Goal: Information Seeking & Learning: Learn about a topic

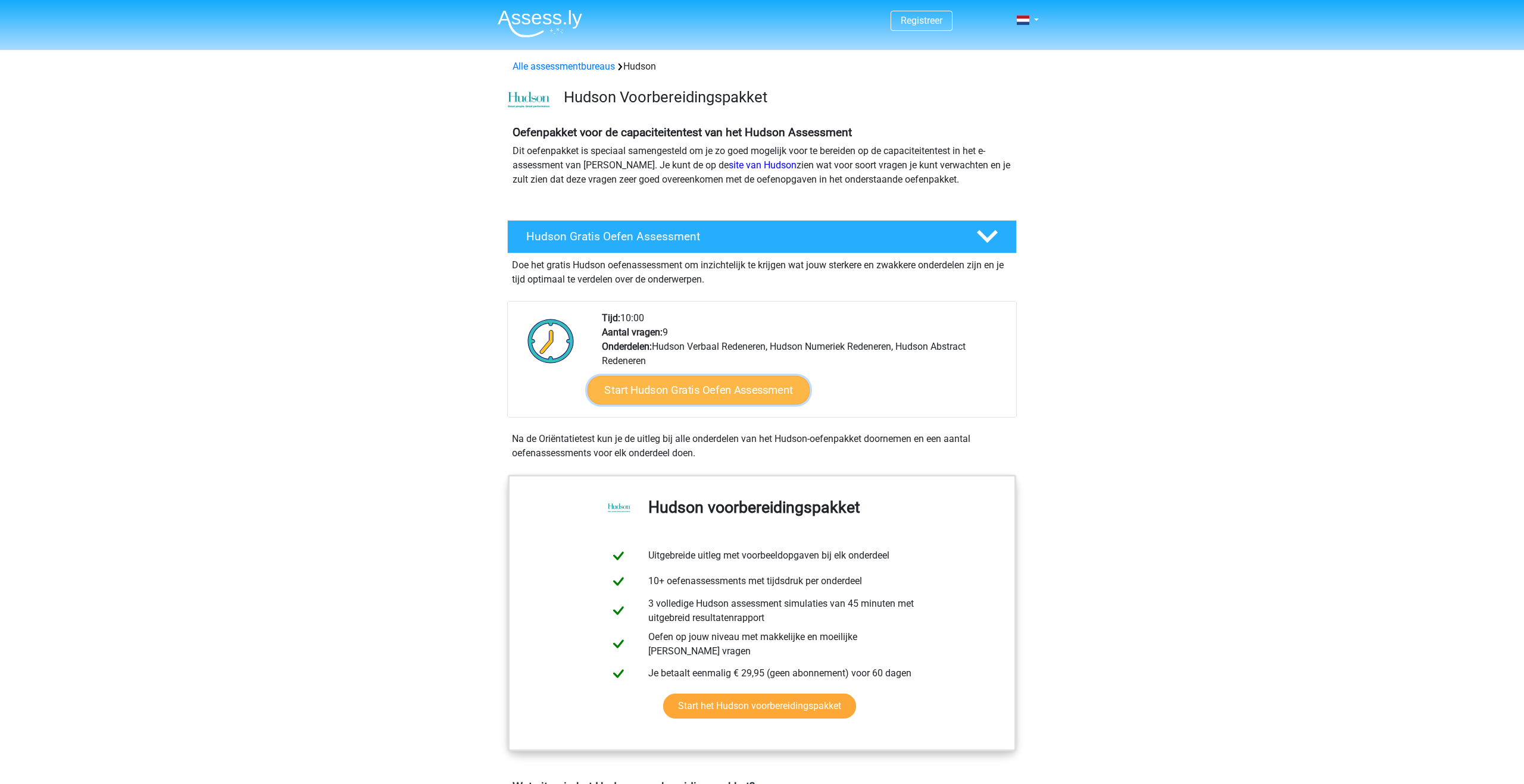
click at [691, 395] on link "Start Hudson Gratis Oefen Assessment" at bounding box center [699, 390] width 223 height 29
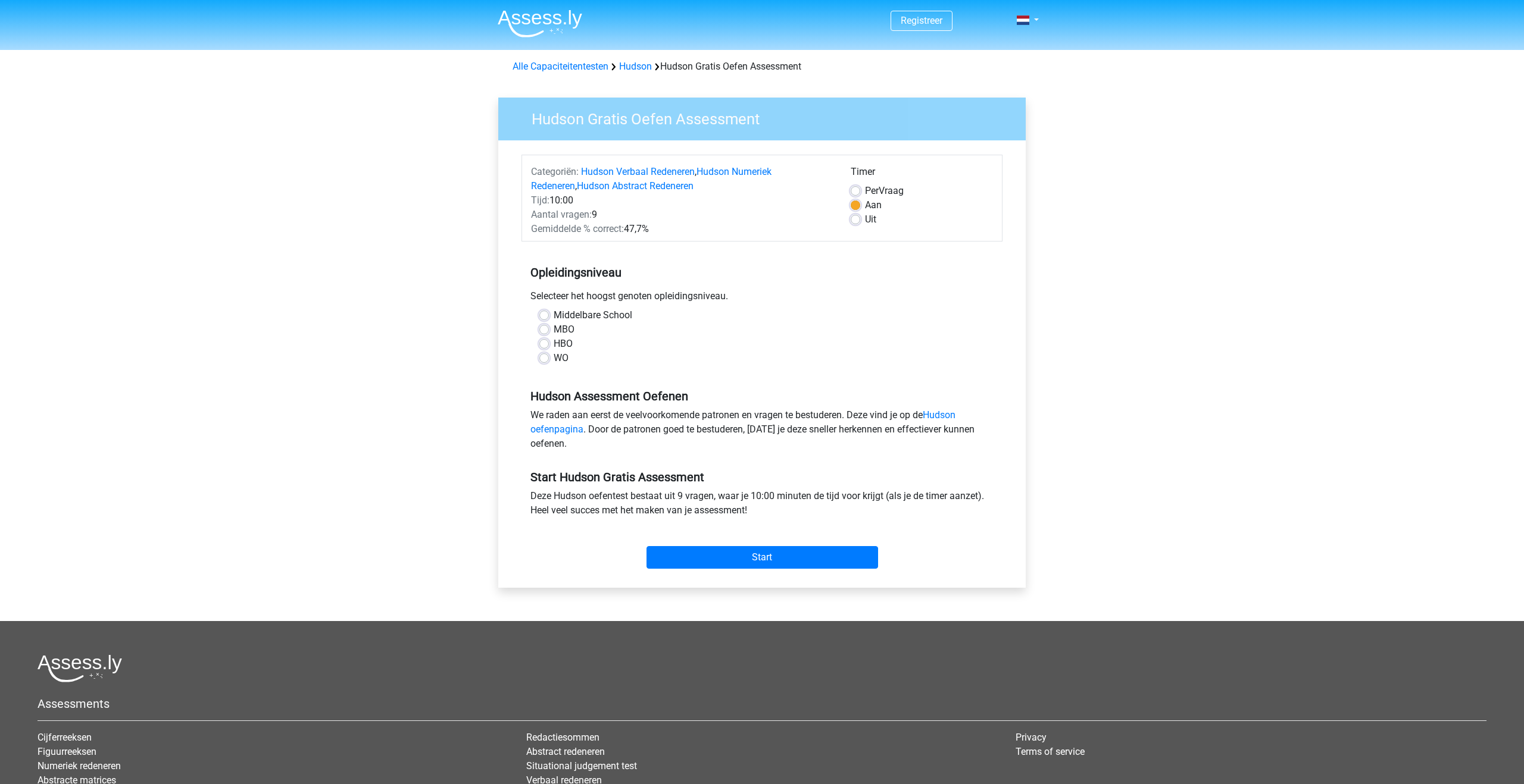
click at [554, 343] on label "HBO" at bounding box center [563, 344] width 19 height 14
click at [544, 343] on input "HBO" at bounding box center [544, 343] width 10 height 12
radio input "true"
click at [681, 558] on input "Start" at bounding box center [762, 557] width 231 height 23
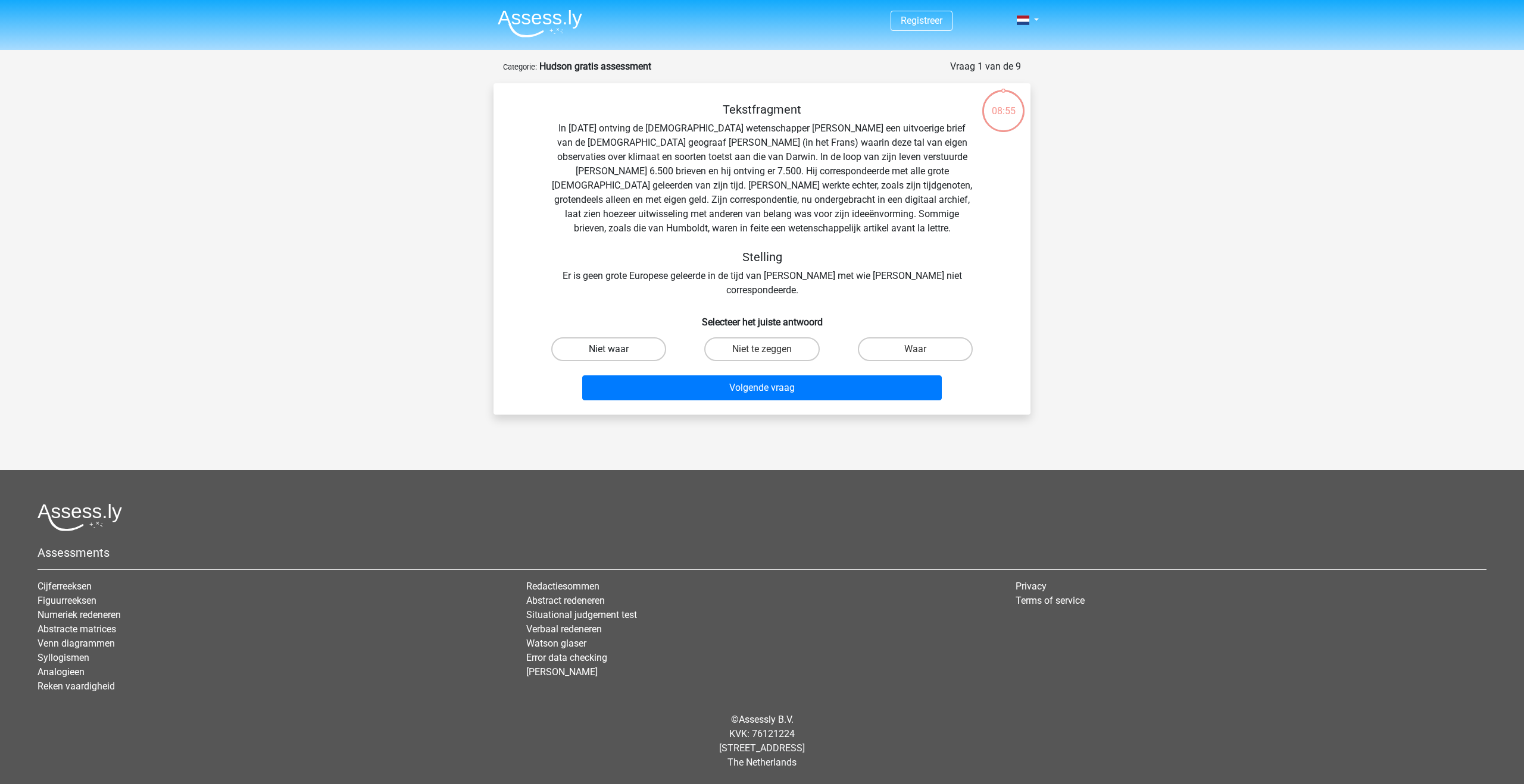
click at [643, 337] on label "Niet waar" at bounding box center [608, 349] width 115 height 24
click at [617, 349] on input "Niet waar" at bounding box center [613, 353] width 8 height 8
radio input "true"
click at [678, 375] on button "Volgende vraag" at bounding box center [762, 388] width 360 height 25
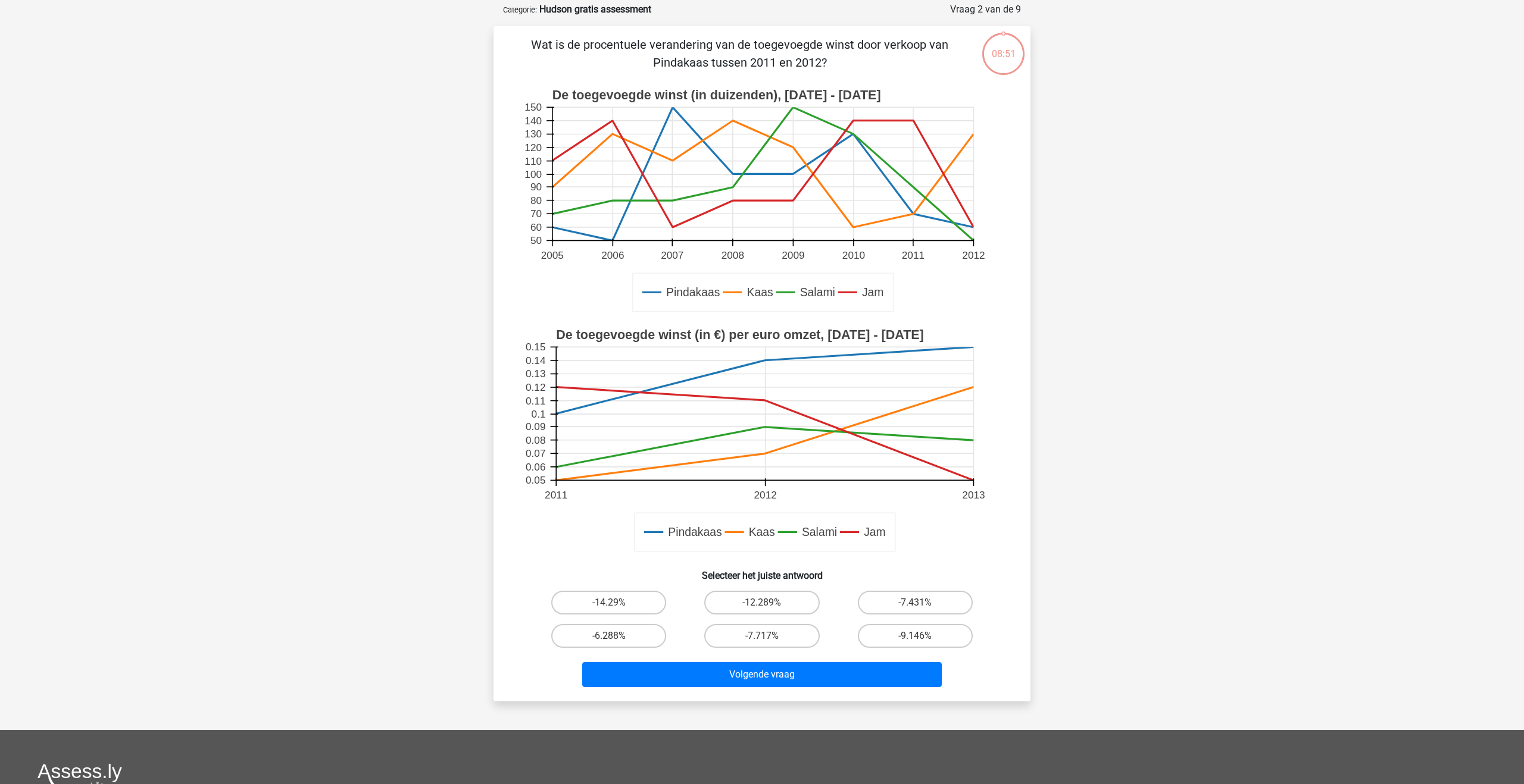
scroll to position [60, 0]
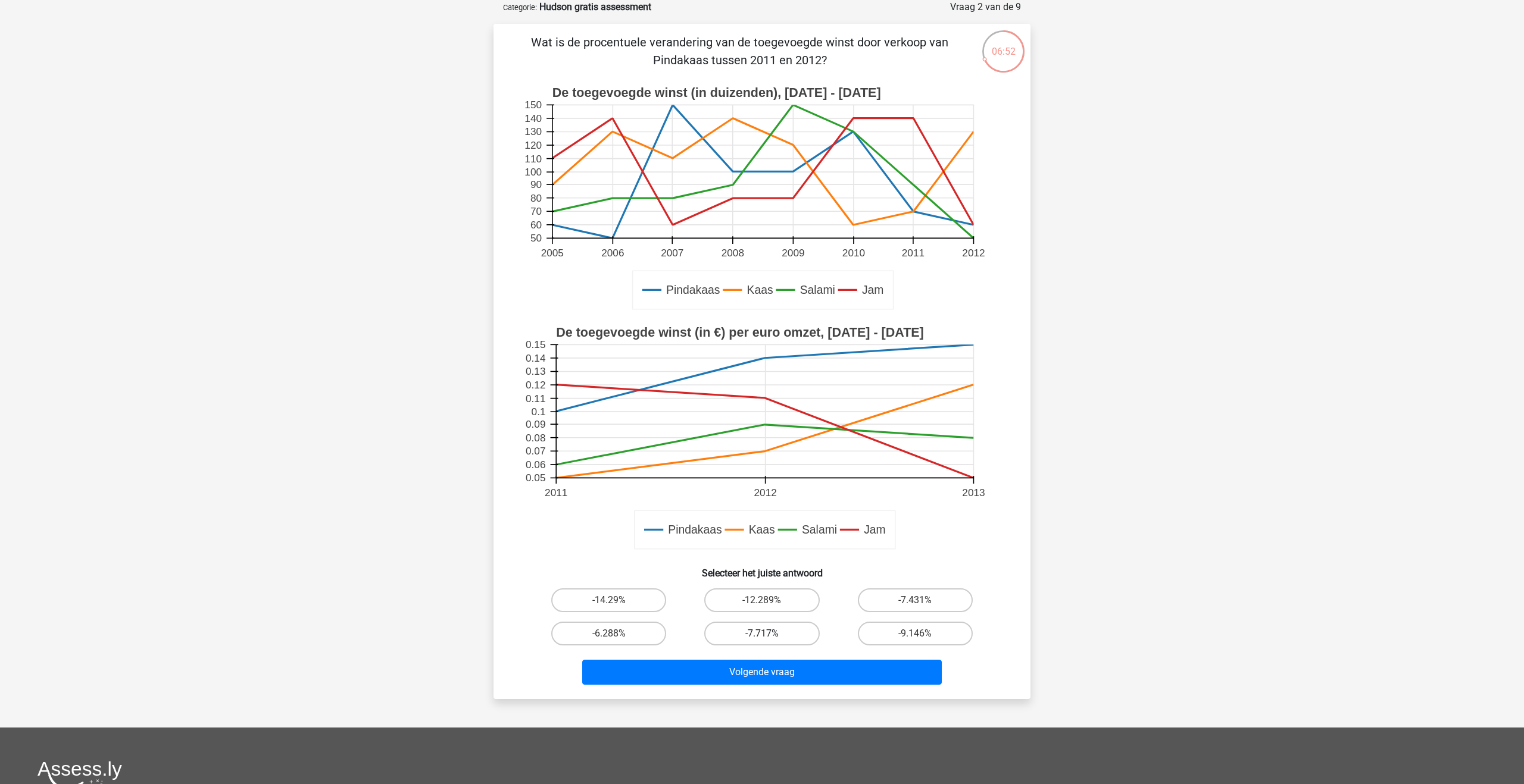
click at [740, 633] on label "-7.717%" at bounding box center [762, 633] width 115 height 24
click at [762, 634] on input "-7.717%" at bounding box center [766, 638] width 8 height 8
radio input "true"
click at [750, 670] on button "Volgende vraag" at bounding box center [762, 672] width 360 height 25
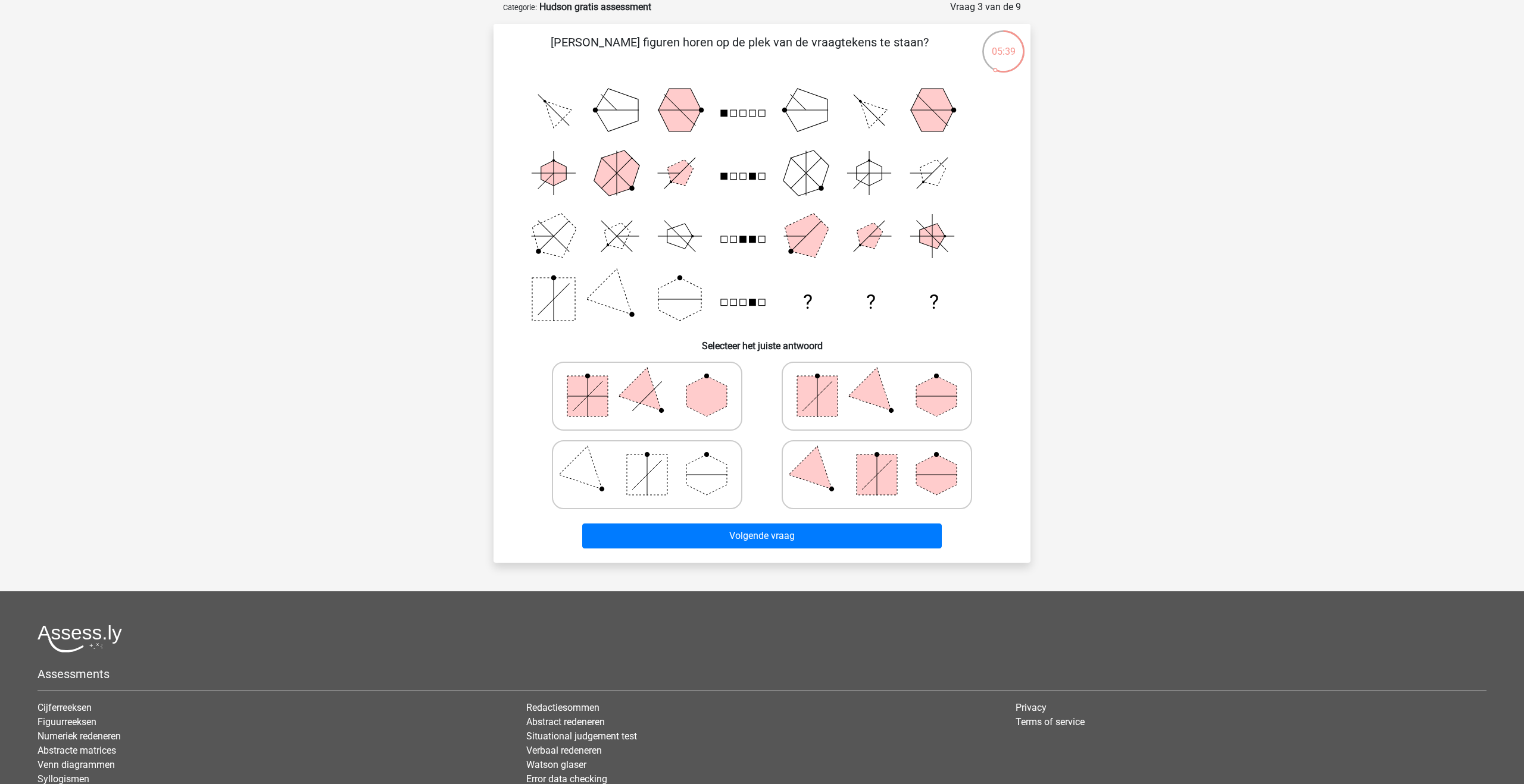
click at [734, 481] on icon at bounding box center [647, 475] width 179 height 60
click at [655, 460] on input "radio" at bounding box center [651, 456] width 8 height 8
radio input "true"
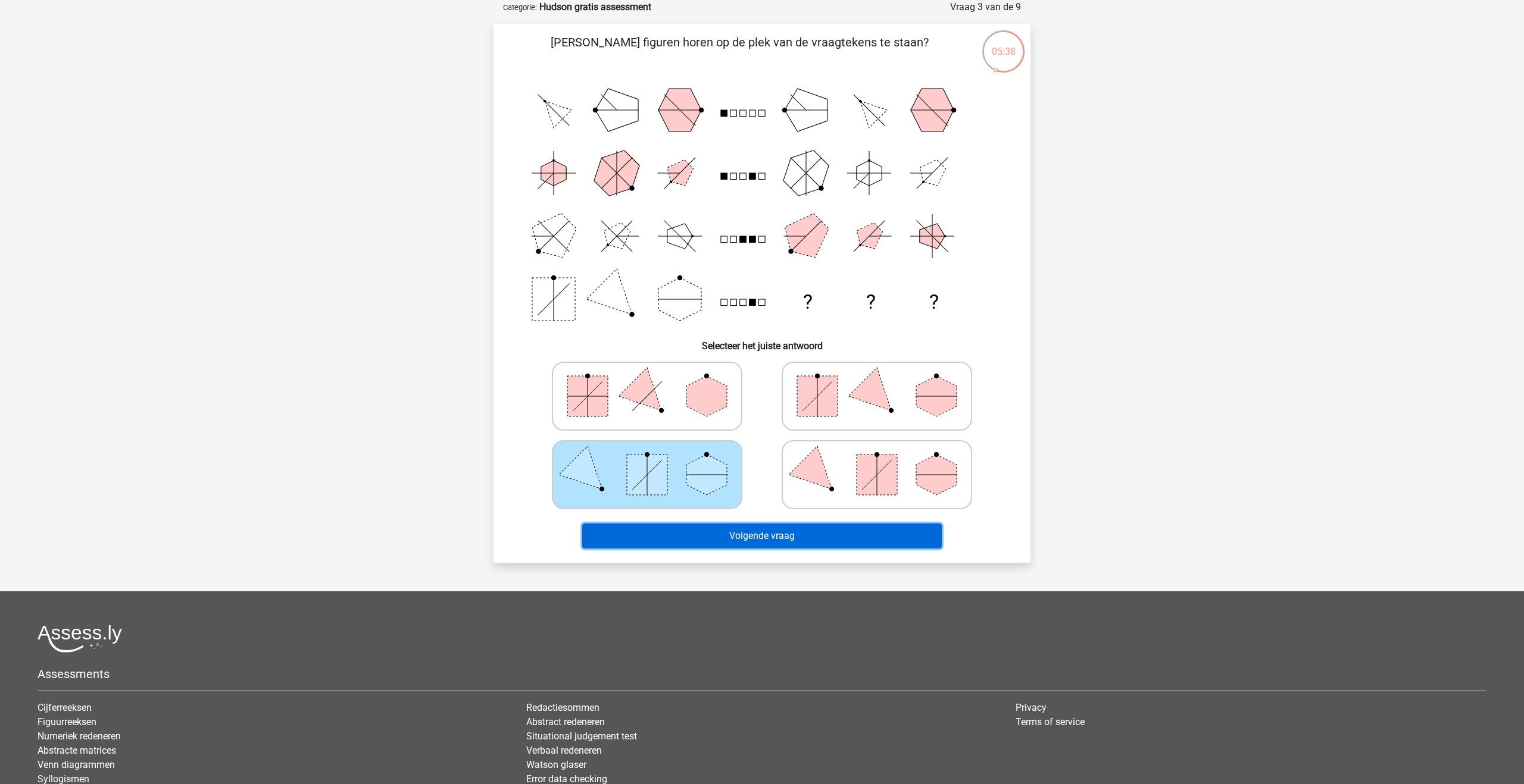
click at [737, 535] on button "Volgende vraag" at bounding box center [762, 536] width 360 height 25
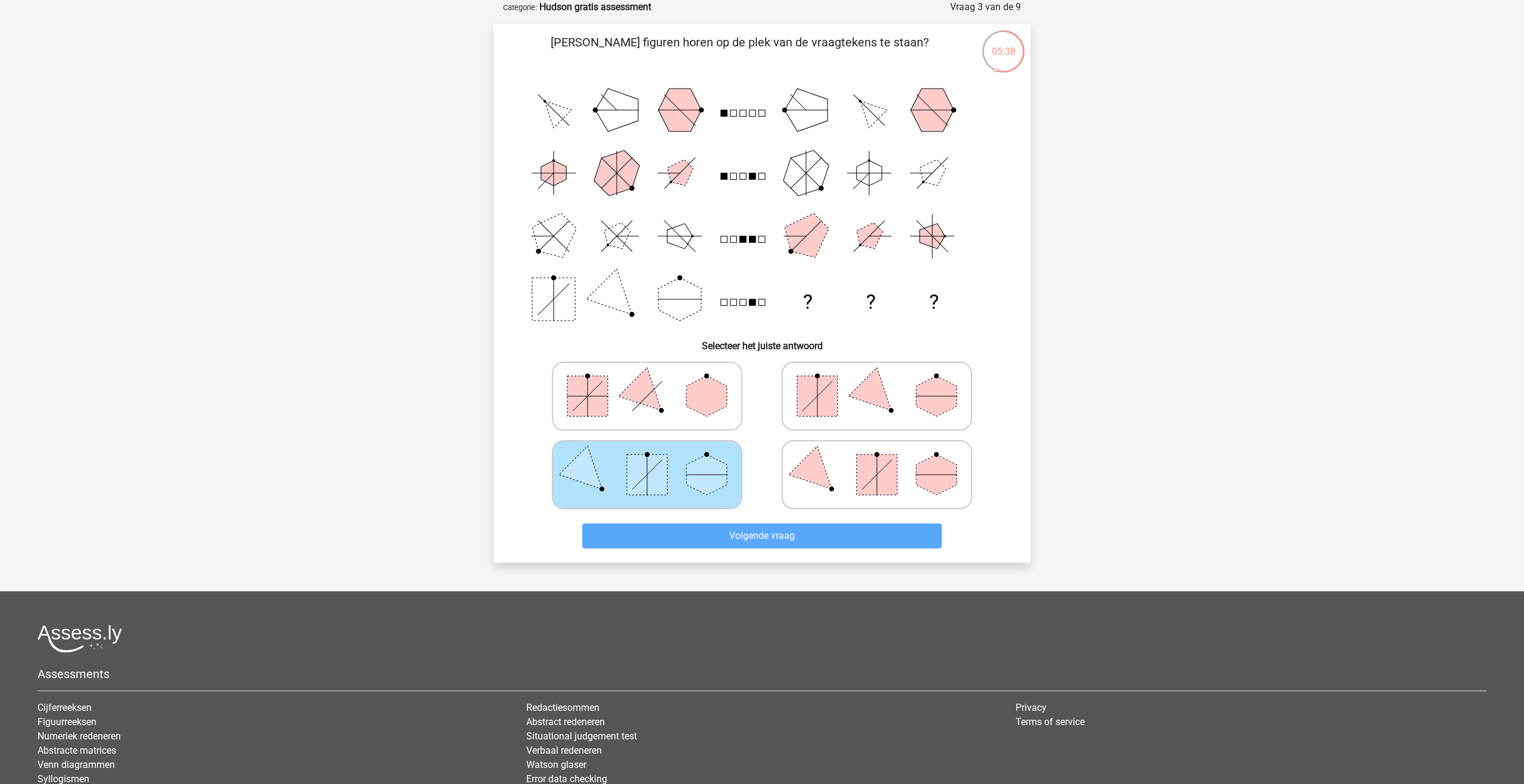
scroll to position [0, 0]
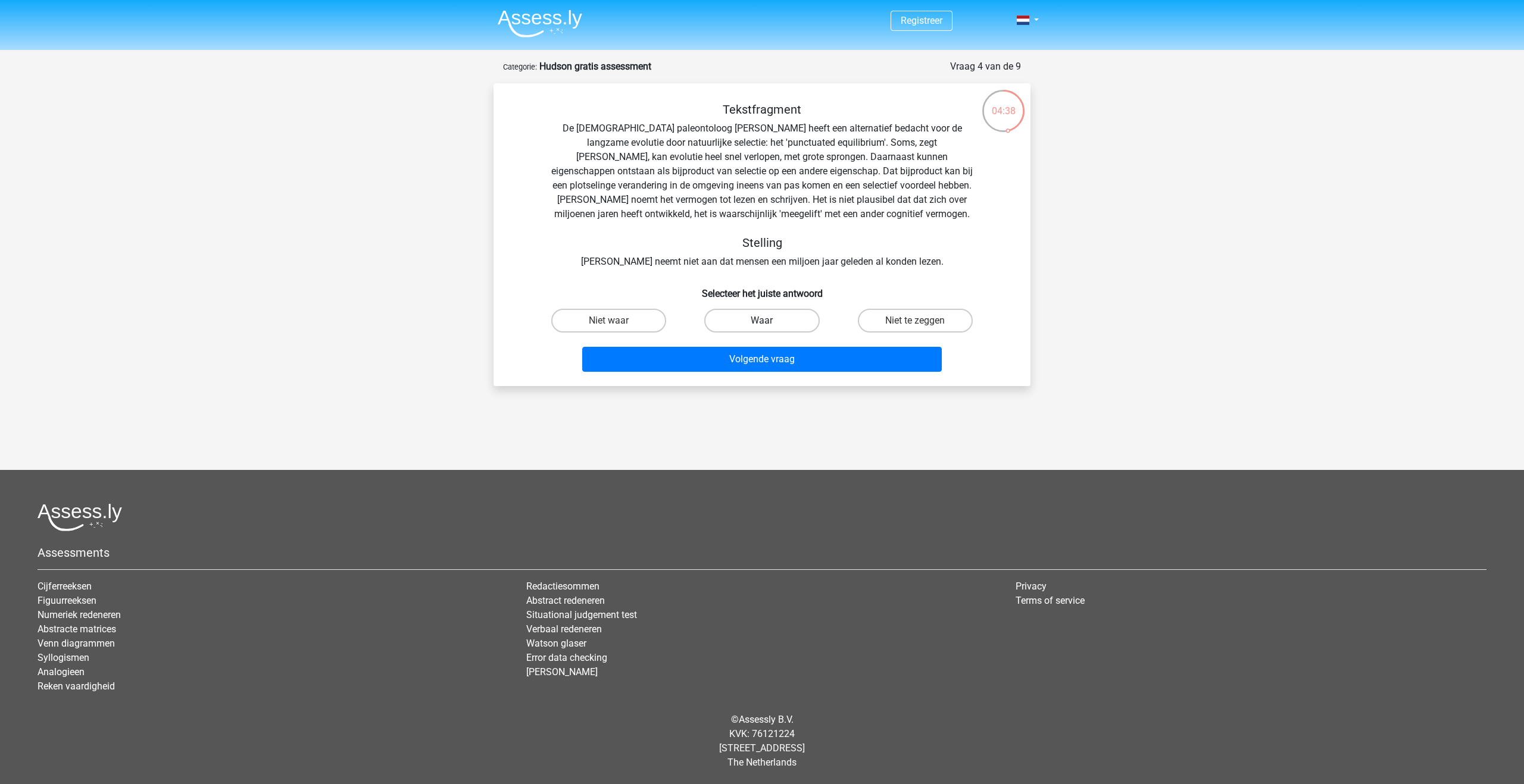
click at [767, 318] on label "Waar" at bounding box center [762, 320] width 115 height 24
click at [767, 321] on input "Waar" at bounding box center [766, 325] width 8 height 8
radio input "true"
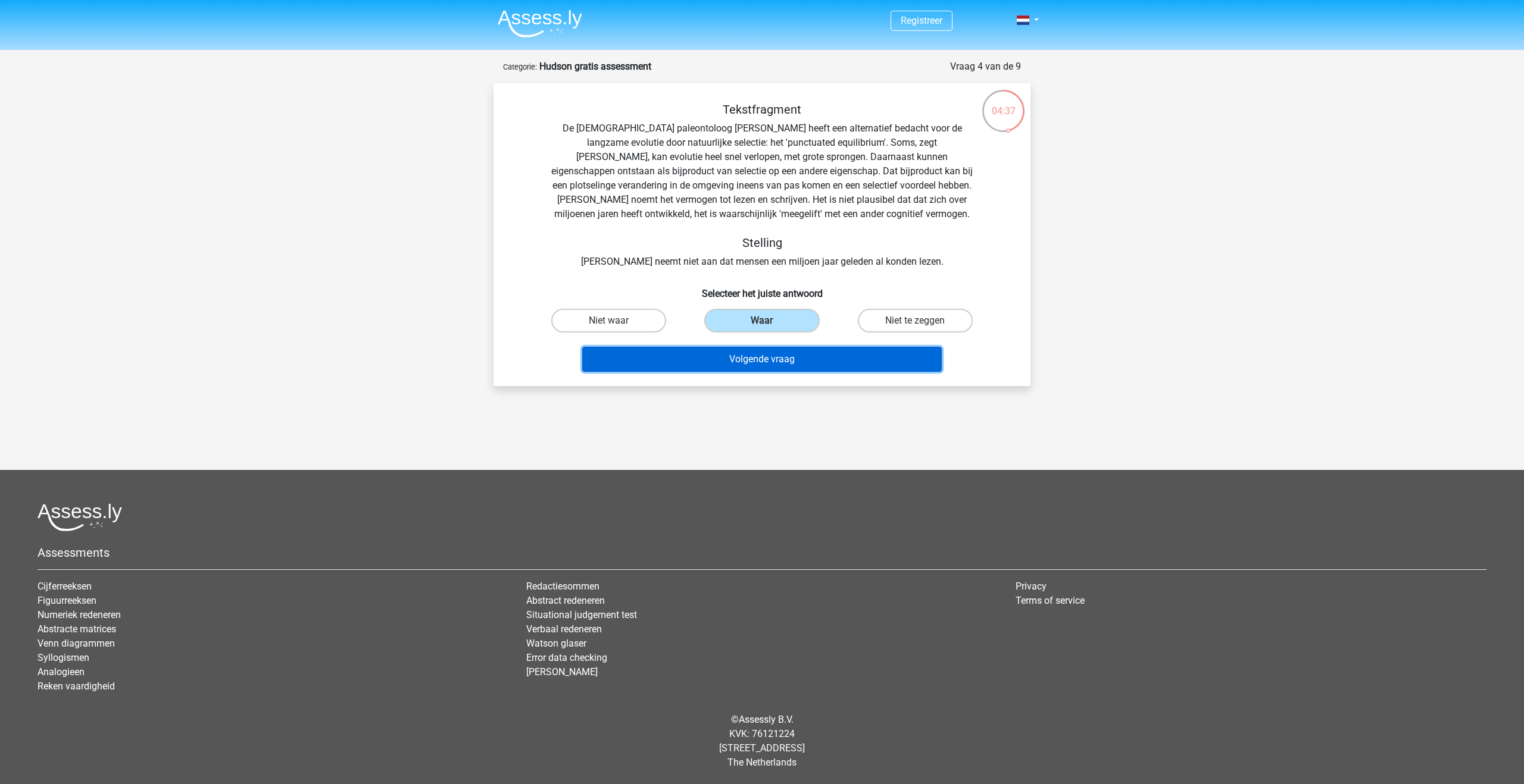
click at [768, 360] on button "Volgende vraag" at bounding box center [762, 359] width 360 height 25
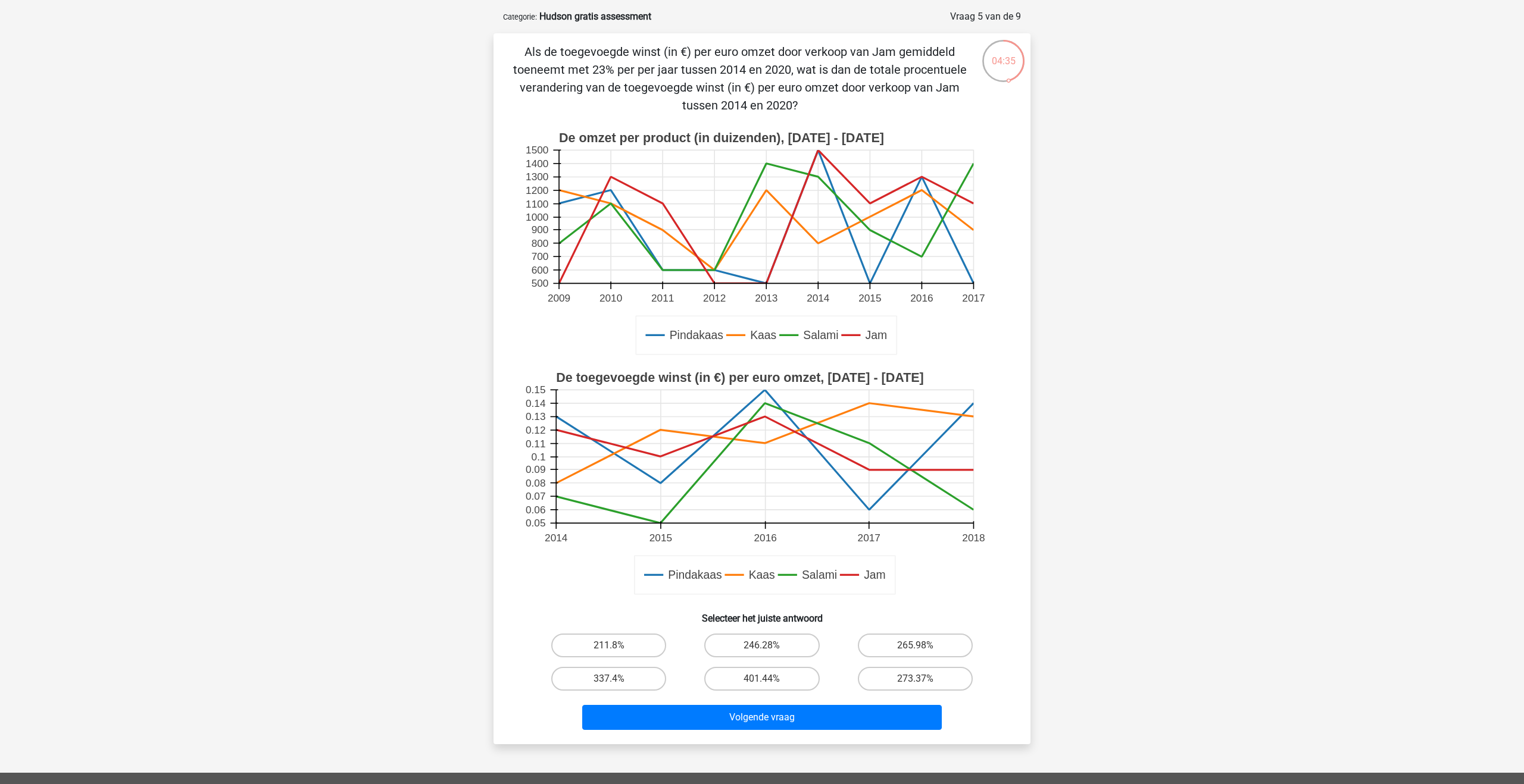
scroll to position [47, 0]
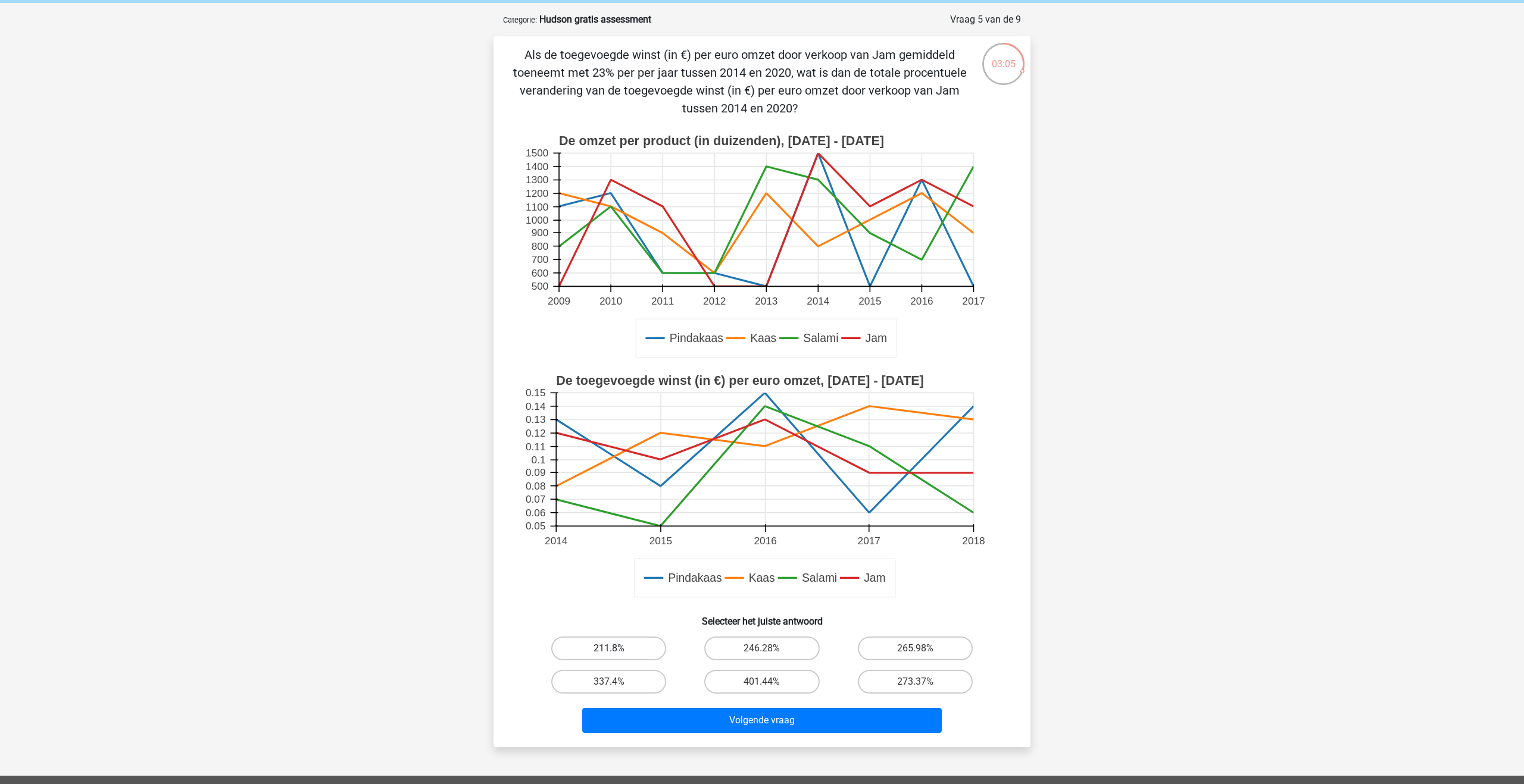
click at [622, 654] on label "211.8%" at bounding box center [608, 648] width 115 height 24
click at [617, 654] on input "211.8%" at bounding box center [613, 653] width 8 height 8
radio input "true"
click at [688, 716] on button "Volgende vraag" at bounding box center [762, 720] width 360 height 25
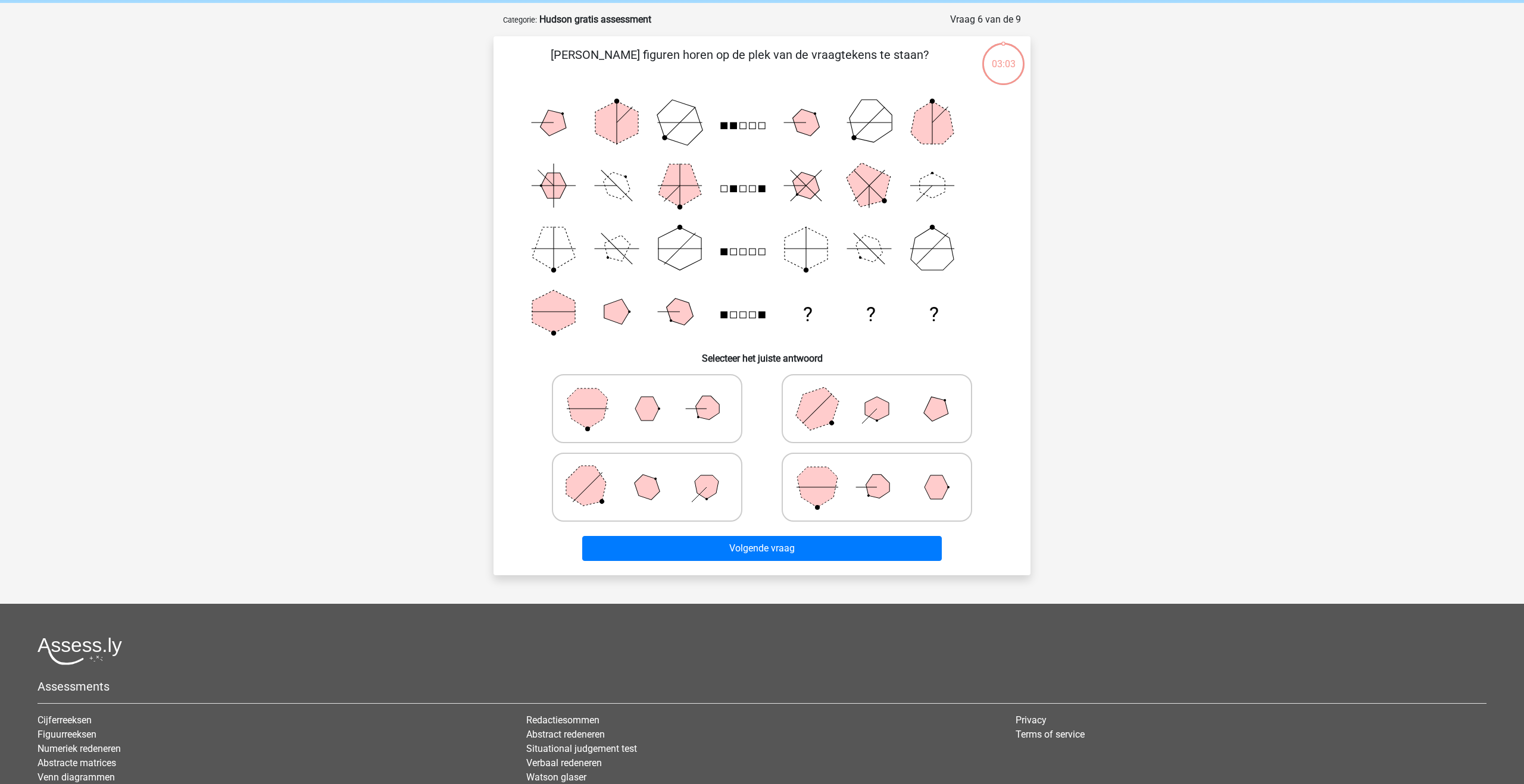
scroll to position [60, 0]
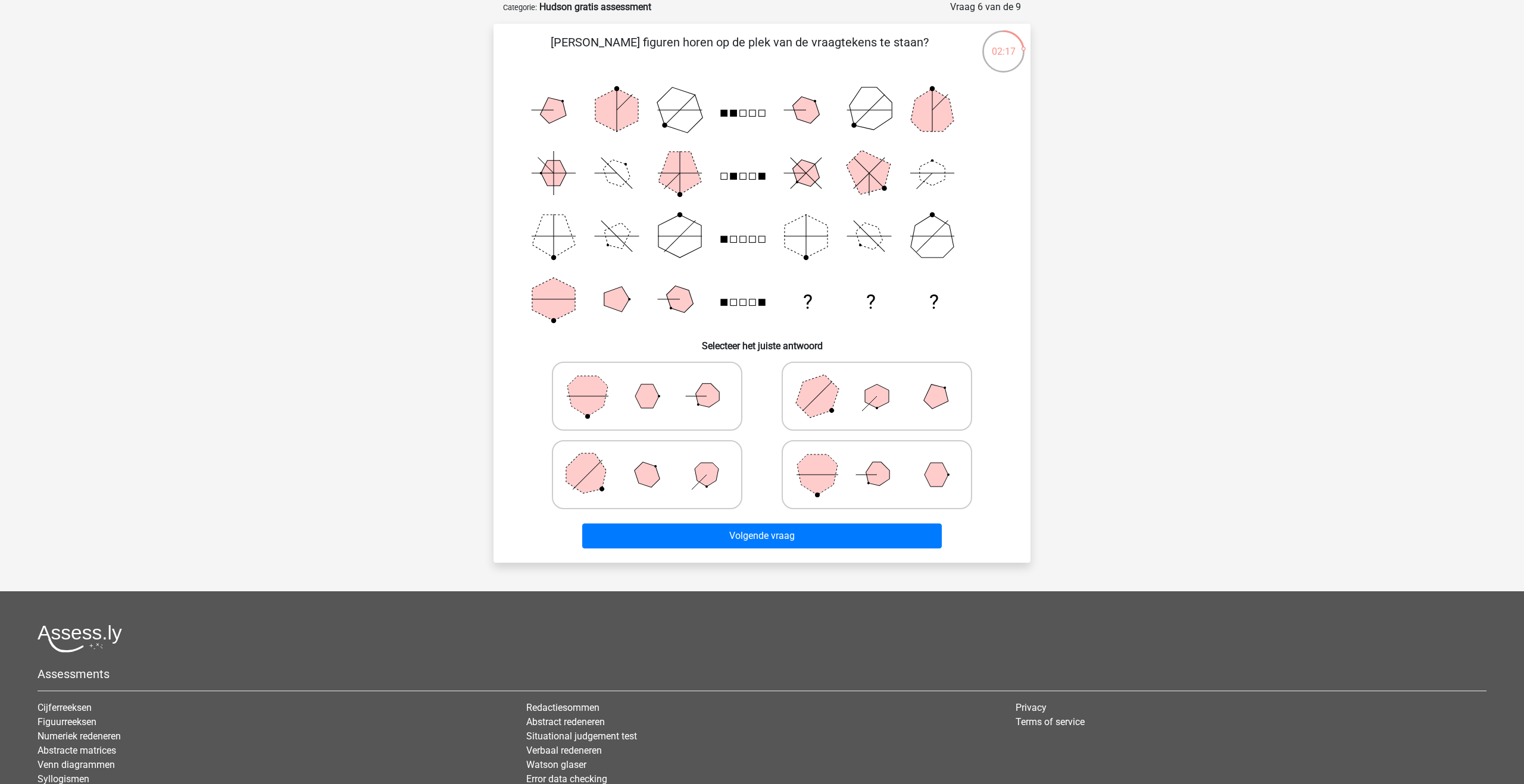
click at [805, 407] on polygon at bounding box center [818, 396] width 57 height 57
click at [877, 381] on input "radio" at bounding box center [881, 377] width 8 height 8
radio input "true"
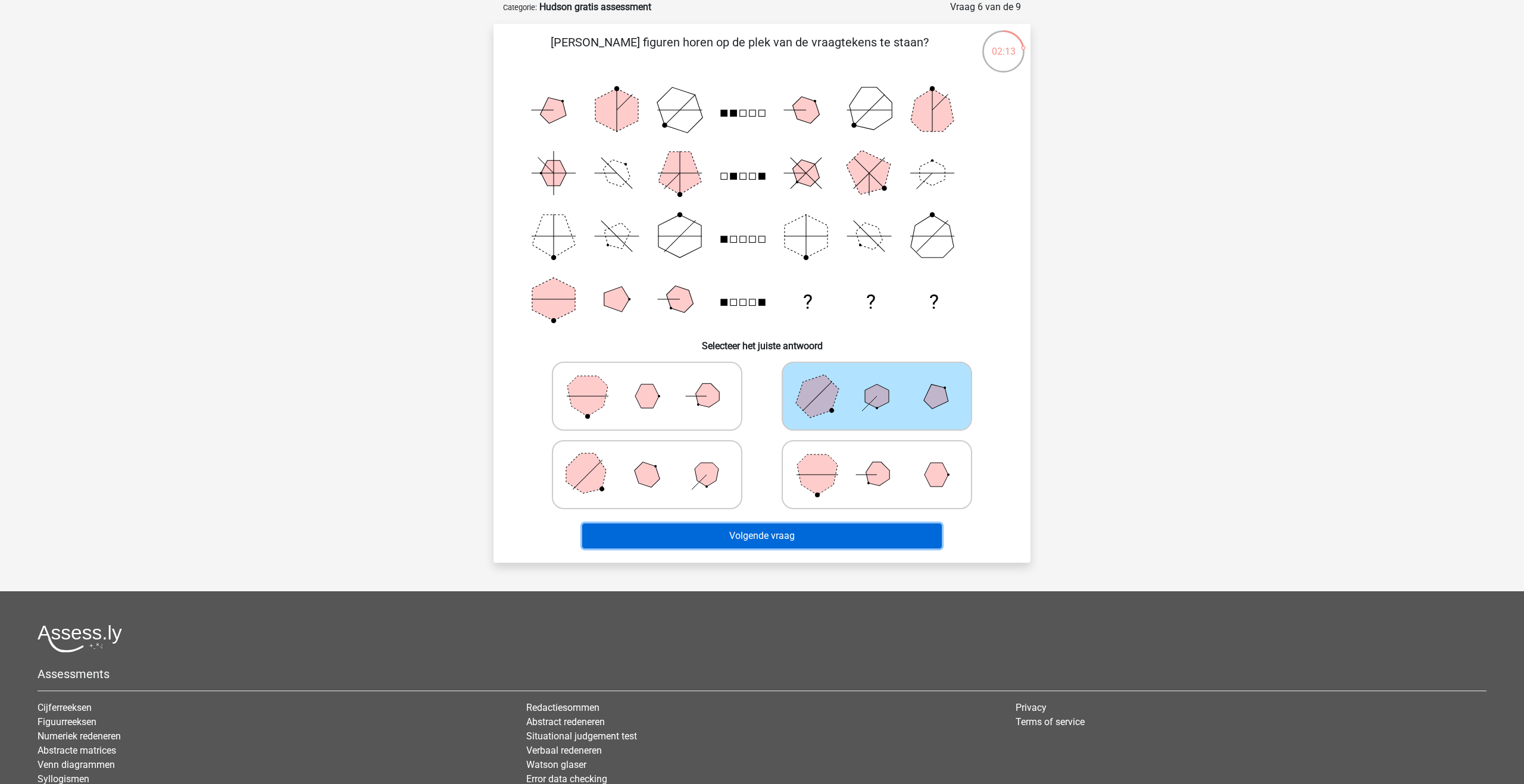
click at [776, 538] on button "Volgende vraag" at bounding box center [762, 536] width 360 height 25
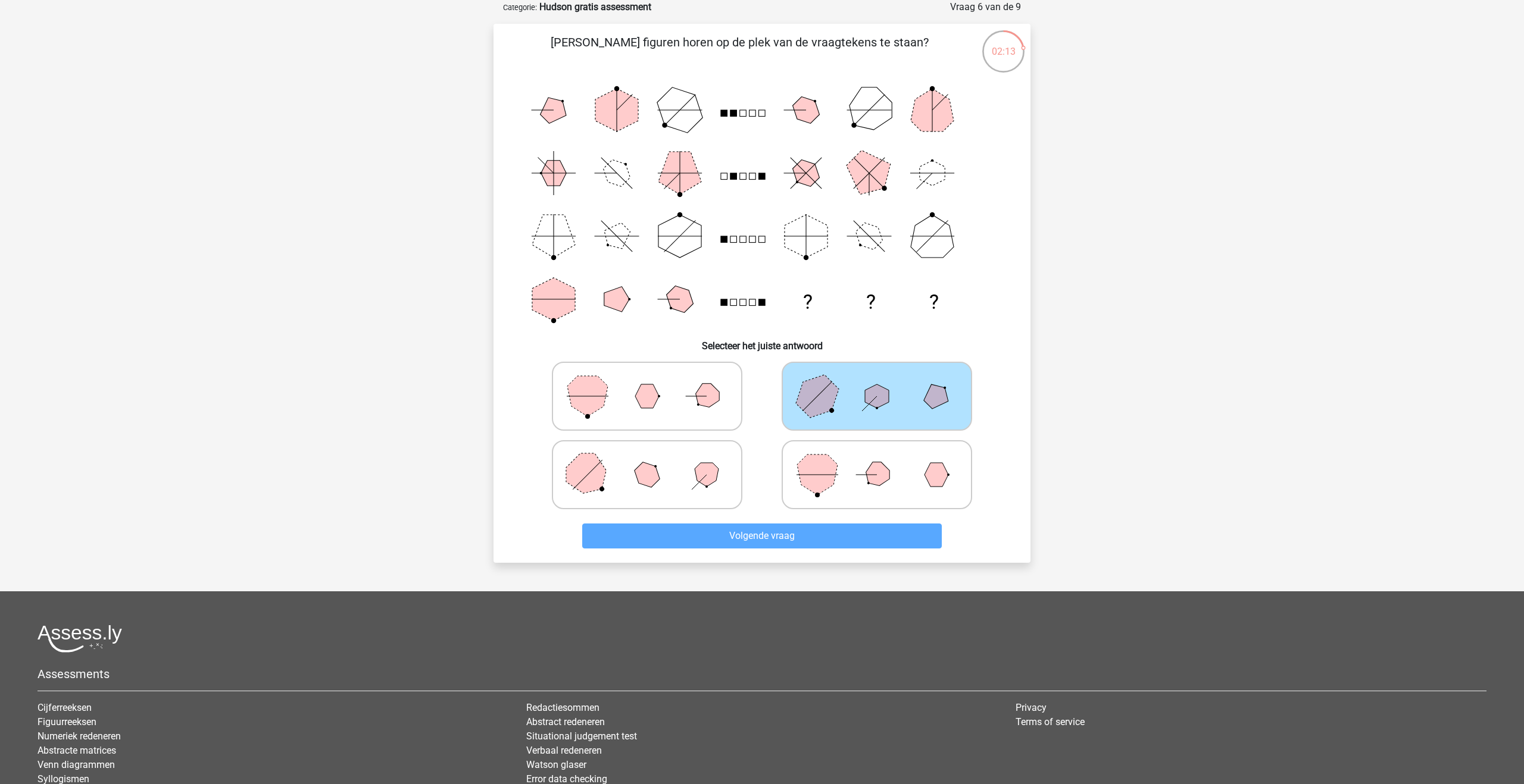
scroll to position [0, 0]
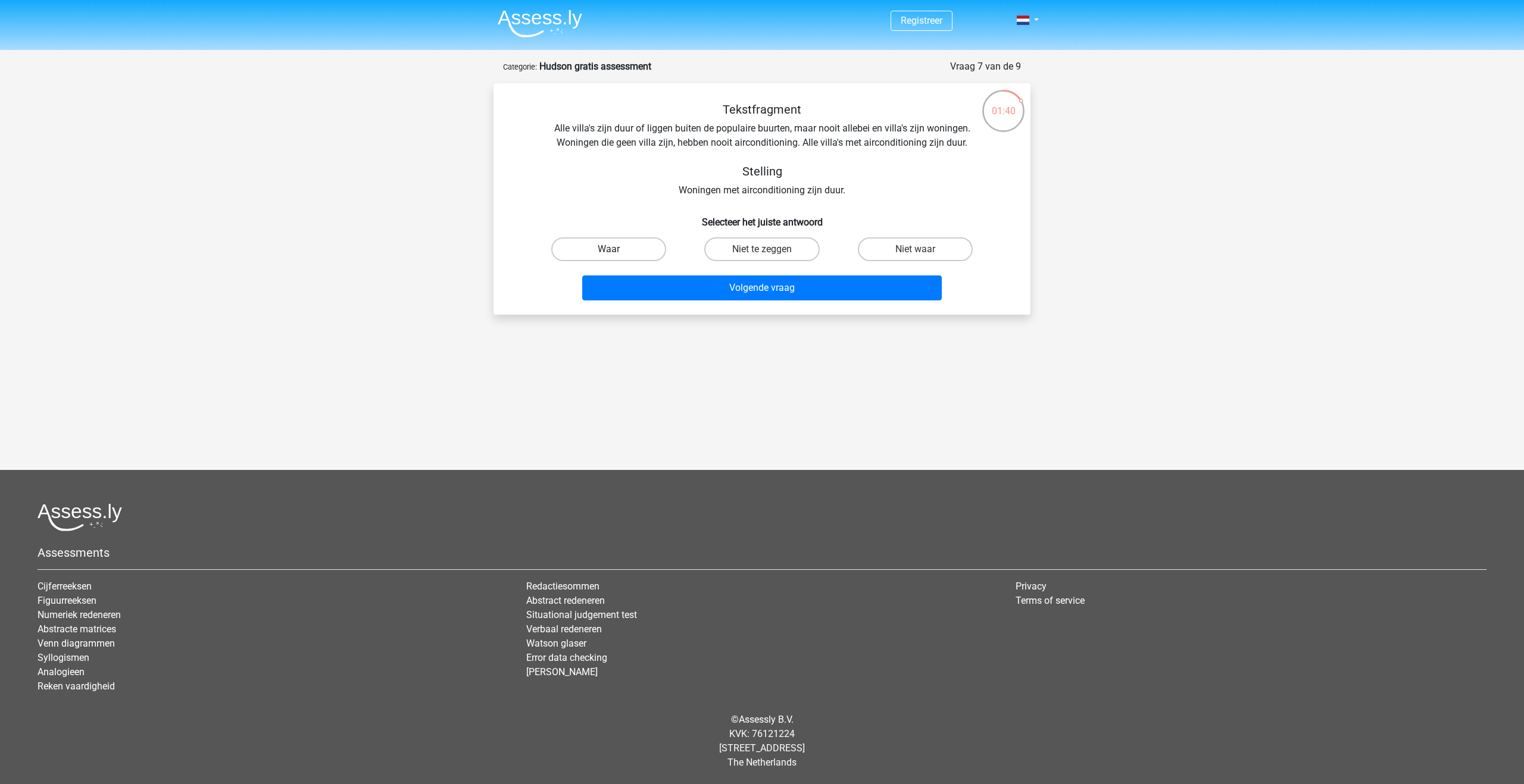
click at [608, 246] on label "Waar" at bounding box center [608, 249] width 115 height 24
click at [609, 249] on input "Waar" at bounding box center [613, 253] width 8 height 8
radio input "true"
click at [671, 287] on button "Volgende vraag" at bounding box center [762, 288] width 360 height 25
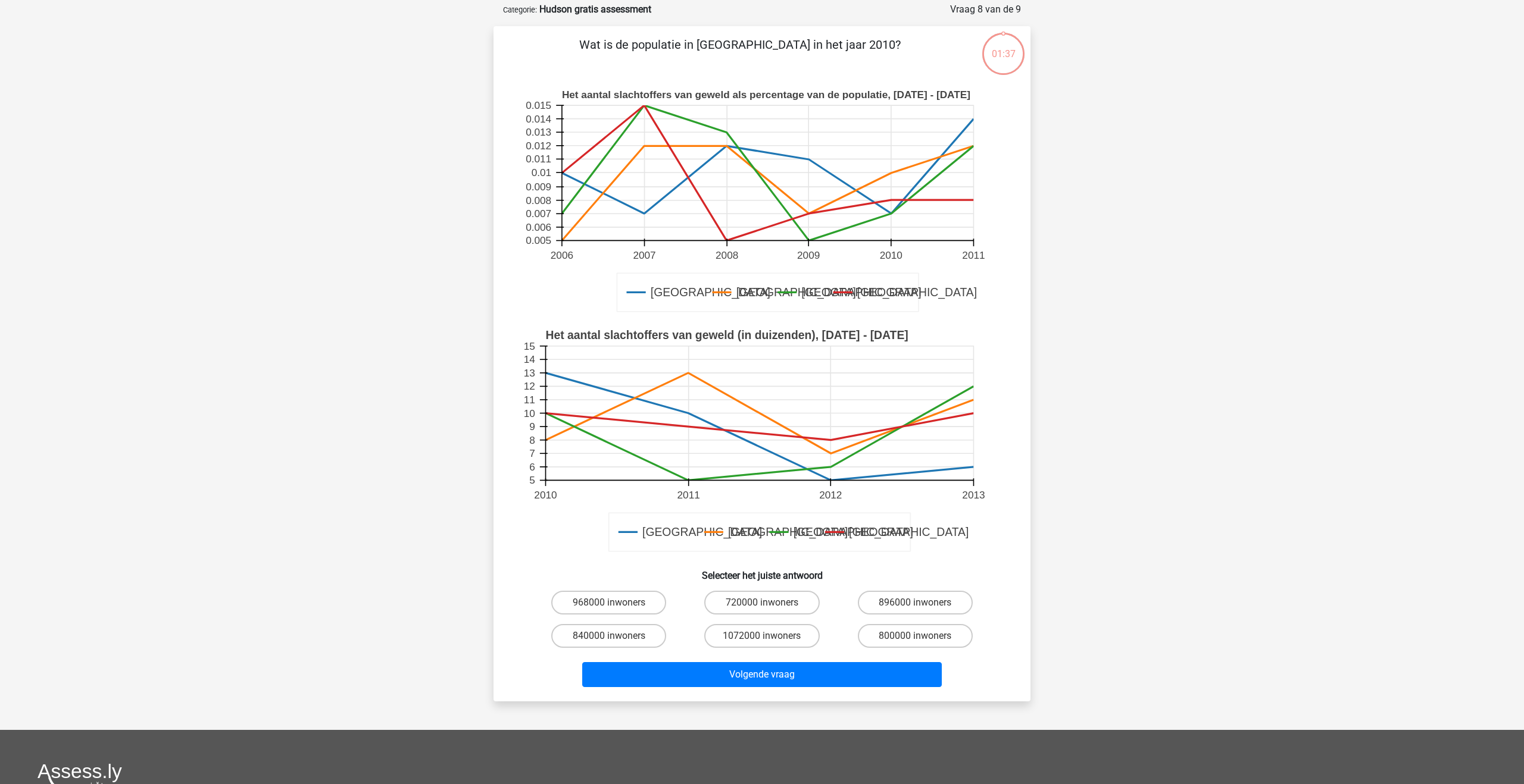
scroll to position [60, 0]
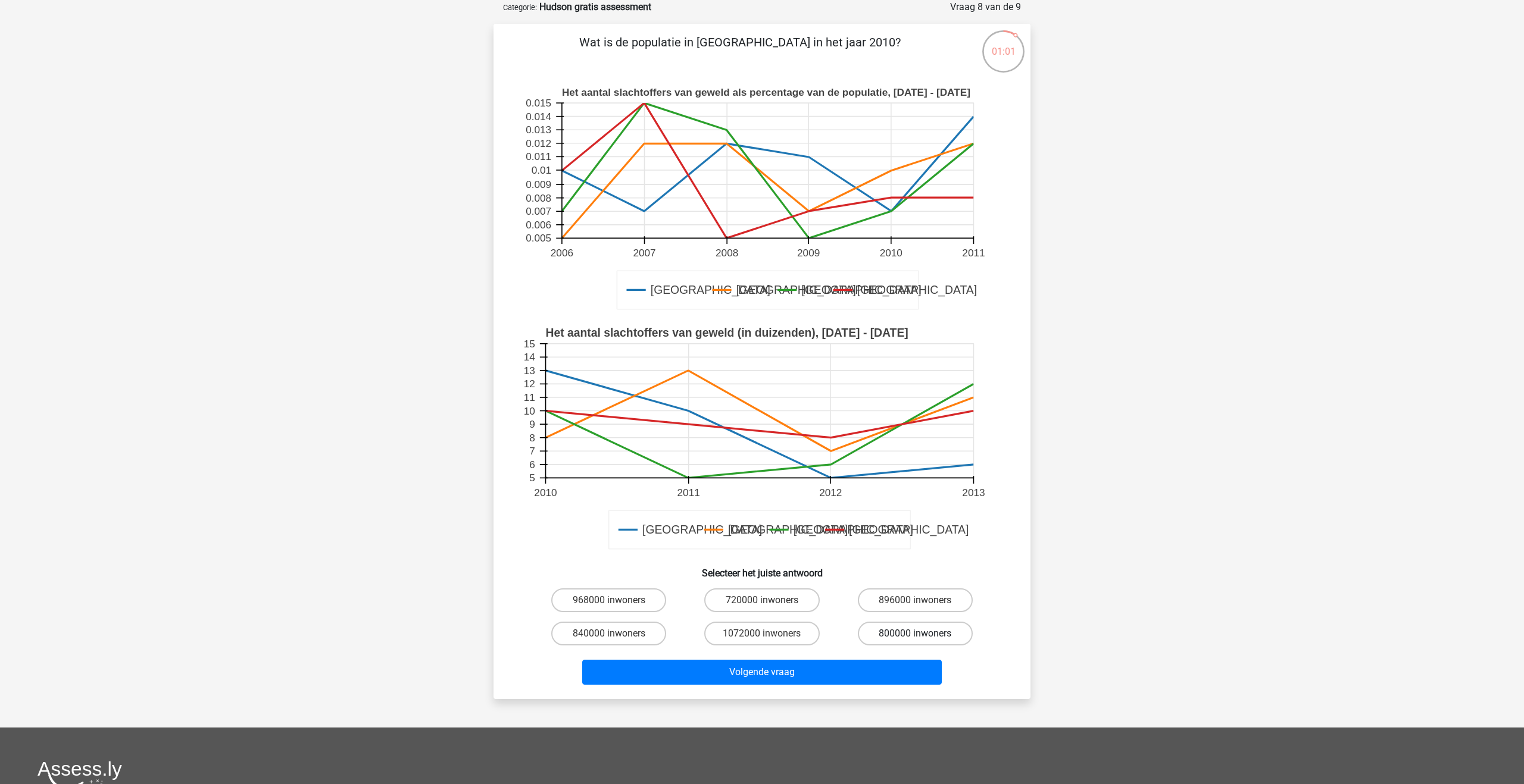
click at [899, 627] on label "800000 inwoners" at bounding box center [915, 633] width 115 height 24
click at [915, 634] on input "800000 inwoners" at bounding box center [919, 638] width 8 height 8
radio input "true"
click at [881, 663] on button "Volgende vraag" at bounding box center [762, 672] width 360 height 25
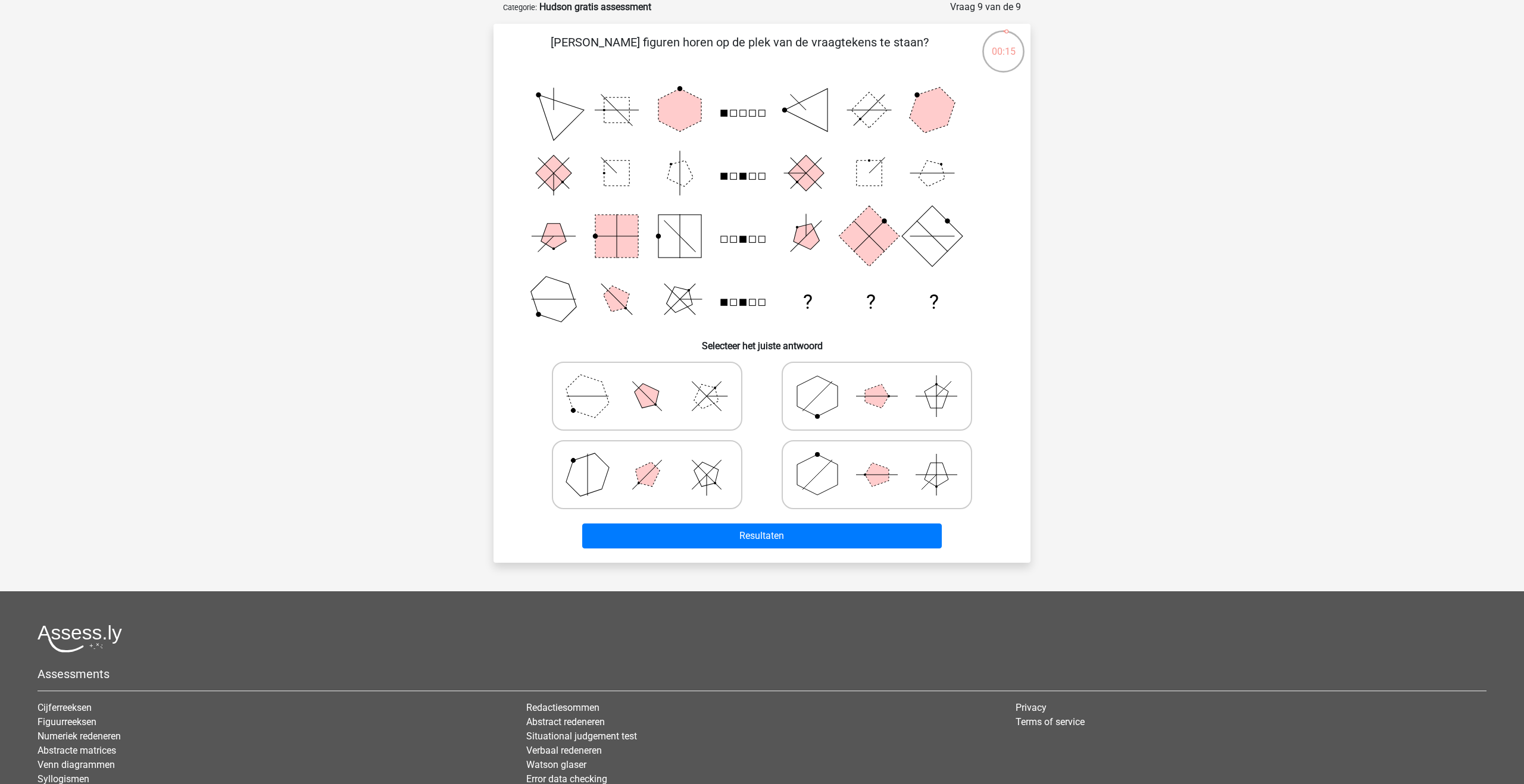
click at [804, 461] on polygon at bounding box center [818, 475] width 40 height 40
click at [877, 460] on input "radio" at bounding box center [881, 456] width 8 height 8
radio input "true"
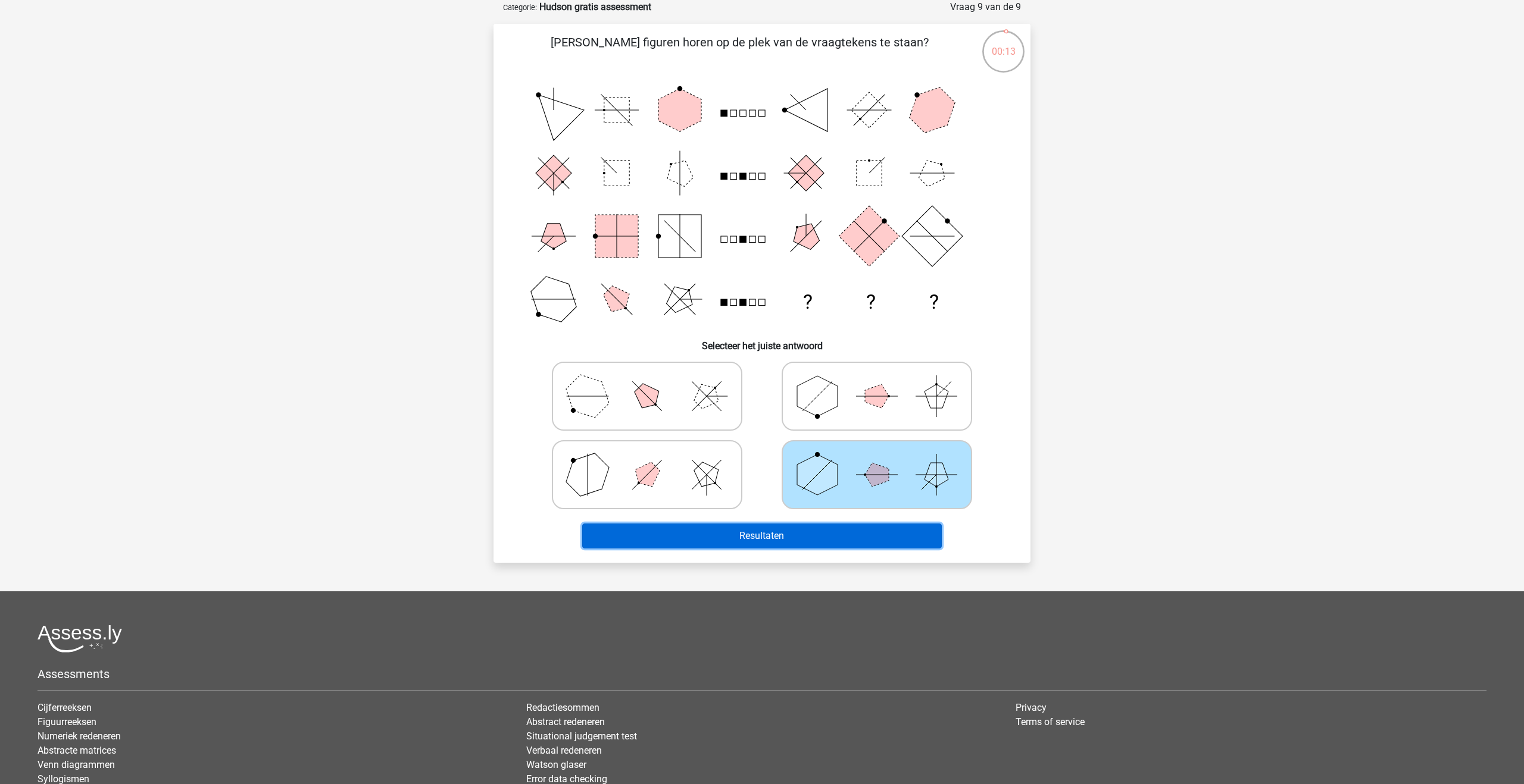
click at [784, 540] on button "Resultaten" at bounding box center [762, 536] width 360 height 25
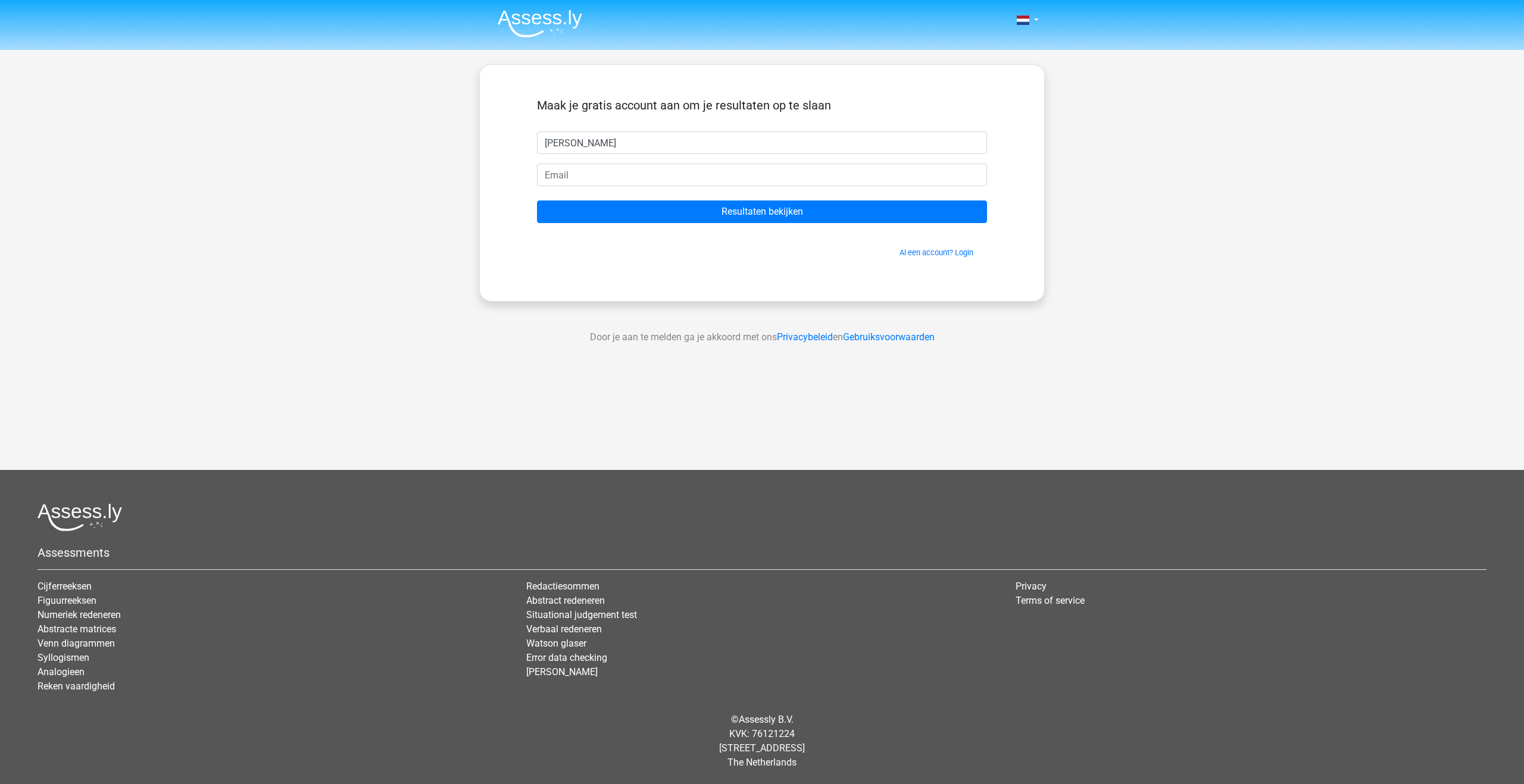
type input "[PERSON_NAME]"
click at [619, 178] on input "email" at bounding box center [762, 175] width 450 height 23
type input "[PERSON_NAME][EMAIL_ADDRESS][DOMAIN_NAME]"
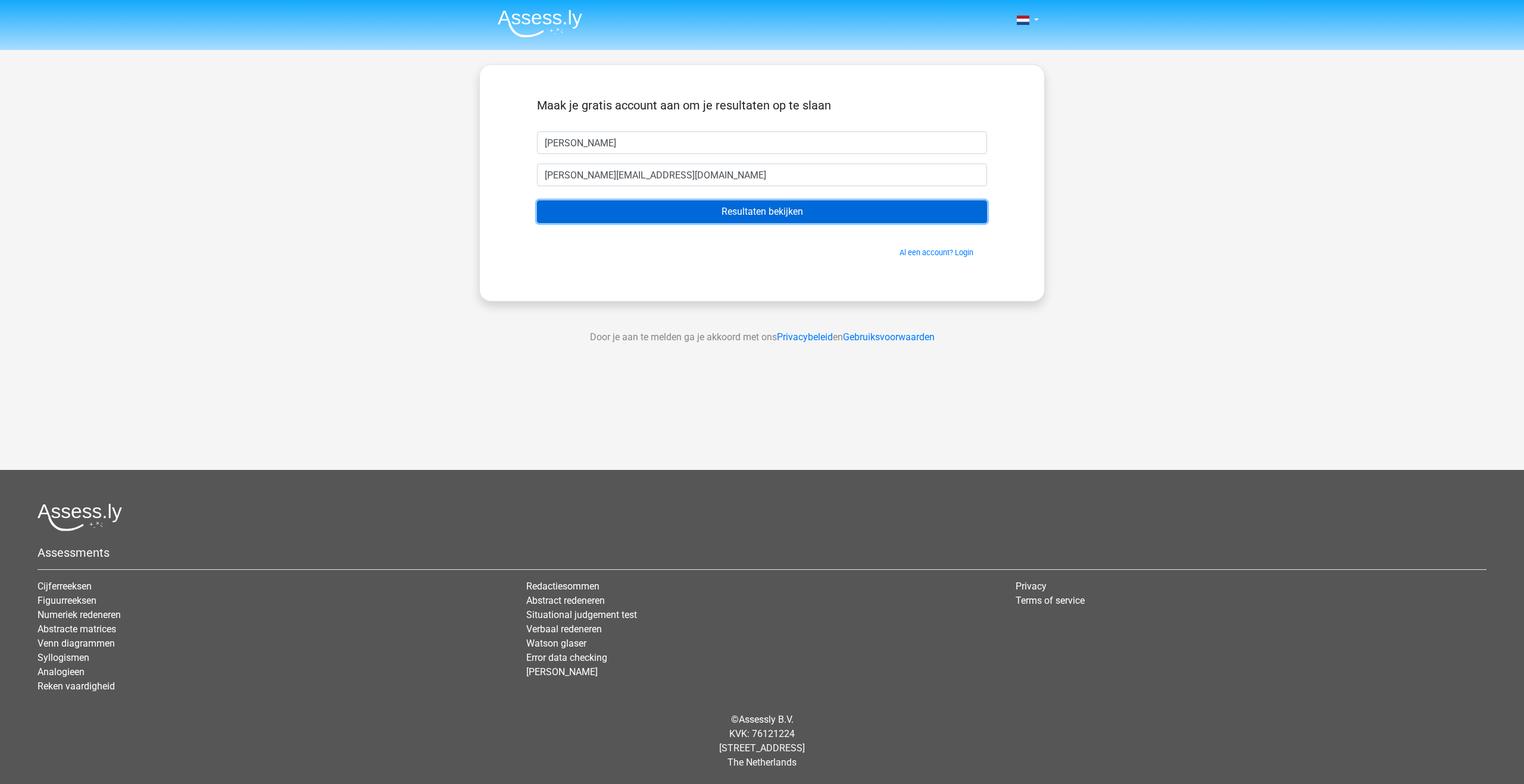
click at [634, 207] on input "Resultaten bekijken" at bounding box center [762, 212] width 450 height 23
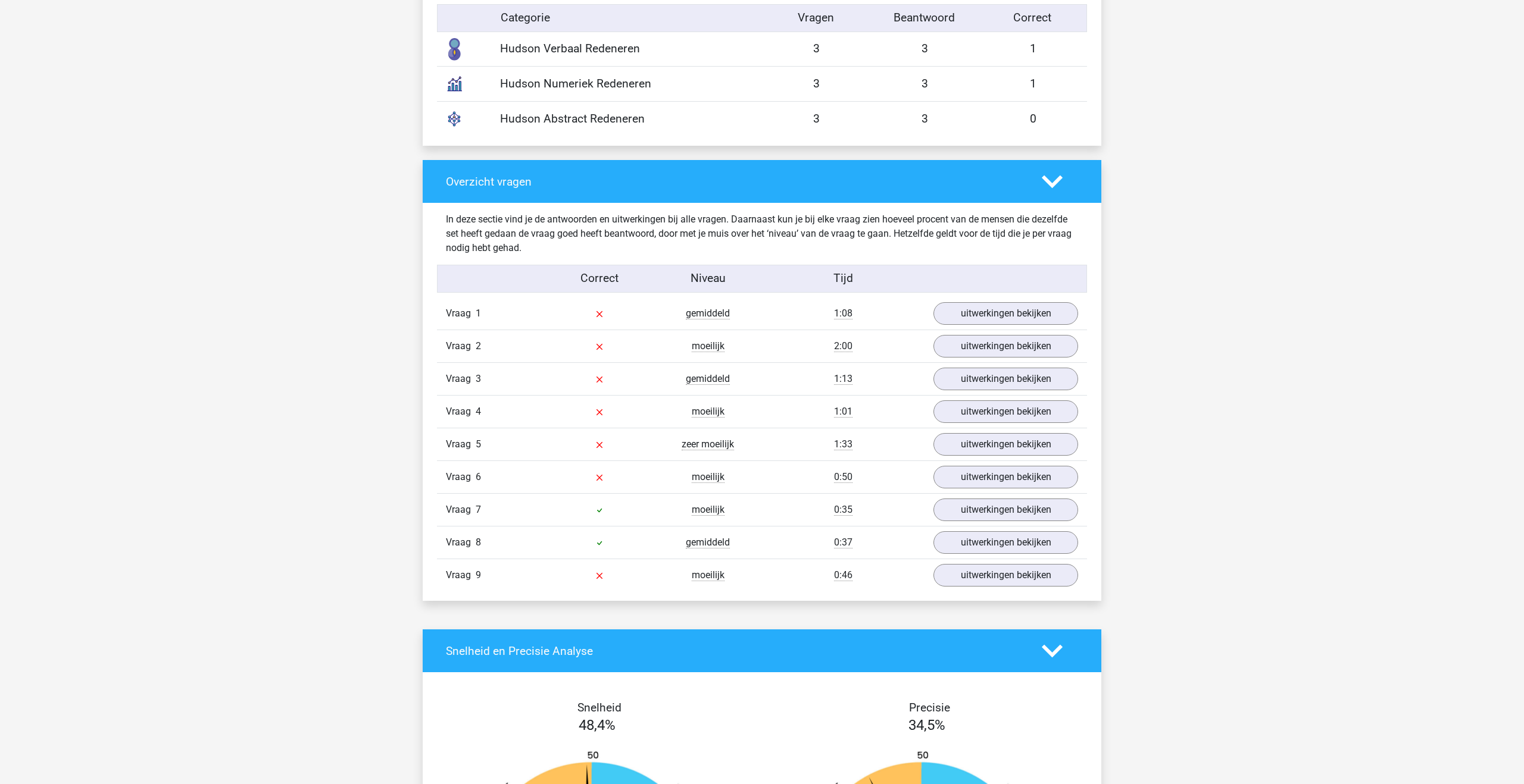
scroll to position [1030, 0]
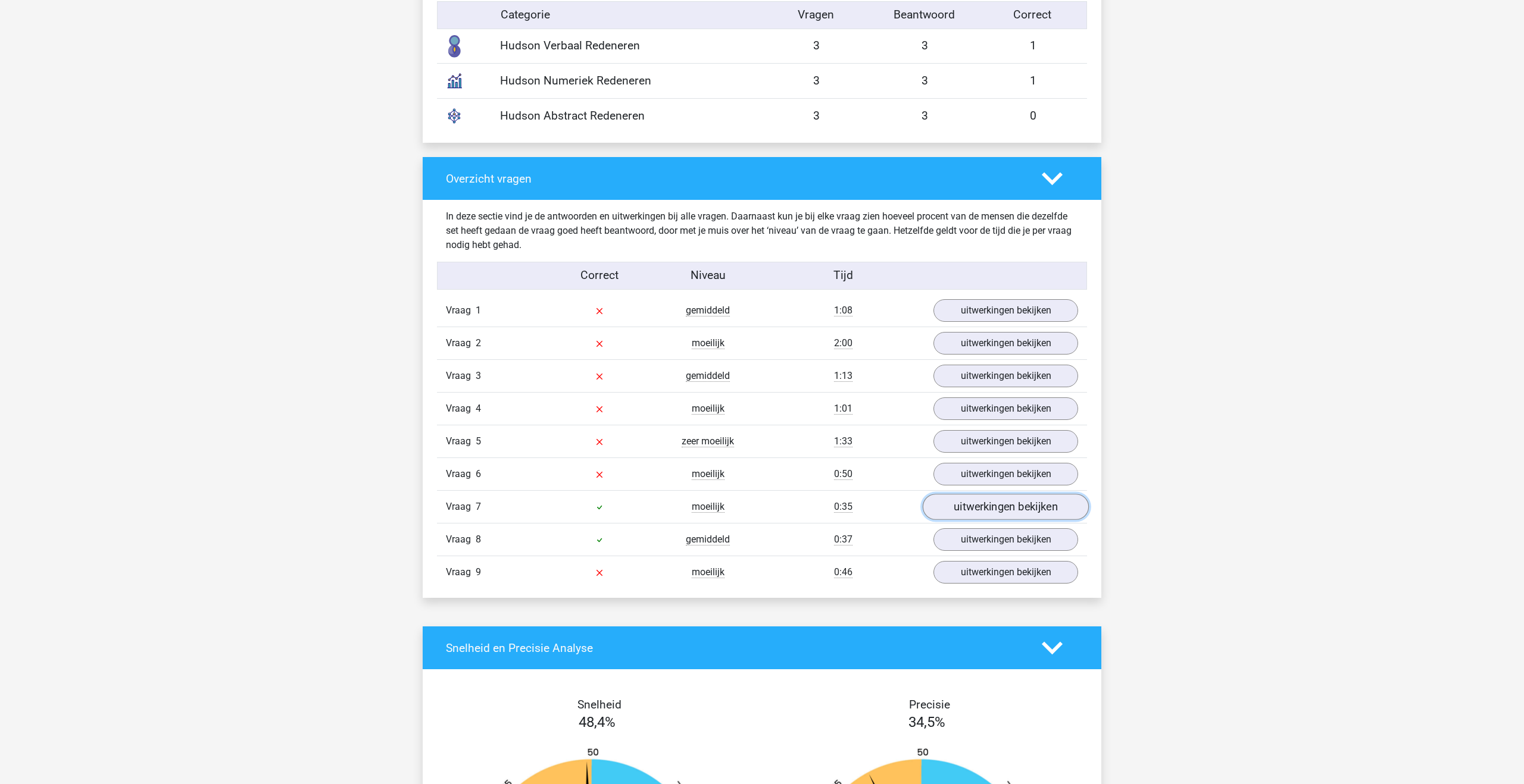
click at [965, 511] on link "uitwerkingen bekijken" at bounding box center [1006, 507] width 166 height 26
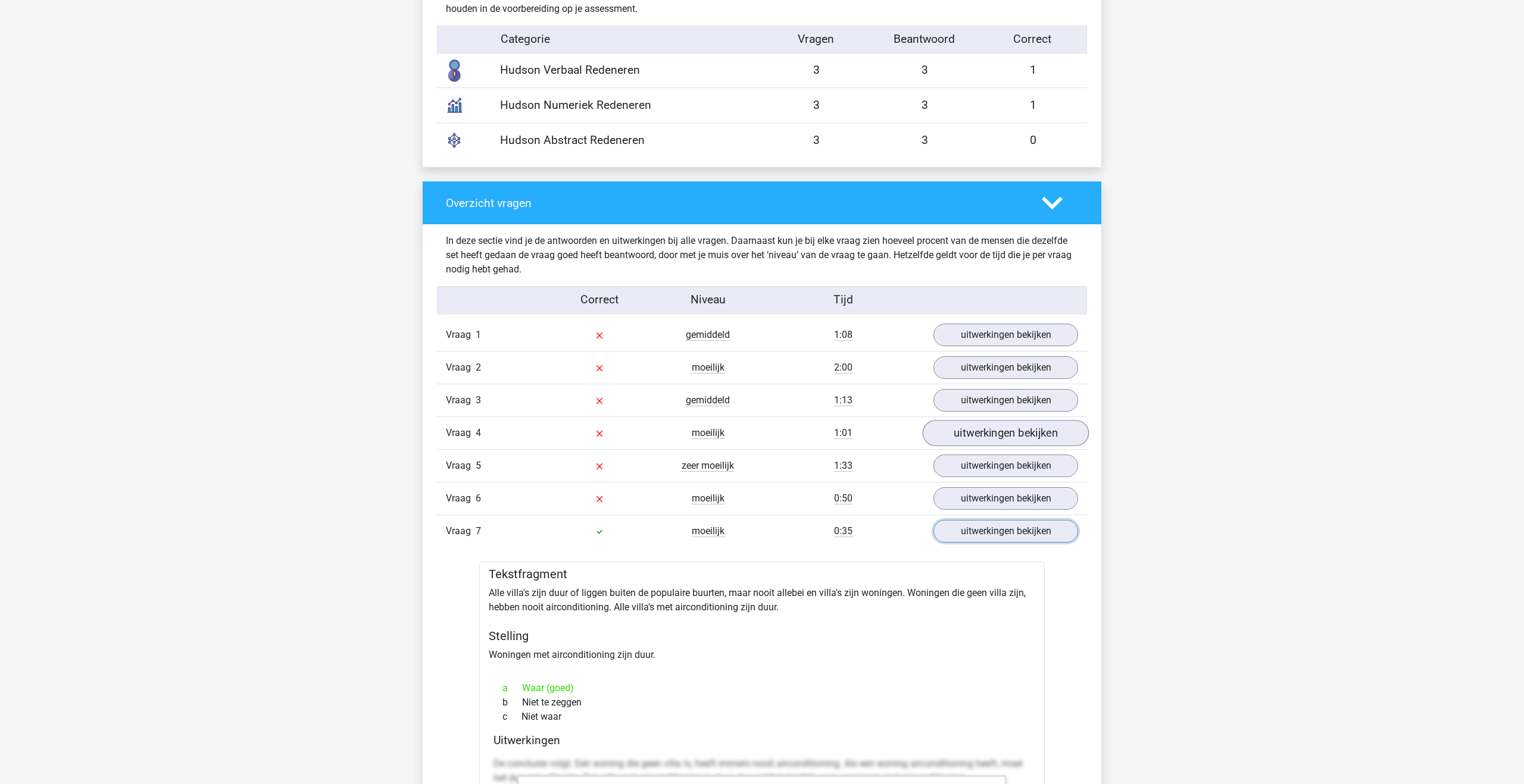
scroll to position [1011, 0]
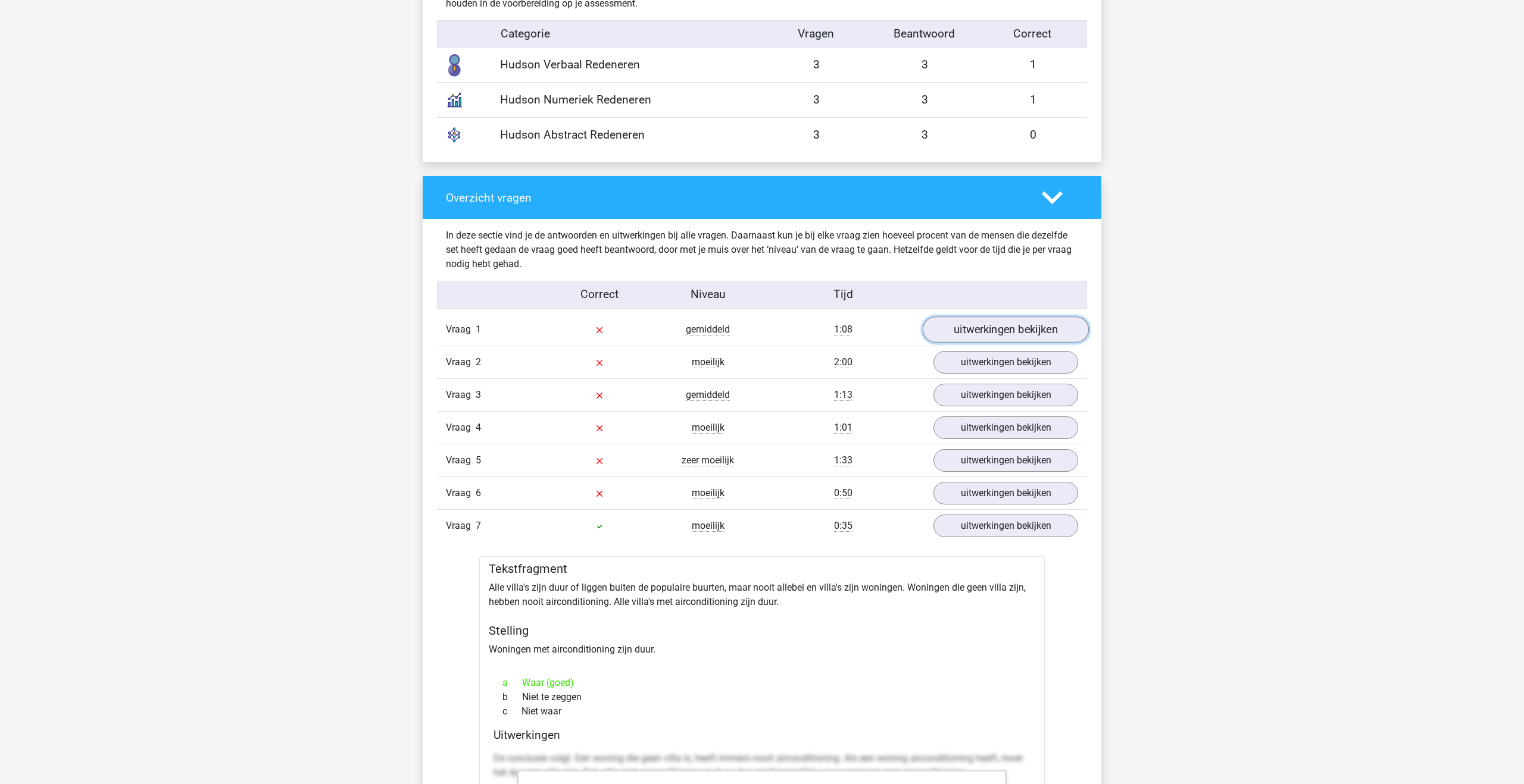
click at [988, 337] on link "uitwerkingen bekijken" at bounding box center [1006, 329] width 166 height 26
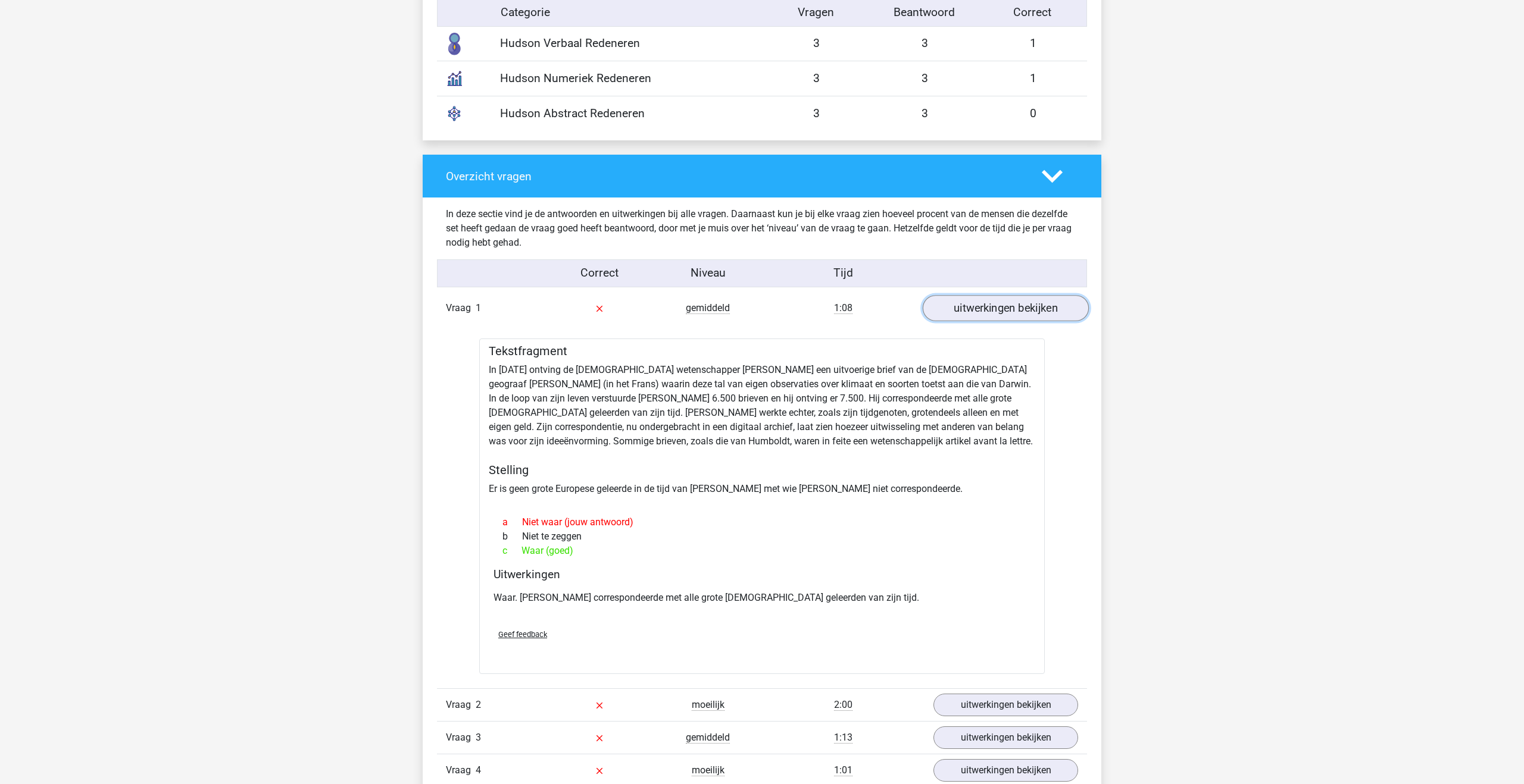
scroll to position [1033, 0]
drag, startPoint x: 898, startPoint y: 399, endPoint x: 873, endPoint y: 399, distance: 25.0
click at [873, 399] on div "Tekstfragment In 1839 ontving de Engelse wetenschapper Charles Darwin een uitvo…" at bounding box center [762, 505] width 565 height 336
click at [940, 424] on div "Tekstfragment In 1839 ontving de Engelse wetenschapper Charles Darwin een uitvo…" at bounding box center [762, 505] width 565 height 336
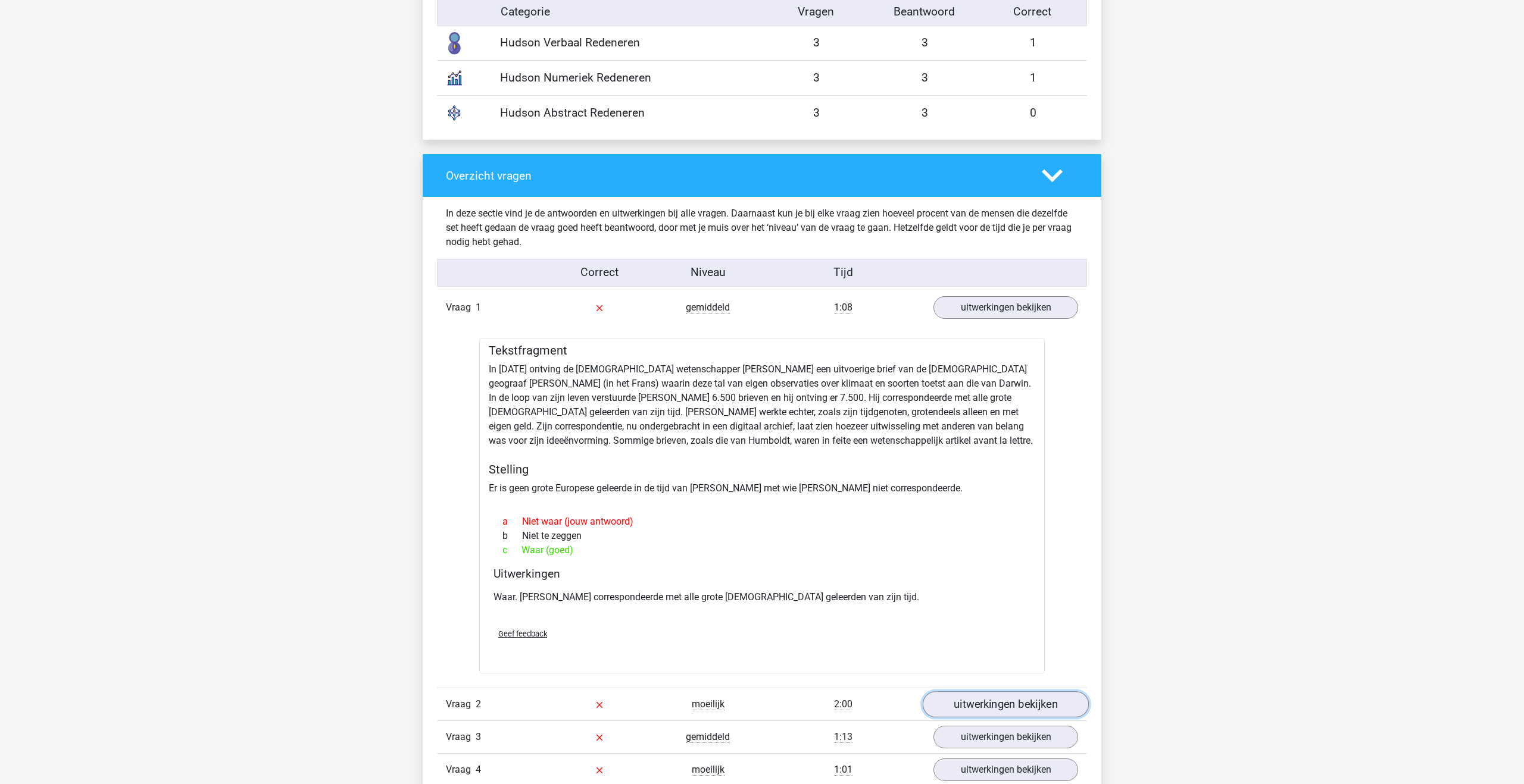
click at [981, 703] on link "uitwerkingen bekijken" at bounding box center [1006, 704] width 166 height 26
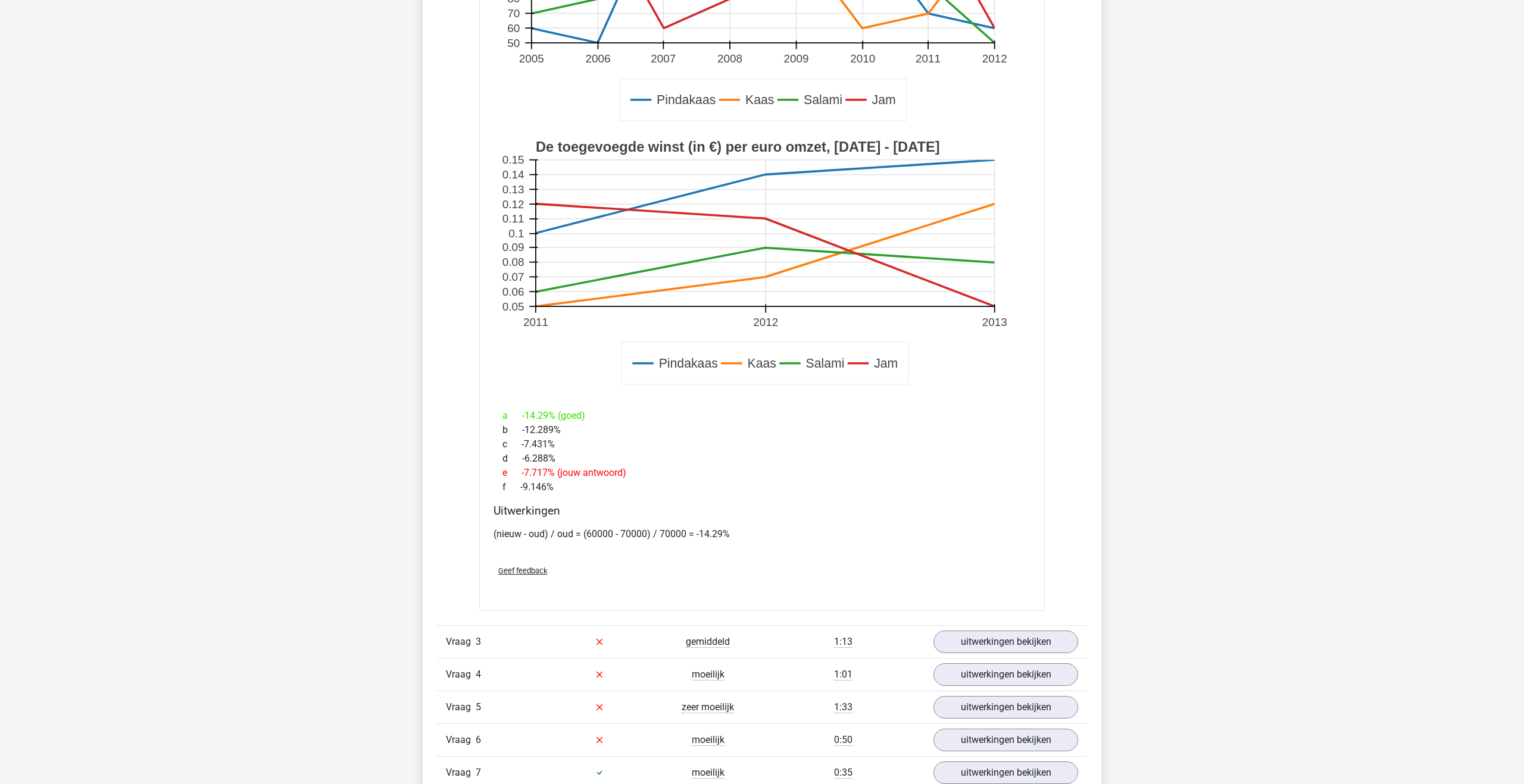
scroll to position [1977, 0]
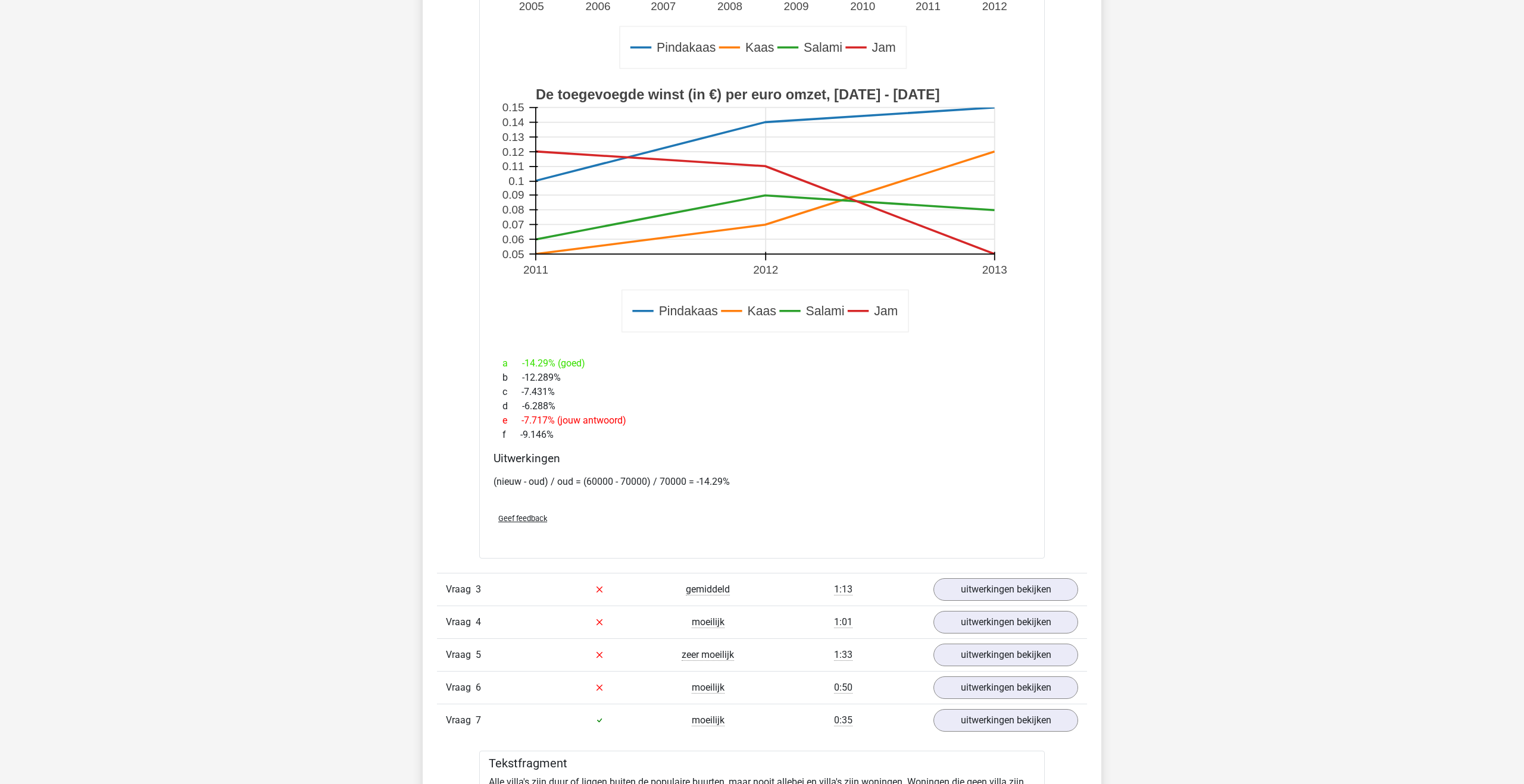
click at [528, 596] on div "Vraag 3" at bounding box center [491, 590] width 109 height 14
click at [710, 587] on span "gemiddeld" at bounding box center [708, 590] width 44 height 12
click at [985, 585] on link "uitwerkingen bekijken" at bounding box center [1006, 590] width 166 height 26
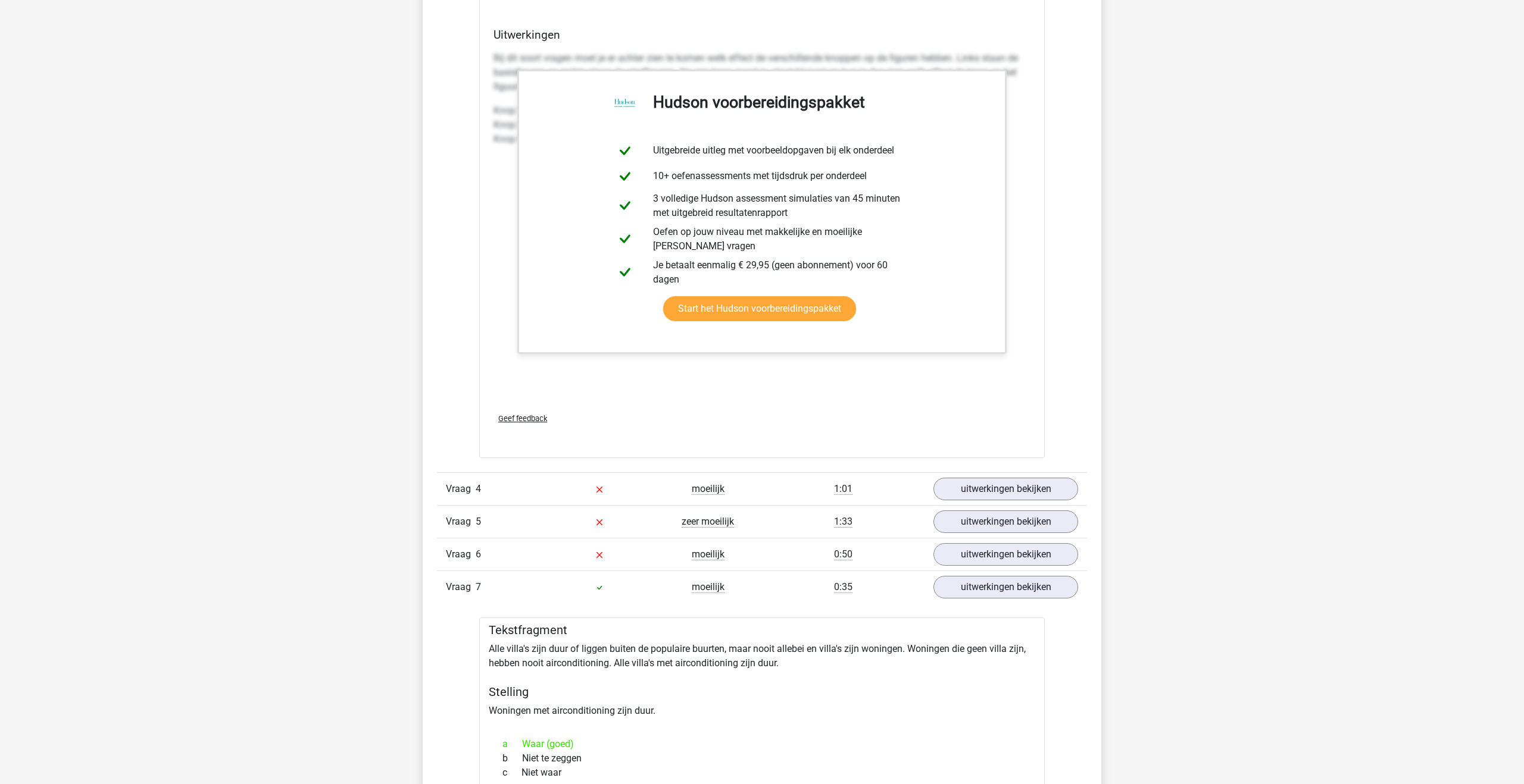
scroll to position [3102, 0]
click at [1014, 493] on link "uitwerkingen bekijken" at bounding box center [1006, 487] width 166 height 26
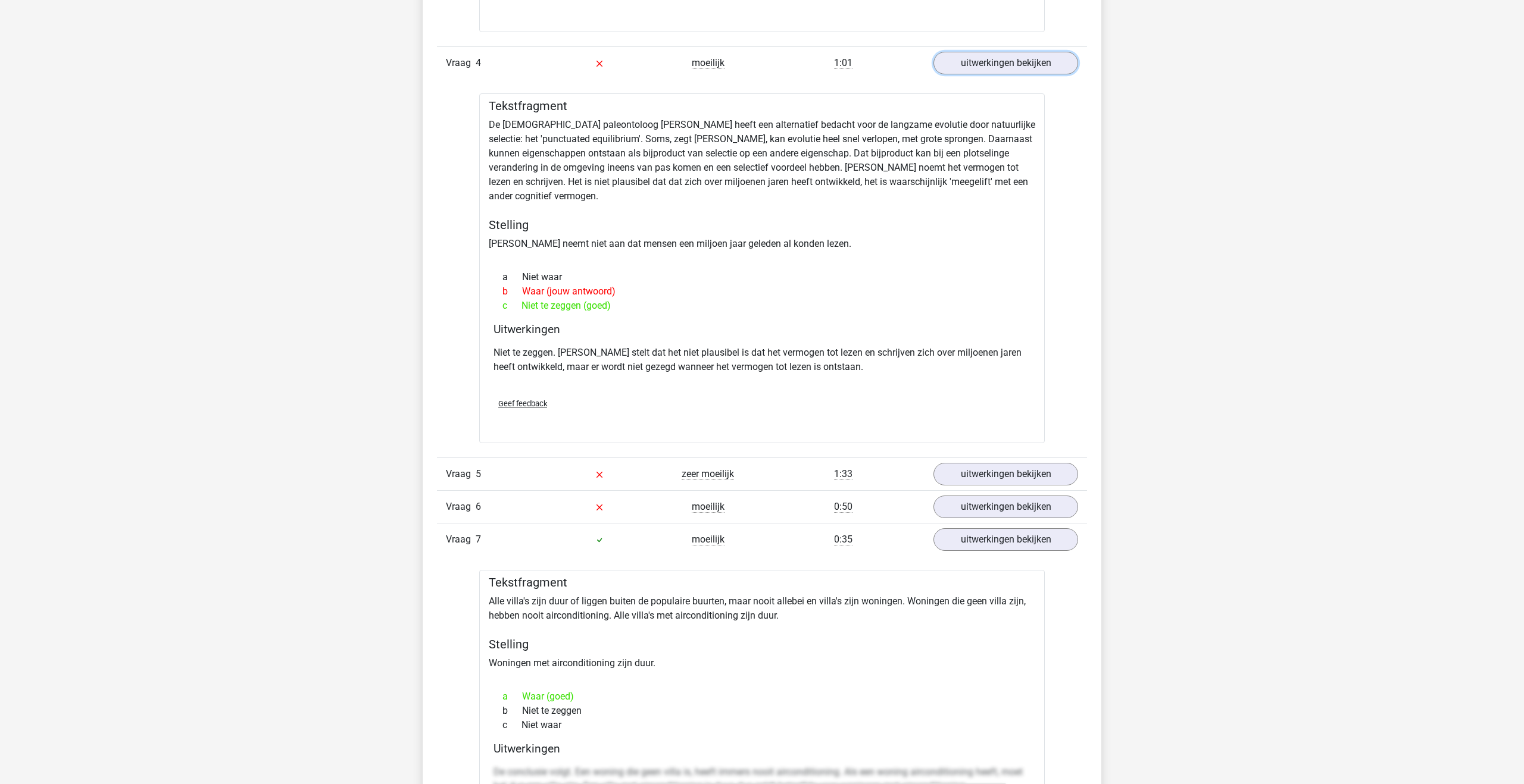
scroll to position [3569, 0]
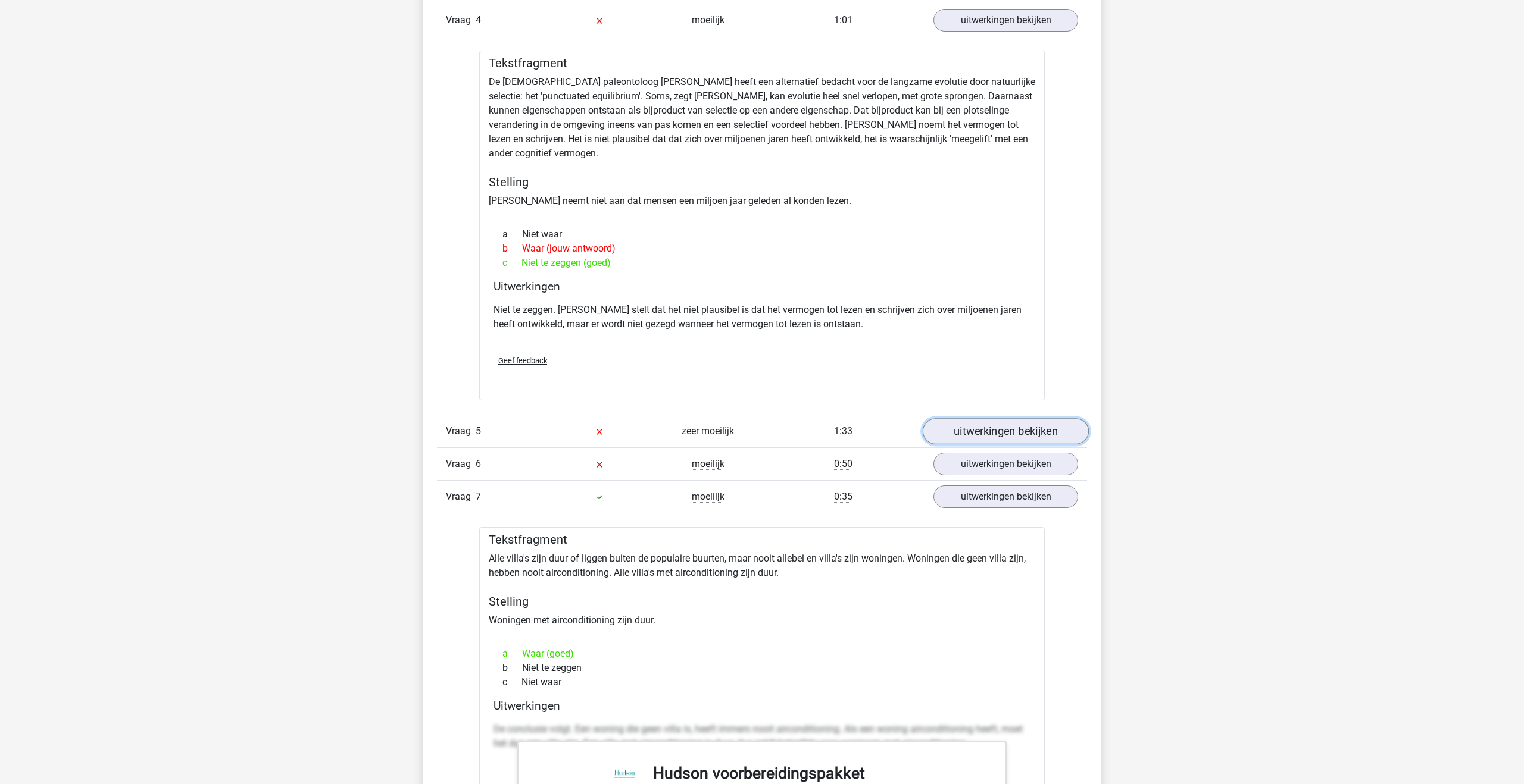
click at [997, 430] on link "uitwerkingen bekijken" at bounding box center [1006, 431] width 166 height 26
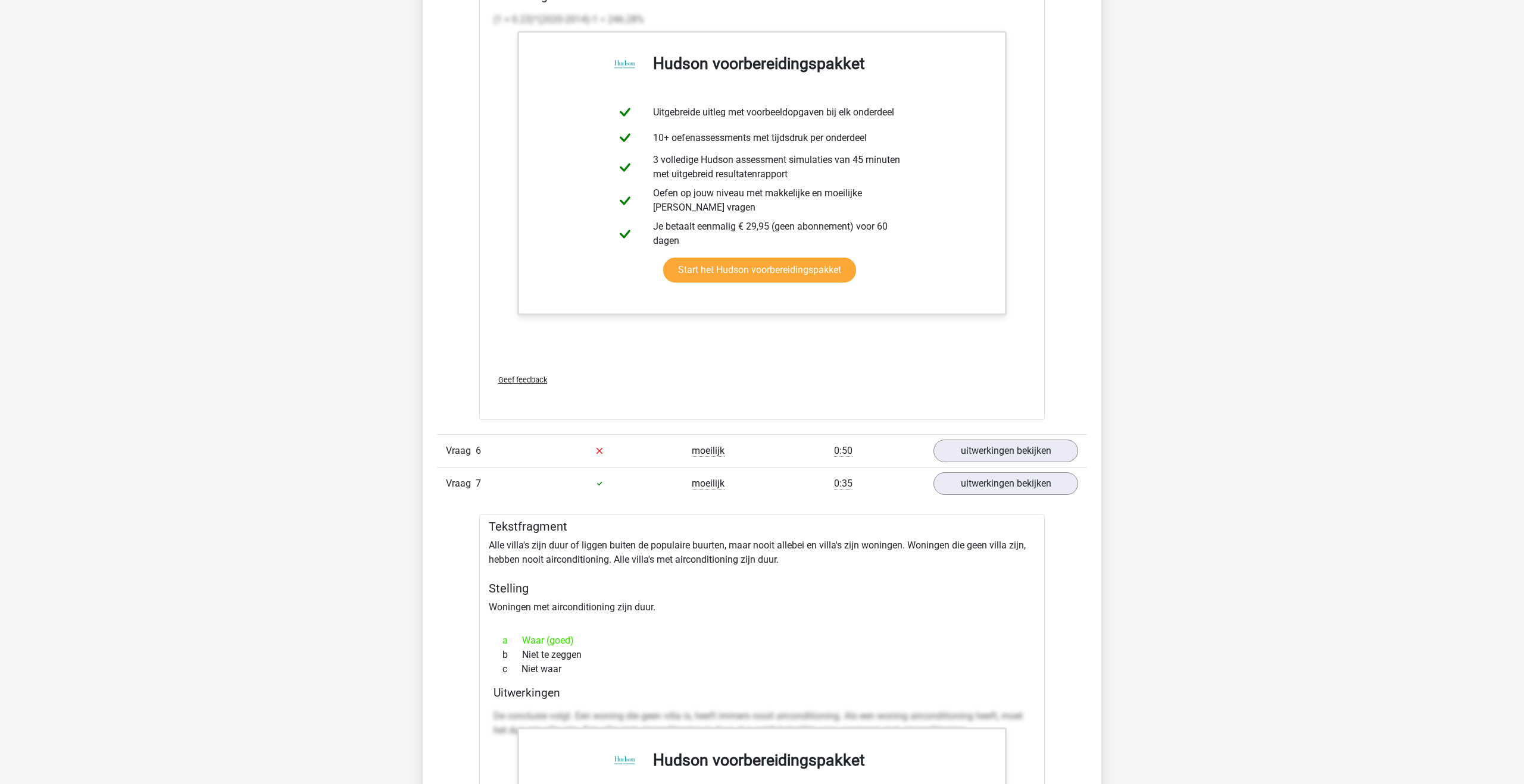
scroll to position [4756, 0]
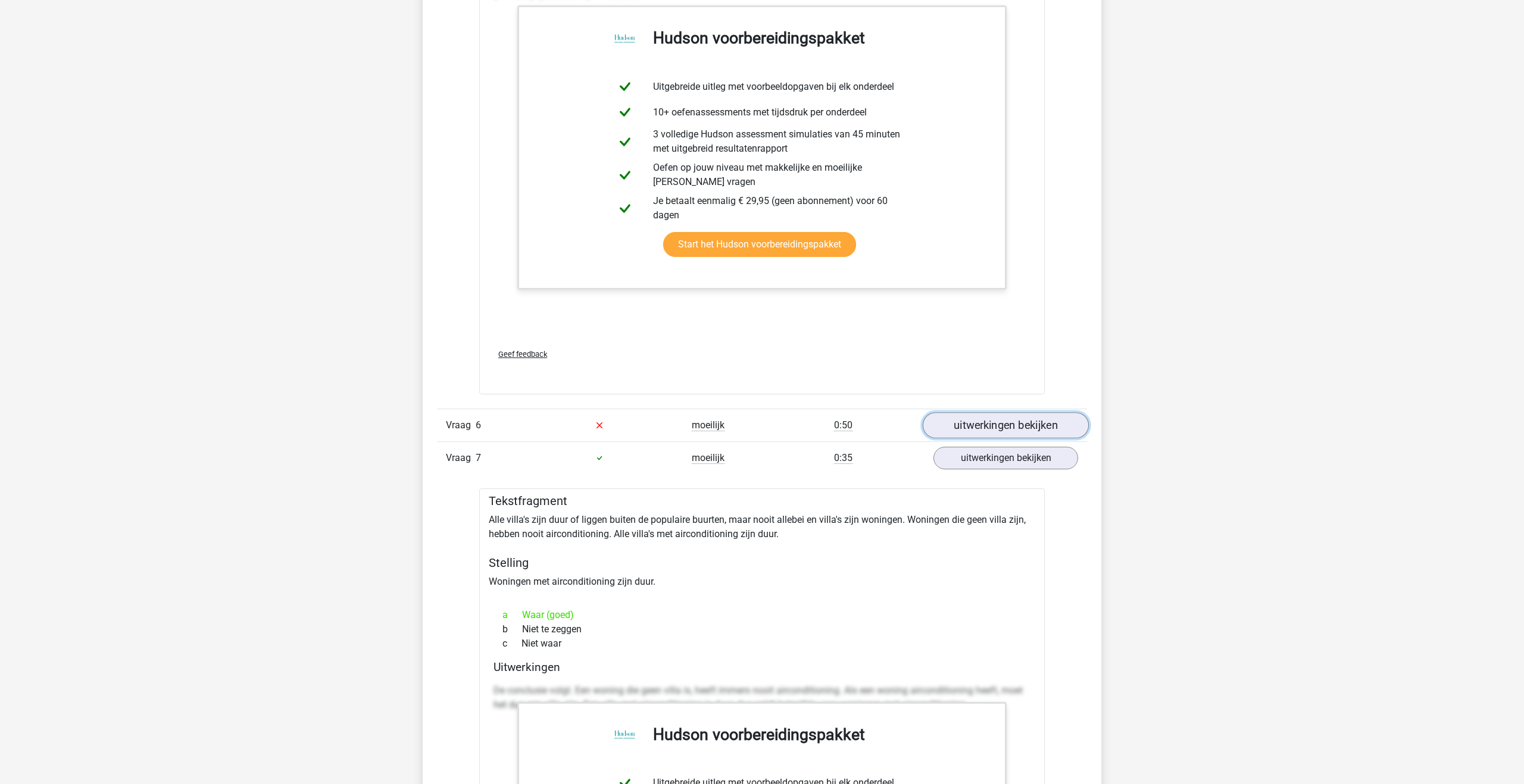
click at [985, 424] on link "uitwerkingen bekijken" at bounding box center [1006, 425] width 166 height 26
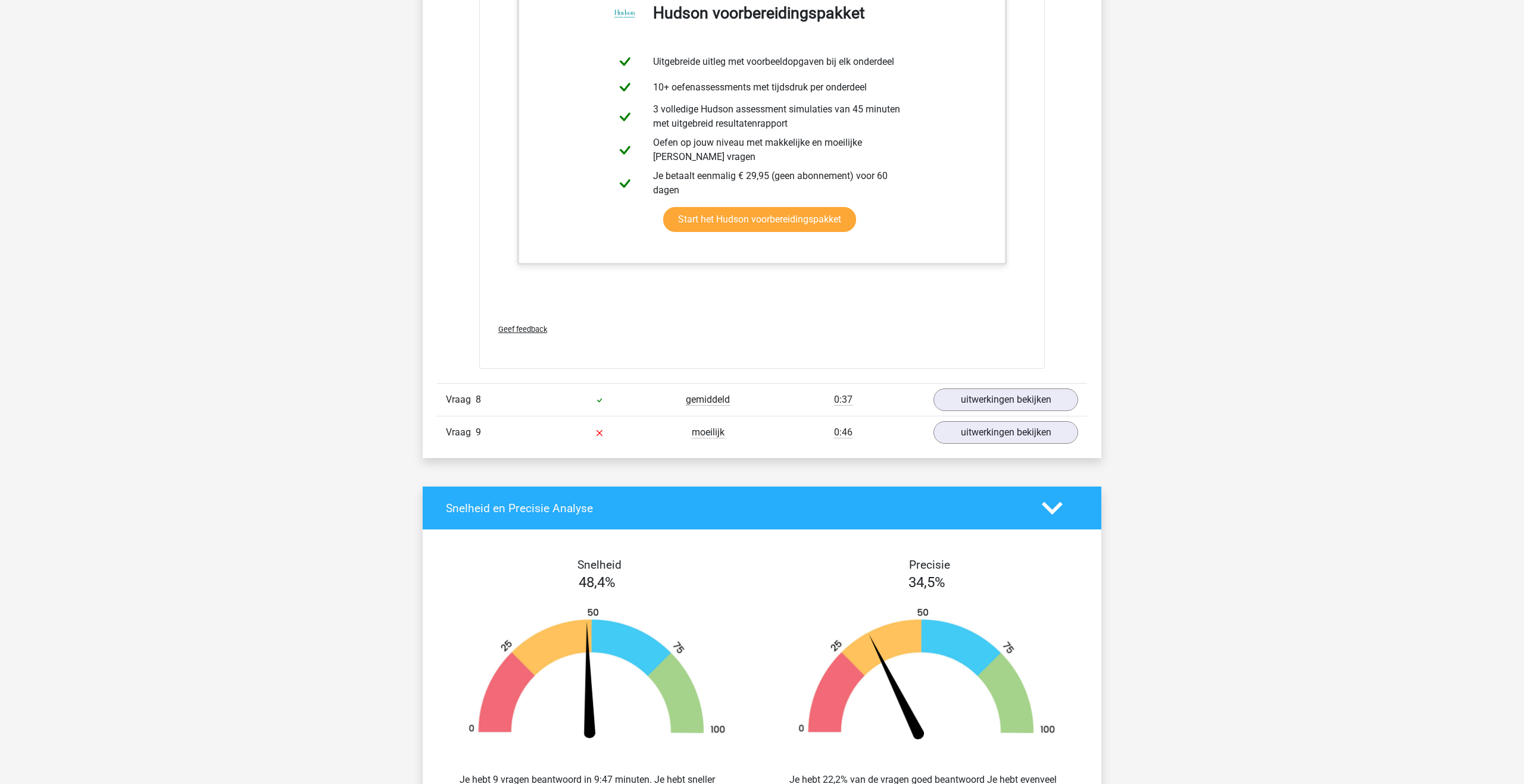
scroll to position [6323, 0]
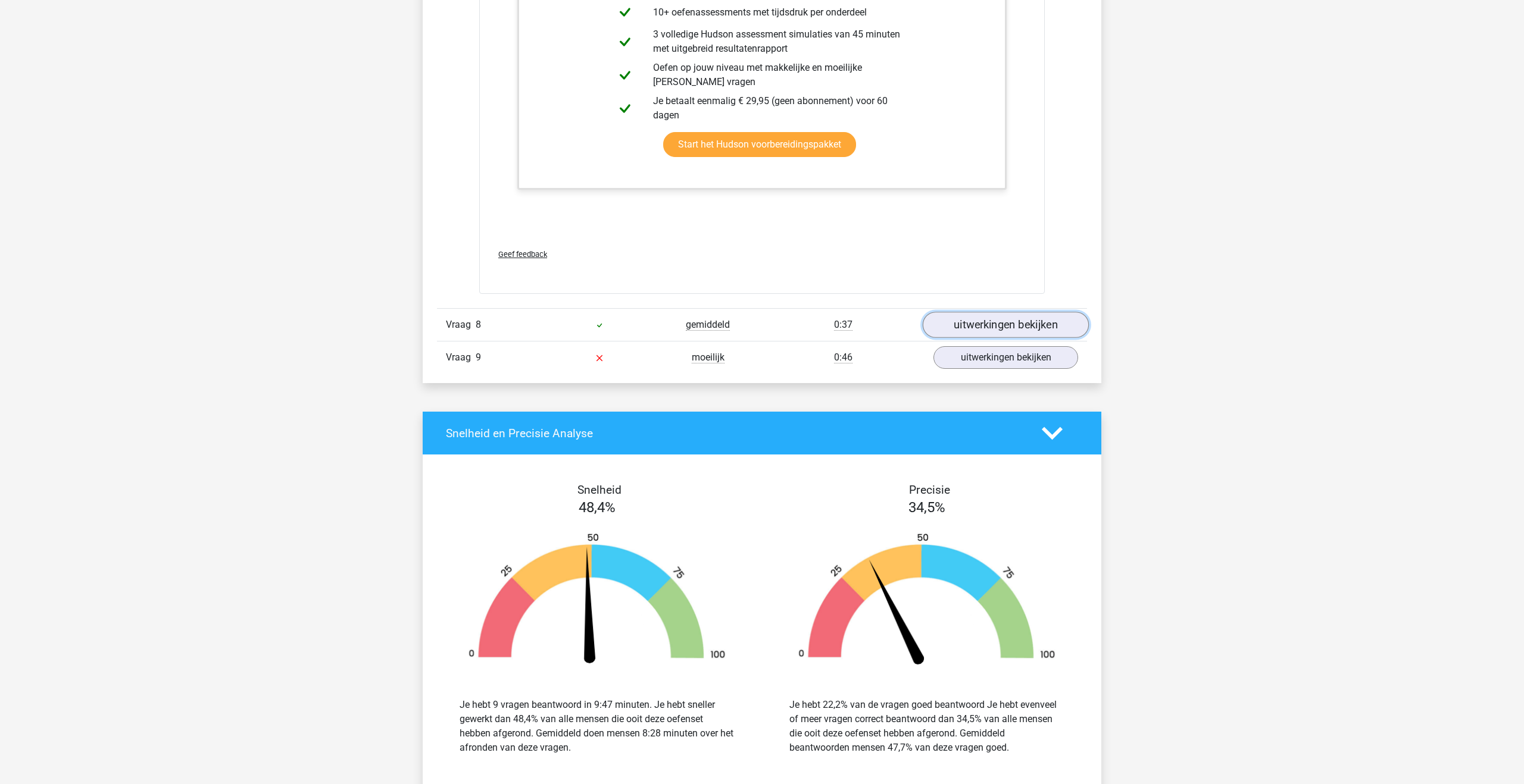
click at [976, 323] on link "uitwerkingen bekijken" at bounding box center [1006, 325] width 166 height 26
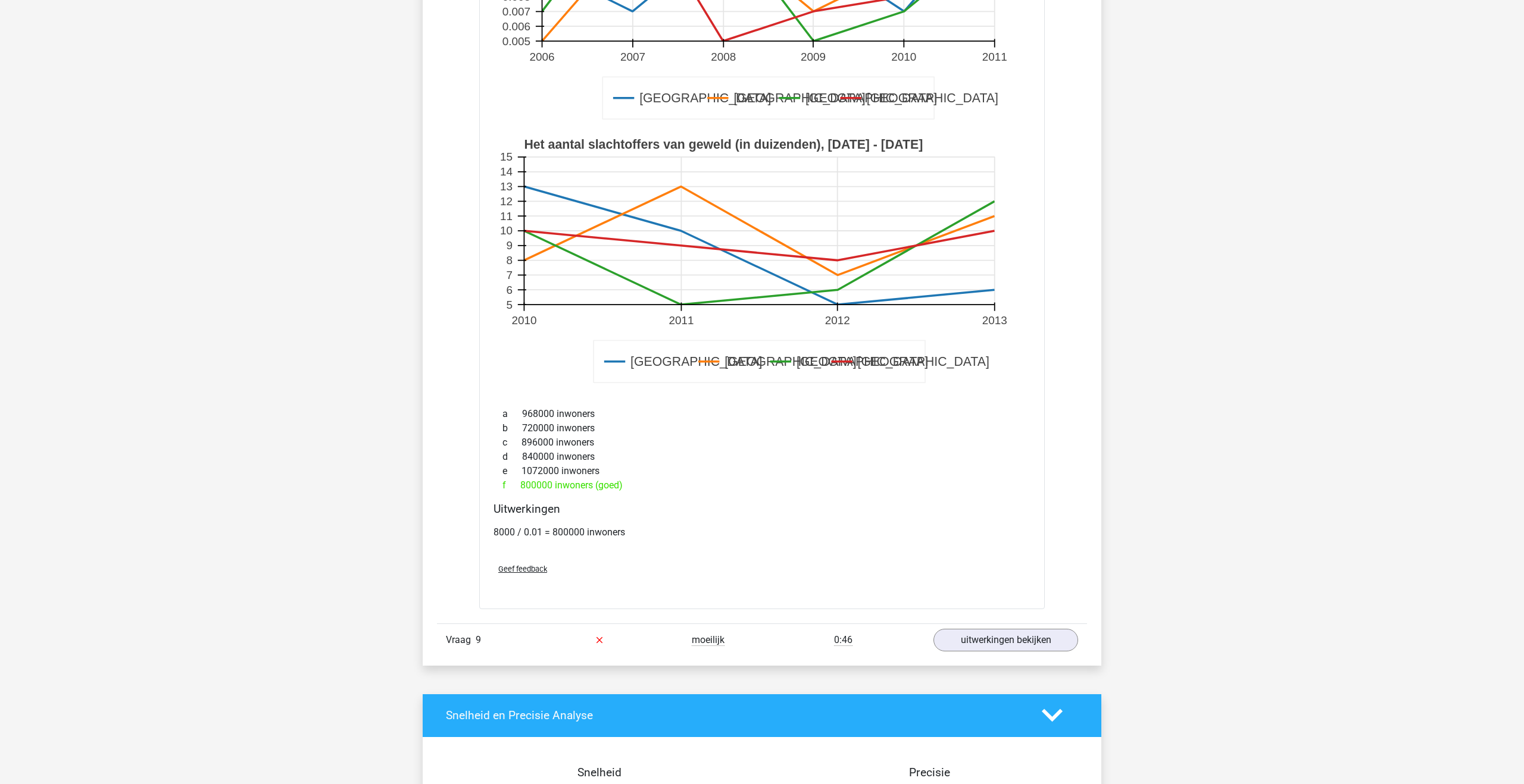
scroll to position [7037, 0]
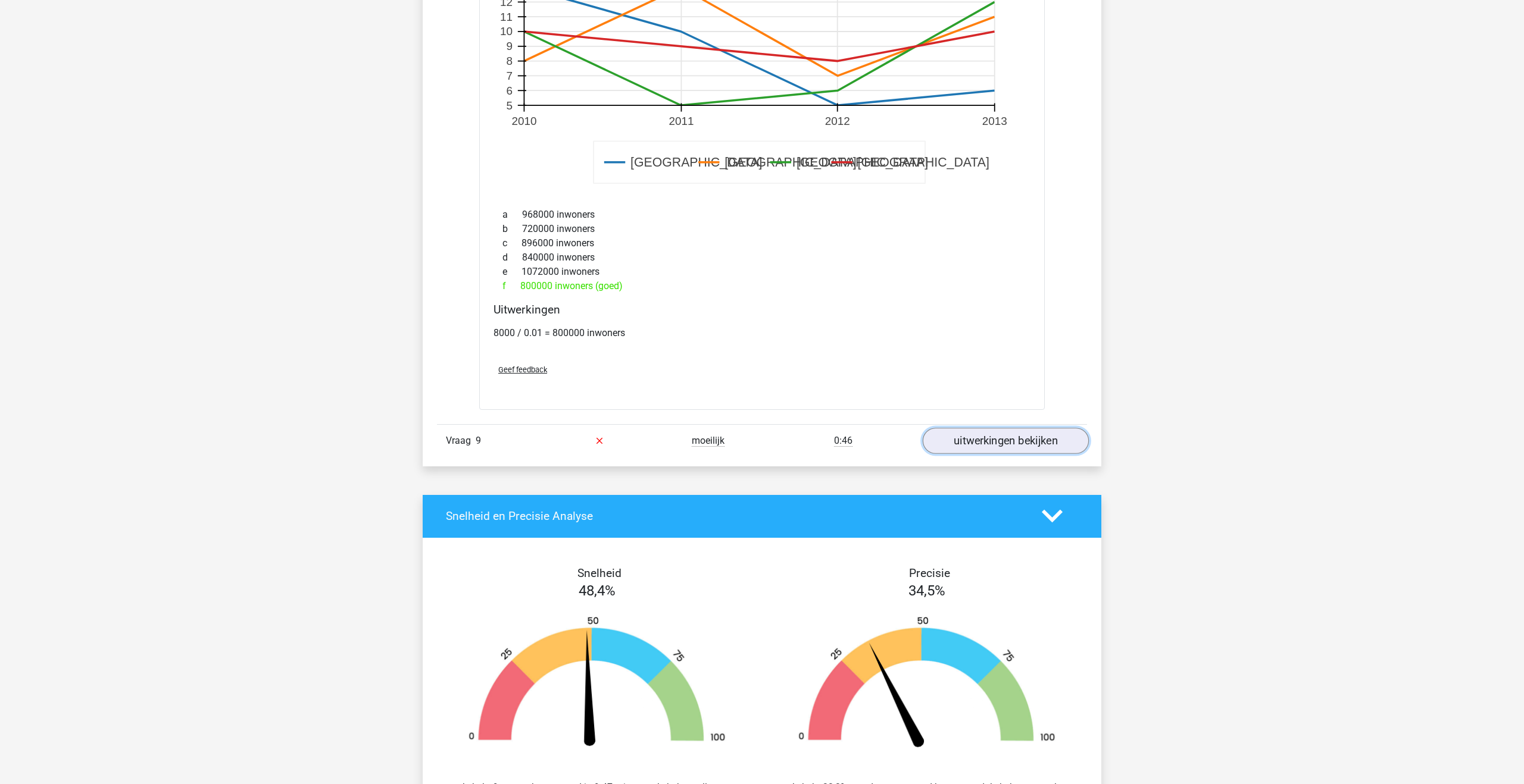
click at [974, 436] on link "uitwerkingen bekijken" at bounding box center [1006, 441] width 166 height 26
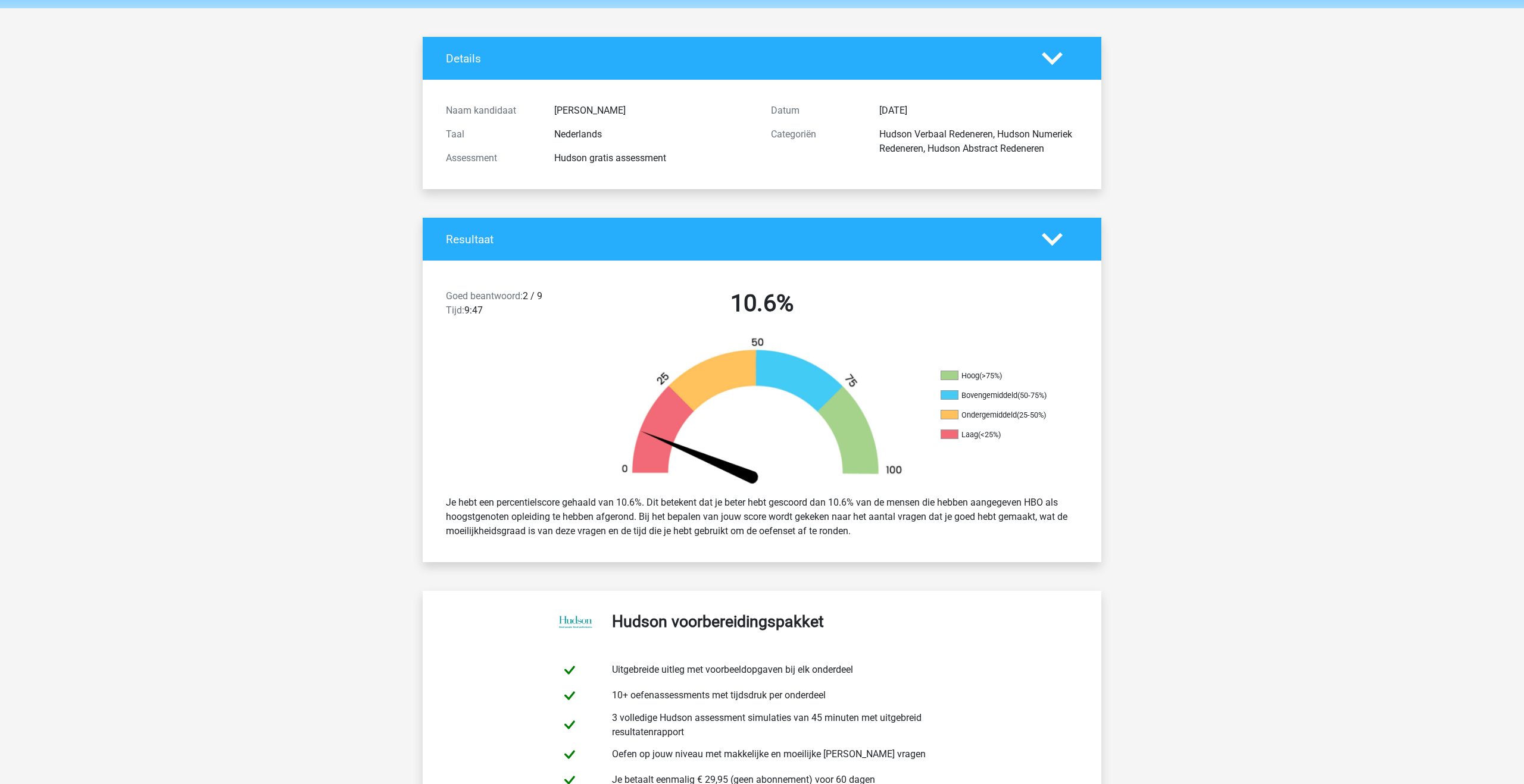
scroll to position [0, 0]
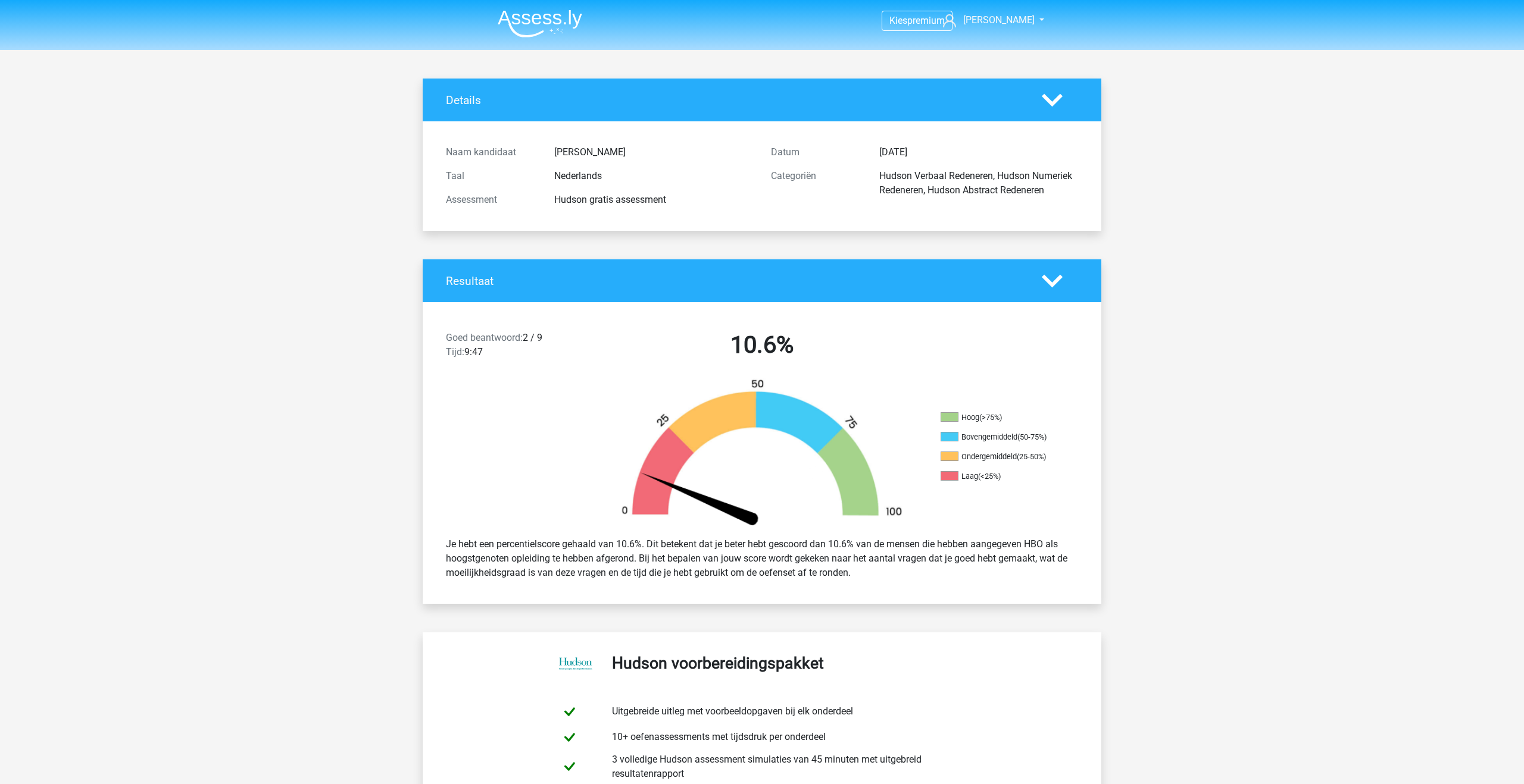
click at [564, 34] on img at bounding box center [540, 23] width 84 height 28
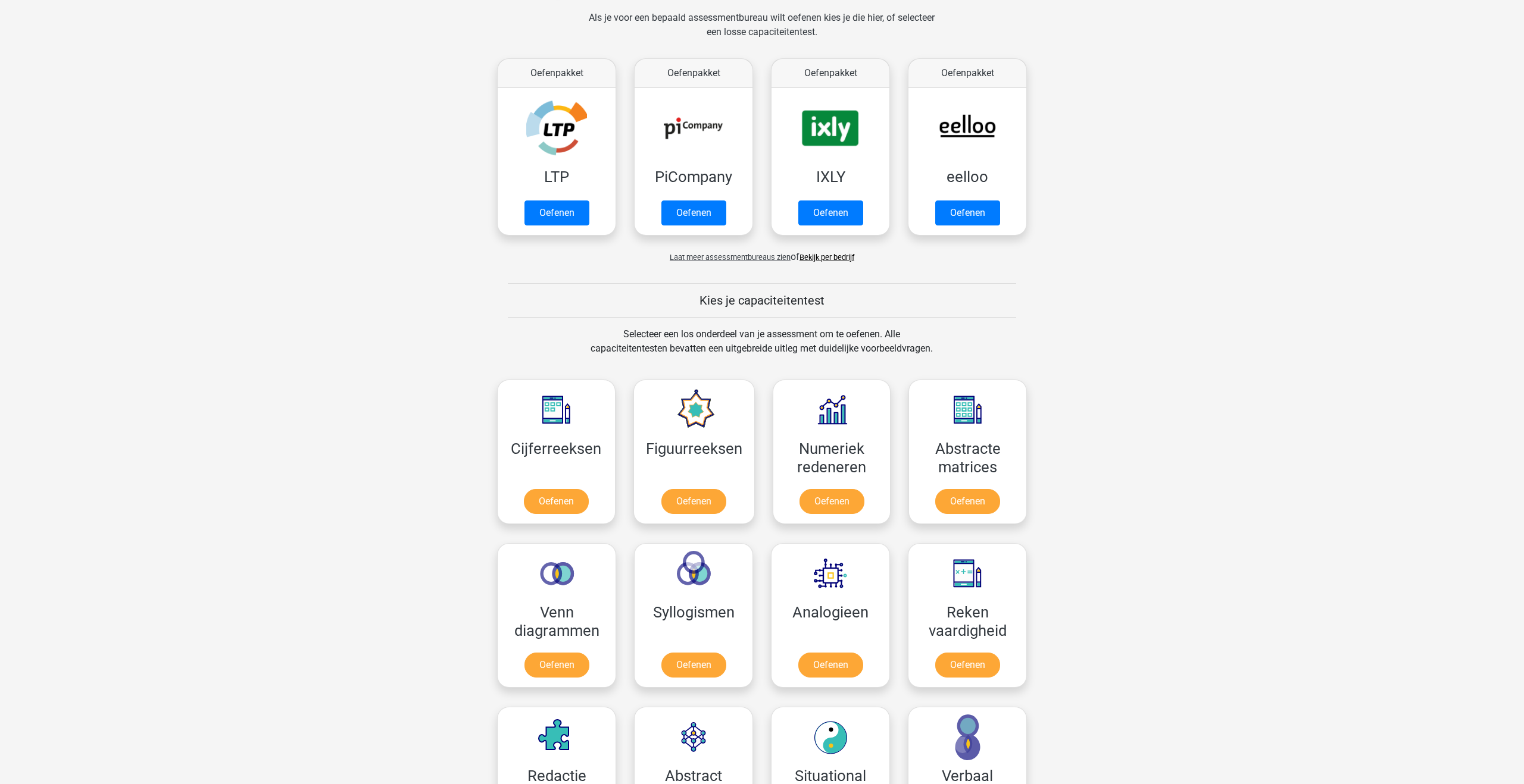
scroll to position [177, 0]
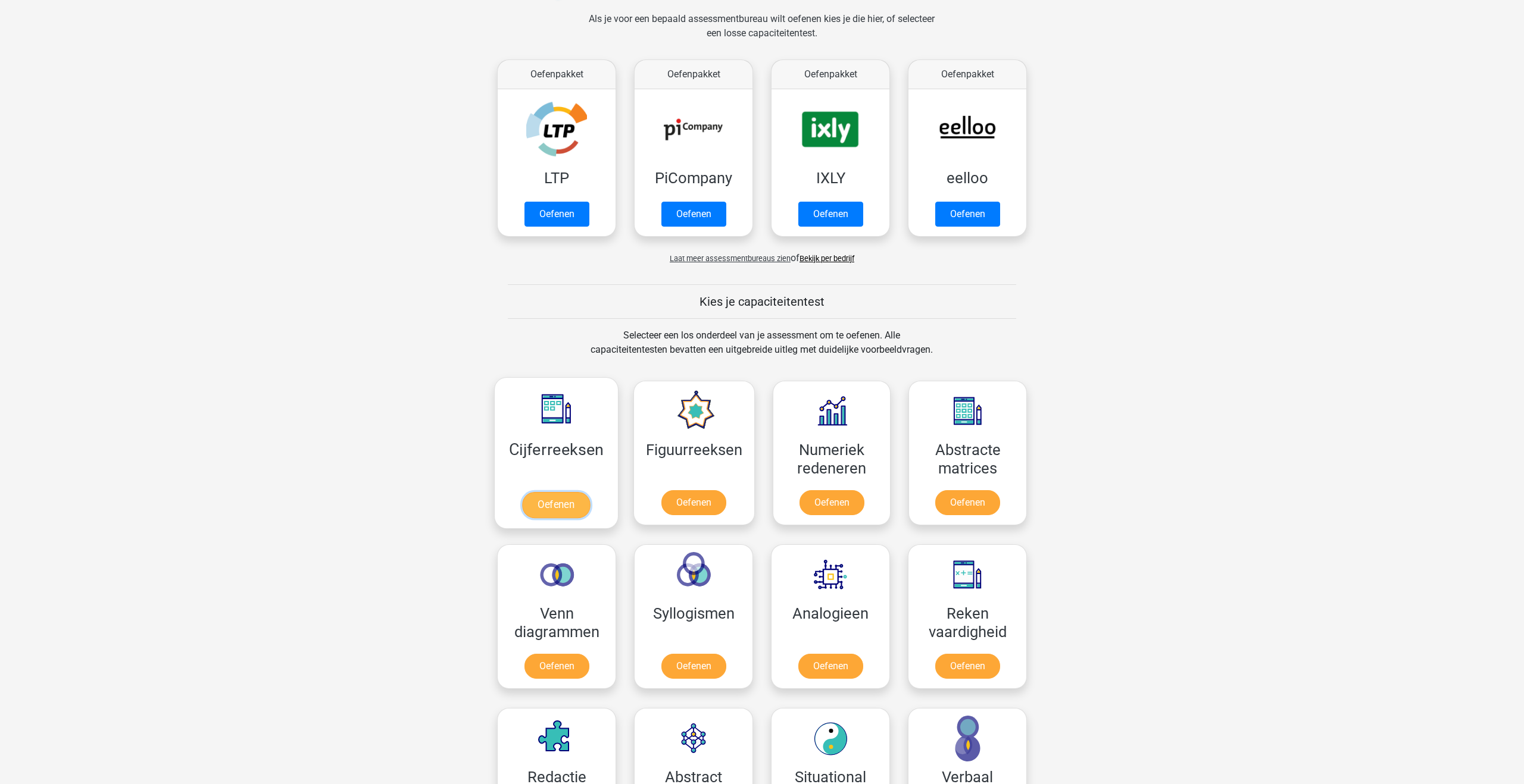
click at [548, 494] on link "Oefenen" at bounding box center [556, 505] width 68 height 26
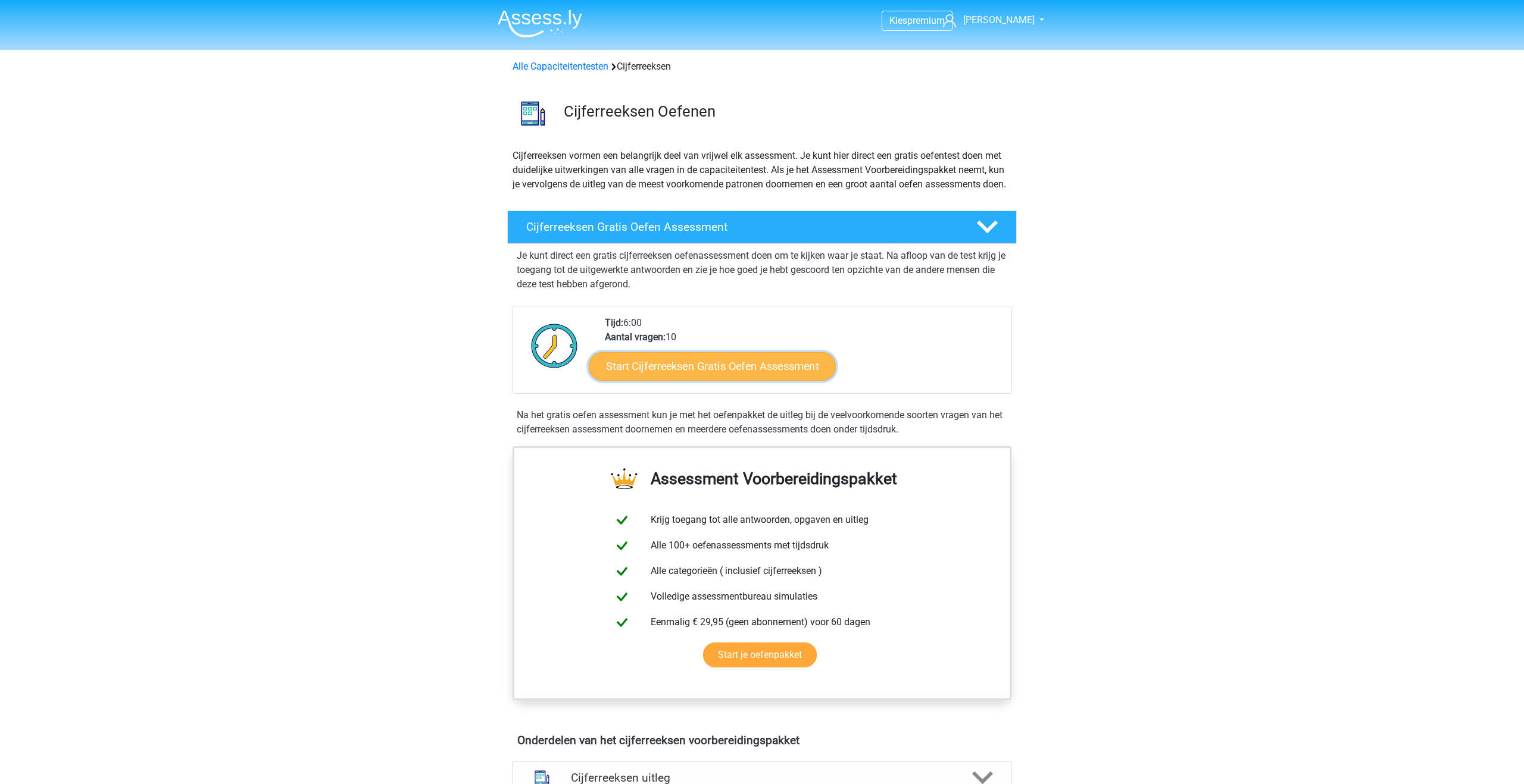
click at [643, 380] on link "Start Cijferreeksen Gratis Oefen Assessment" at bounding box center [712, 366] width 247 height 29
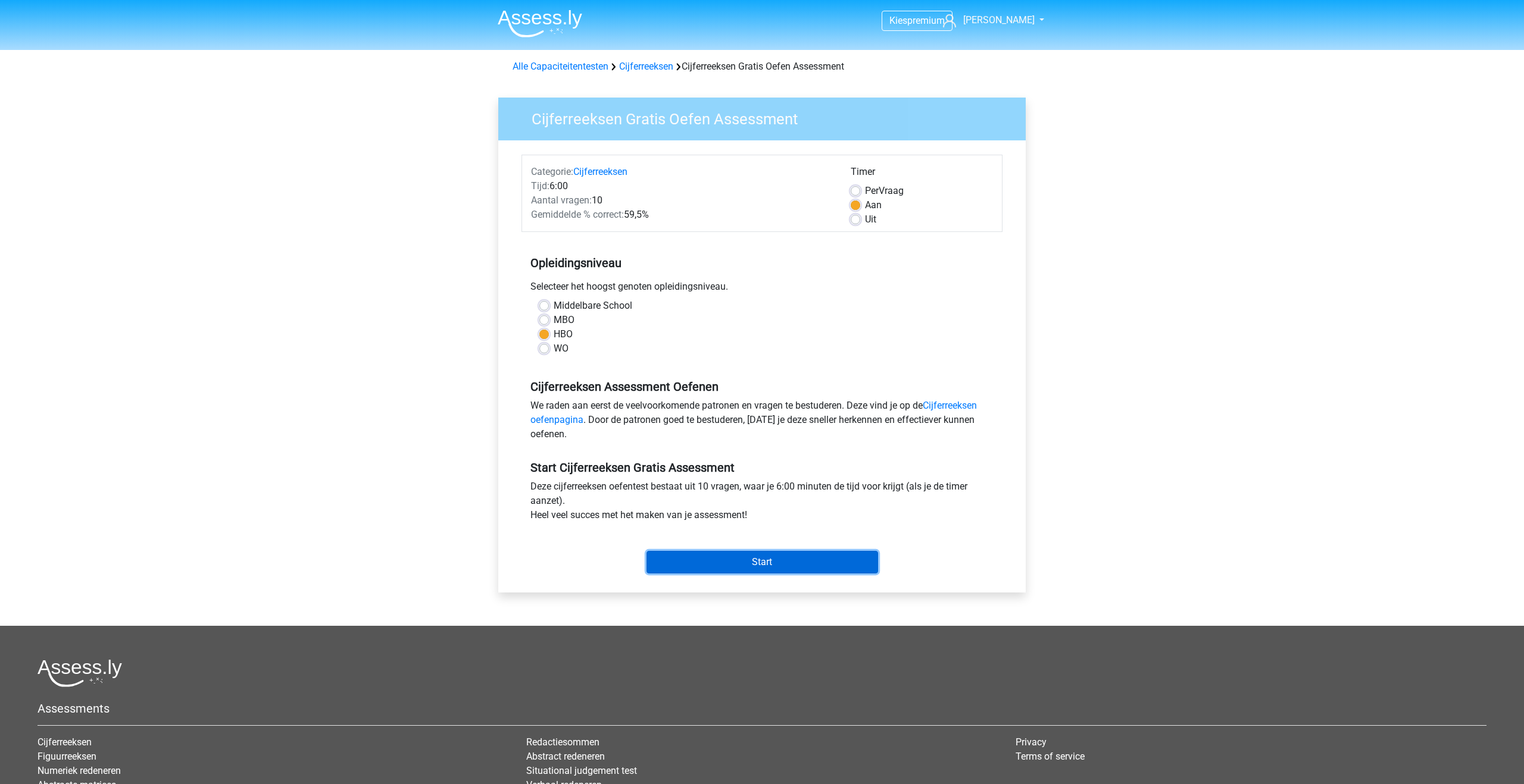
click at [693, 559] on input "Start" at bounding box center [762, 562] width 231 height 23
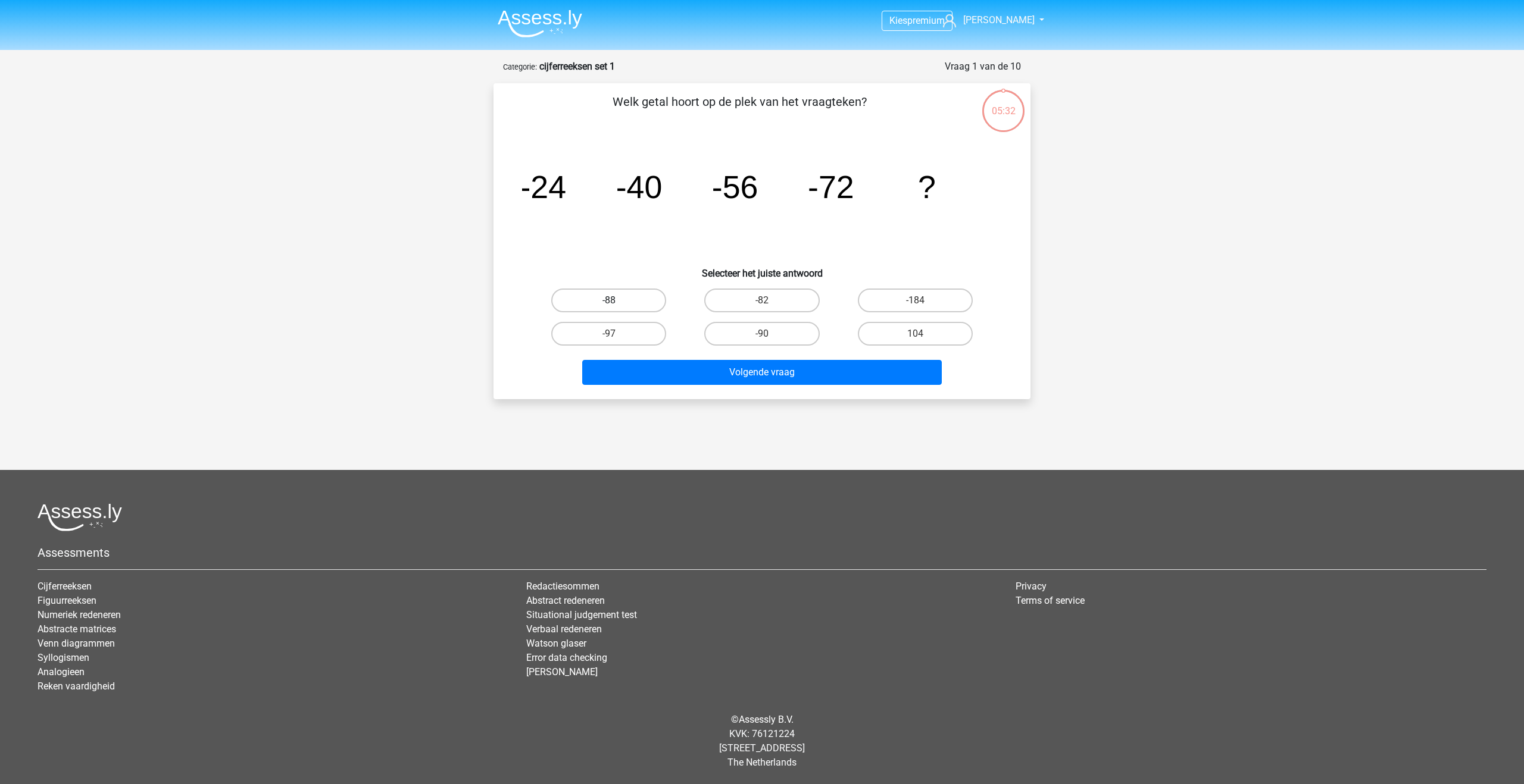
click at [635, 297] on label "-88" at bounding box center [608, 300] width 115 height 24
click at [617, 301] on input "-88" at bounding box center [613, 305] width 8 height 8
radio input "true"
click at [768, 378] on button "Volgende vraag" at bounding box center [762, 372] width 360 height 25
click at [602, 309] on label "-30" at bounding box center [608, 300] width 115 height 24
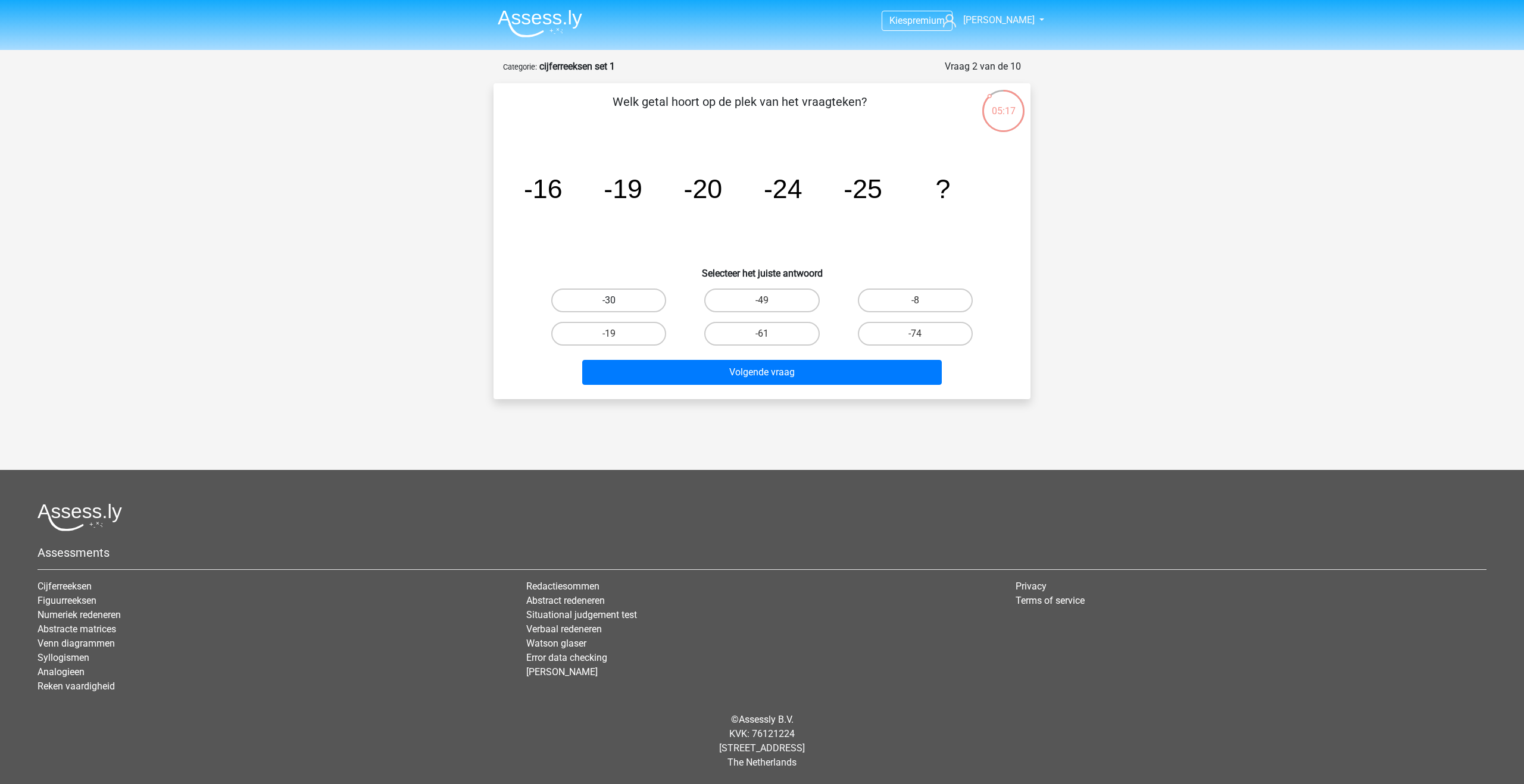
click at [609, 309] on input "-30" at bounding box center [613, 305] width 8 height 8
radio input "true"
click at [664, 363] on button "Volgende vraag" at bounding box center [762, 372] width 360 height 25
click at [883, 301] on label "-82" at bounding box center [915, 300] width 115 height 24
click at [915, 301] on input "-82" at bounding box center [919, 305] width 8 height 8
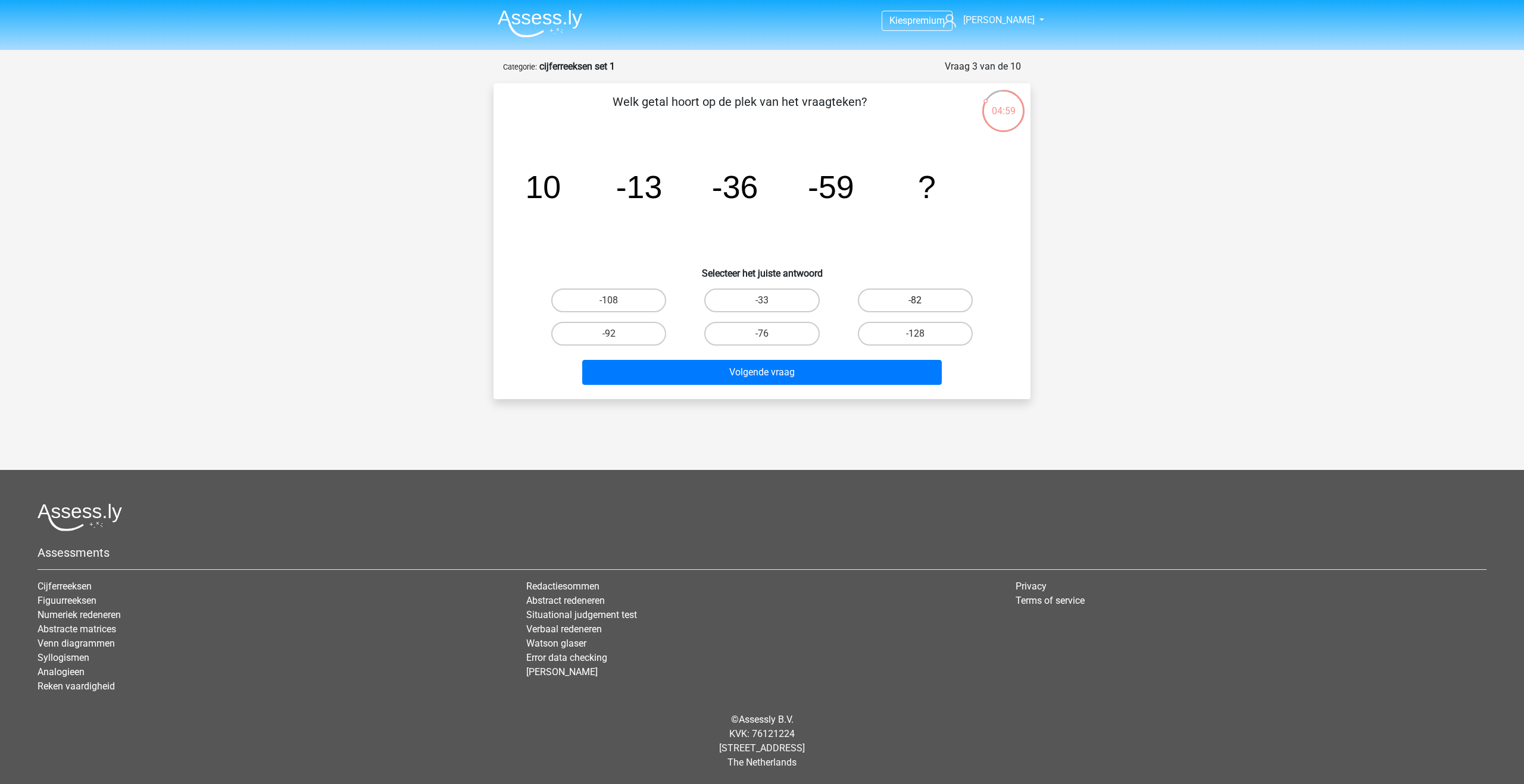
radio input "true"
click at [851, 366] on button "Volgende vraag" at bounding box center [762, 372] width 360 height 25
click at [621, 301] on label "28" at bounding box center [608, 300] width 115 height 24
click at [617, 301] on input "28" at bounding box center [613, 305] width 8 height 8
radio input "true"
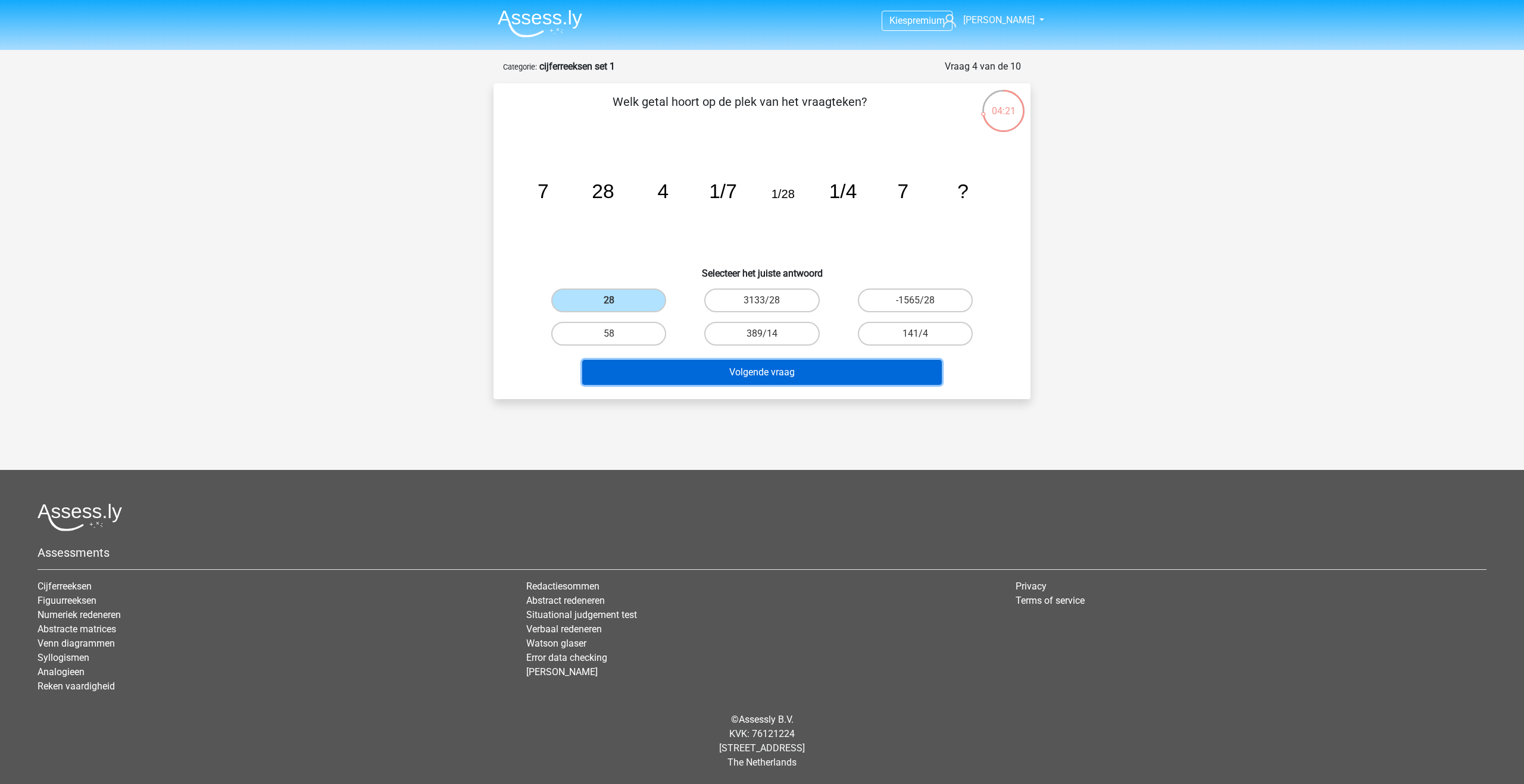
click at [746, 366] on button "Volgende vraag" at bounding box center [762, 372] width 360 height 25
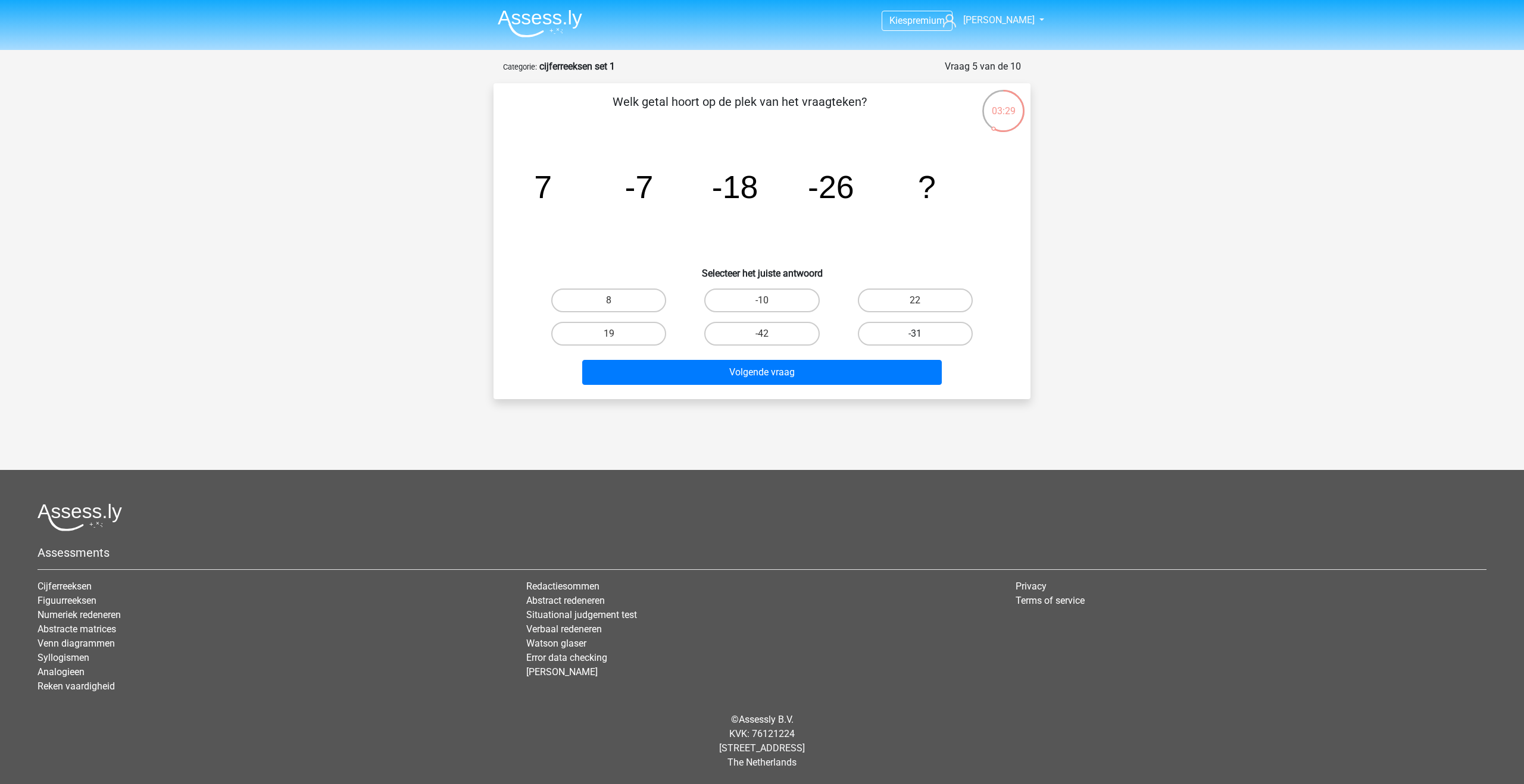
click at [896, 331] on label "-31" at bounding box center [915, 334] width 115 height 24
click at [915, 334] on input "-31" at bounding box center [919, 338] width 8 height 8
radio input "true"
click at [874, 365] on button "Volgende vraag" at bounding box center [762, 372] width 360 height 25
click at [773, 334] on label "-513/625" at bounding box center [762, 334] width 115 height 24
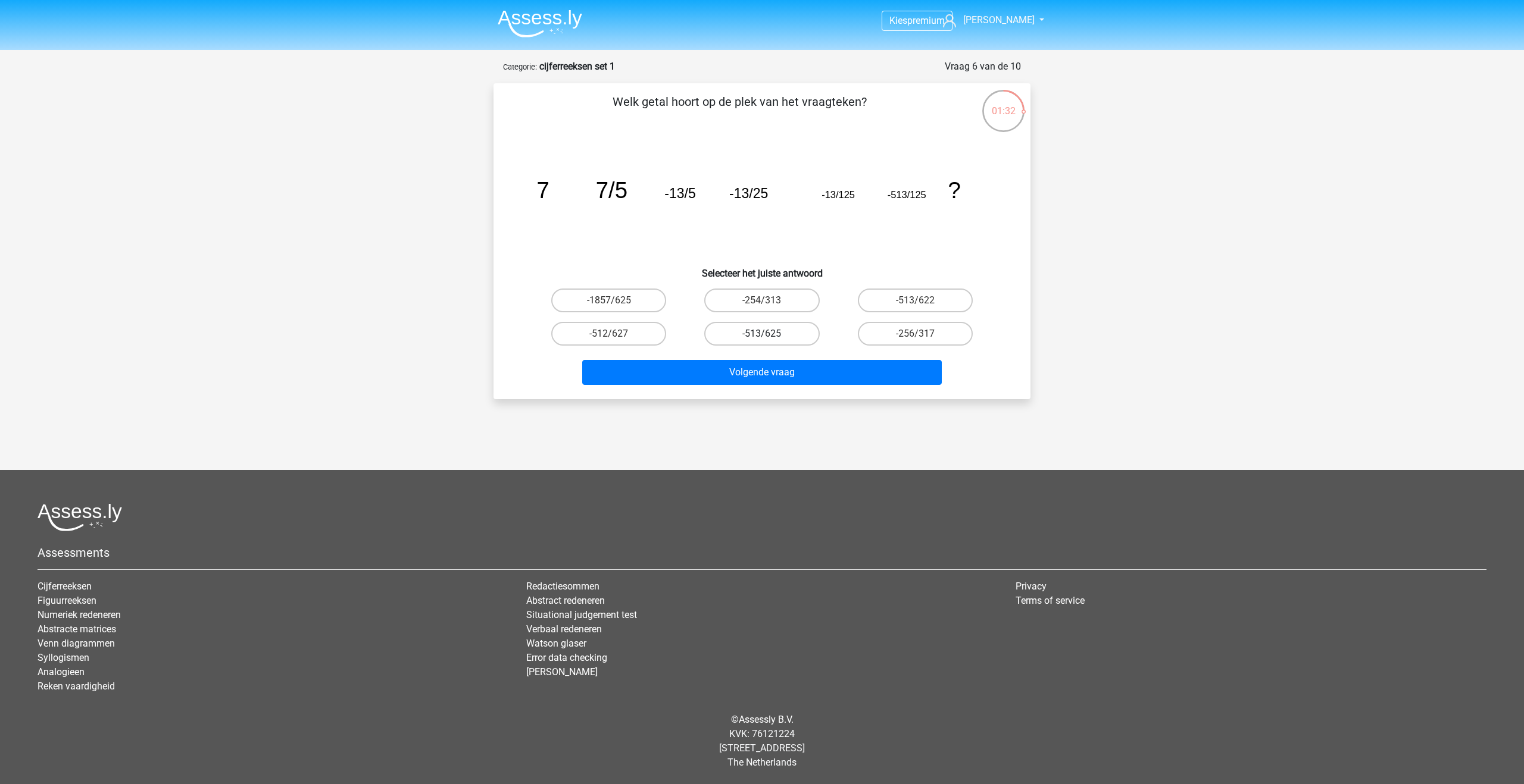
click at [770, 334] on input "-513/625" at bounding box center [766, 338] width 8 height 8
radio input "true"
click at [774, 373] on button "Volgende vraag" at bounding box center [762, 372] width 360 height 25
click at [872, 335] on label "-9/7" at bounding box center [915, 334] width 115 height 24
click at [915, 335] on input "-9/7" at bounding box center [919, 338] width 8 height 8
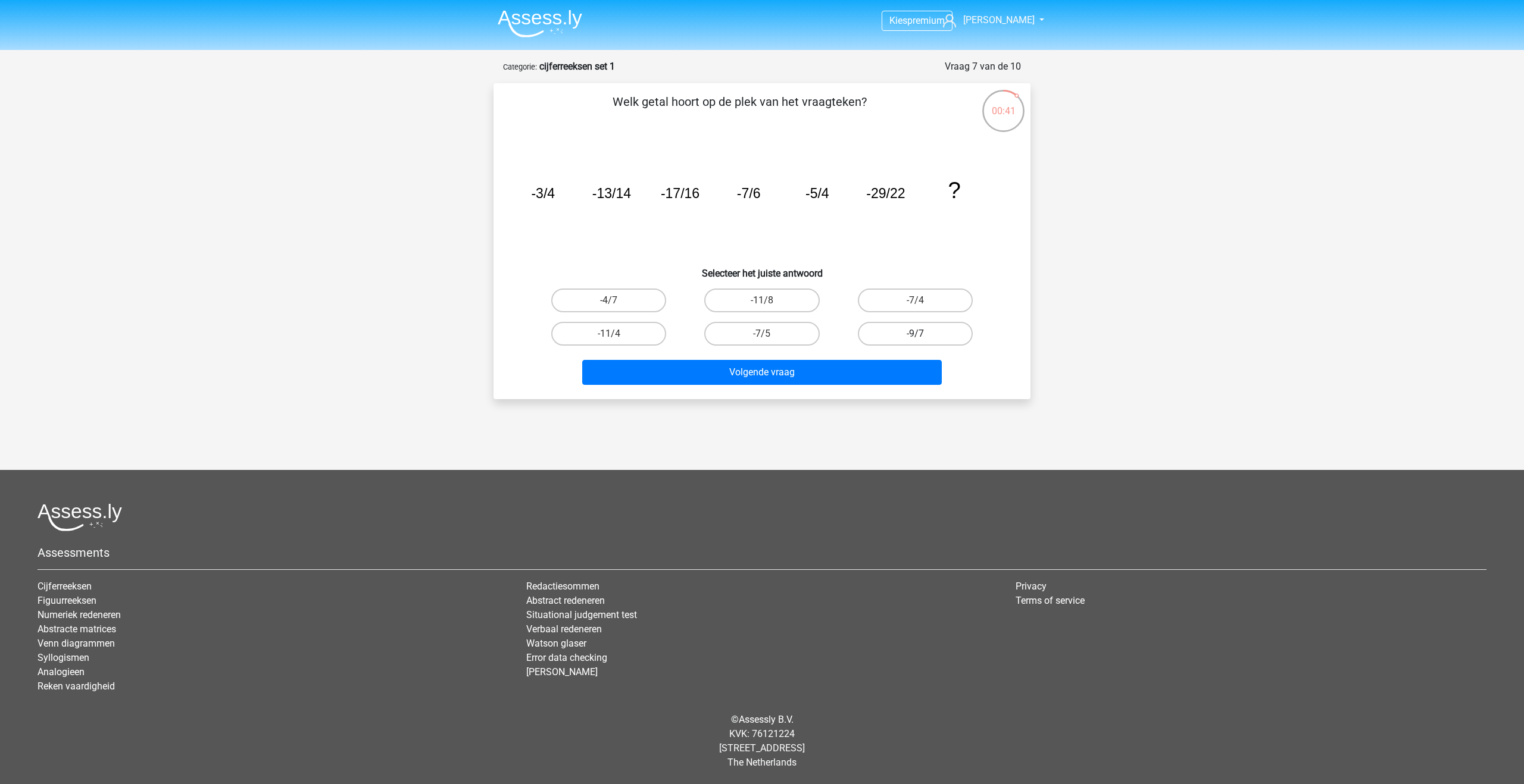
radio input "true"
click at [865, 365] on button "Volgende vraag" at bounding box center [762, 372] width 360 height 25
click at [626, 297] on label "10" at bounding box center [608, 300] width 115 height 24
click at [617, 301] on input "10" at bounding box center [613, 305] width 8 height 8
radio input "true"
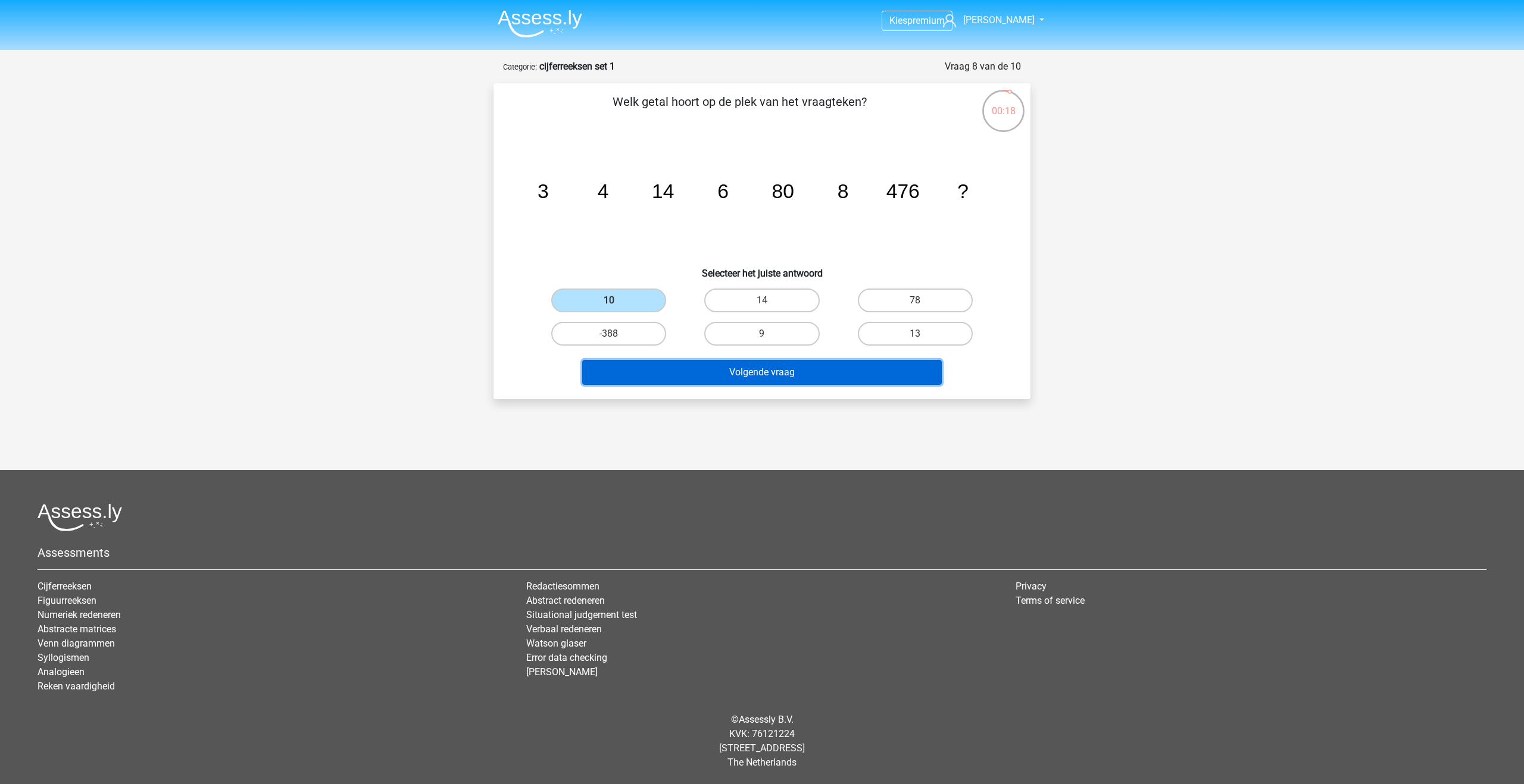
click at [704, 375] on button "Volgende vraag" at bounding box center [762, 372] width 360 height 25
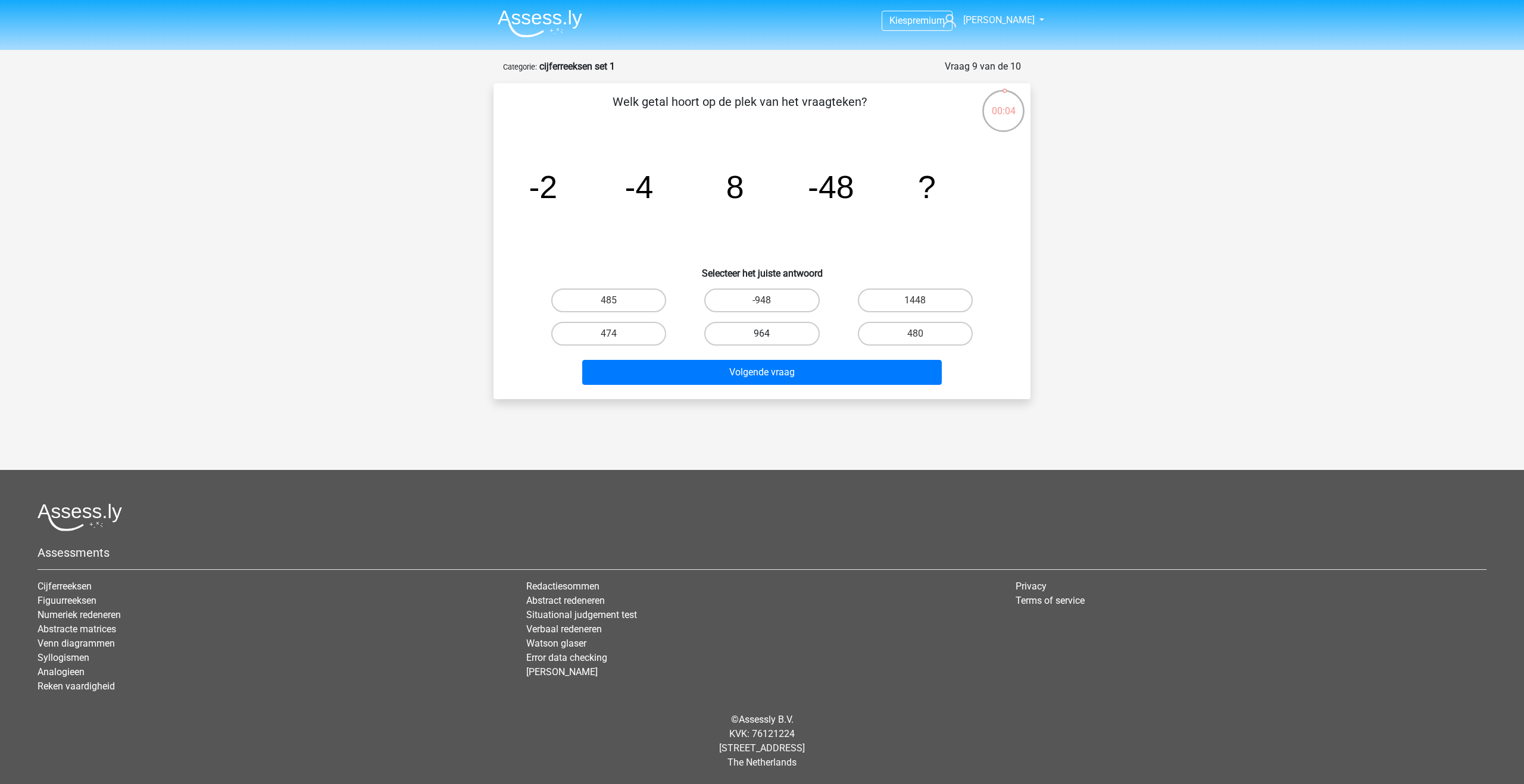
click at [741, 331] on label "964" at bounding box center [762, 334] width 115 height 24
click at [762, 334] on input "964" at bounding box center [766, 338] width 8 height 8
radio input "true"
click at [741, 371] on button "Volgende vraag" at bounding box center [762, 372] width 360 height 25
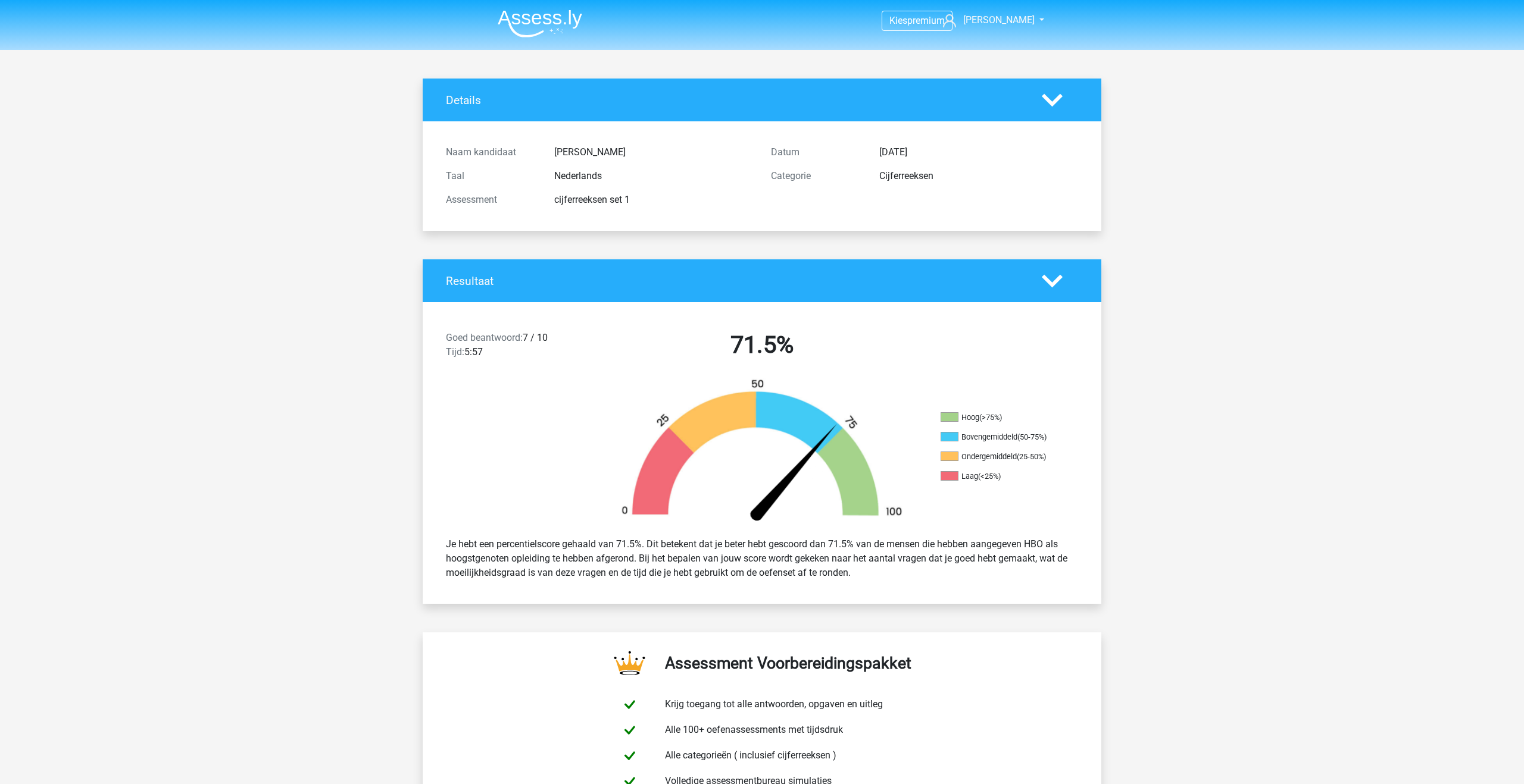
click at [543, 23] on img at bounding box center [540, 23] width 84 height 28
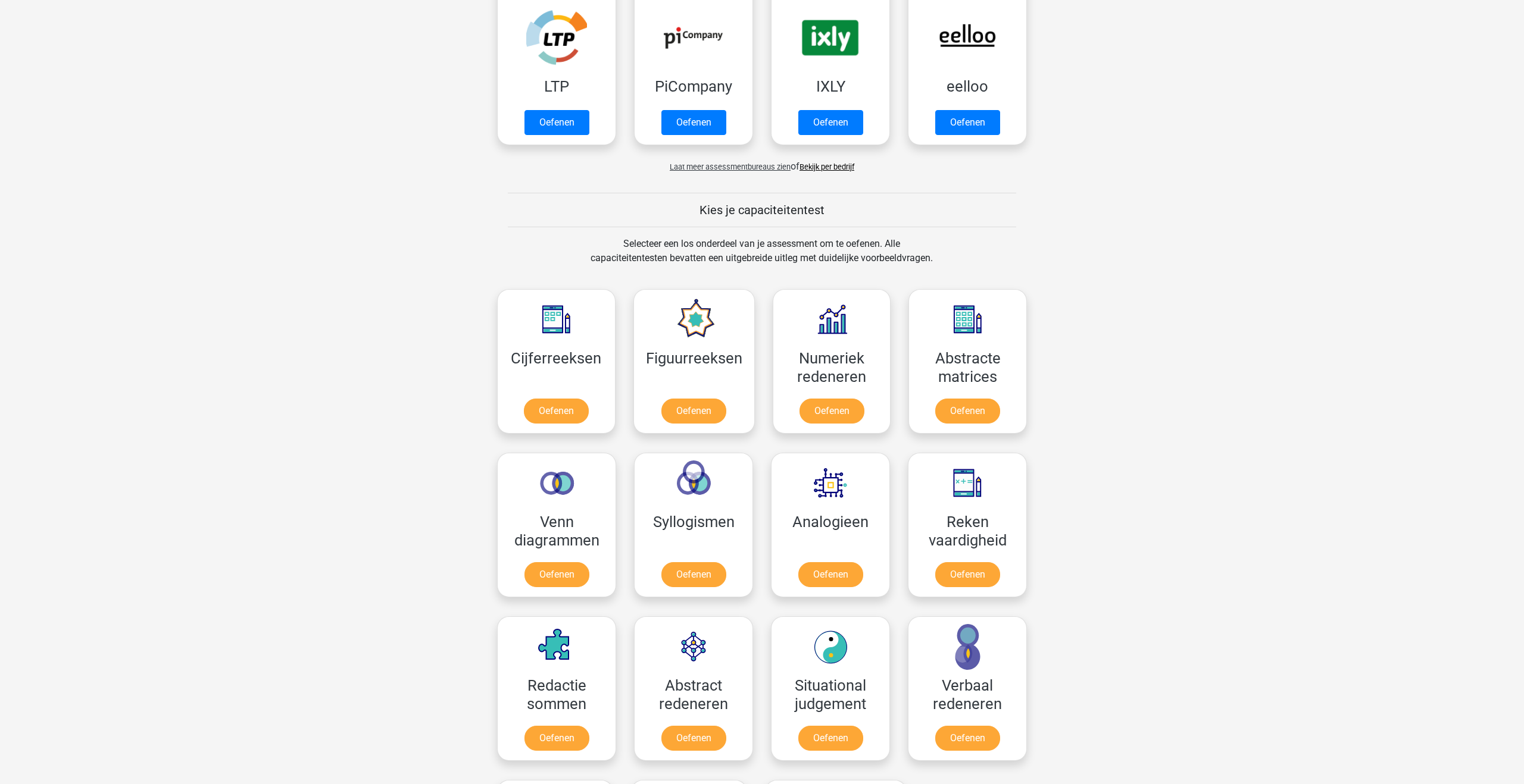
scroll to position [284, 0]
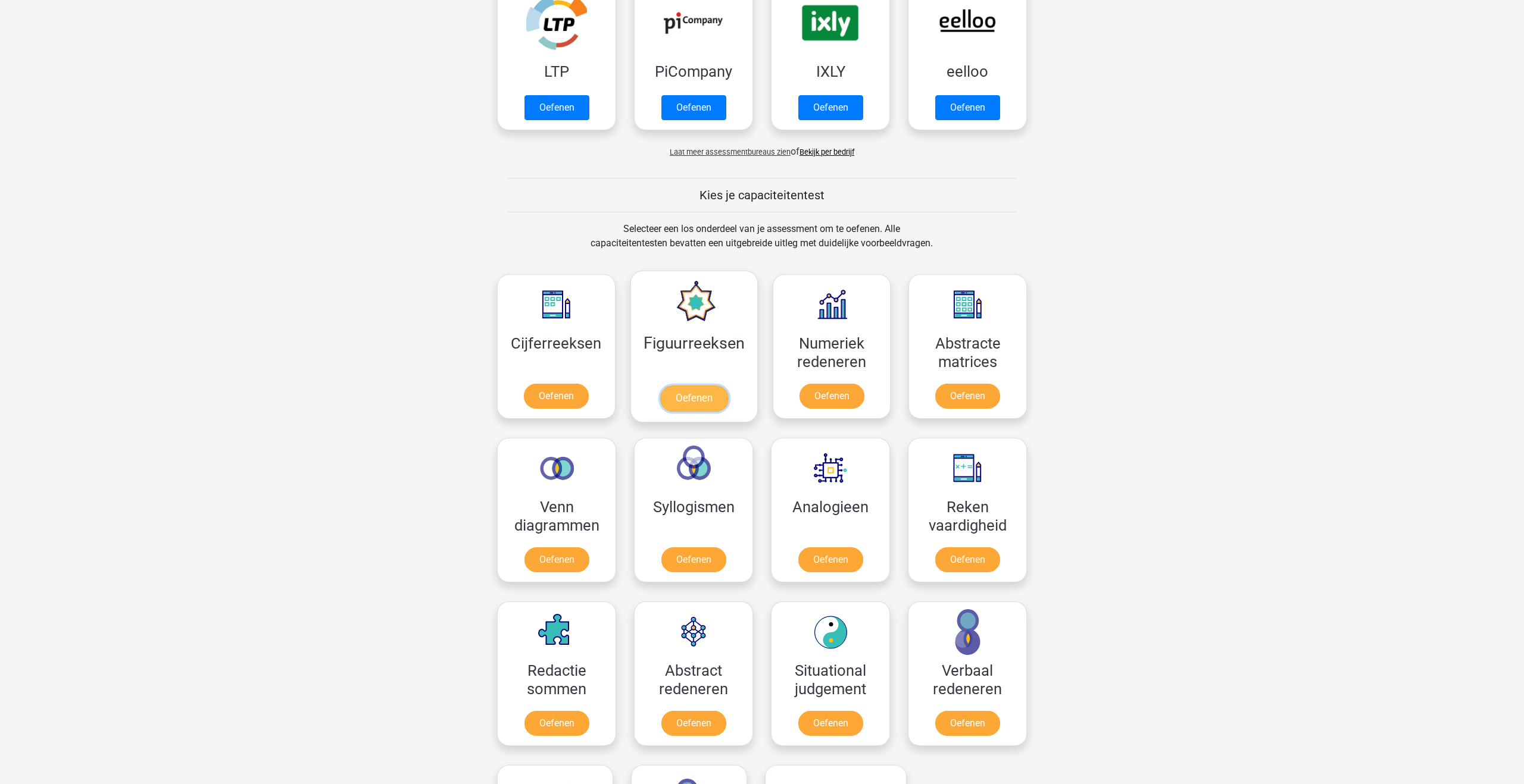
click at [697, 395] on link "Oefenen" at bounding box center [693, 399] width 68 height 26
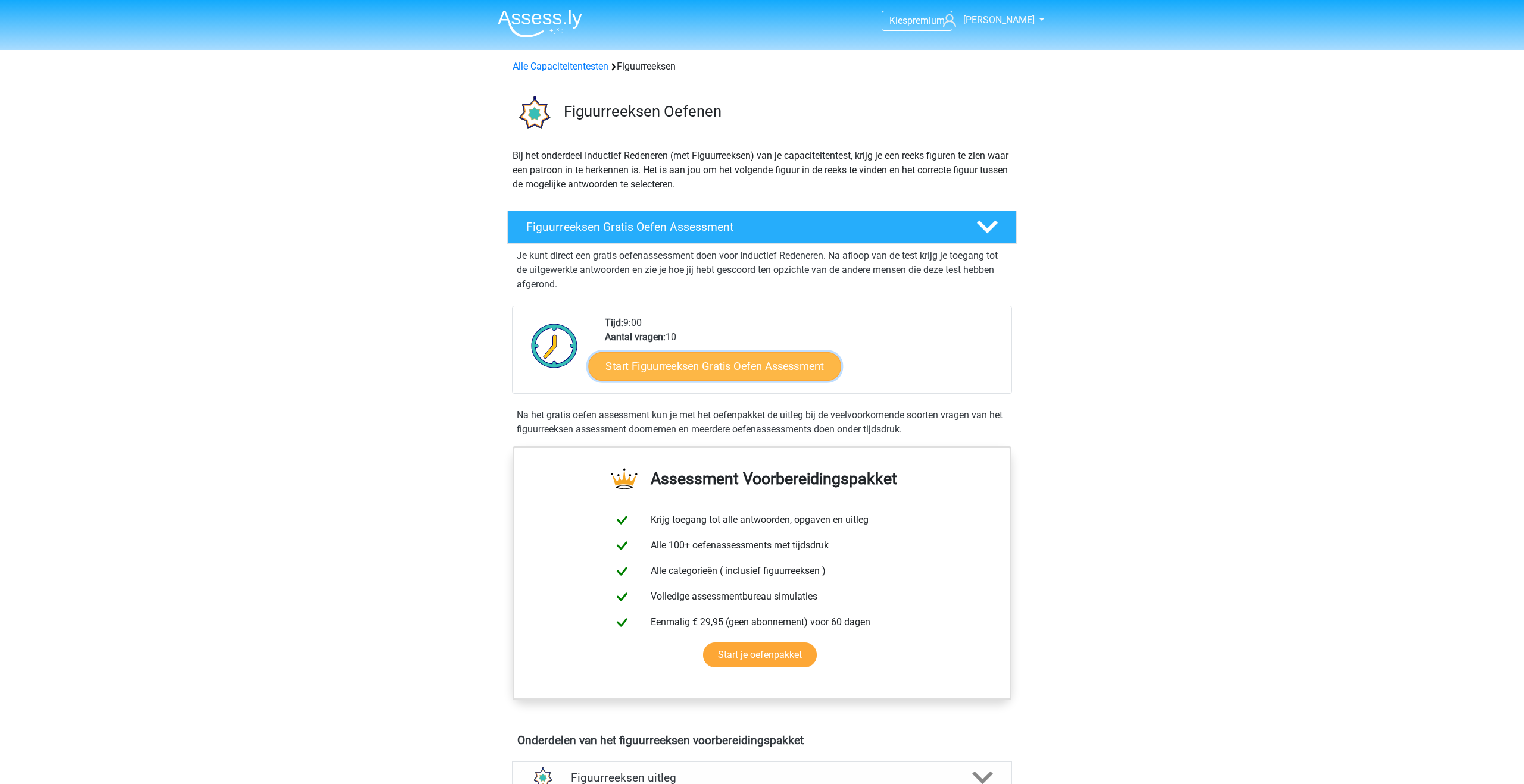
click at [693, 360] on link "Start Figuurreeksen Gratis Oefen Assessment" at bounding box center [715, 366] width 252 height 29
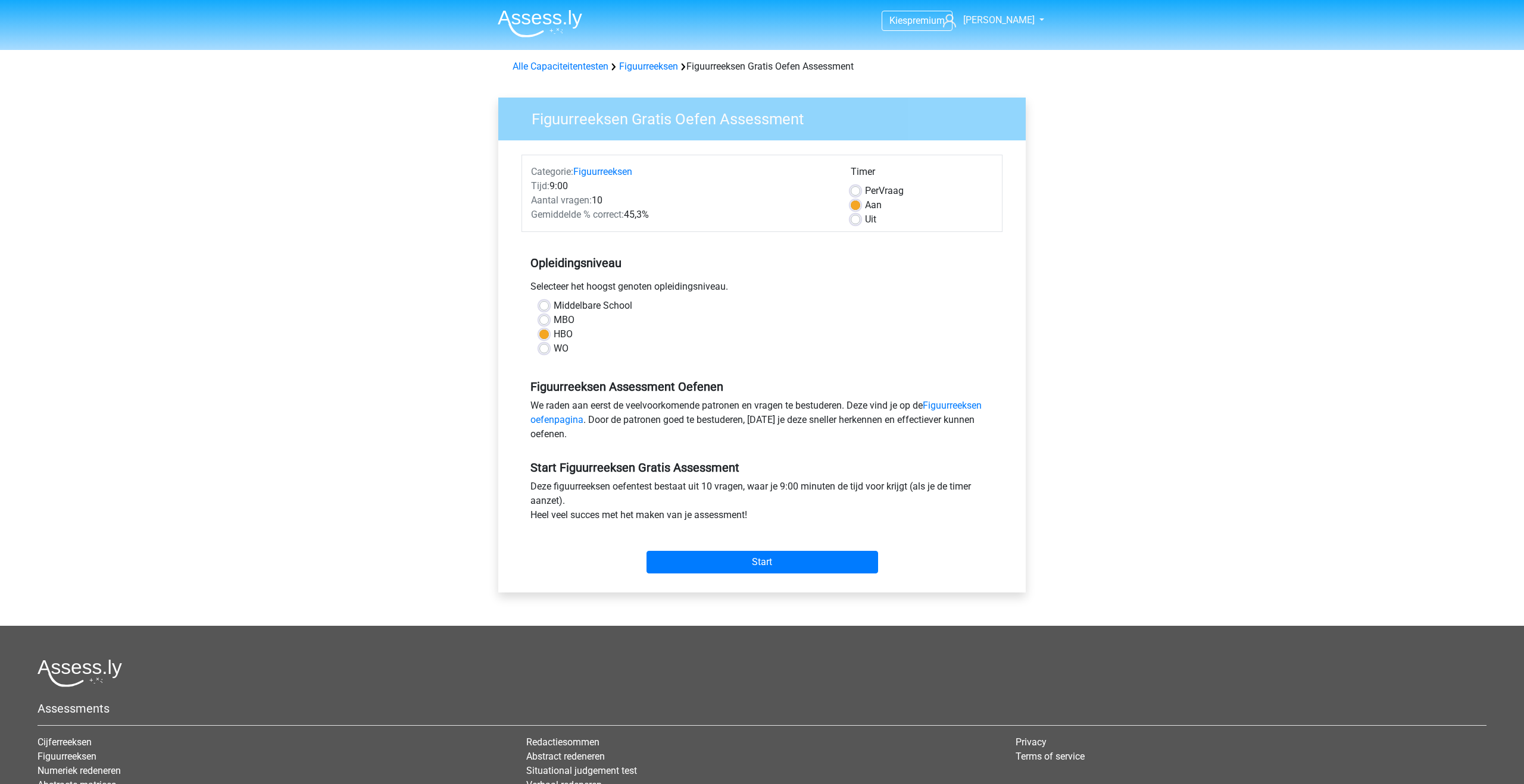
click at [554, 349] on label "WO" at bounding box center [561, 349] width 15 height 14
click at [543, 349] on input "WO" at bounding box center [544, 348] width 10 height 12
radio input "true"
click at [716, 561] on input "Start" at bounding box center [762, 562] width 231 height 23
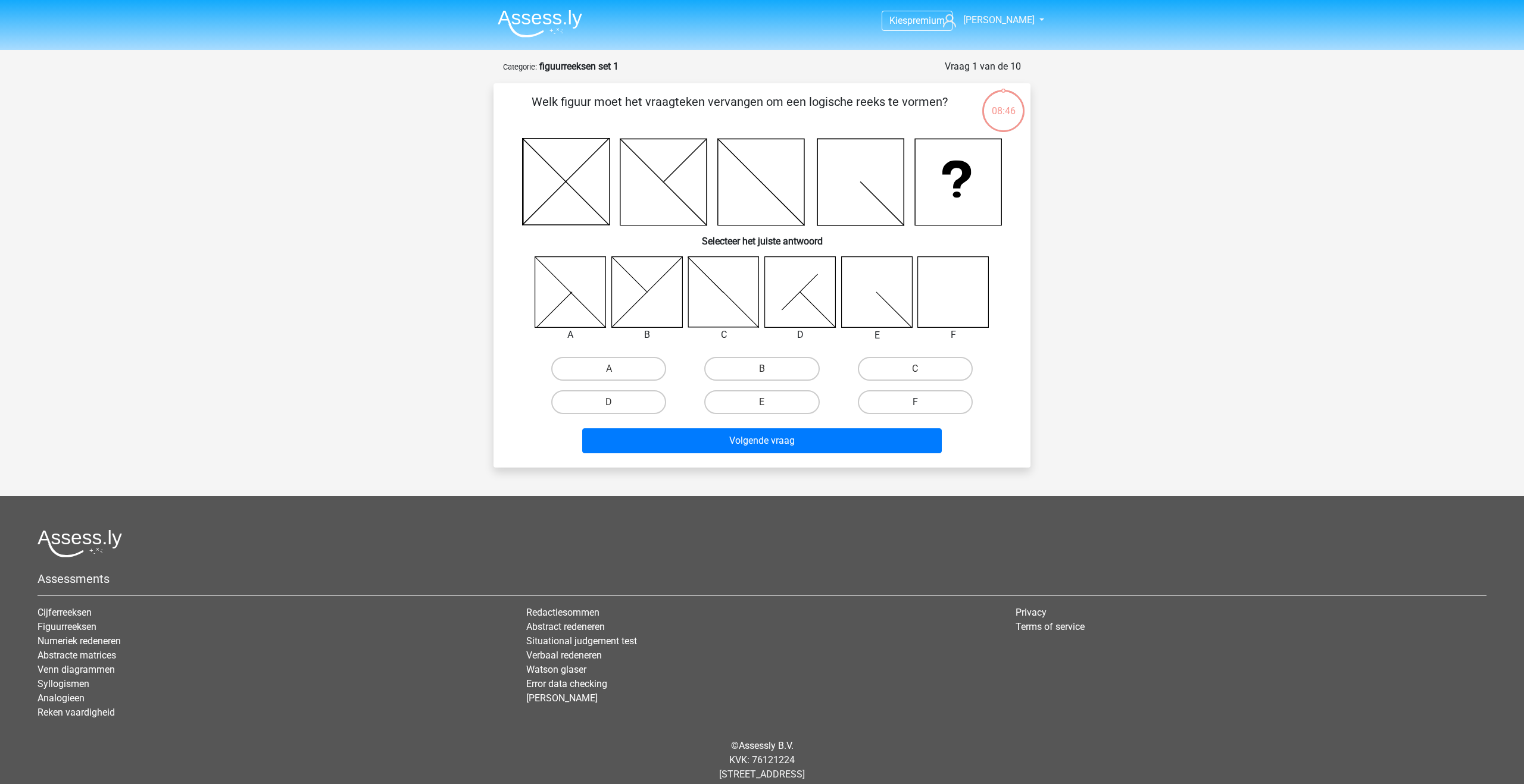
click at [903, 405] on label "F" at bounding box center [915, 402] width 115 height 24
click at [915, 405] on input "F" at bounding box center [919, 406] width 8 height 8
radio input "true"
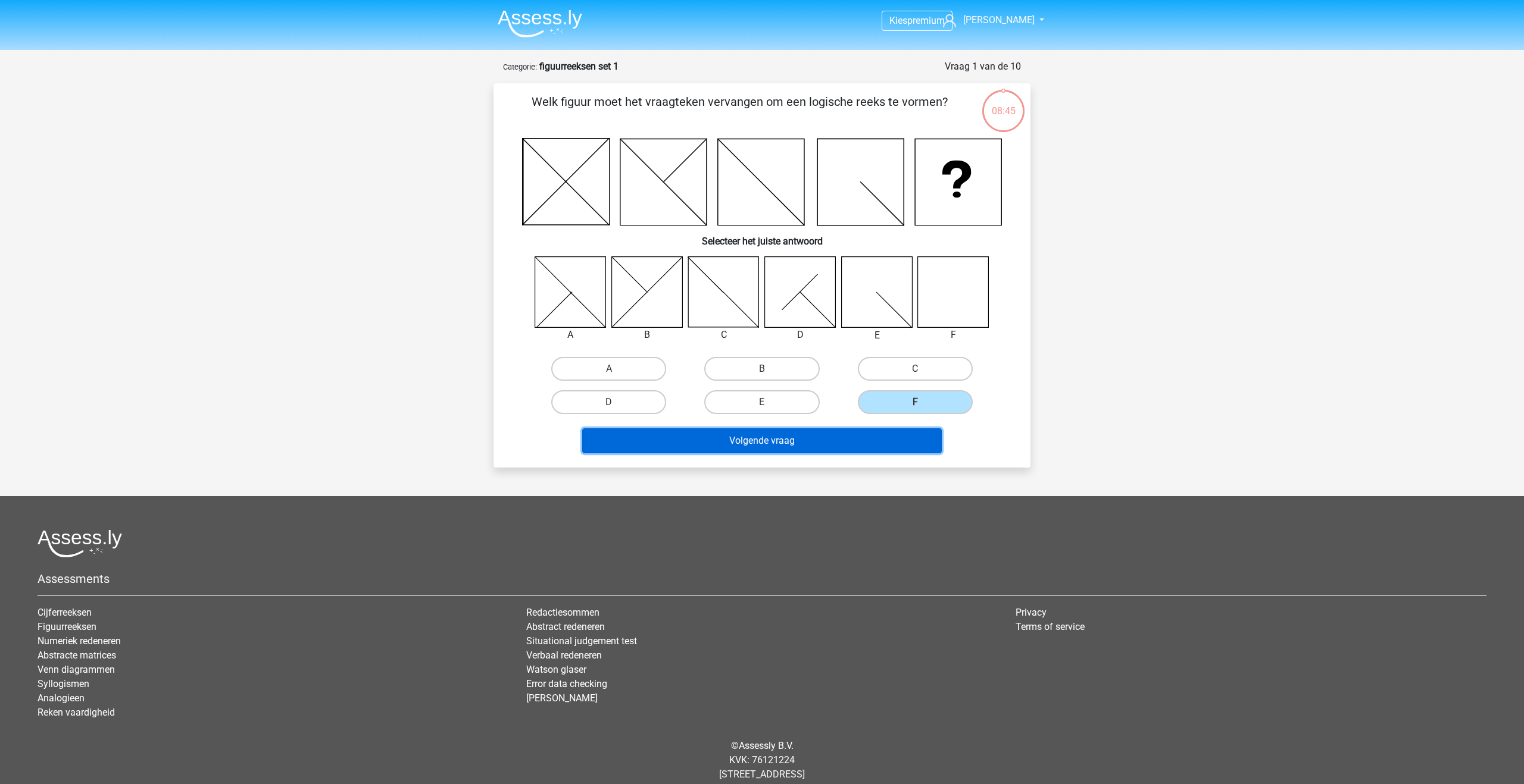
click at [881, 448] on button "Volgende vraag" at bounding box center [762, 441] width 360 height 25
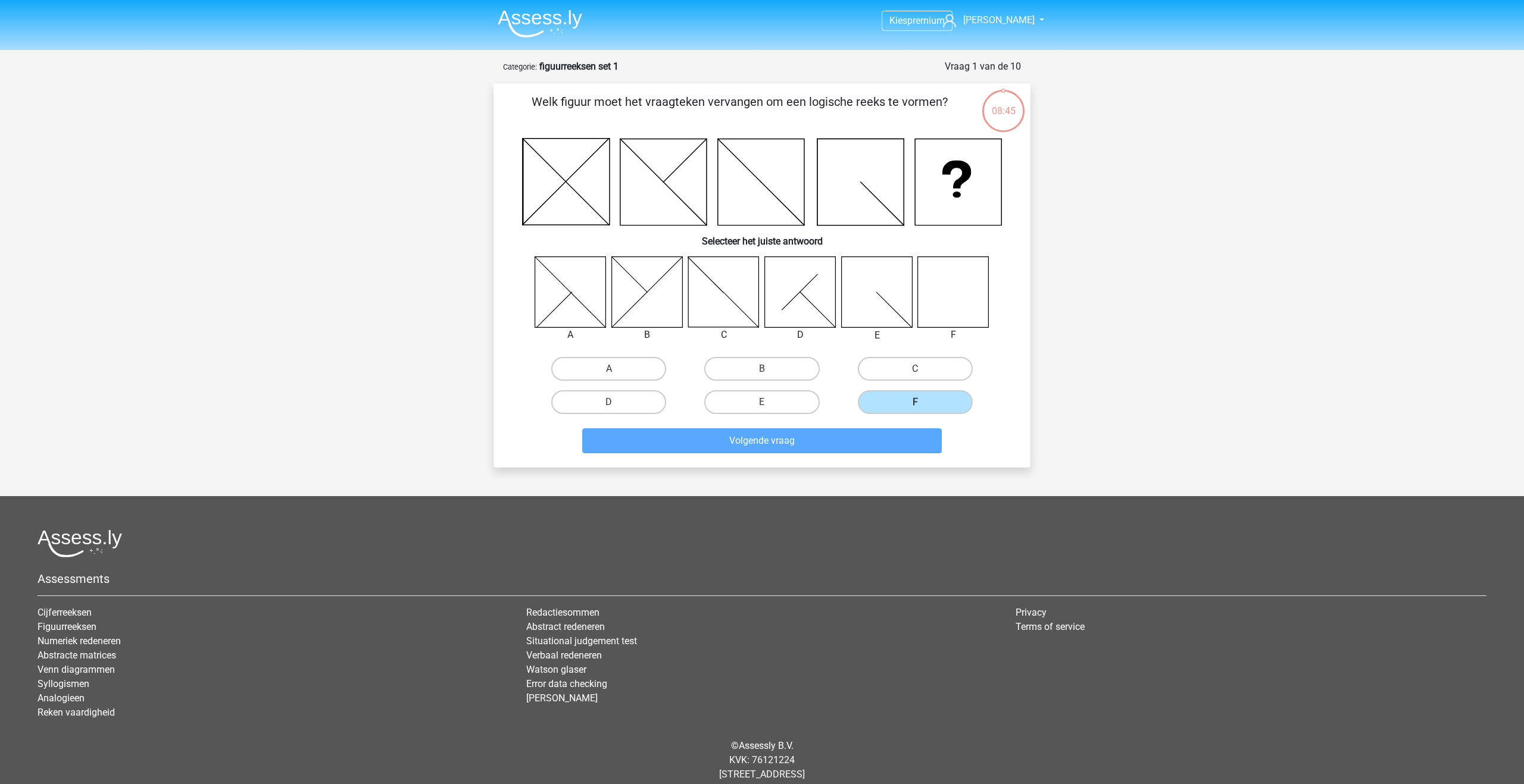
scroll to position [25, 0]
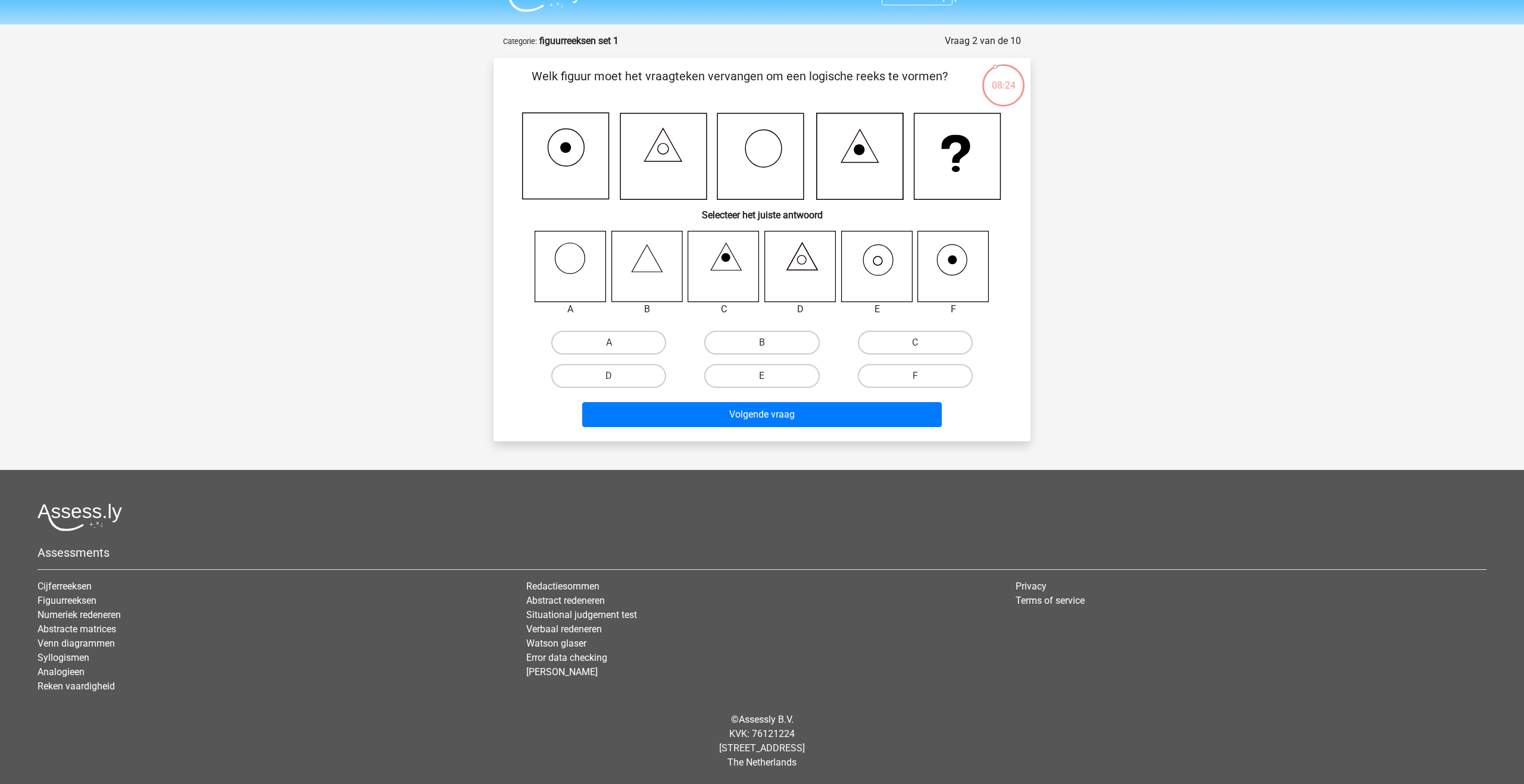
click at [656, 258] on icon at bounding box center [647, 266] width 71 height 71
click at [766, 336] on label "B" at bounding box center [762, 342] width 115 height 24
click at [766, 343] on input "B" at bounding box center [766, 347] width 8 height 8
radio input "true"
click at [767, 409] on button "Volgende vraag" at bounding box center [762, 414] width 360 height 25
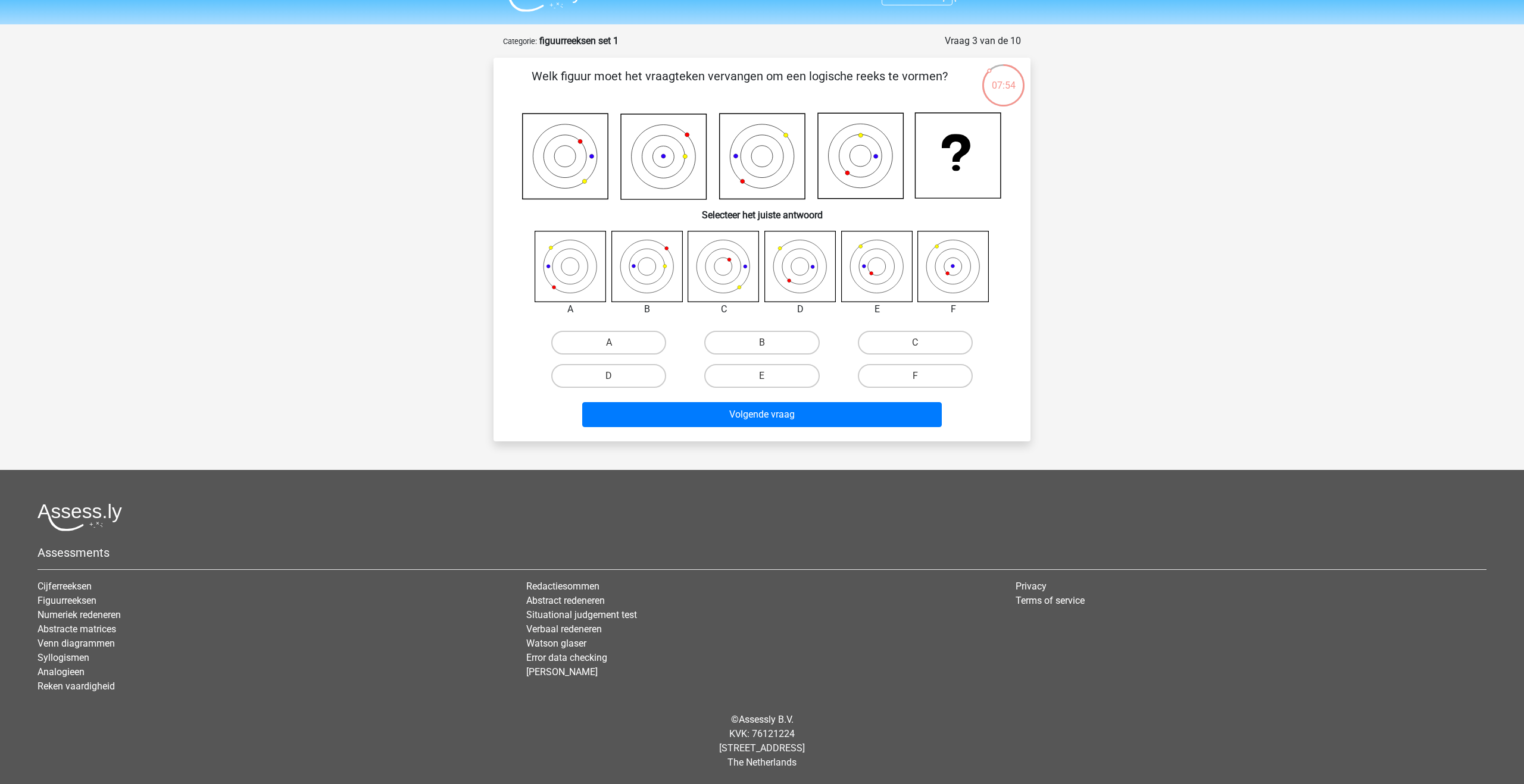
click at [743, 272] on icon at bounding box center [723, 266] width 71 height 71
click at [899, 344] on label "C" at bounding box center [915, 342] width 115 height 24
click at [915, 344] on input "C" at bounding box center [919, 347] width 8 height 8
radio input "true"
click at [859, 414] on button "Volgende vraag" at bounding box center [762, 414] width 360 height 25
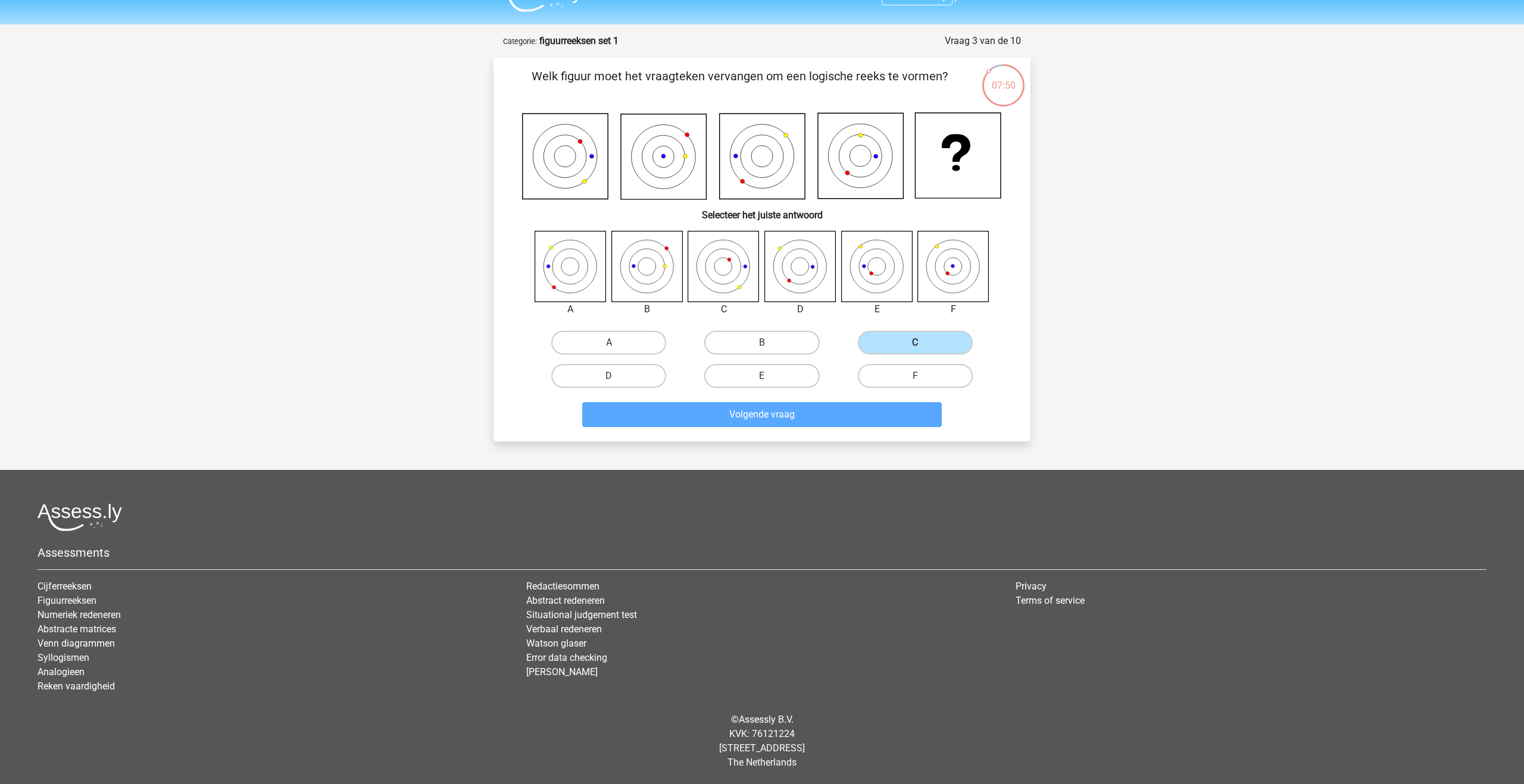
scroll to position [11, 0]
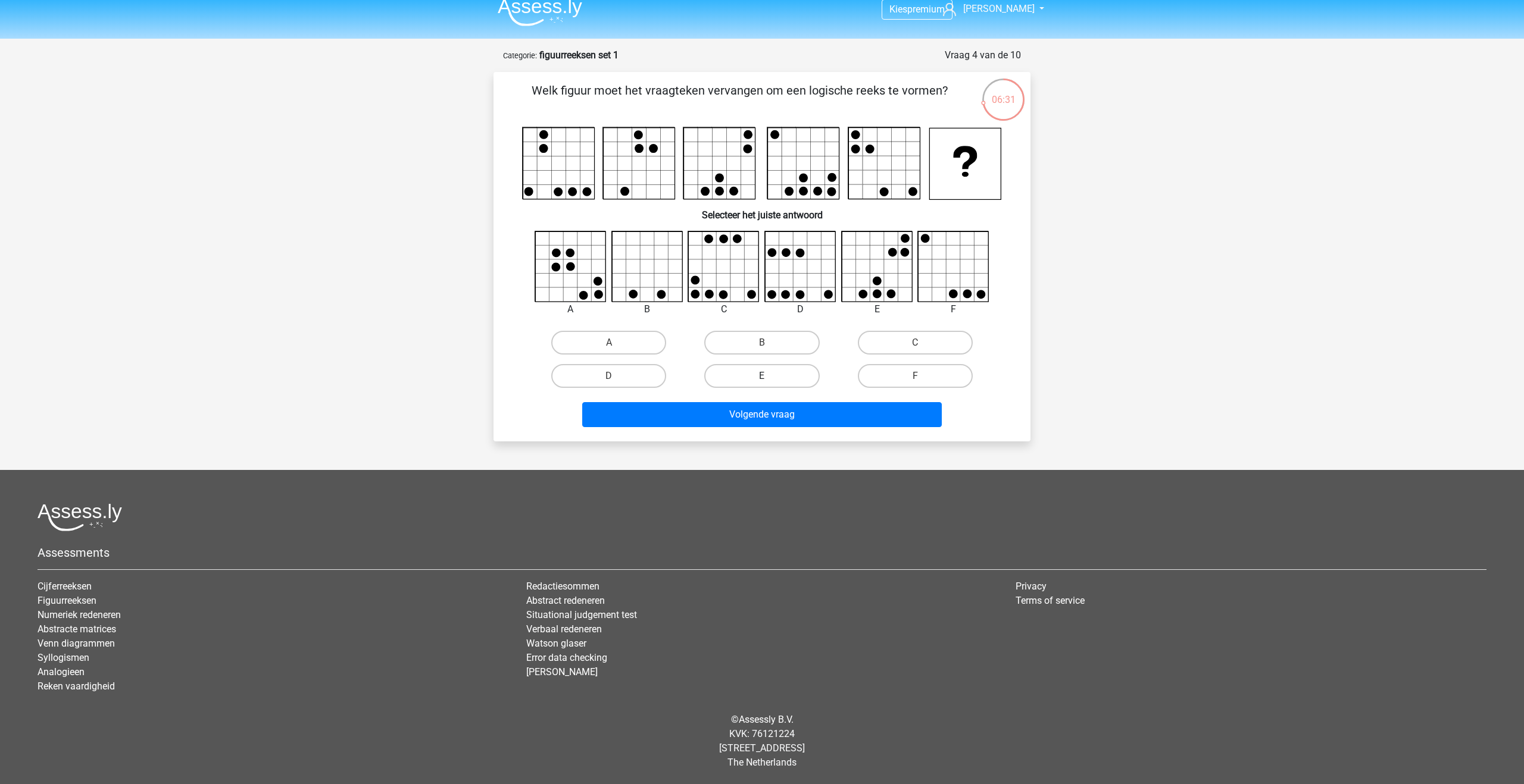
click at [760, 373] on label "E" at bounding box center [762, 376] width 115 height 24
click at [762, 376] on input "E" at bounding box center [766, 380] width 8 height 8
radio input "true"
click at [764, 418] on button "Volgende vraag" at bounding box center [762, 414] width 360 height 25
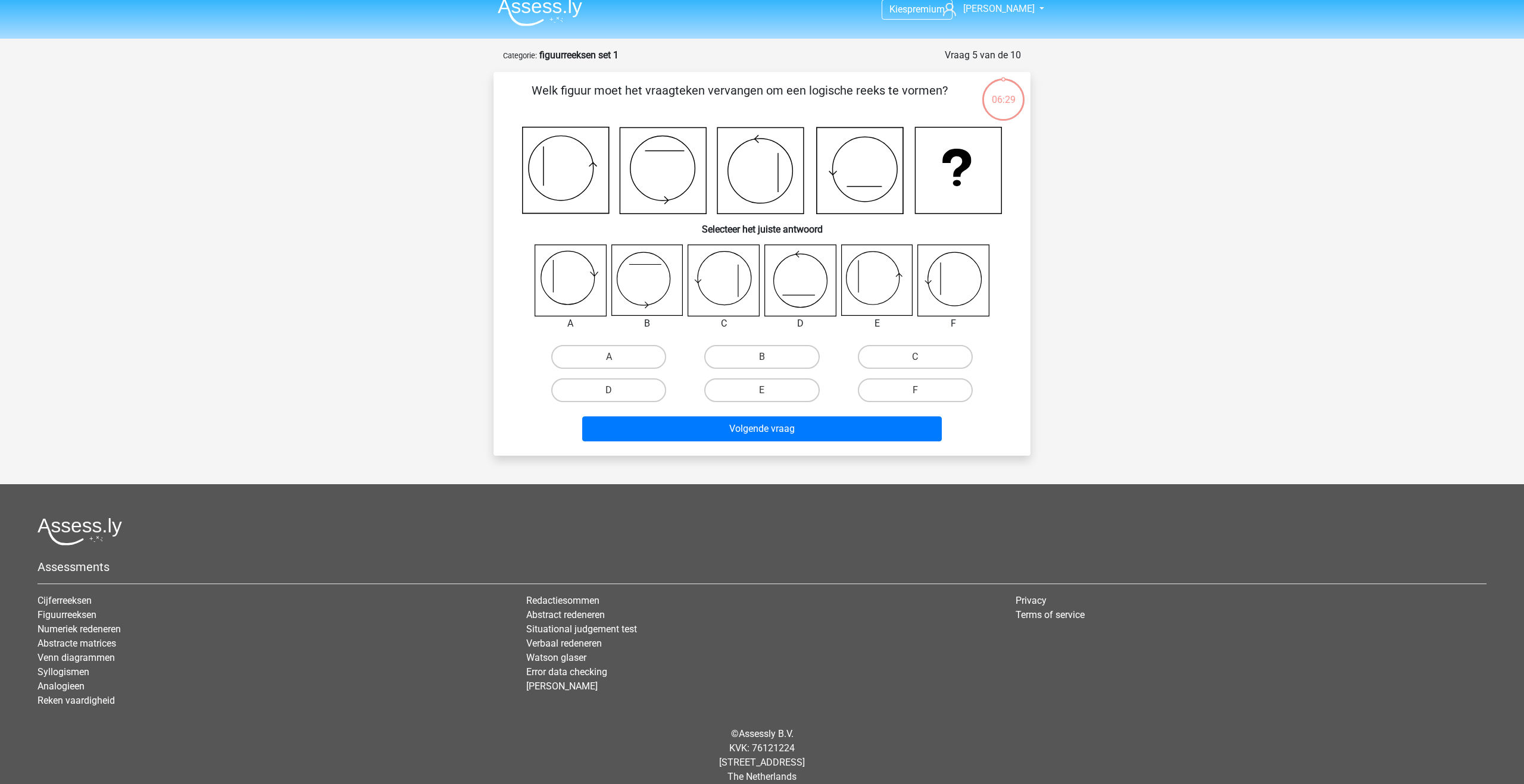
scroll to position [25, 0]
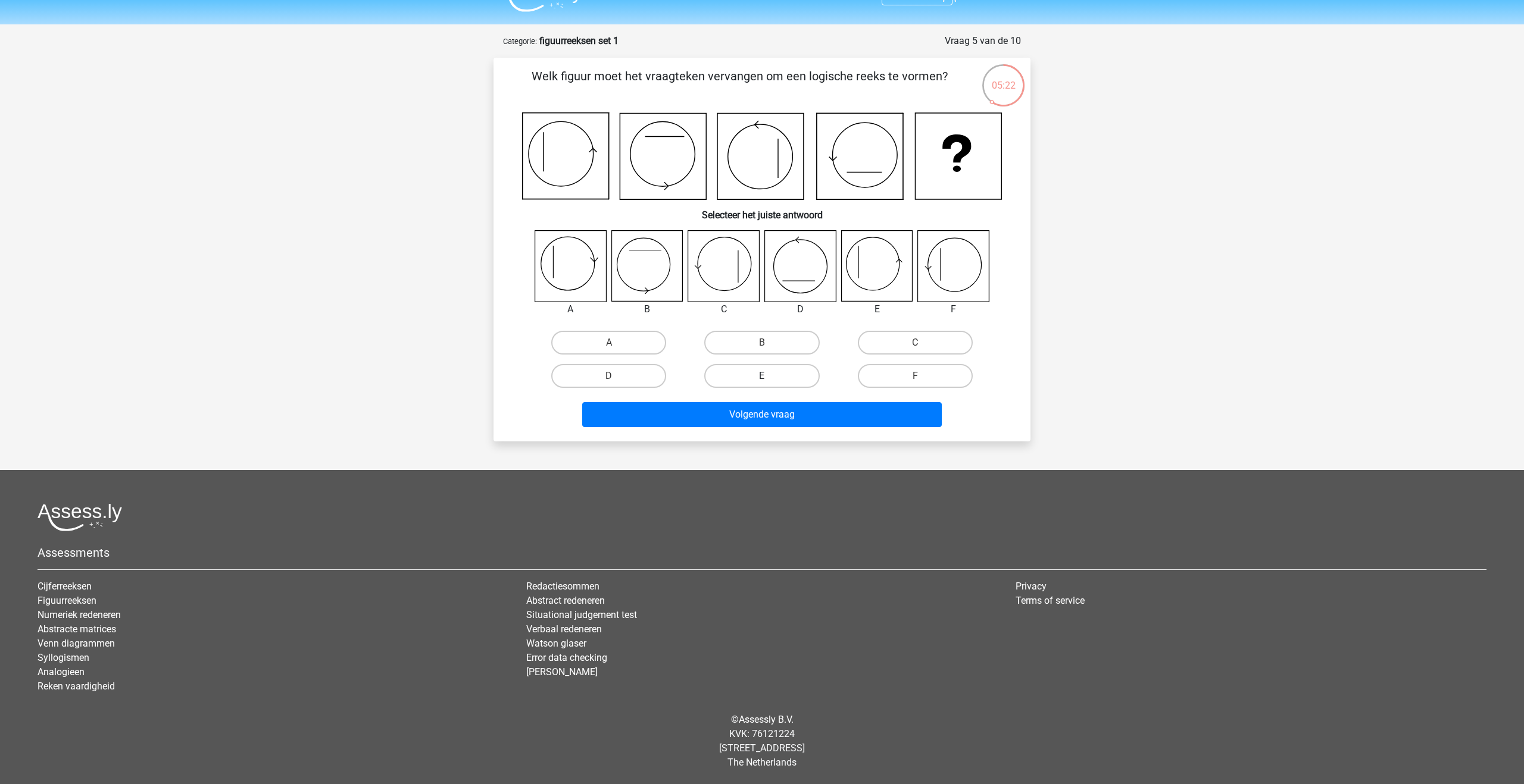
click at [779, 369] on label "E" at bounding box center [762, 376] width 115 height 24
click at [770, 376] on input "E" at bounding box center [766, 380] width 8 height 8
radio input "true"
click at [775, 407] on button "Volgende vraag" at bounding box center [762, 414] width 360 height 25
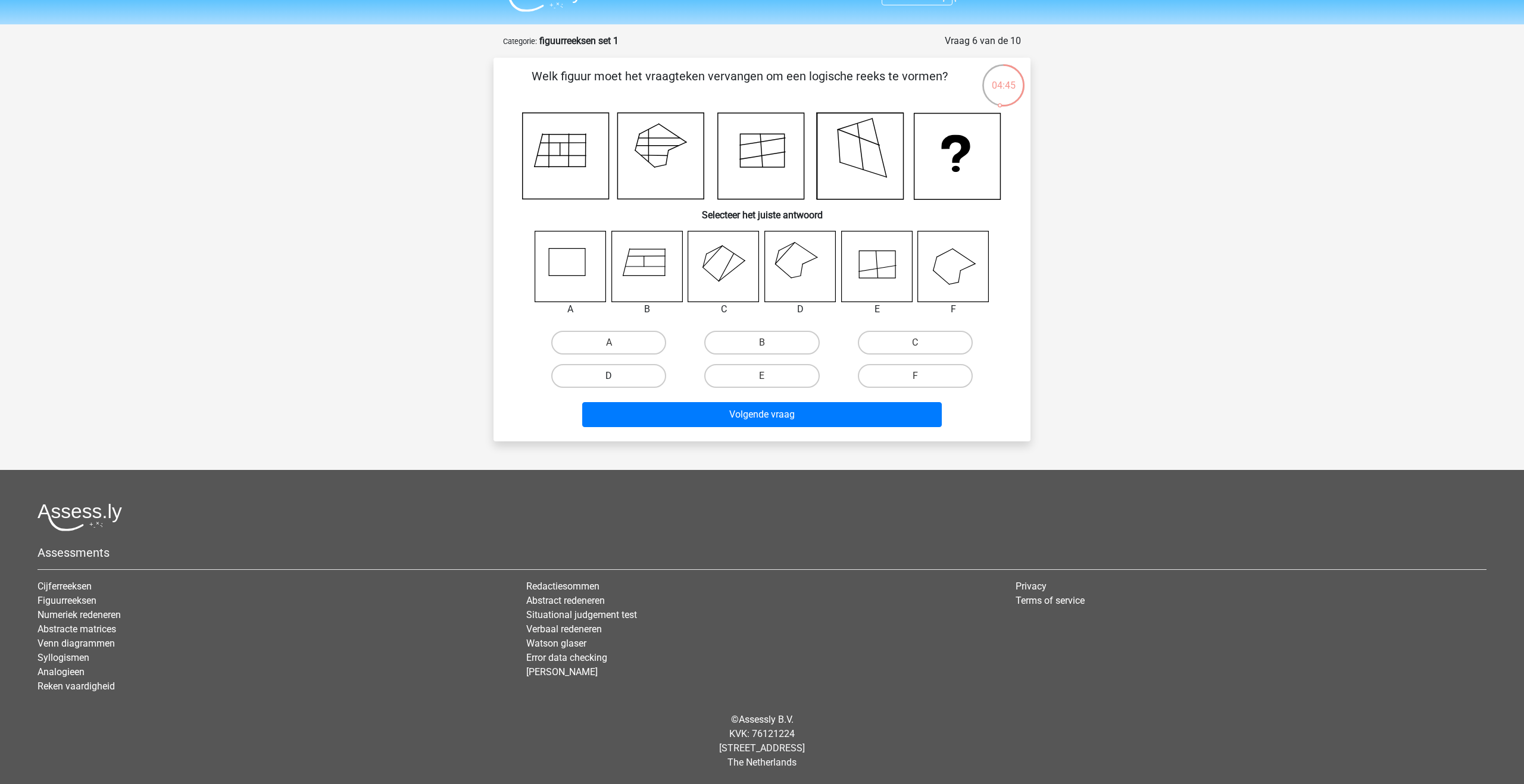
click at [642, 370] on label "D" at bounding box center [608, 376] width 115 height 24
click at [617, 376] on input "D" at bounding box center [613, 380] width 8 height 8
radio input "true"
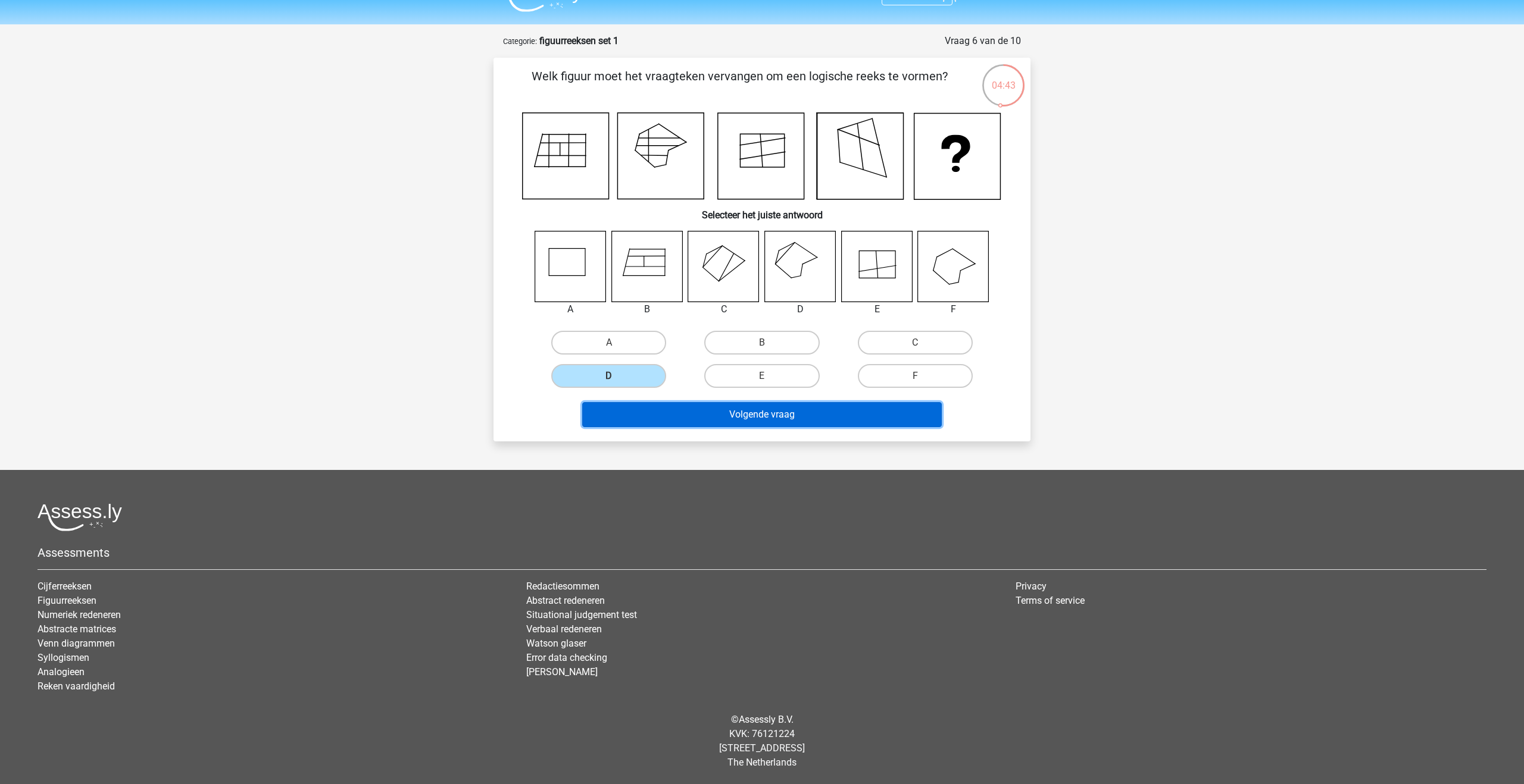
click at [714, 409] on button "Volgende vraag" at bounding box center [762, 414] width 360 height 25
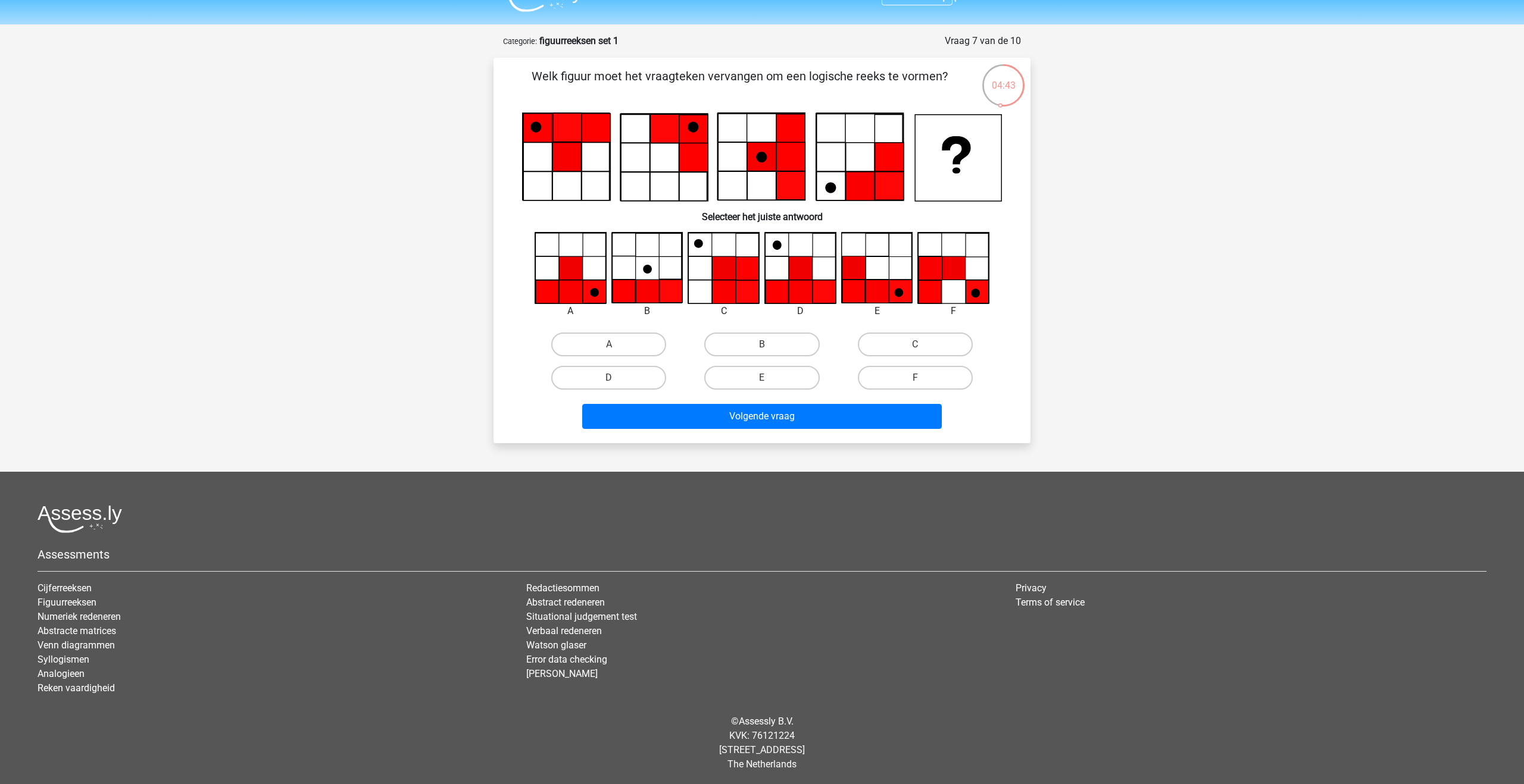
scroll to position [27, 0]
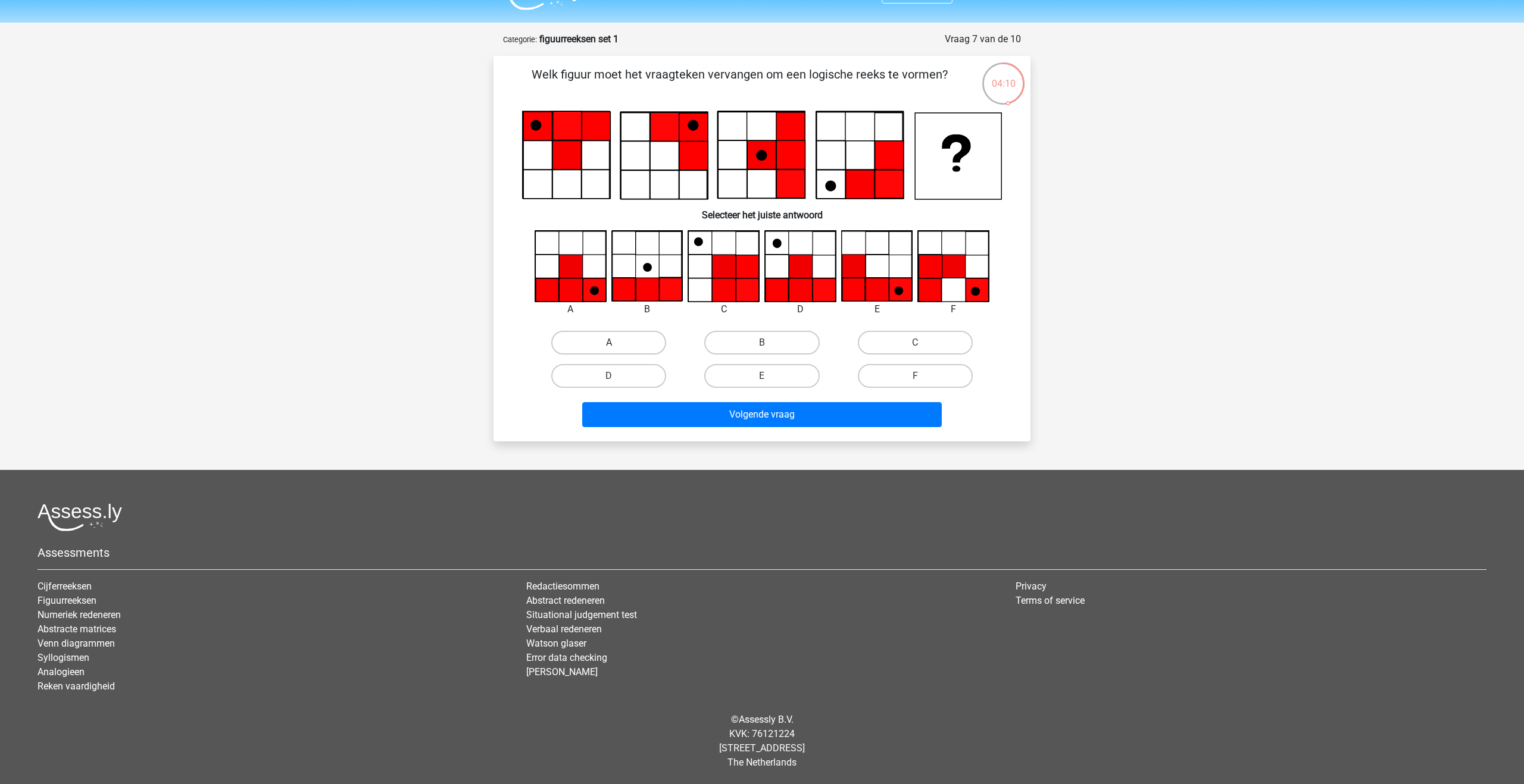
click at [600, 336] on label "A" at bounding box center [608, 342] width 115 height 24
click at [609, 343] on input "A" at bounding box center [613, 347] width 8 height 8
radio input "true"
click at [669, 412] on button "Volgende vraag" at bounding box center [762, 414] width 360 height 25
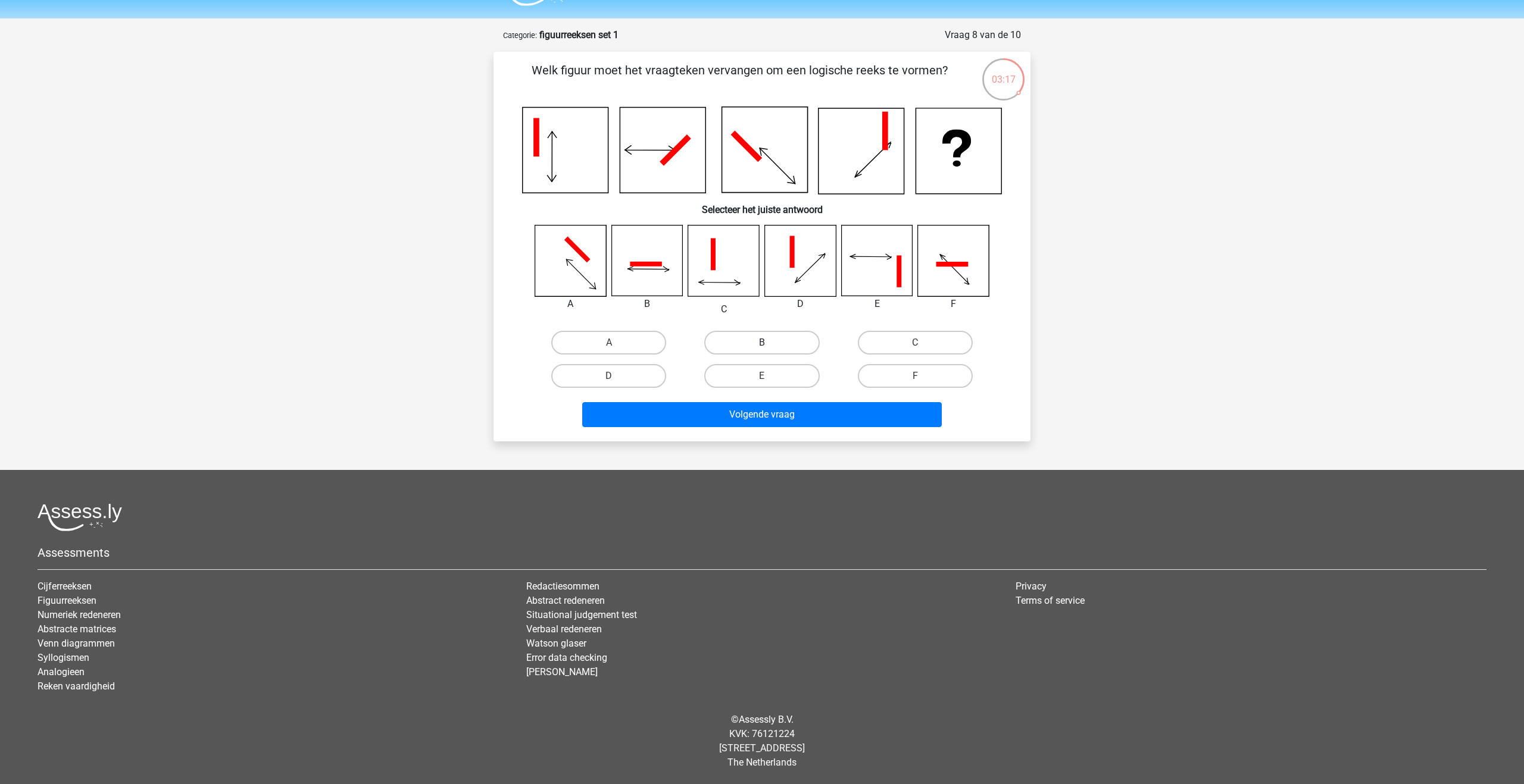
click at [742, 338] on label "B" at bounding box center [762, 342] width 115 height 24
click at [762, 343] on input "B" at bounding box center [766, 347] width 8 height 8
radio input "true"
click at [765, 414] on button "Volgende vraag" at bounding box center [762, 414] width 360 height 25
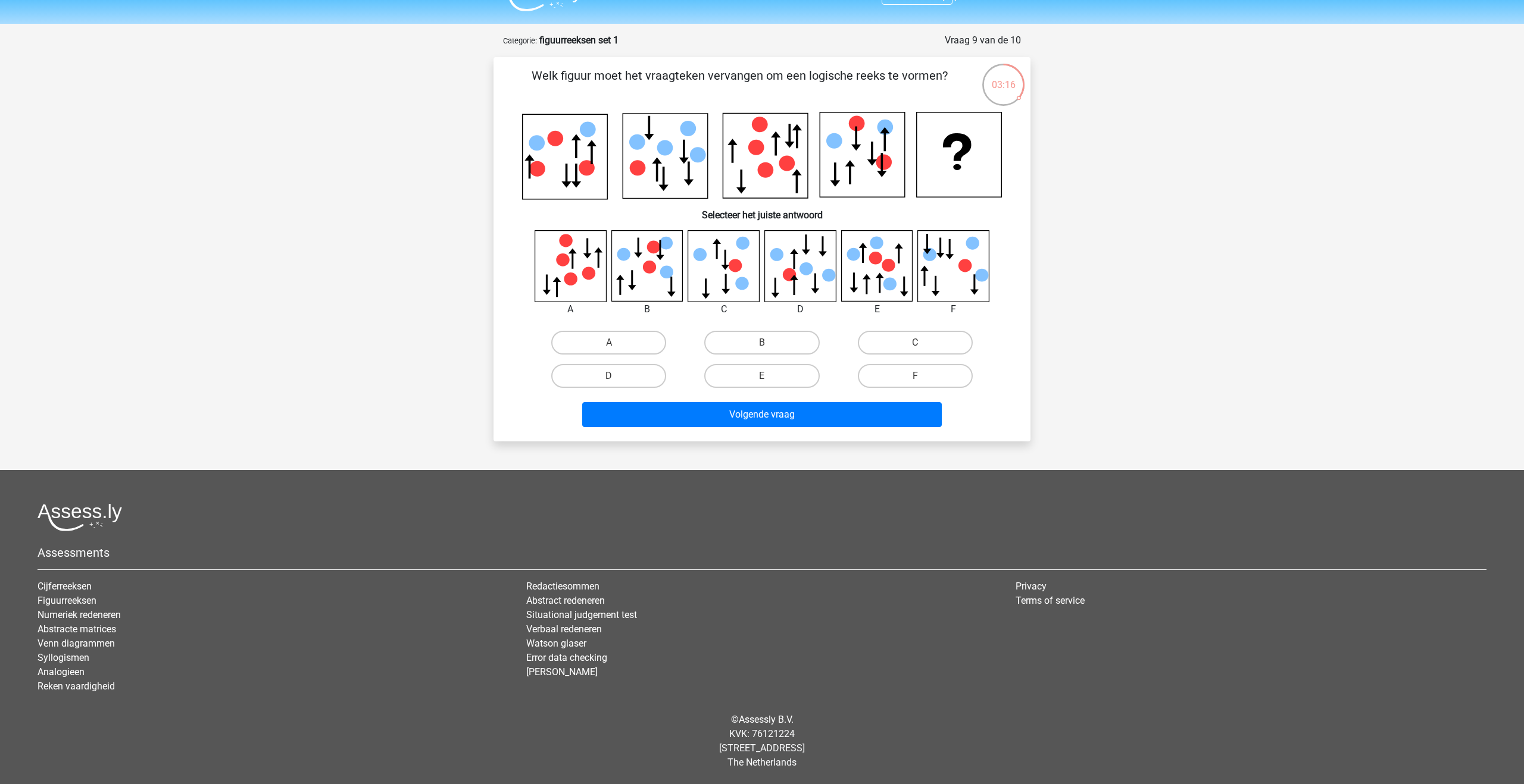
scroll to position [26, 0]
click at [899, 344] on label "C" at bounding box center [915, 342] width 115 height 24
click at [915, 344] on input "C" at bounding box center [919, 347] width 8 height 8
radio input "true"
click at [817, 422] on button "Volgende vraag" at bounding box center [762, 414] width 360 height 25
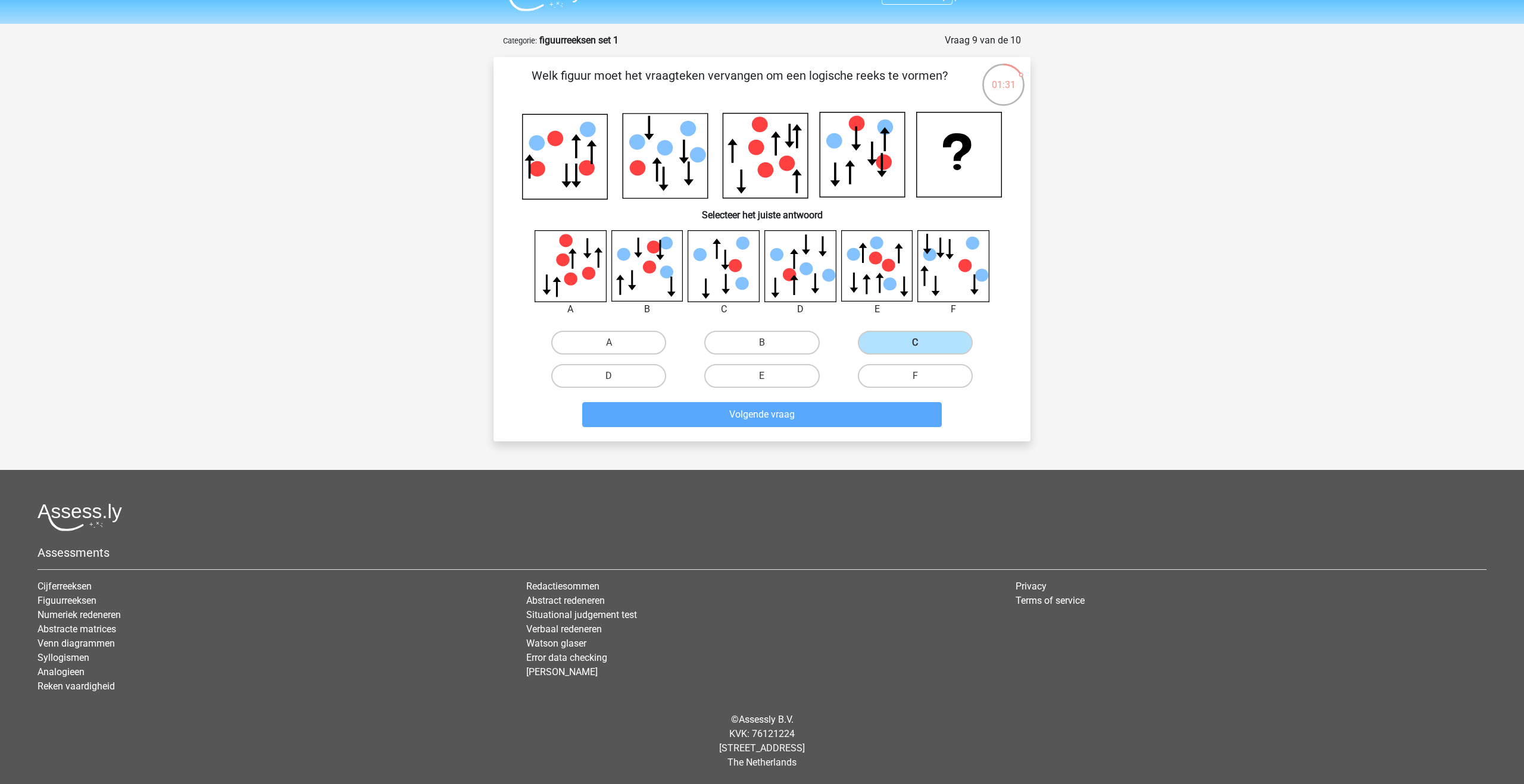
scroll to position [11, 0]
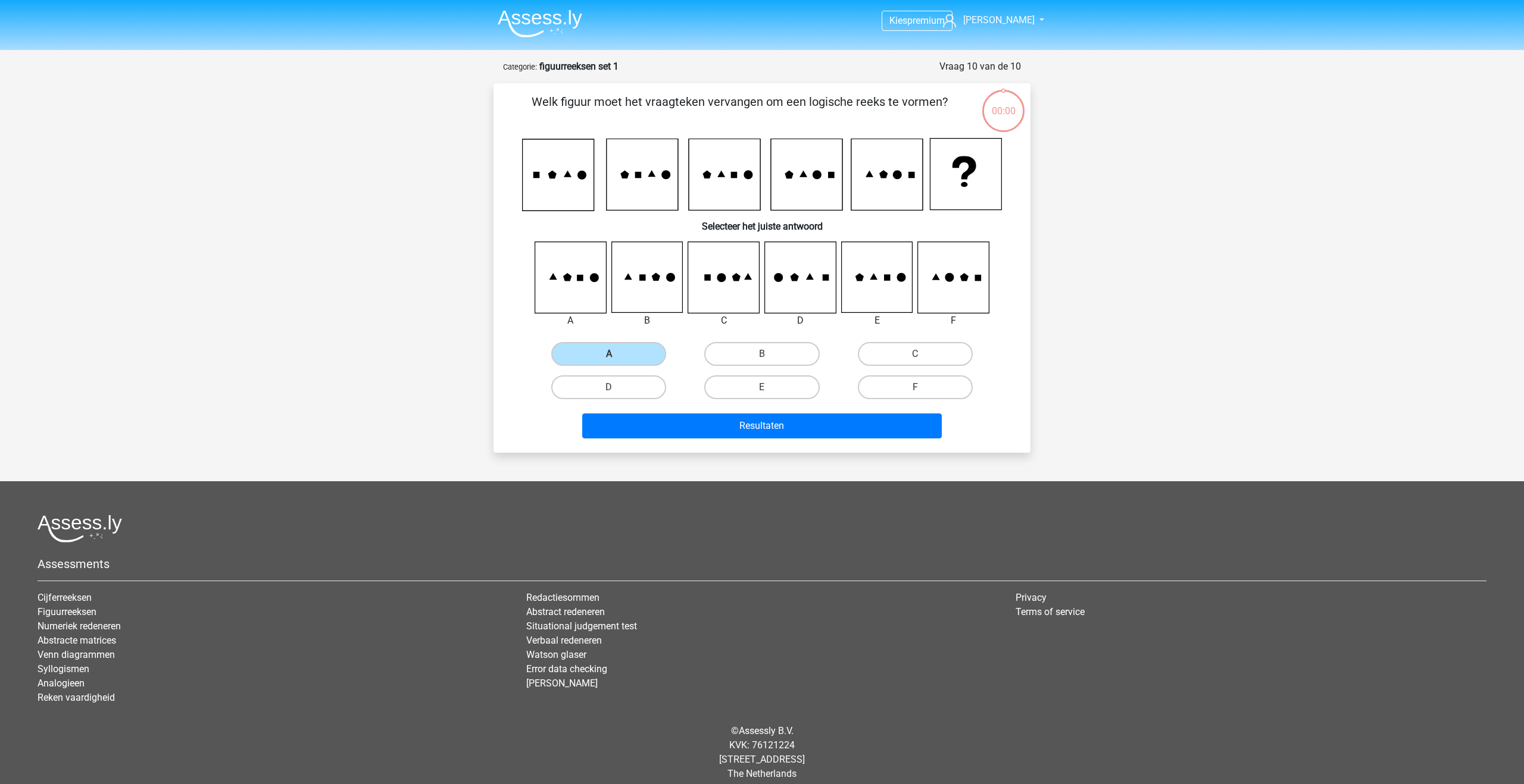
scroll to position [11, 0]
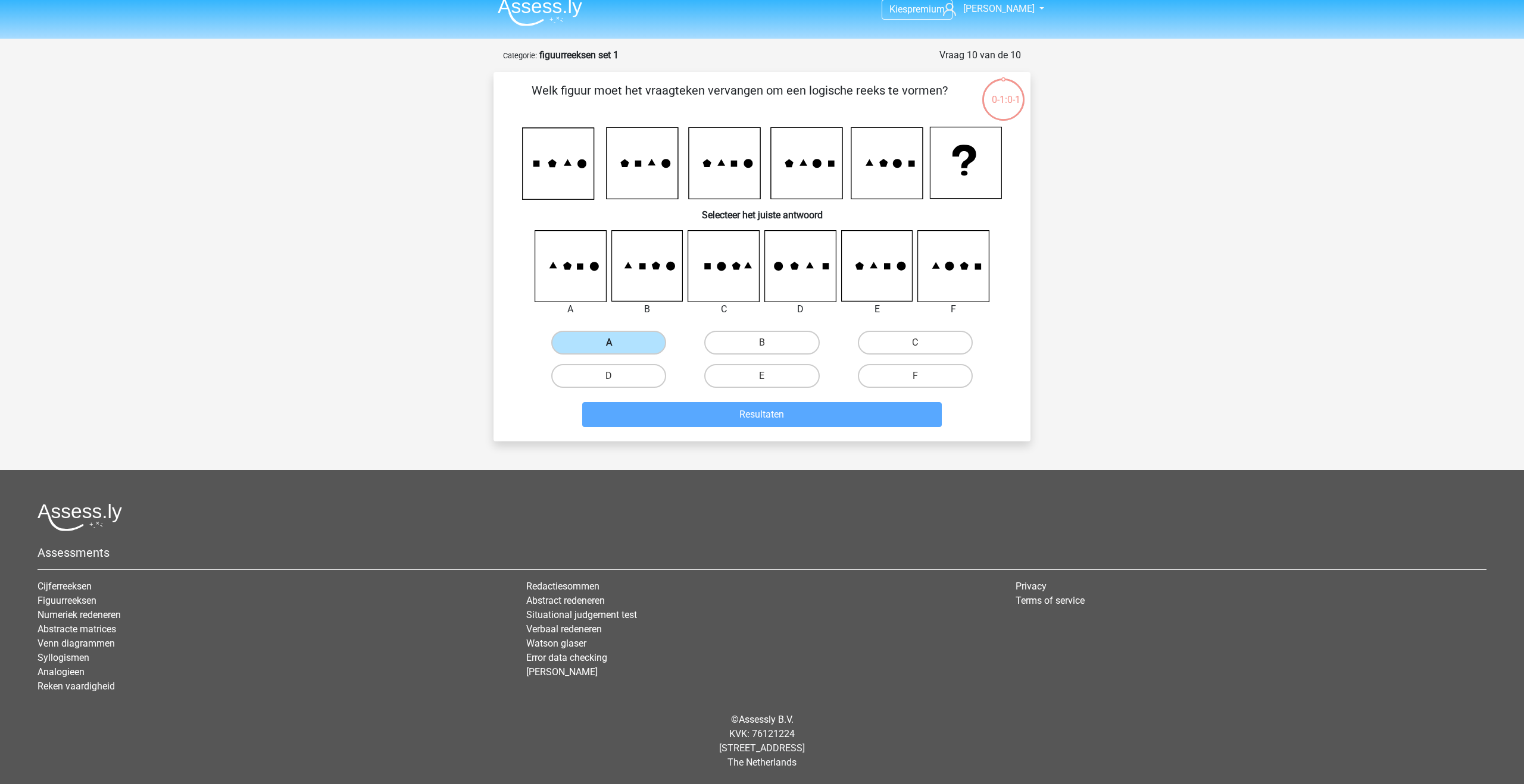
click at [609, 338] on label "A" at bounding box center [608, 342] width 115 height 24
click at [609, 343] on input "A" at bounding box center [613, 347] width 8 height 8
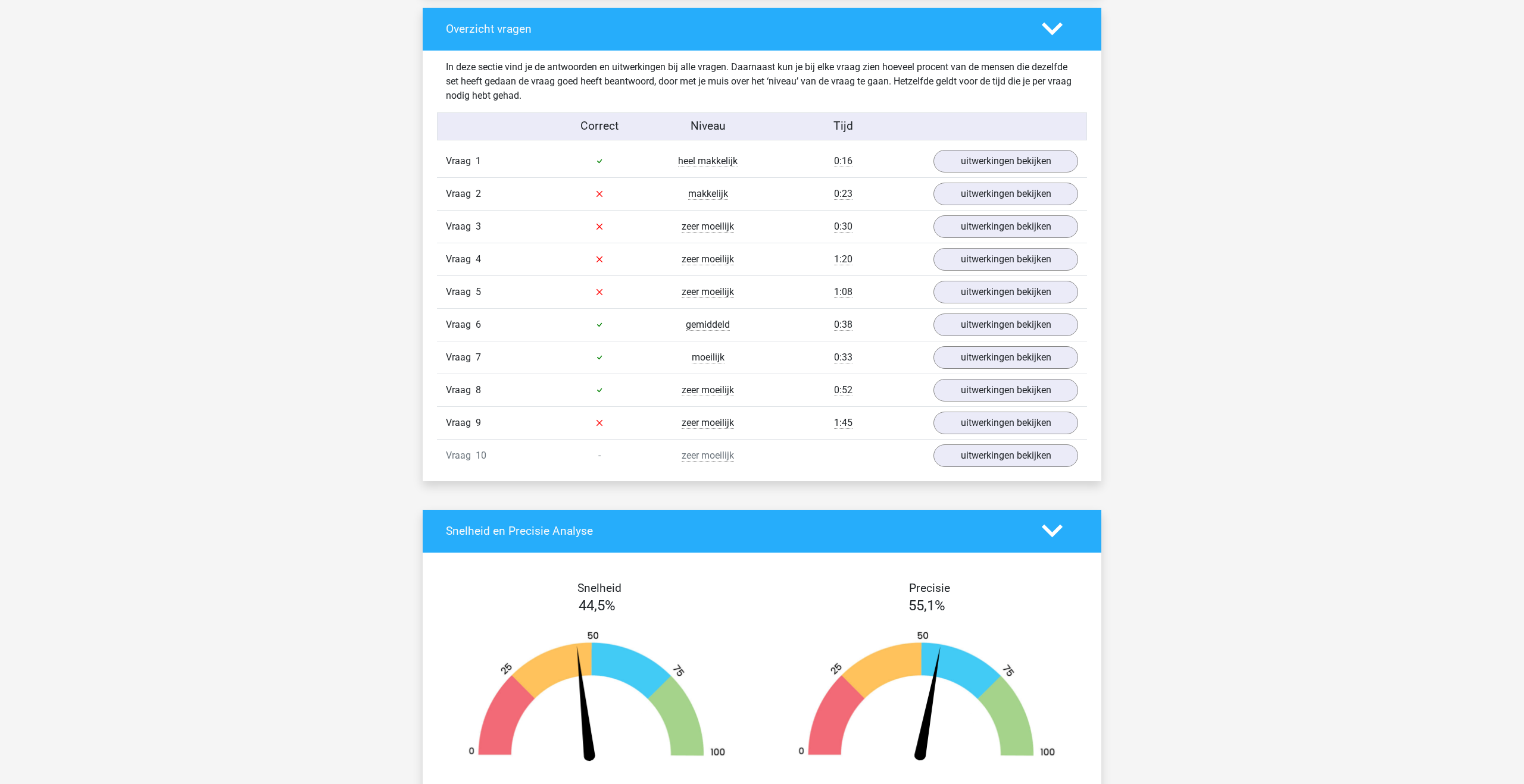
scroll to position [874, 0]
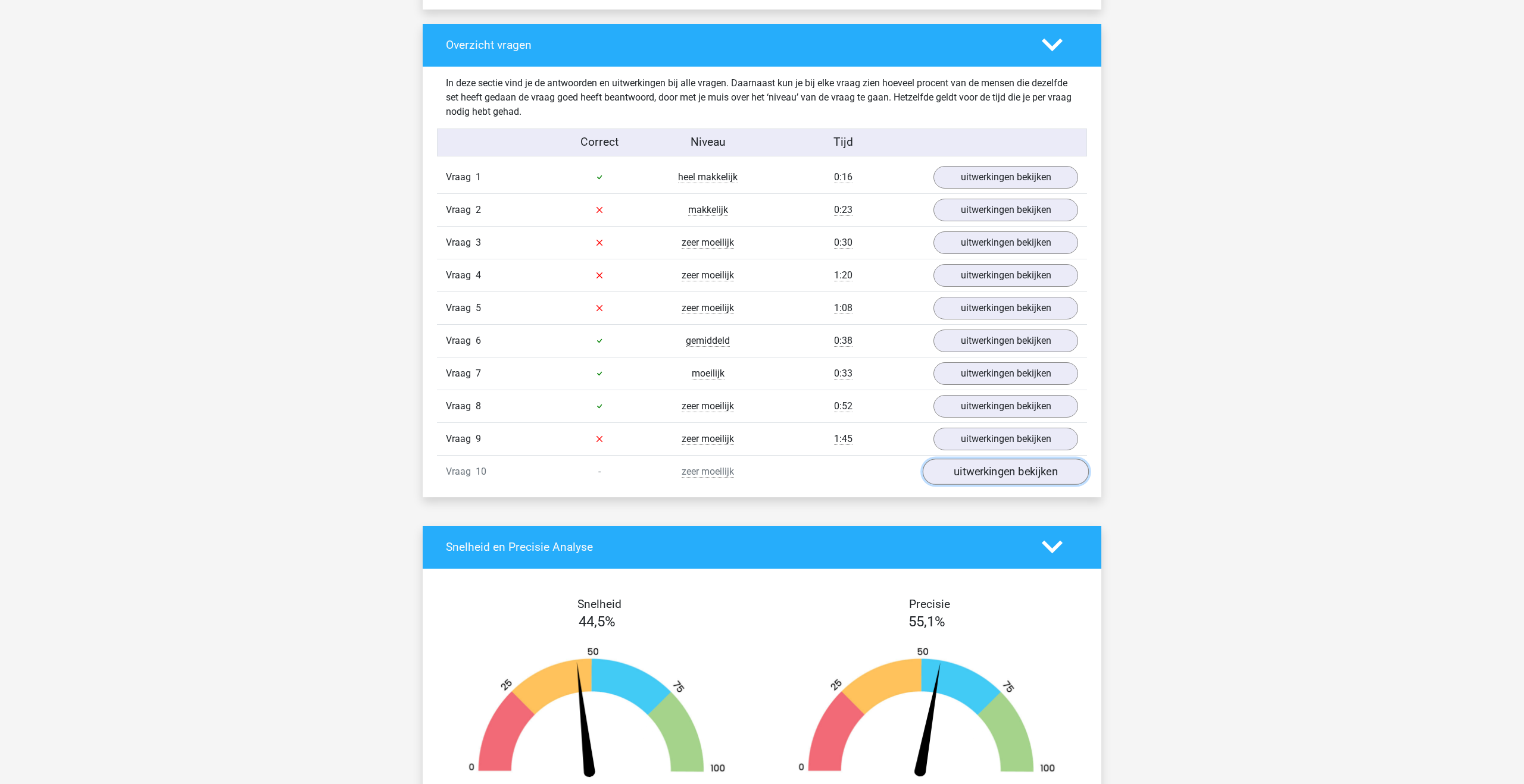
click at [990, 474] on link "uitwerkingen bekijken" at bounding box center [1006, 472] width 166 height 26
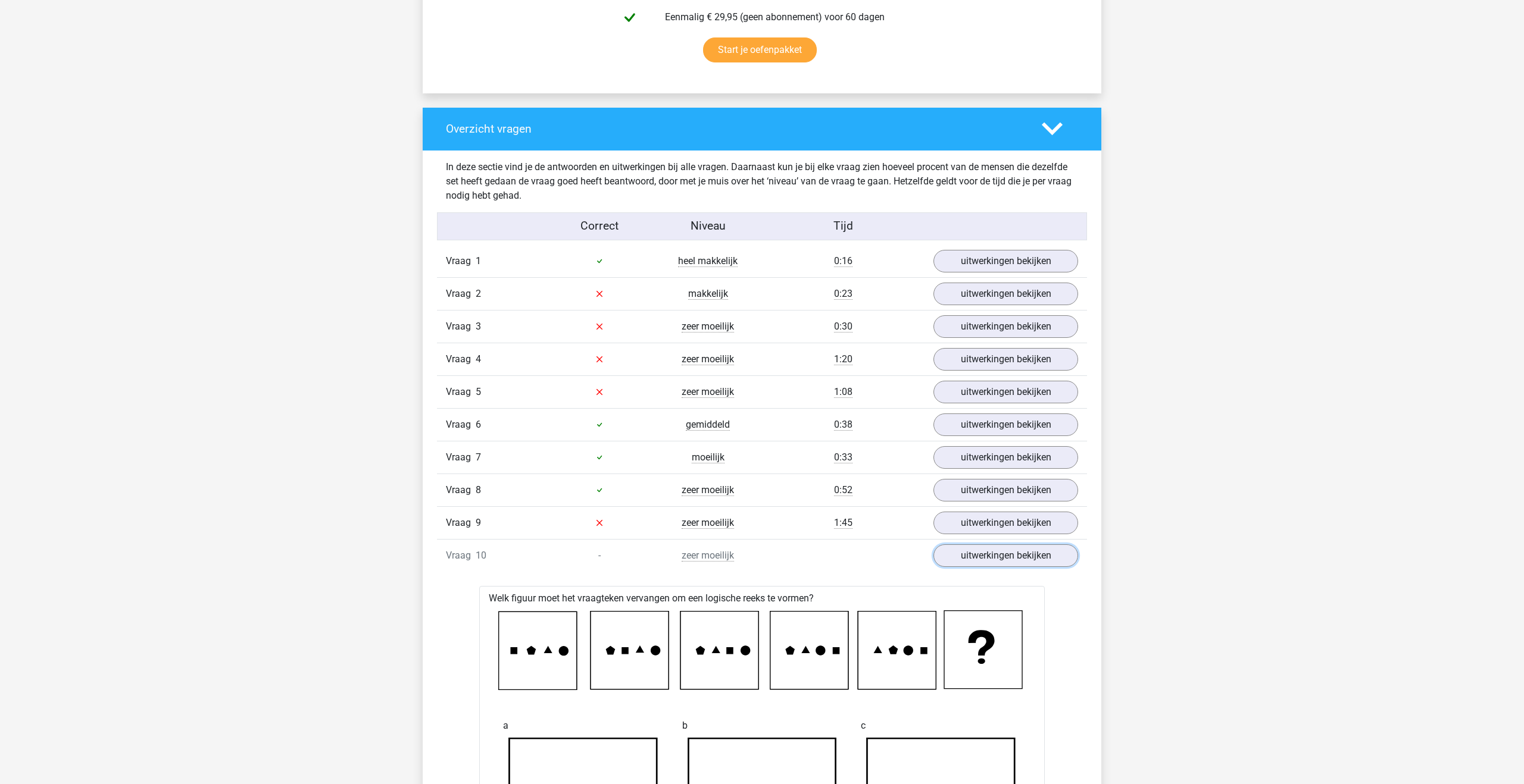
scroll to position [783, 0]
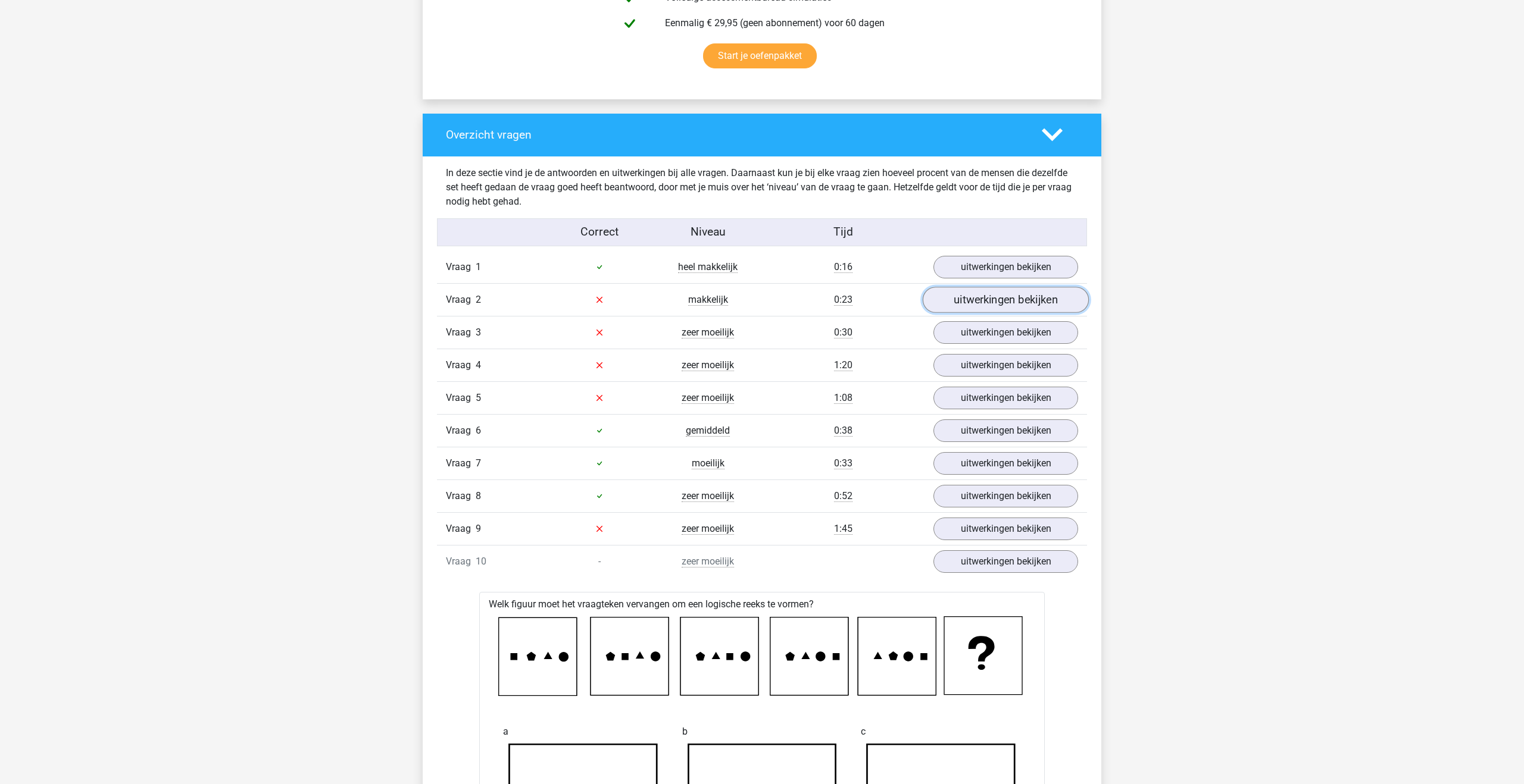
click at [957, 302] on link "uitwerkingen bekijken" at bounding box center [1006, 300] width 166 height 26
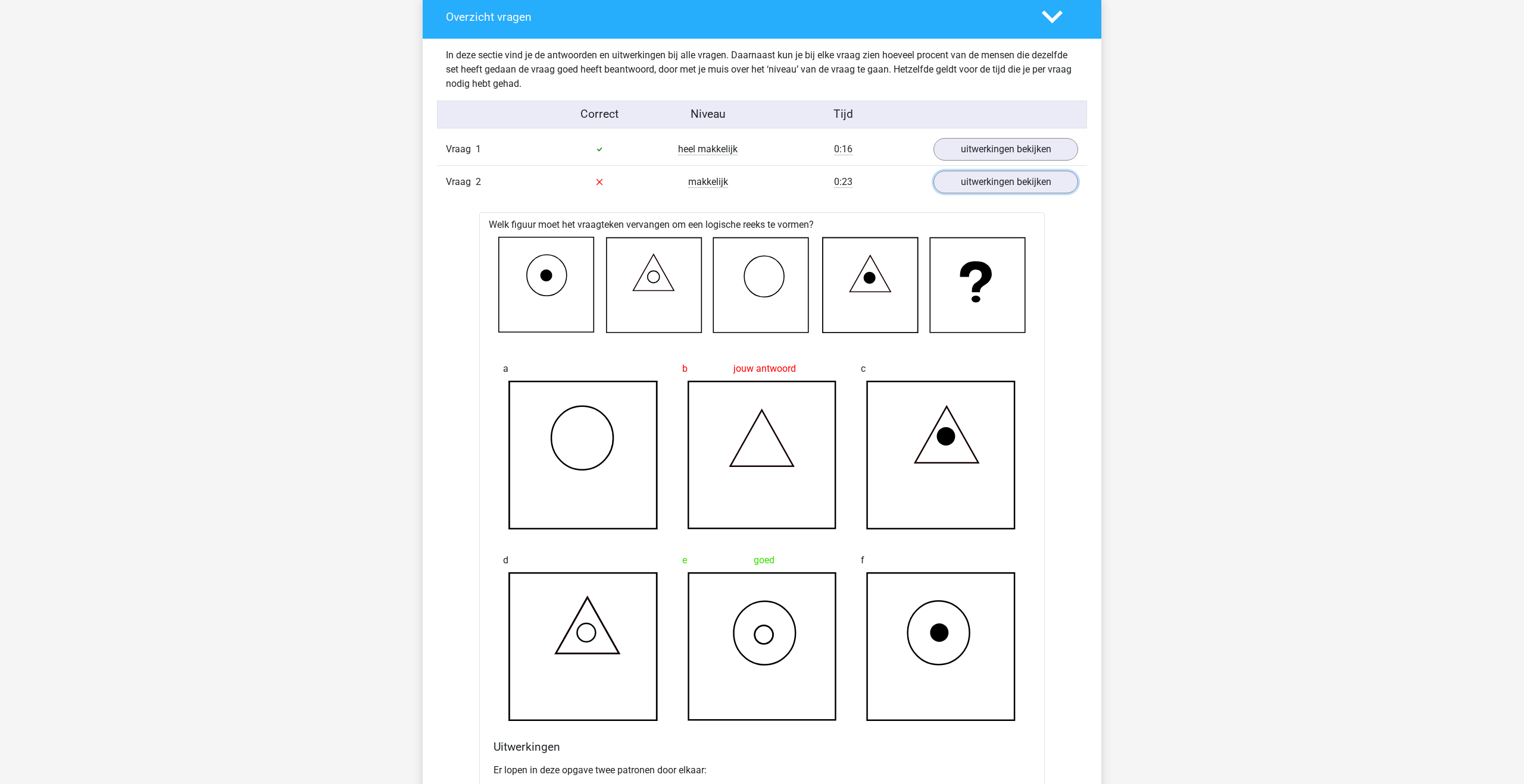
scroll to position [909, 0]
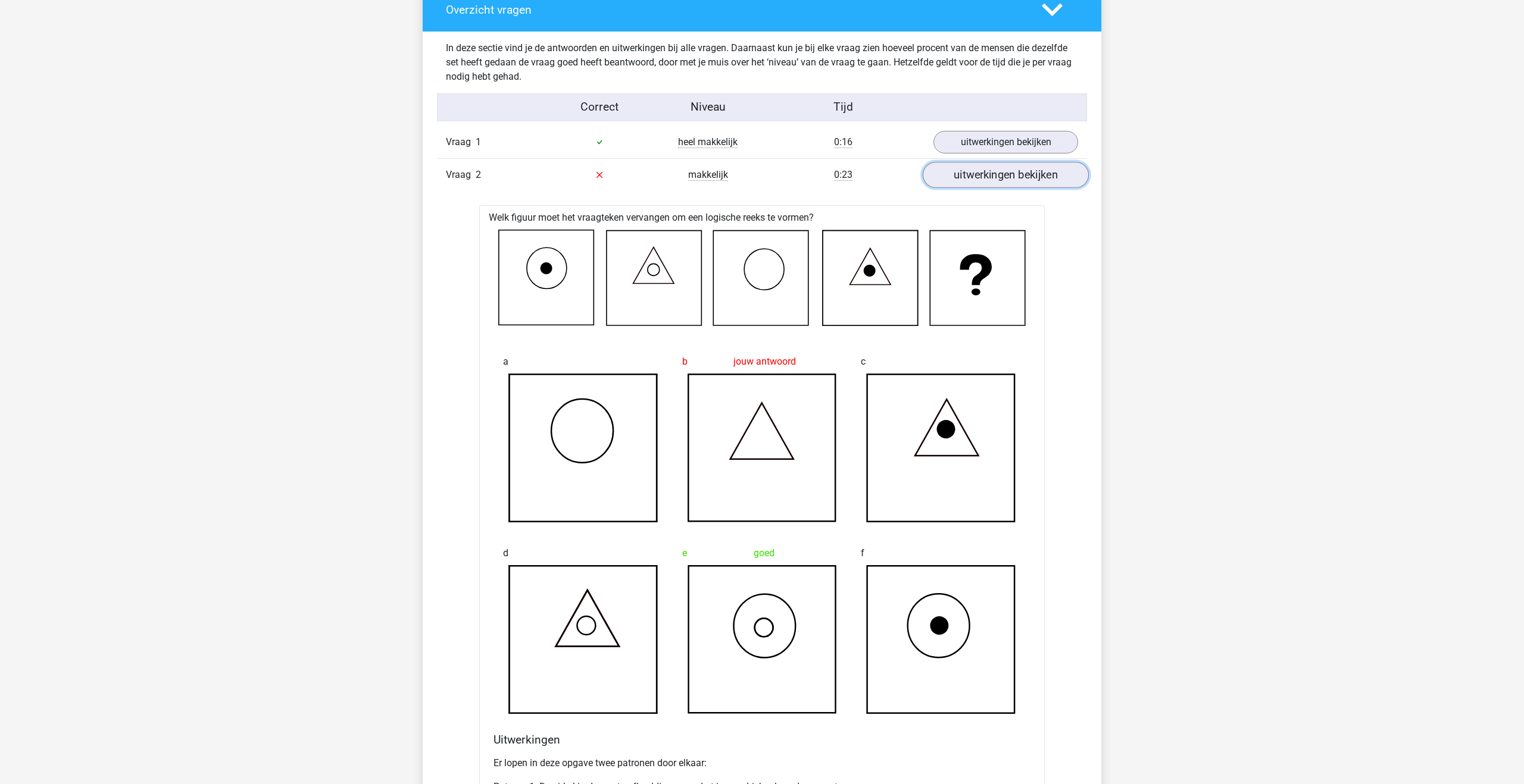
click at [957, 187] on link "uitwerkingen bekijken" at bounding box center [1006, 175] width 166 height 26
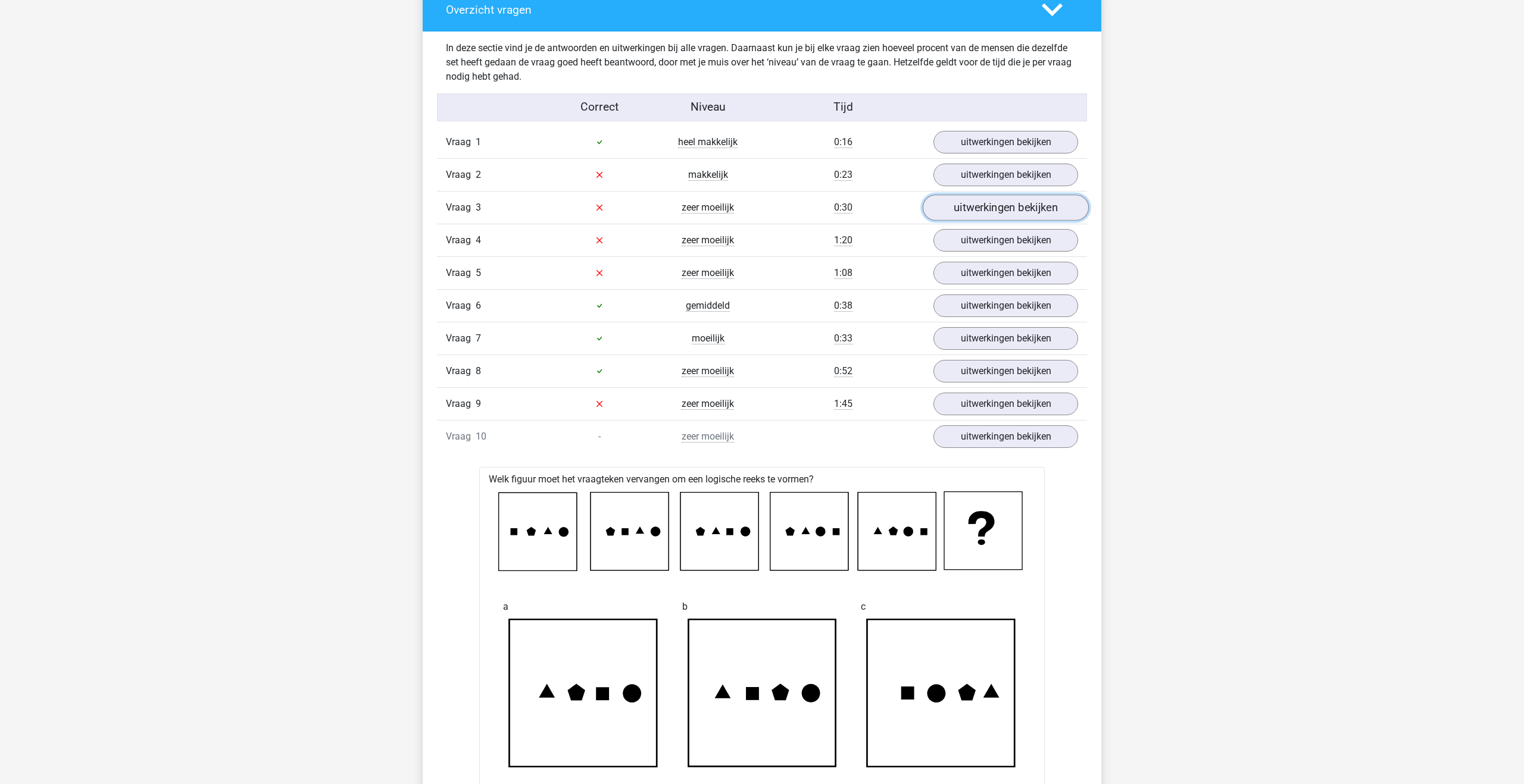
click at [970, 209] on link "uitwerkingen bekijken" at bounding box center [1006, 208] width 166 height 26
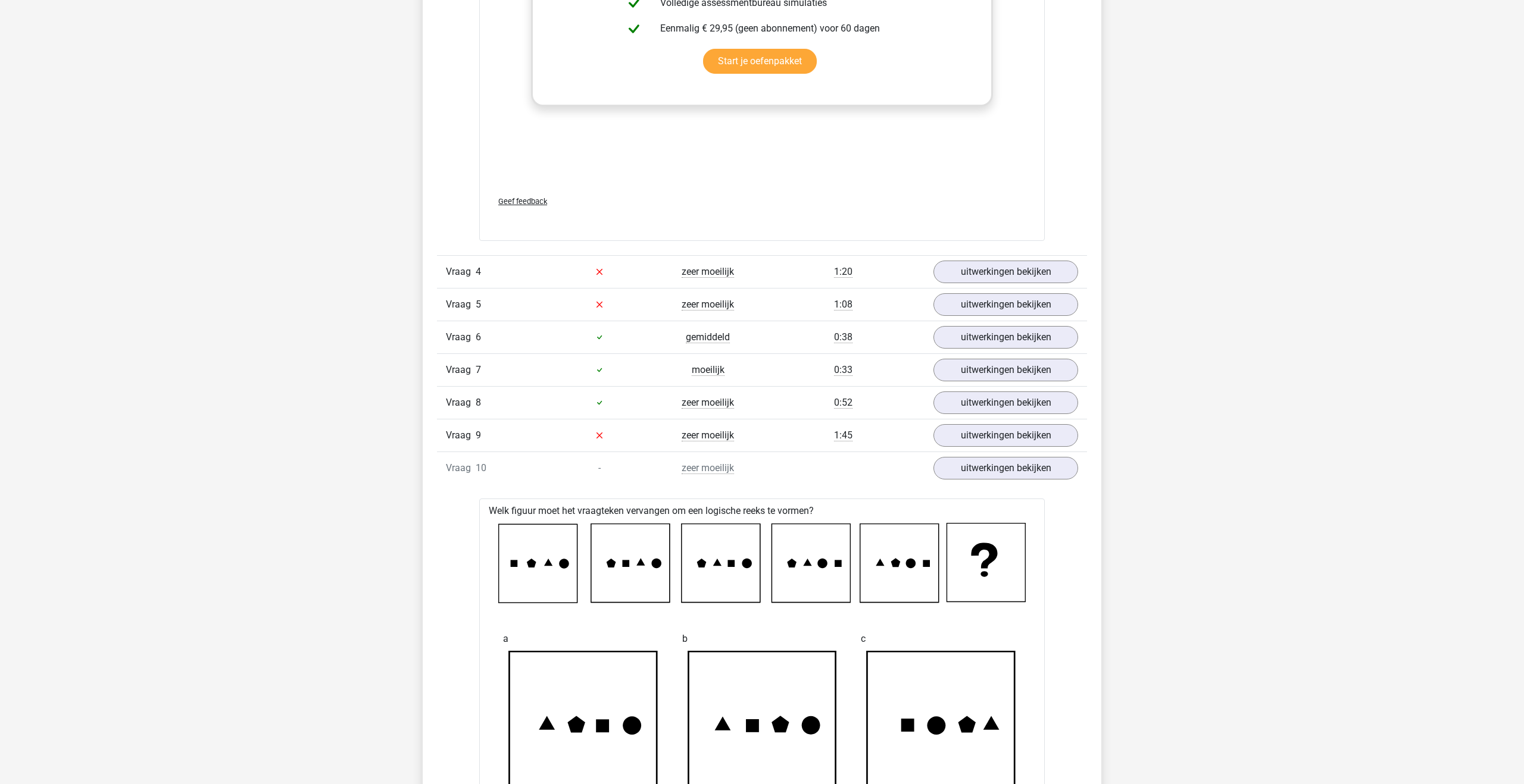
scroll to position [1871, 0]
click at [982, 280] on link "uitwerkingen bekijken" at bounding box center [1006, 273] width 166 height 26
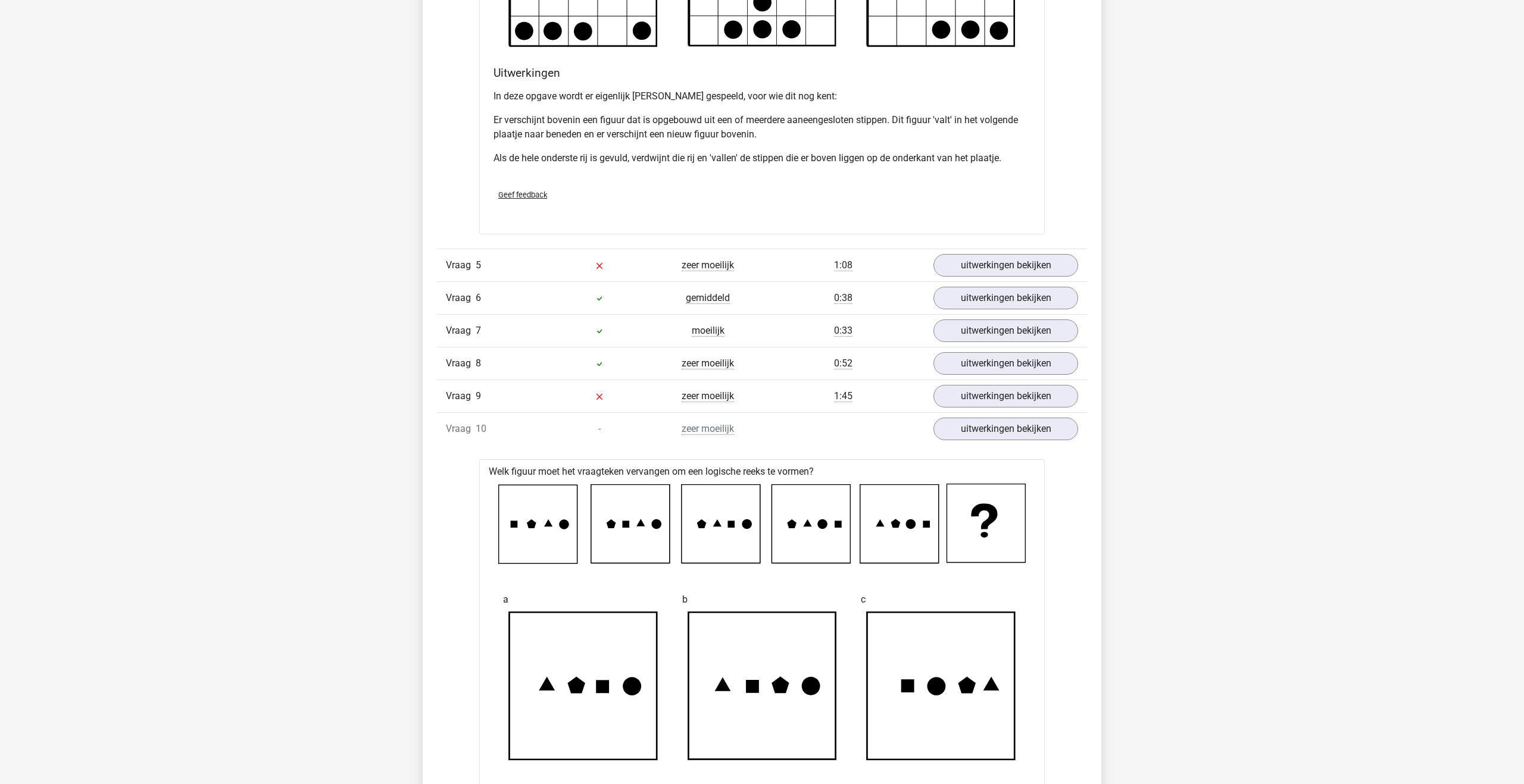
scroll to position [2633, 0]
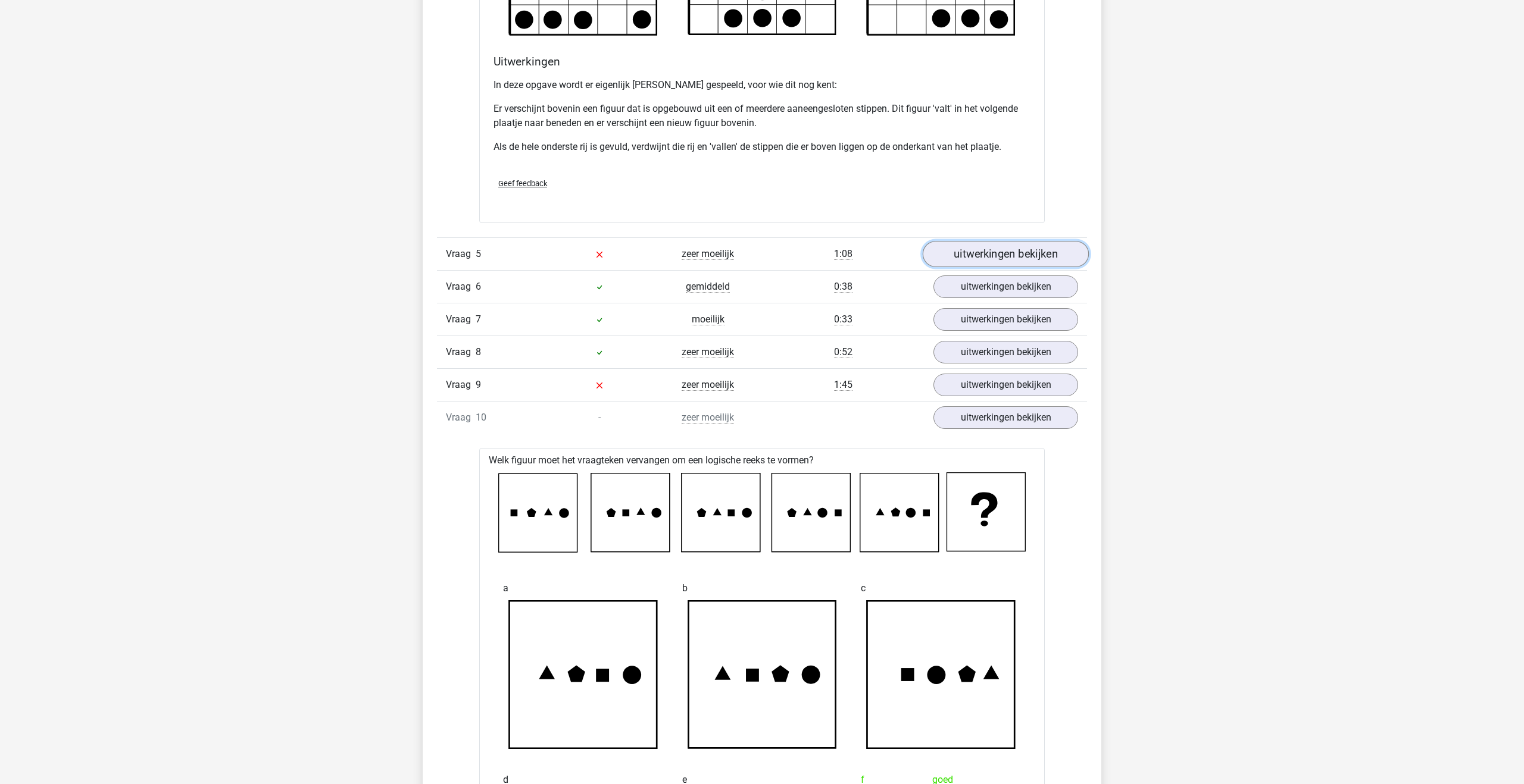
click at [961, 258] on link "uitwerkingen bekijken" at bounding box center [1006, 254] width 166 height 26
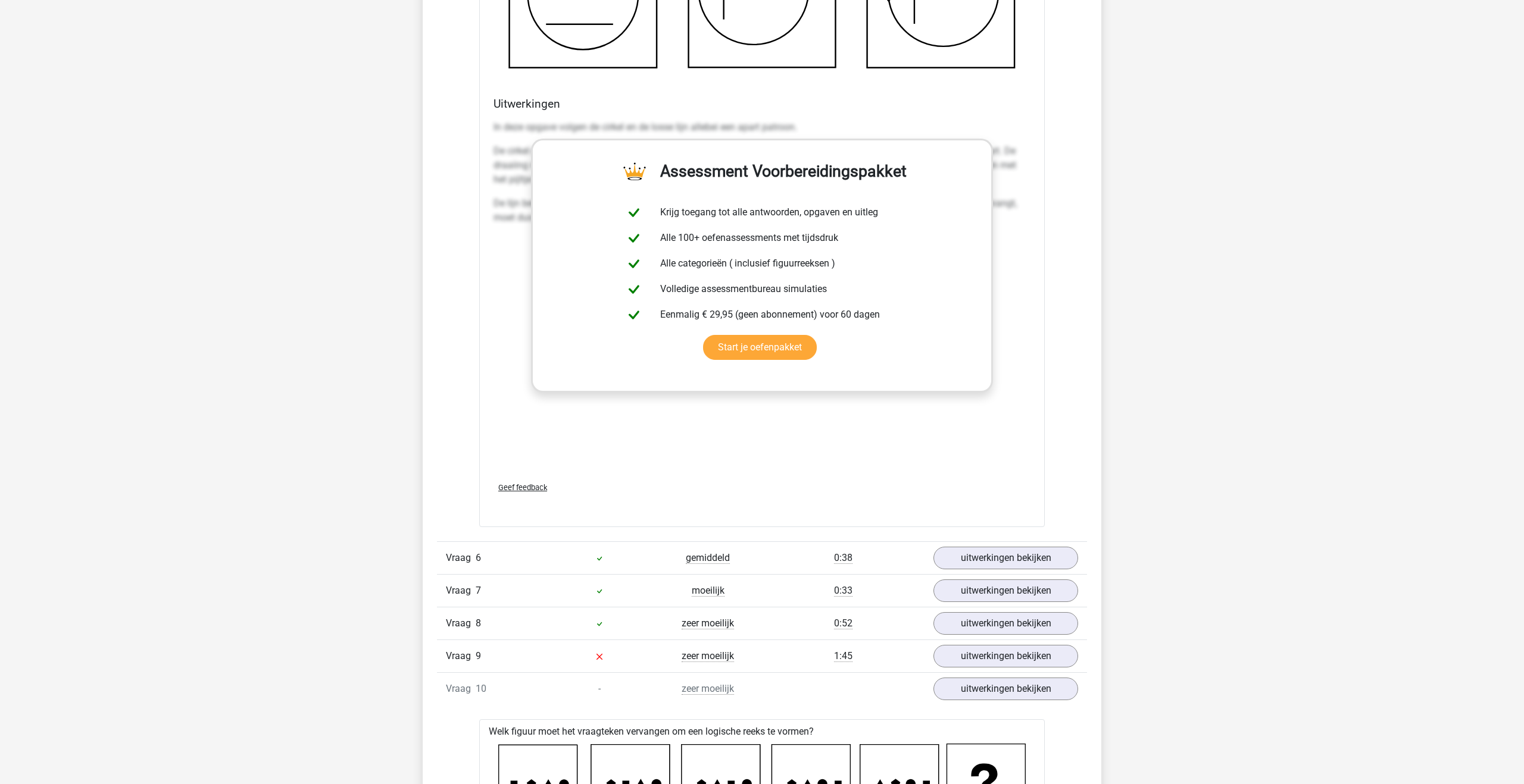
scroll to position [3373, 0]
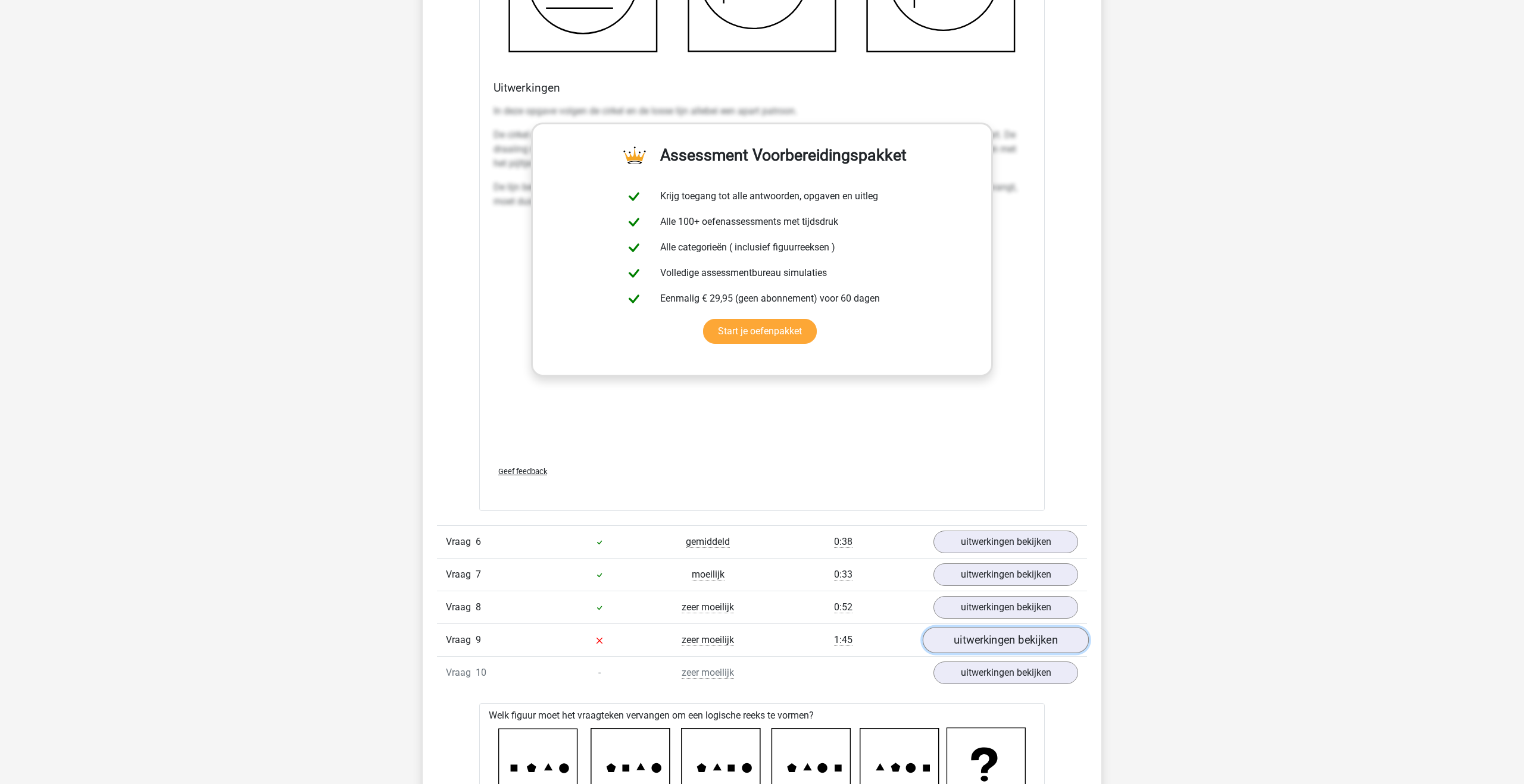
click at [957, 642] on link "uitwerkingen bekijken" at bounding box center [1006, 640] width 166 height 26
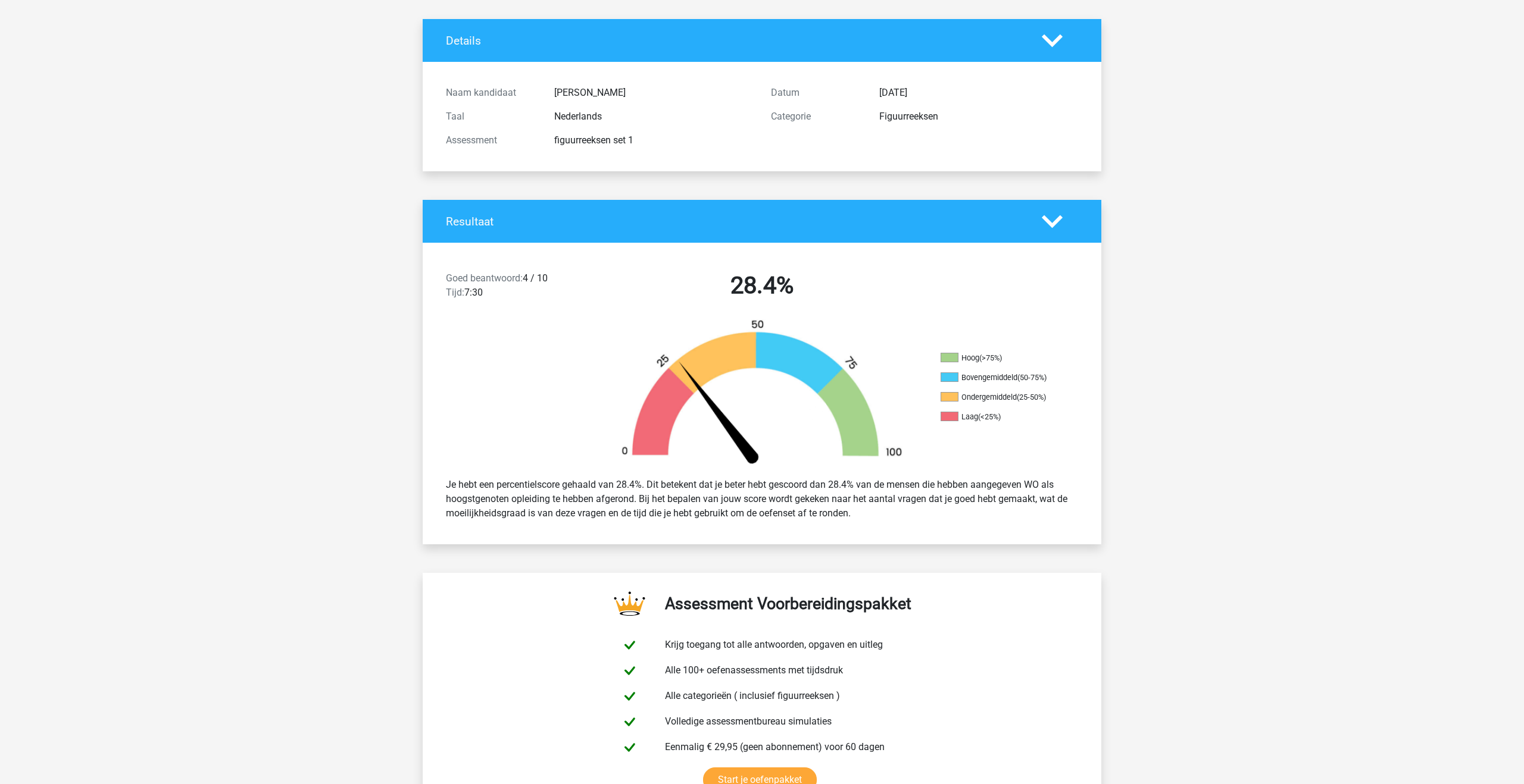
scroll to position [0, 0]
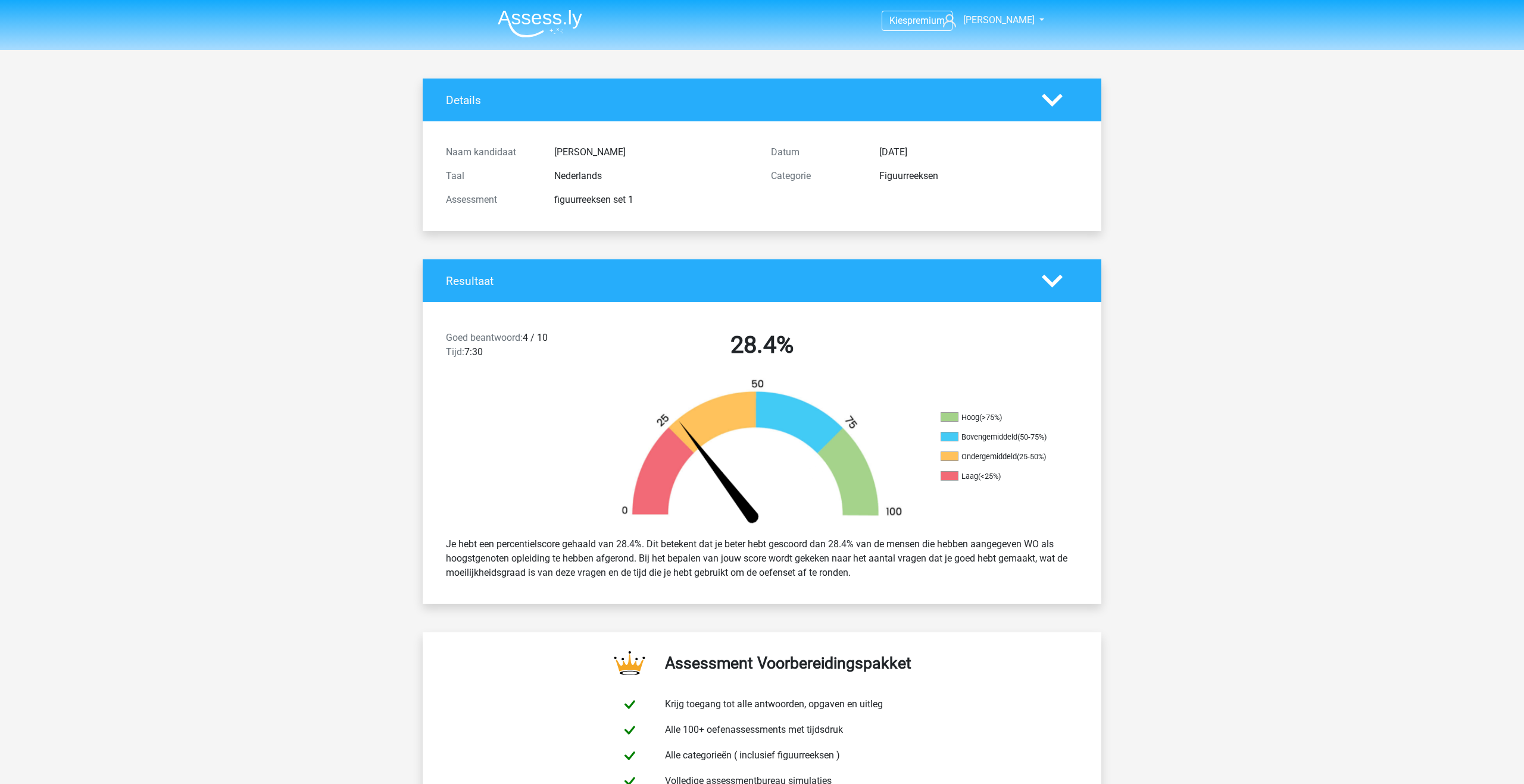
click at [534, 22] on img at bounding box center [540, 23] width 84 height 28
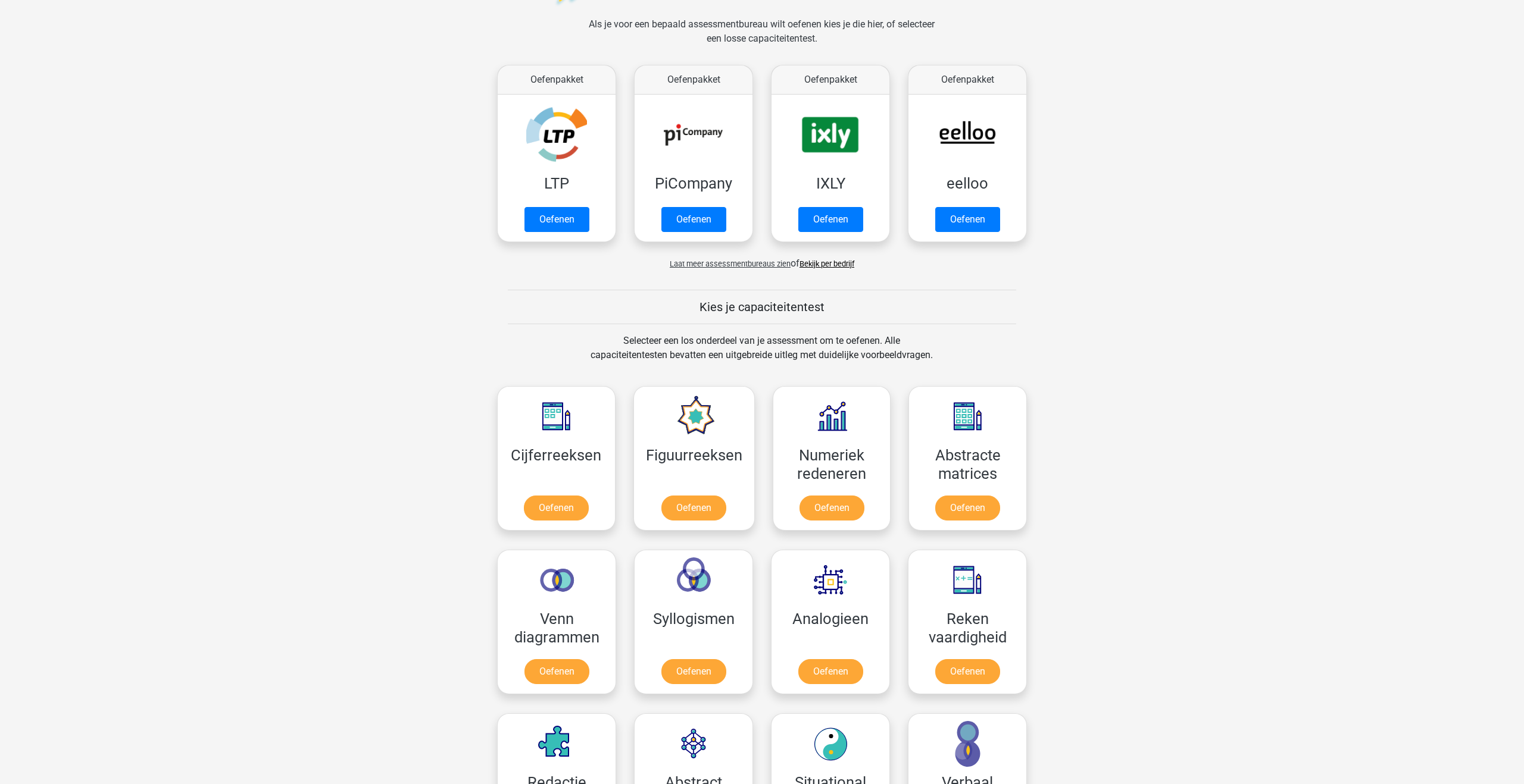
scroll to position [173, 0]
click at [831, 511] on link "Oefenen" at bounding box center [832, 510] width 68 height 26
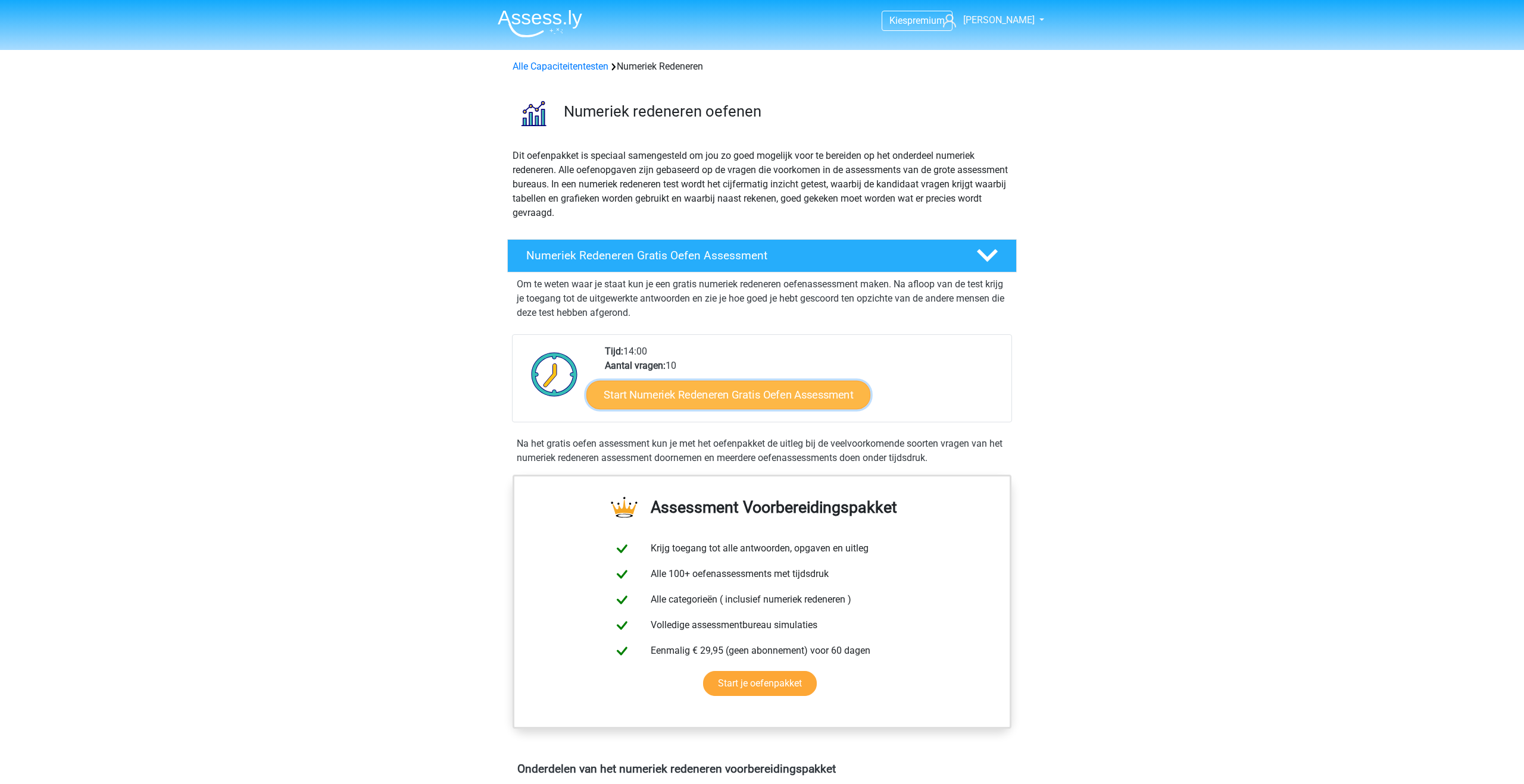
click at [765, 400] on link "Start Numeriek Redeneren Gratis Oefen Assessment" at bounding box center [728, 394] width 284 height 29
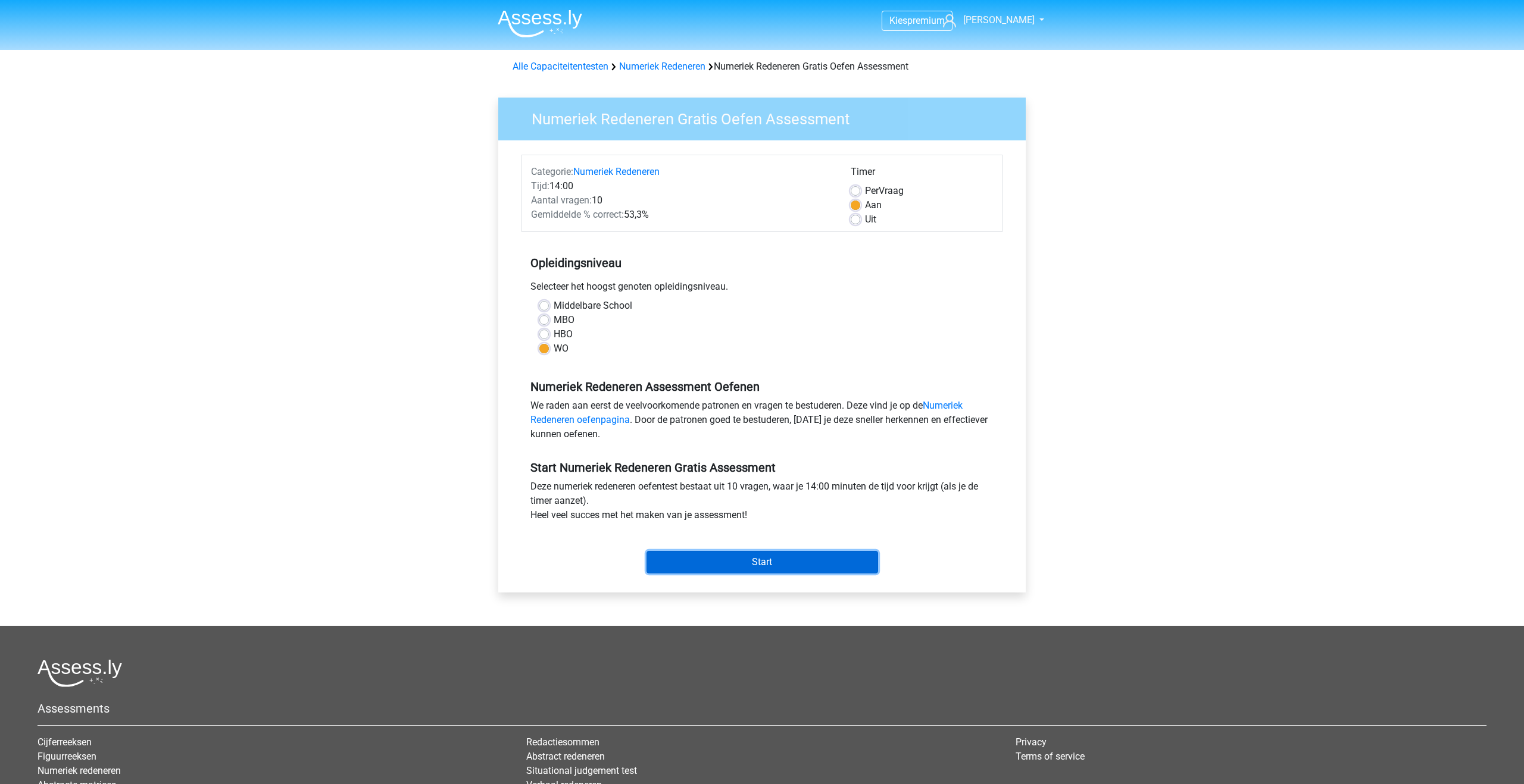
click at [753, 560] on input "Start" at bounding box center [762, 562] width 231 height 23
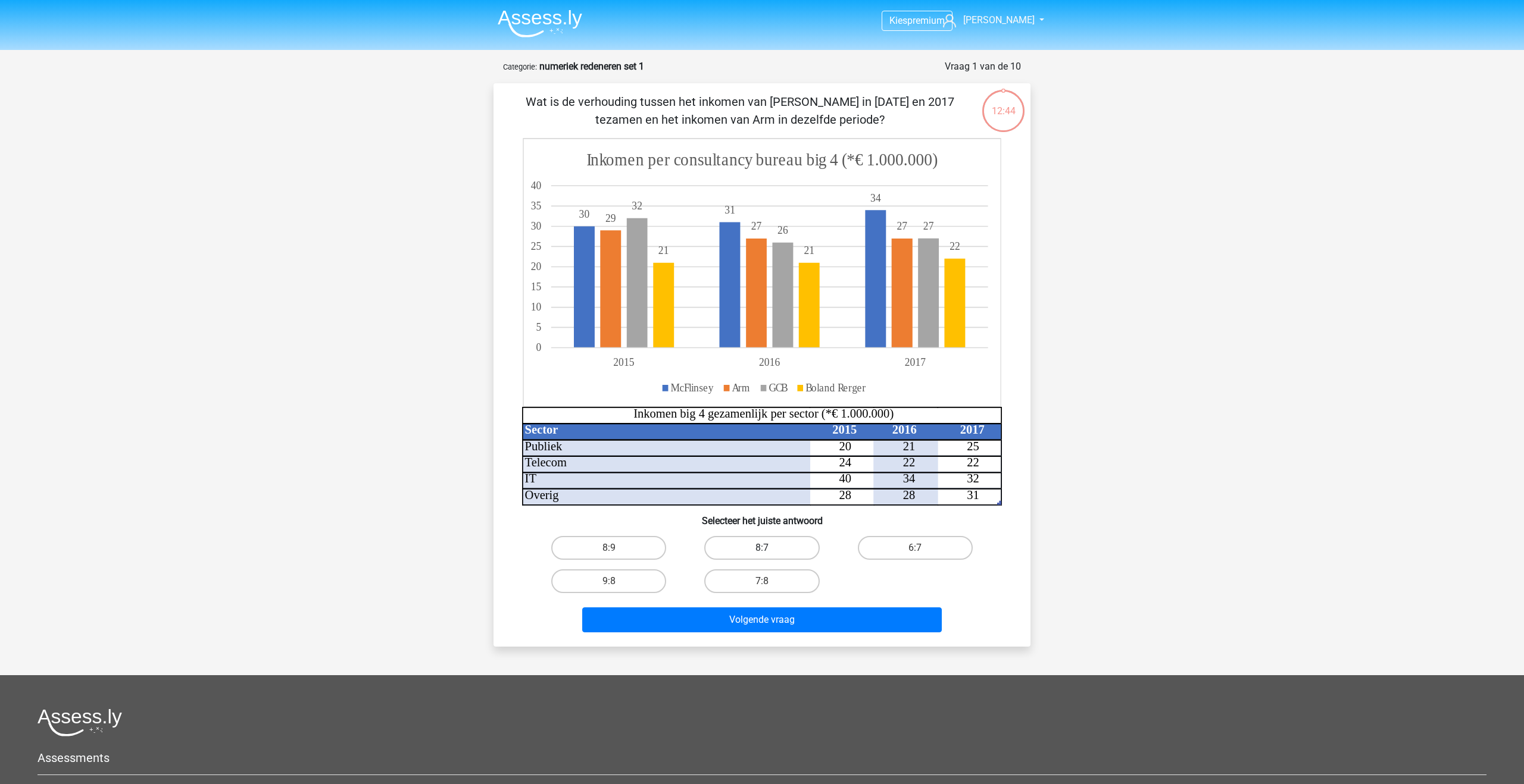
click at [759, 553] on label "8:7" at bounding box center [762, 548] width 115 height 24
click at [762, 553] on input "8:7" at bounding box center [766, 552] width 8 height 8
radio input "true"
click at [749, 620] on button "Volgende vraag" at bounding box center [762, 620] width 360 height 25
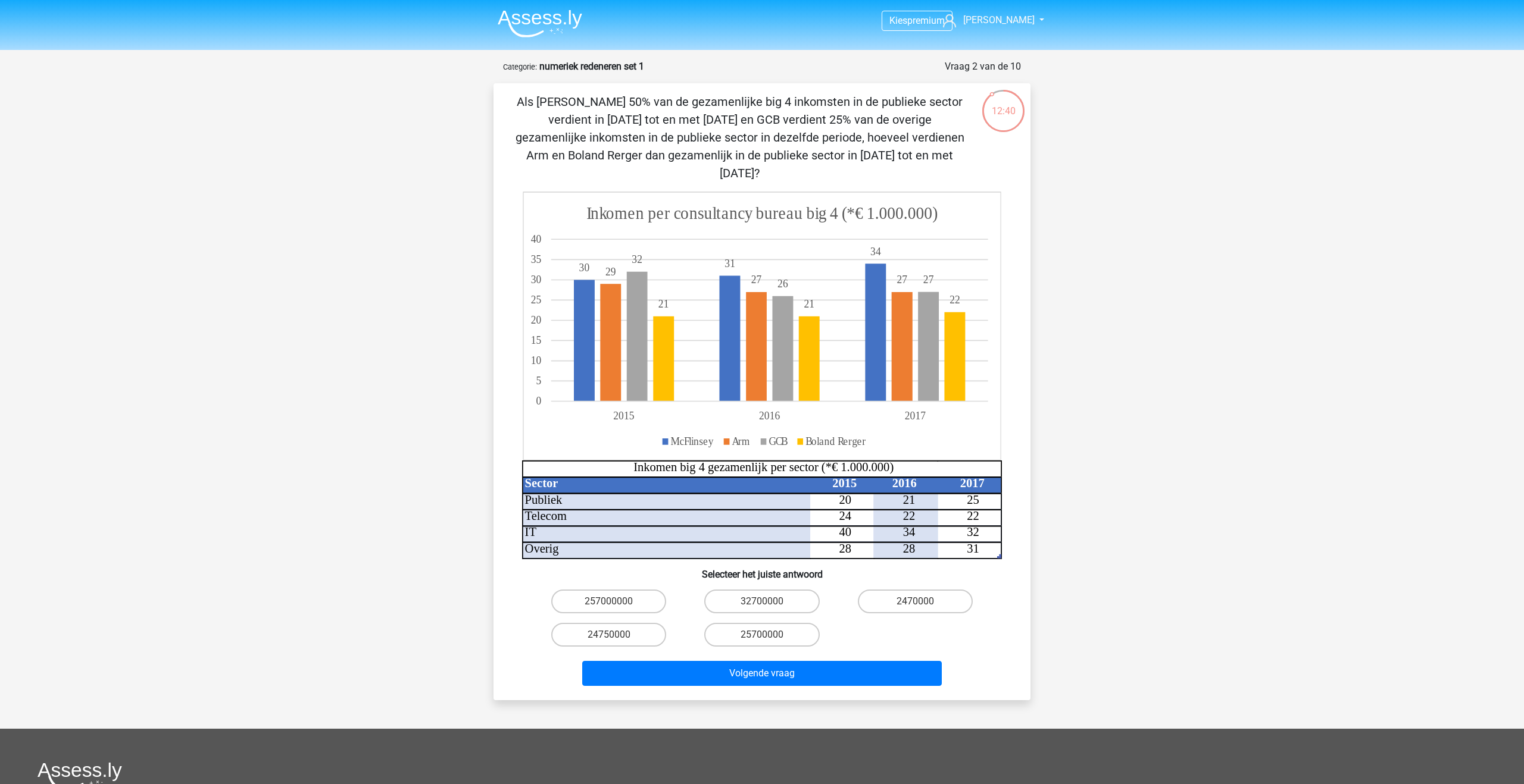
scroll to position [1, 0]
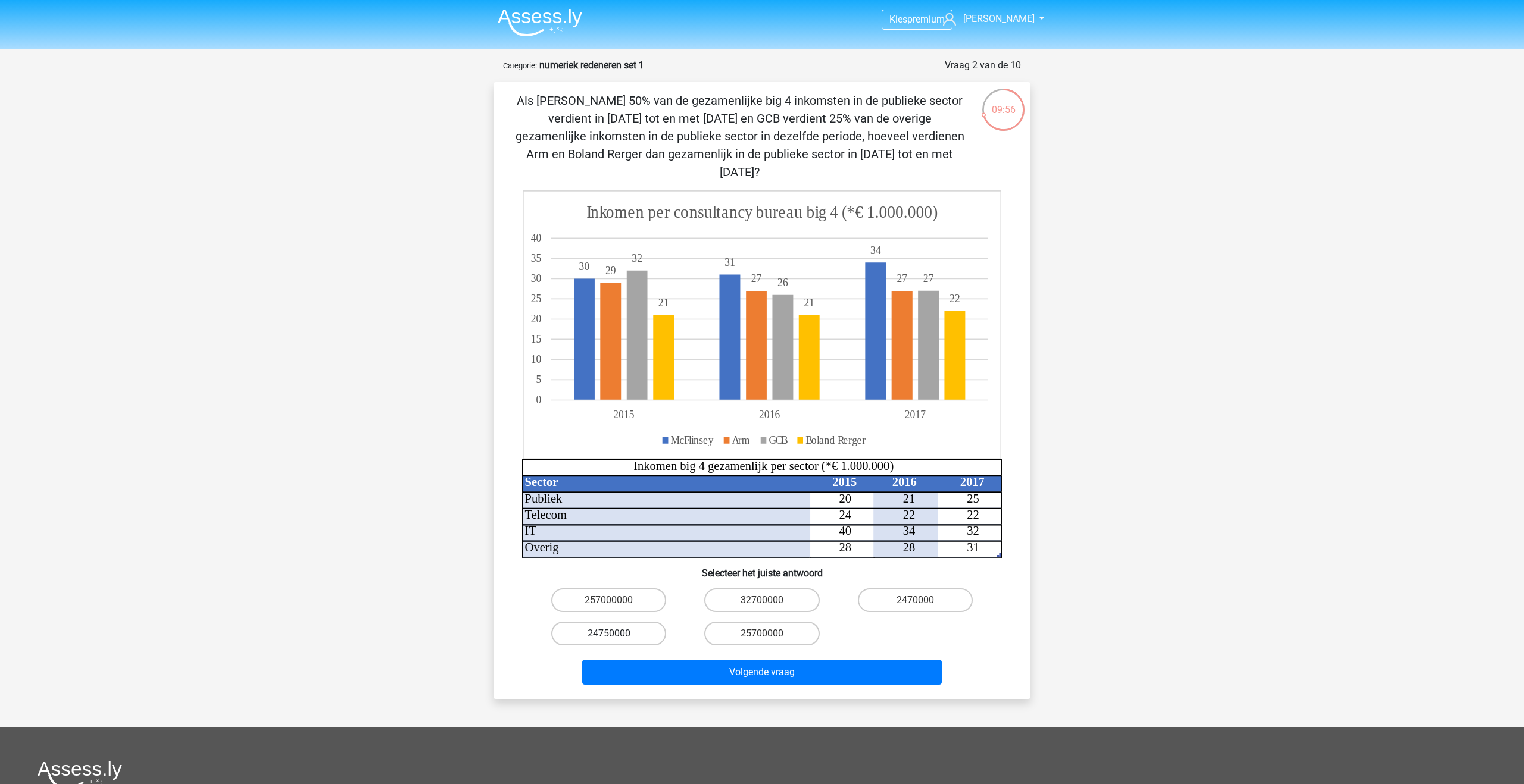
click at [637, 622] on label "24750000" at bounding box center [608, 633] width 115 height 24
click at [617, 634] on input "24750000" at bounding box center [613, 638] width 8 height 8
radio input "true"
click at [702, 660] on button "Volgende vraag" at bounding box center [762, 672] width 360 height 25
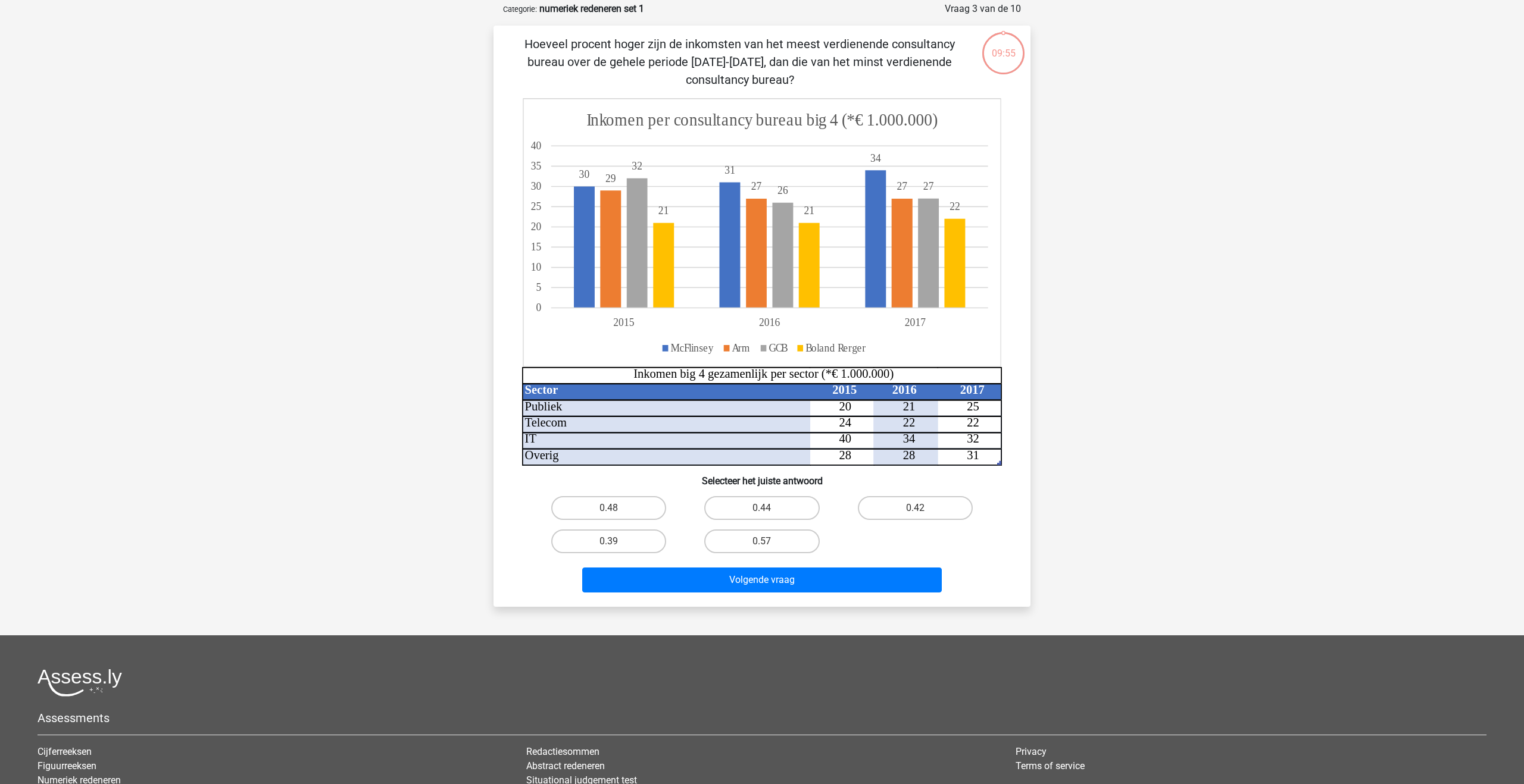
scroll to position [60, 0]
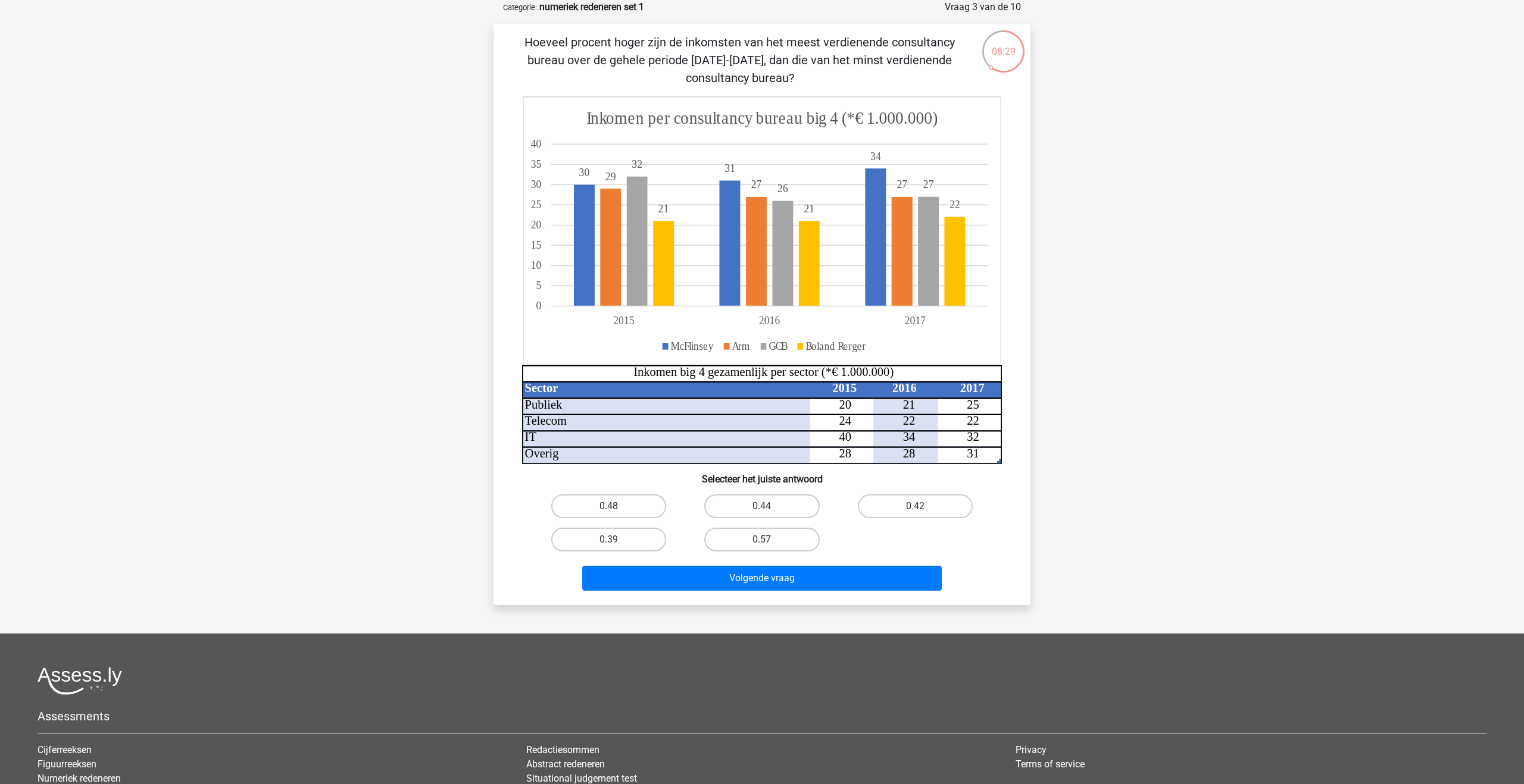
click at [628, 509] on label "0.48" at bounding box center [608, 506] width 115 height 24
click at [617, 509] on input "0.48" at bounding box center [613, 511] width 8 height 8
radio input "true"
click at [727, 591] on div "Volgende vraag" at bounding box center [762, 581] width 459 height 30
click at [725, 581] on button "Volgende vraag" at bounding box center [762, 578] width 360 height 25
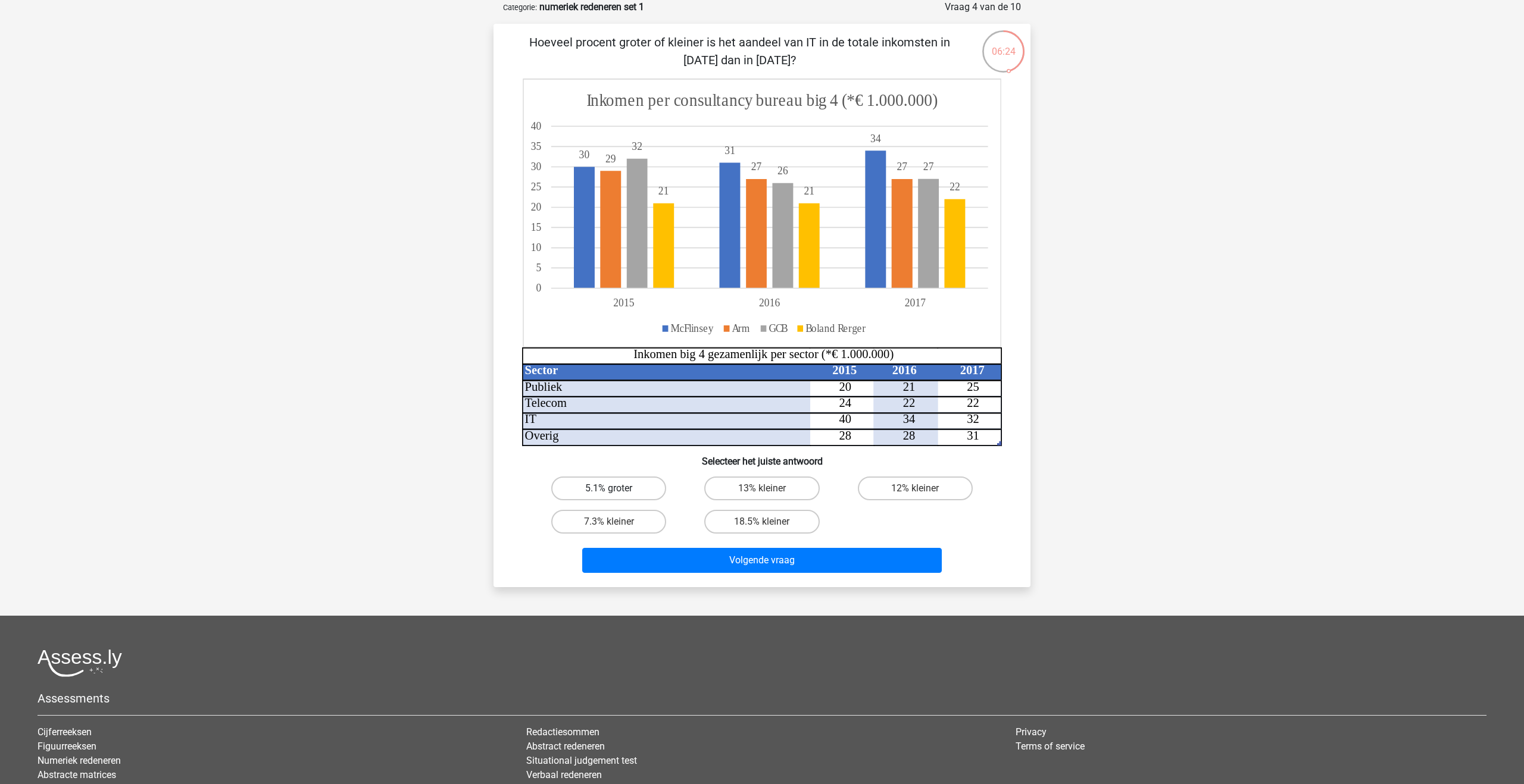
click at [589, 485] on label "5.1% groter" at bounding box center [608, 488] width 115 height 24
click at [609, 488] on input "5.1% groter" at bounding box center [613, 492] width 8 height 8
radio input "true"
click at [679, 566] on button "Volgende vraag" at bounding box center [762, 561] width 360 height 25
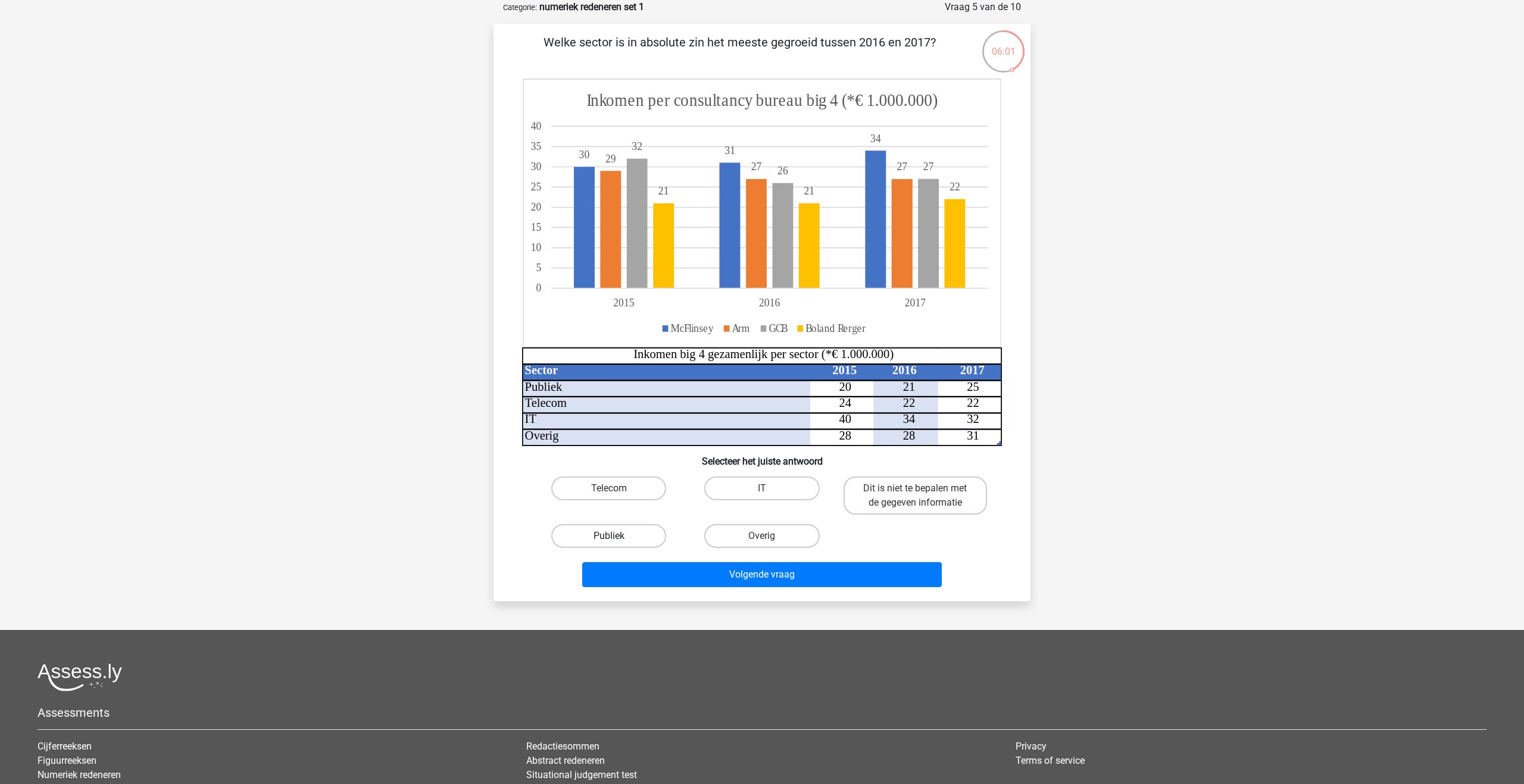
click at [643, 531] on label "Publiek" at bounding box center [608, 536] width 115 height 24
click at [617, 536] on input "Publiek" at bounding box center [613, 540] width 8 height 8
radio input "true"
click at [719, 578] on button "Volgende vraag" at bounding box center [762, 575] width 360 height 25
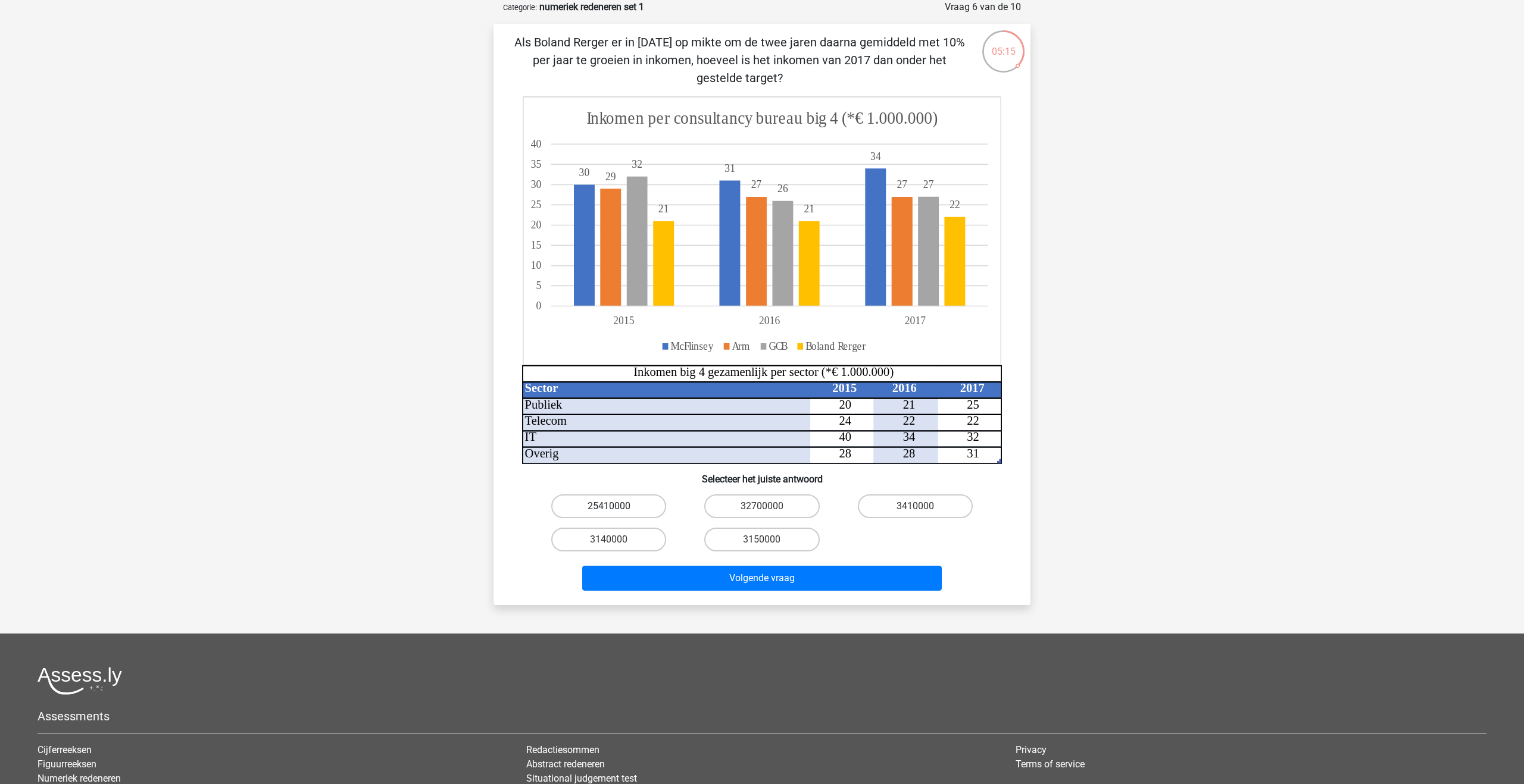
click at [631, 512] on label "25410000" at bounding box center [608, 506] width 115 height 24
click at [617, 512] on input "25410000" at bounding box center [613, 511] width 8 height 8
radio input "true"
click at [733, 577] on button "Volgende vraag" at bounding box center [762, 578] width 360 height 25
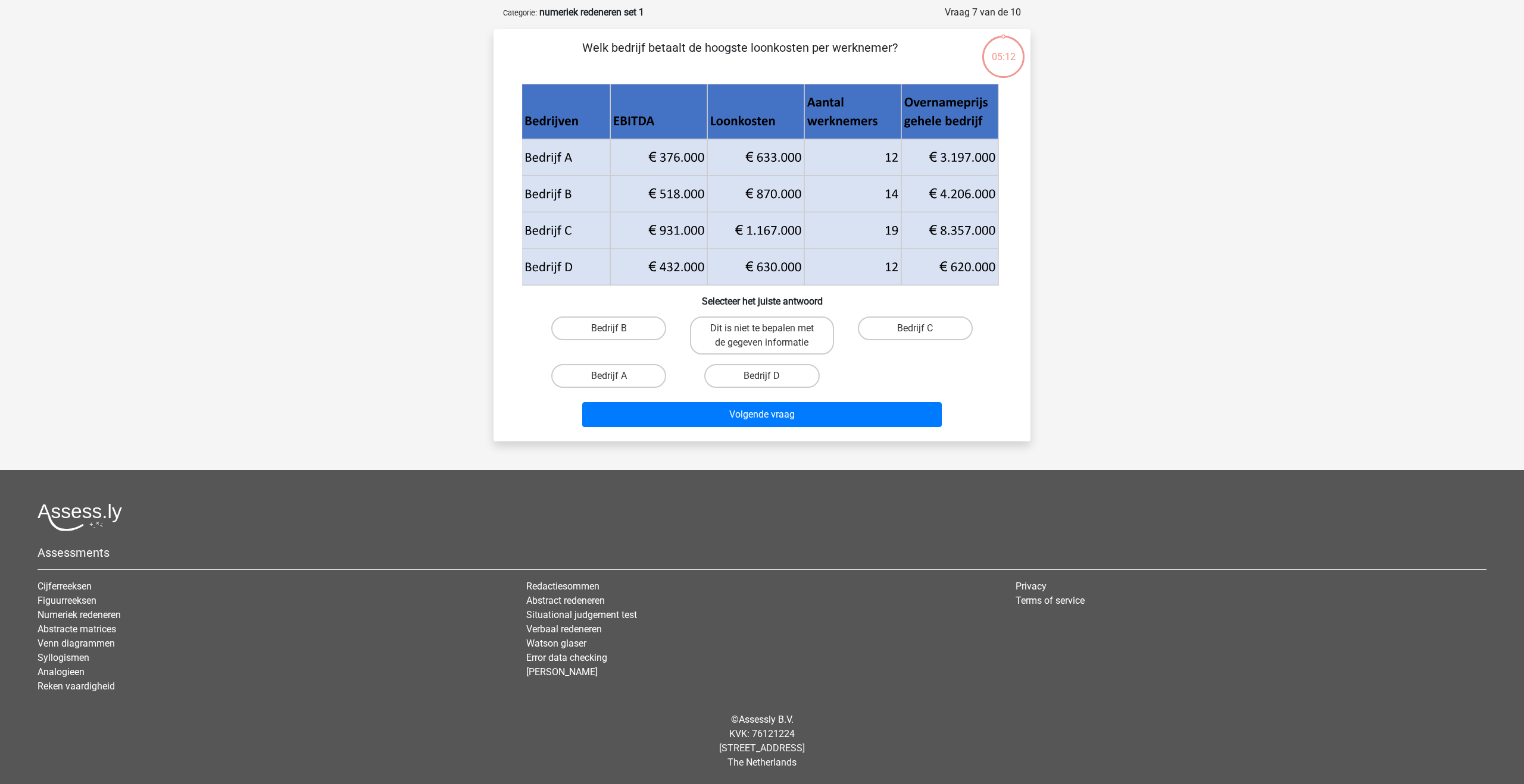
scroll to position [54, 0]
click at [625, 325] on label "Bedrijf B" at bounding box center [608, 328] width 115 height 24
click at [617, 329] on input "Bedrijf B" at bounding box center [613, 333] width 8 height 8
radio input "true"
click at [727, 411] on button "Volgende vraag" at bounding box center [762, 414] width 360 height 25
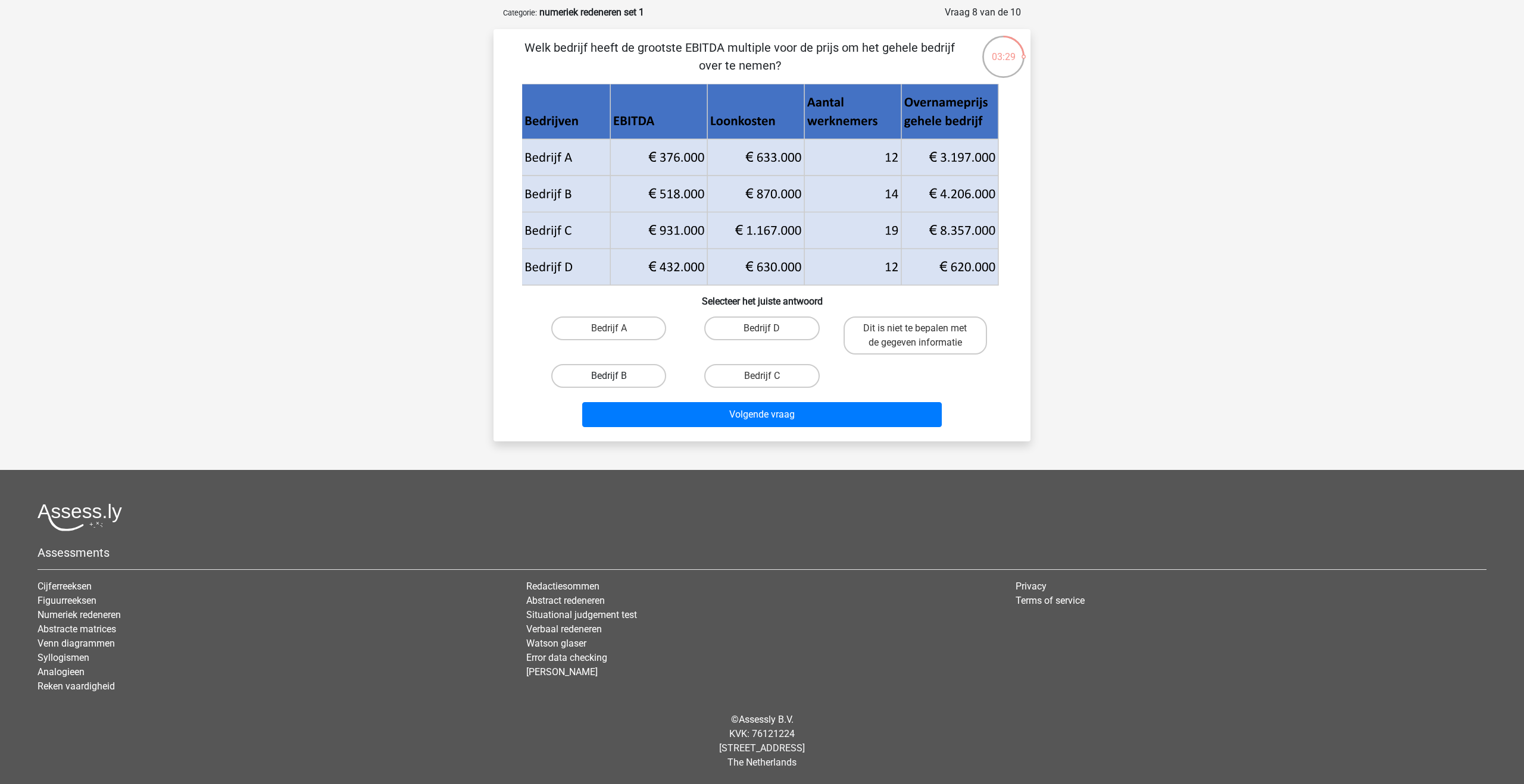
click at [628, 370] on label "Bedrijf B" at bounding box center [608, 376] width 115 height 24
click at [617, 376] on input "Bedrijf B" at bounding box center [613, 380] width 8 height 8
radio input "true"
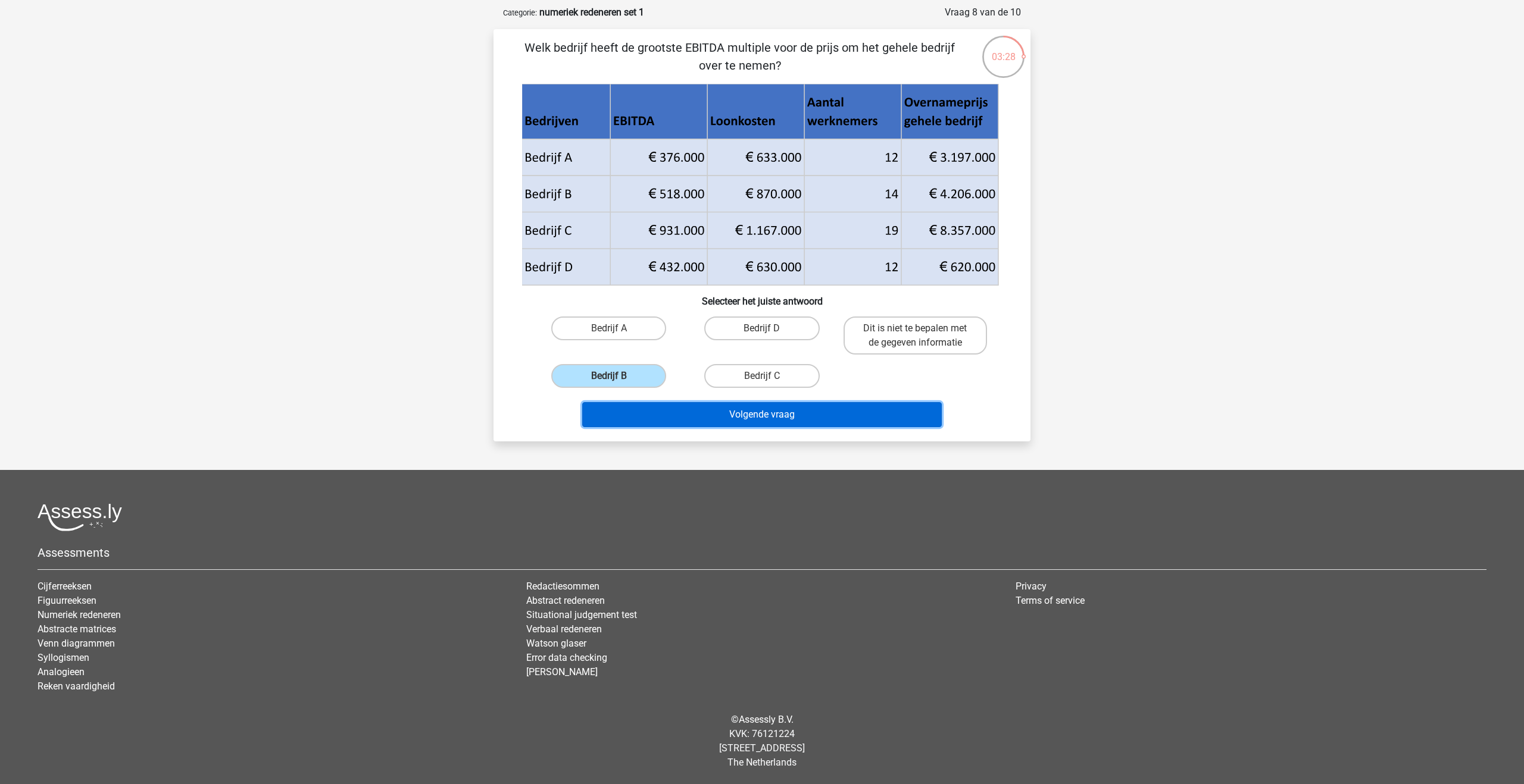
click at [691, 403] on button "Volgende vraag" at bounding box center [762, 414] width 360 height 25
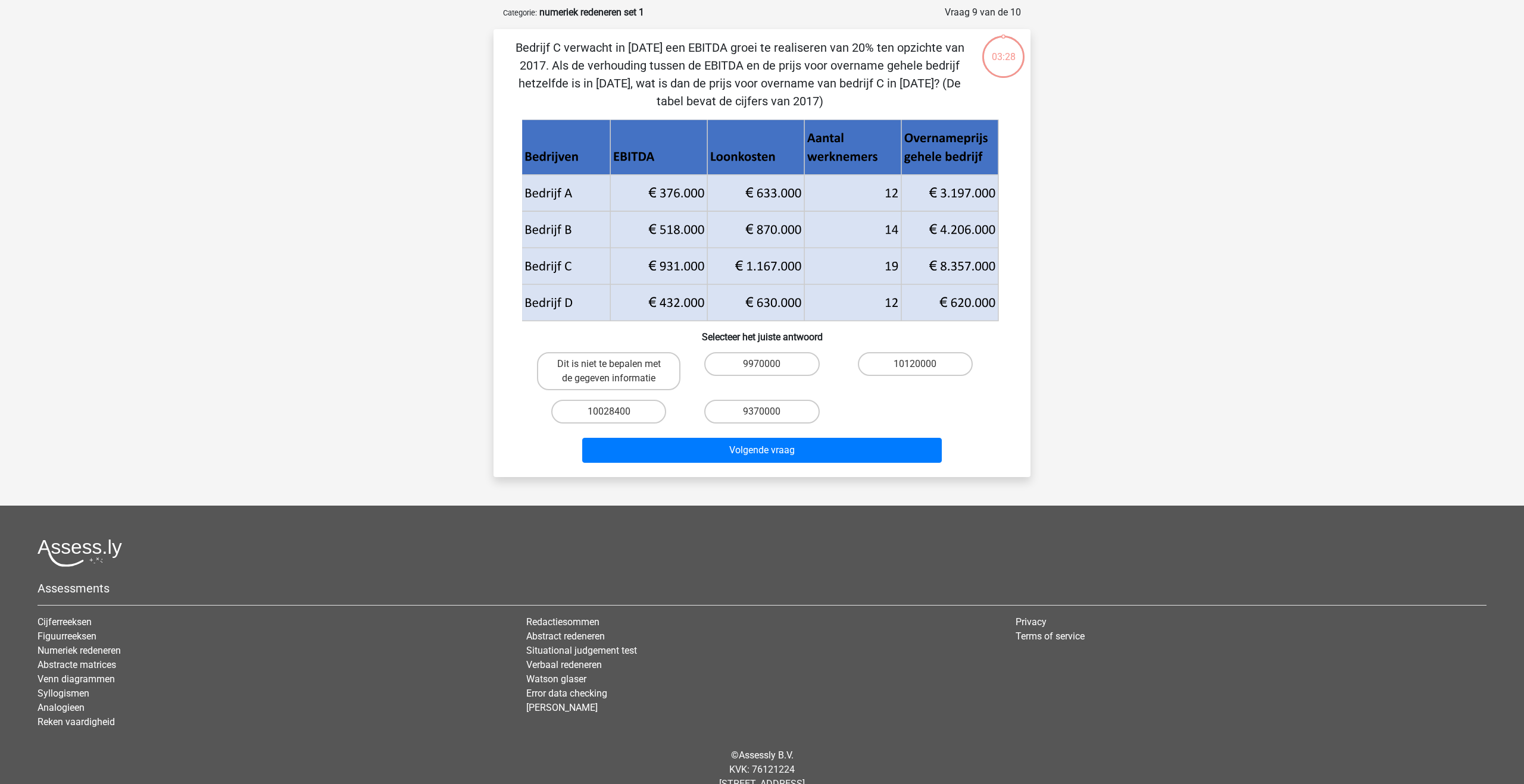
scroll to position [60, 0]
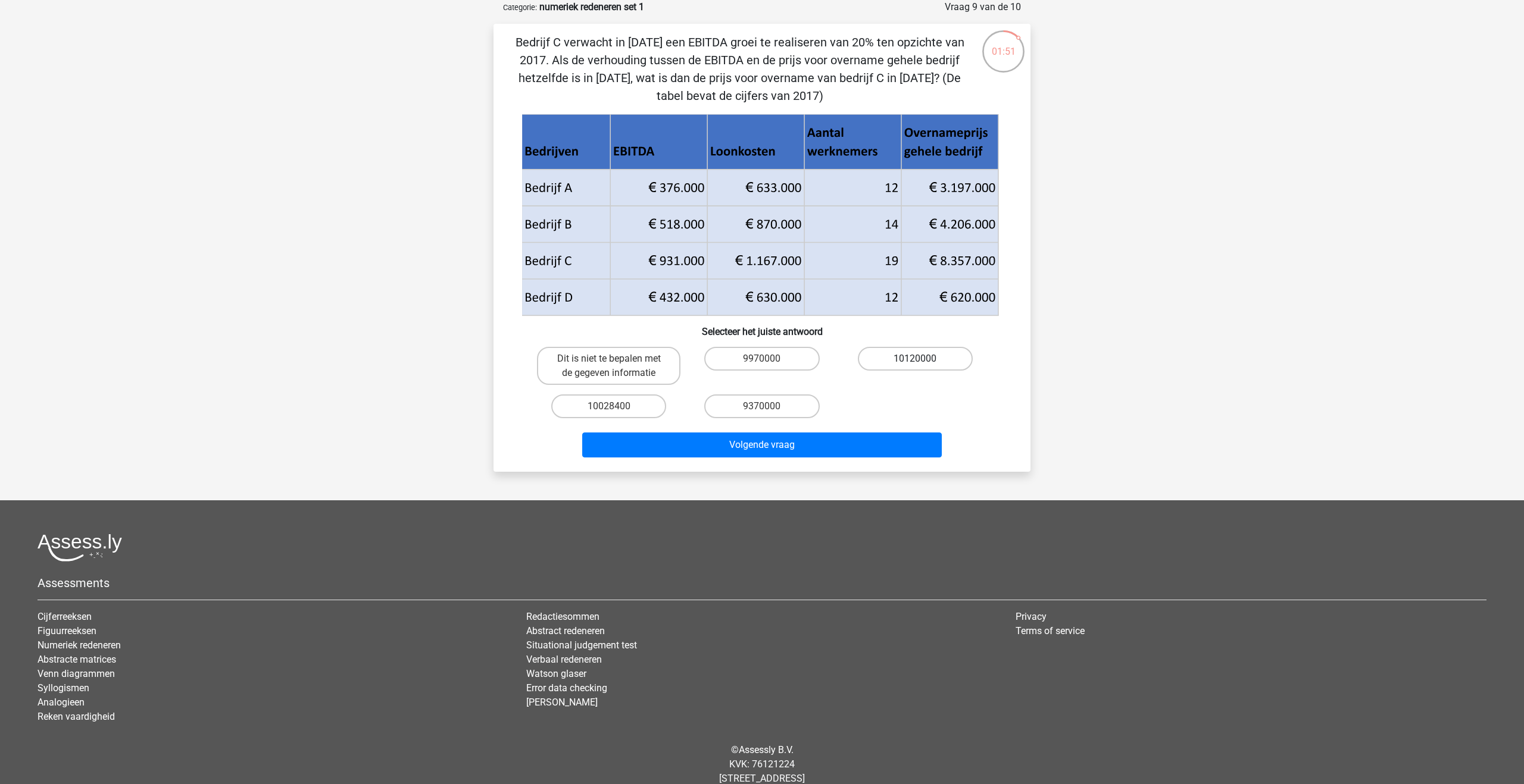
click at [911, 357] on label "10120000" at bounding box center [915, 359] width 115 height 24
click at [915, 359] on input "10120000" at bounding box center [919, 362] width 8 height 8
radio input "true"
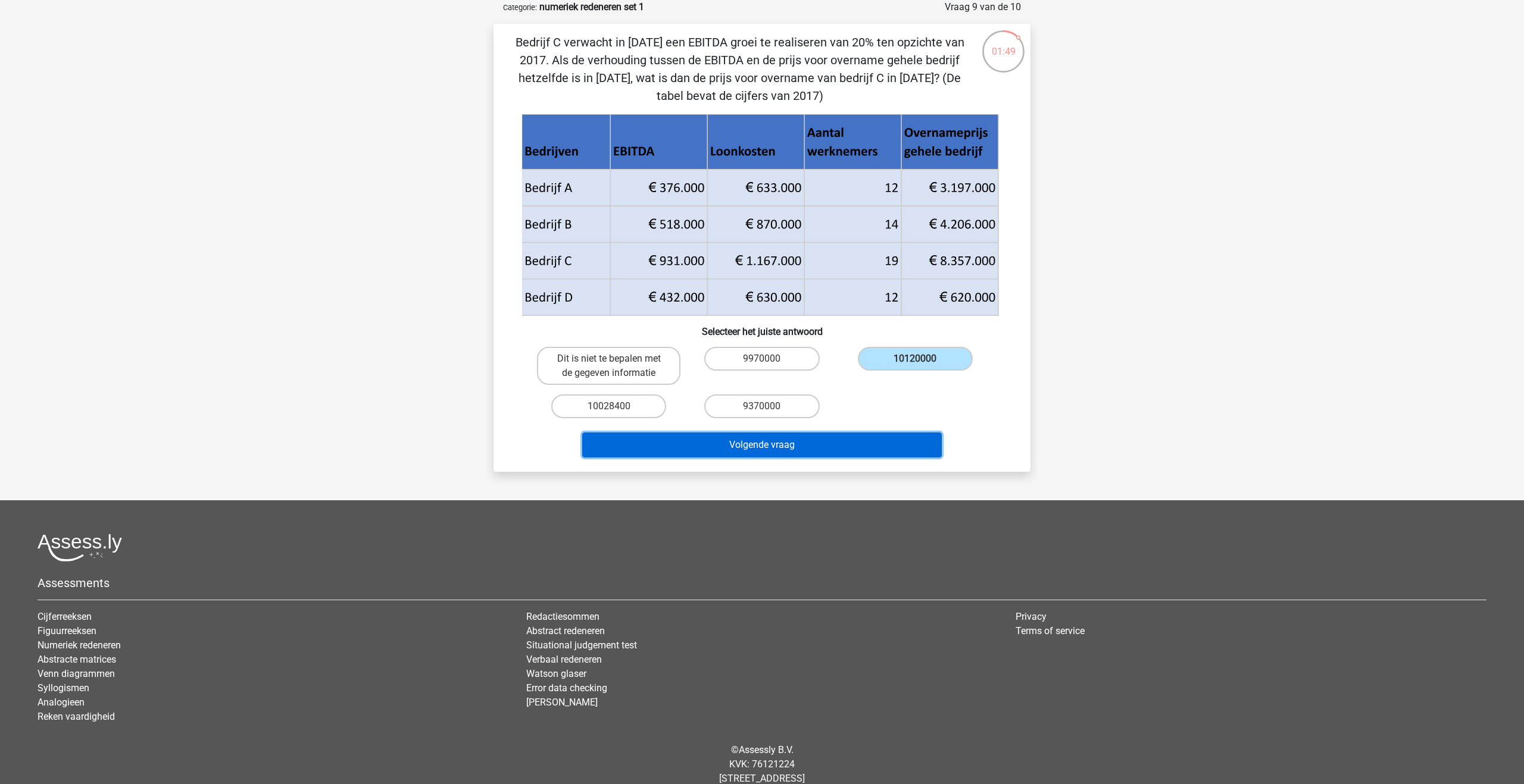
click at [840, 446] on button "Volgende vraag" at bounding box center [762, 445] width 360 height 25
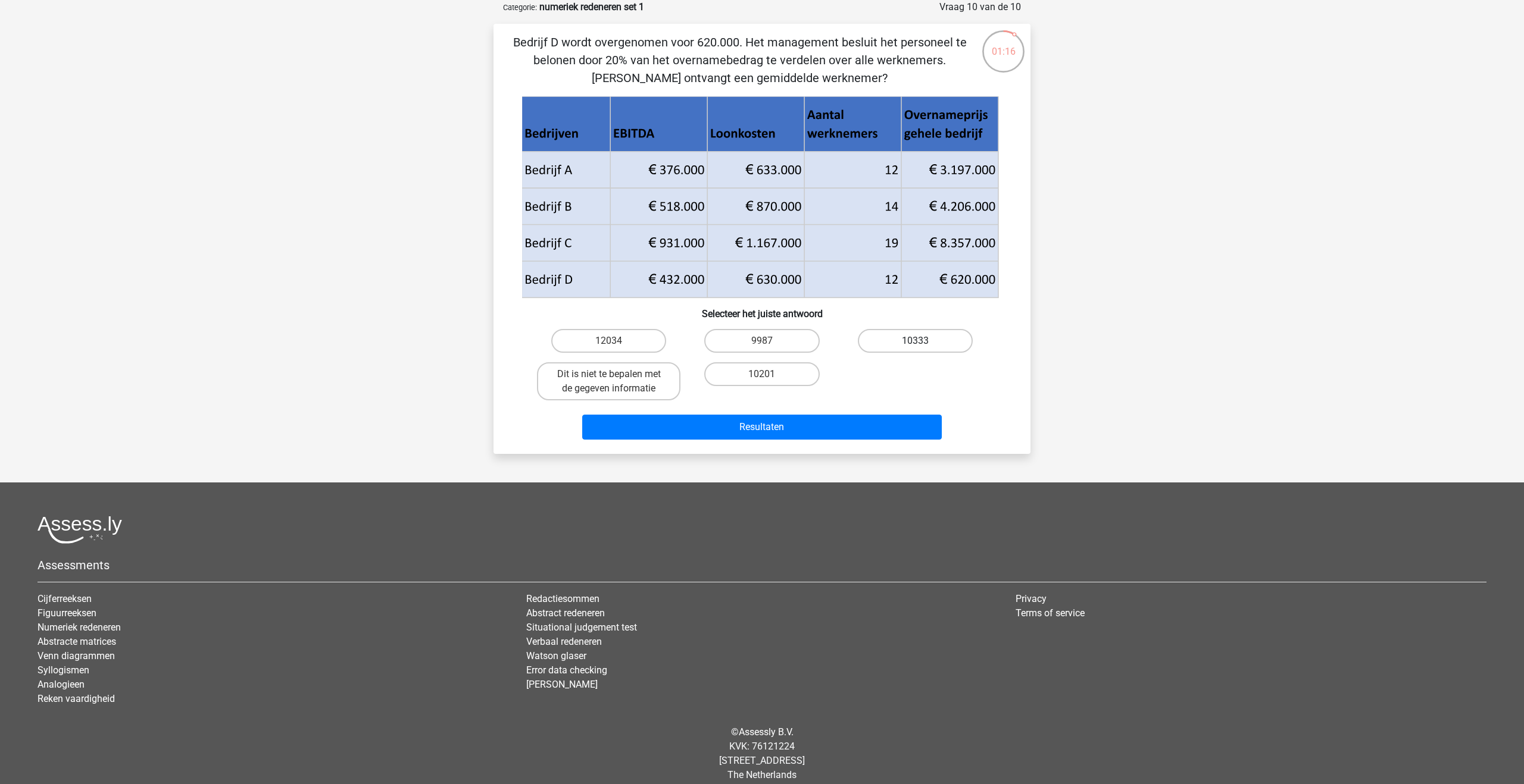
click at [881, 338] on label "10333" at bounding box center [915, 341] width 115 height 24
click at [915, 341] on input "10333" at bounding box center [919, 345] width 8 height 8
radio input "true"
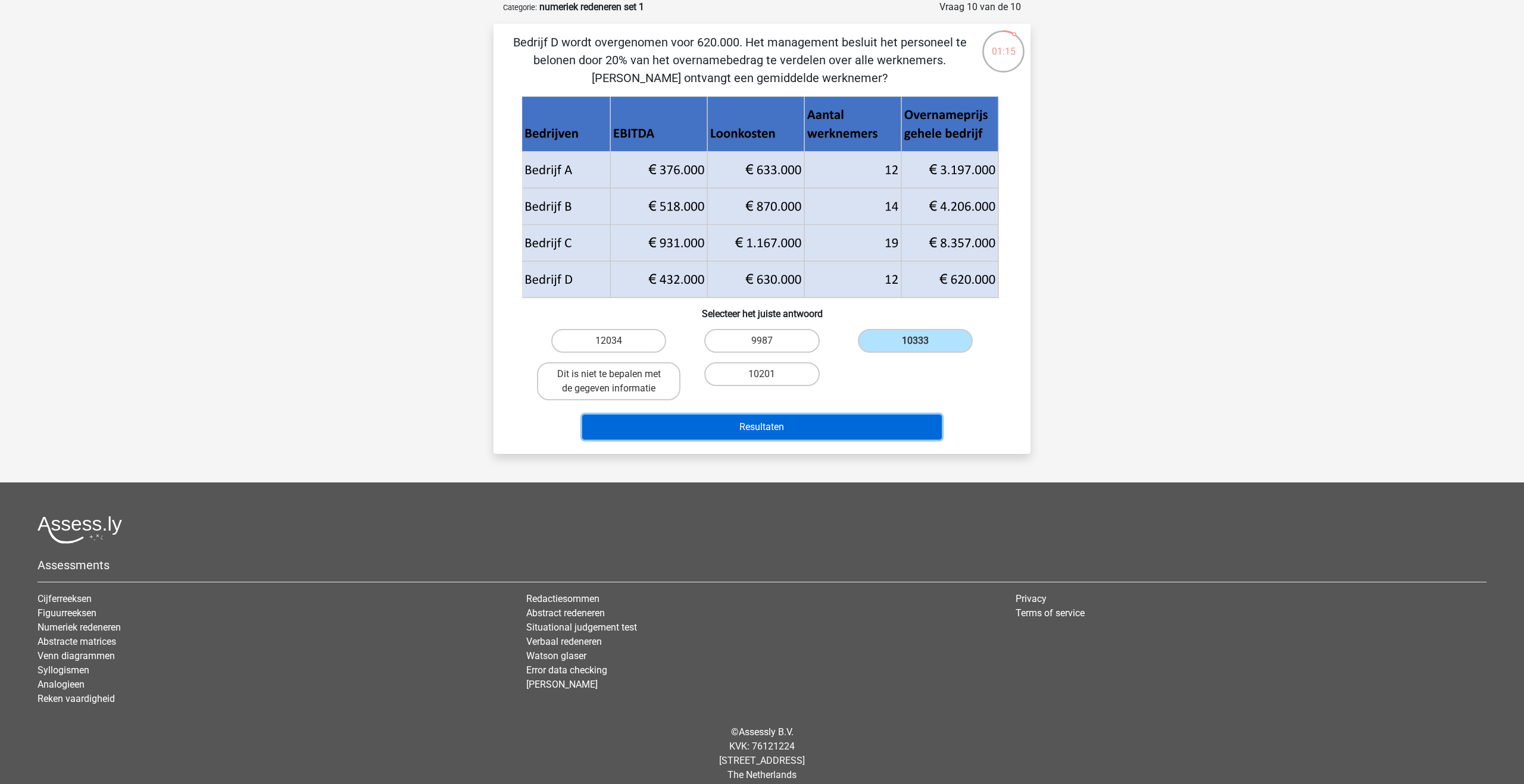
click at [855, 423] on button "Resultaten" at bounding box center [762, 427] width 360 height 25
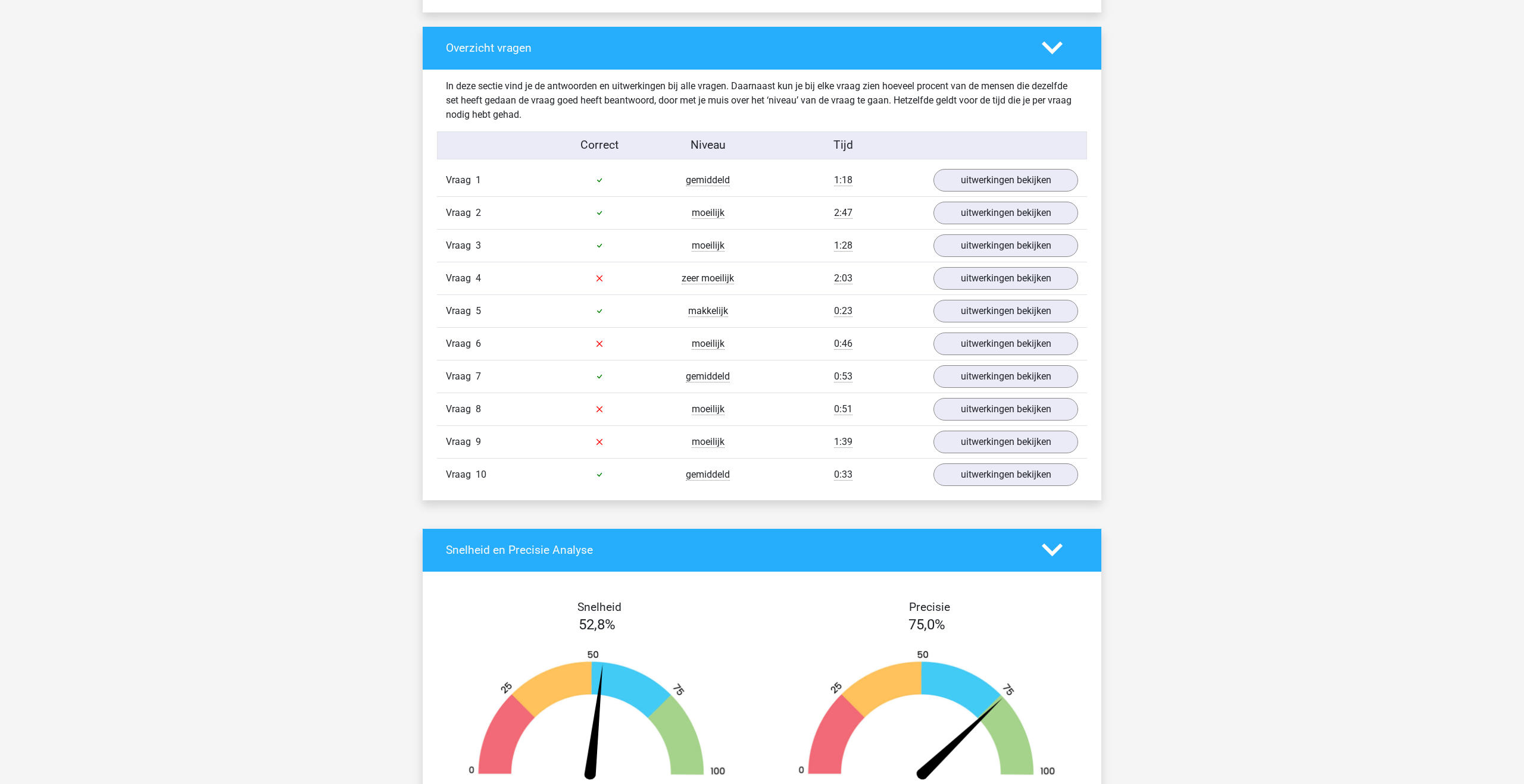
scroll to position [895, 0]
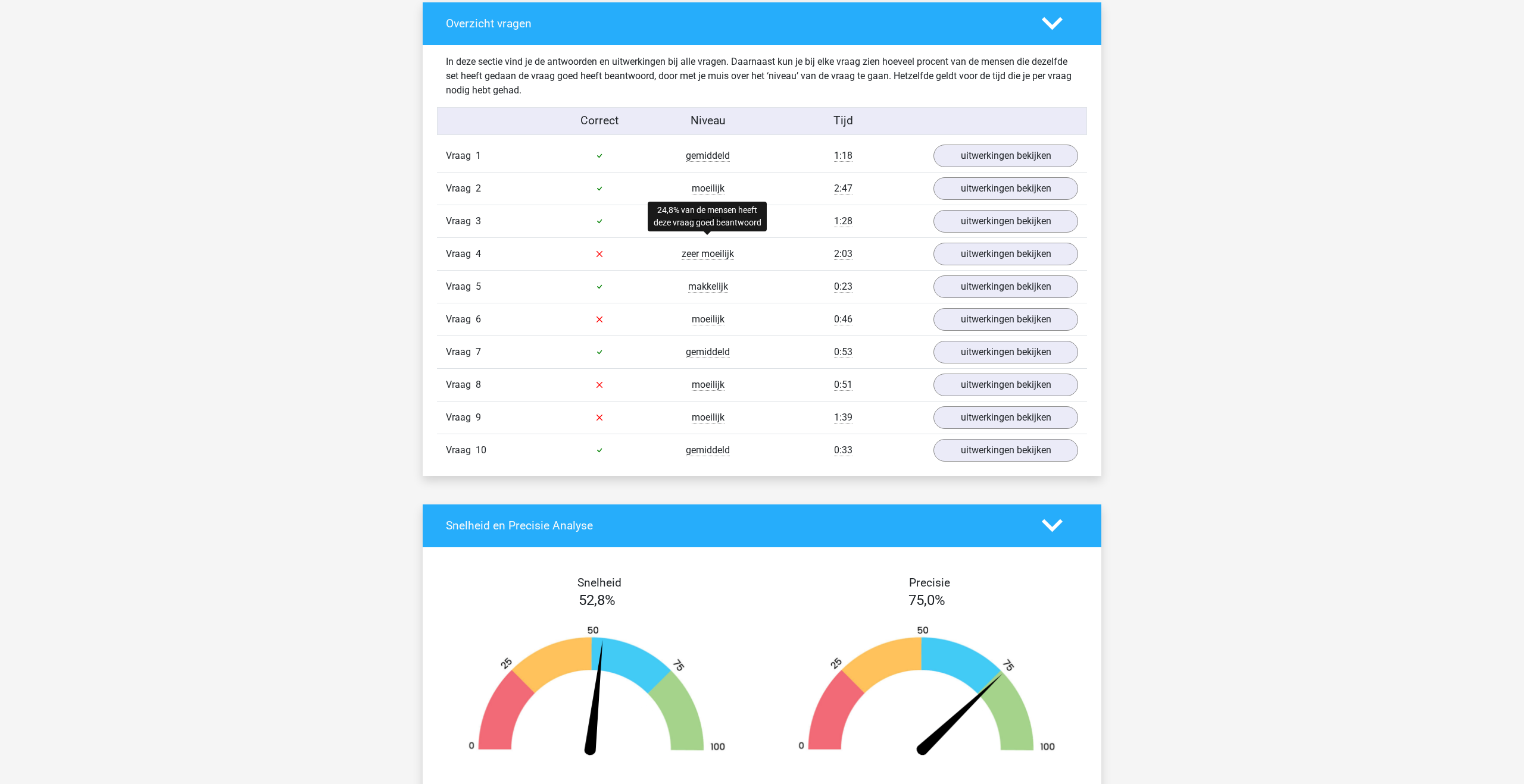
click at [701, 255] on span "zeer moeilijk" at bounding box center [708, 254] width 53 height 12
click at [959, 250] on link "uitwerkingen bekijken" at bounding box center [1006, 254] width 166 height 26
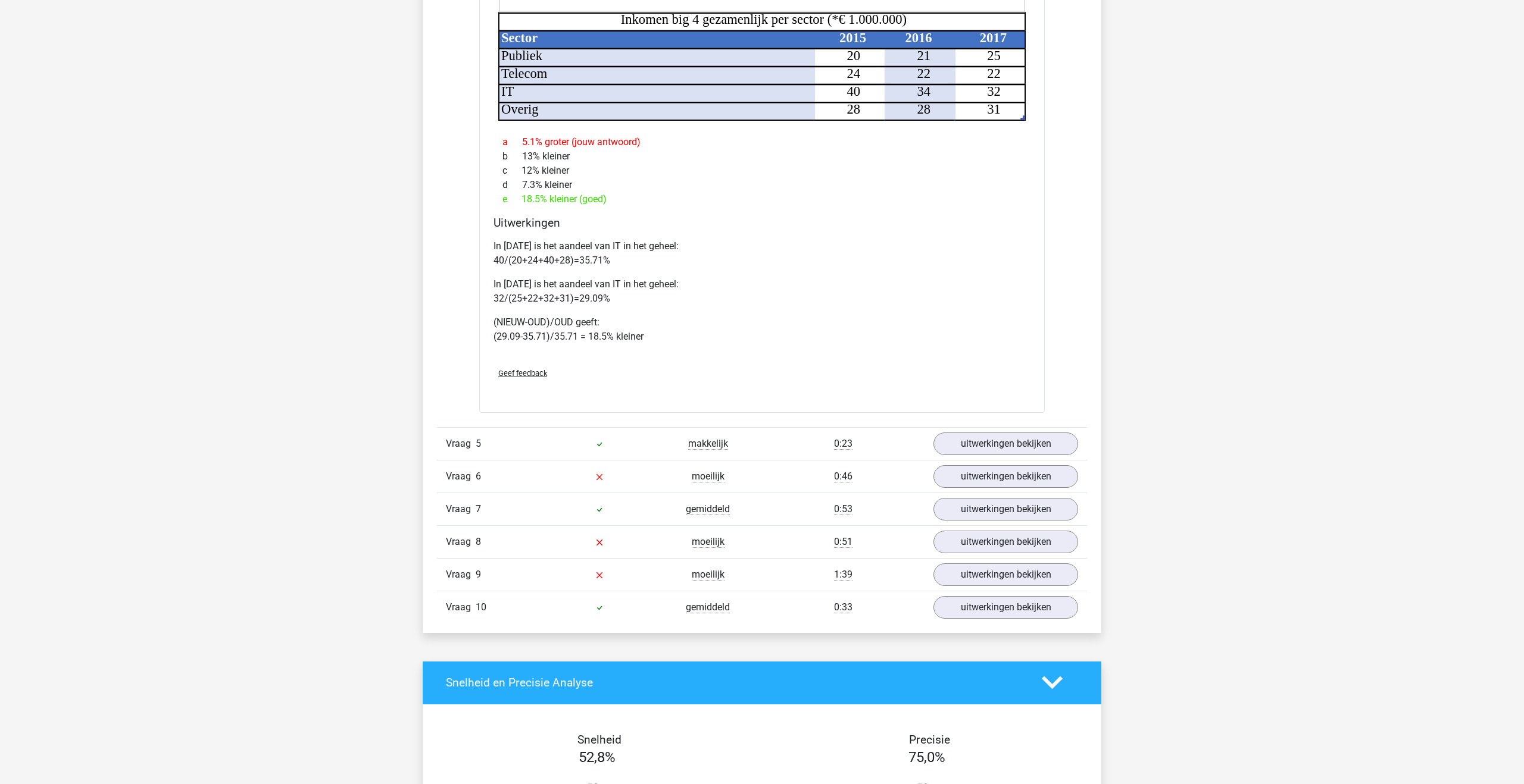
scroll to position [1493, 0]
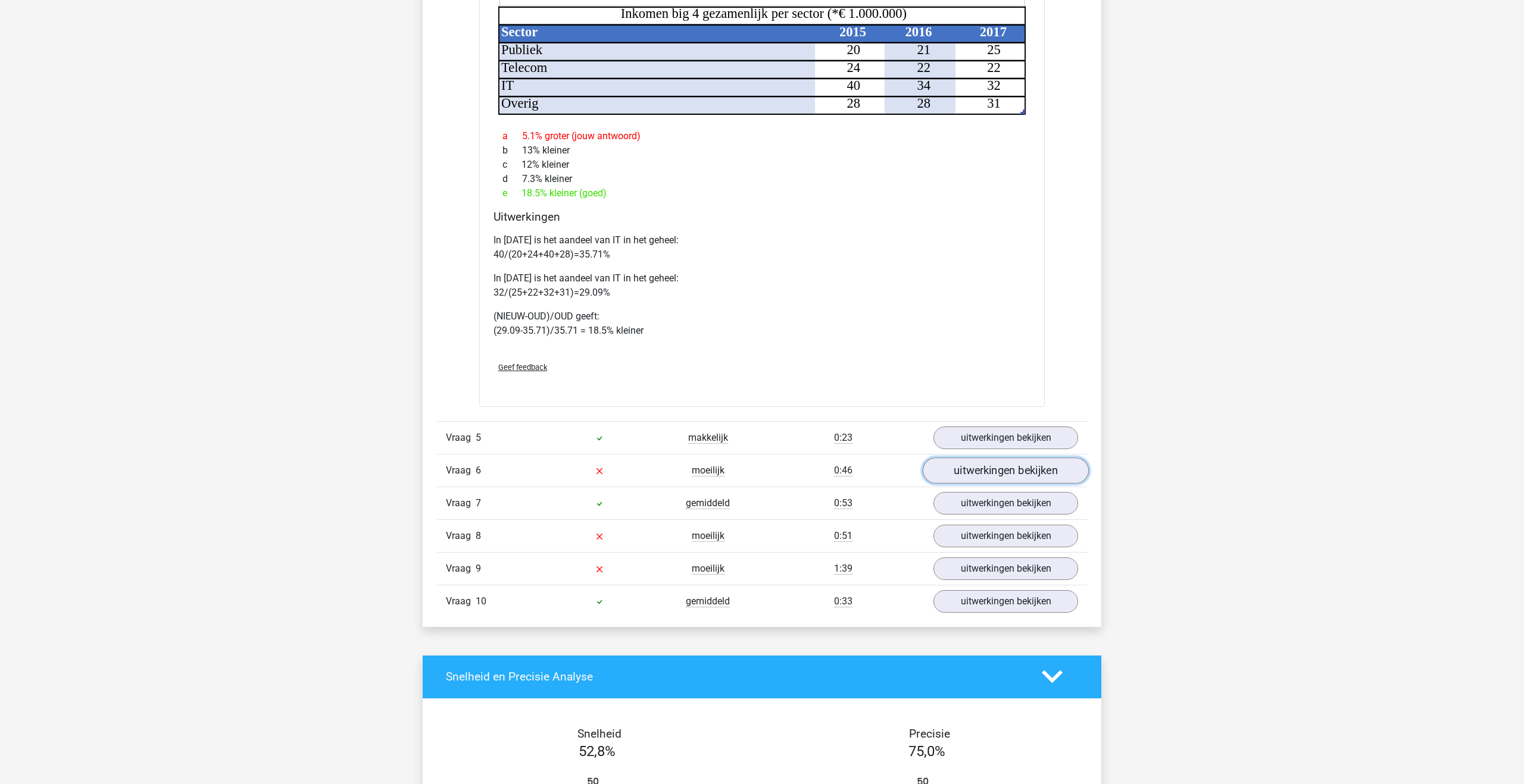
click at [964, 473] on link "uitwerkingen bekijken" at bounding box center [1006, 470] width 166 height 26
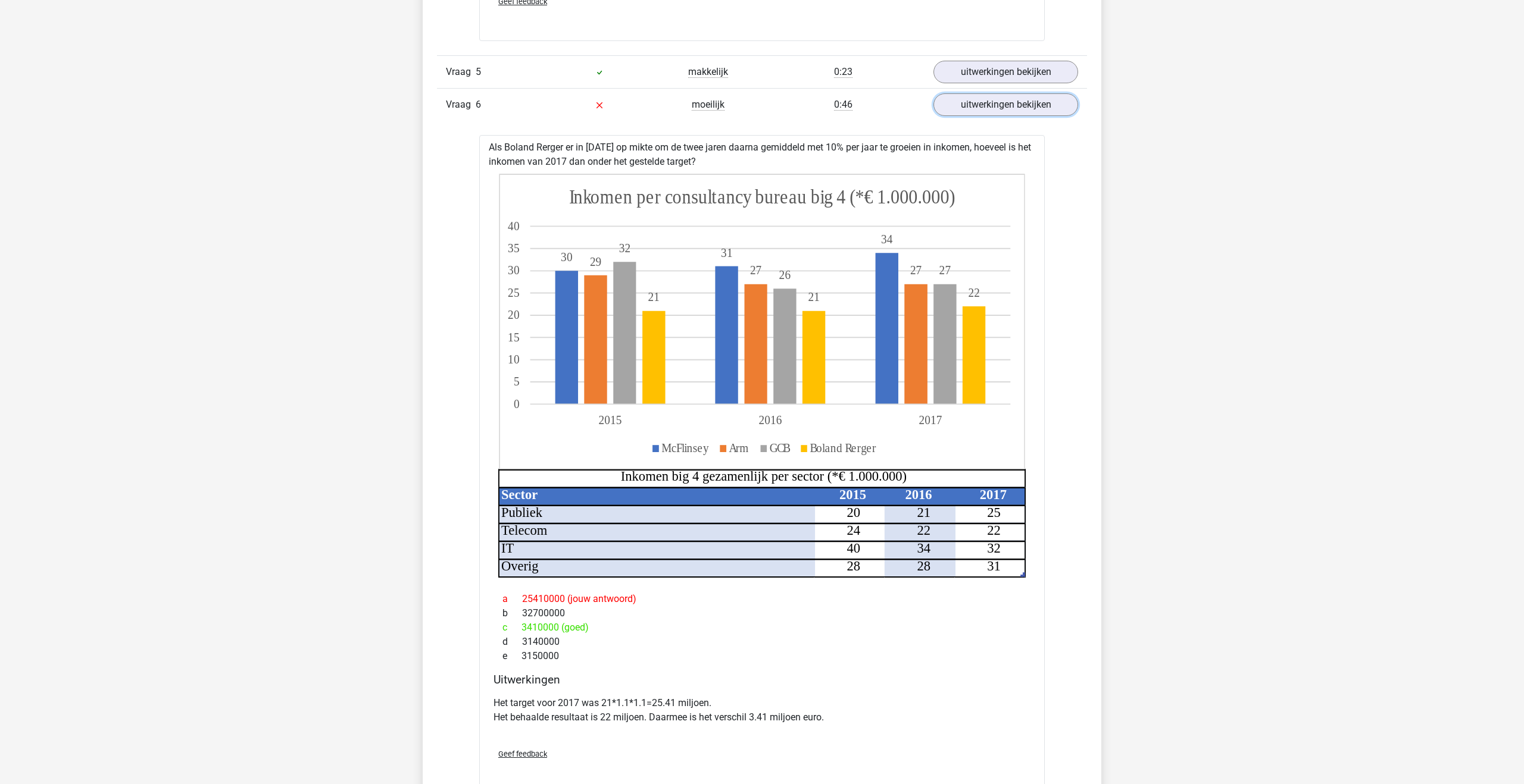
scroll to position [1860, 0]
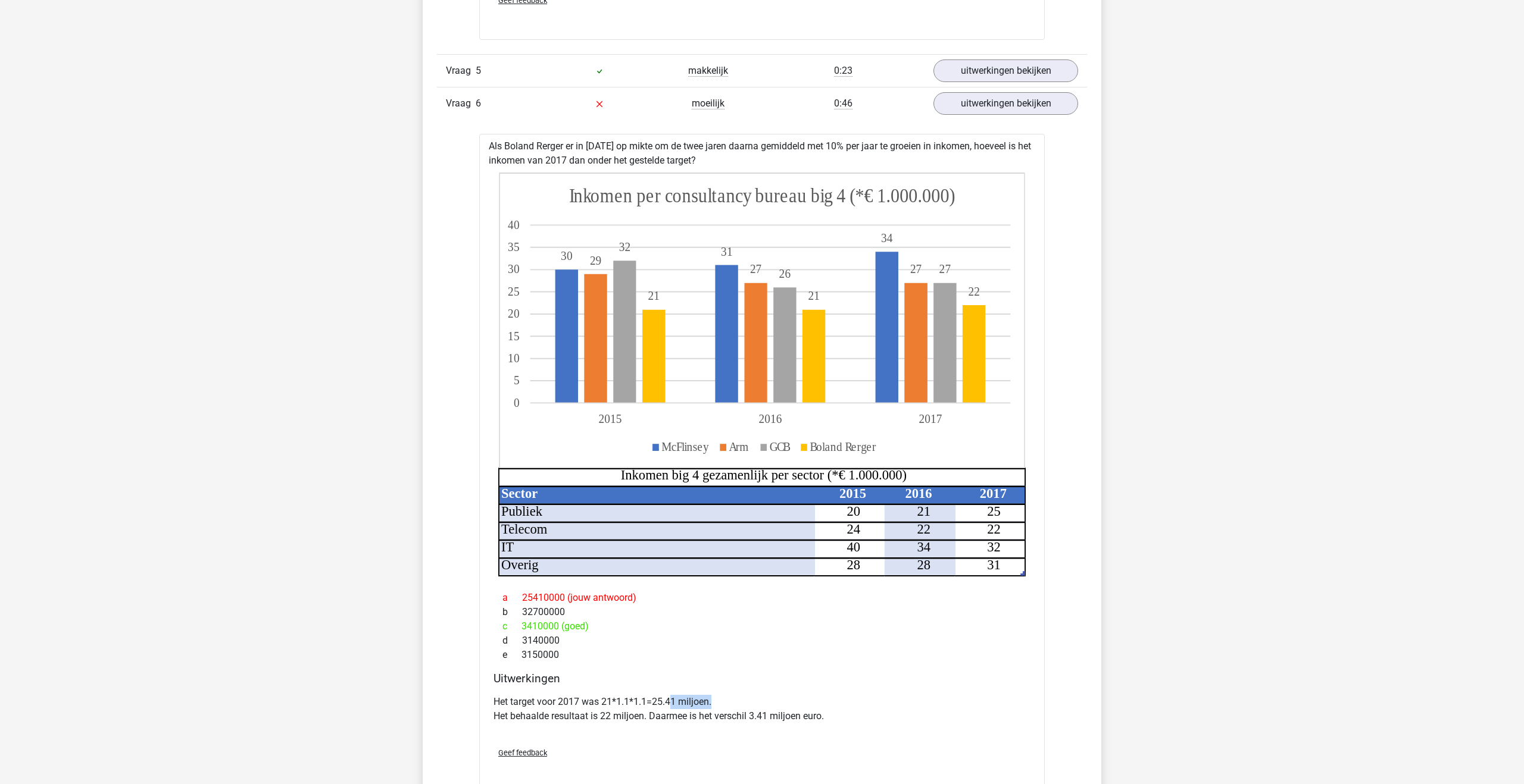
drag, startPoint x: 720, startPoint y: 702, endPoint x: 669, endPoint y: 702, distance: 51.0
click at [669, 702] on p "Het target voor 2017 was 21*1.1*1.1=25.41 miljoen. Het behaalde resultaat is 22…" at bounding box center [762, 709] width 537 height 29
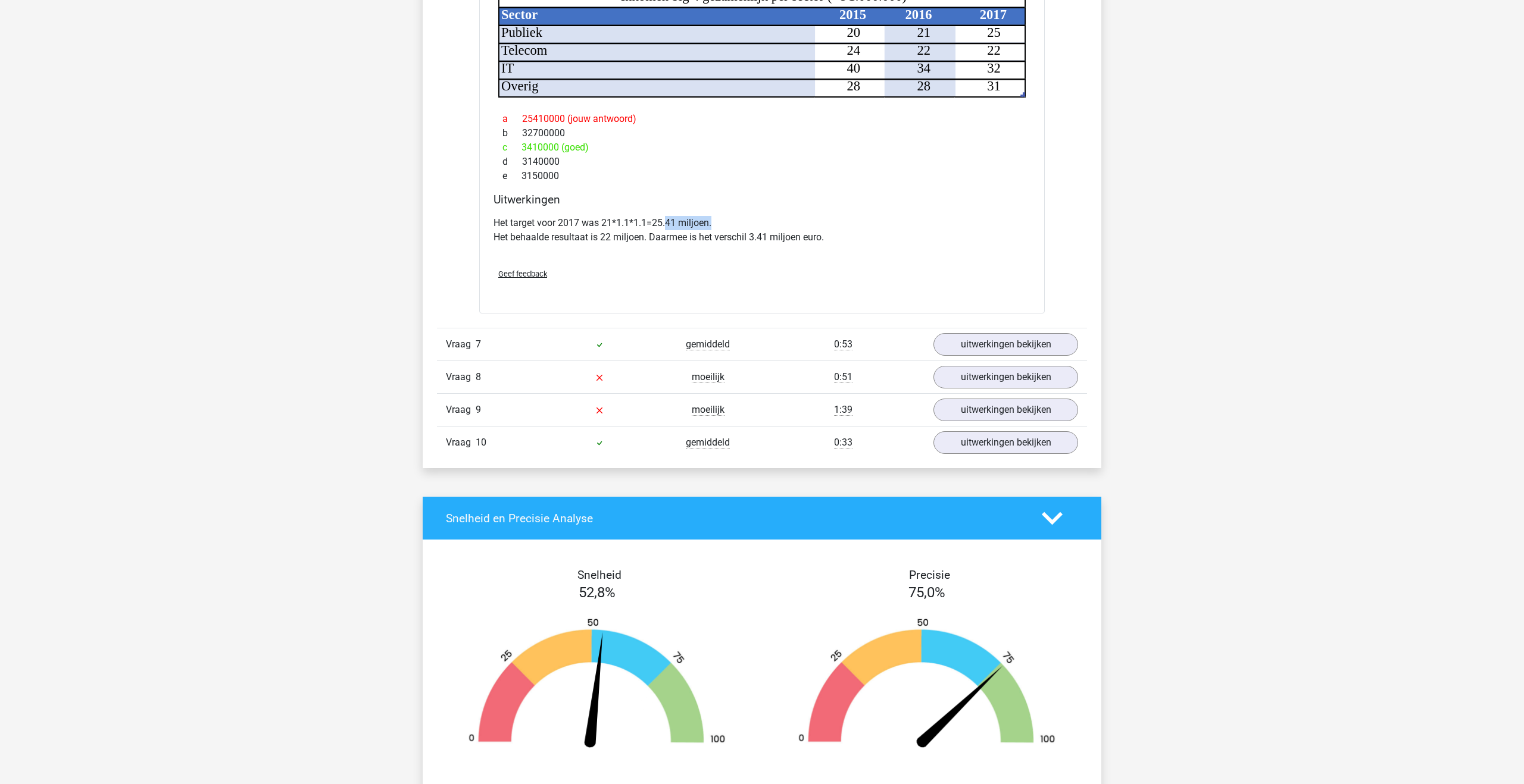
scroll to position [2373, 0]
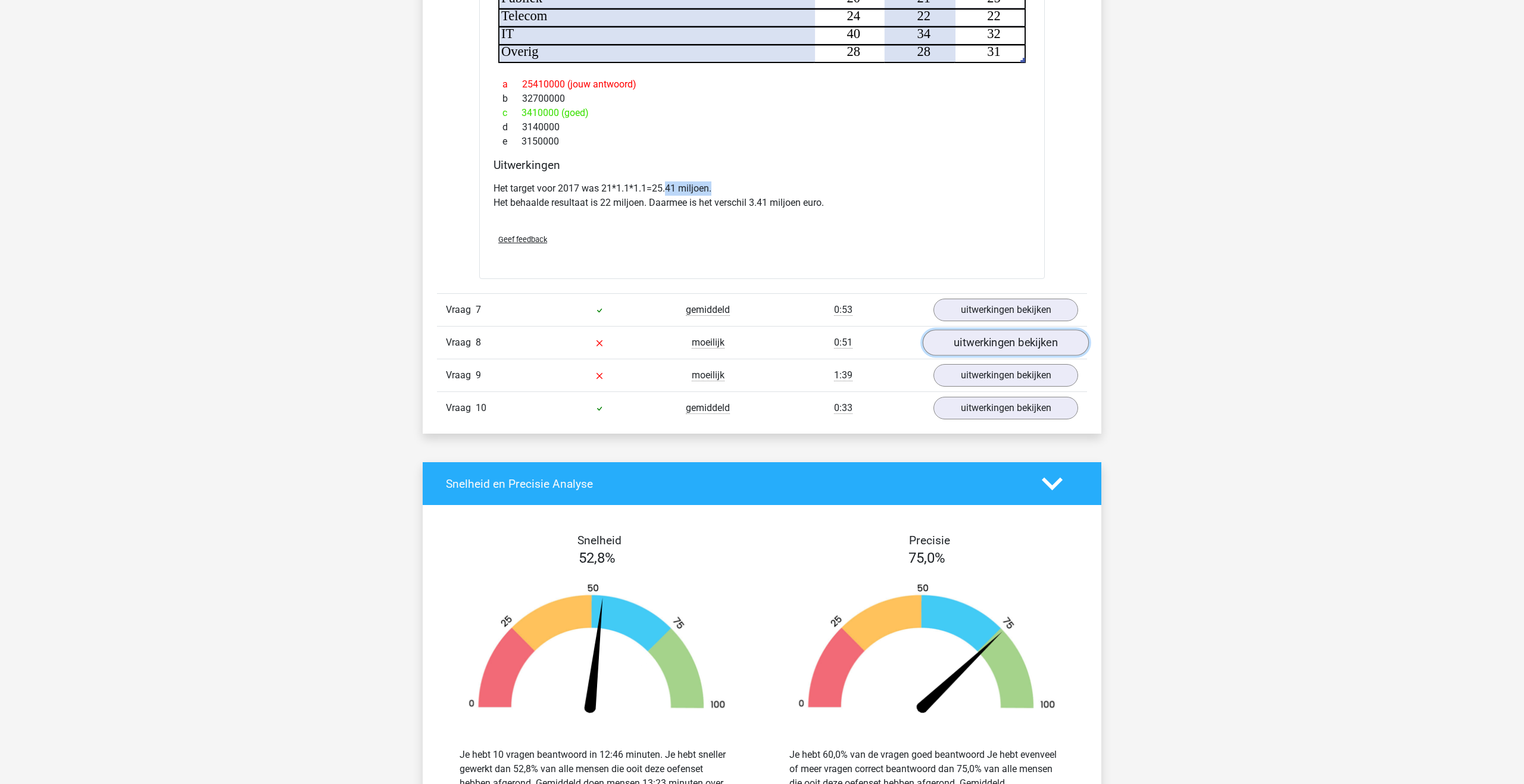
click at [977, 340] on link "uitwerkingen bekijken" at bounding box center [1006, 343] width 166 height 26
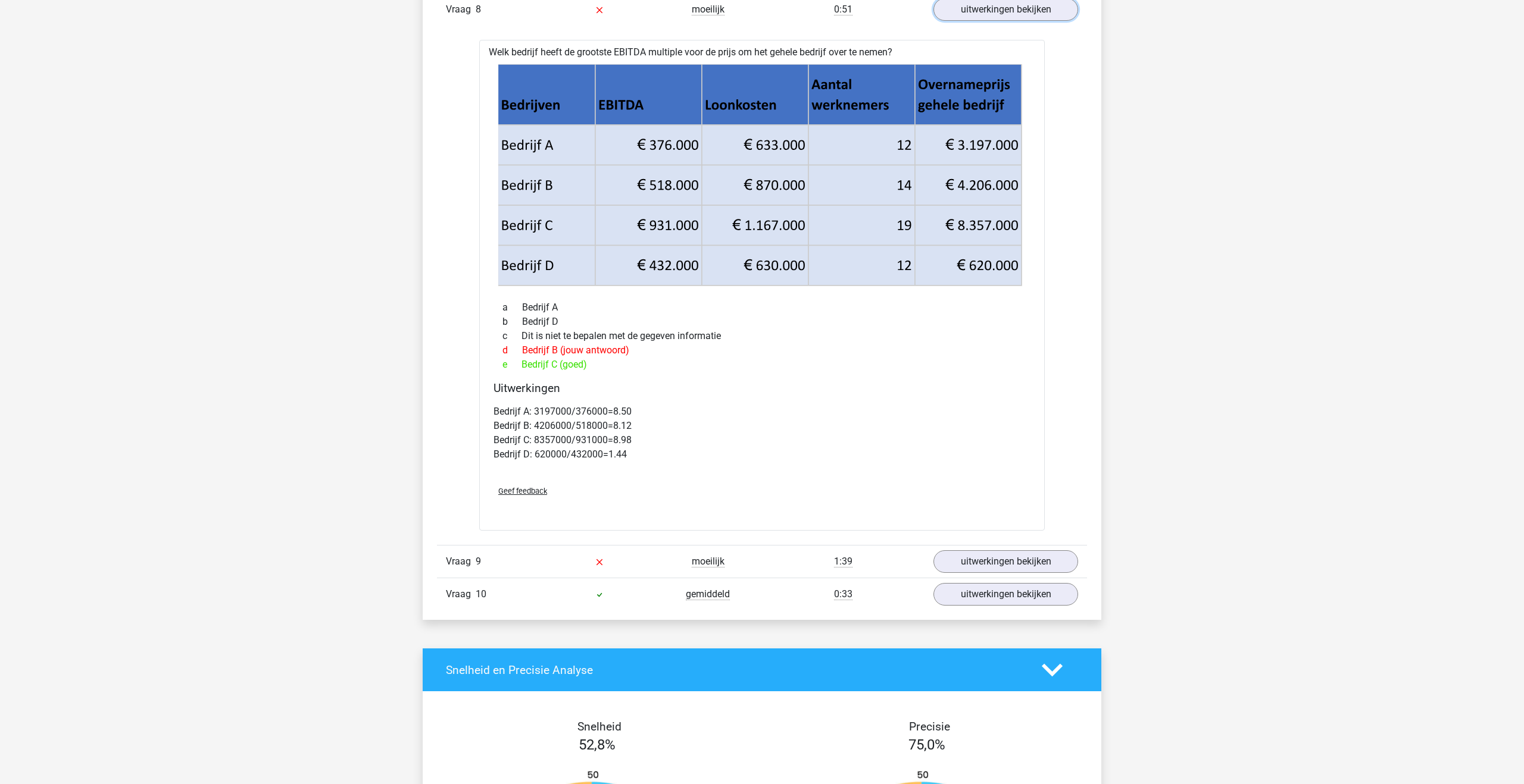
scroll to position [2731, 0]
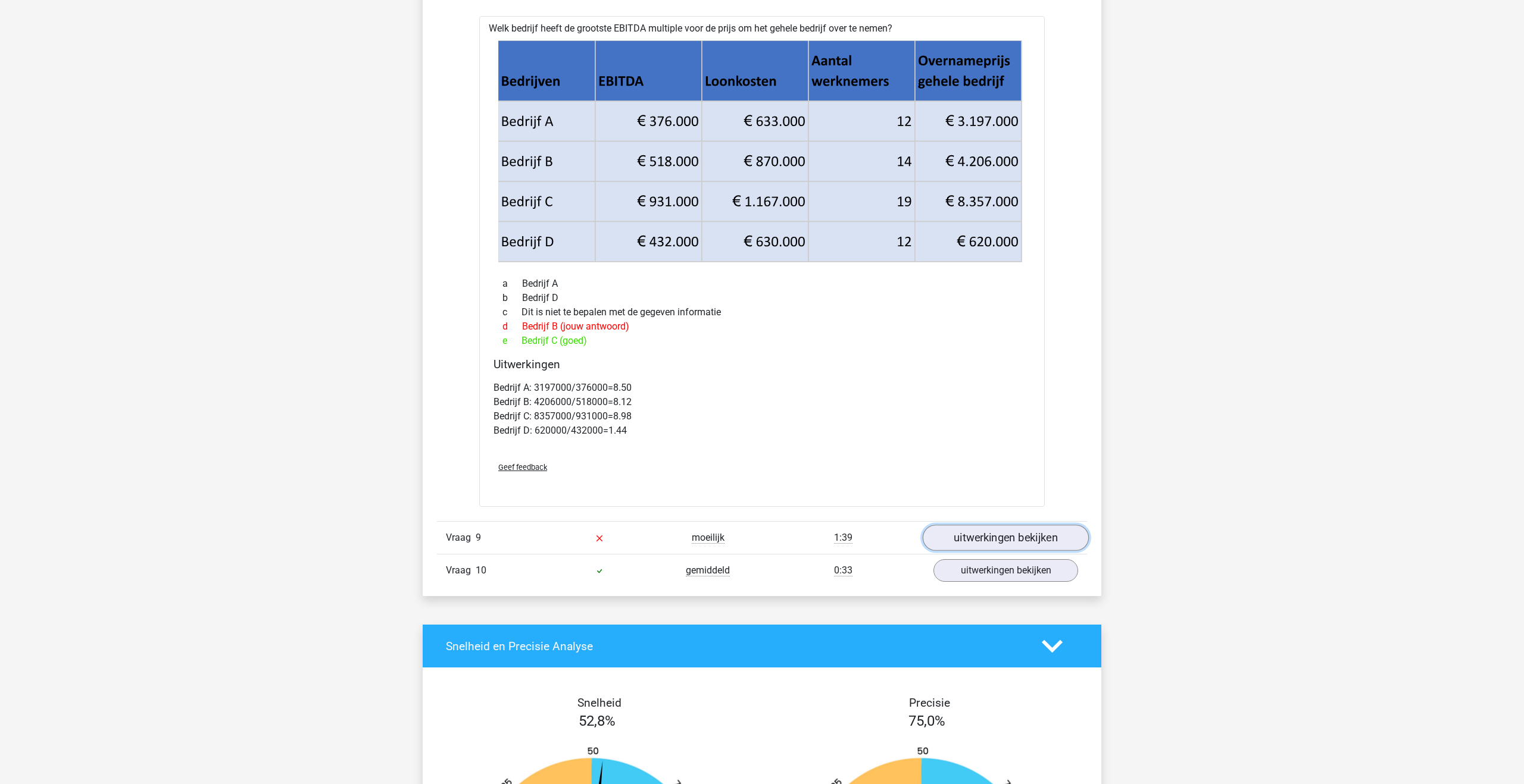
click at [973, 539] on link "uitwerkingen bekijken" at bounding box center [1006, 538] width 166 height 26
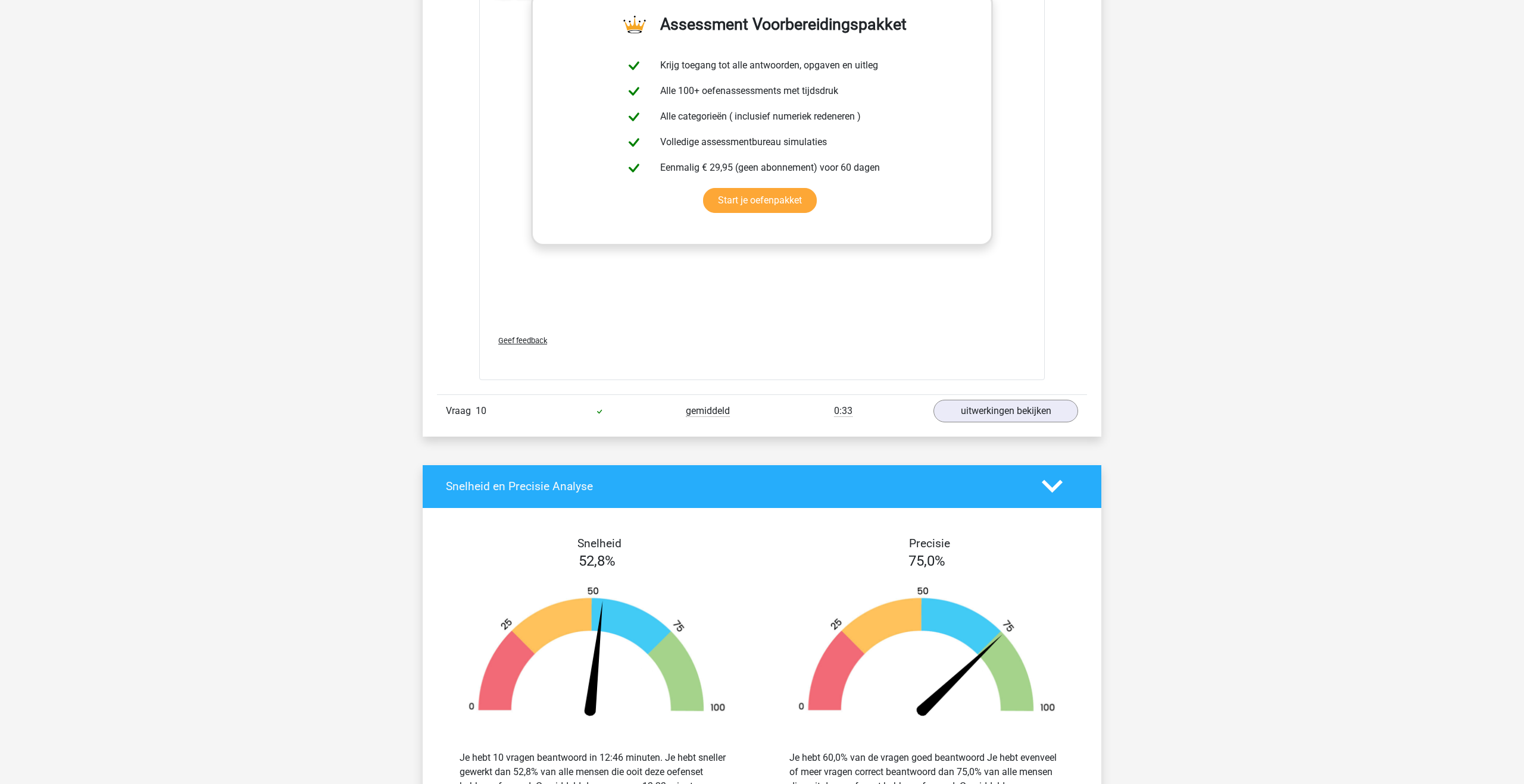
scroll to position [3741, 0]
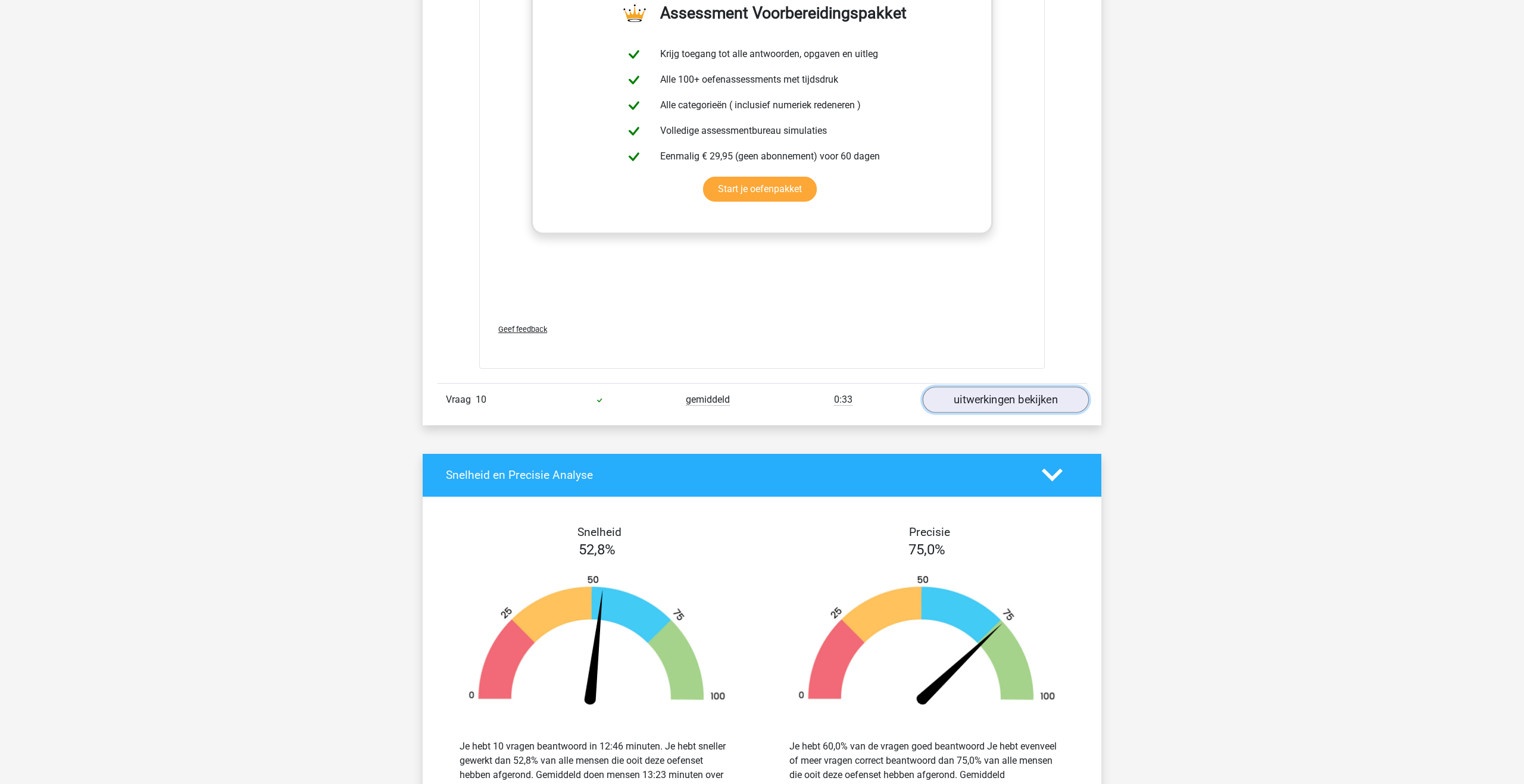
click at [999, 391] on link "uitwerkingen bekijken" at bounding box center [1006, 399] width 166 height 26
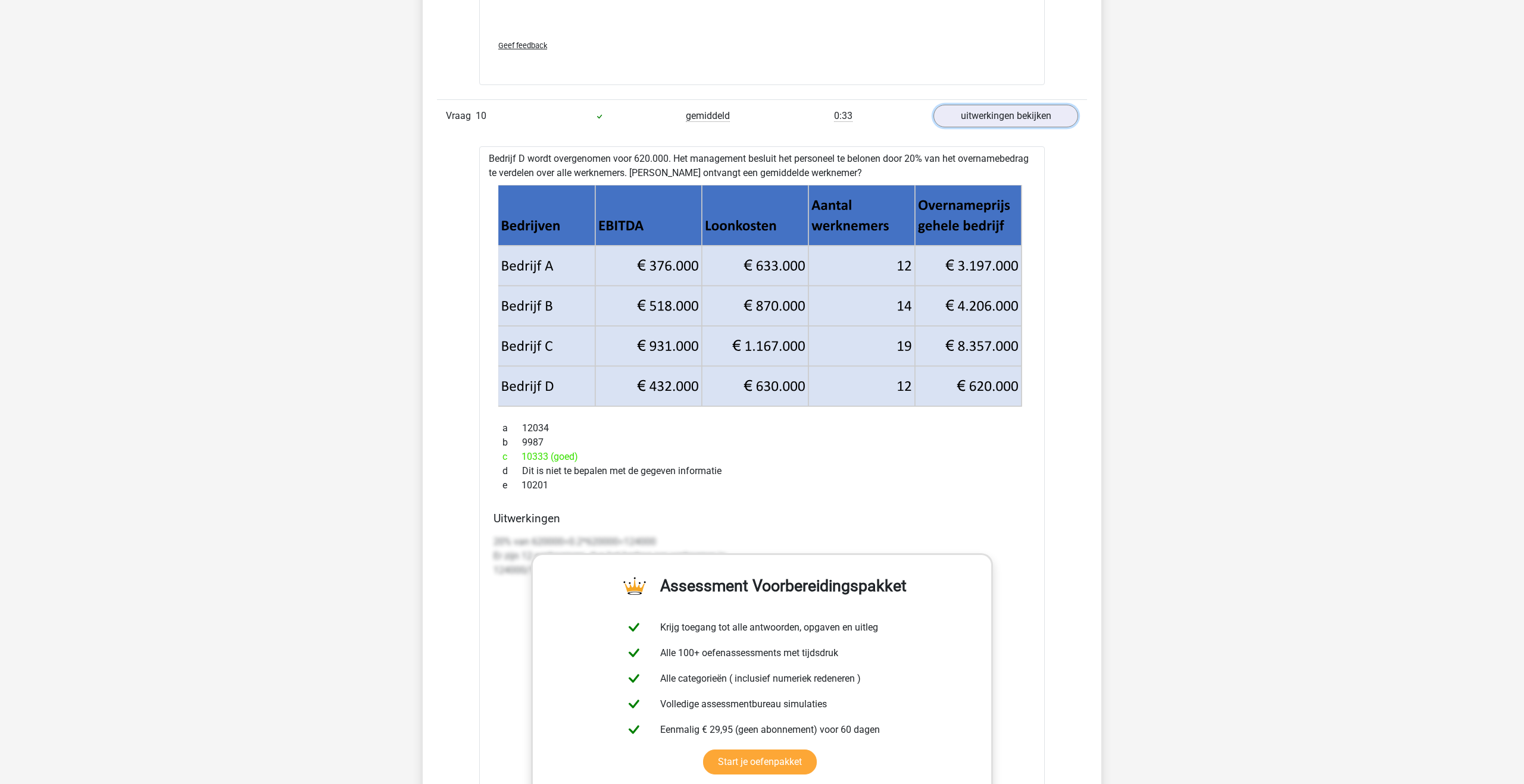
scroll to position [4025, 0]
click at [990, 118] on link "uitwerkingen bekijken" at bounding box center [1006, 115] width 166 height 26
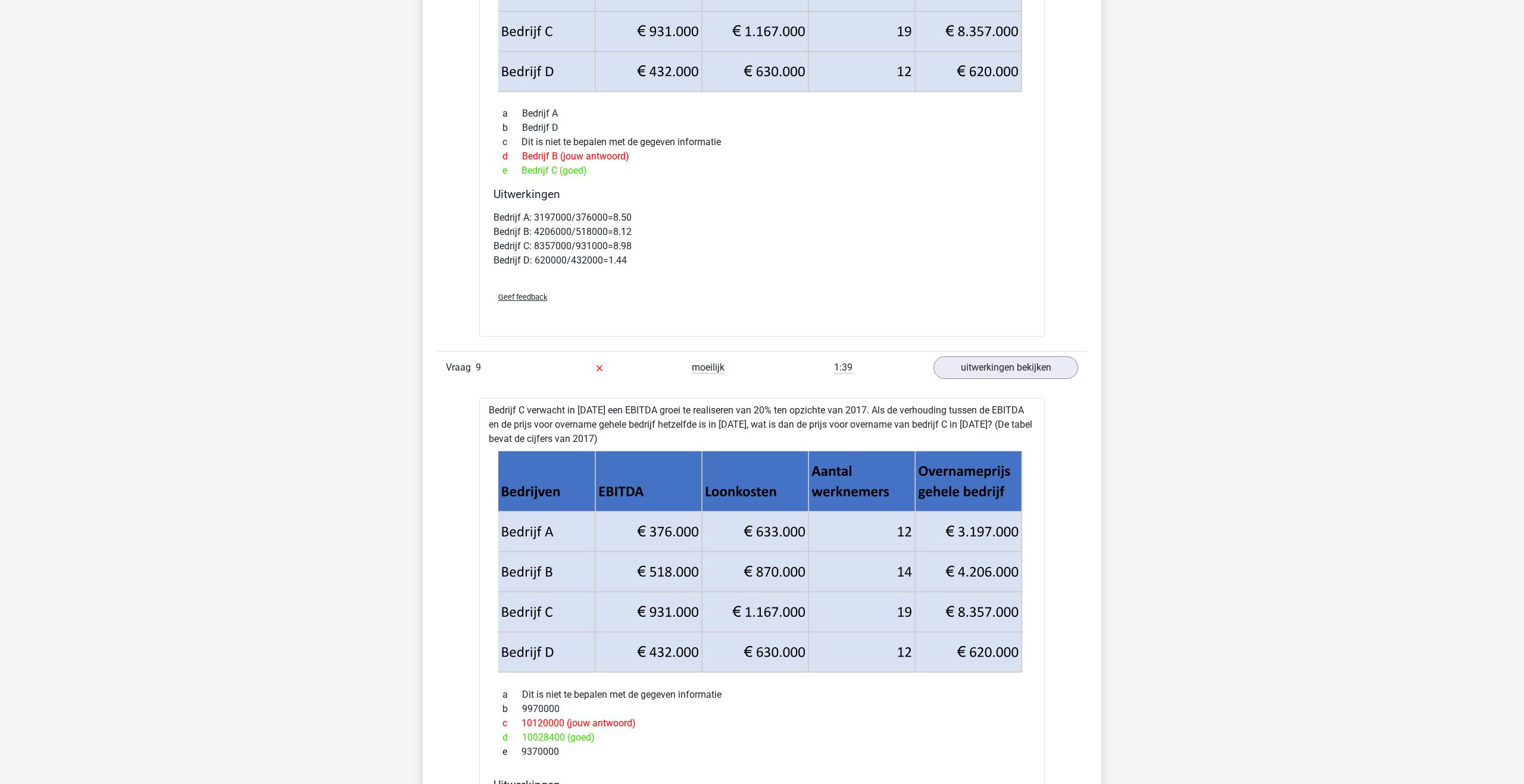
scroll to position [2813, 0]
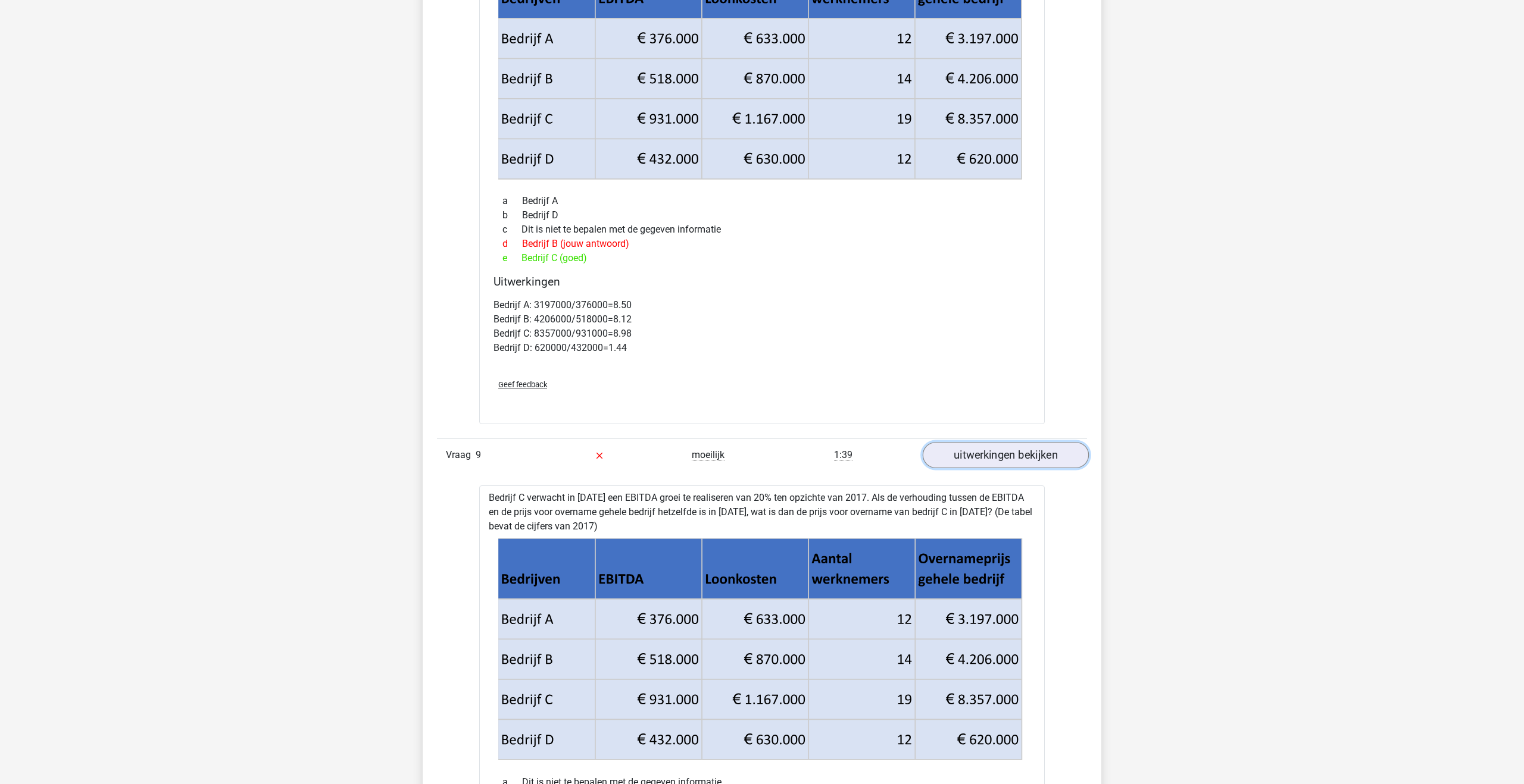
click at [975, 453] on link "uitwerkingen bekijken" at bounding box center [1006, 456] width 166 height 26
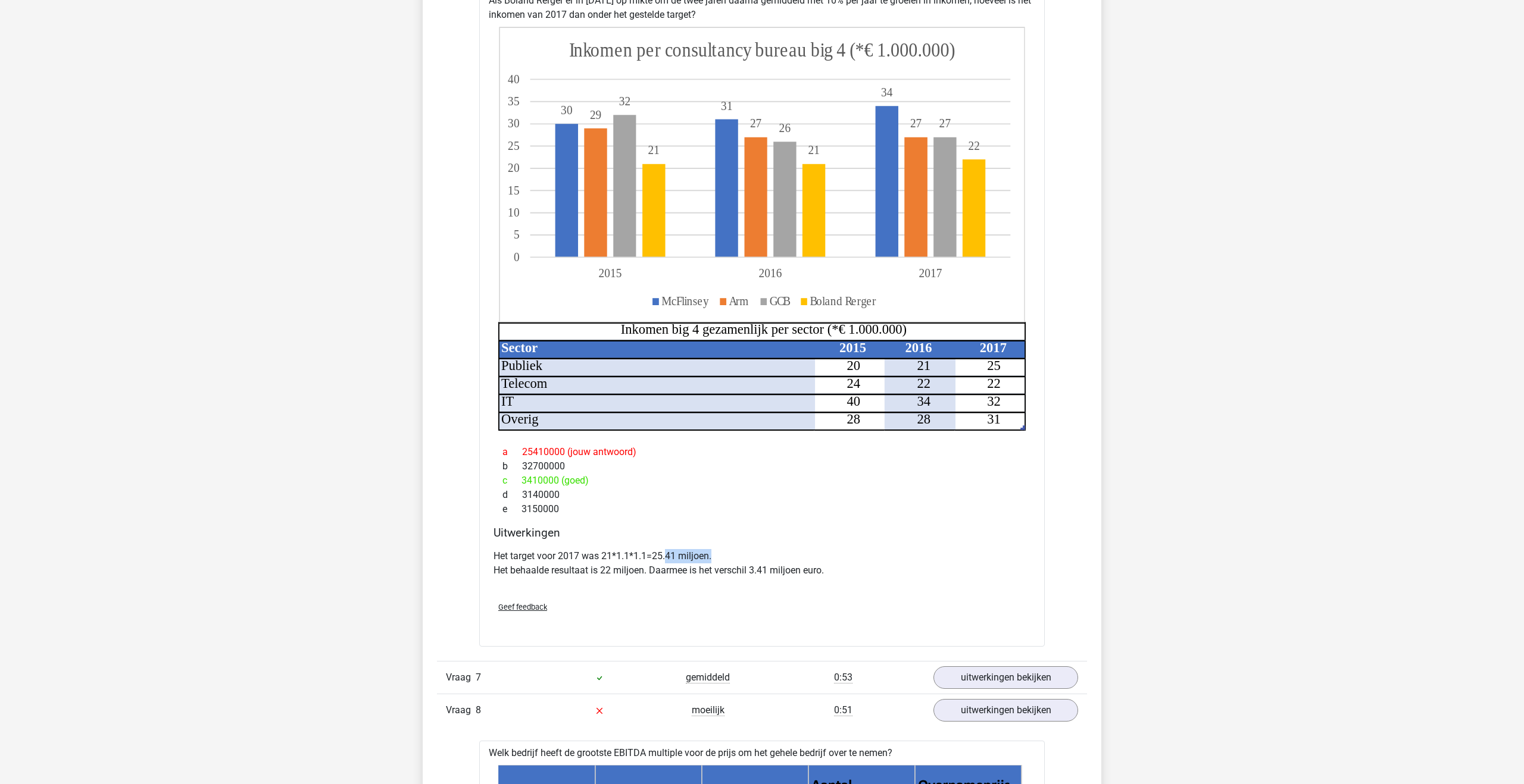
scroll to position [2002, 0]
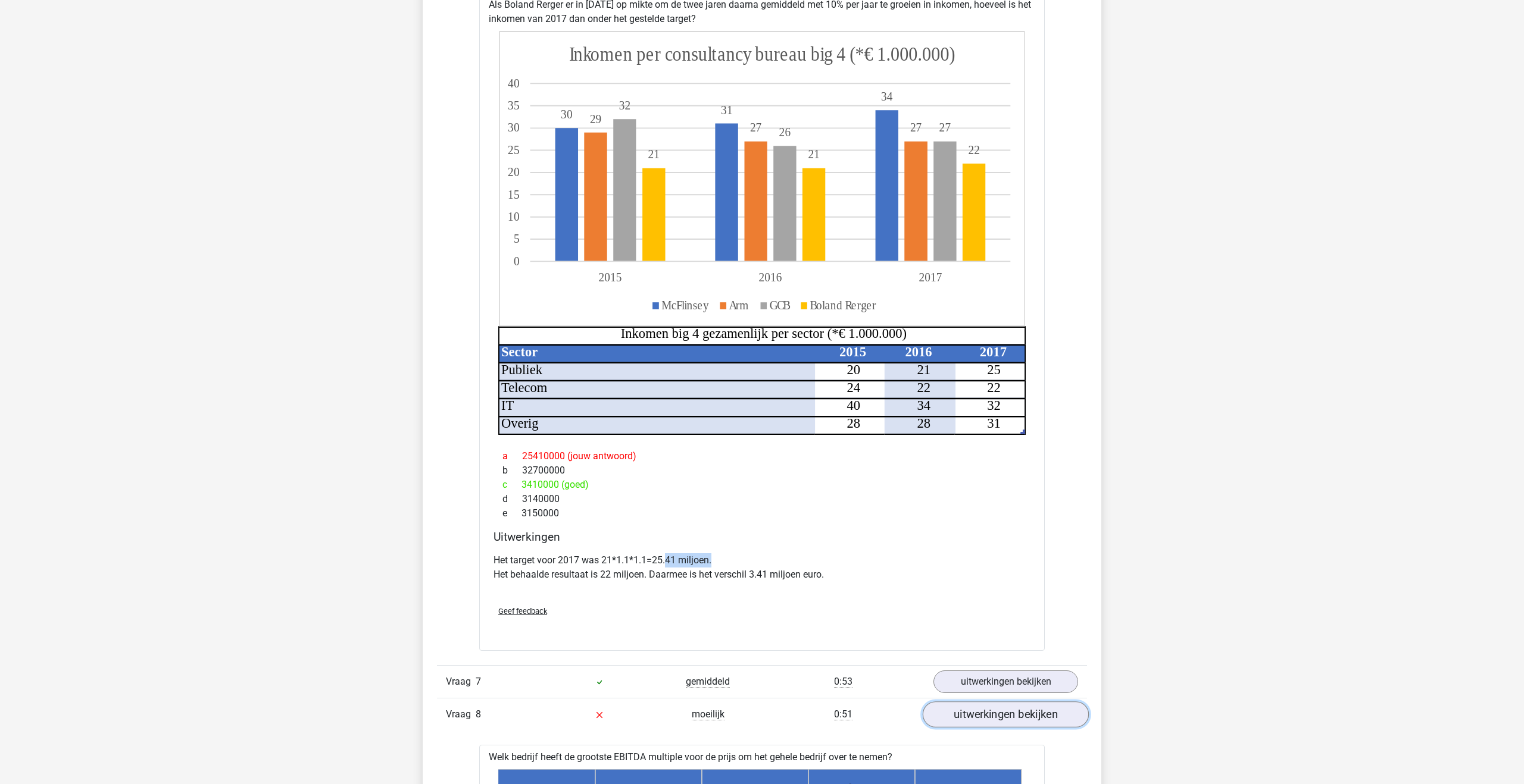
click at [961, 713] on link "uitwerkingen bekijken" at bounding box center [1006, 714] width 166 height 26
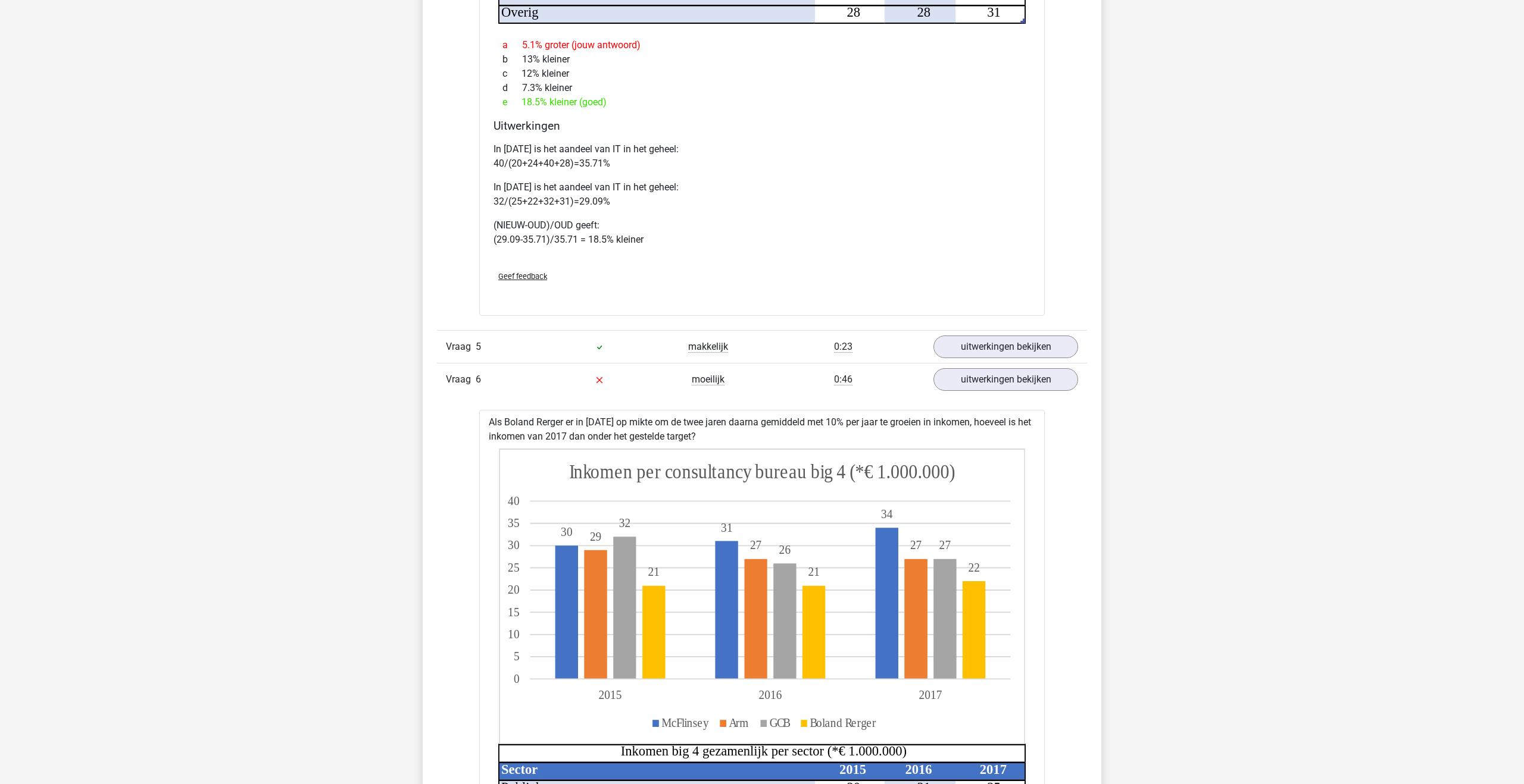
scroll to position [1599, 0]
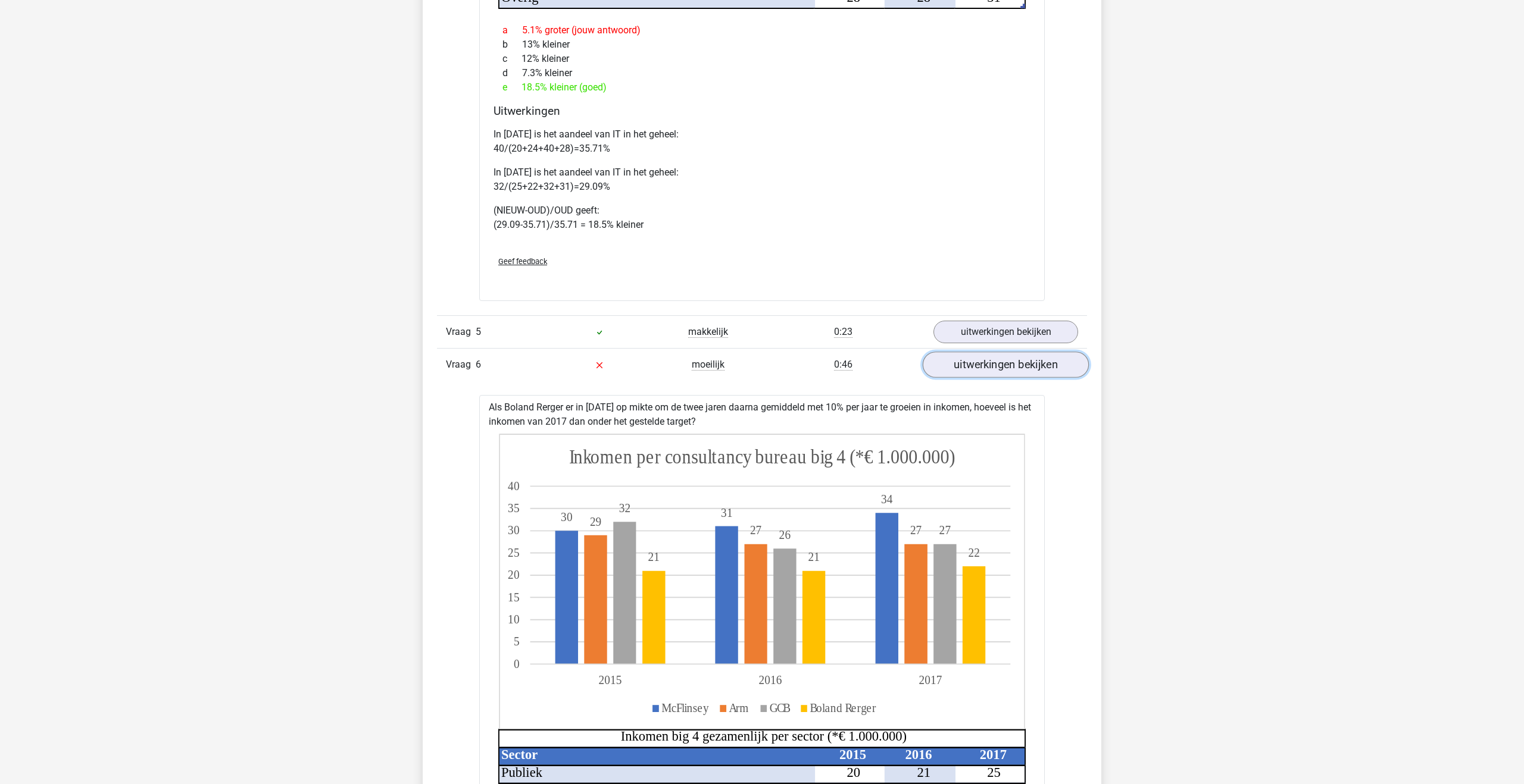
click at [988, 369] on link "uitwerkingen bekijken" at bounding box center [1006, 364] width 166 height 26
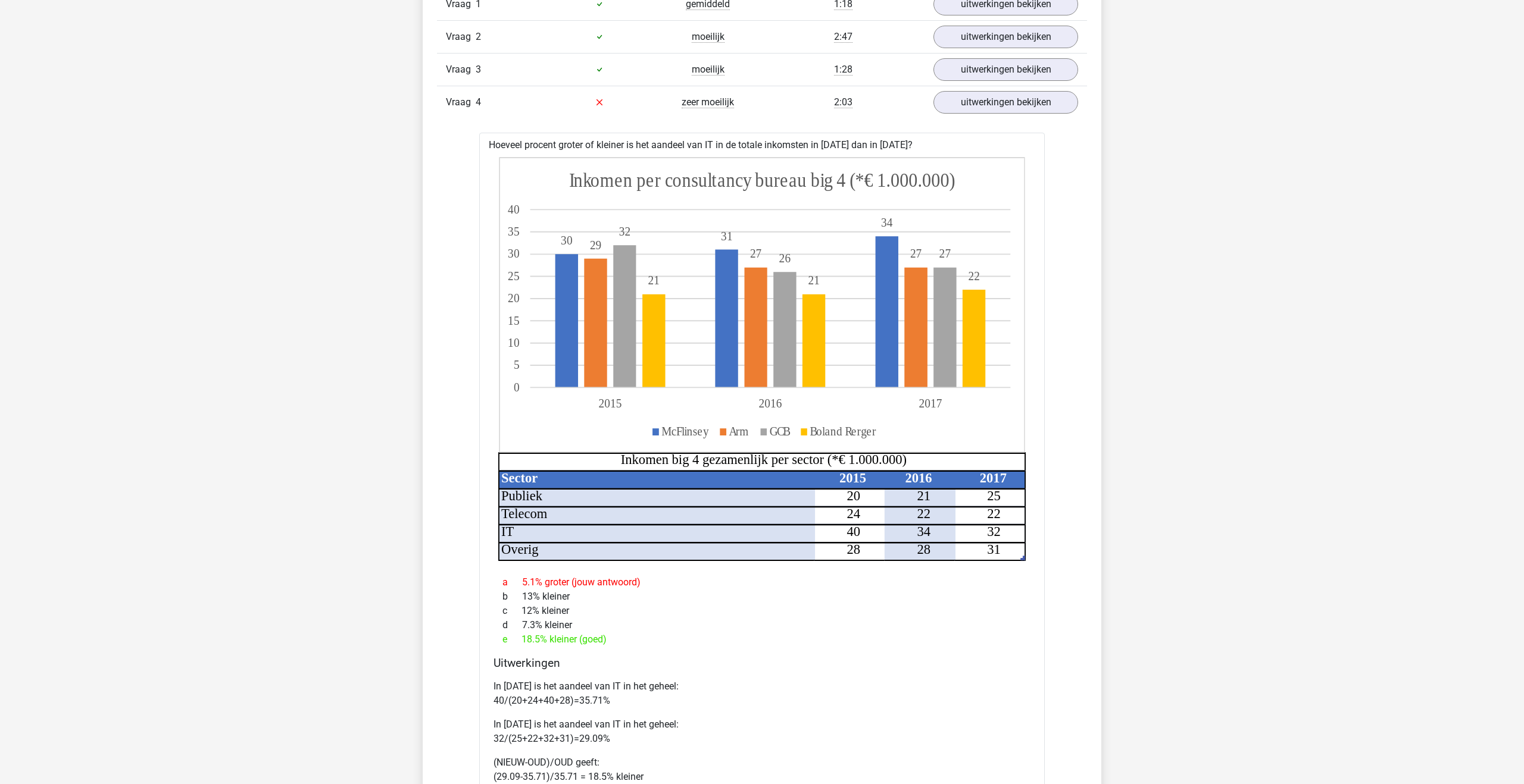
scroll to position [1050, 0]
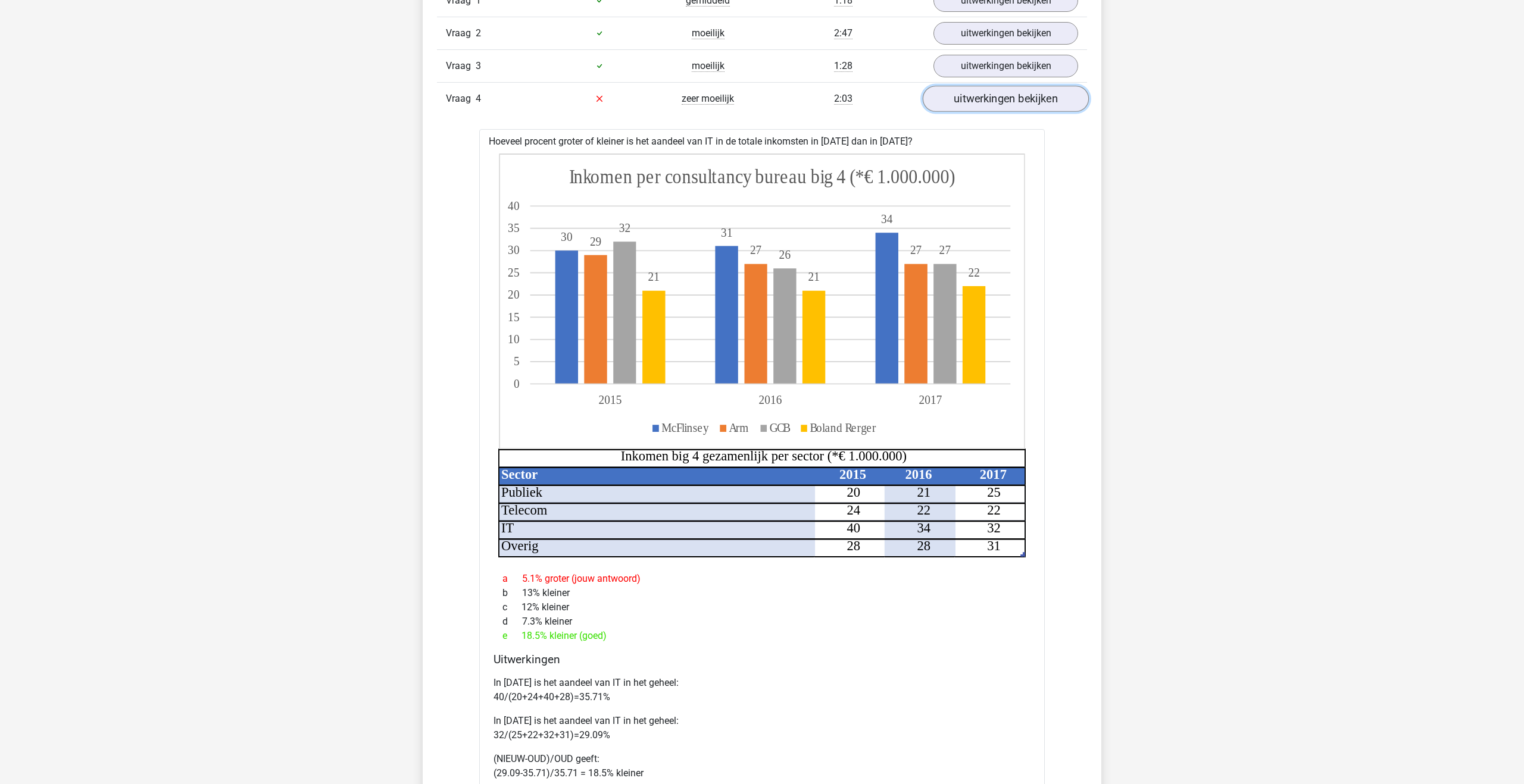
click at [974, 105] on link "uitwerkingen bekijken" at bounding box center [1006, 99] width 166 height 26
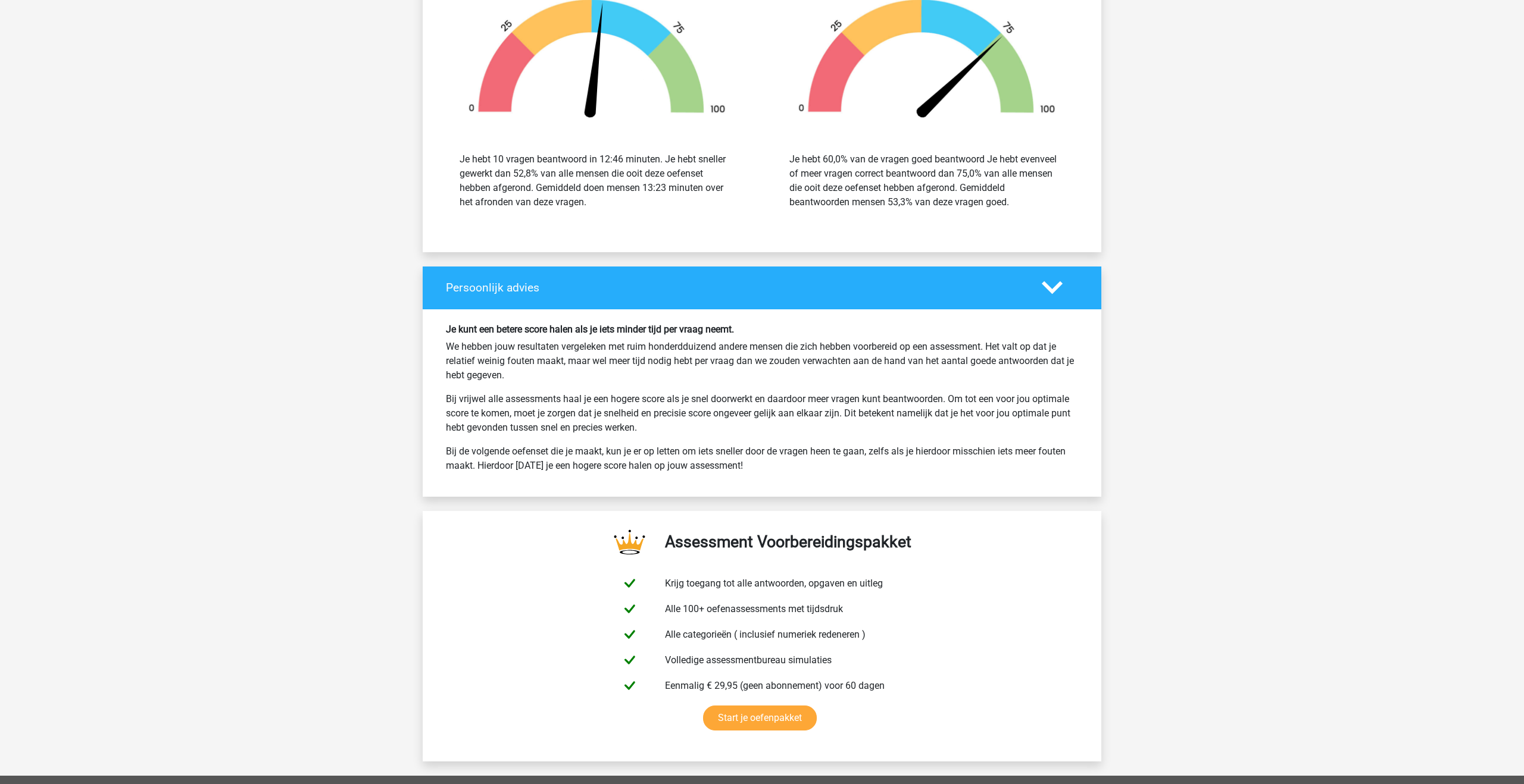
scroll to position [1538, 0]
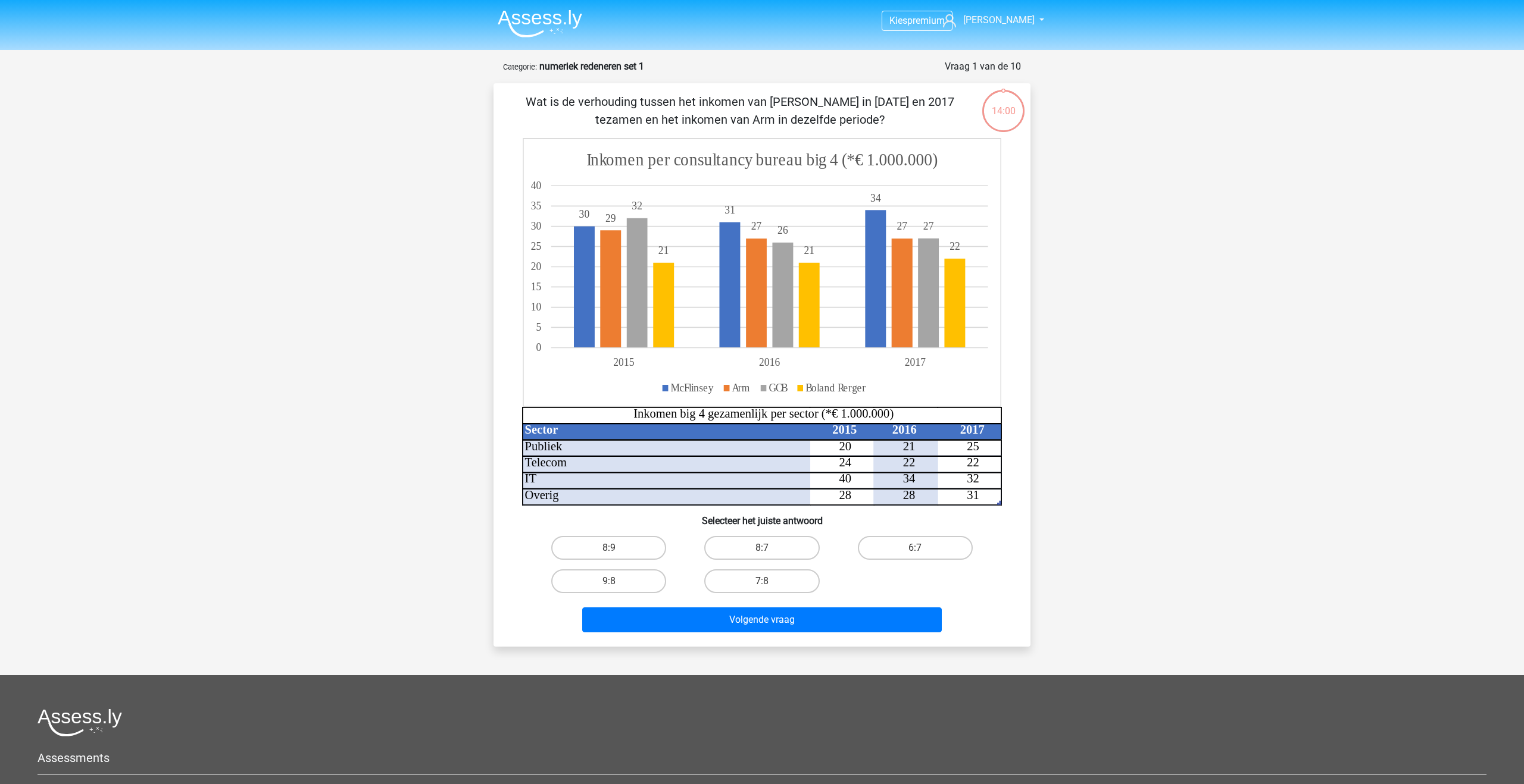
click at [521, 25] on img at bounding box center [540, 23] width 84 height 28
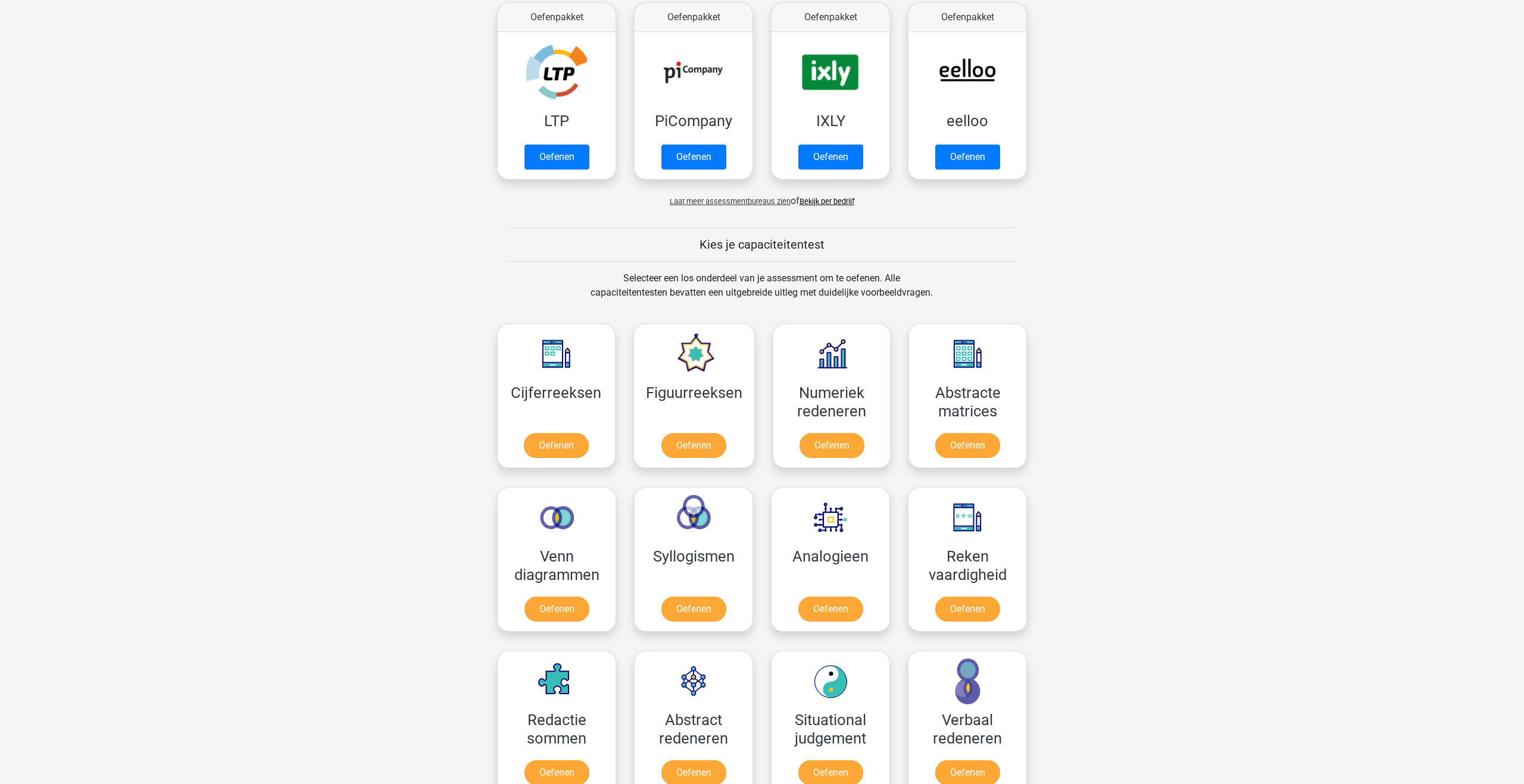
scroll to position [247, 0]
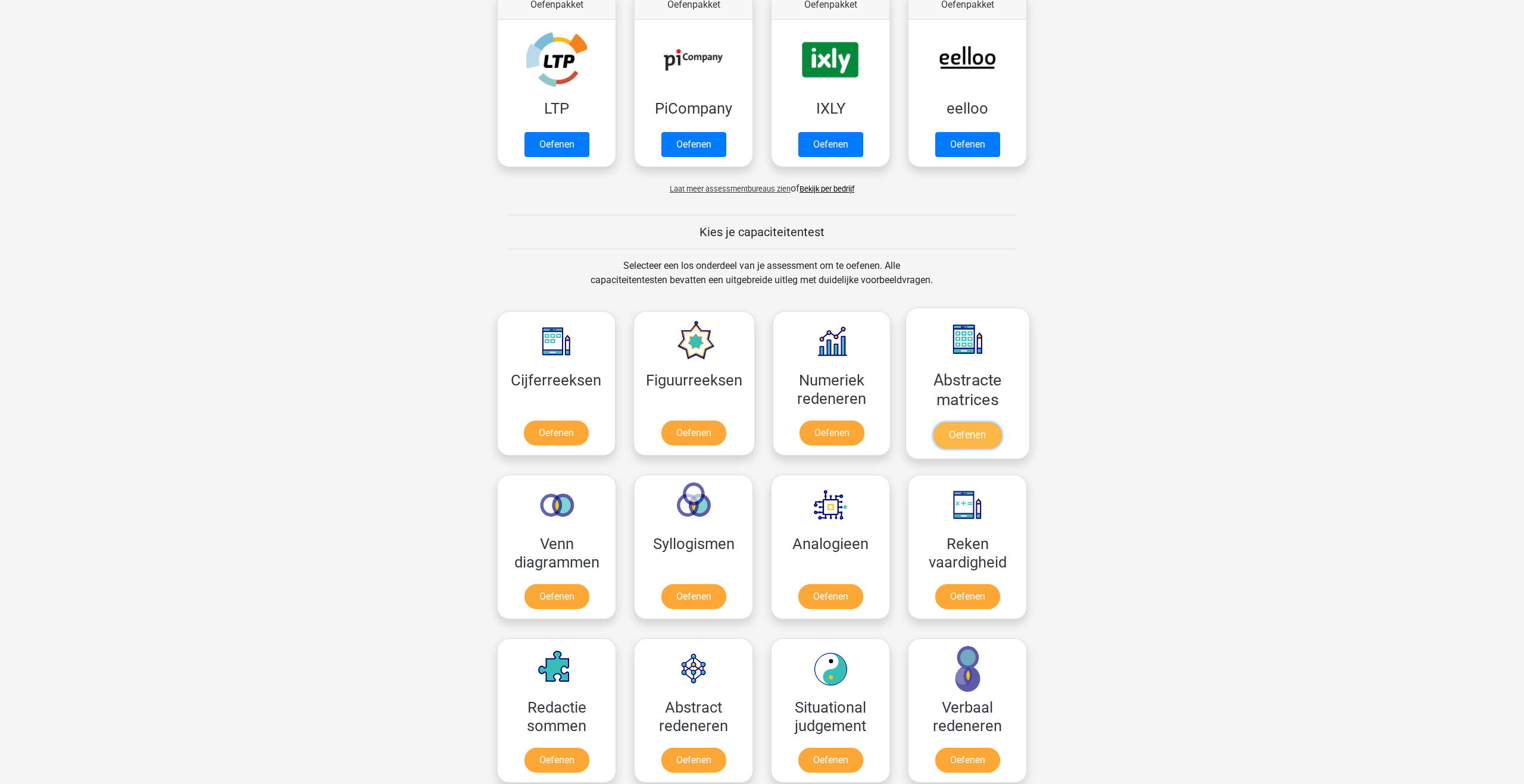
click at [974, 427] on link "Oefenen" at bounding box center [967, 435] width 68 height 26
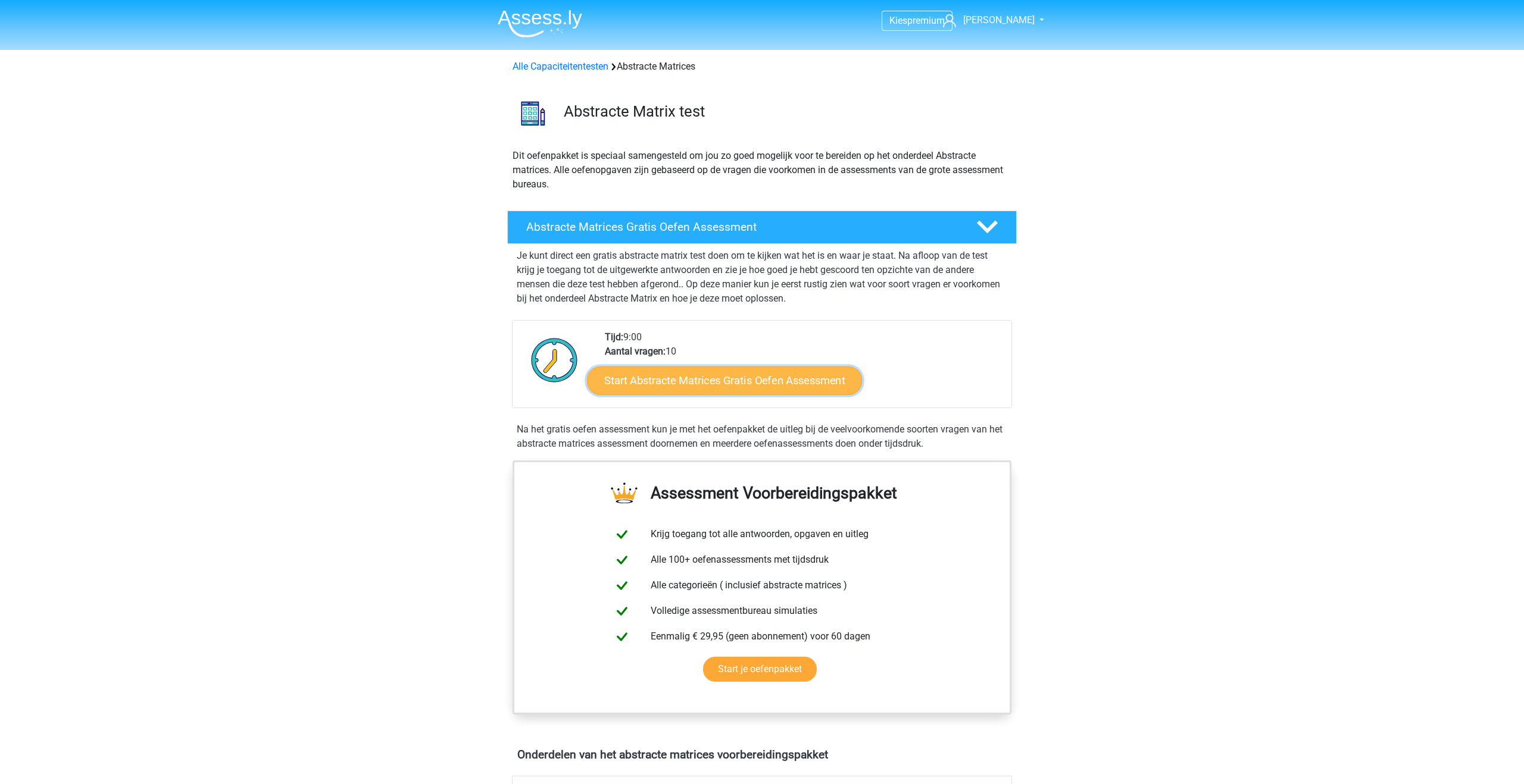
click at [748, 379] on link "Start Abstracte Matrices Gratis Oefen Assessment" at bounding box center [724, 380] width 275 height 29
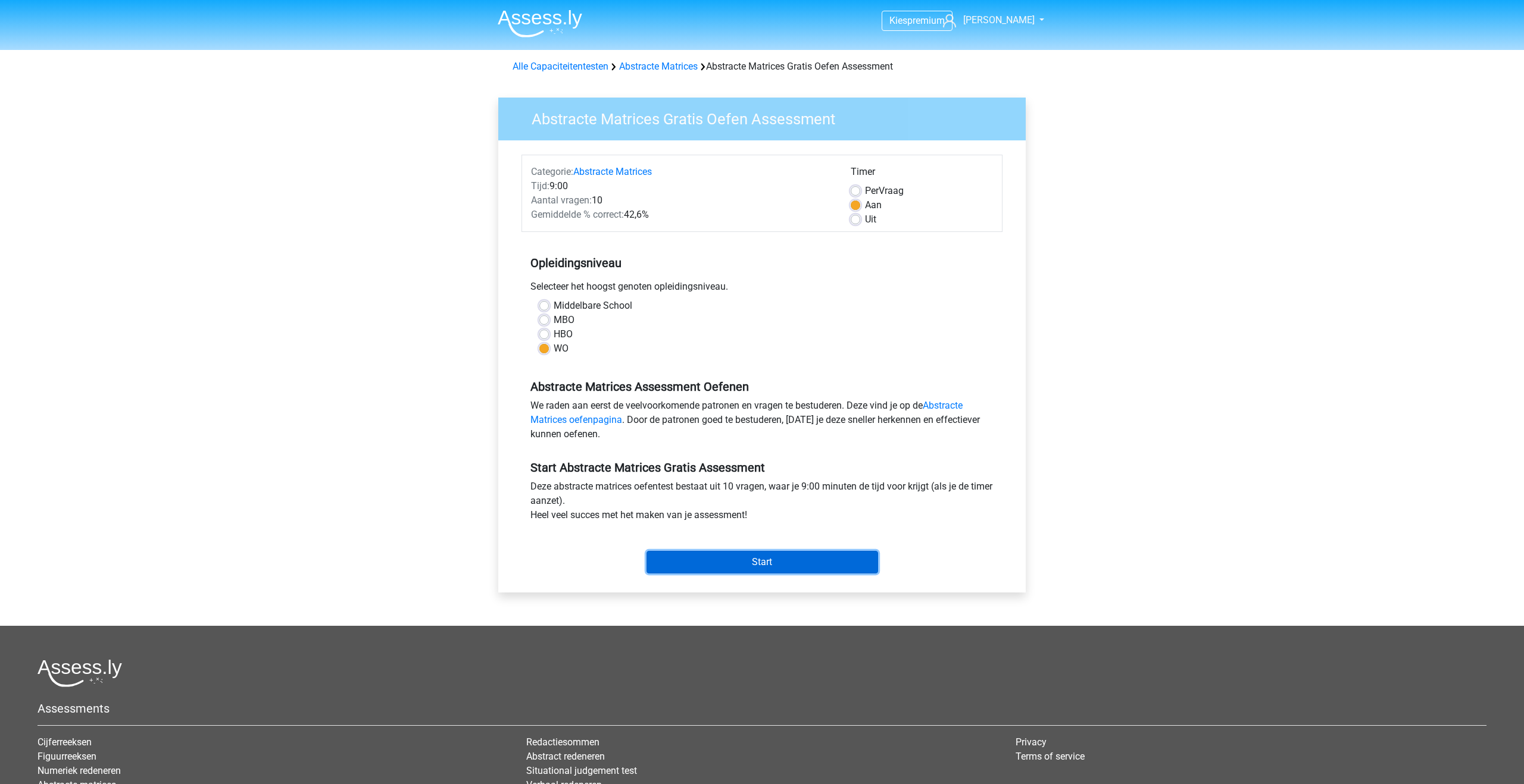
click at [734, 560] on input "Start" at bounding box center [762, 562] width 231 height 23
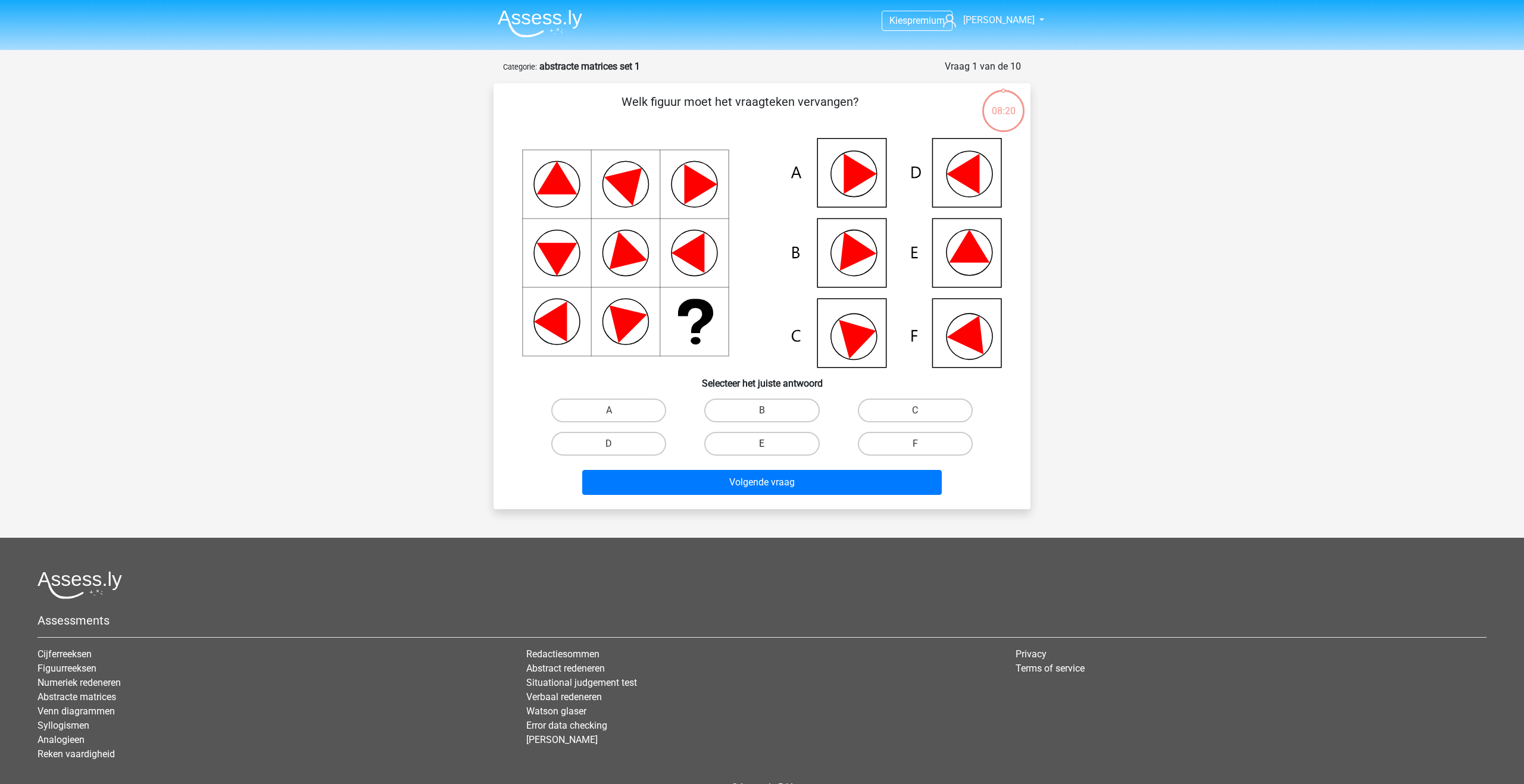
click at [794, 444] on label "E" at bounding box center [762, 444] width 115 height 24
click at [770, 444] on input "E" at bounding box center [766, 448] width 8 height 8
radio input "true"
click at [801, 487] on button "Volgende vraag" at bounding box center [762, 483] width 360 height 25
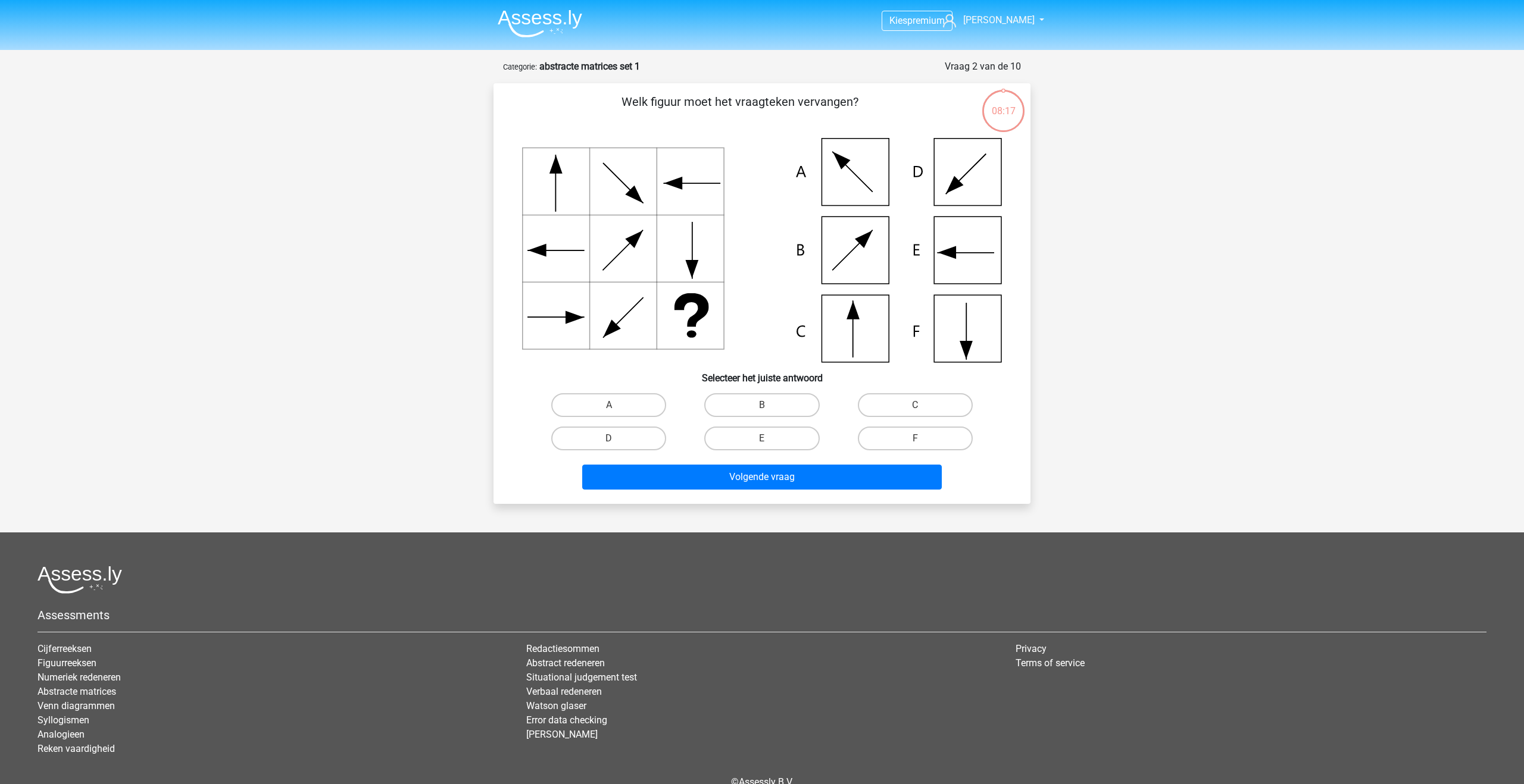
scroll to position [60, 0]
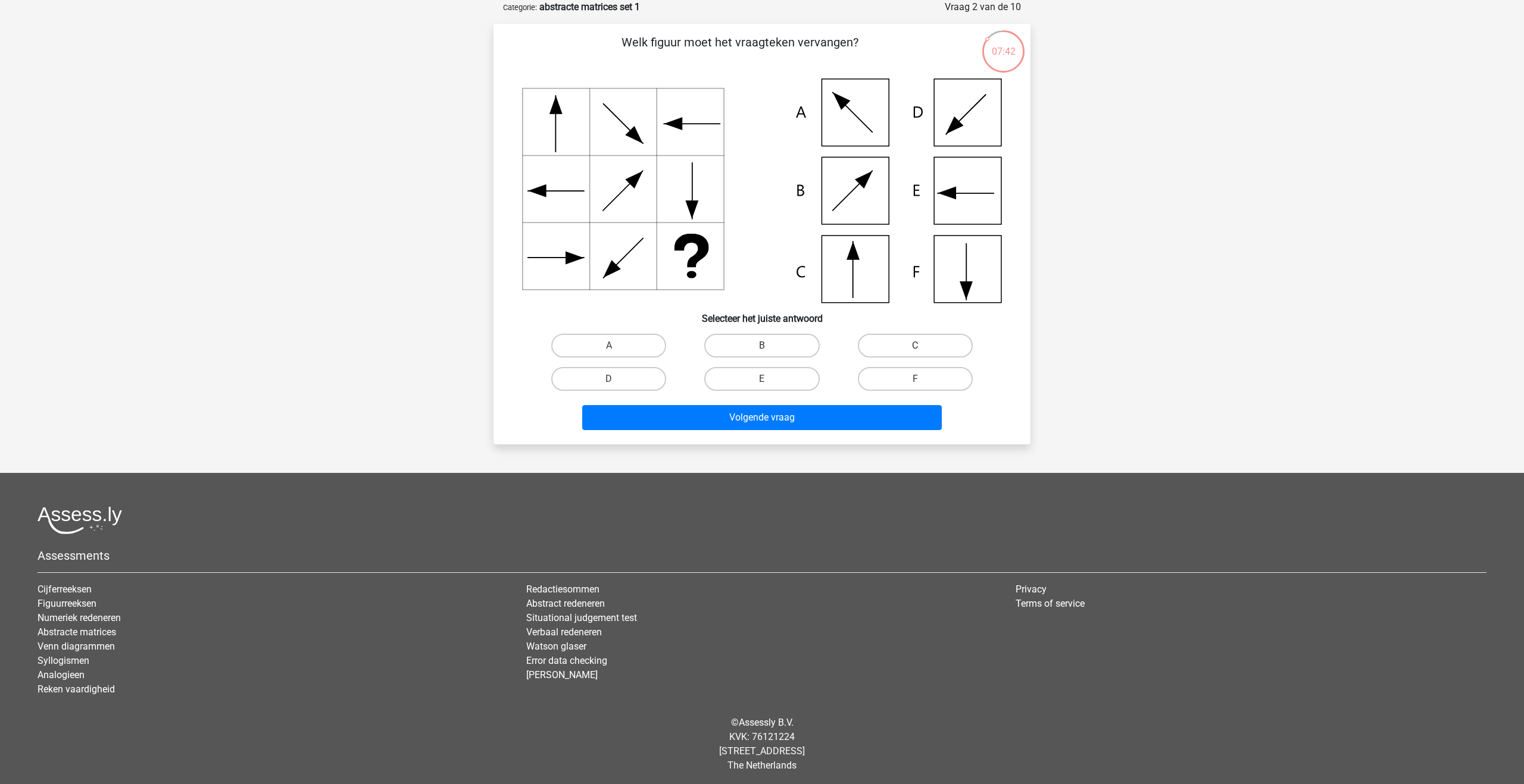
click at [894, 343] on label "C" at bounding box center [915, 346] width 115 height 24
click at [915, 346] on input "C" at bounding box center [919, 349] width 8 height 8
radio input "true"
click at [867, 424] on button "Volgende vraag" at bounding box center [762, 418] width 360 height 25
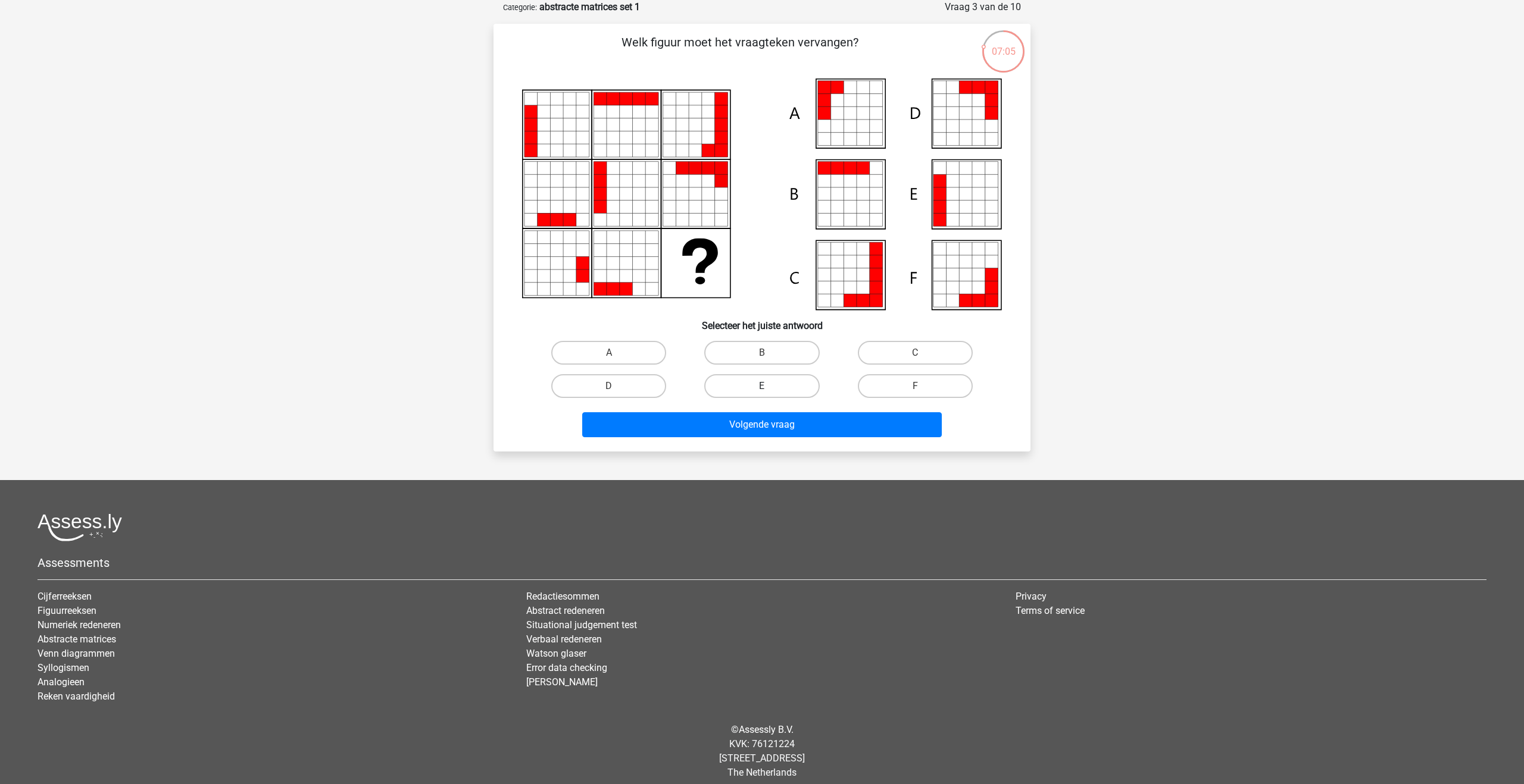
click at [747, 384] on label "E" at bounding box center [762, 386] width 115 height 24
click at [762, 386] on input "E" at bounding box center [766, 390] width 8 height 8
radio input "true"
click at [633, 355] on label "A" at bounding box center [608, 353] width 115 height 24
click at [617, 355] on input "A" at bounding box center [613, 357] width 8 height 8
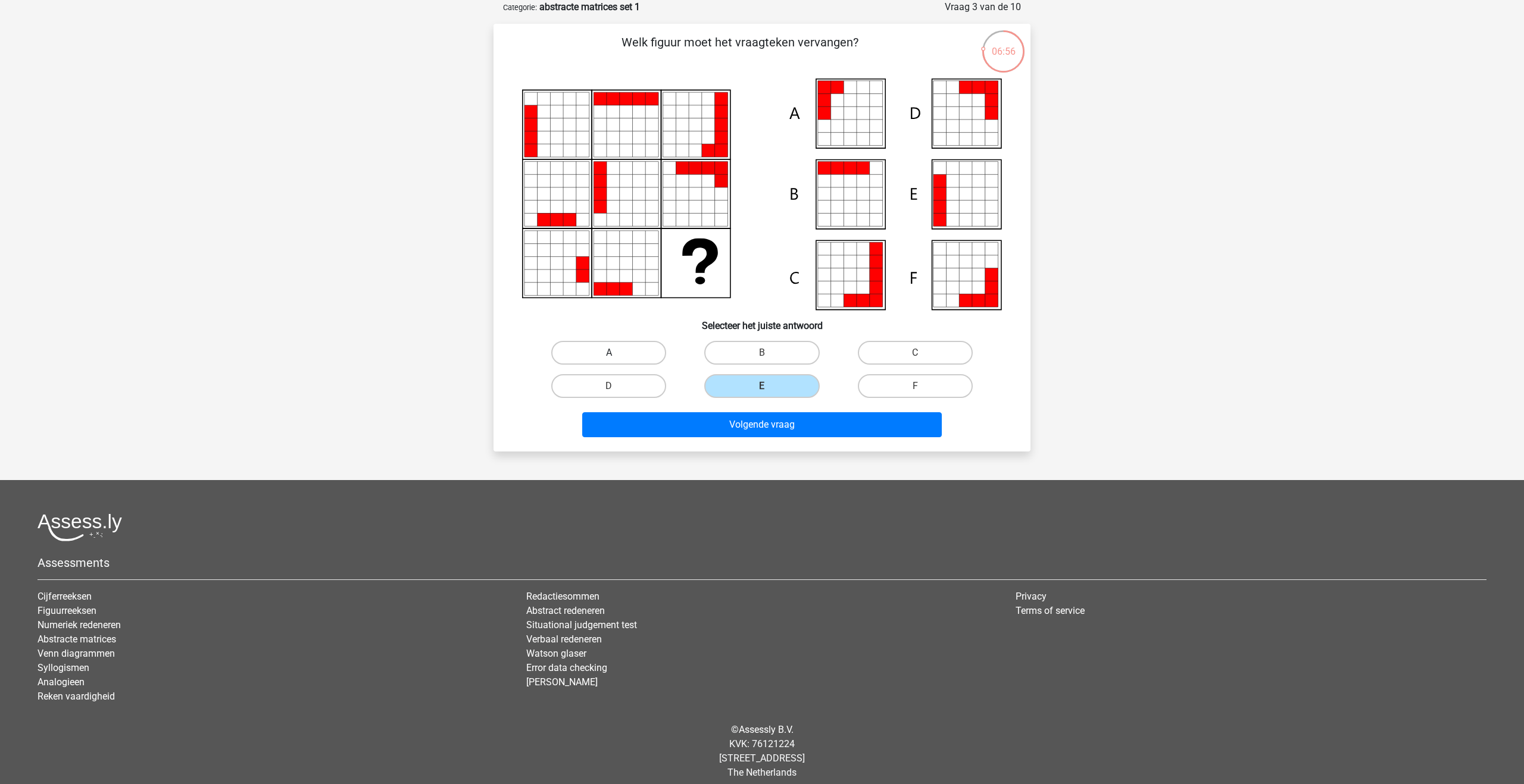
radio input "true"
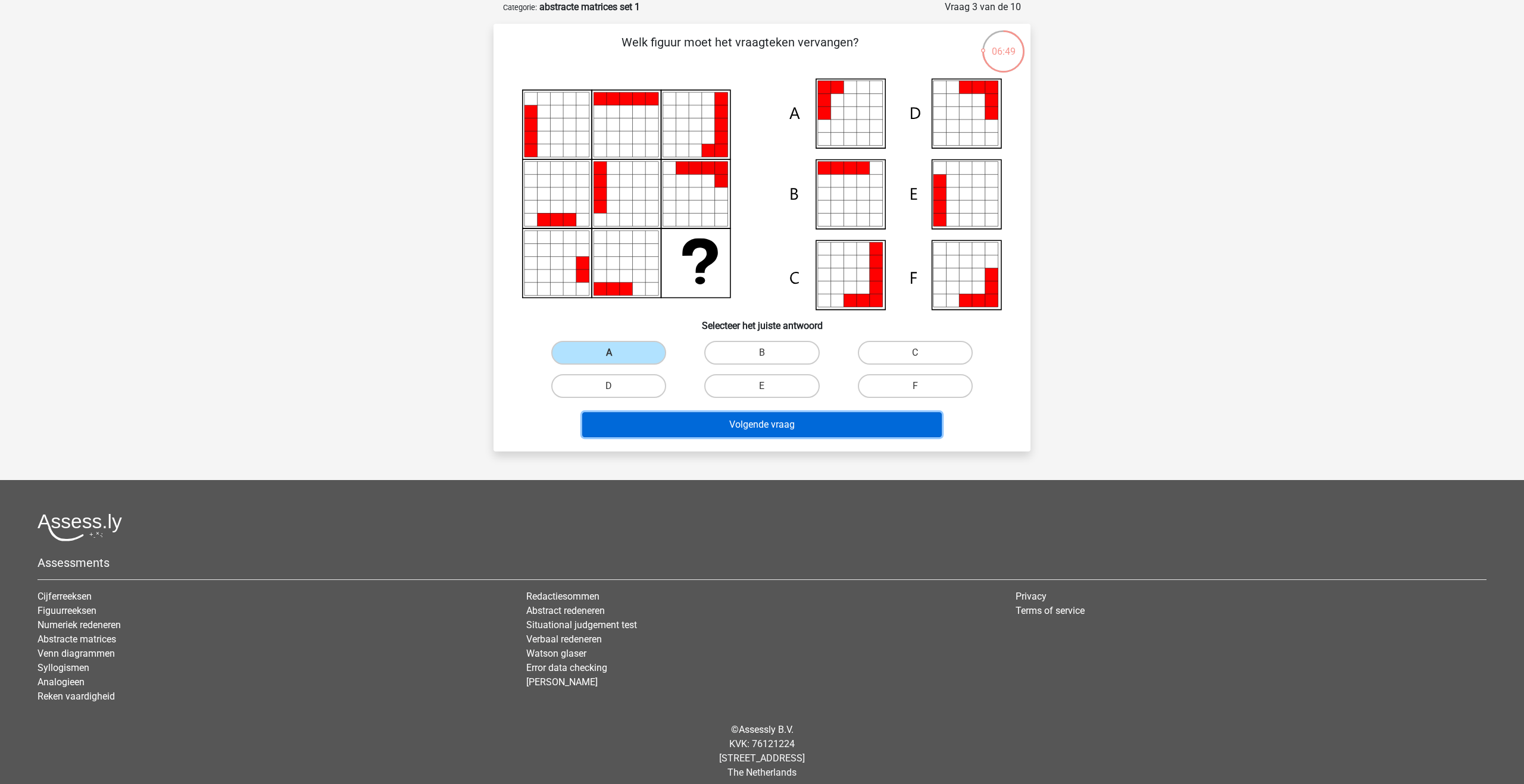
click at [691, 426] on button "Volgende vraag" at bounding box center [762, 425] width 360 height 25
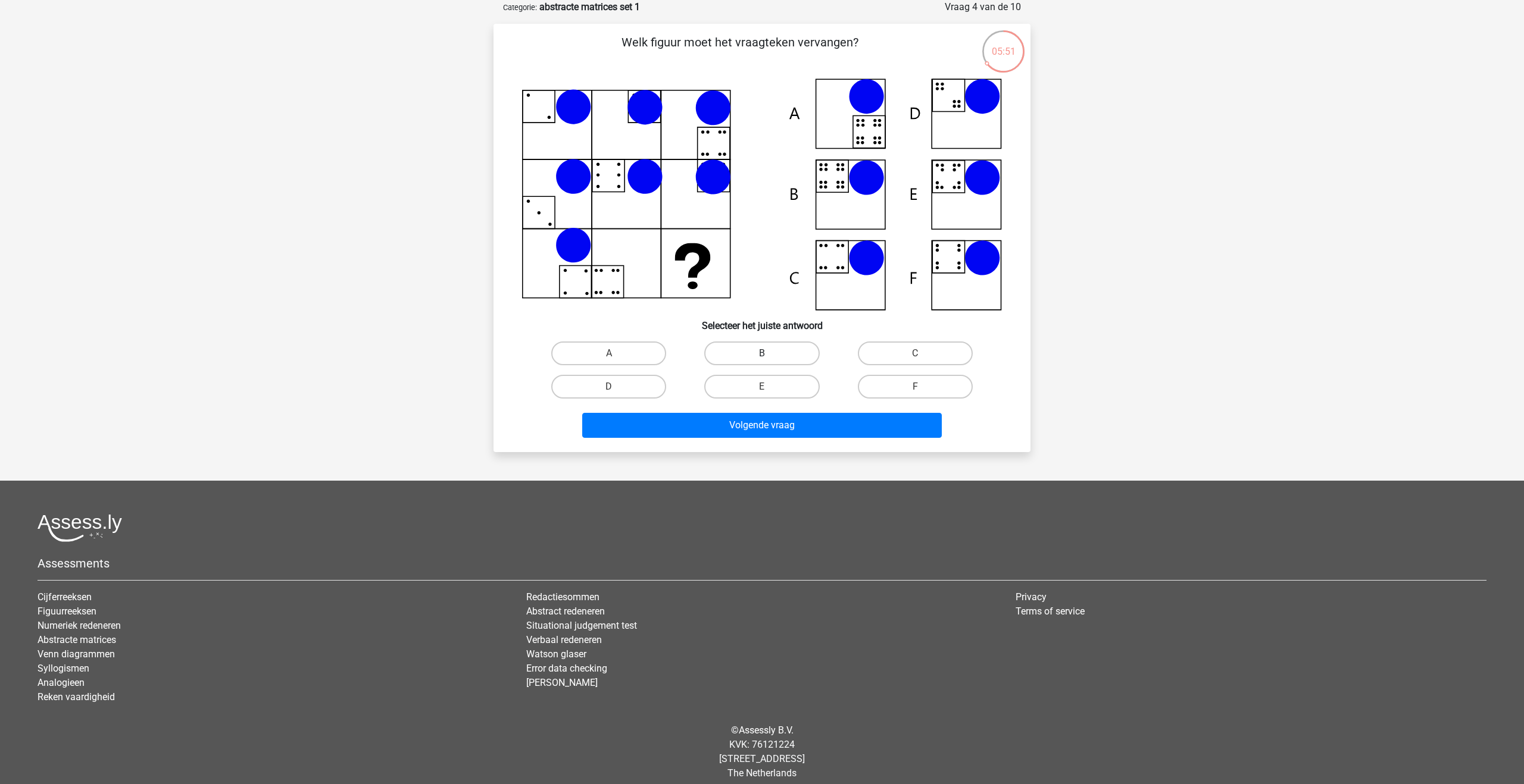
click at [734, 346] on label "B" at bounding box center [762, 353] width 115 height 24
click at [762, 353] on input "B" at bounding box center [766, 357] width 8 height 8
radio input "true"
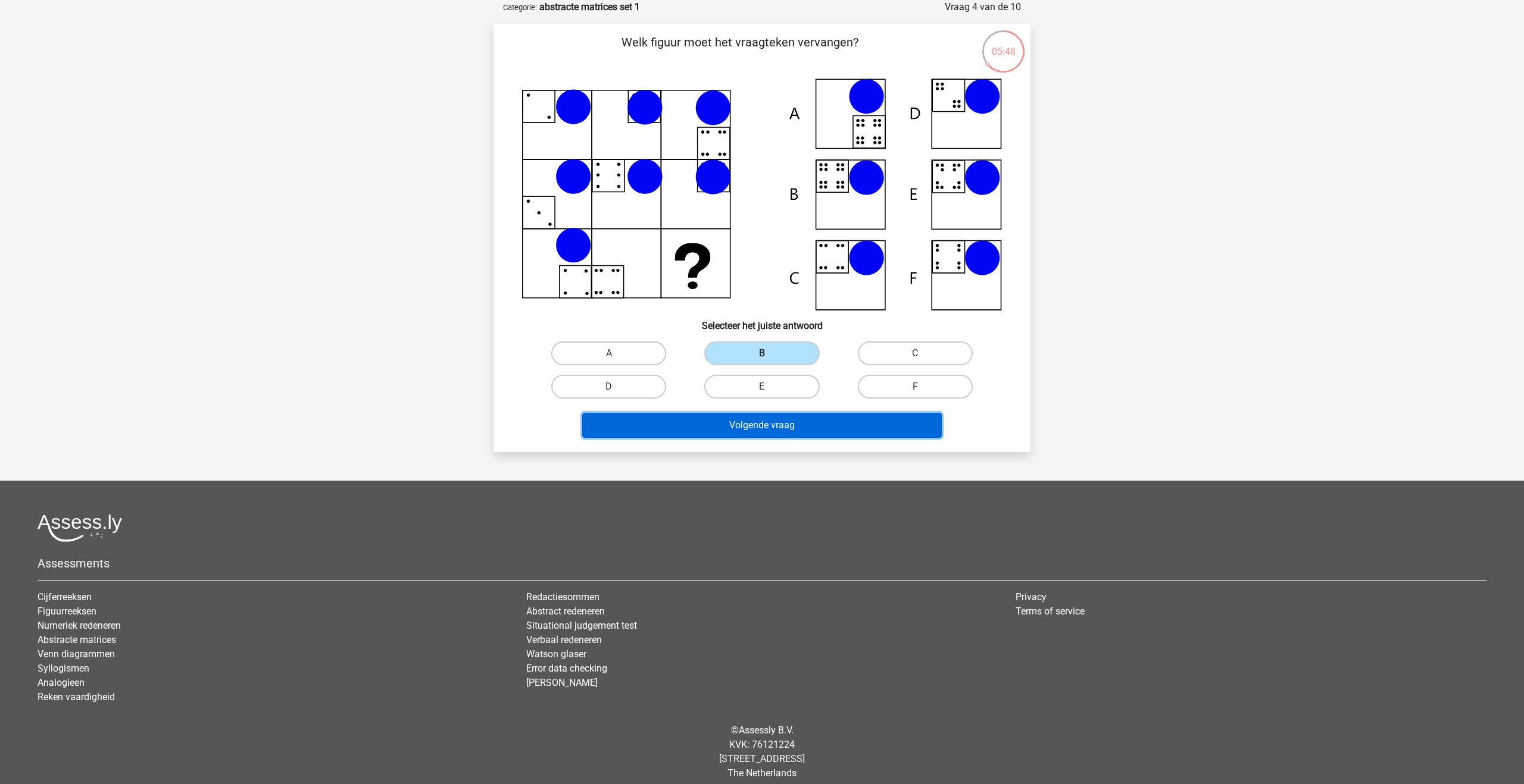
click at [759, 421] on button "Volgende vraag" at bounding box center [762, 425] width 360 height 25
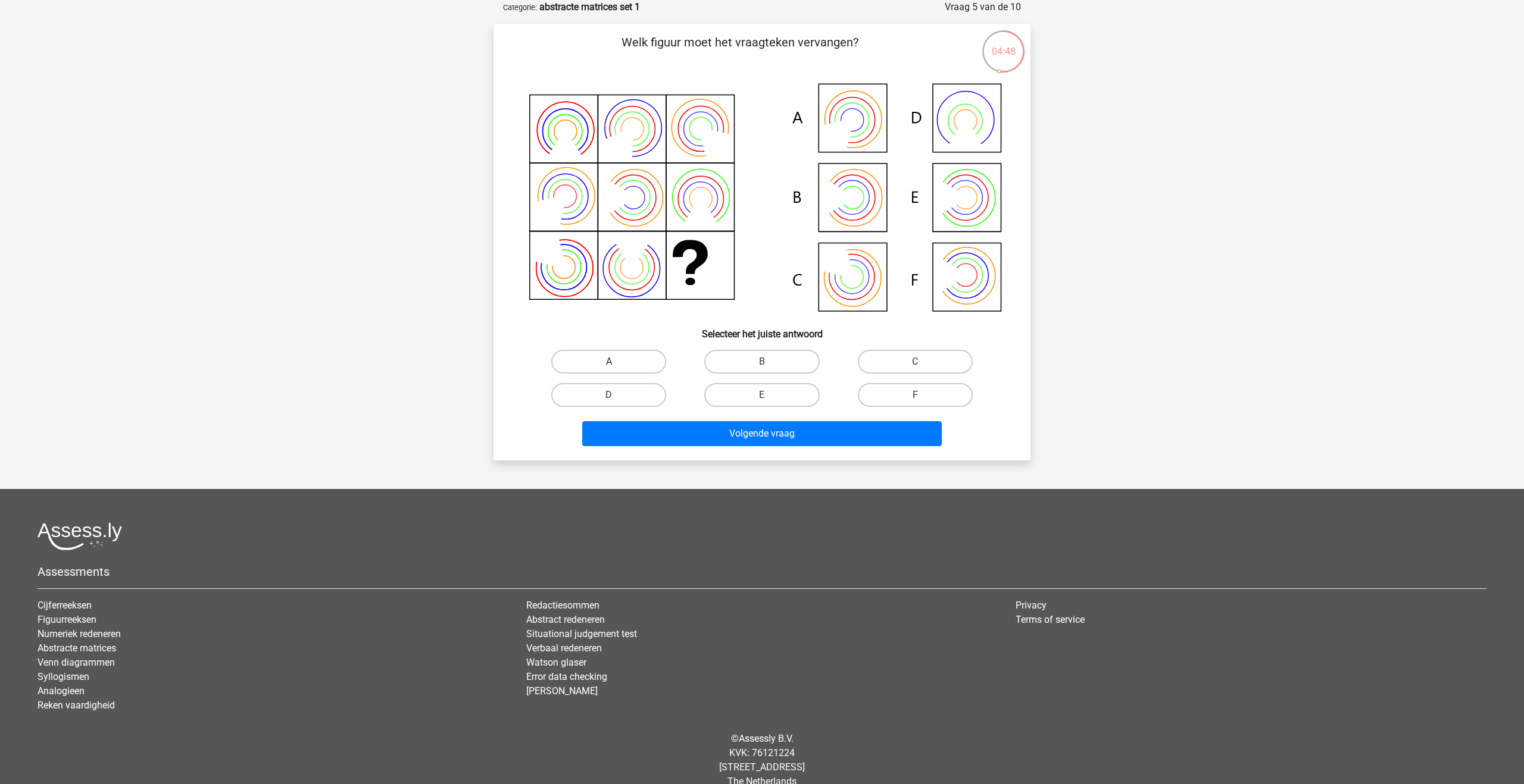
click at [607, 355] on label "A" at bounding box center [608, 362] width 115 height 24
click at [609, 362] on input "A" at bounding box center [613, 366] width 8 height 8
radio input "true"
click at [690, 427] on button "Volgende vraag" at bounding box center [762, 434] width 360 height 25
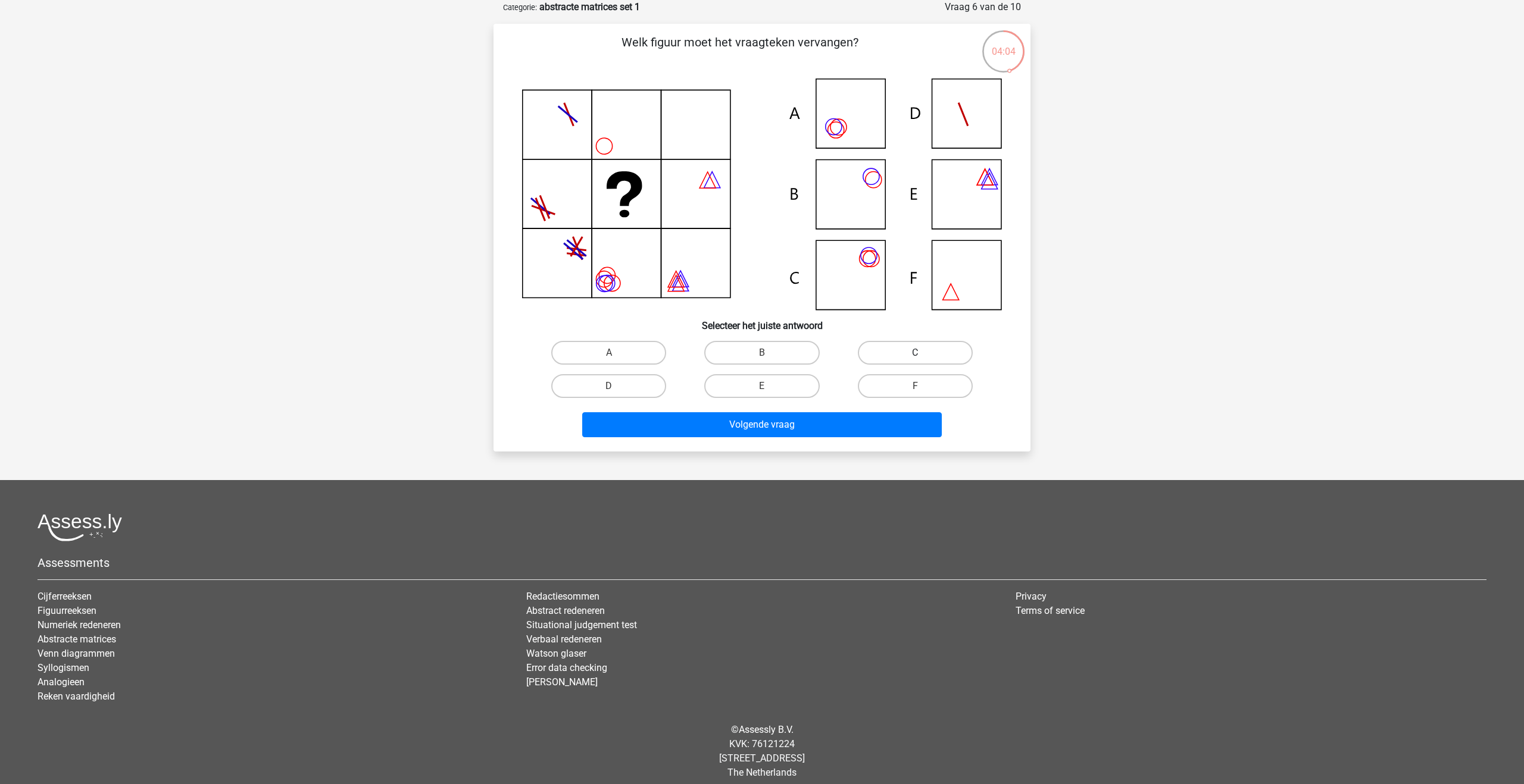
click at [901, 348] on label "C" at bounding box center [915, 353] width 115 height 24
click at [915, 353] on input "C" at bounding box center [919, 357] width 8 height 8
radio input "true"
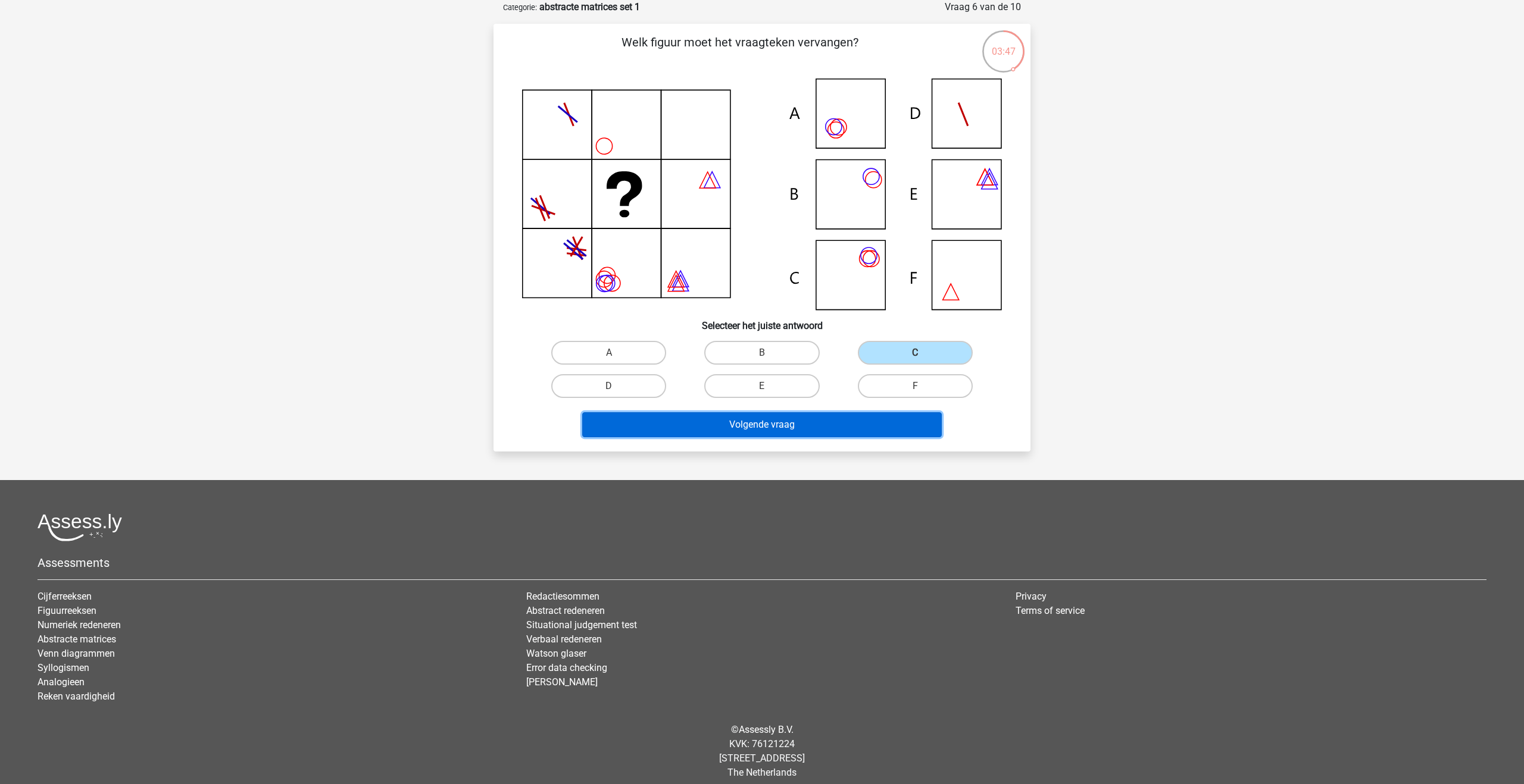
click at [839, 422] on button "Volgende vraag" at bounding box center [762, 425] width 360 height 25
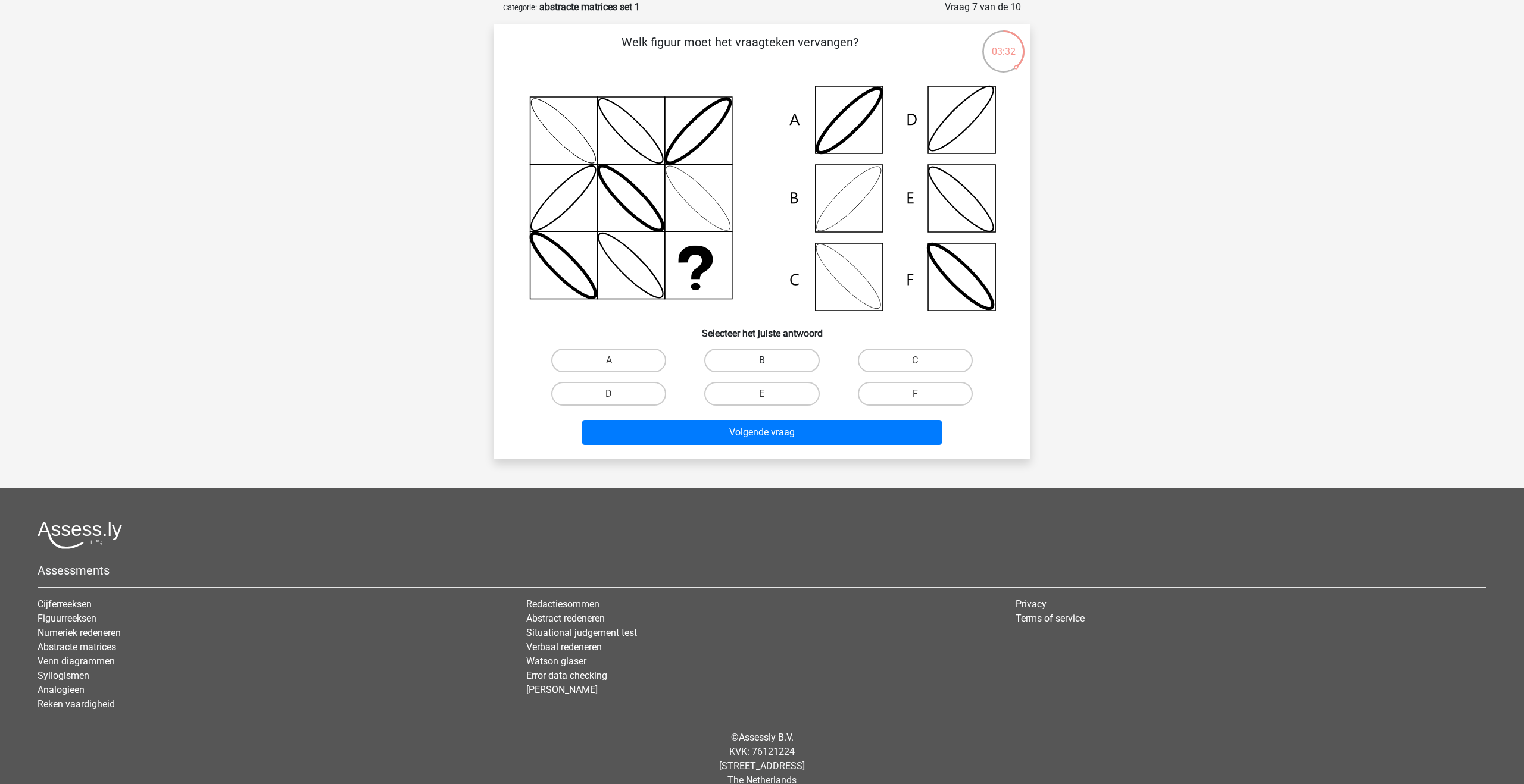
click at [756, 358] on label "B" at bounding box center [762, 360] width 115 height 24
click at [762, 360] on input "B" at bounding box center [766, 364] width 8 height 8
radio input "true"
click at [763, 436] on button "Volgende vraag" at bounding box center [762, 433] width 360 height 25
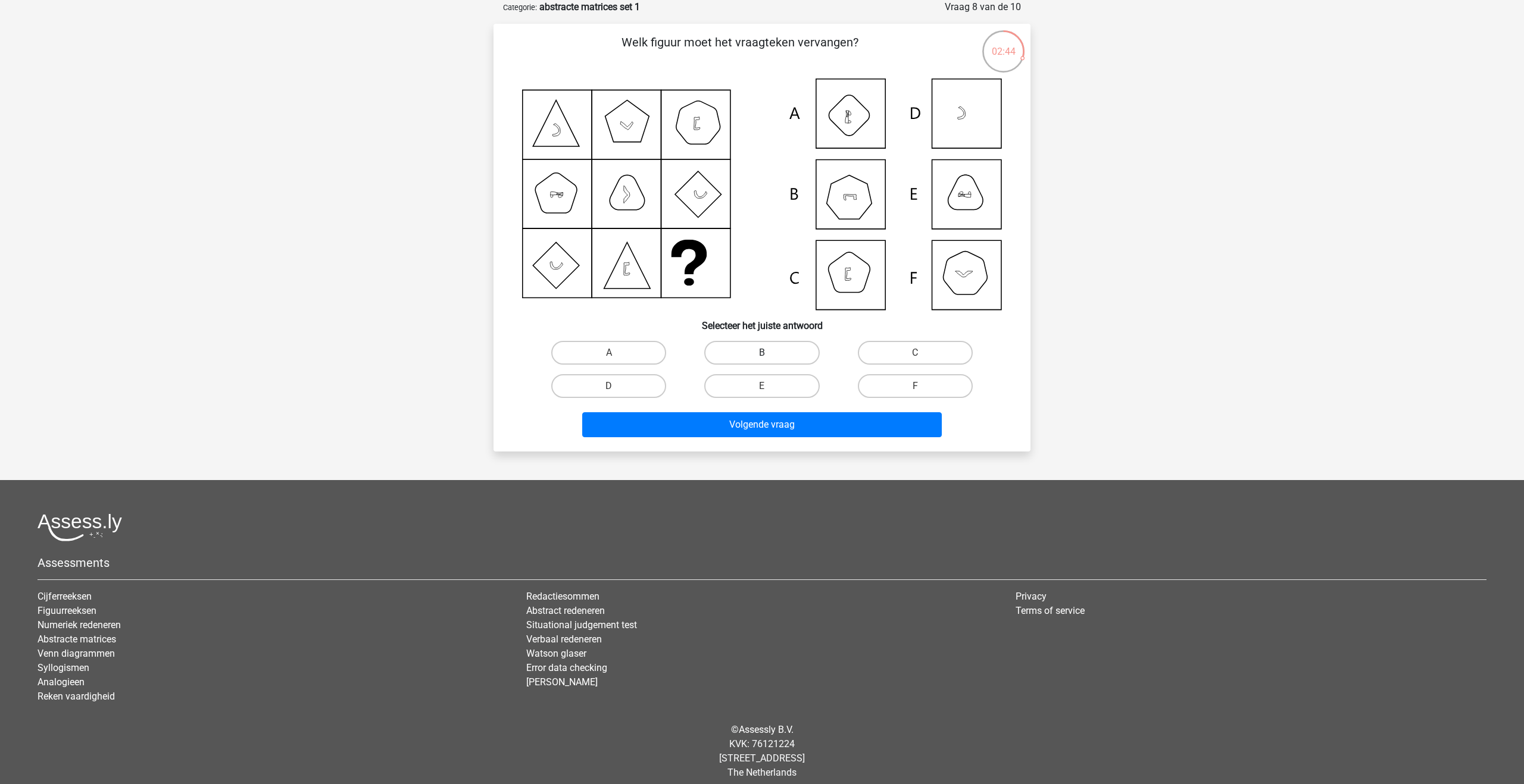
click at [771, 348] on label "B" at bounding box center [762, 353] width 115 height 24
click at [770, 353] on input "B" at bounding box center [766, 357] width 8 height 8
radio input "true"
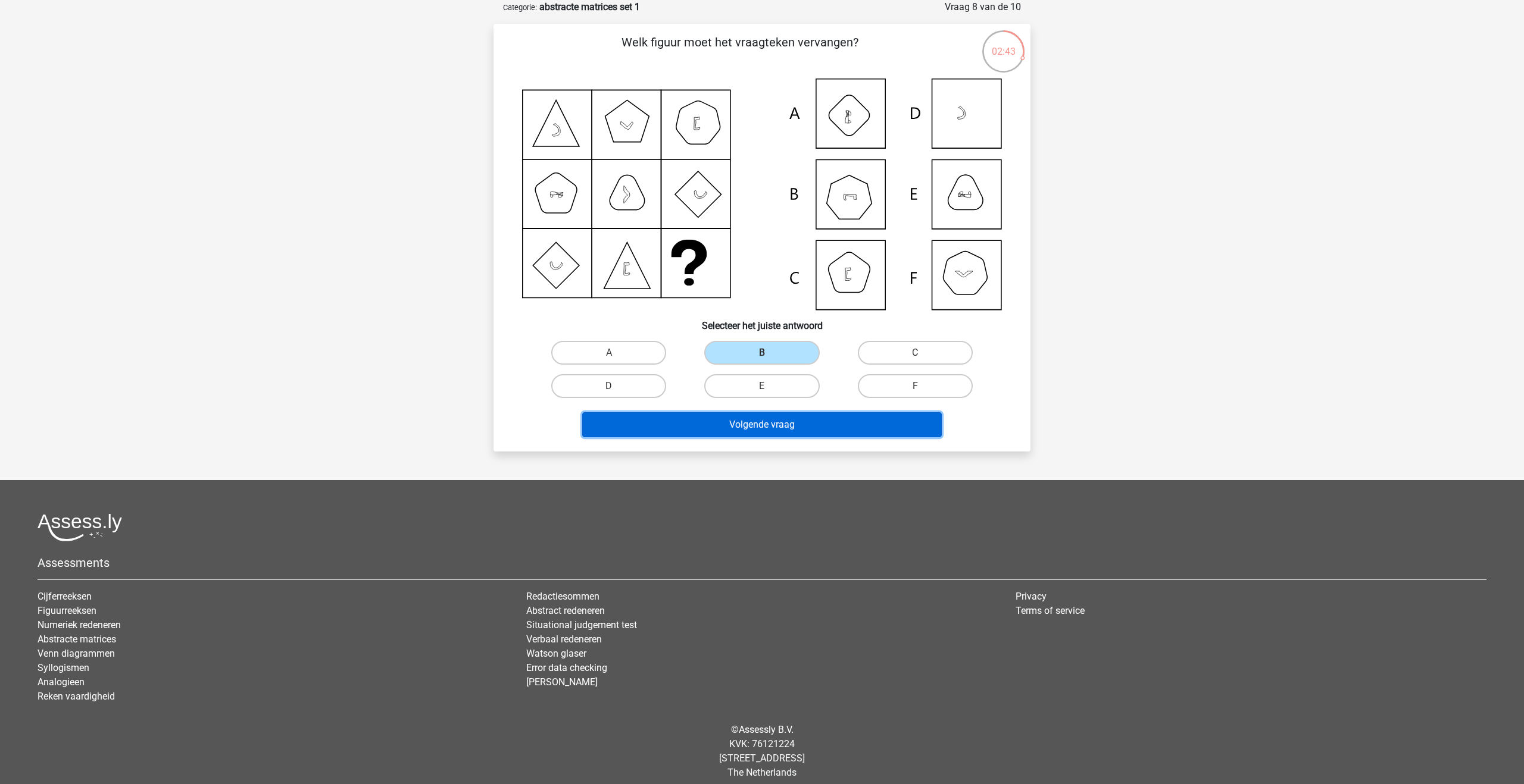
click at [780, 423] on button "Volgende vraag" at bounding box center [762, 425] width 360 height 25
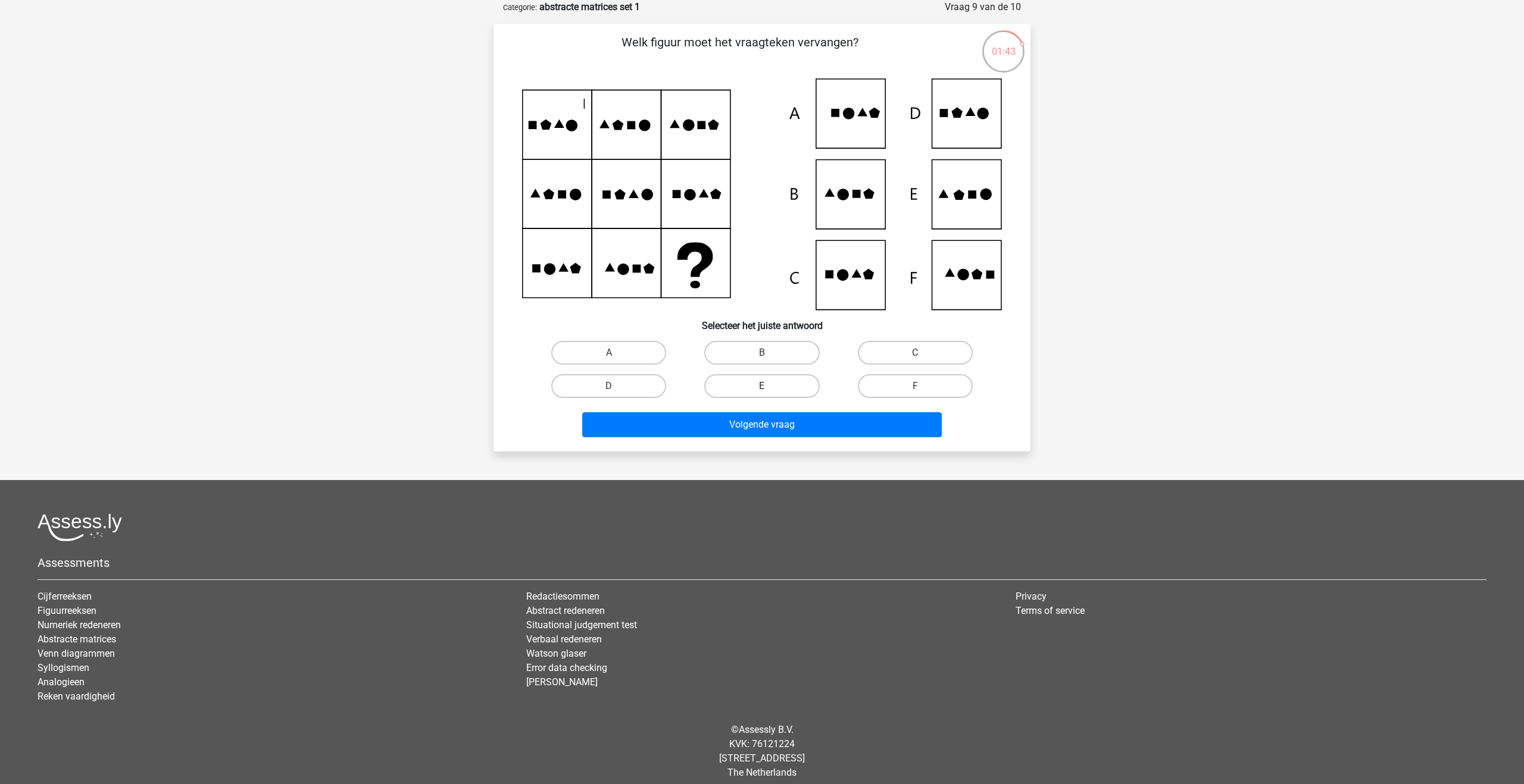
click at [756, 383] on label "E" at bounding box center [762, 386] width 115 height 24
click at [762, 386] on input "E" at bounding box center [766, 390] width 8 height 8
radio input "true"
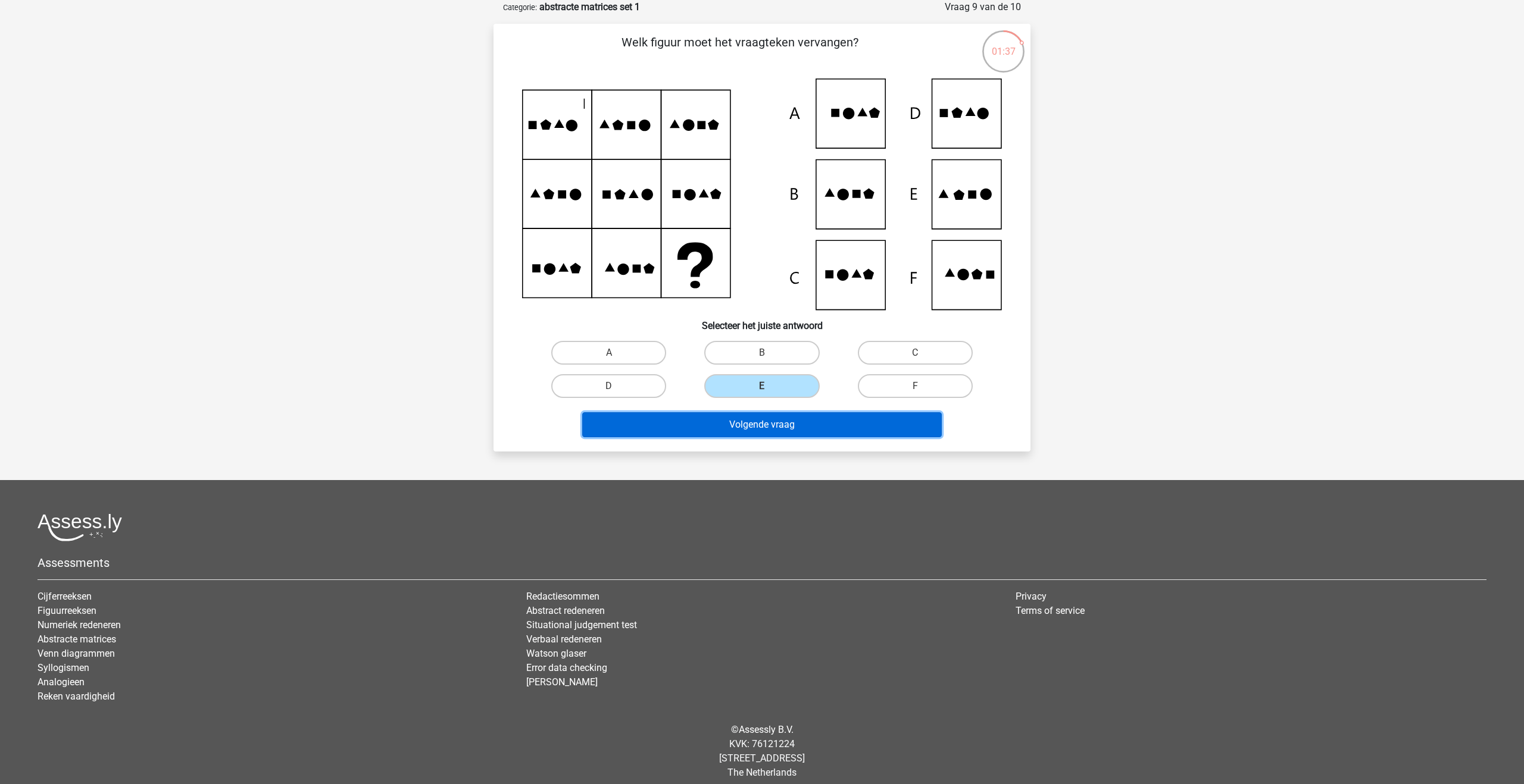
click at [755, 430] on button "Volgende vraag" at bounding box center [762, 425] width 360 height 25
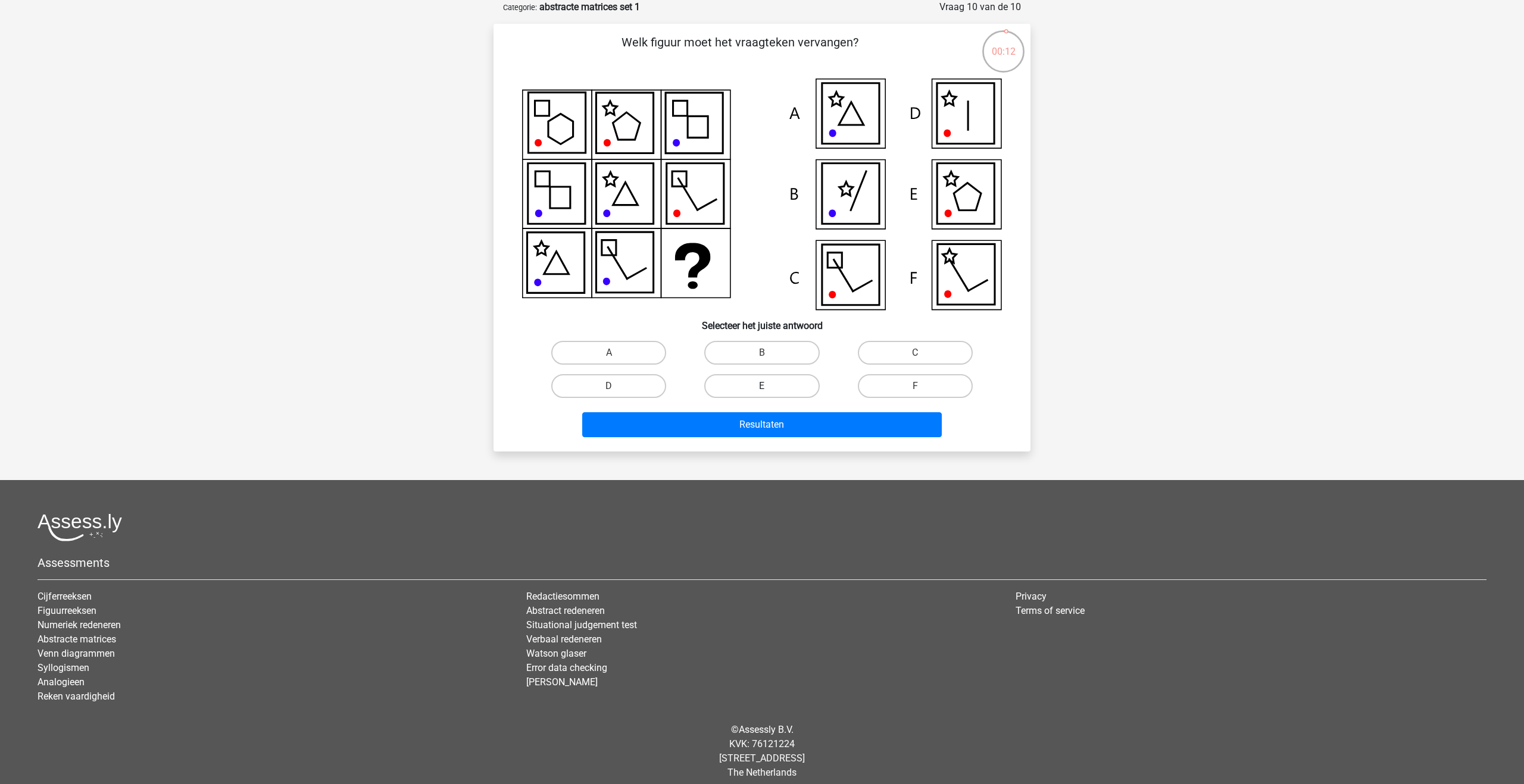
click at [788, 386] on label "E" at bounding box center [762, 386] width 115 height 24
click at [770, 386] on input "E" at bounding box center [766, 390] width 8 height 8
radio input "true"
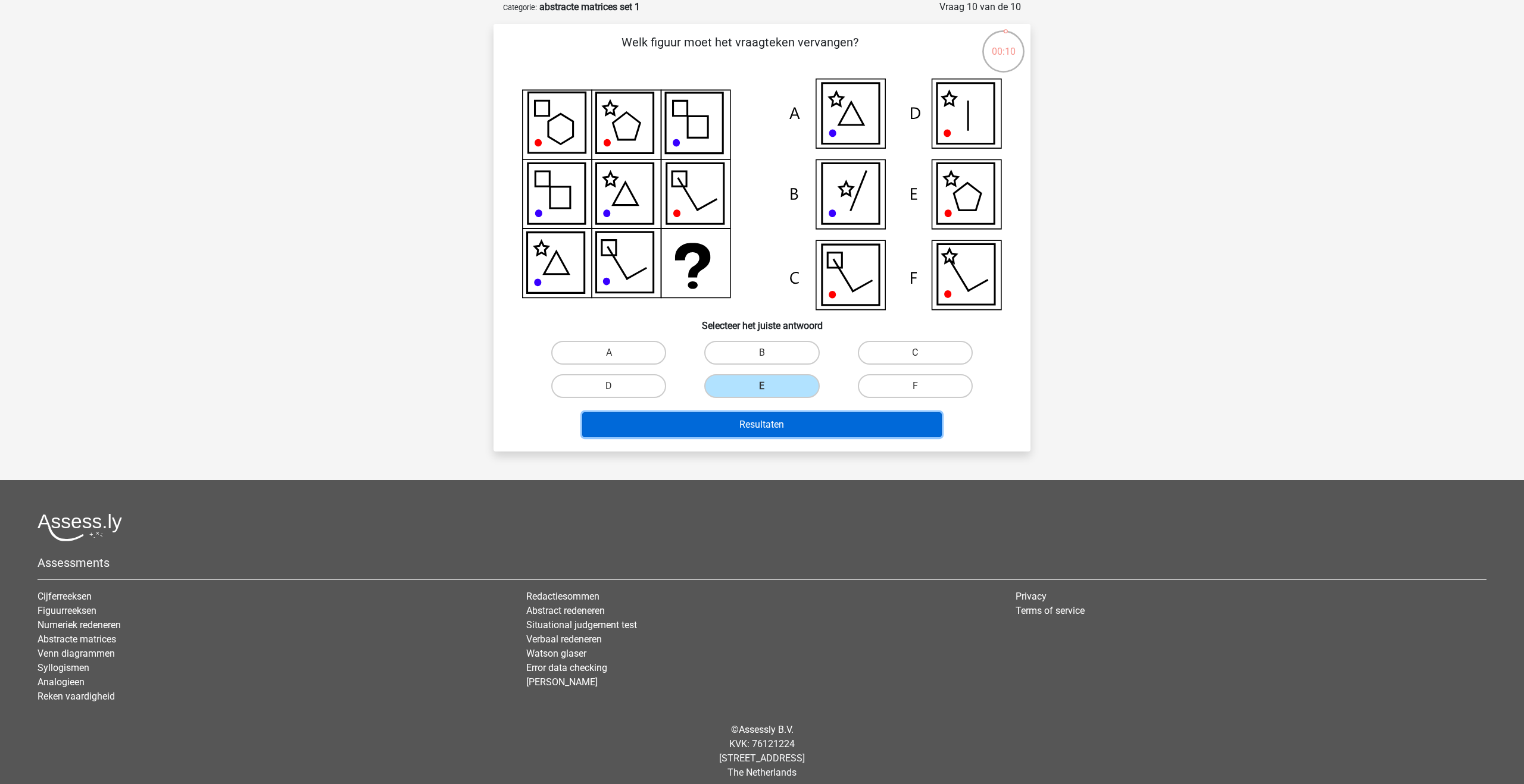
click at [852, 431] on button "Resultaten" at bounding box center [762, 425] width 360 height 25
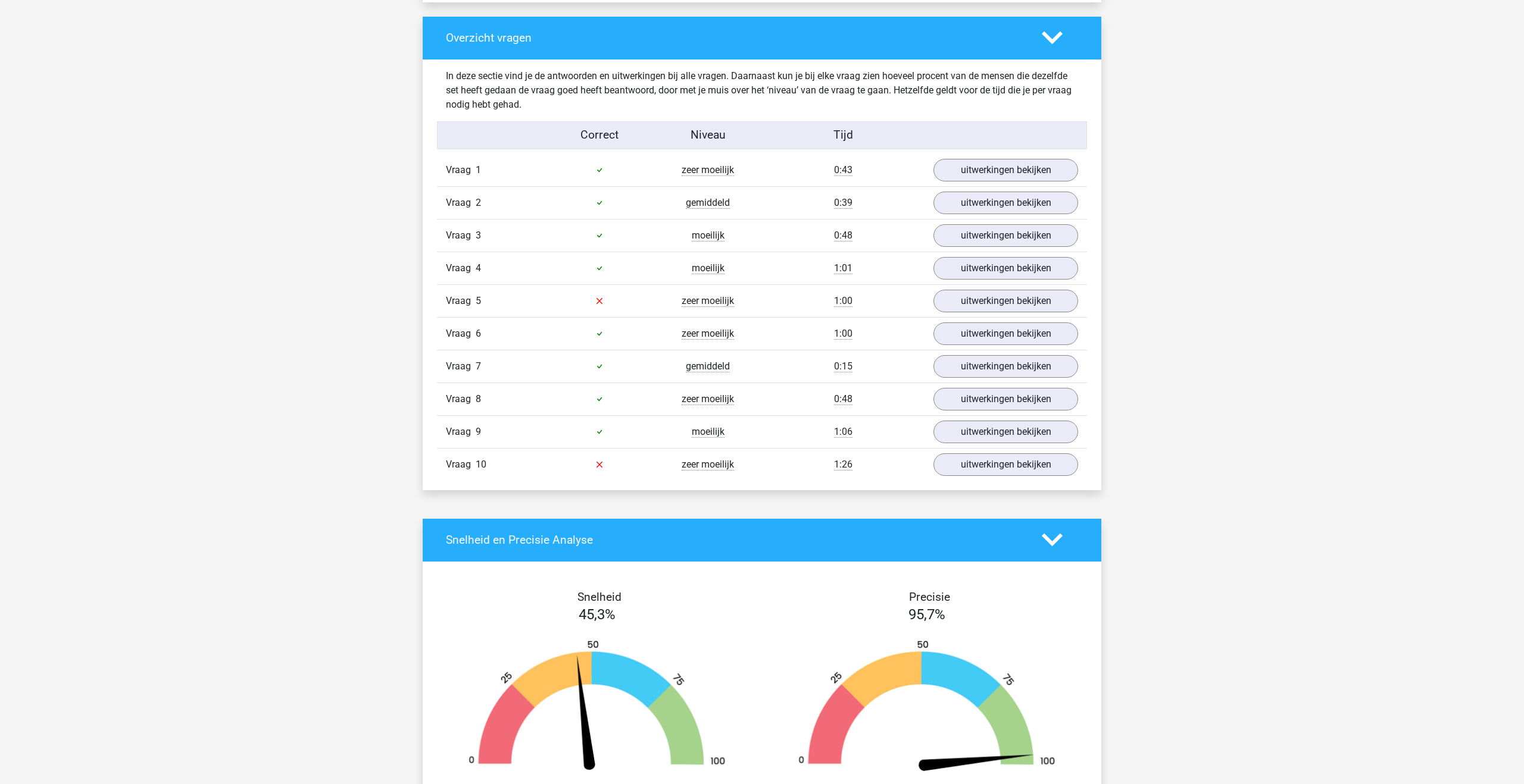
scroll to position [857, 0]
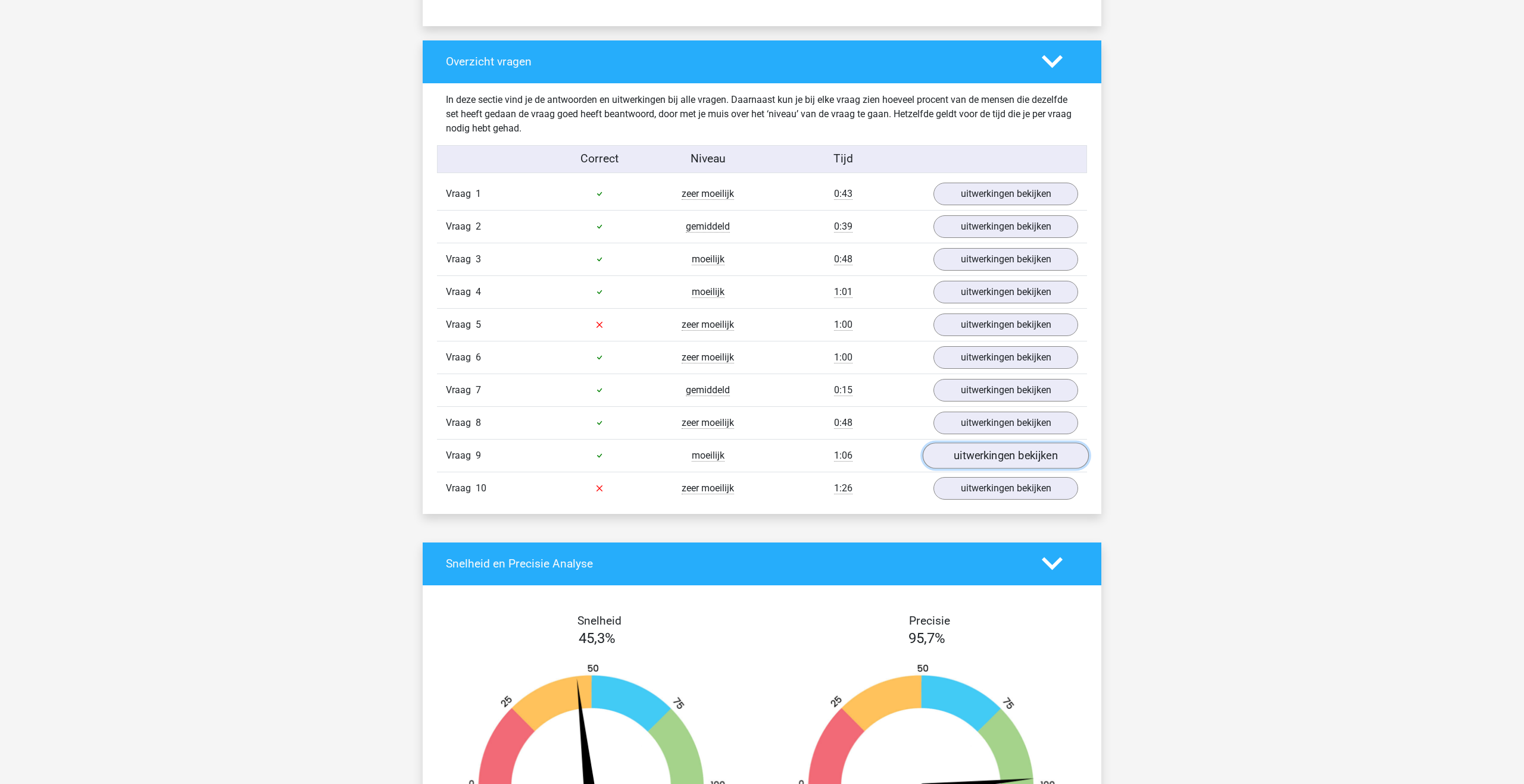
click at [963, 451] on link "uitwerkingen bekijken" at bounding box center [1006, 456] width 166 height 26
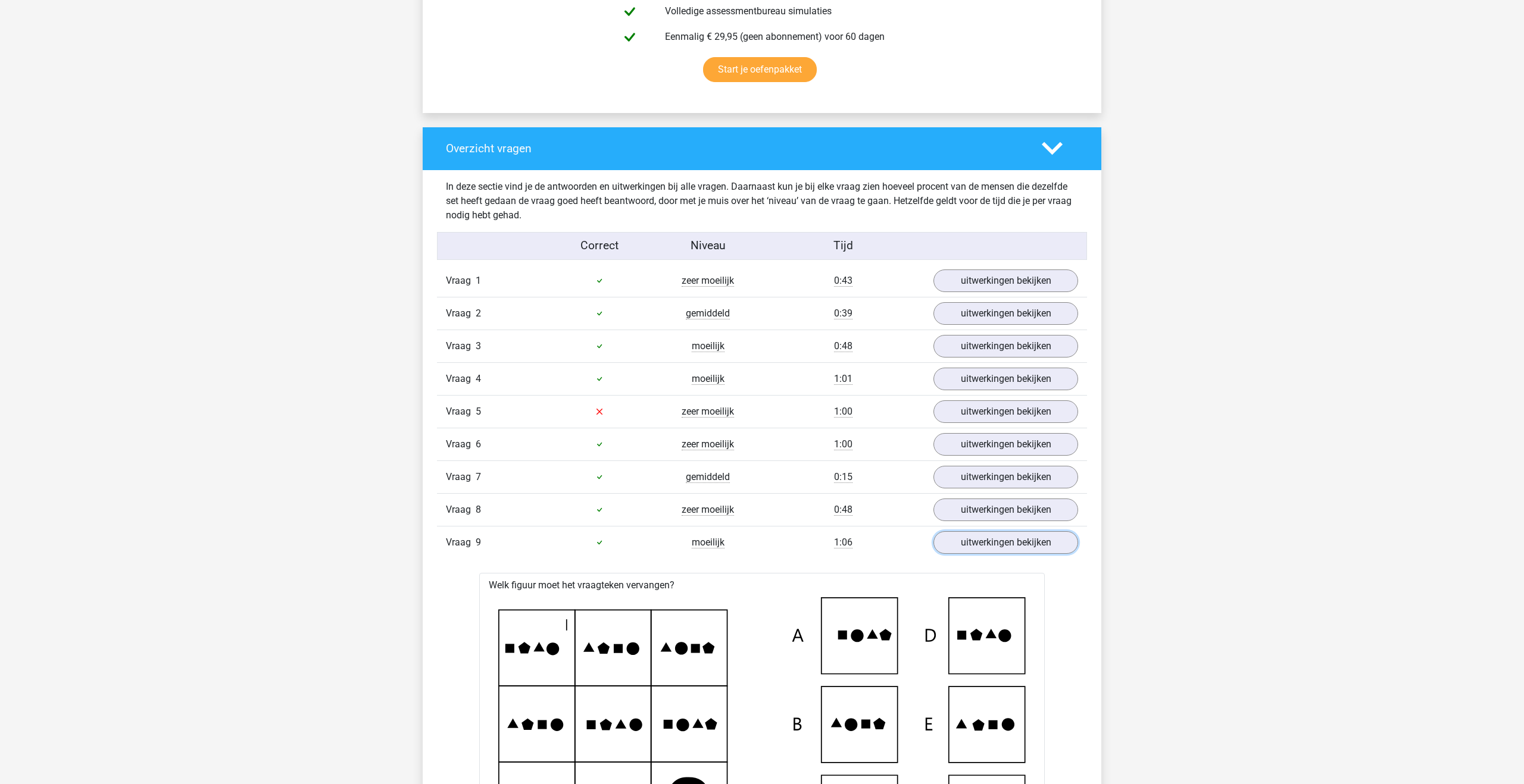
scroll to position [766, 0]
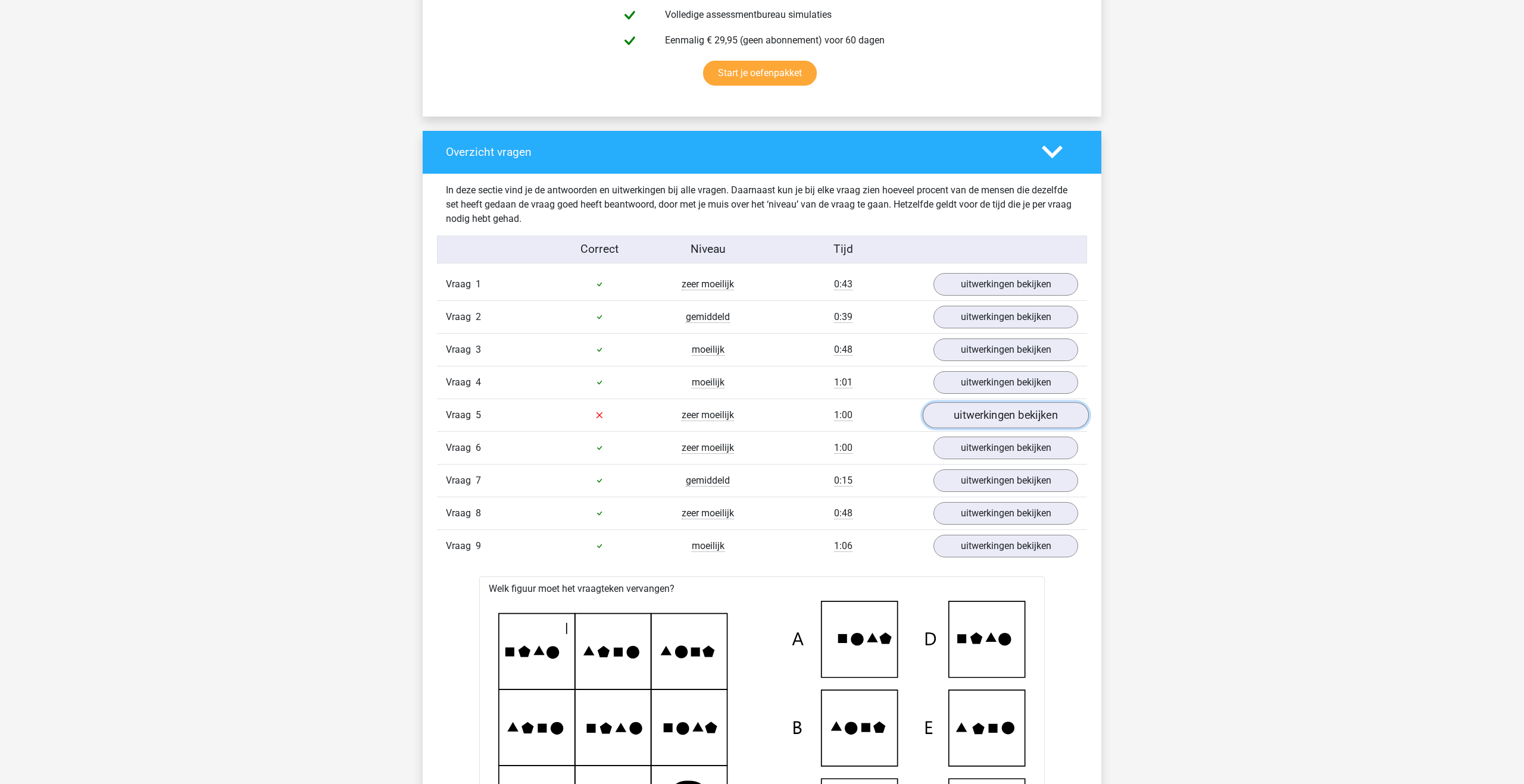
click at [953, 411] on link "uitwerkingen bekijken" at bounding box center [1006, 415] width 166 height 26
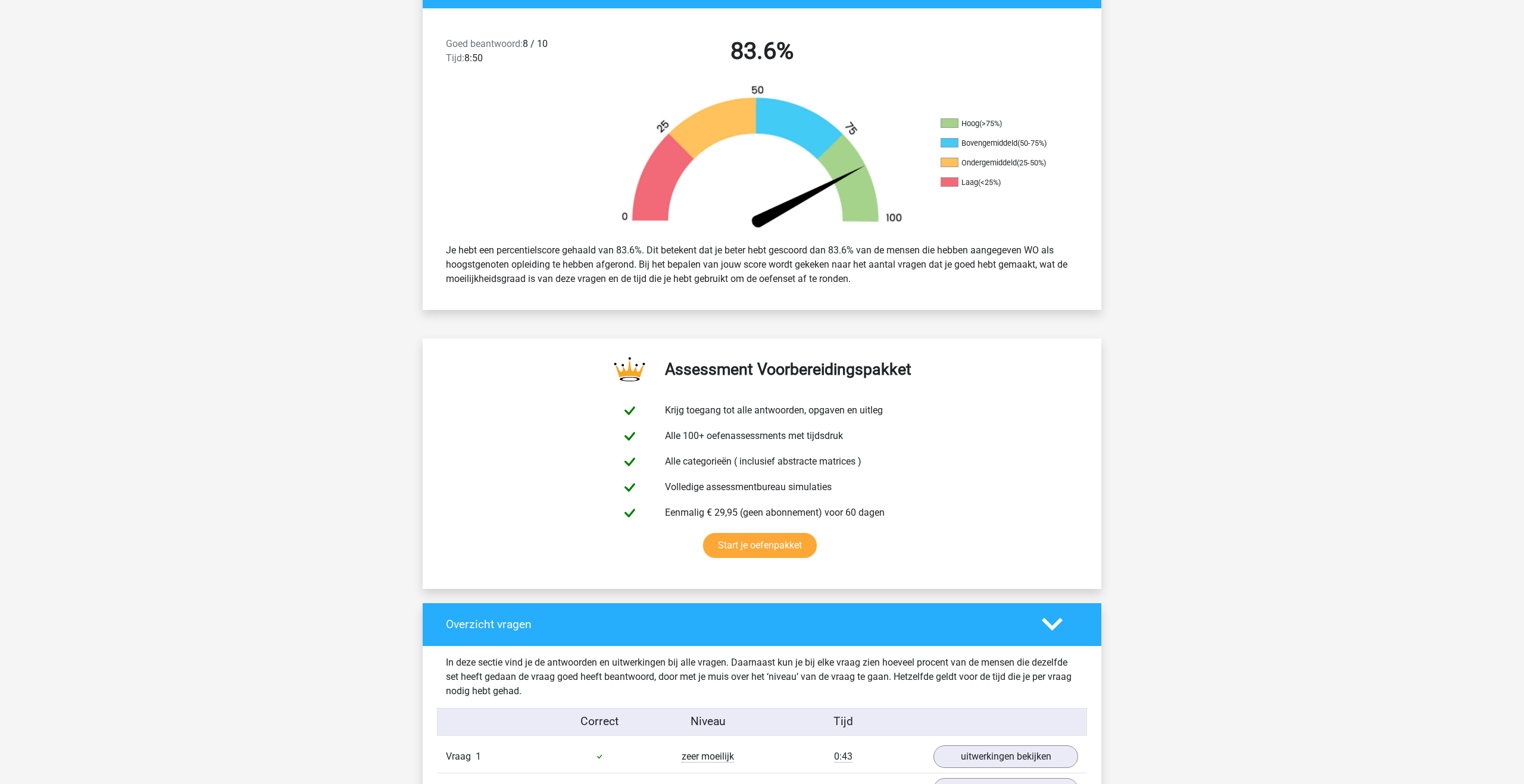
scroll to position [0, 0]
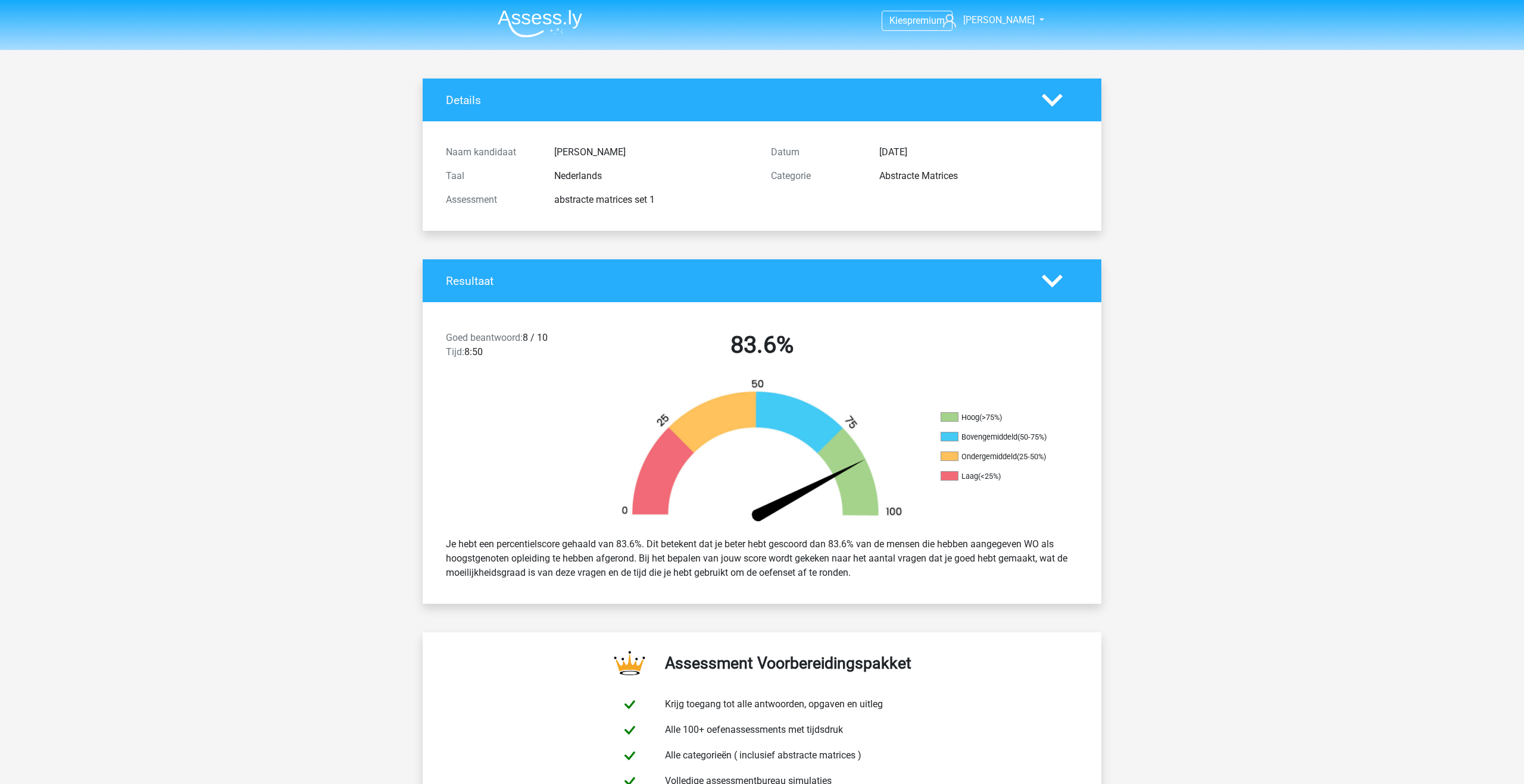
click at [536, 25] on img at bounding box center [540, 23] width 84 height 28
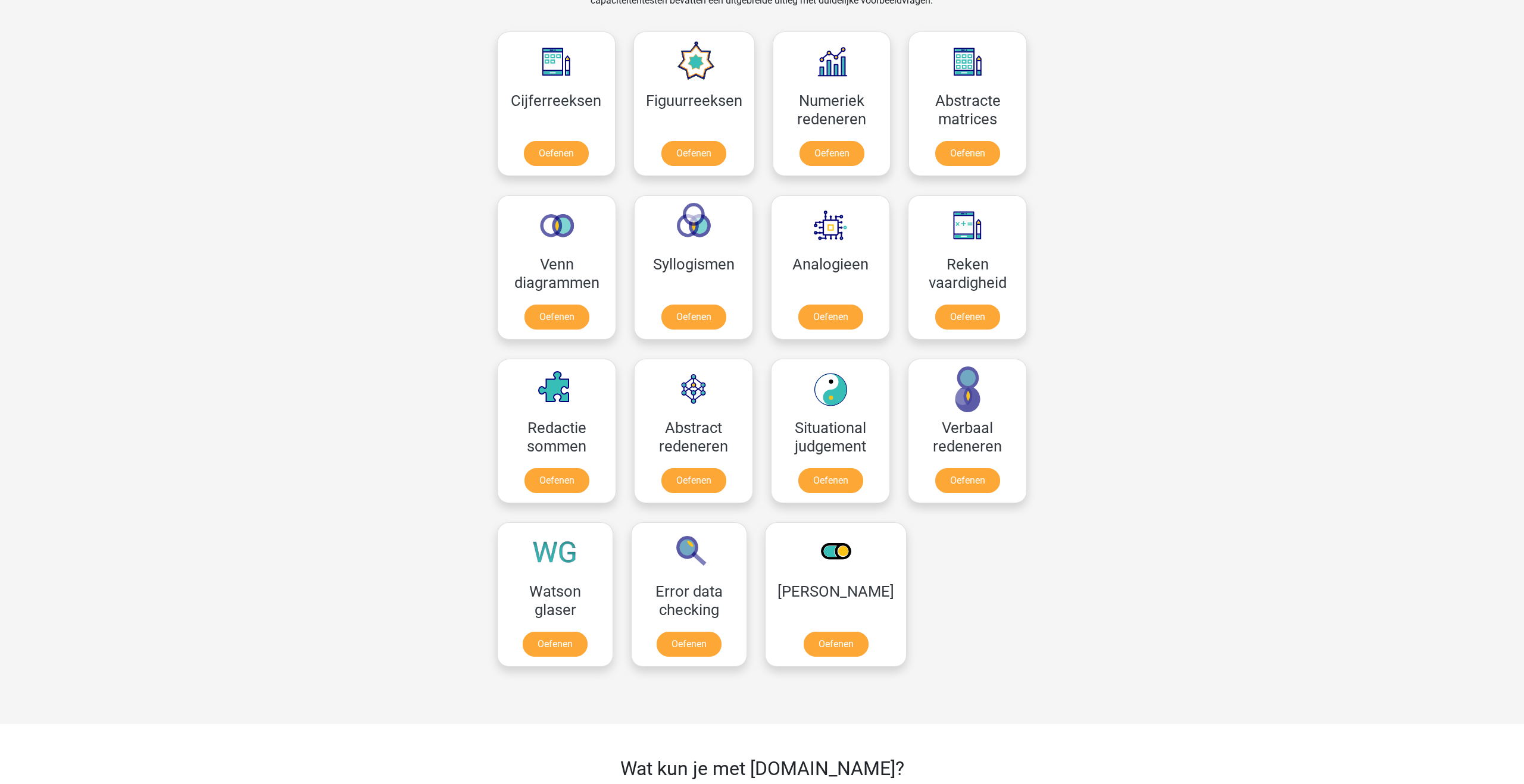
scroll to position [510, 0]
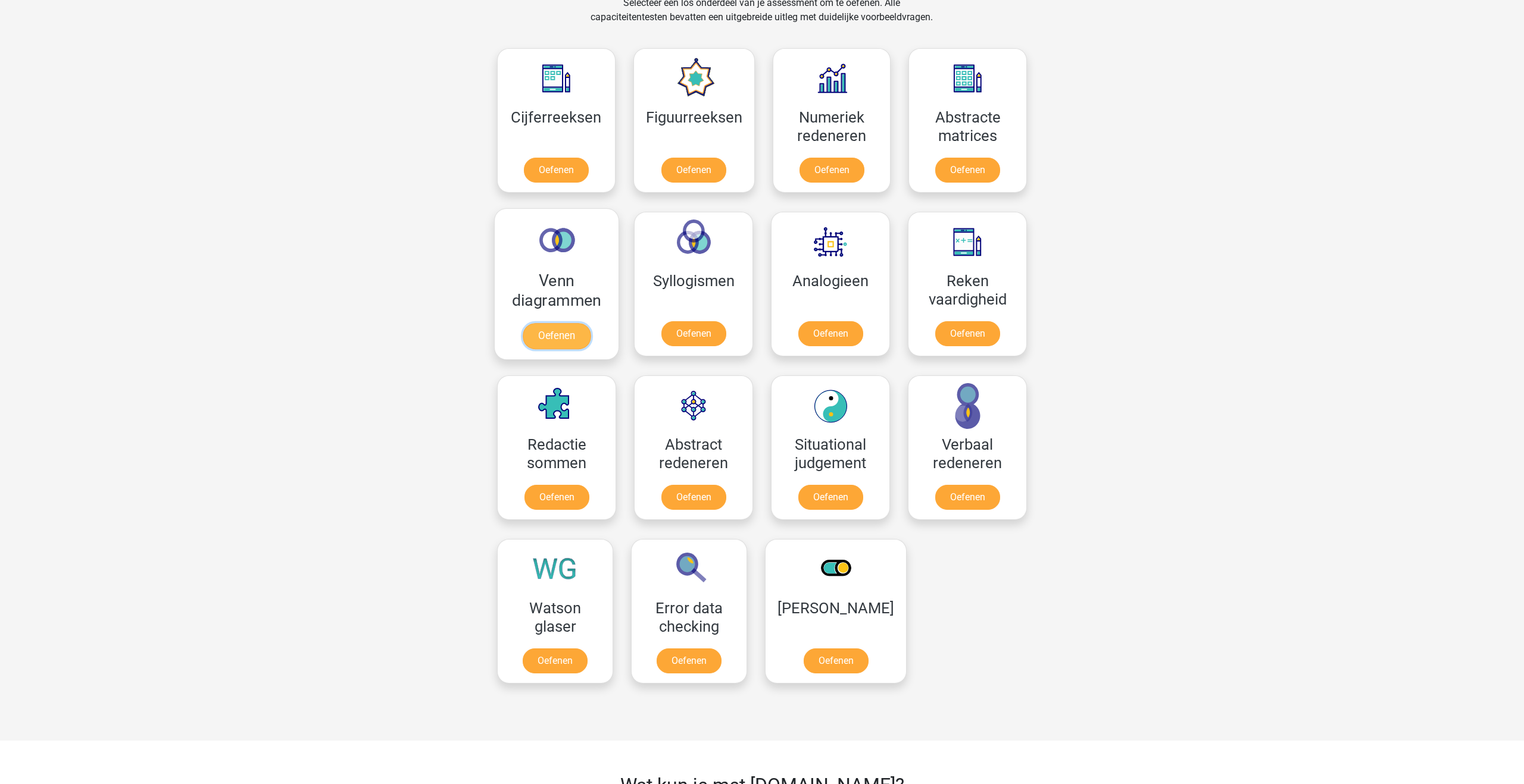
click at [549, 338] on link "Oefenen" at bounding box center [556, 336] width 68 height 26
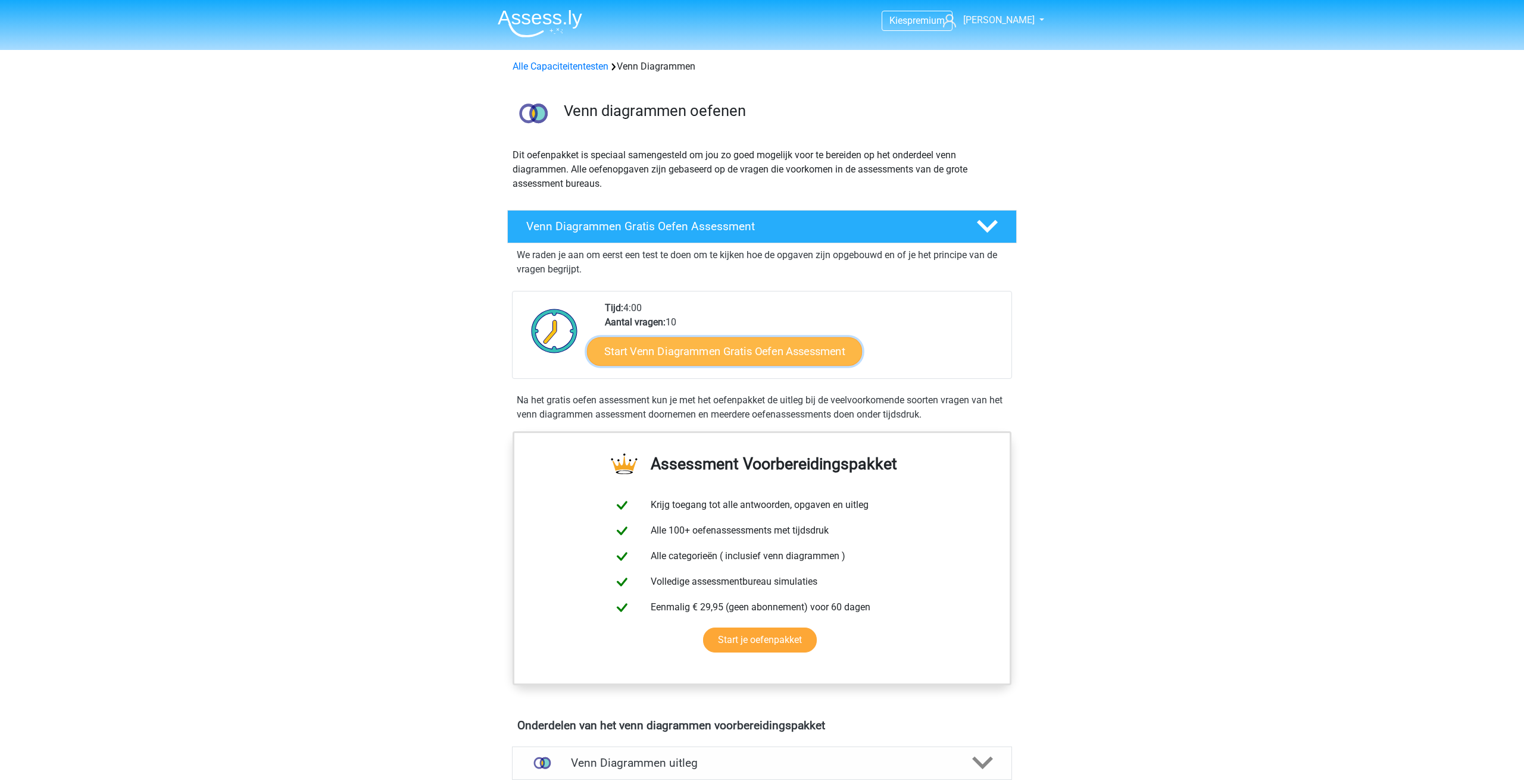
click at [641, 341] on link "Start Venn Diagrammen Gratis Oefen Assessment" at bounding box center [724, 351] width 275 height 29
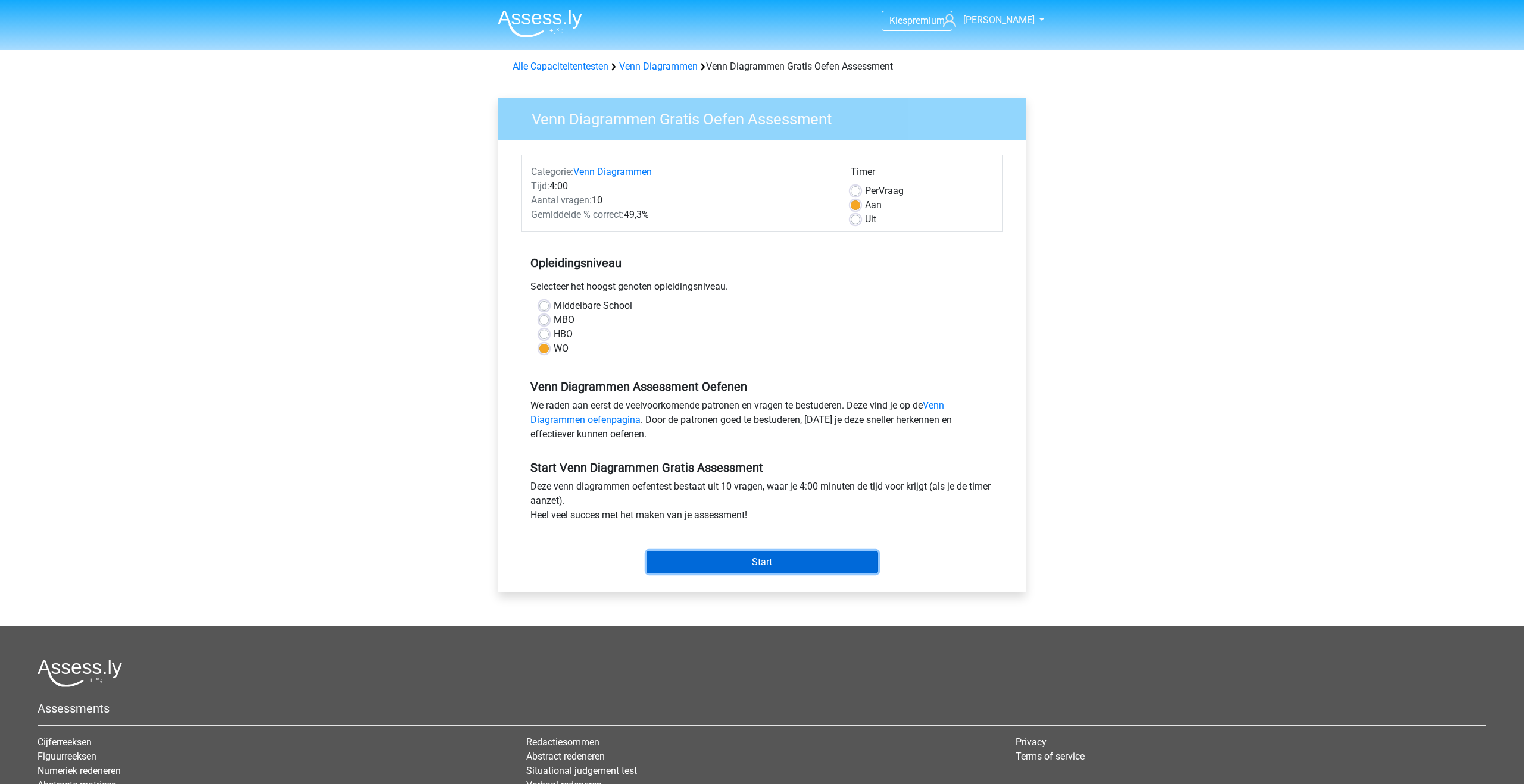
click at [685, 566] on input "Start" at bounding box center [762, 562] width 231 height 23
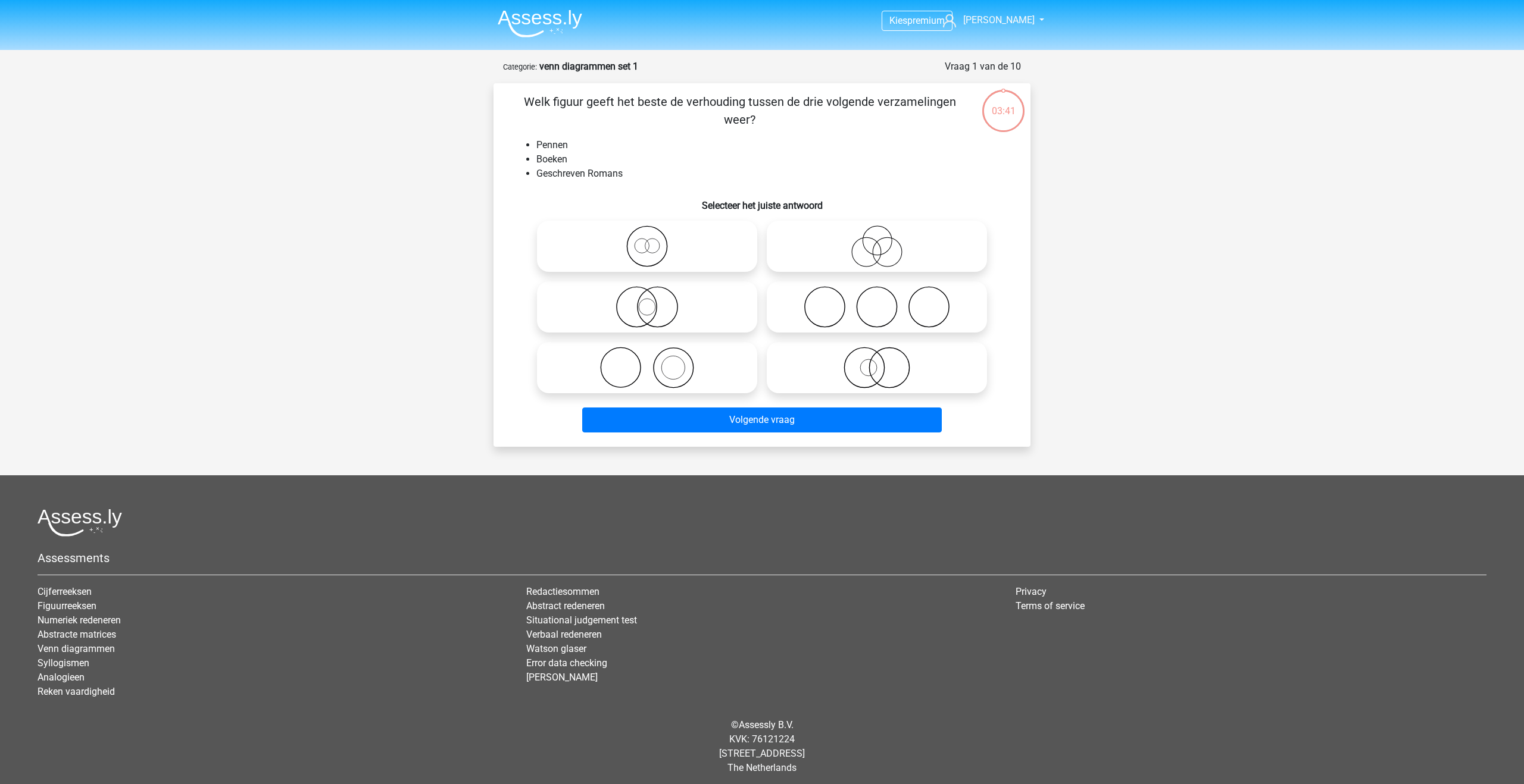
click at [652, 381] on icon at bounding box center [647, 368] width 211 height 42
click at [652, 362] on input "radio" at bounding box center [651, 358] width 8 height 8
radio input "true"
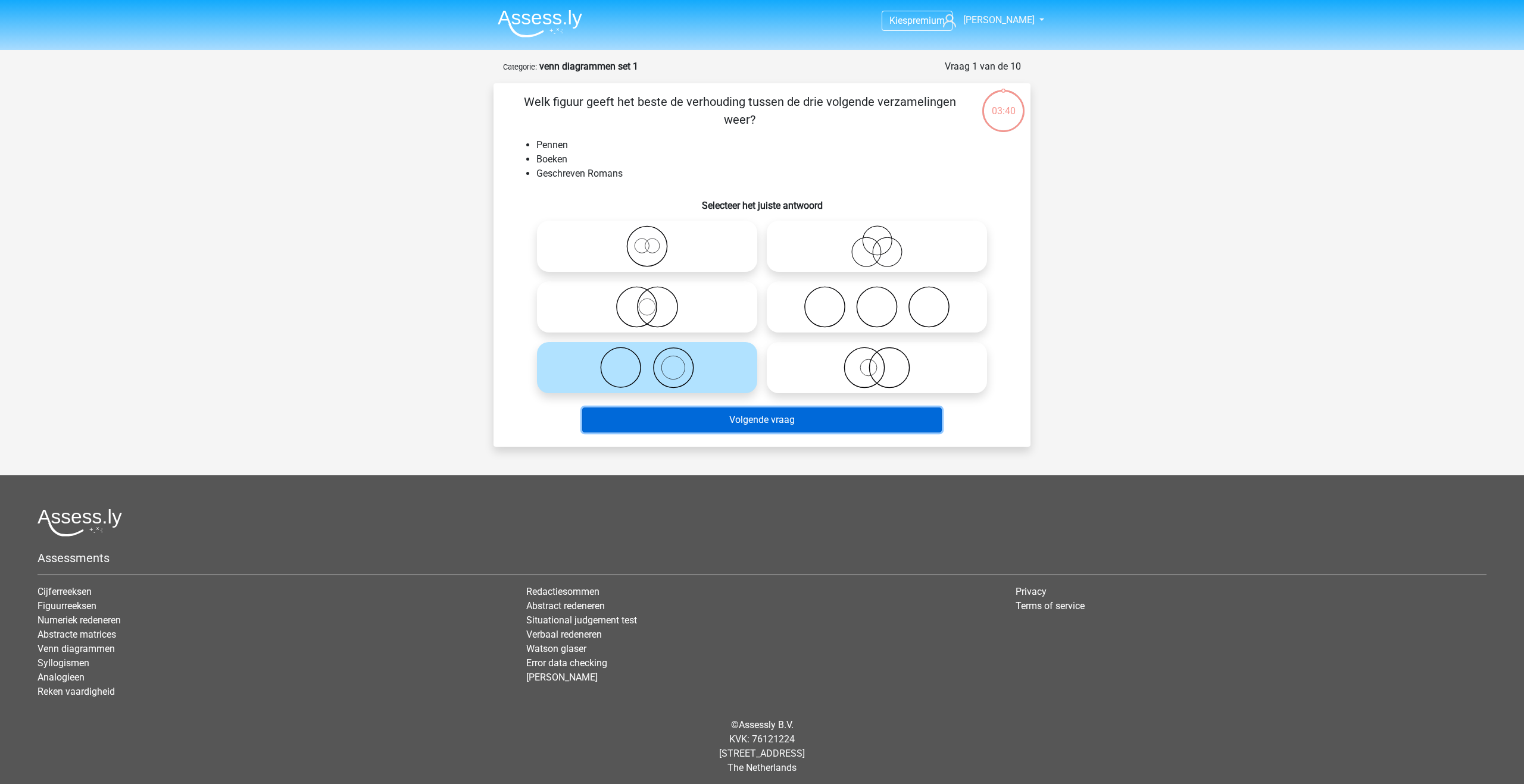
click at [659, 421] on button "Volgende vraag" at bounding box center [762, 420] width 360 height 25
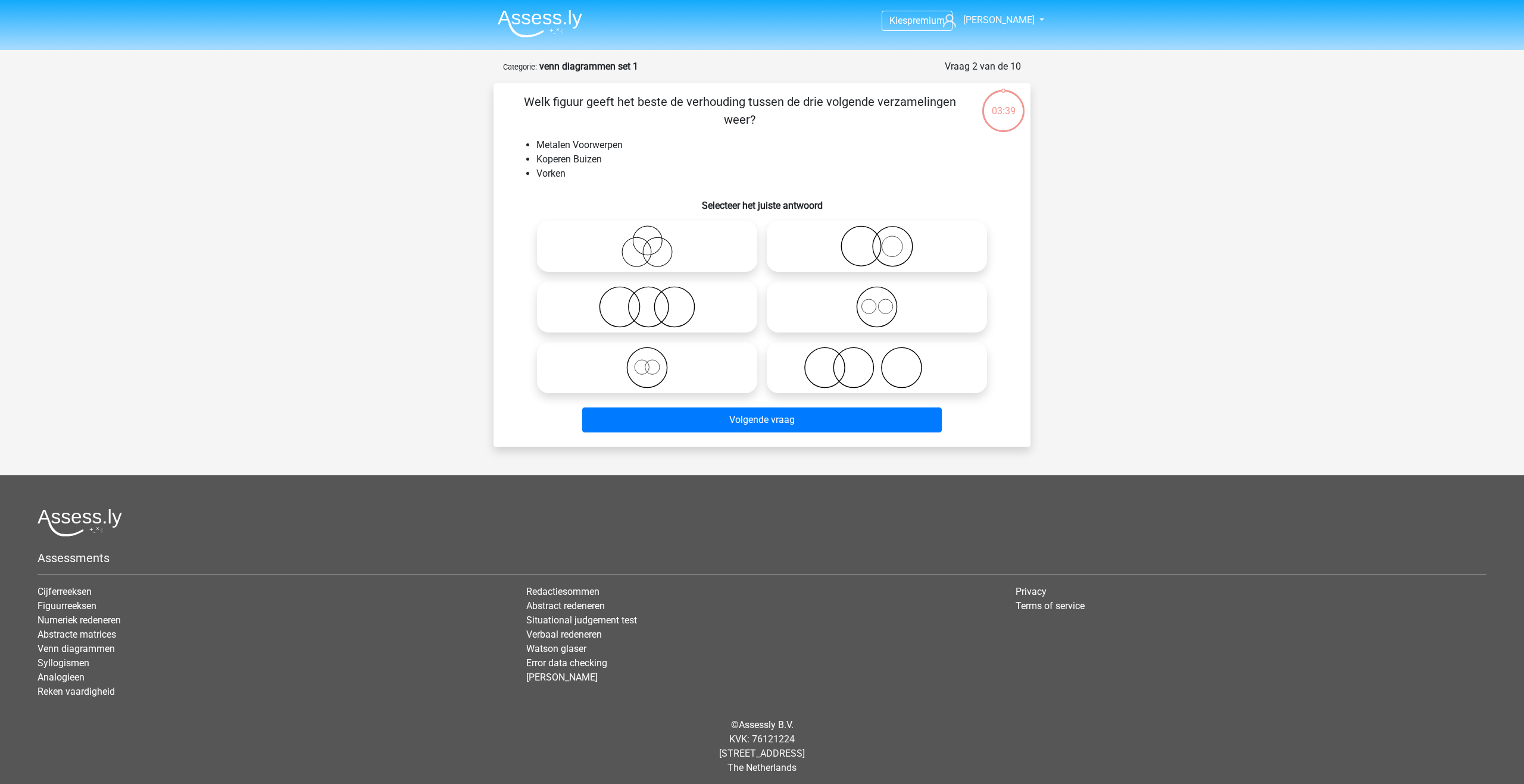
scroll to position [5, 0]
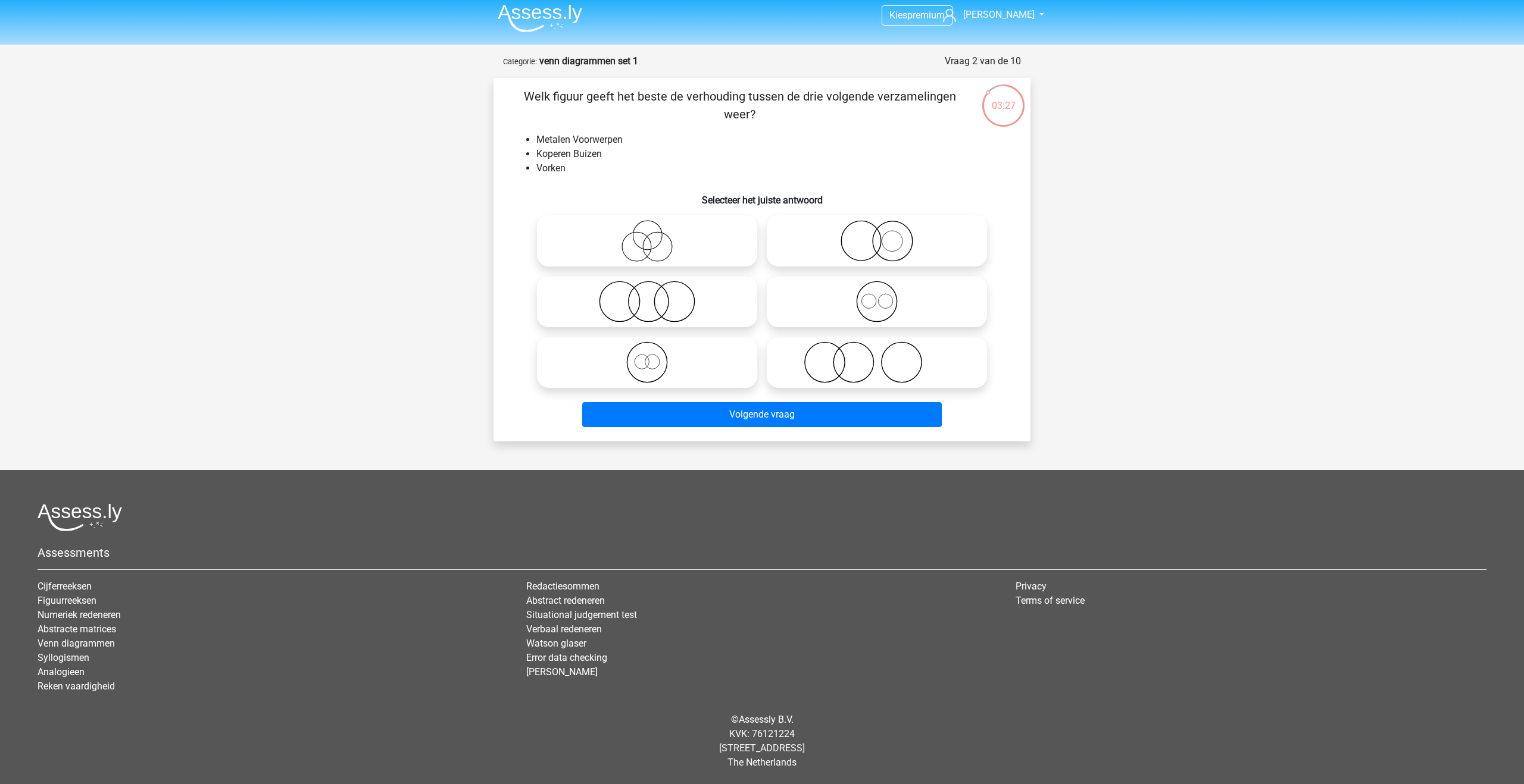
click at [860, 307] on icon at bounding box center [877, 301] width 211 height 42
click at [877, 296] on input "radio" at bounding box center [881, 292] width 8 height 8
radio input "true"
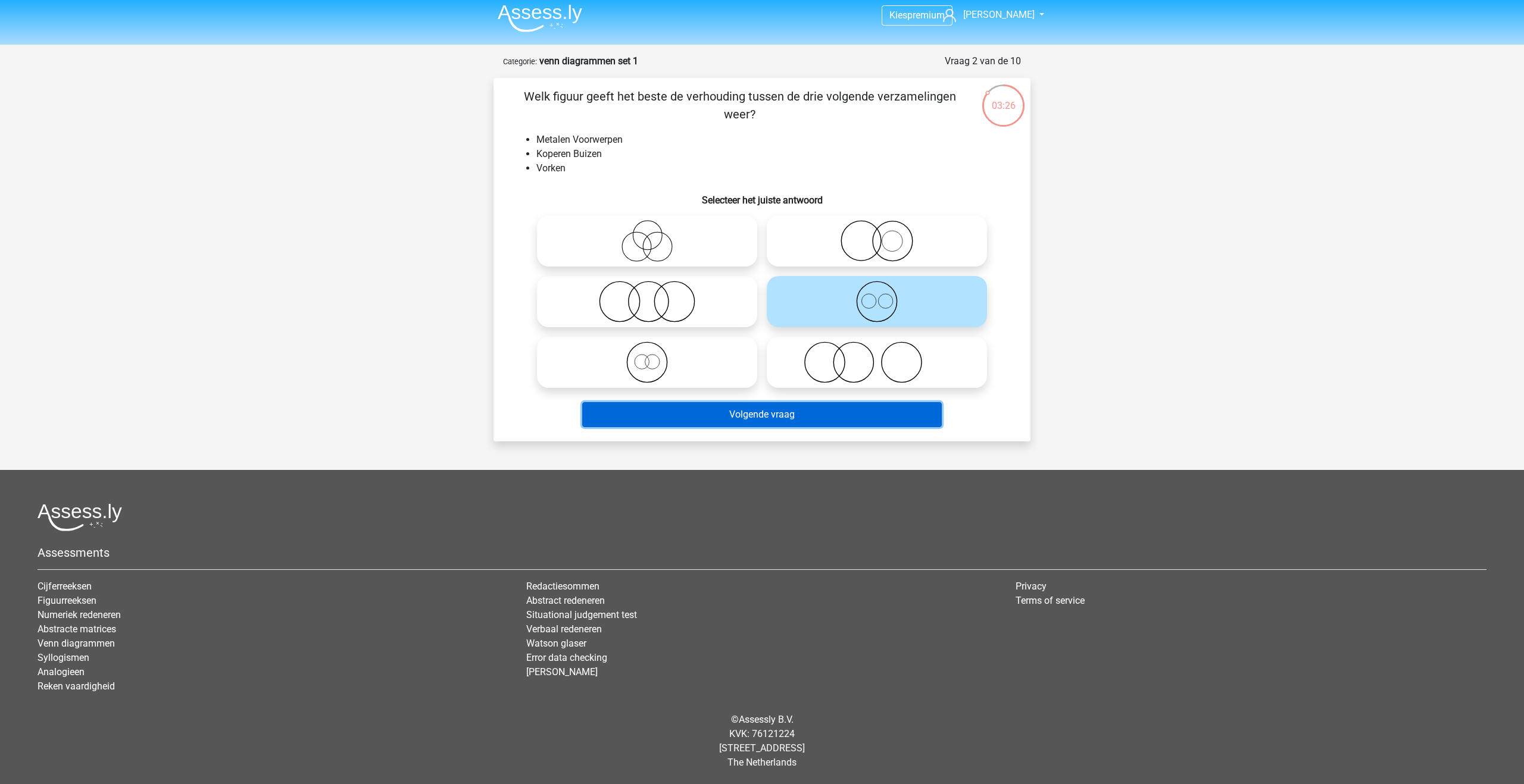
click at [779, 414] on button "Volgende vraag" at bounding box center [762, 414] width 360 height 25
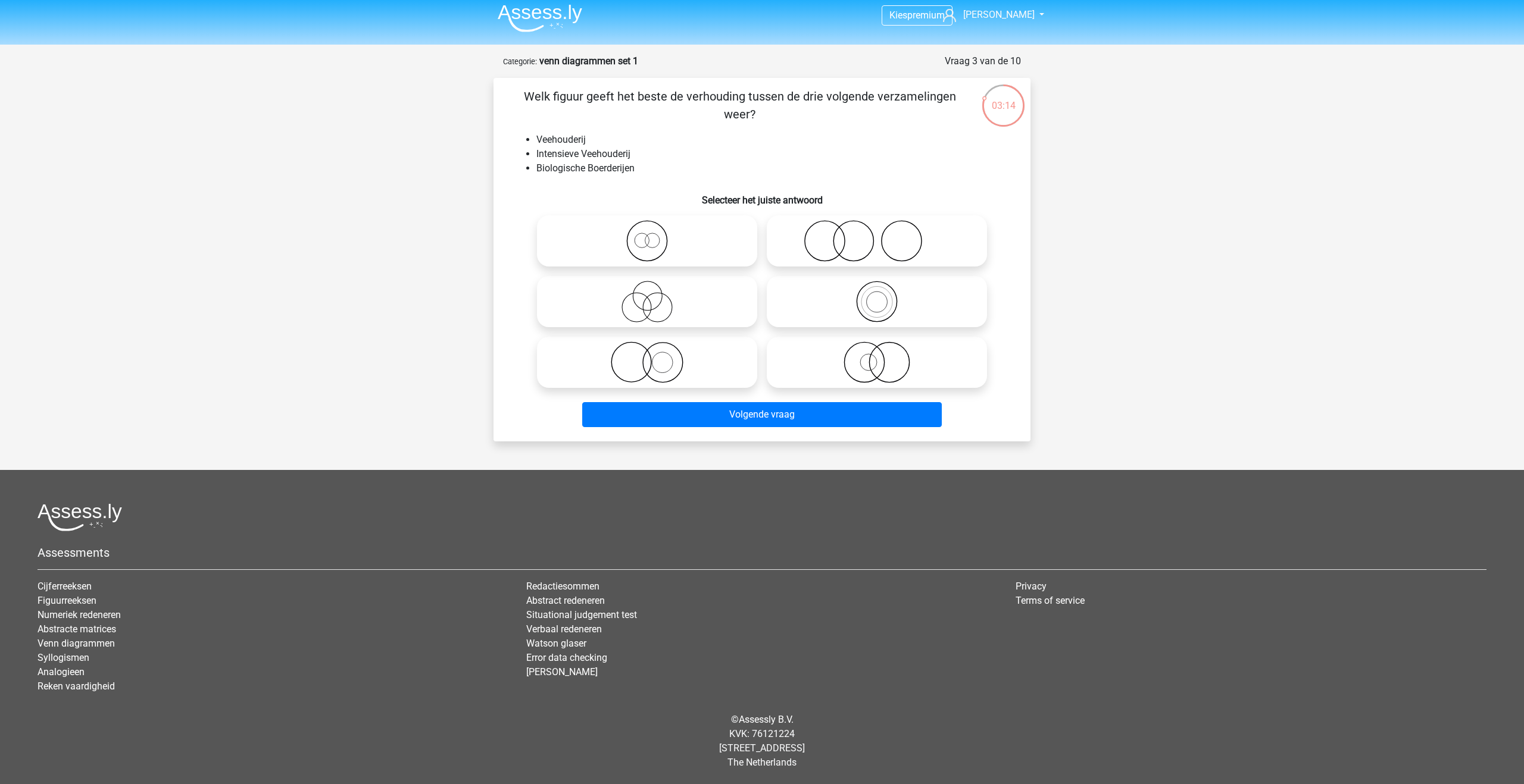
click at [818, 305] on icon at bounding box center [877, 301] width 211 height 42
click at [877, 296] on input "radio" at bounding box center [881, 292] width 8 height 8
radio input "true"
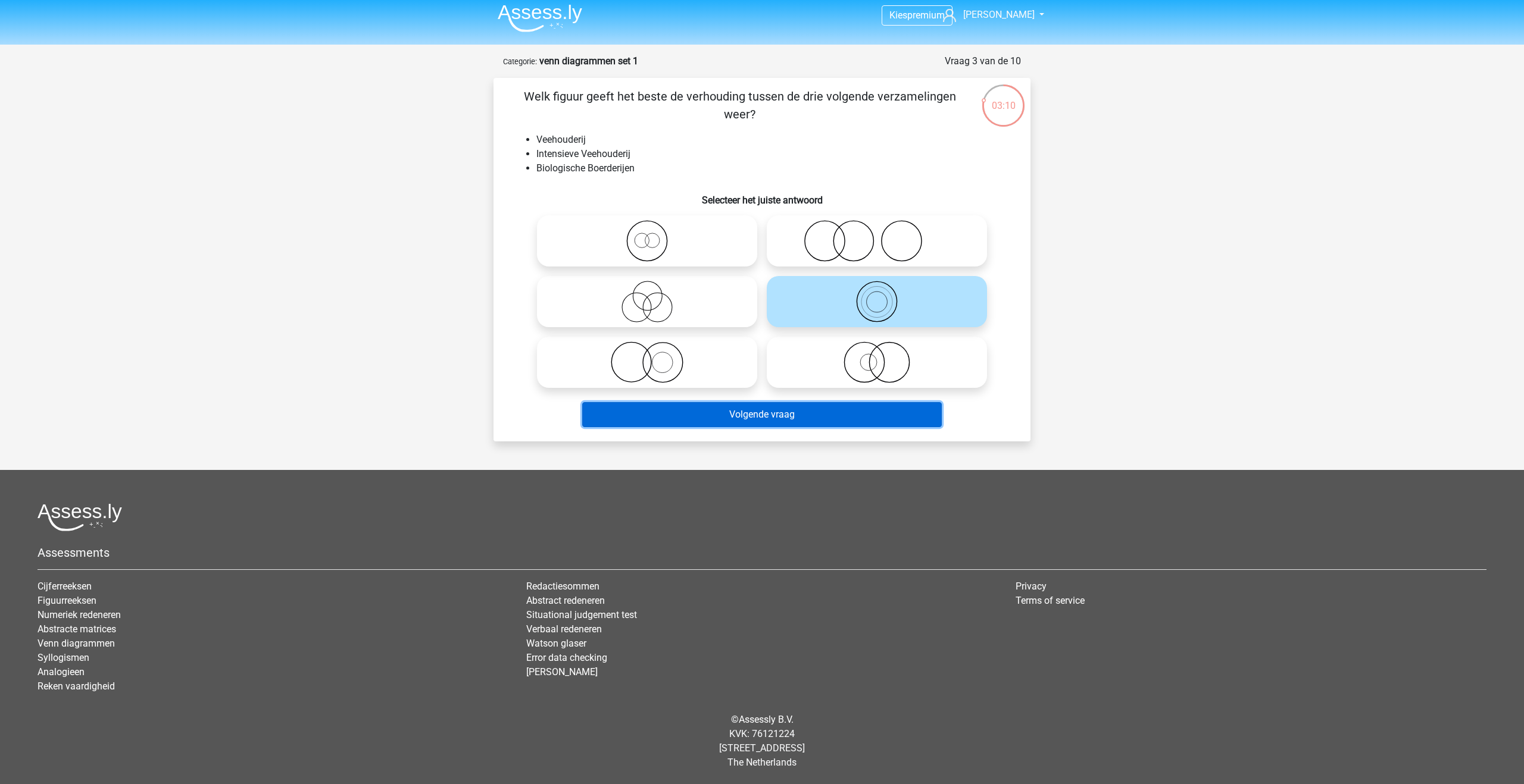
click at [797, 423] on button "Volgende vraag" at bounding box center [762, 414] width 360 height 25
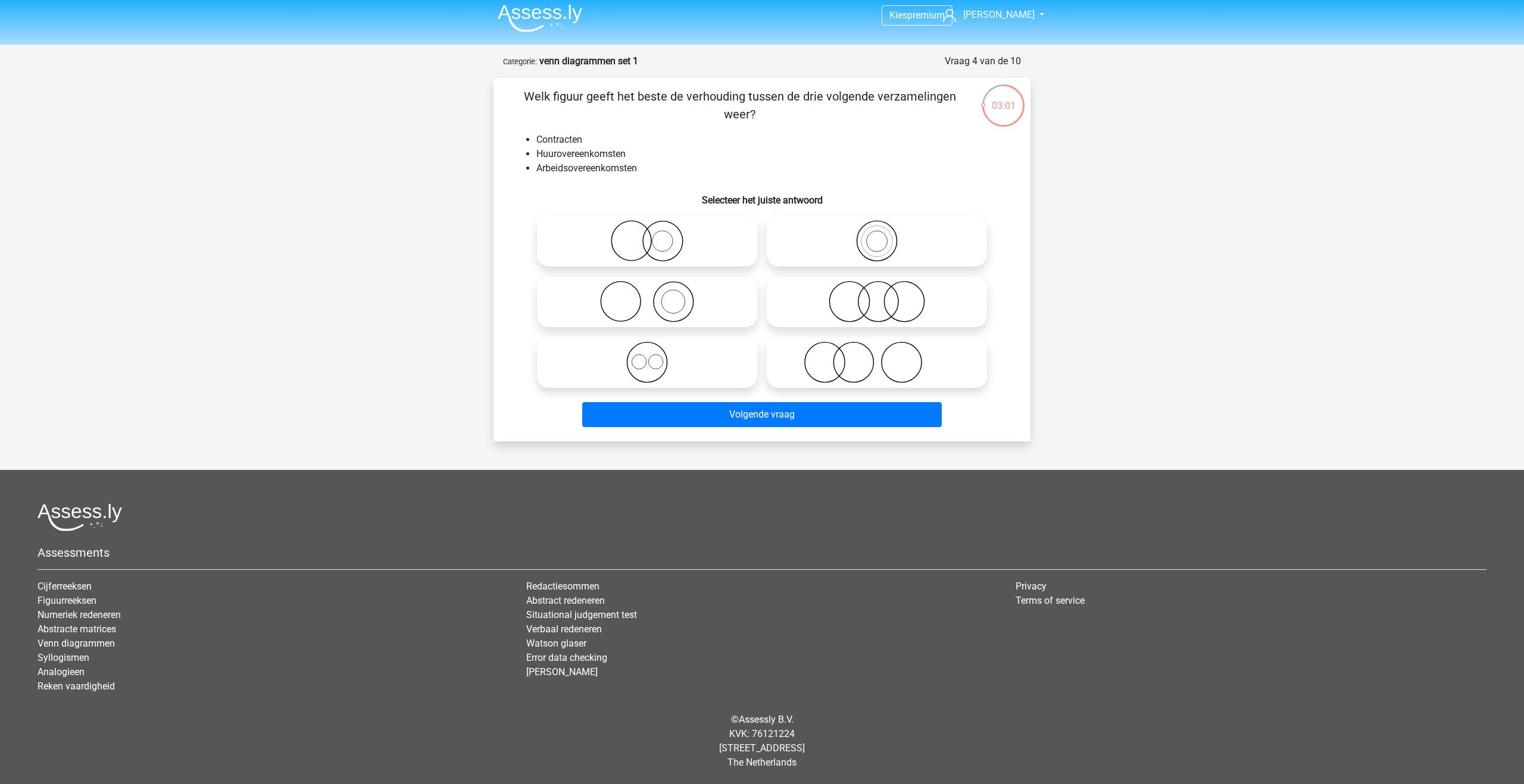
click at [679, 357] on icon at bounding box center [647, 362] width 211 height 42
click at [655, 357] on input "radio" at bounding box center [651, 353] width 8 height 8
radio input "true"
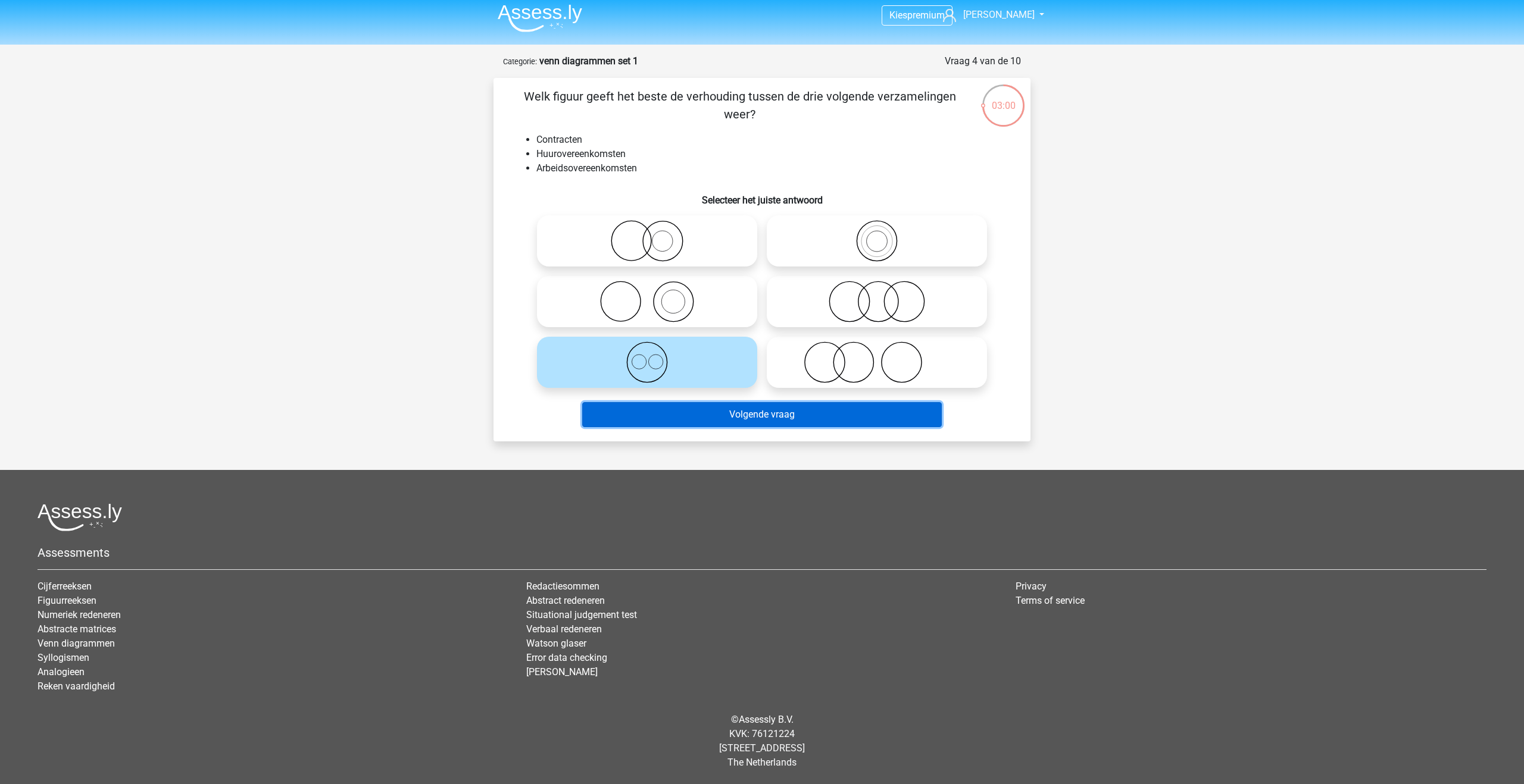
click at [693, 402] on button "Volgende vraag" at bounding box center [762, 414] width 360 height 25
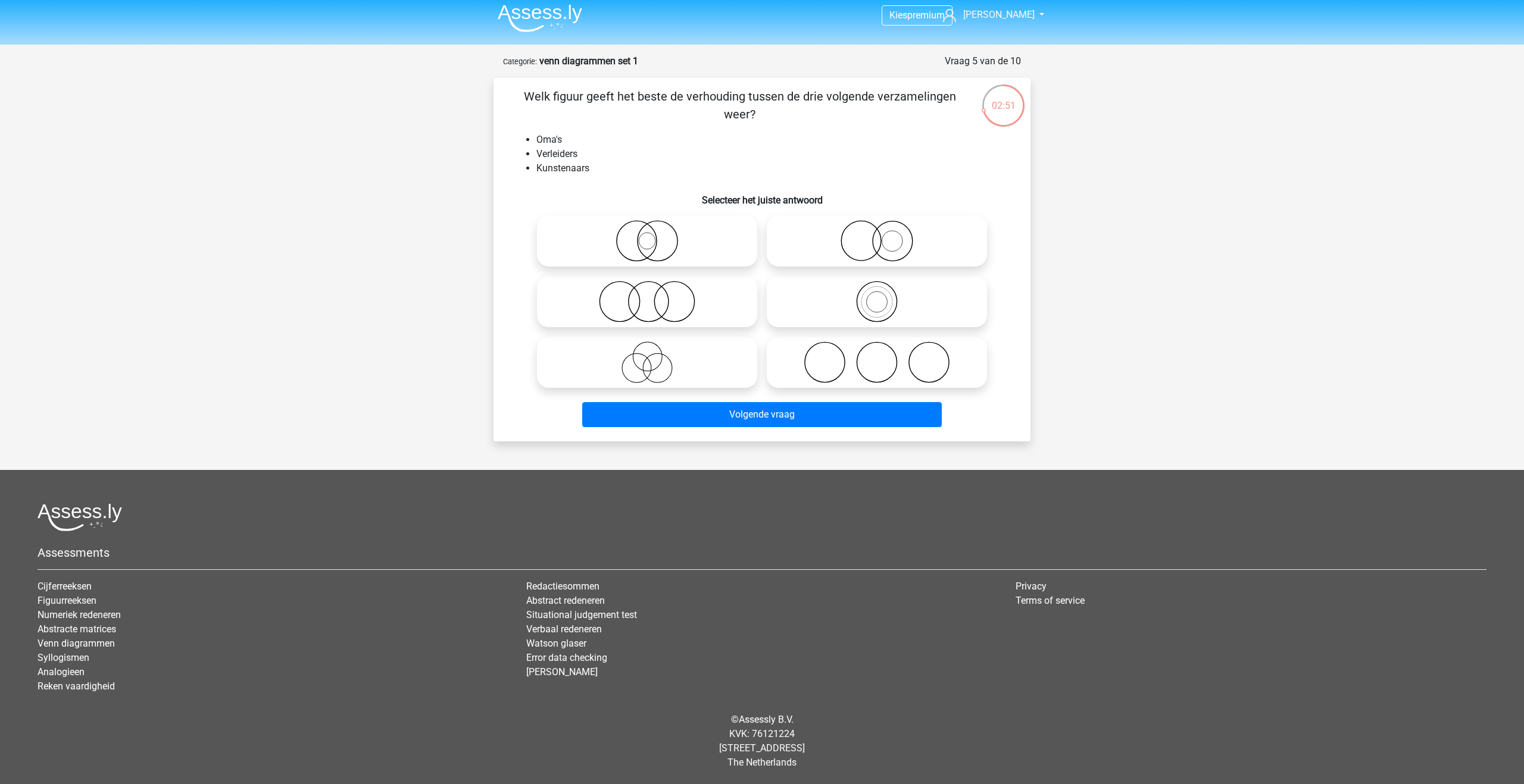
click at [660, 364] on circle at bounding box center [647, 357] width 29 height 29
click at [655, 357] on input "radio" at bounding box center [651, 353] width 8 height 8
radio input "true"
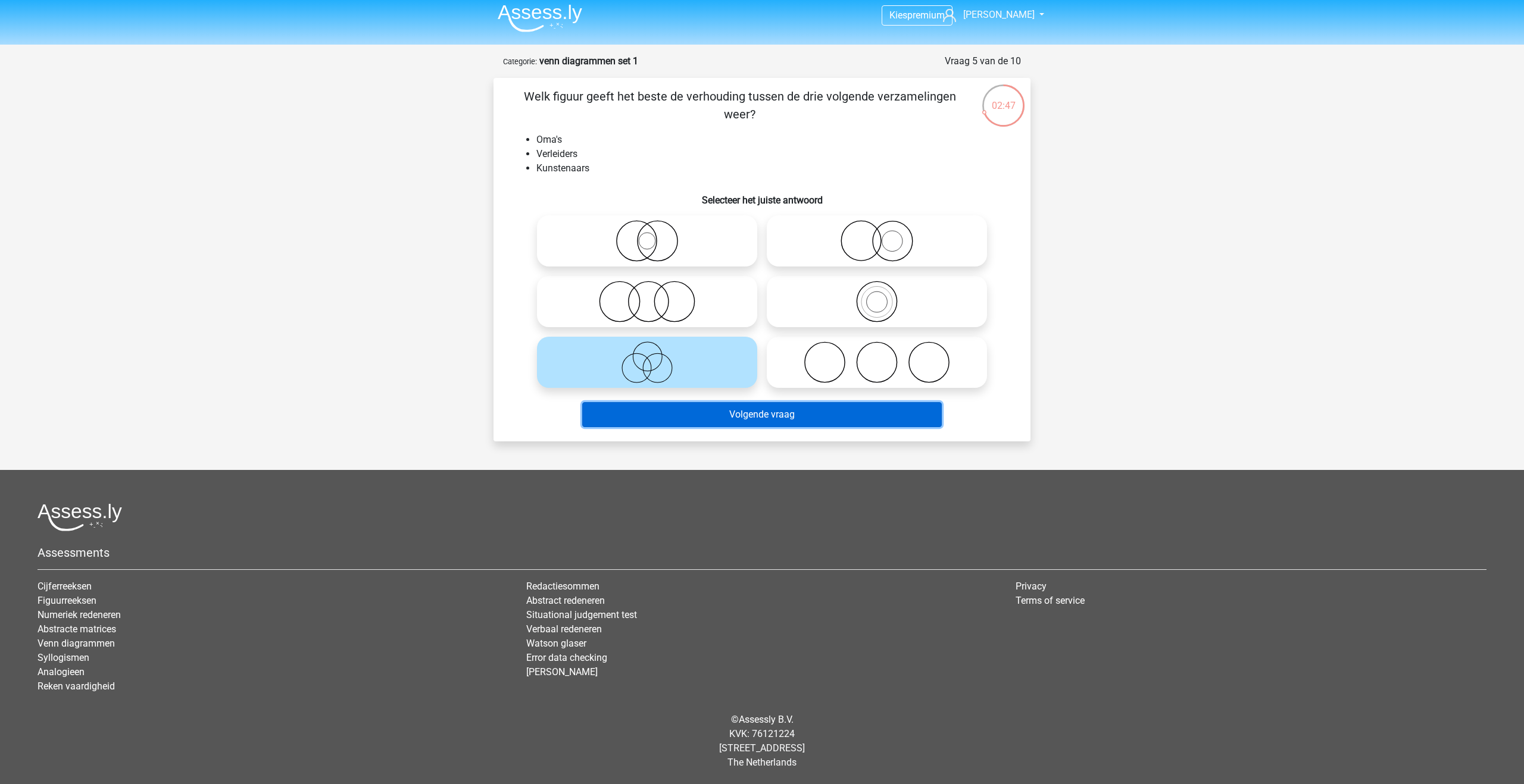
click at [671, 408] on button "Volgende vraag" at bounding box center [762, 414] width 360 height 25
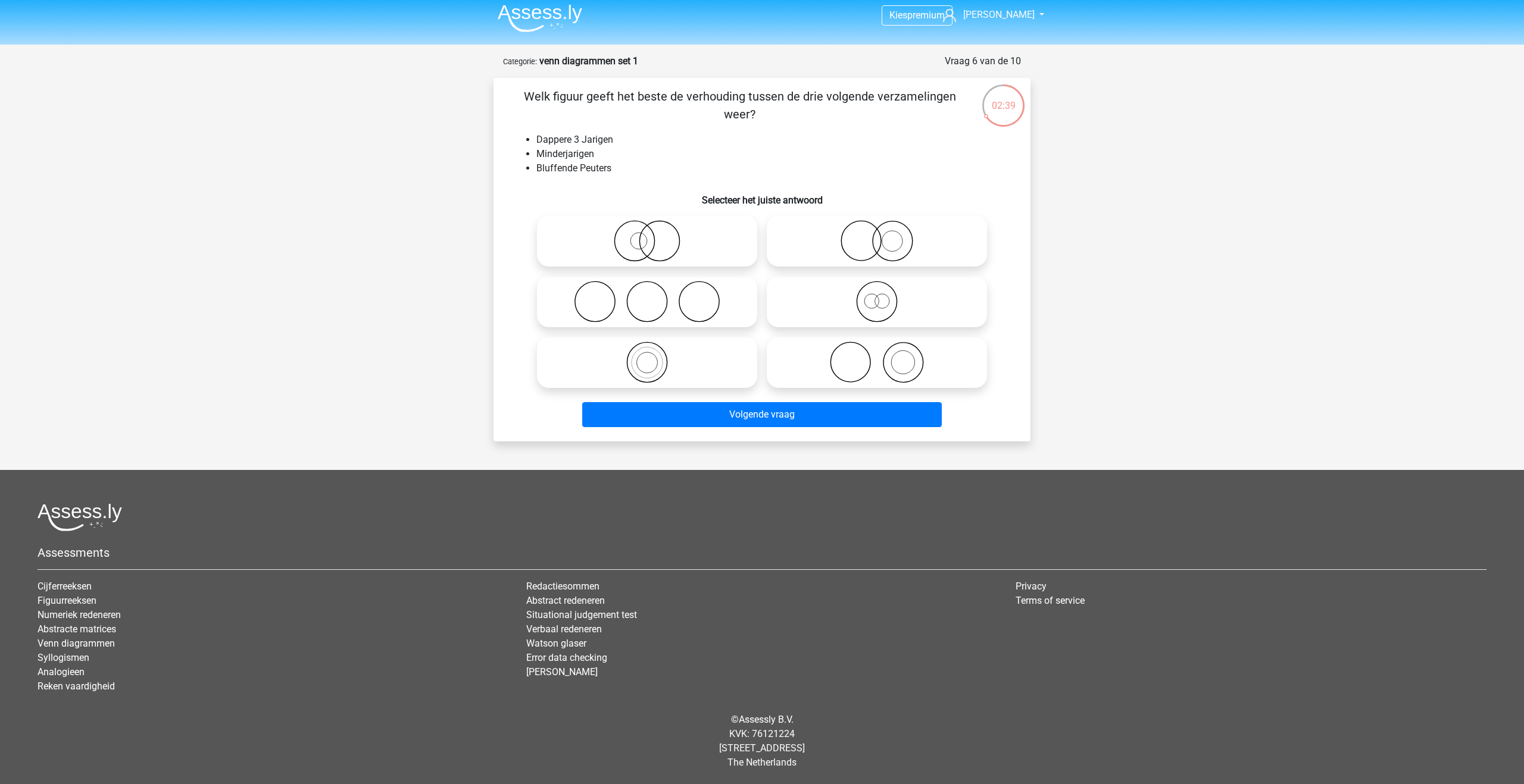
click at [875, 298] on icon at bounding box center [877, 301] width 211 height 42
click at [877, 296] on input "radio" at bounding box center [881, 292] width 8 height 8
radio input "true"
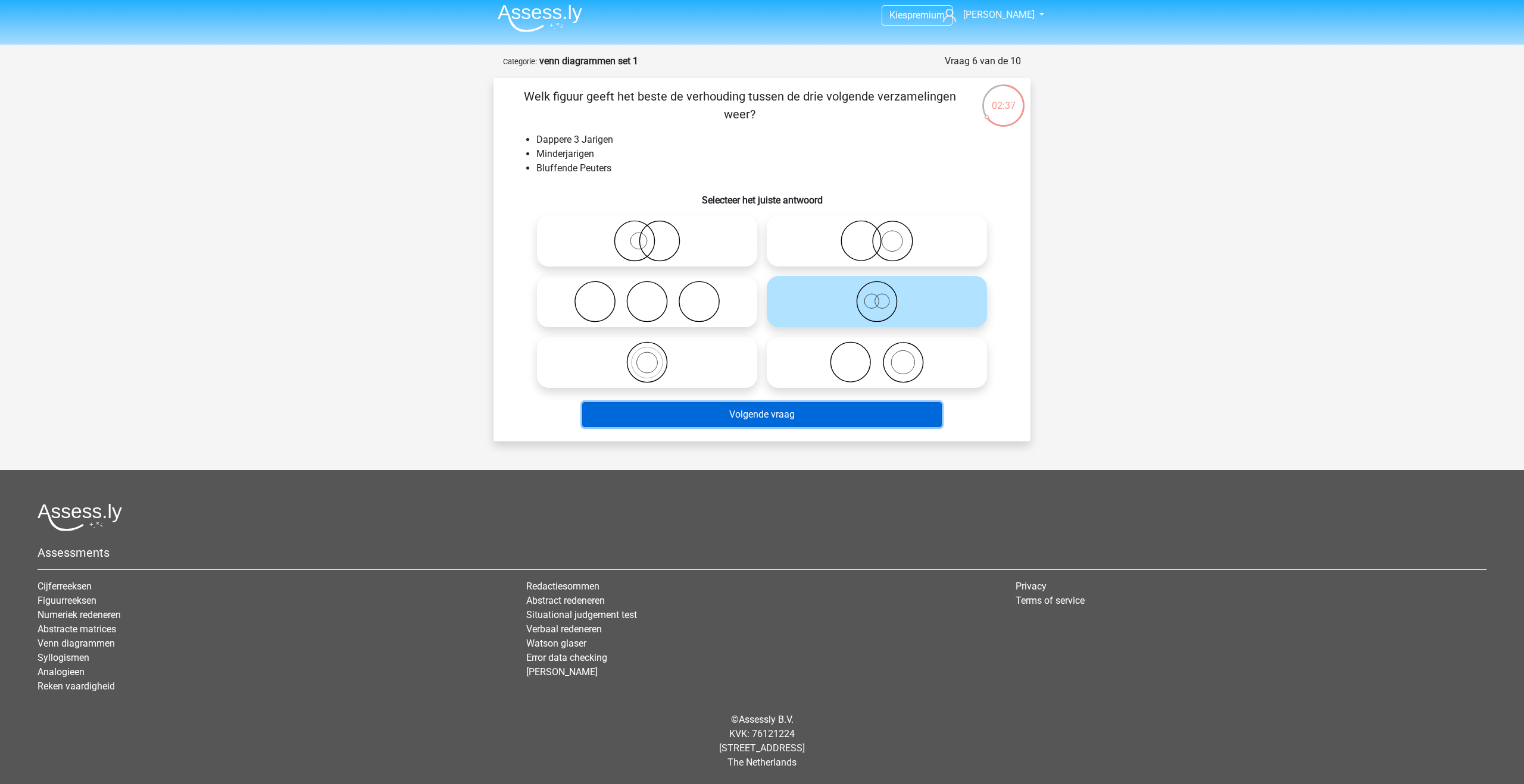
click at [852, 416] on button "Volgende vraag" at bounding box center [762, 414] width 360 height 25
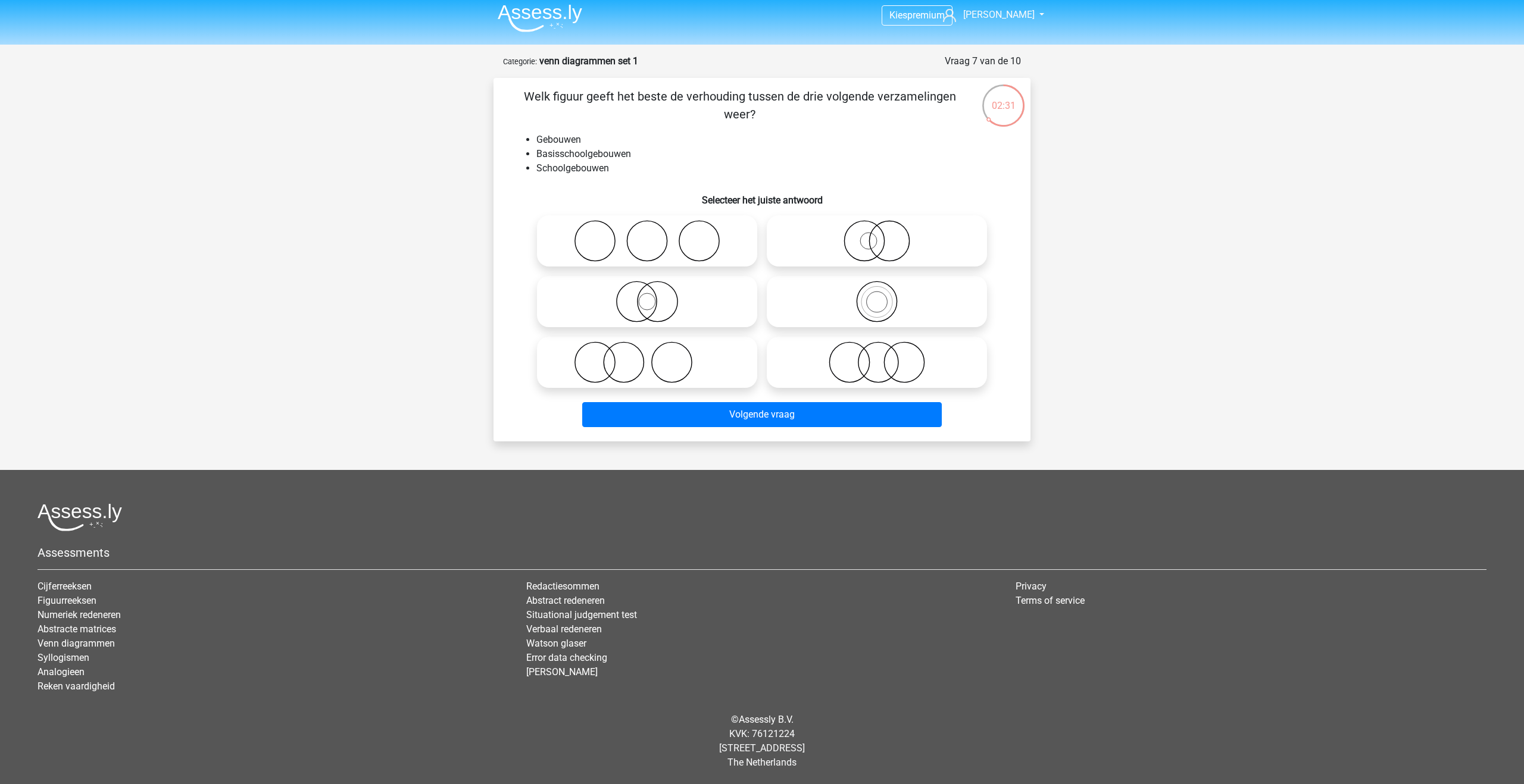
click at [790, 303] on icon at bounding box center [877, 301] width 211 height 42
click at [877, 296] on input "radio" at bounding box center [881, 292] width 8 height 8
radio input "true"
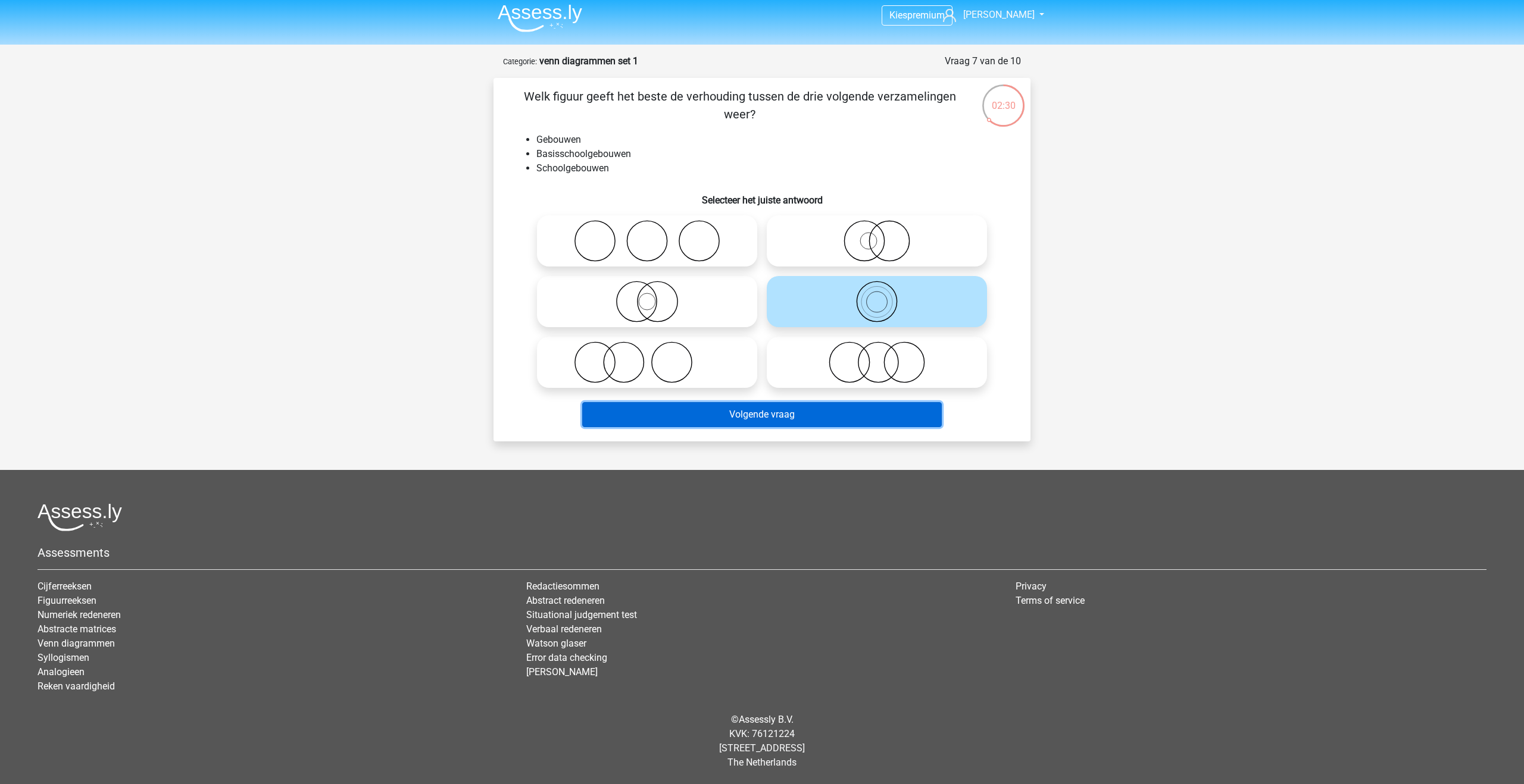
click at [779, 421] on button "Volgende vraag" at bounding box center [762, 414] width 360 height 25
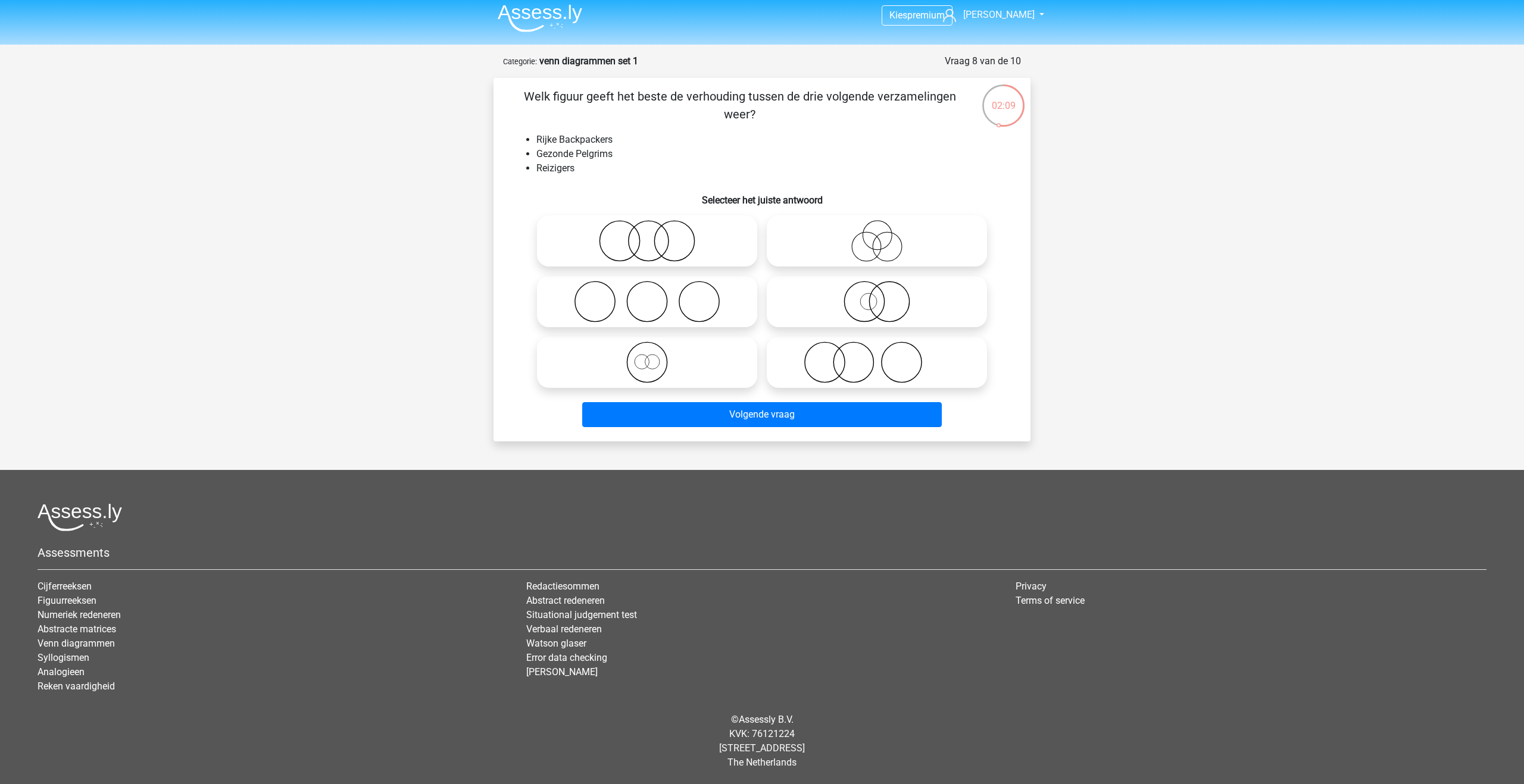
click at [831, 360] on icon at bounding box center [877, 362] width 211 height 42
click at [877, 357] on input "radio" at bounding box center [881, 353] width 8 height 8
radio input "true"
click at [829, 299] on icon at bounding box center [877, 301] width 211 height 42
click at [877, 296] on input "radio" at bounding box center [881, 292] width 8 height 8
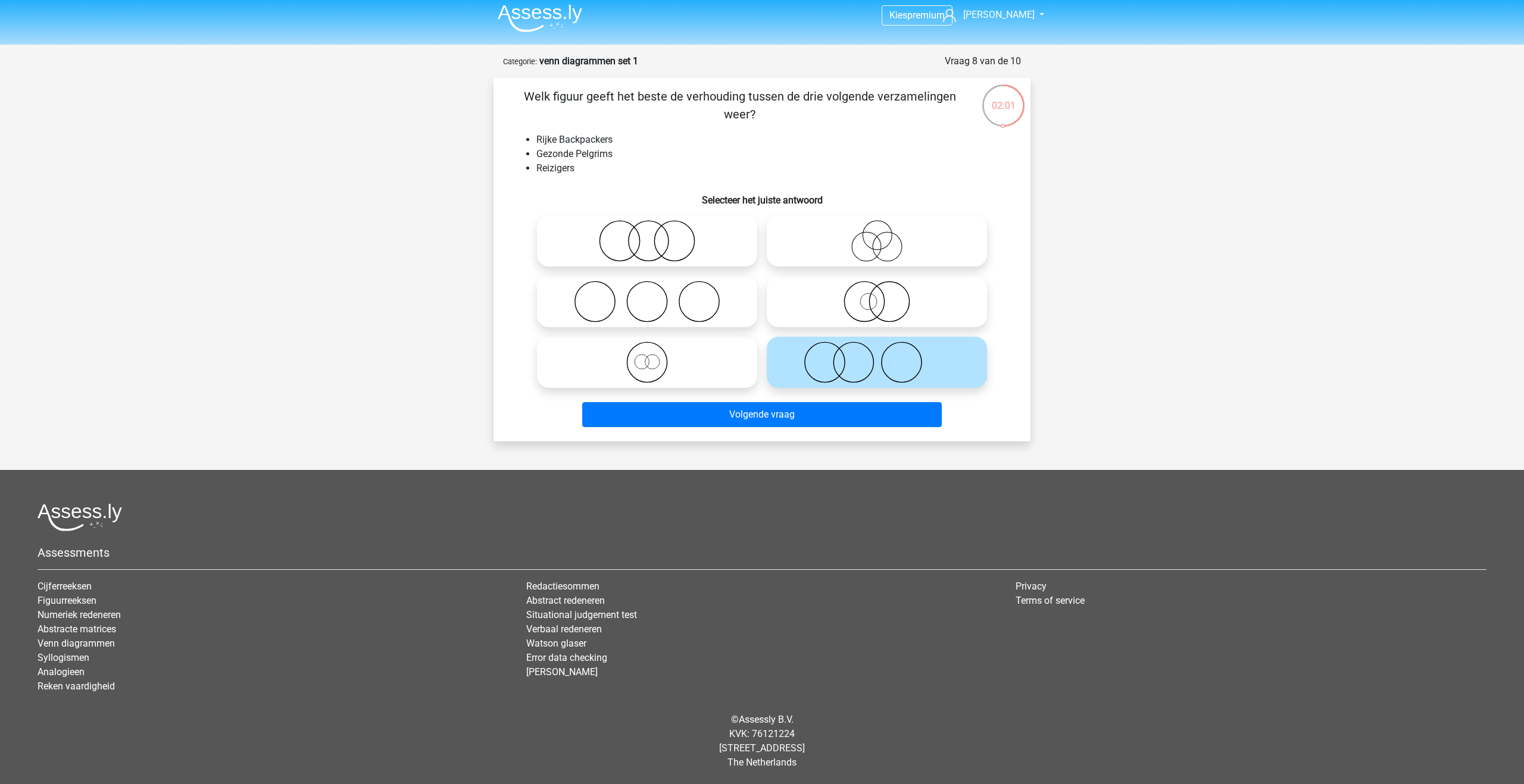
radio input "true"
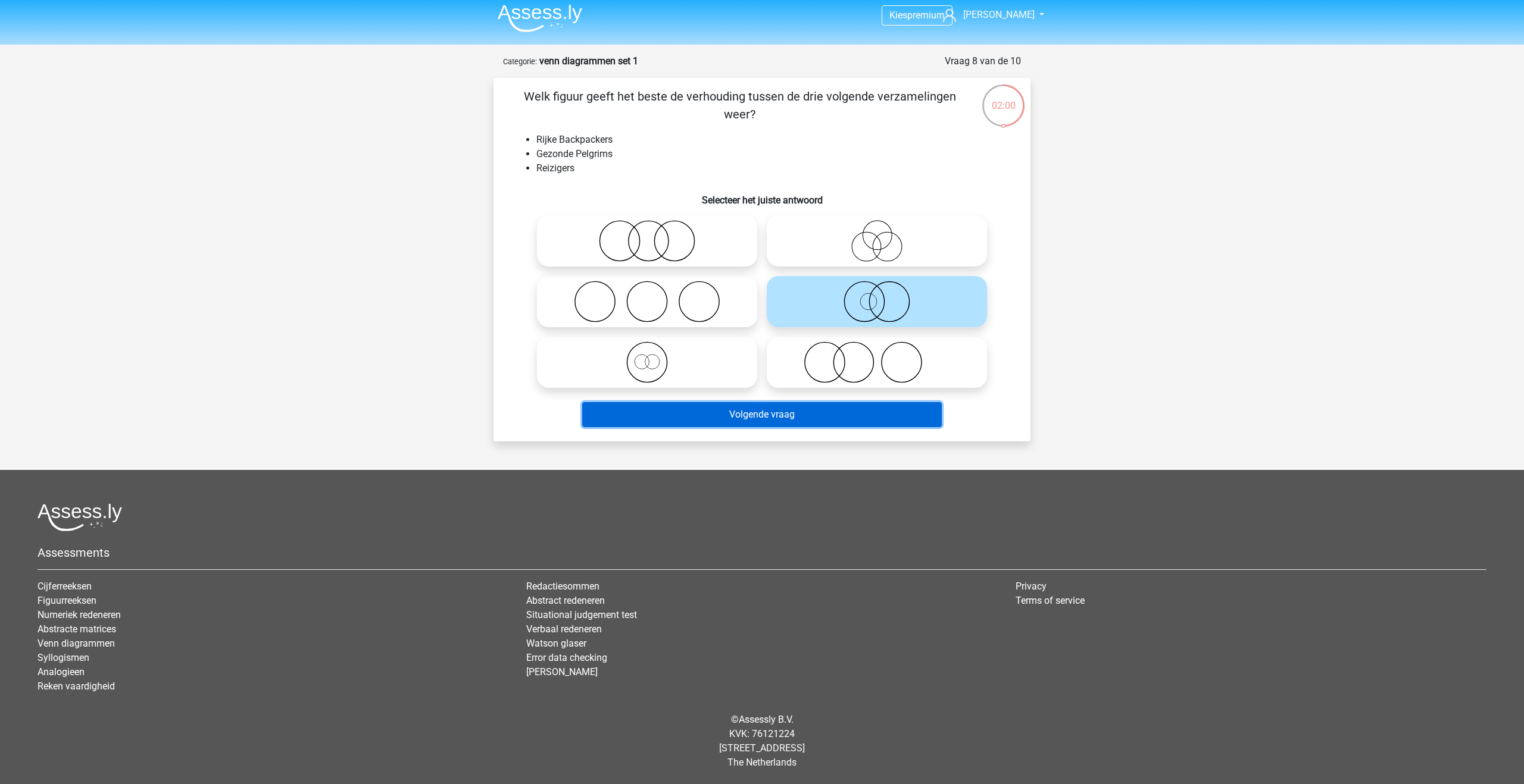
click at [802, 411] on button "Volgende vraag" at bounding box center [762, 414] width 360 height 25
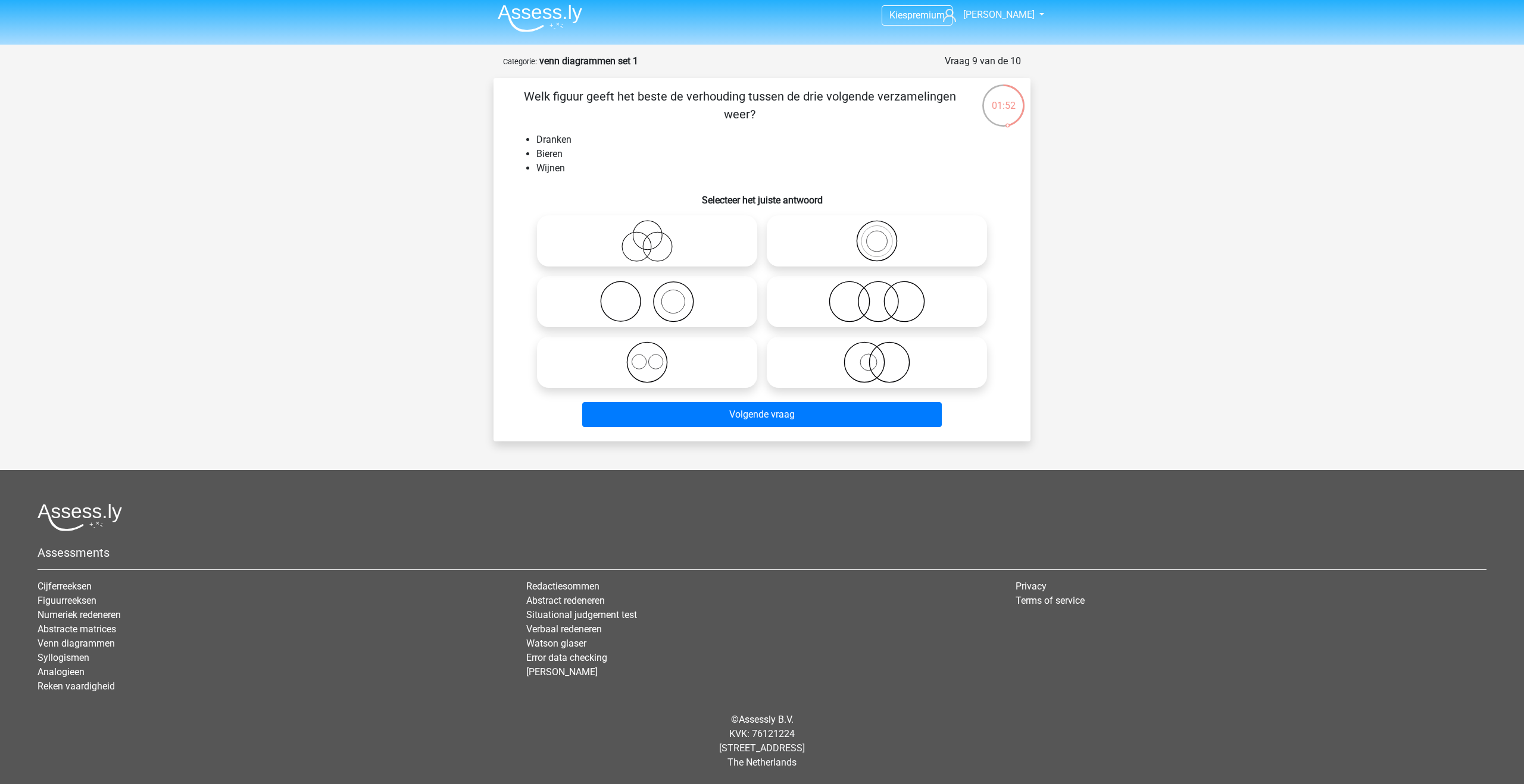
click at [680, 362] on icon at bounding box center [647, 362] width 211 height 42
click at [655, 357] on input "radio" at bounding box center [651, 353] width 8 height 8
radio input "true"
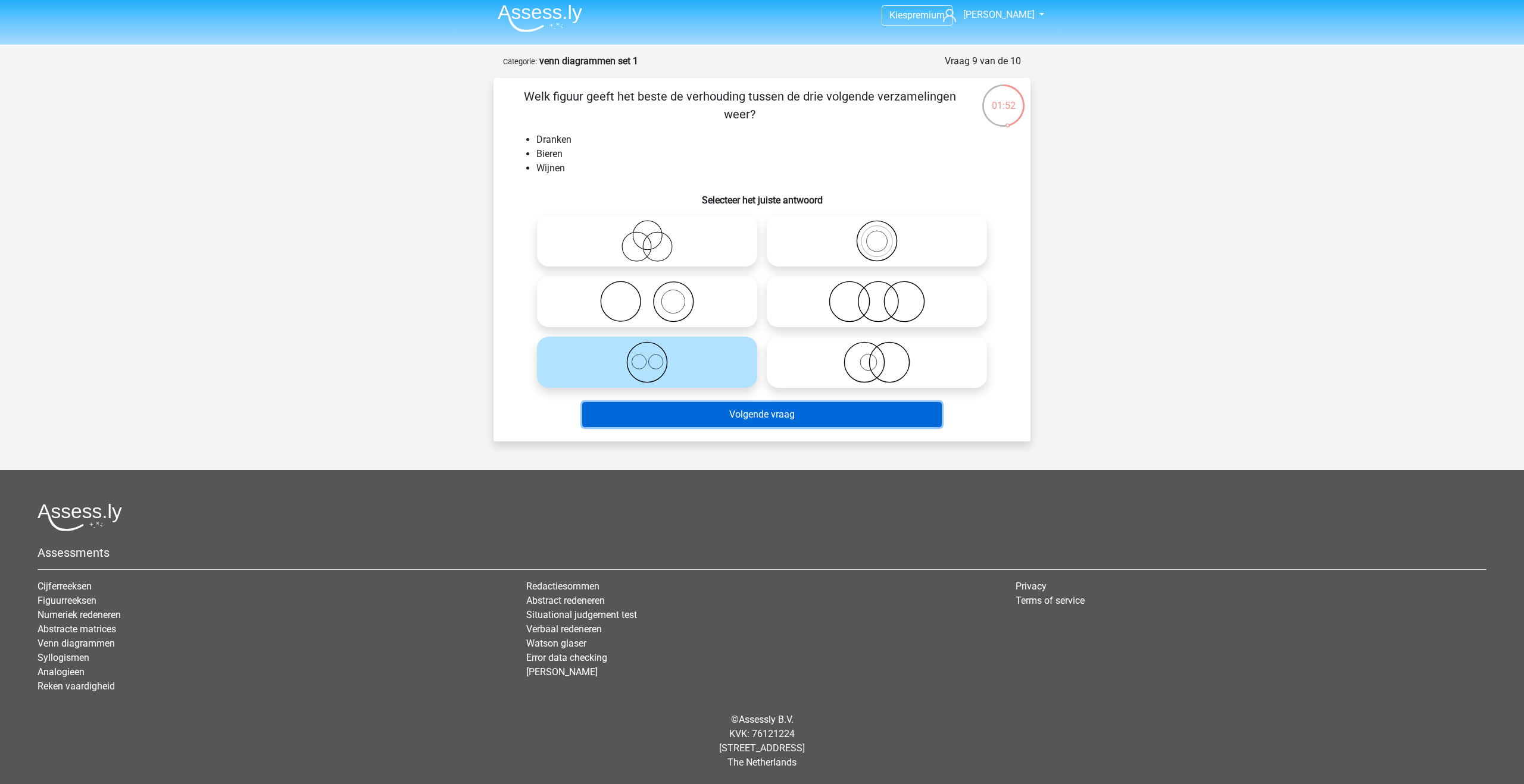
click at [709, 418] on button "Volgende vraag" at bounding box center [762, 414] width 360 height 25
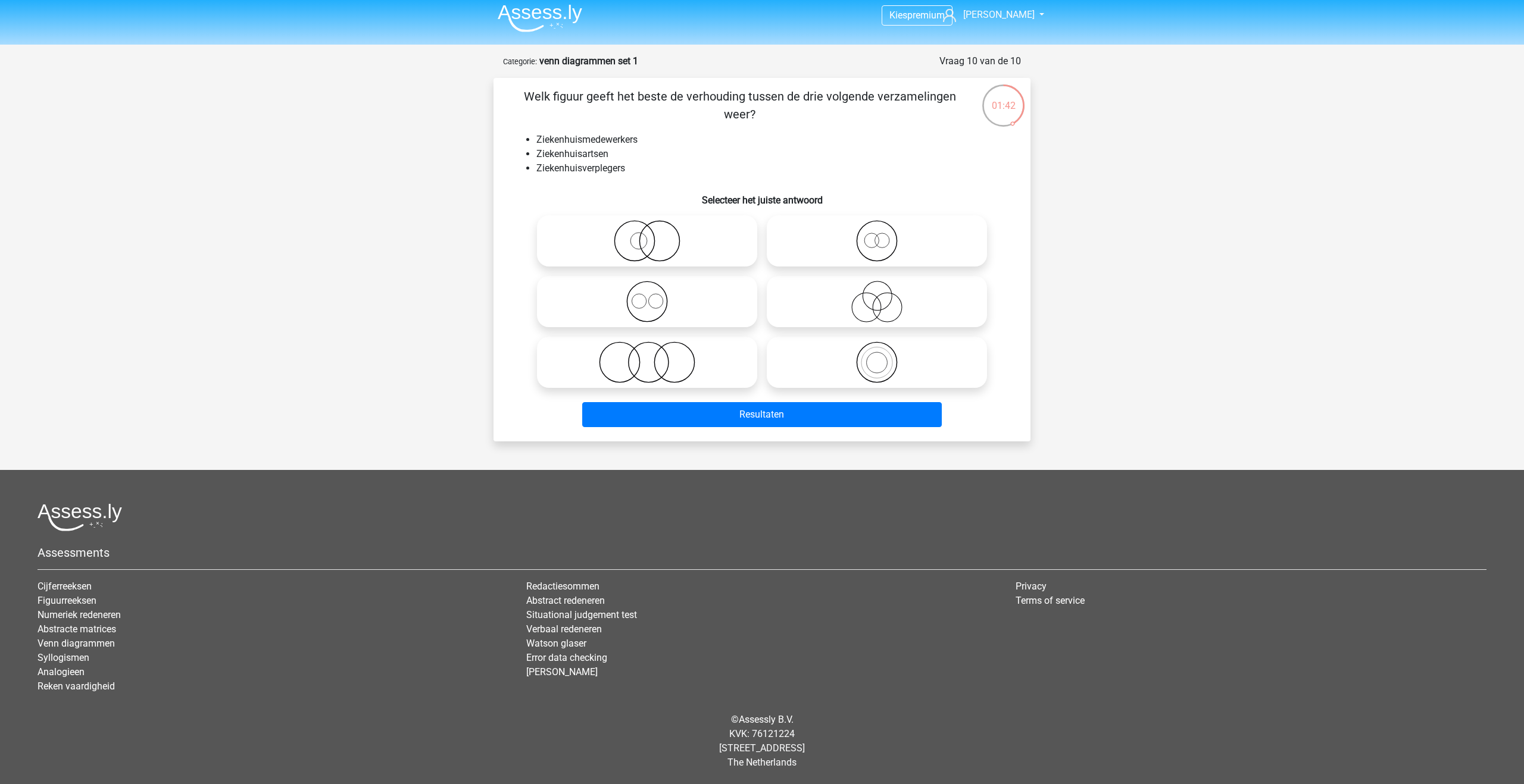
click at [699, 313] on icon at bounding box center [647, 301] width 211 height 42
click at [655, 296] on input "radio" at bounding box center [651, 292] width 8 height 8
radio input "true"
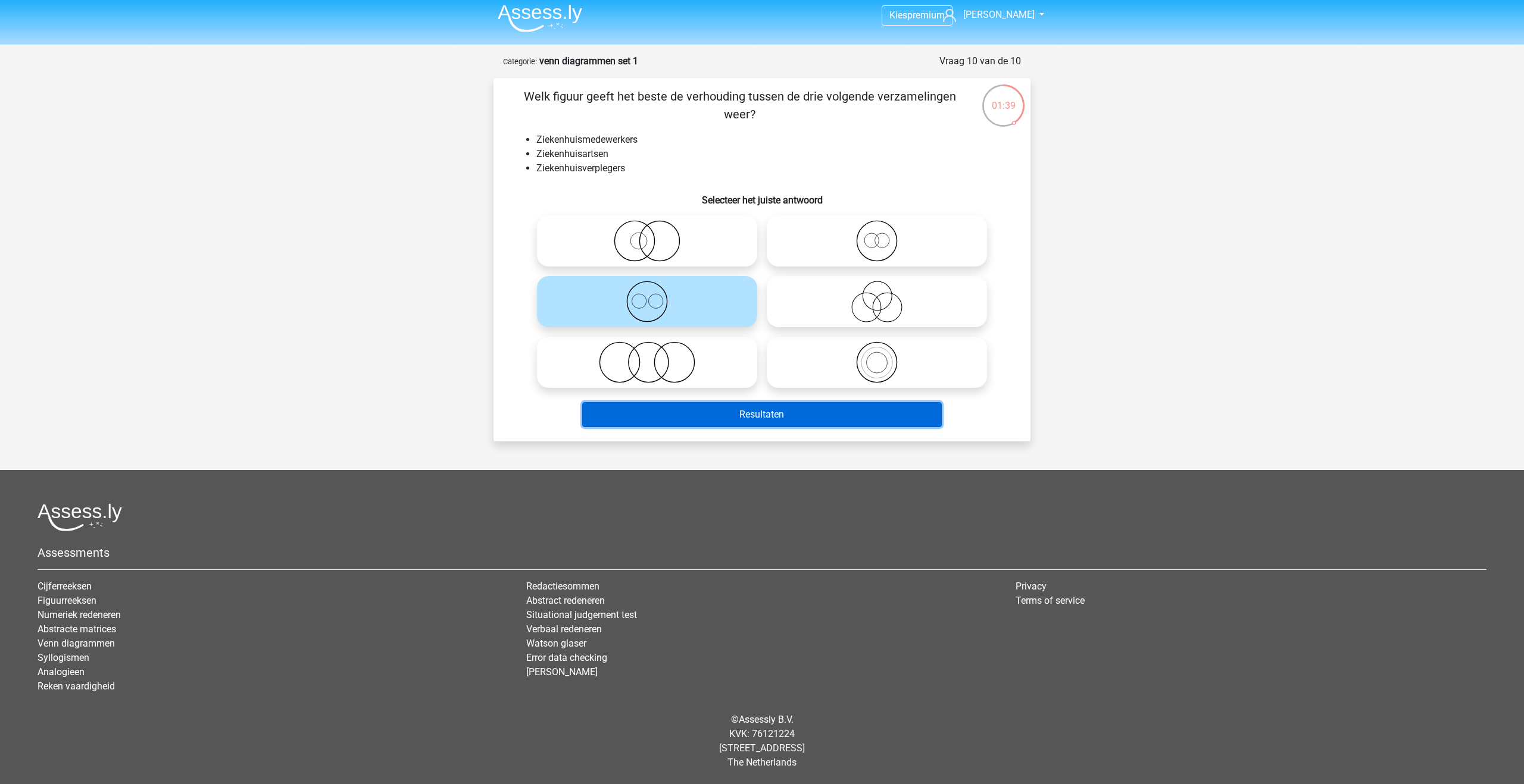
click at [703, 416] on button "Resultaten" at bounding box center [762, 414] width 360 height 25
click at [528, 19] on img at bounding box center [540, 18] width 84 height 28
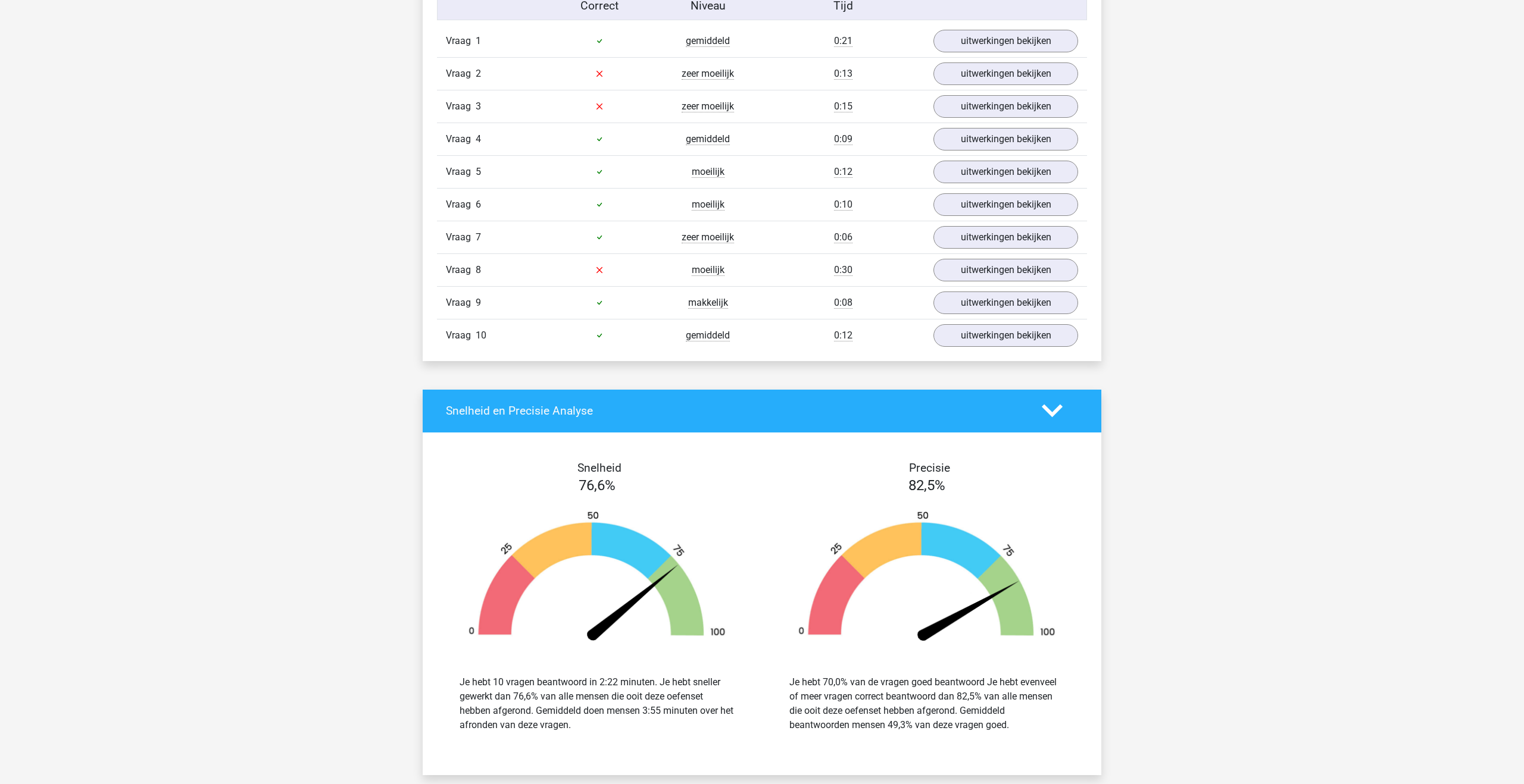
scroll to position [874, 0]
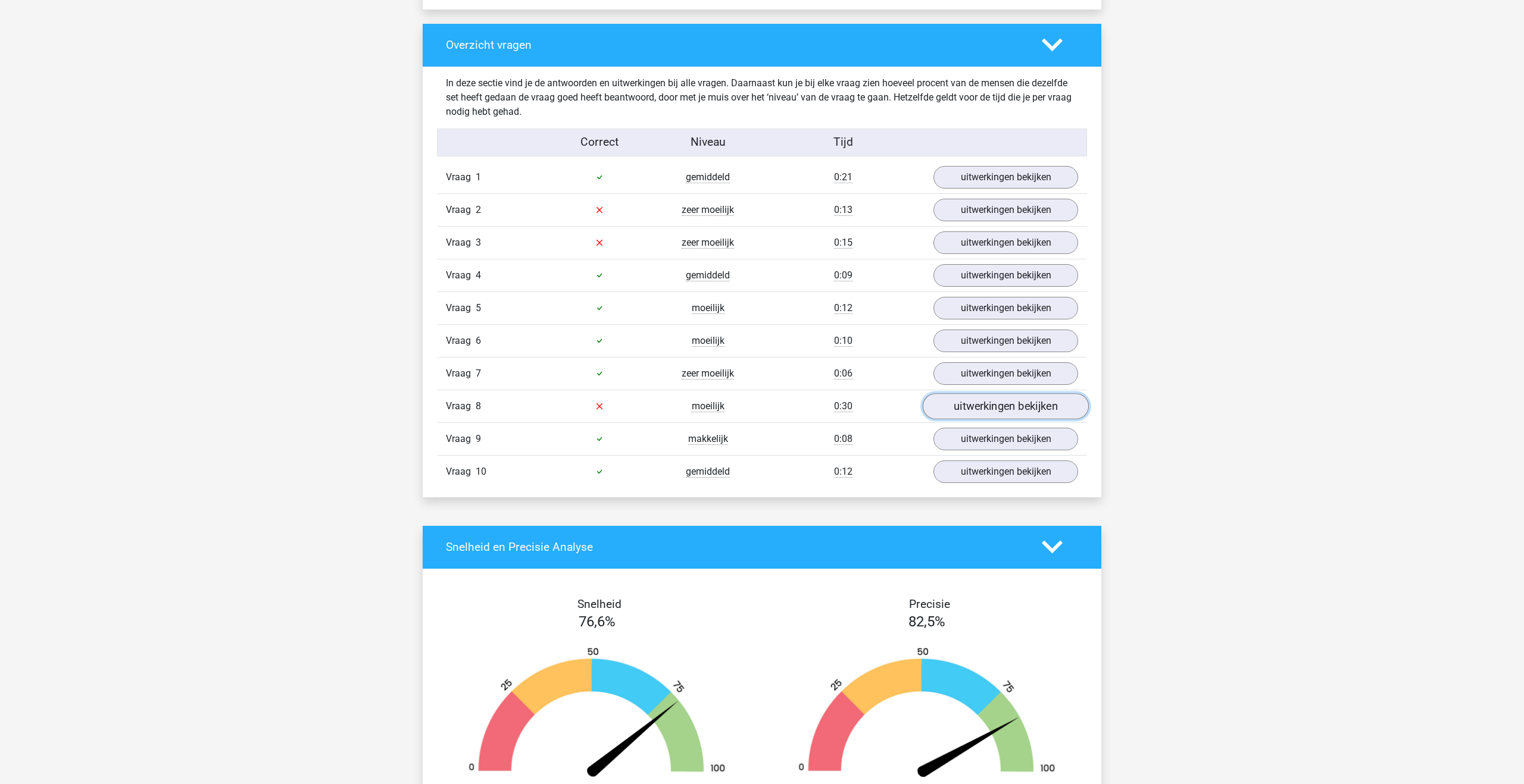
click at [949, 414] on link "uitwerkingen bekijken" at bounding box center [1006, 407] width 166 height 26
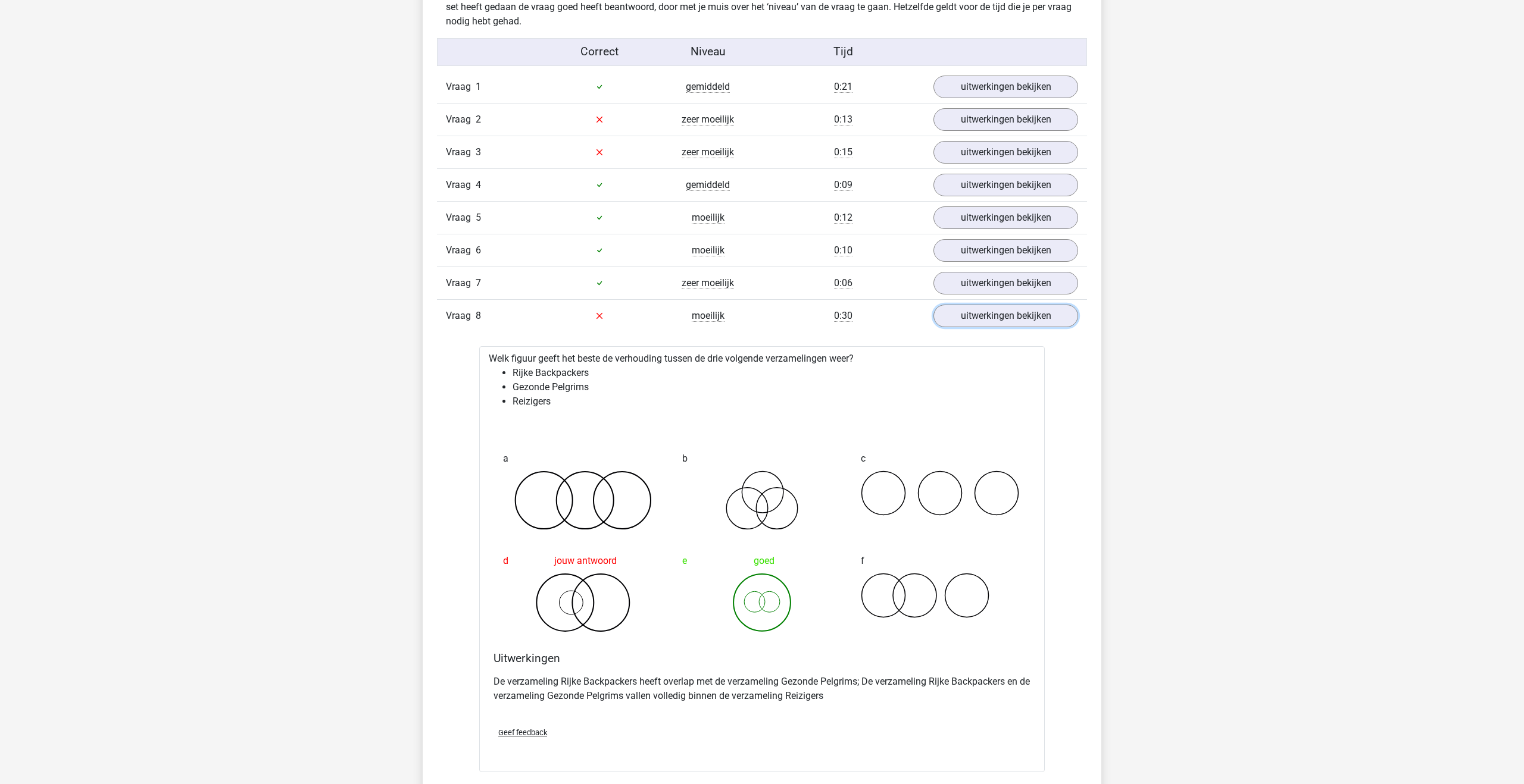
scroll to position [934, 0]
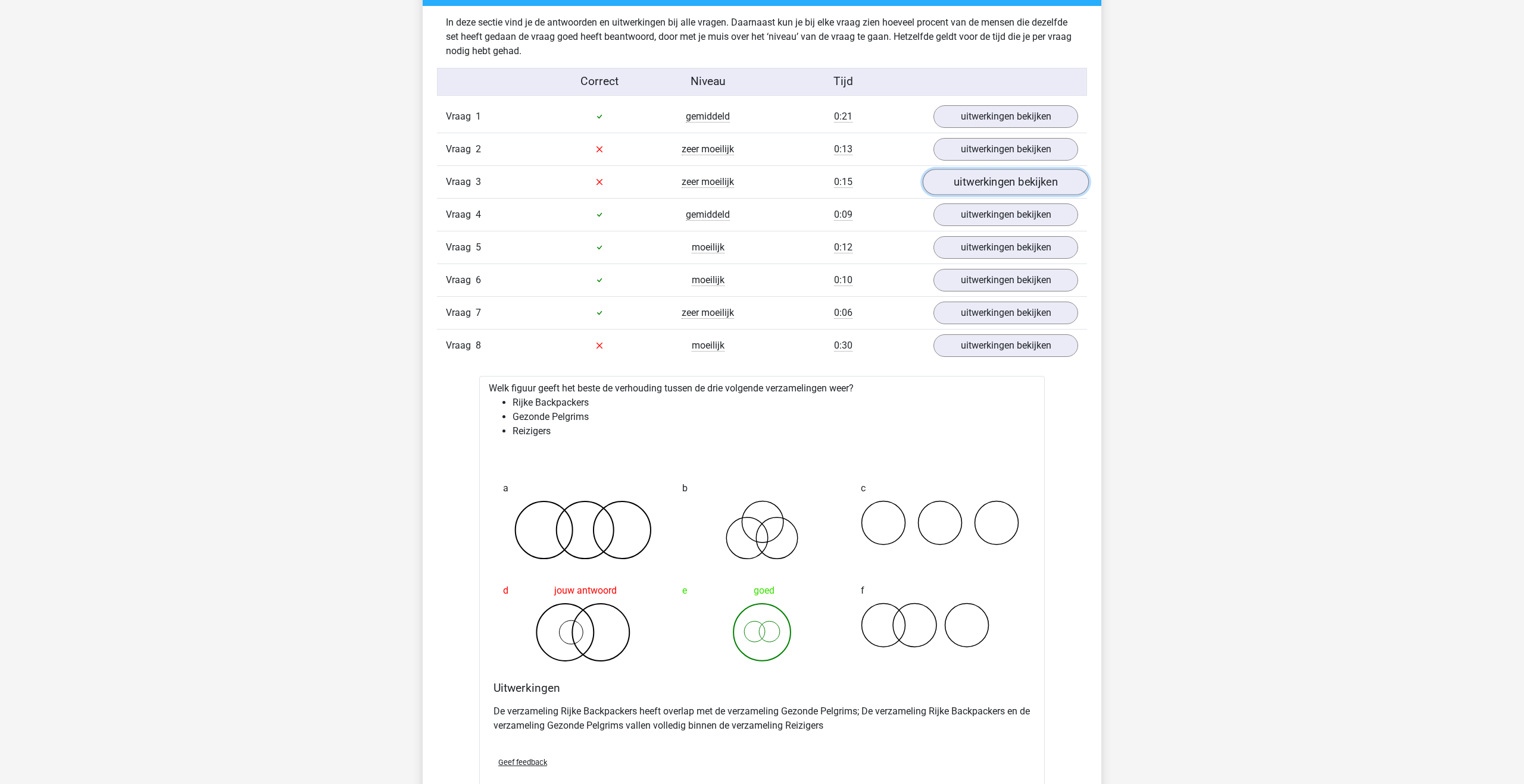
click at [973, 189] on link "uitwerkingen bekijken" at bounding box center [1006, 182] width 166 height 26
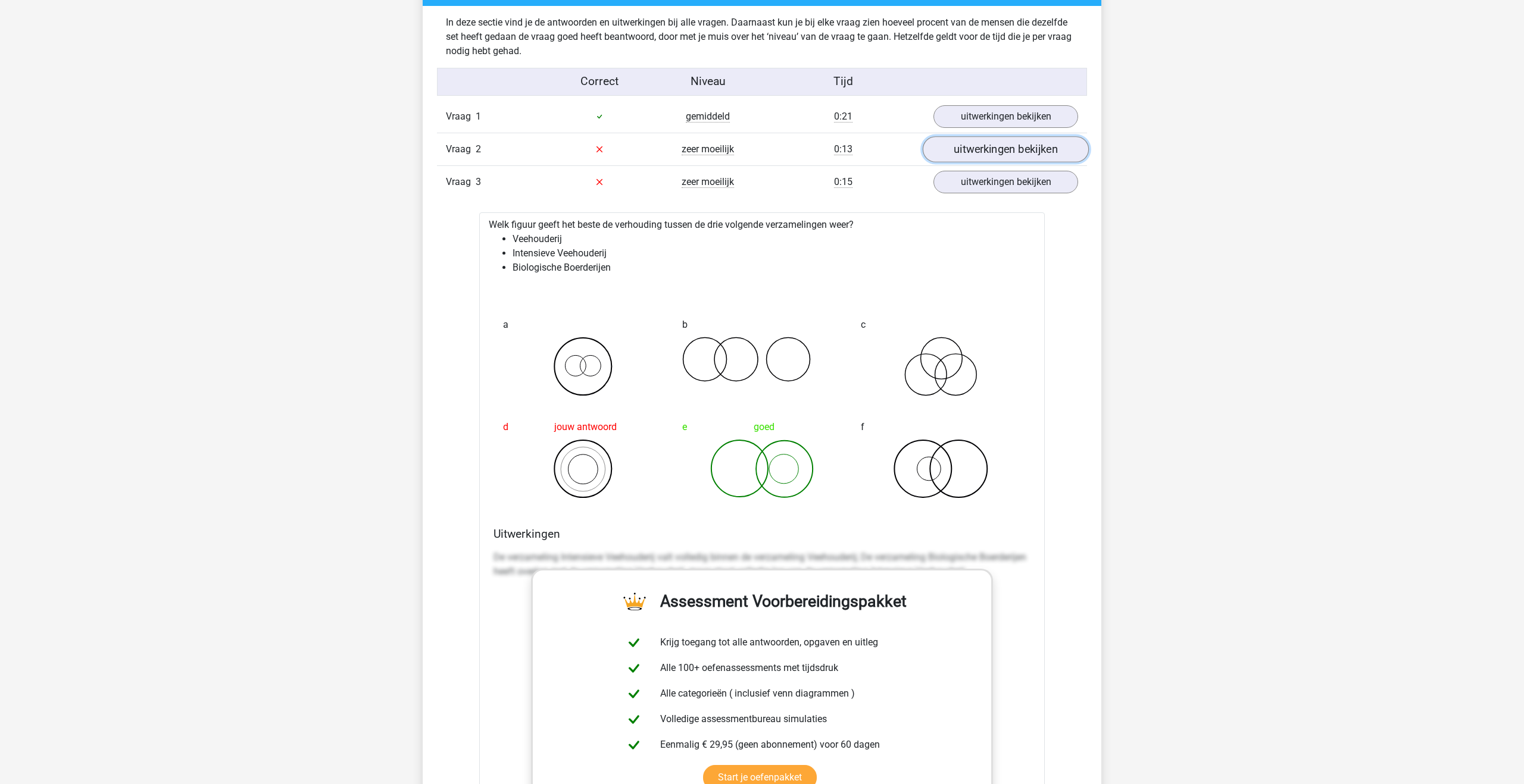
click at [970, 149] on link "uitwerkingen bekijken" at bounding box center [1006, 149] width 166 height 26
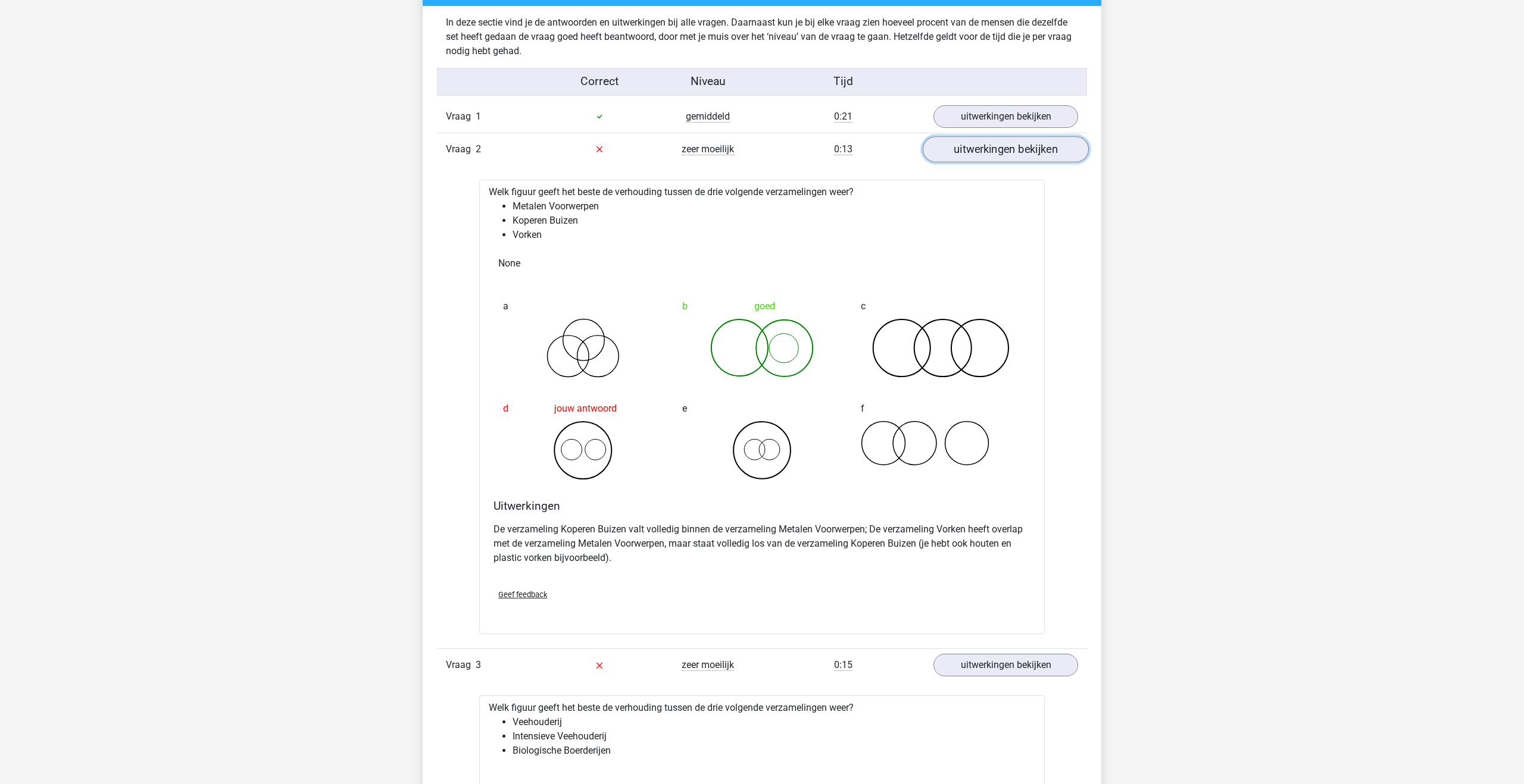
click at [961, 157] on link "uitwerkingen bekijken" at bounding box center [1006, 149] width 166 height 26
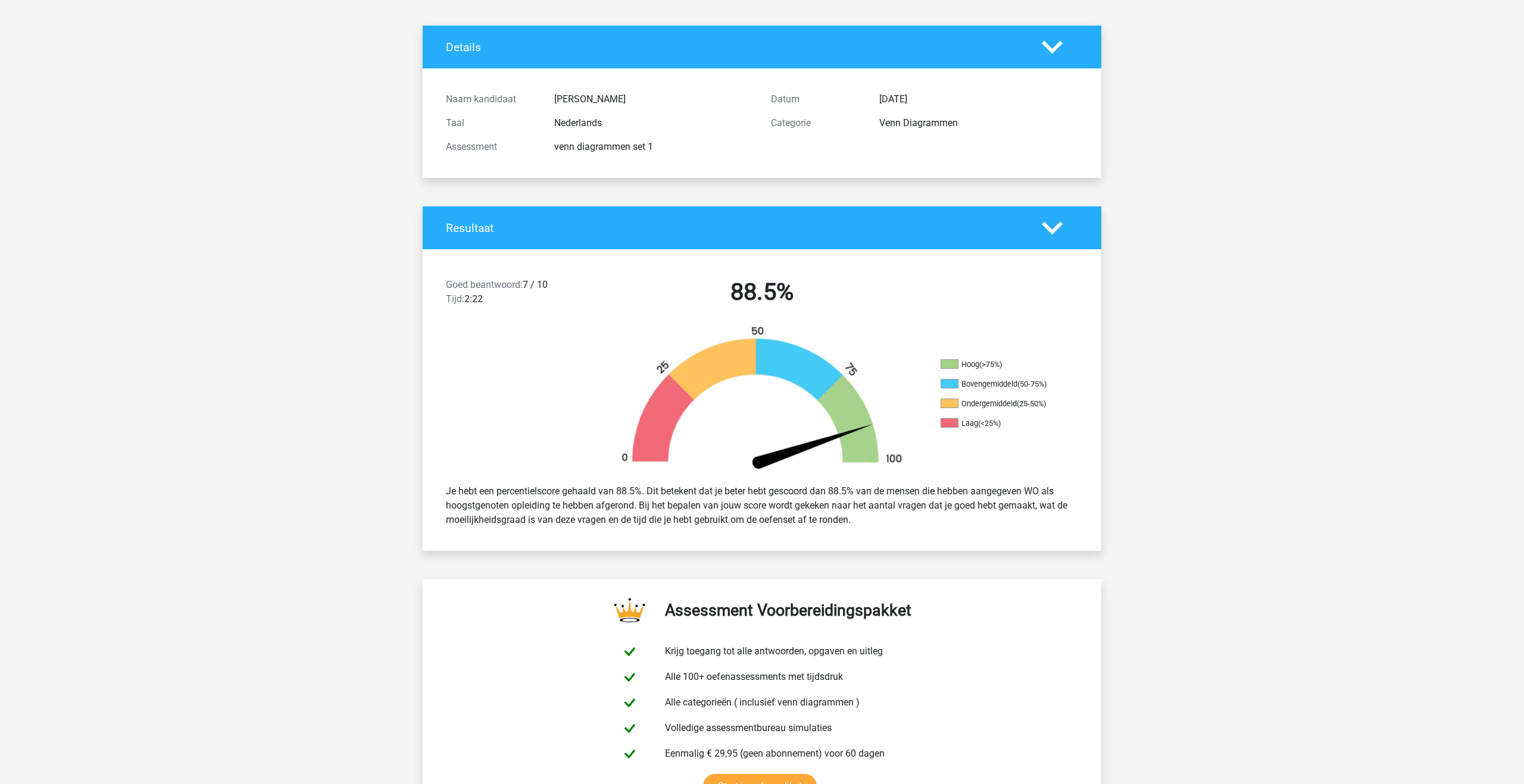
scroll to position [0, 0]
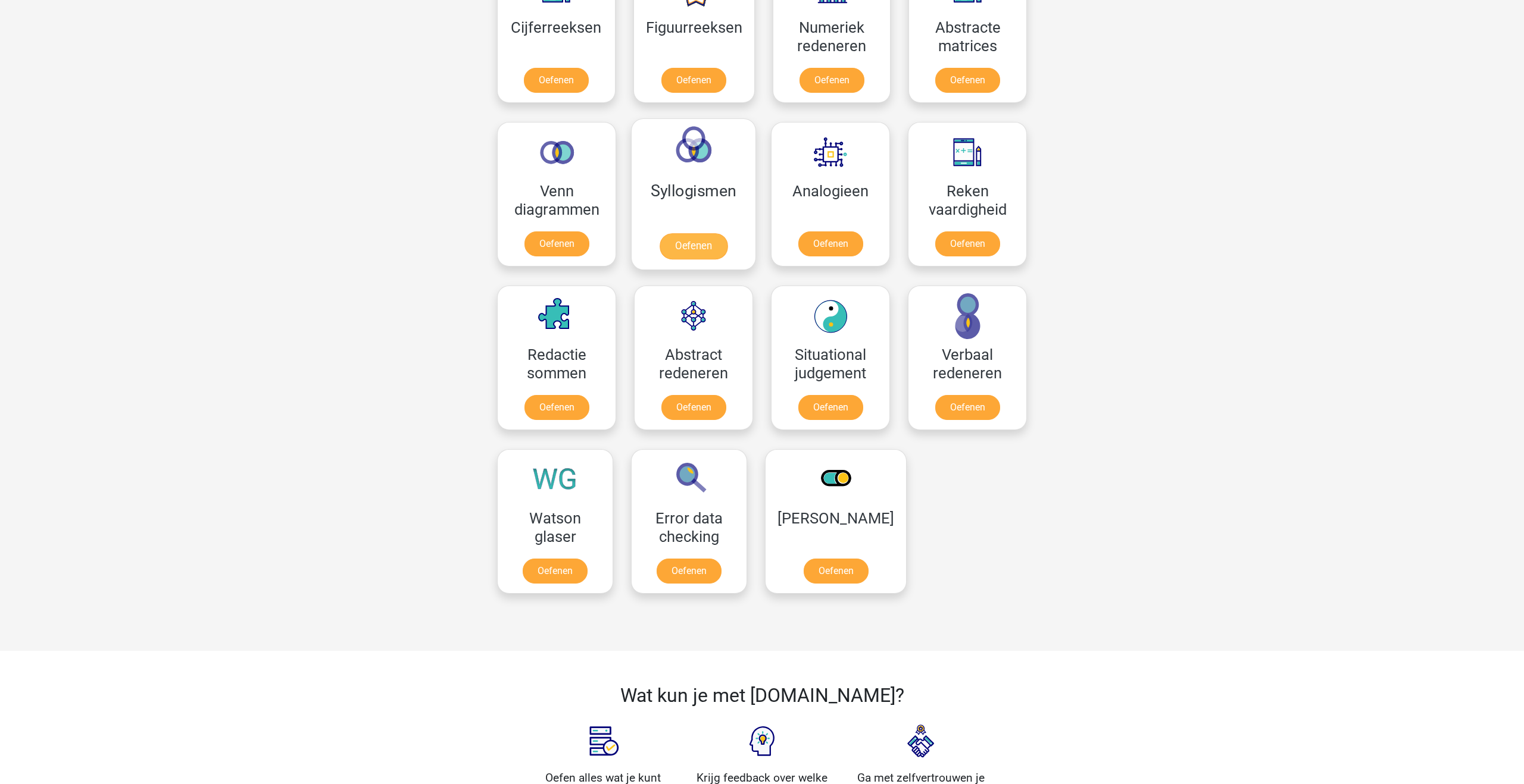
scroll to position [599, 0]
click at [690, 245] on link "Oefenen" at bounding box center [693, 247] width 68 height 26
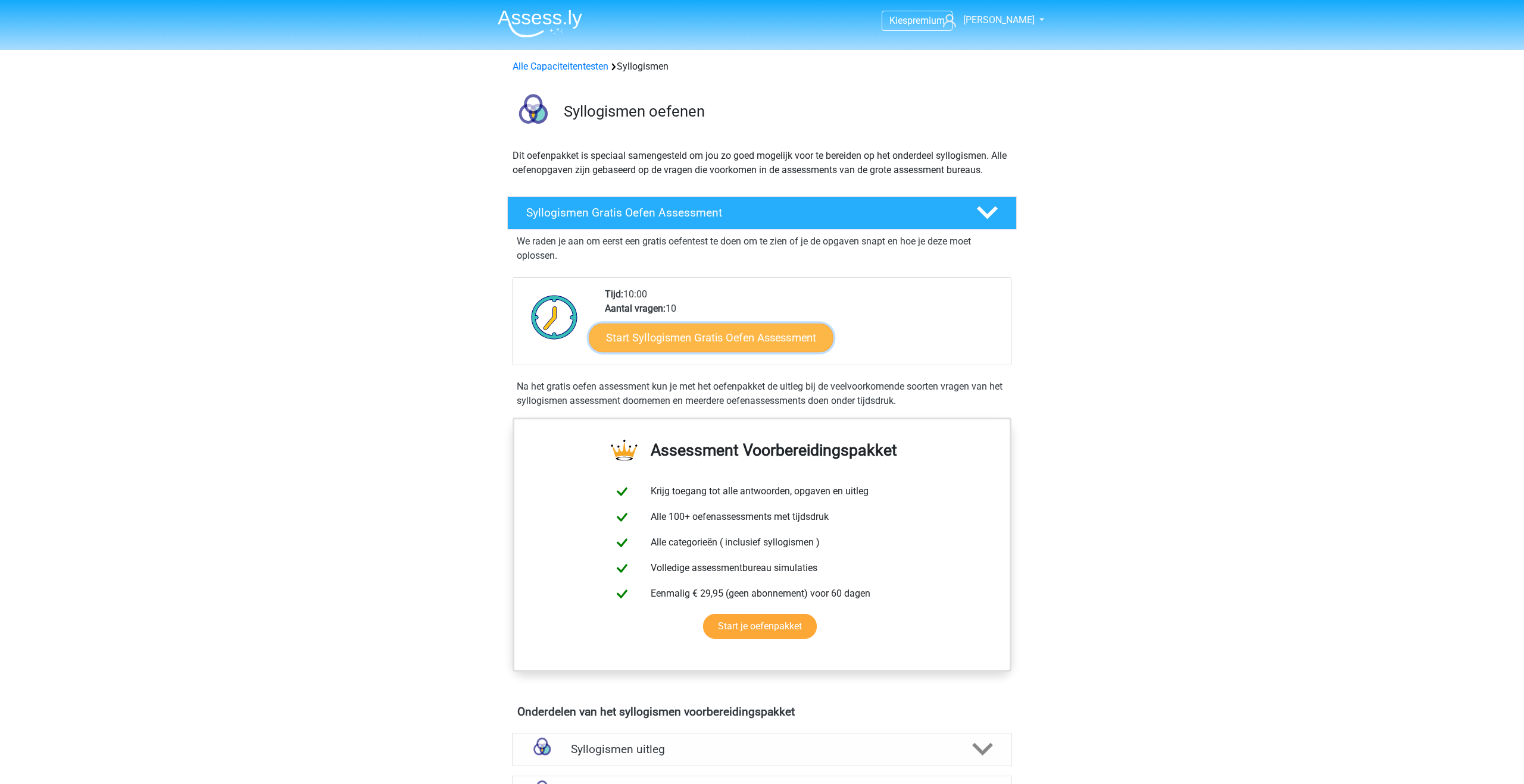
click at [636, 344] on link "Start Syllogismen Gratis Oefen Assessment" at bounding box center [712, 337] width 245 height 29
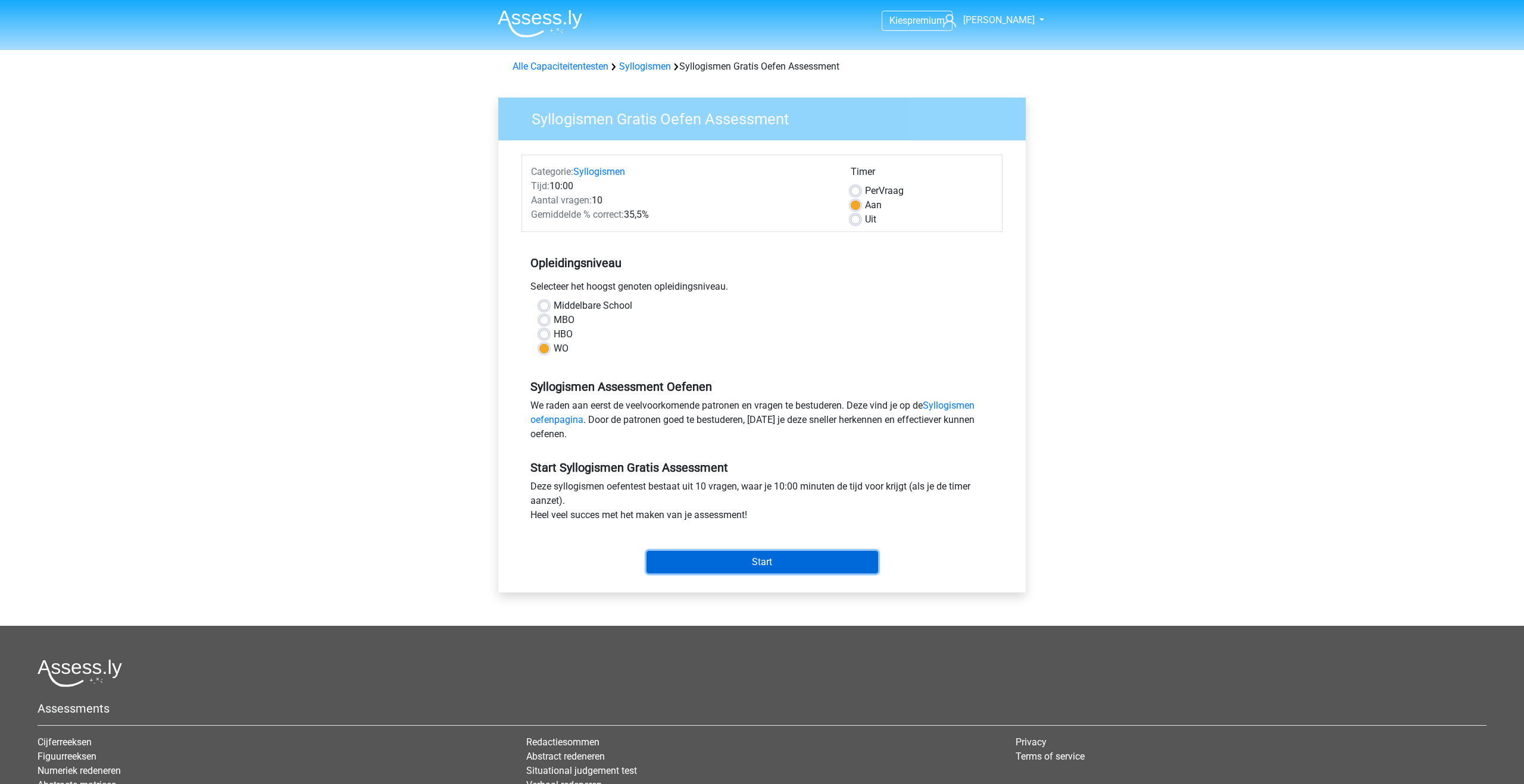
click at [662, 557] on input "Start" at bounding box center [762, 562] width 231 height 23
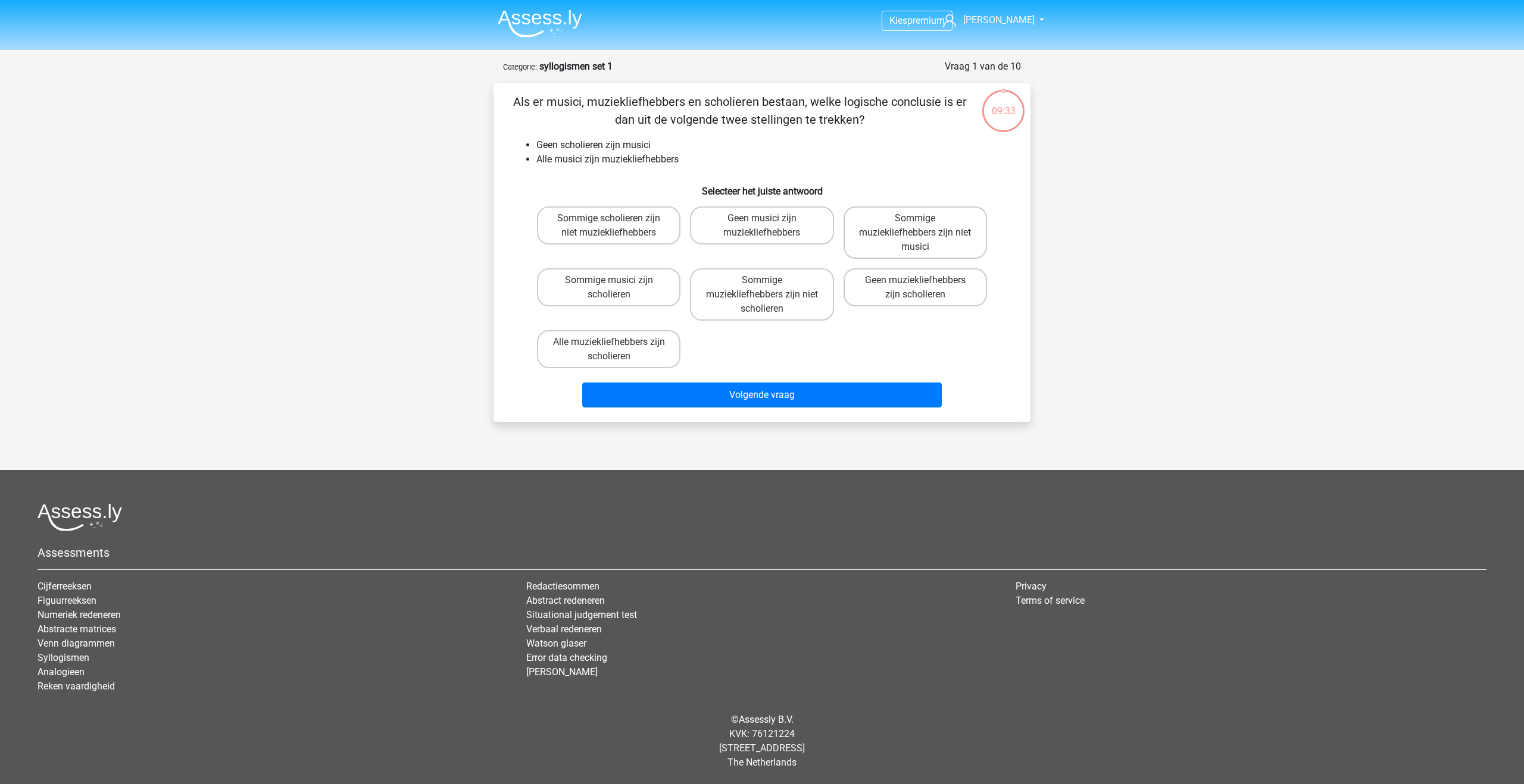
click at [606, 172] on div "Als er musici, muziekliefhebbers en scholieren bestaan, welke logische conclusi…" at bounding box center [762, 253] width 528 height 320
click at [883, 214] on label "Sommige muziekliefhebbers zijn niet musici" at bounding box center [915, 233] width 144 height 53
click at [915, 218] on input "Sommige muziekliefhebbers zijn niet musici" at bounding box center [919, 222] width 8 height 8
radio input "true"
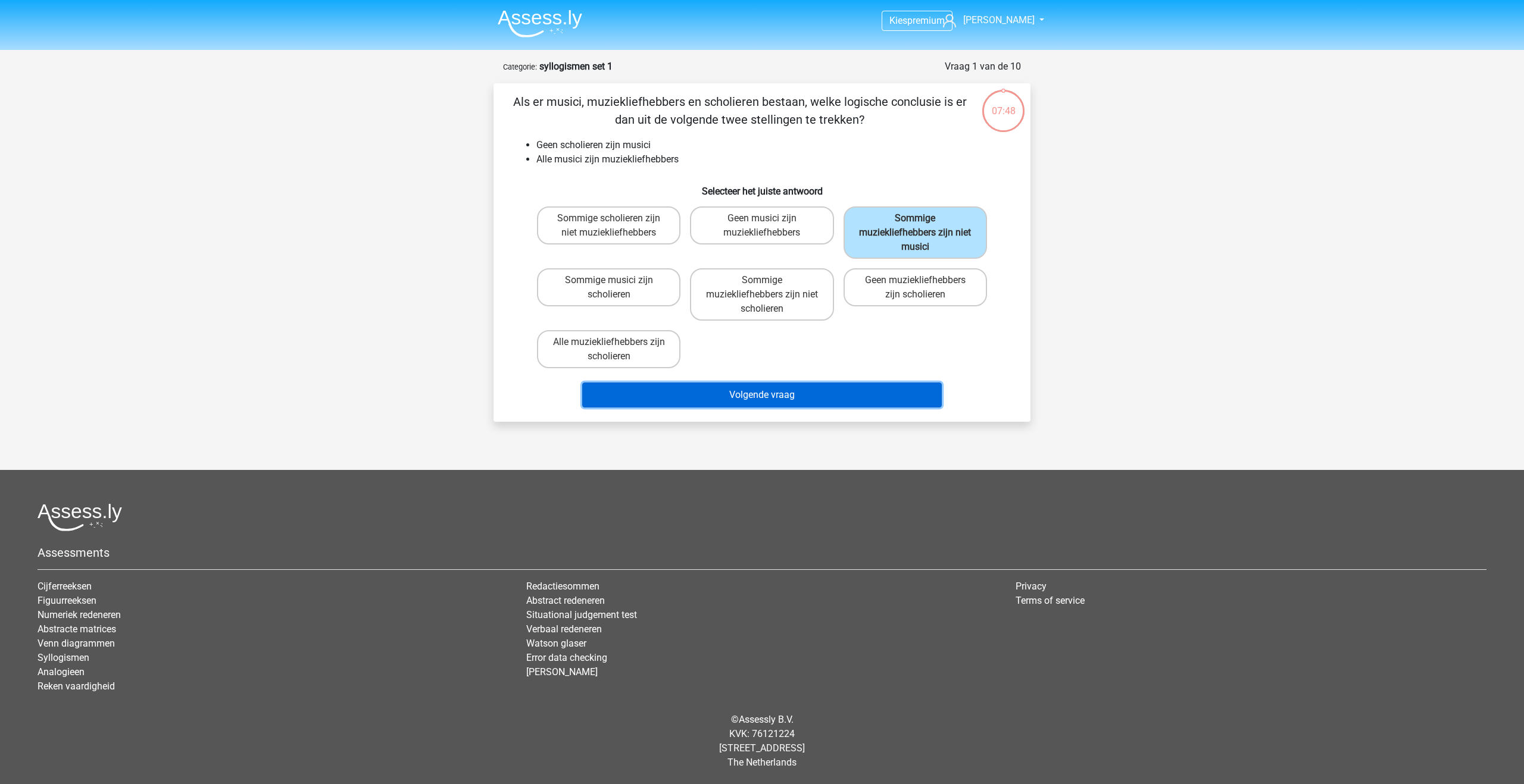
click at [763, 399] on button "Volgende vraag" at bounding box center [762, 395] width 360 height 25
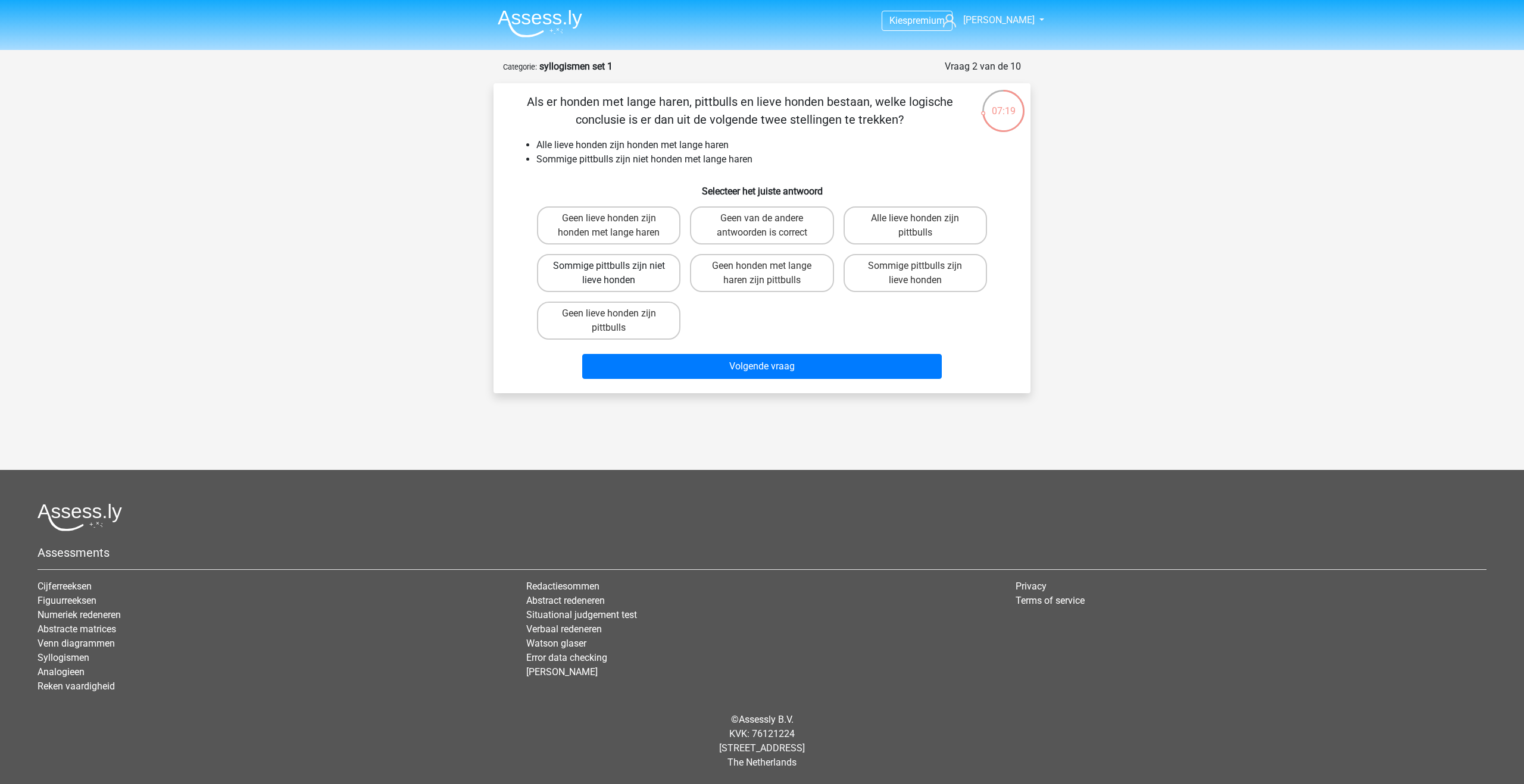
click at [651, 284] on label "Sommige pittbulls zijn niet lieve honden" at bounding box center [608, 273] width 144 height 38
click at [617, 273] on input "Sommige pittbulls zijn niet lieve honden" at bounding box center [613, 270] width 8 height 8
radio input "true"
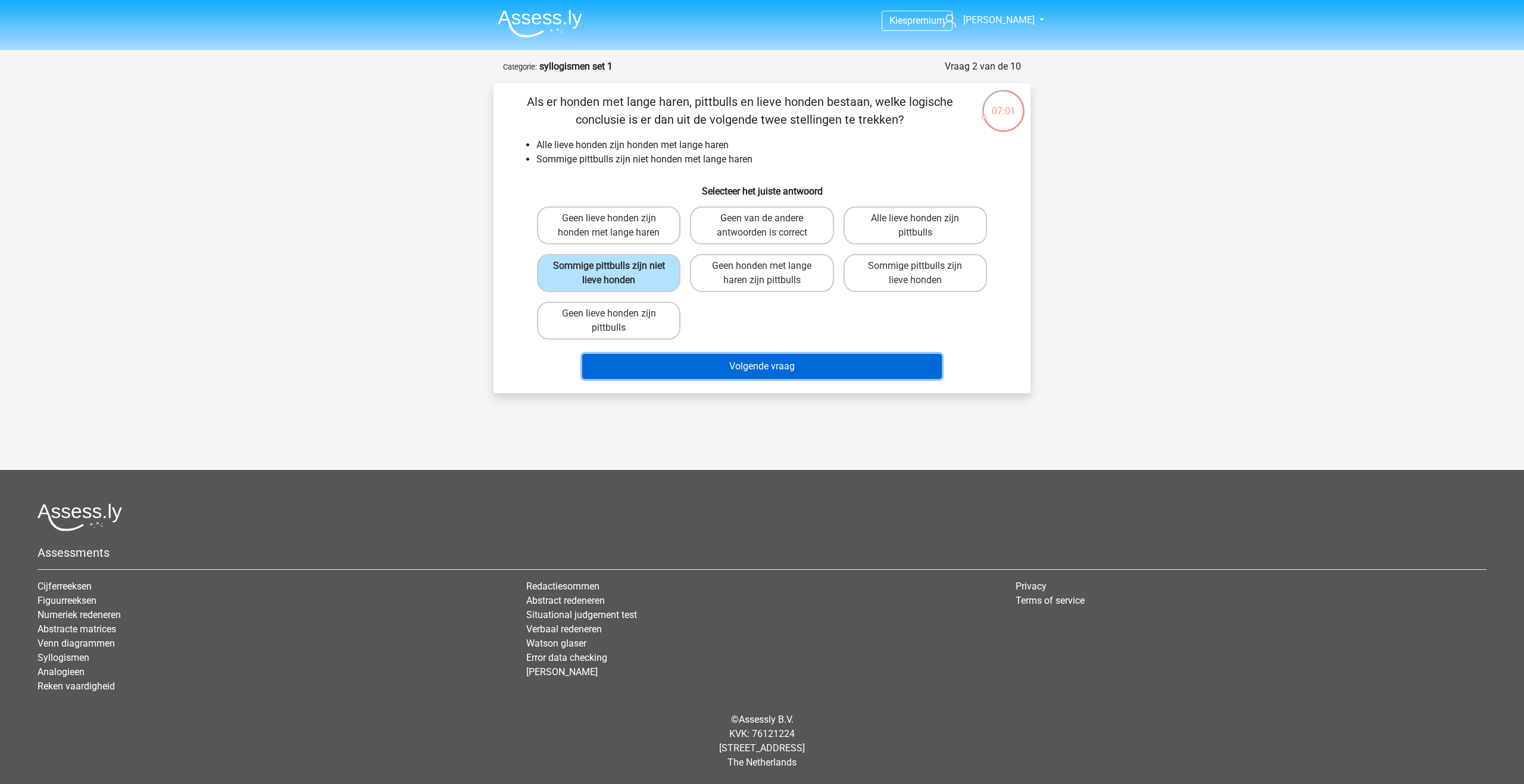
click at [777, 362] on button "Volgende vraag" at bounding box center [762, 366] width 360 height 25
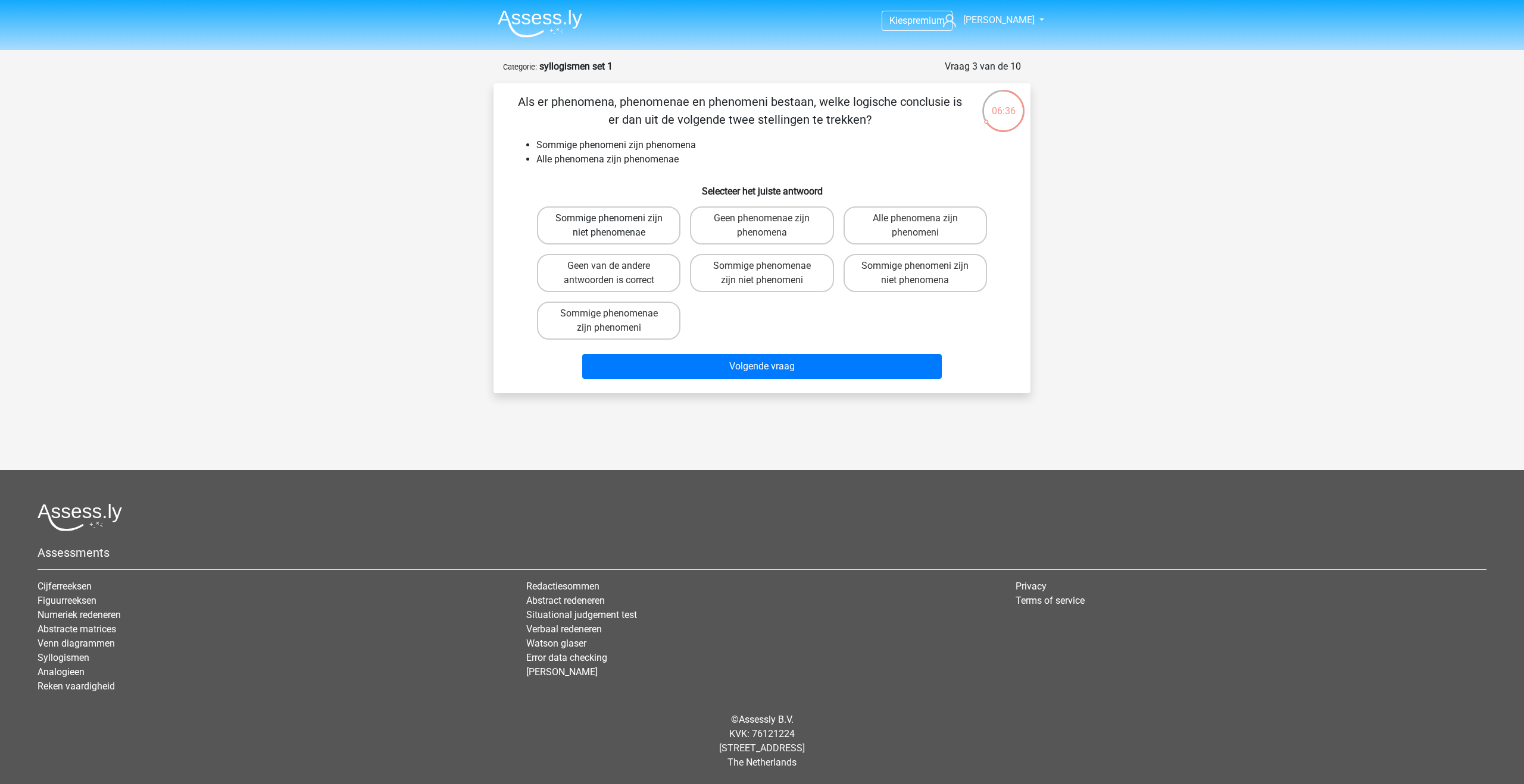
click at [639, 233] on label "Sommige phenomeni zijn niet phenomenae" at bounding box center [608, 225] width 144 height 38
click at [617, 226] on input "Sommige phenomeni zijn niet phenomenae" at bounding box center [613, 222] width 8 height 8
radio input "true"
click at [742, 281] on label "Sommige phenomenae zijn niet phenomeni" at bounding box center [762, 273] width 144 height 38
click at [762, 273] on input "Sommige phenomenae zijn niet phenomeni" at bounding box center [766, 270] width 8 height 8
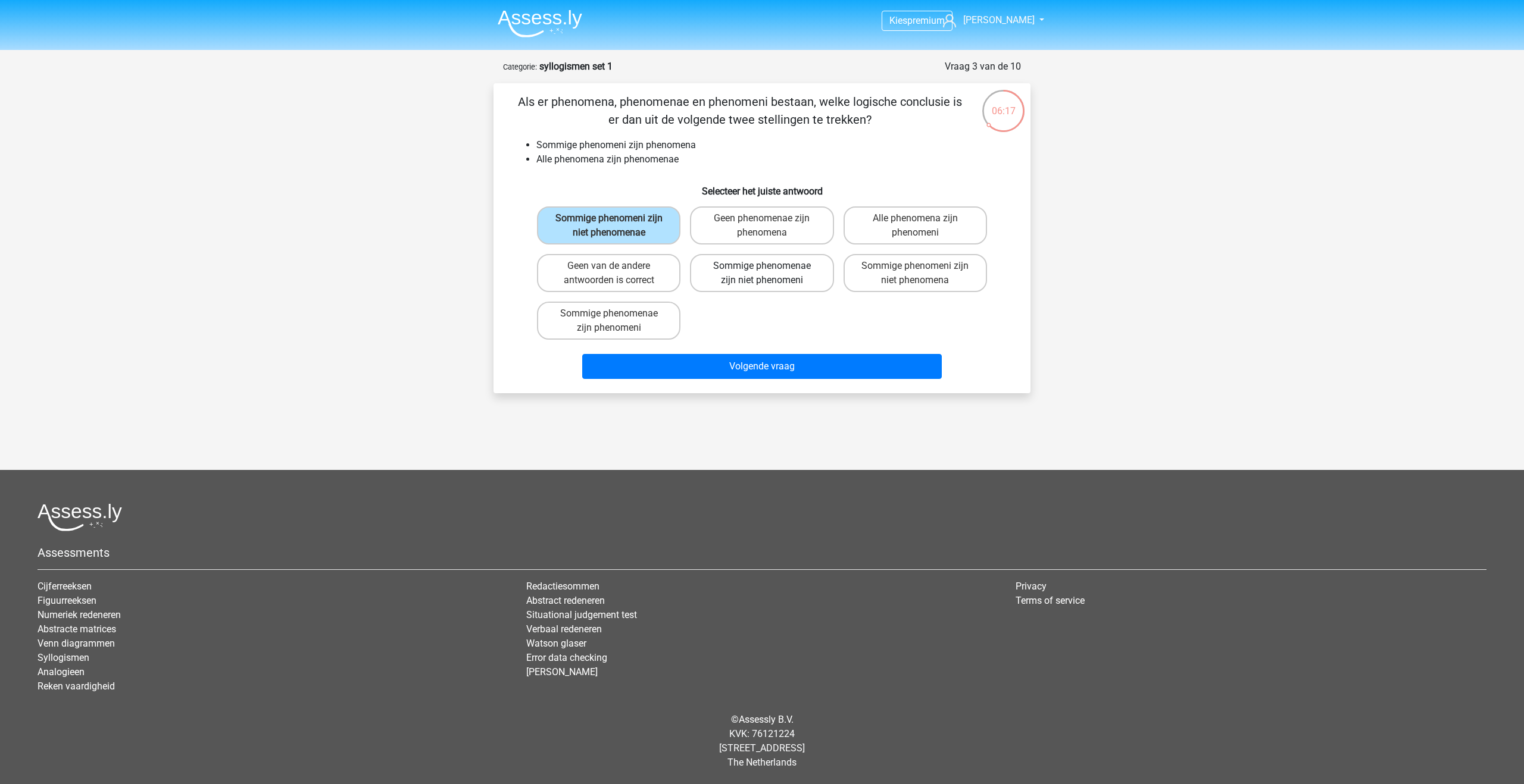
radio input "true"
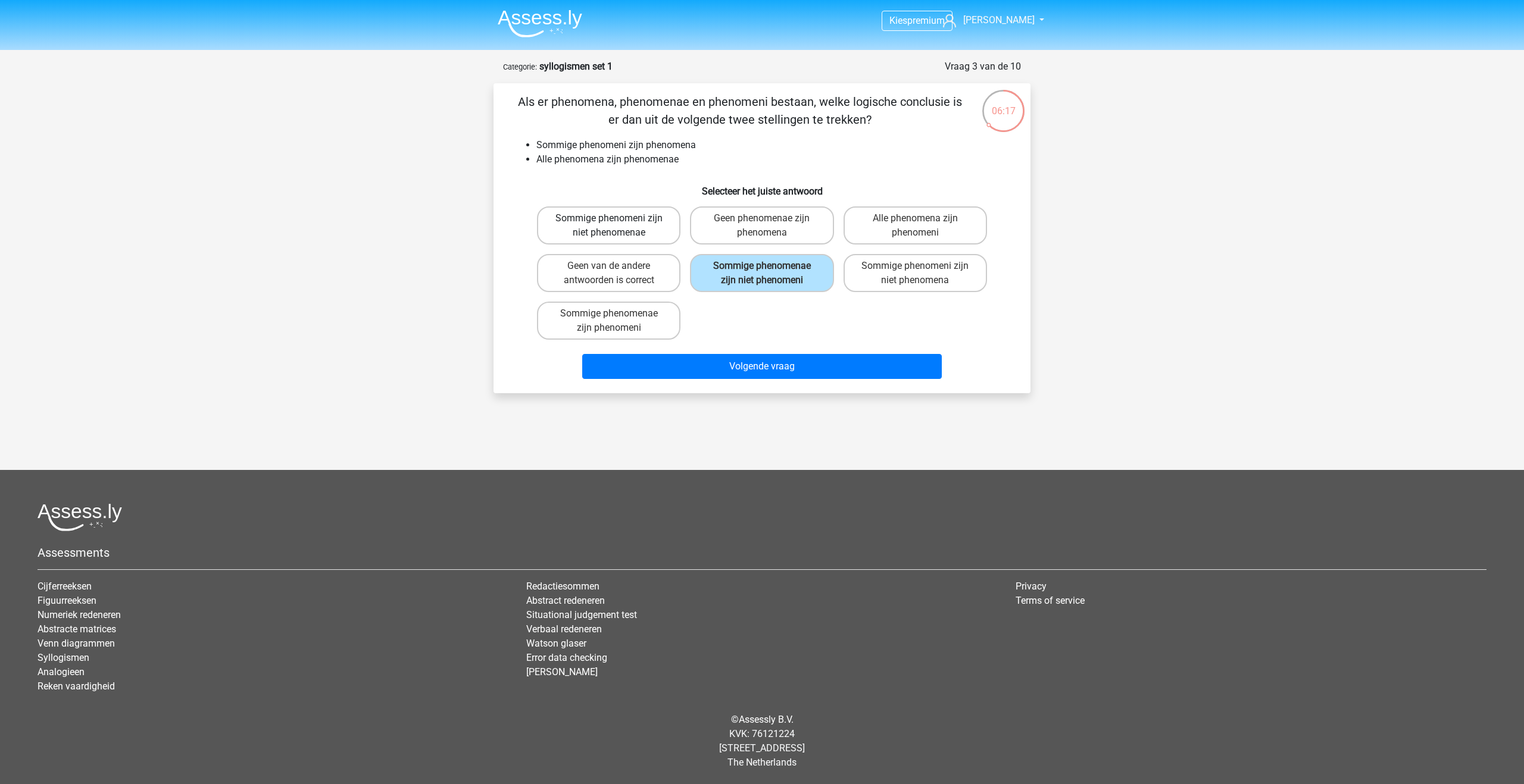
click at [625, 224] on label "Sommige phenomeni zijn niet phenomenae" at bounding box center [608, 225] width 144 height 38
click at [617, 224] on input "Sommige phenomeni zijn niet phenomenae" at bounding box center [613, 222] width 8 height 8
radio input "true"
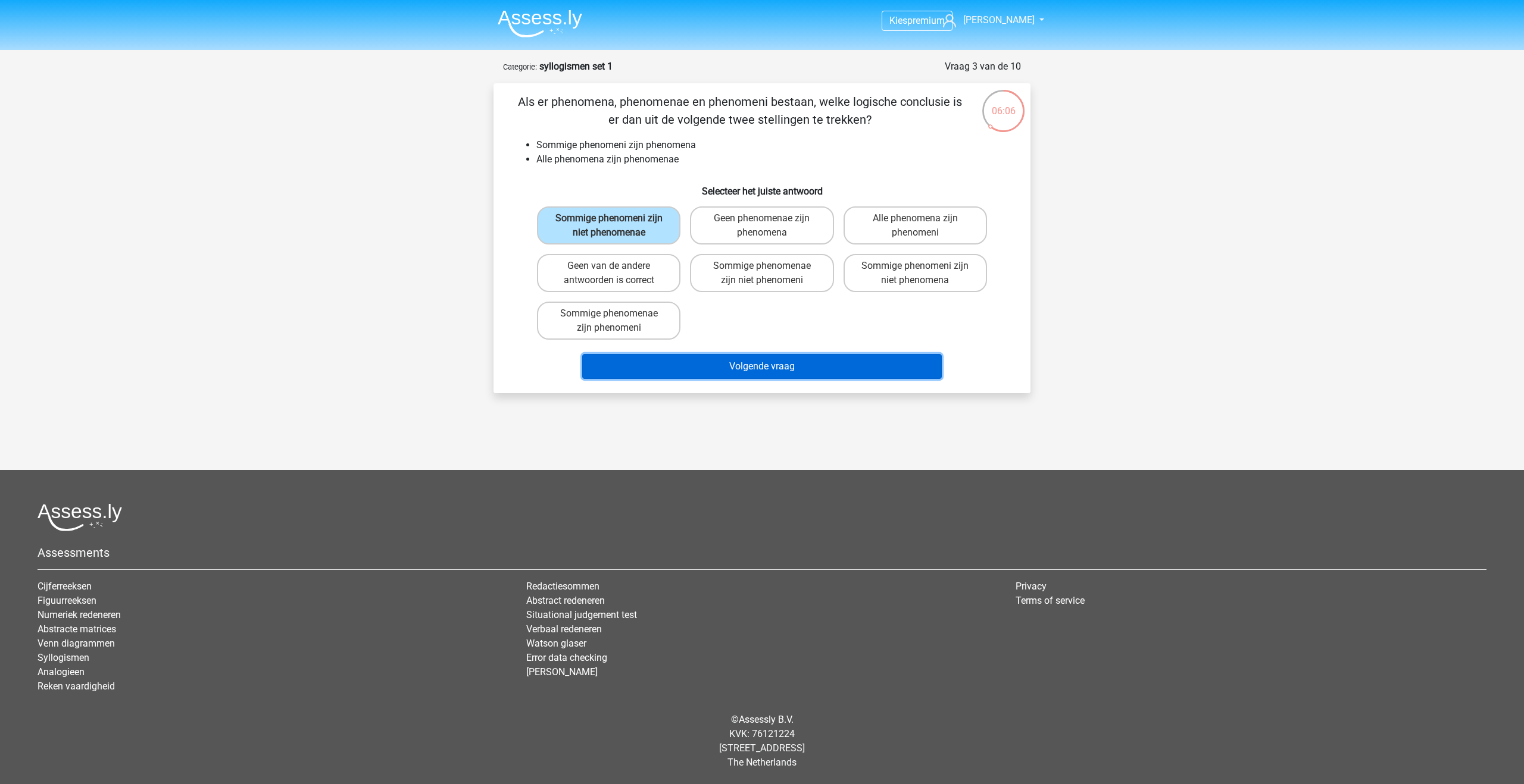
click at [661, 357] on button "Volgende vraag" at bounding box center [762, 366] width 360 height 25
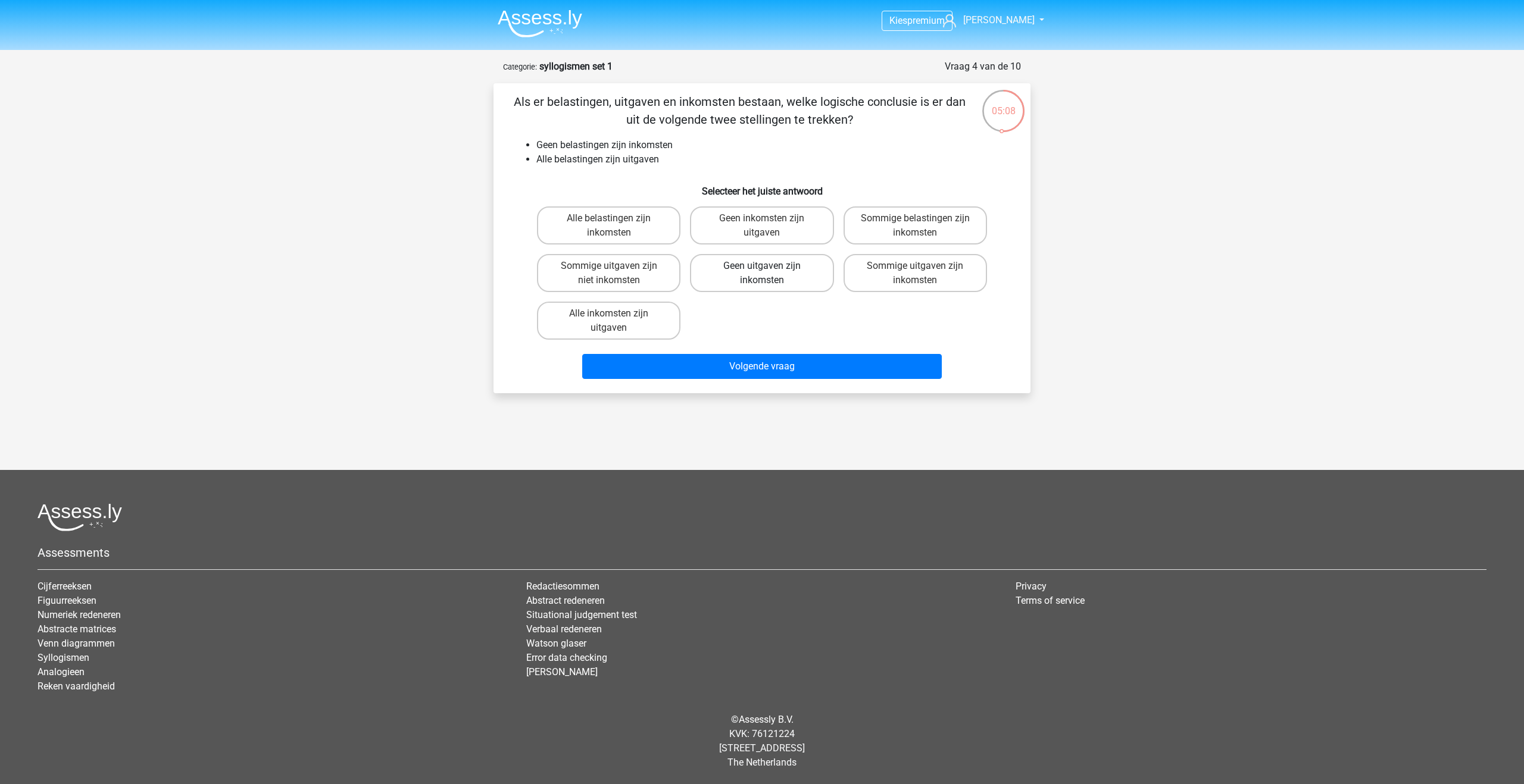
click at [745, 277] on label "Geen uitgaven zijn inkomsten" at bounding box center [762, 273] width 144 height 38
click at [762, 273] on input "Geen uitgaven zijn inkomsten" at bounding box center [766, 270] width 8 height 8
radio input "true"
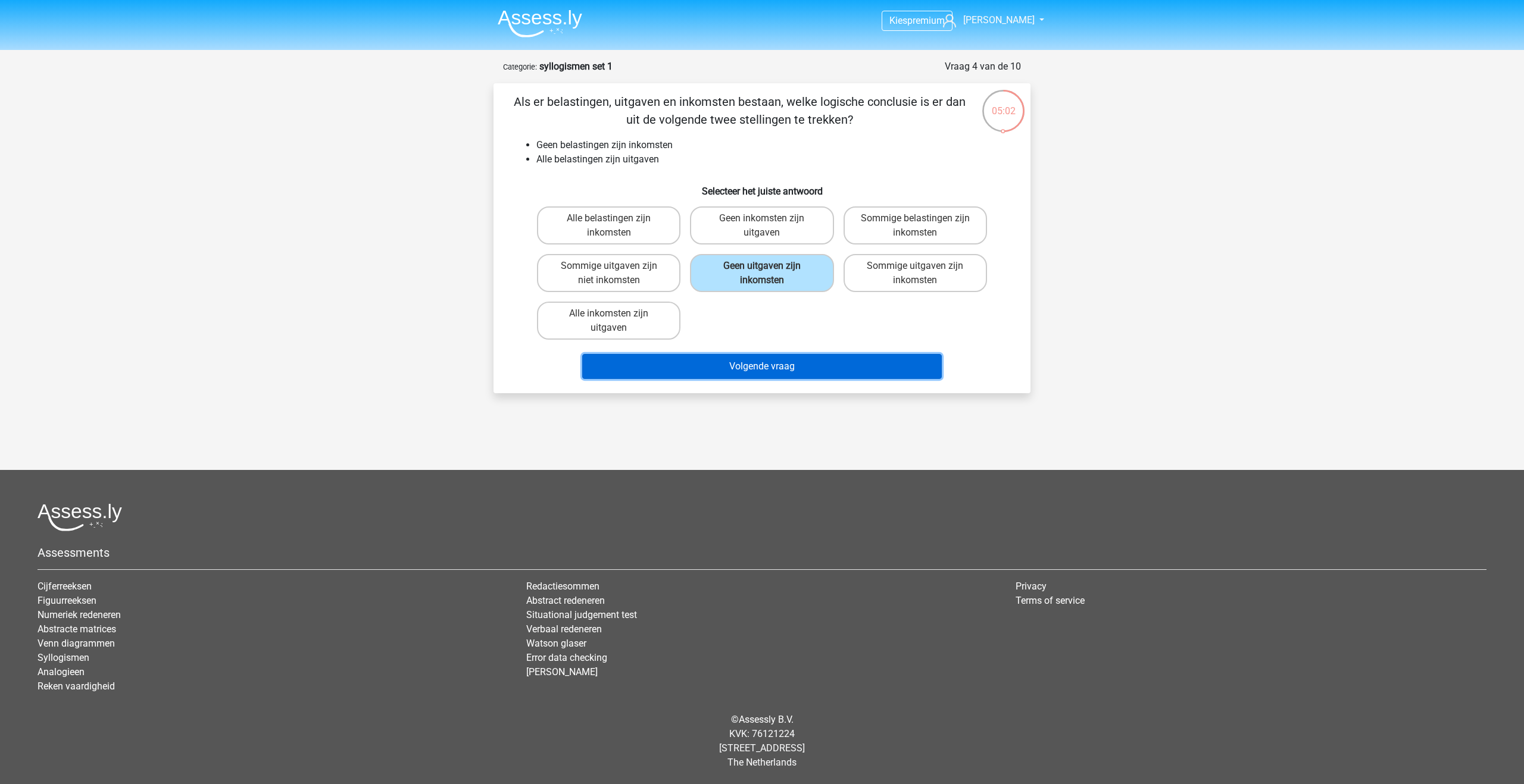
click at [743, 362] on button "Volgende vraag" at bounding box center [762, 366] width 360 height 25
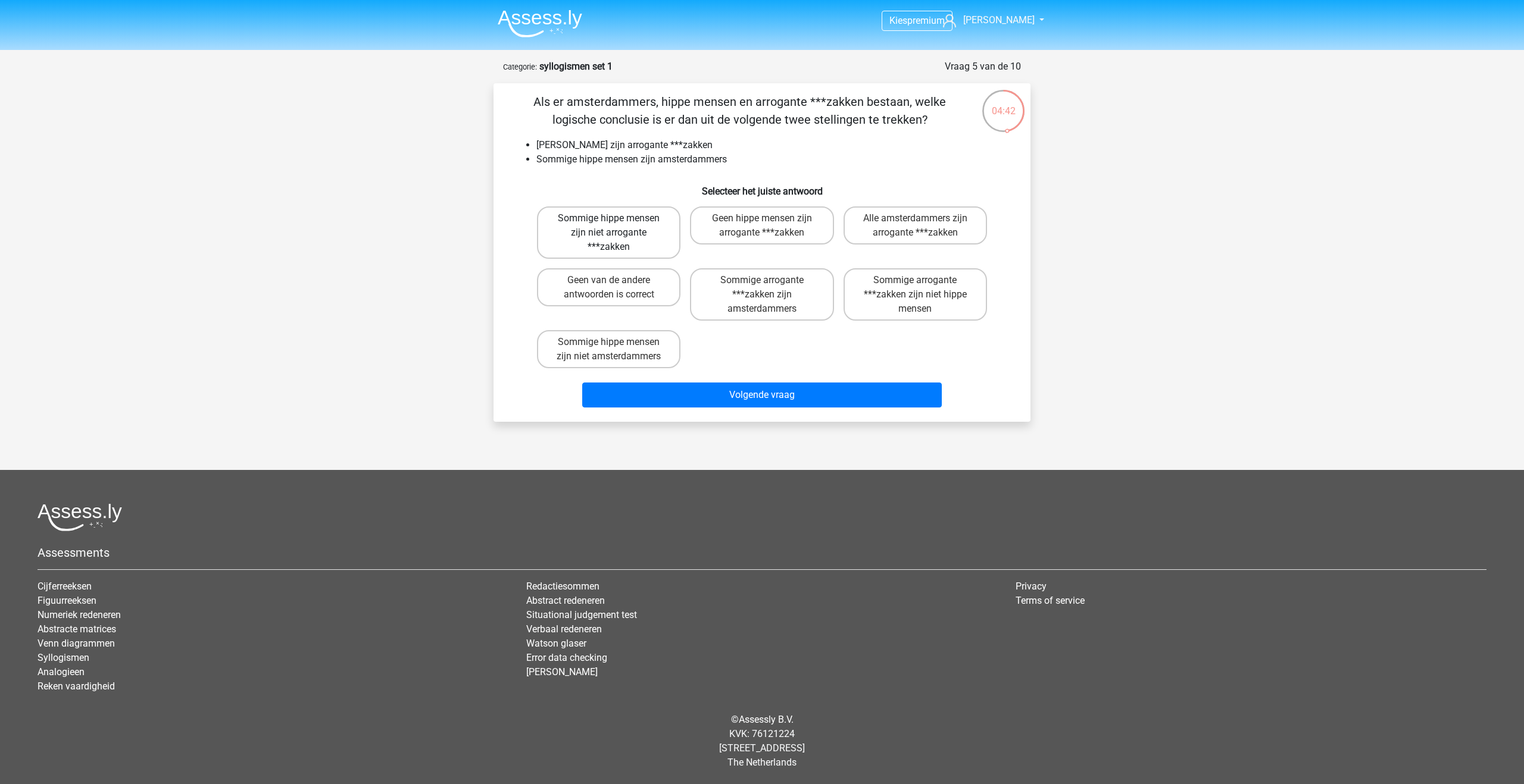
click at [649, 252] on label "Sommige hippe mensen zijn niet arrogante ***zakken" at bounding box center [608, 233] width 144 height 53
click at [617, 226] on input "Sommige hippe mensen zijn niet arrogante ***zakken" at bounding box center [613, 222] width 8 height 8
radio input "true"
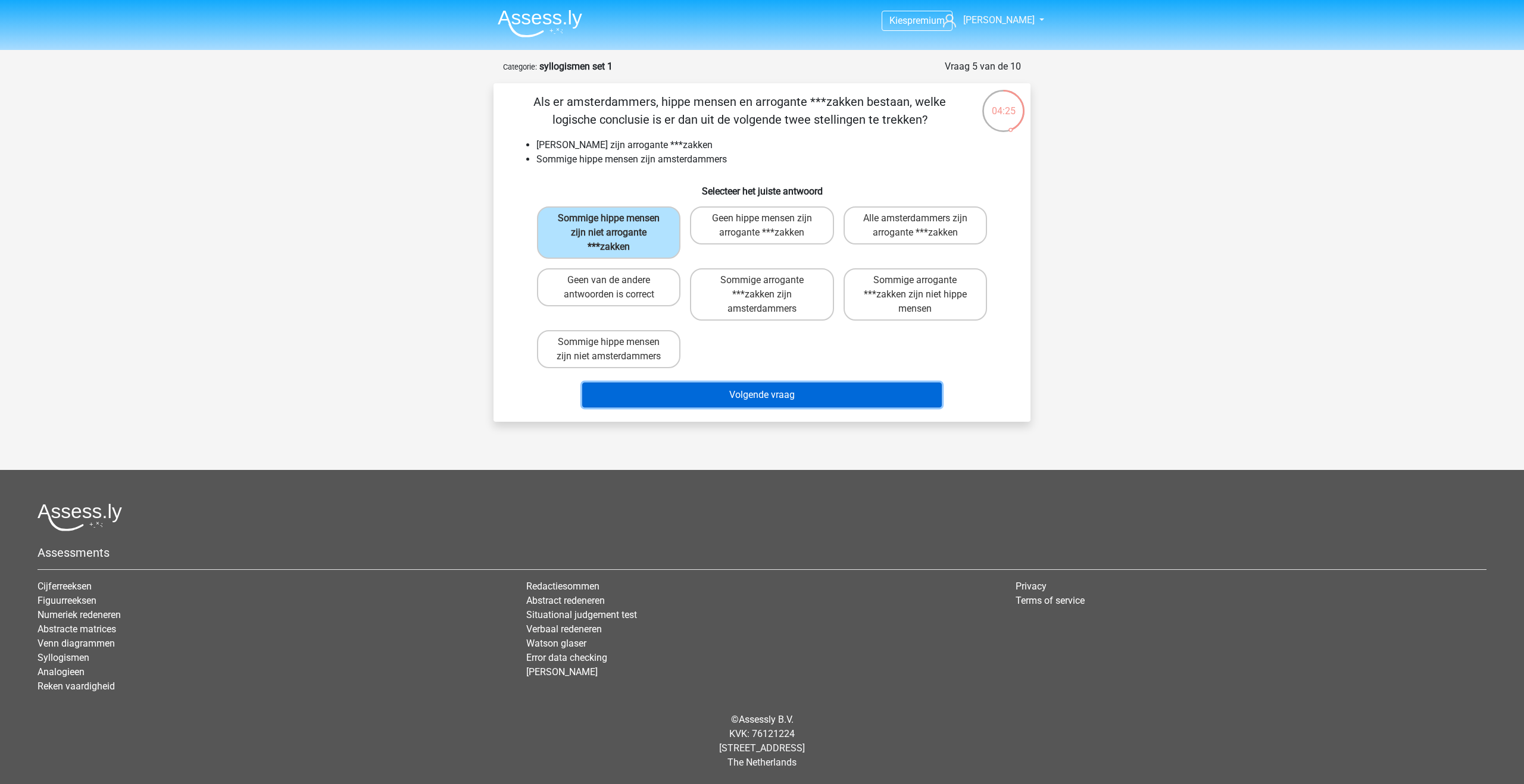
click at [682, 392] on button "Volgende vraag" at bounding box center [762, 395] width 360 height 25
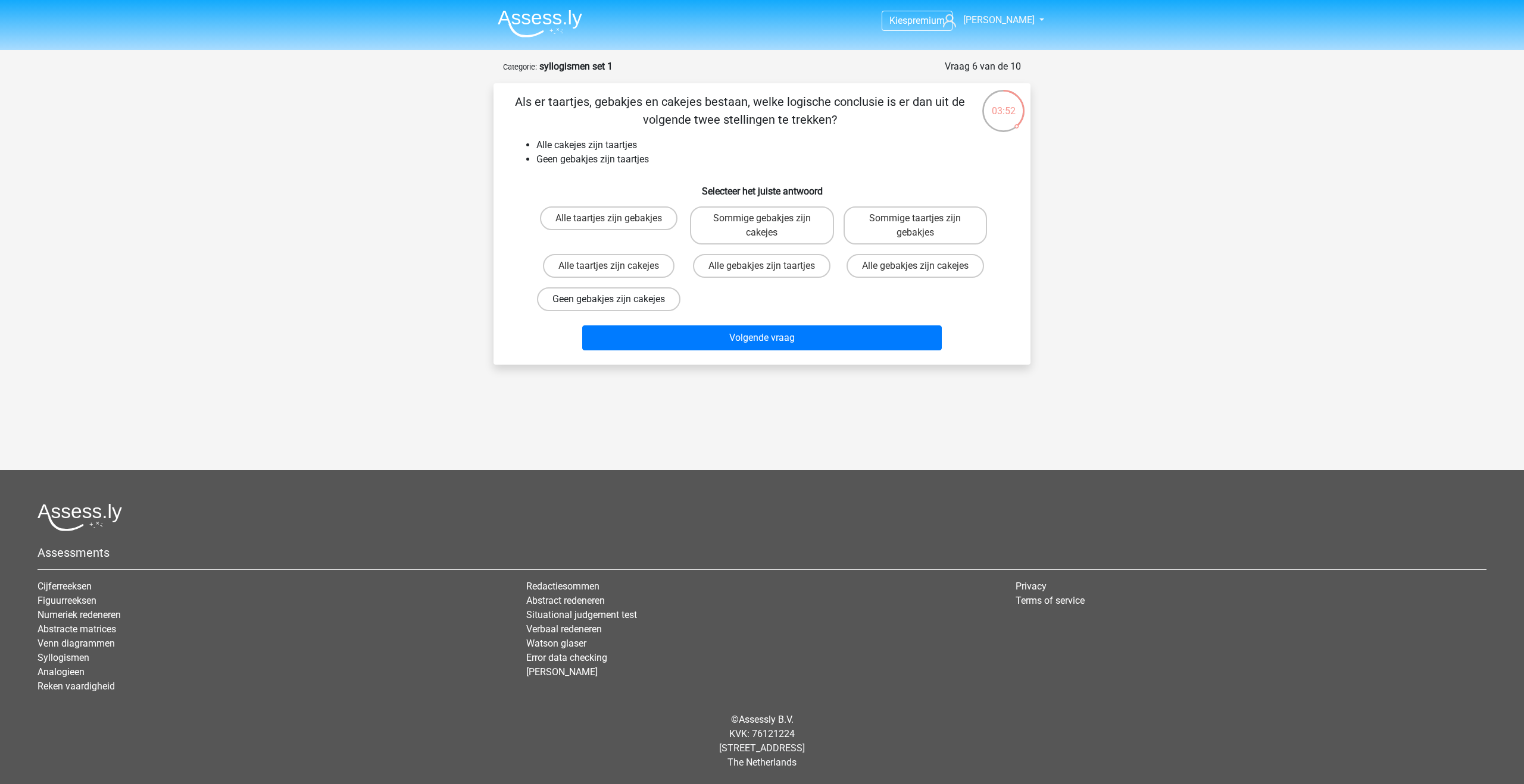
click at [659, 307] on label "Geen gebakjes zijn cakejes" at bounding box center [608, 299] width 144 height 24
click at [617, 307] on input "Geen gebakjes zijn cakejes" at bounding box center [613, 303] width 8 height 8
radio input "true"
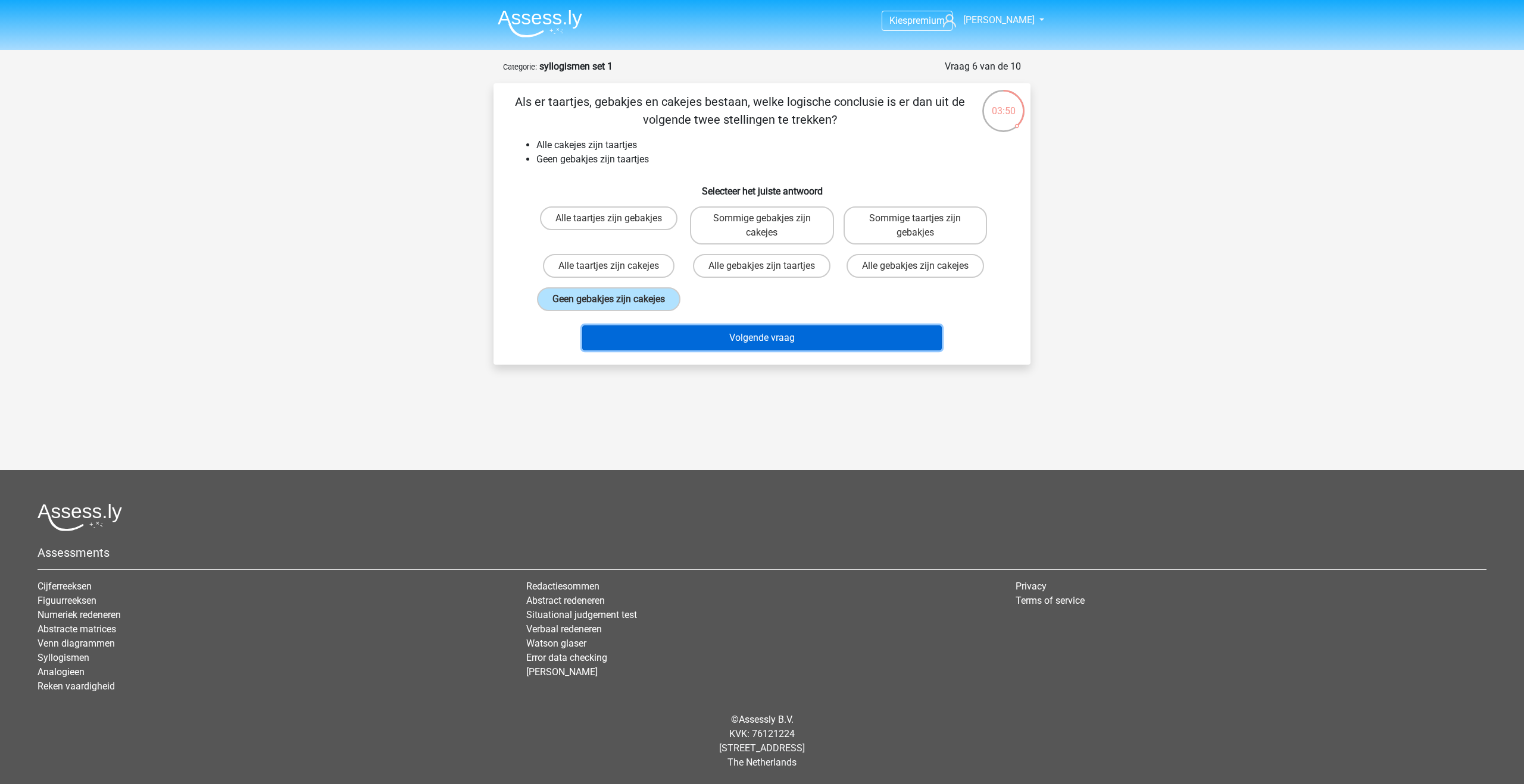
click at [712, 348] on button "Volgende vraag" at bounding box center [762, 338] width 360 height 25
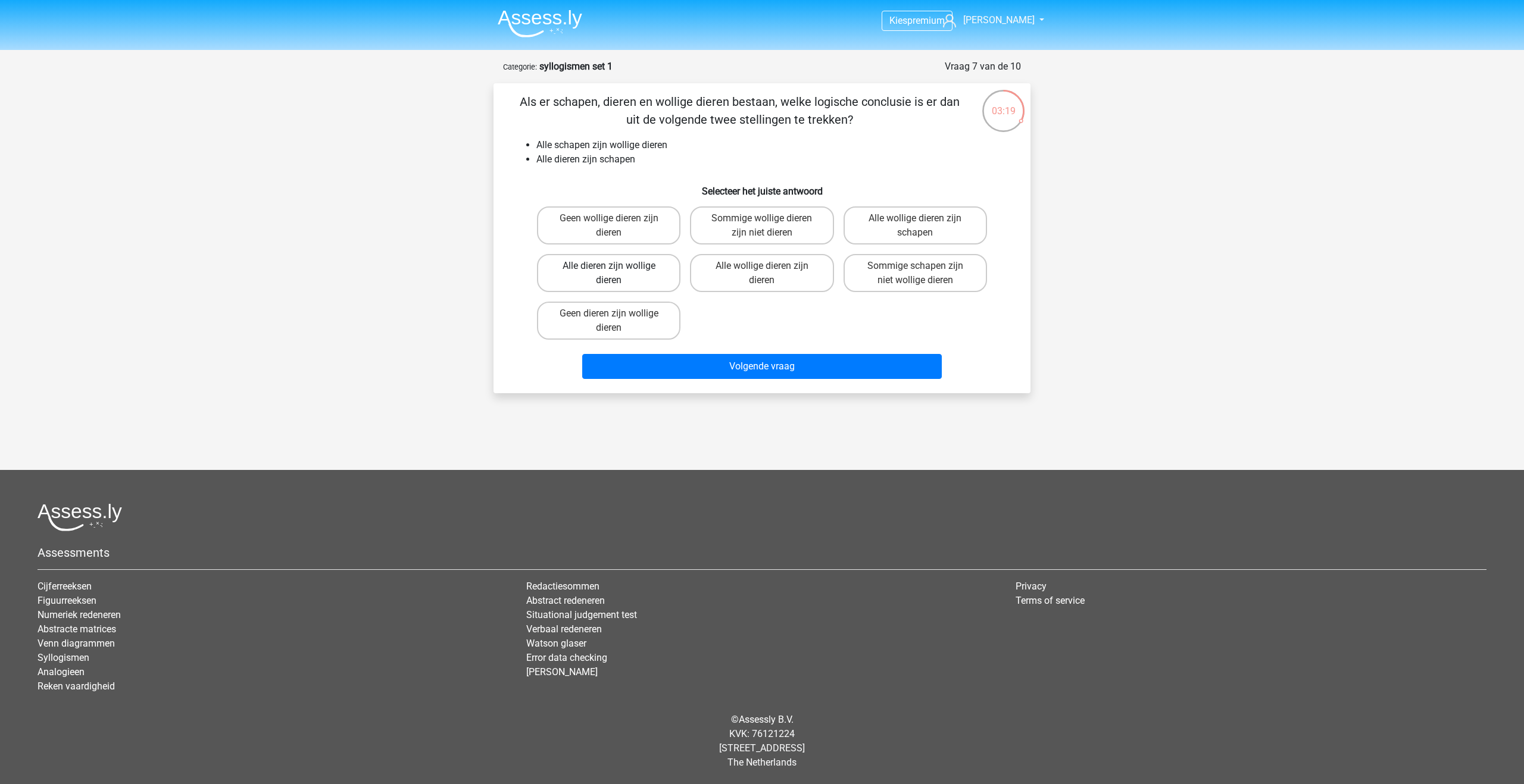
click at [637, 273] on label "Alle dieren zijn wollige dieren" at bounding box center [608, 273] width 144 height 38
click at [617, 273] on input "Alle dieren zijn wollige dieren" at bounding box center [613, 270] width 8 height 8
radio input "true"
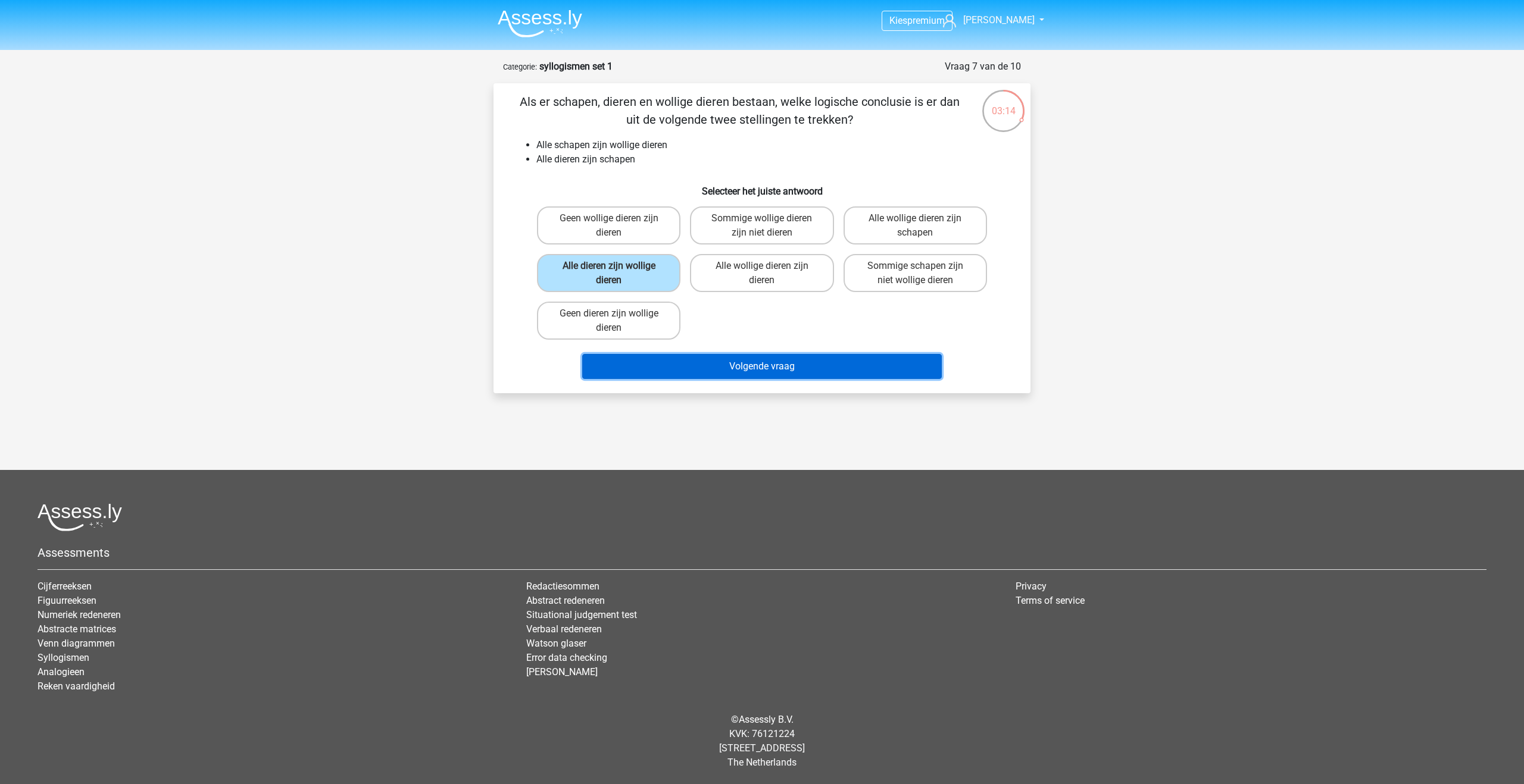
click at [704, 369] on button "Volgende vraag" at bounding box center [762, 366] width 360 height 25
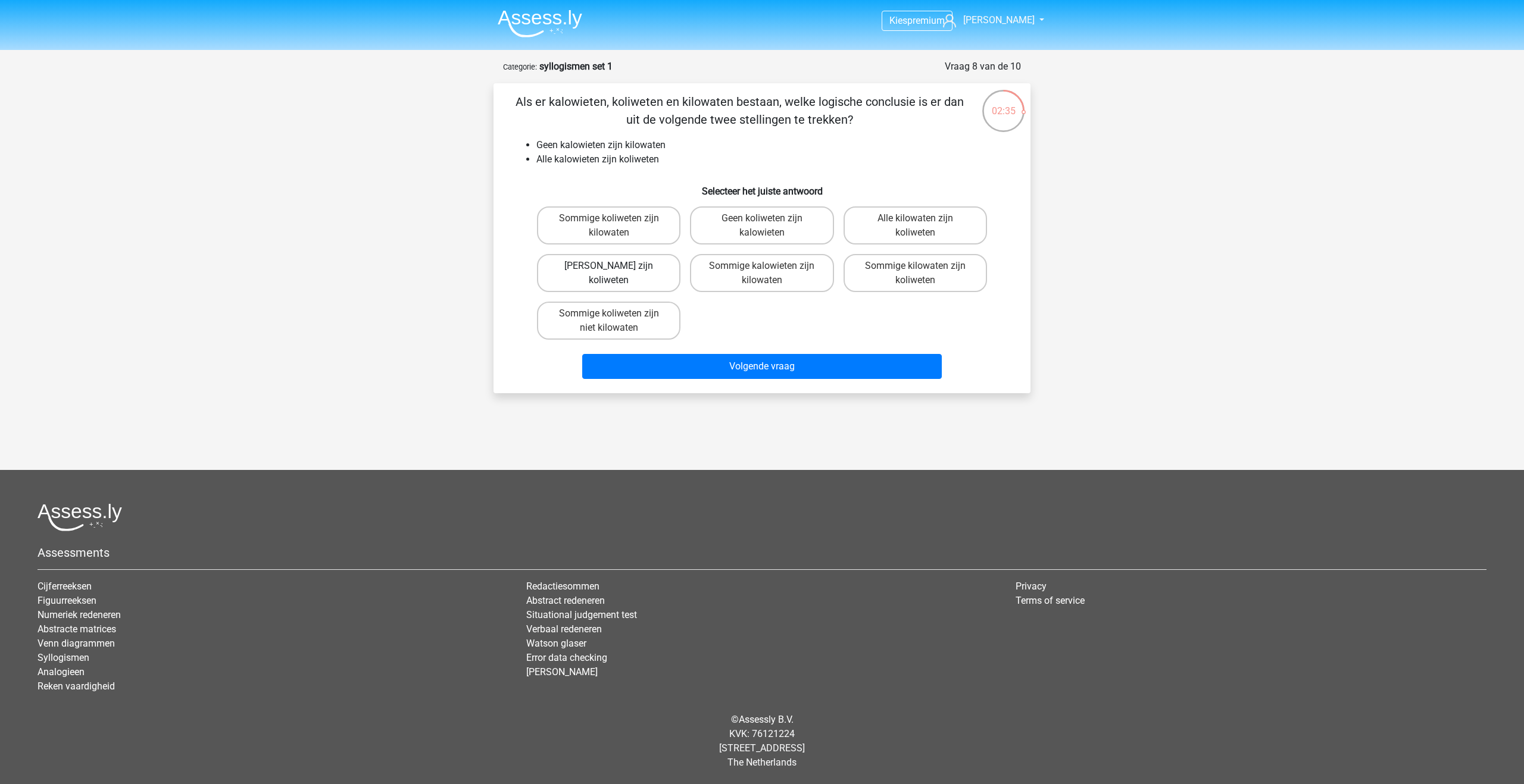
click at [649, 283] on label "Geen kilowaten zijn koliweten" at bounding box center [608, 273] width 144 height 38
click at [617, 273] on input "Geen kilowaten zijn koliweten" at bounding box center [613, 270] width 8 height 8
radio input "true"
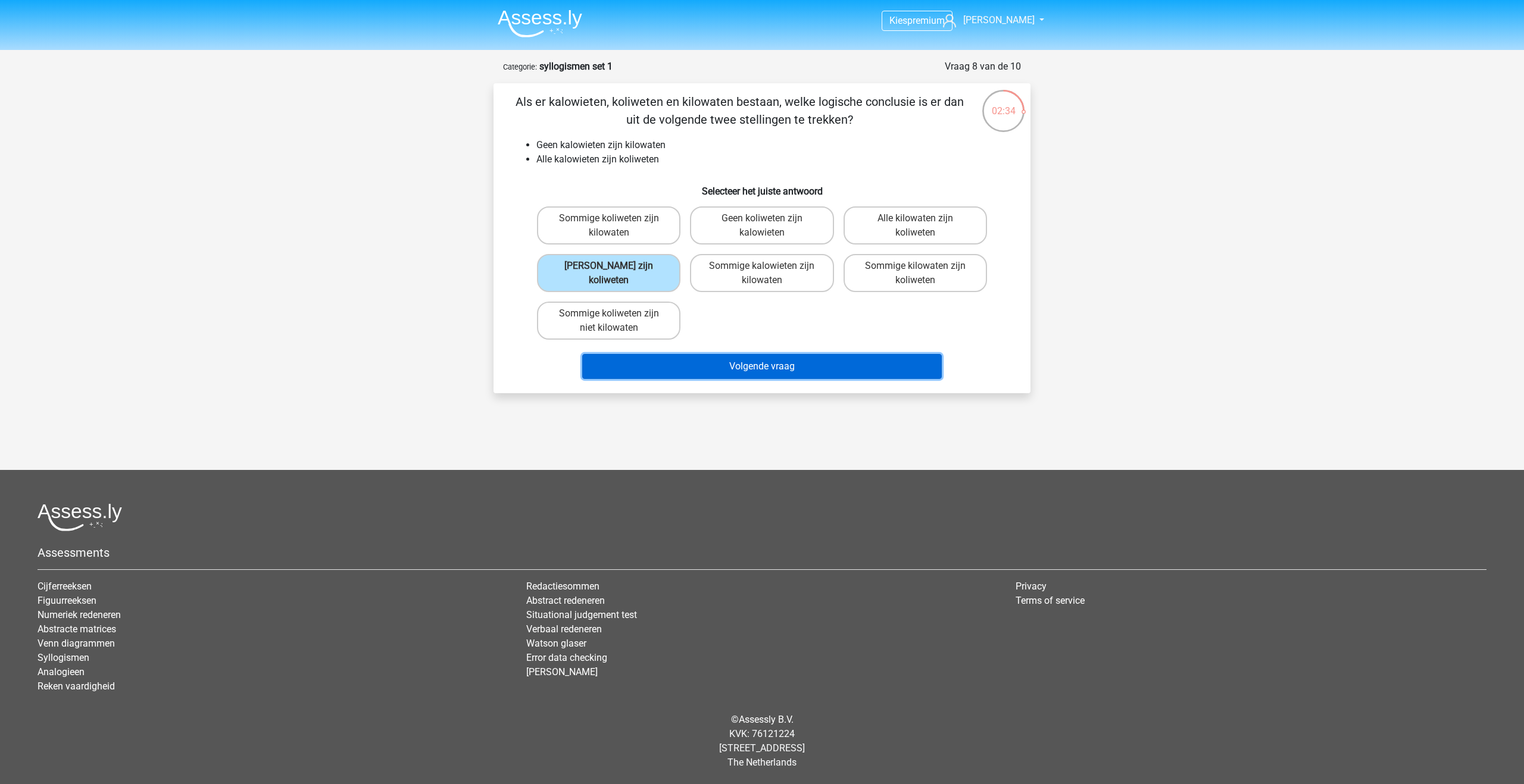
click at [680, 358] on button "Volgende vraag" at bounding box center [762, 366] width 360 height 25
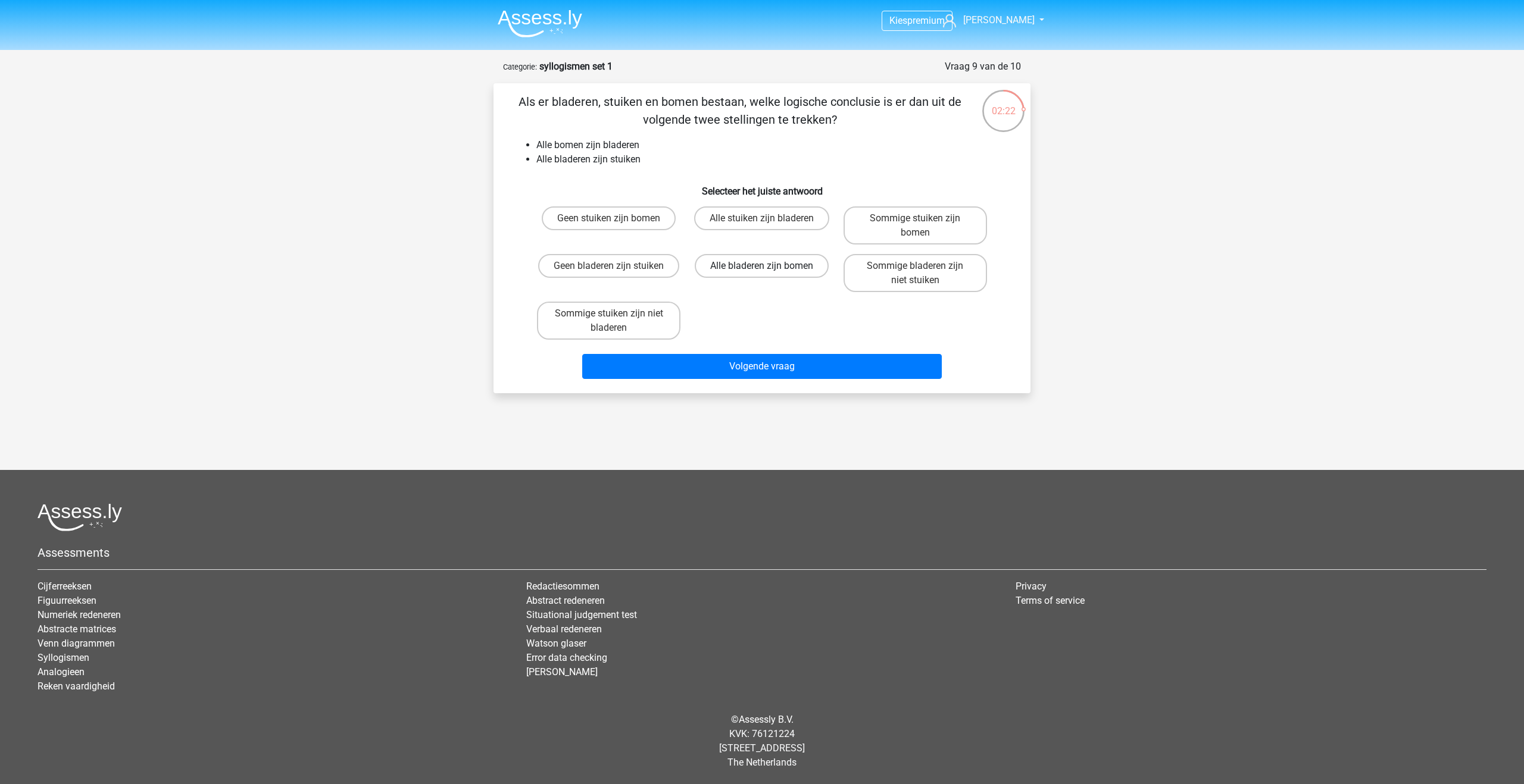
click at [746, 262] on label "Alle bladeren zijn bomen" at bounding box center [762, 266] width 134 height 24
click at [762, 266] on input "Alle bladeren zijn bomen" at bounding box center [766, 270] width 8 height 8
radio input "true"
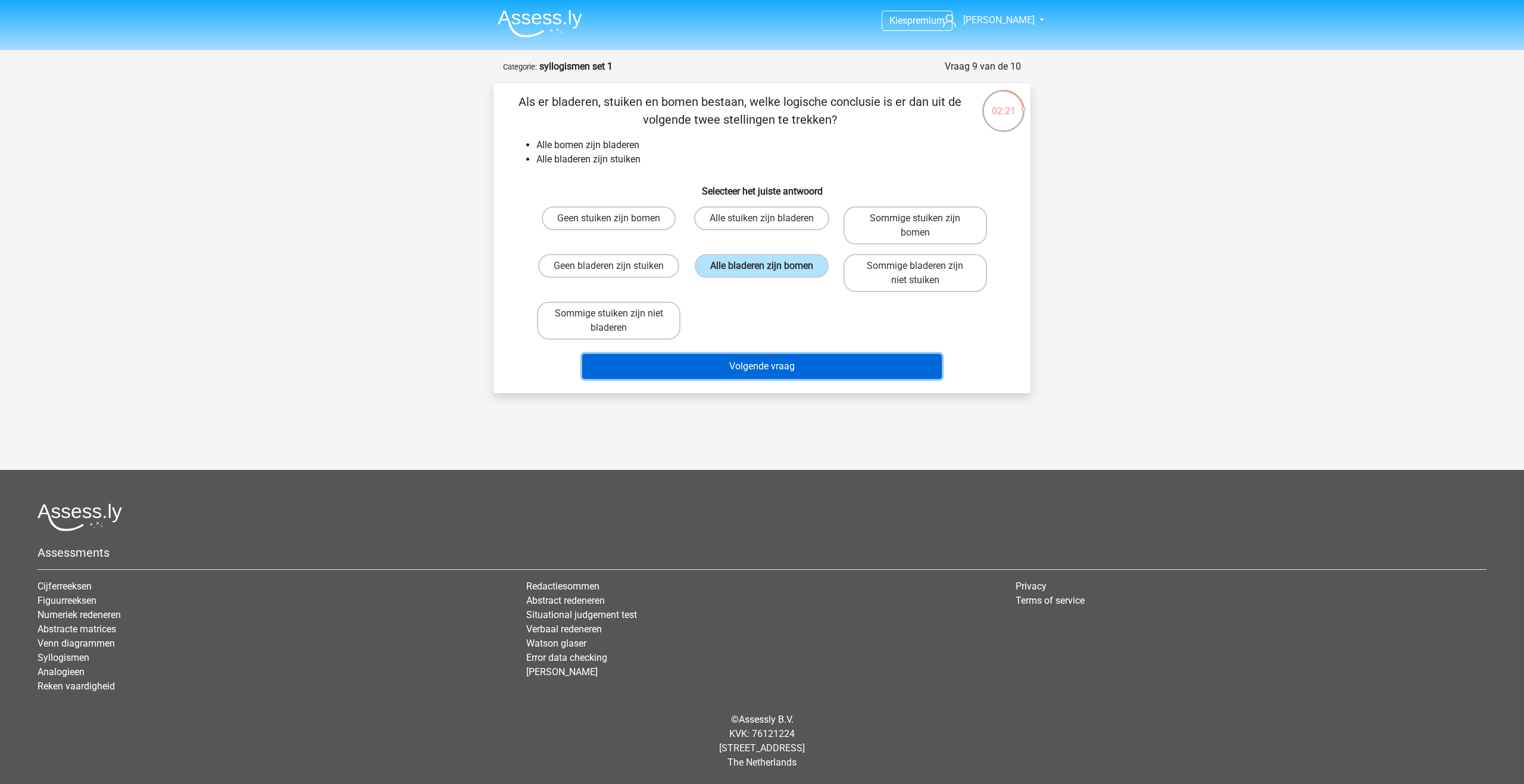
click at [756, 360] on button "Volgende vraag" at bounding box center [762, 366] width 360 height 25
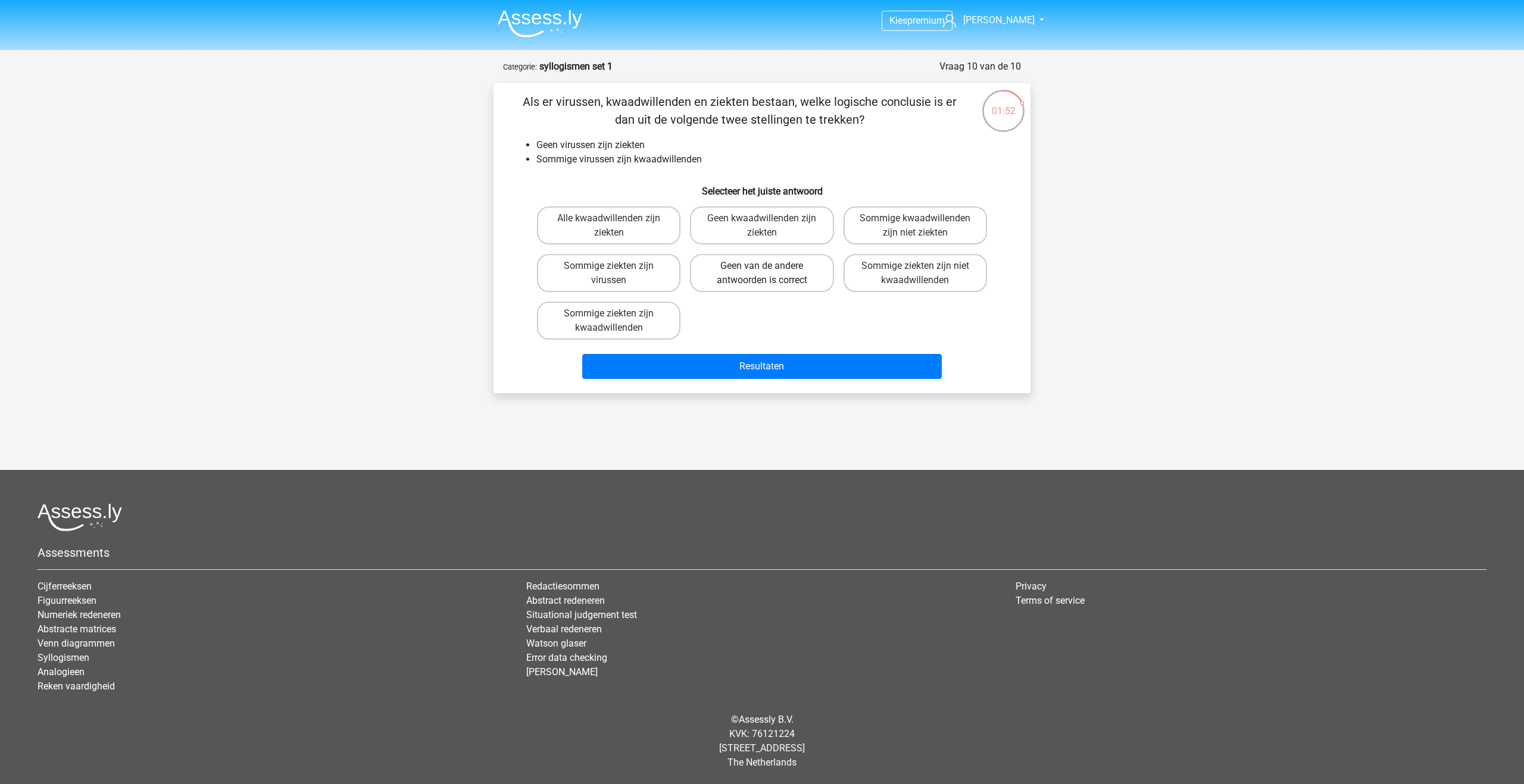
click at [754, 275] on label "Geen van de andere antwoorden is correct" at bounding box center [762, 273] width 144 height 38
click at [762, 273] on input "Geen van de andere antwoorden is correct" at bounding box center [766, 270] width 8 height 8
radio input "true"
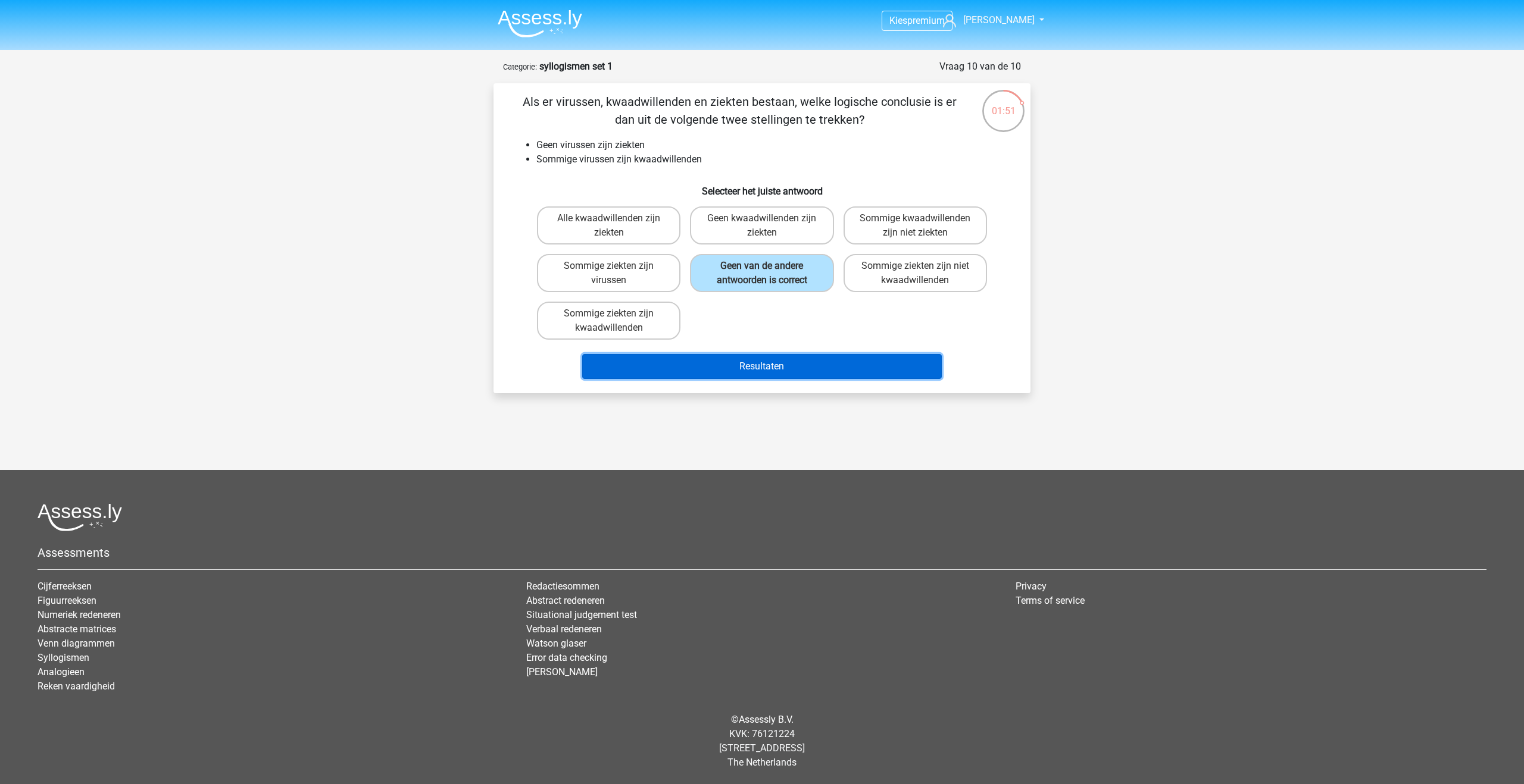
click at [751, 362] on button "Resultaten" at bounding box center [762, 366] width 360 height 25
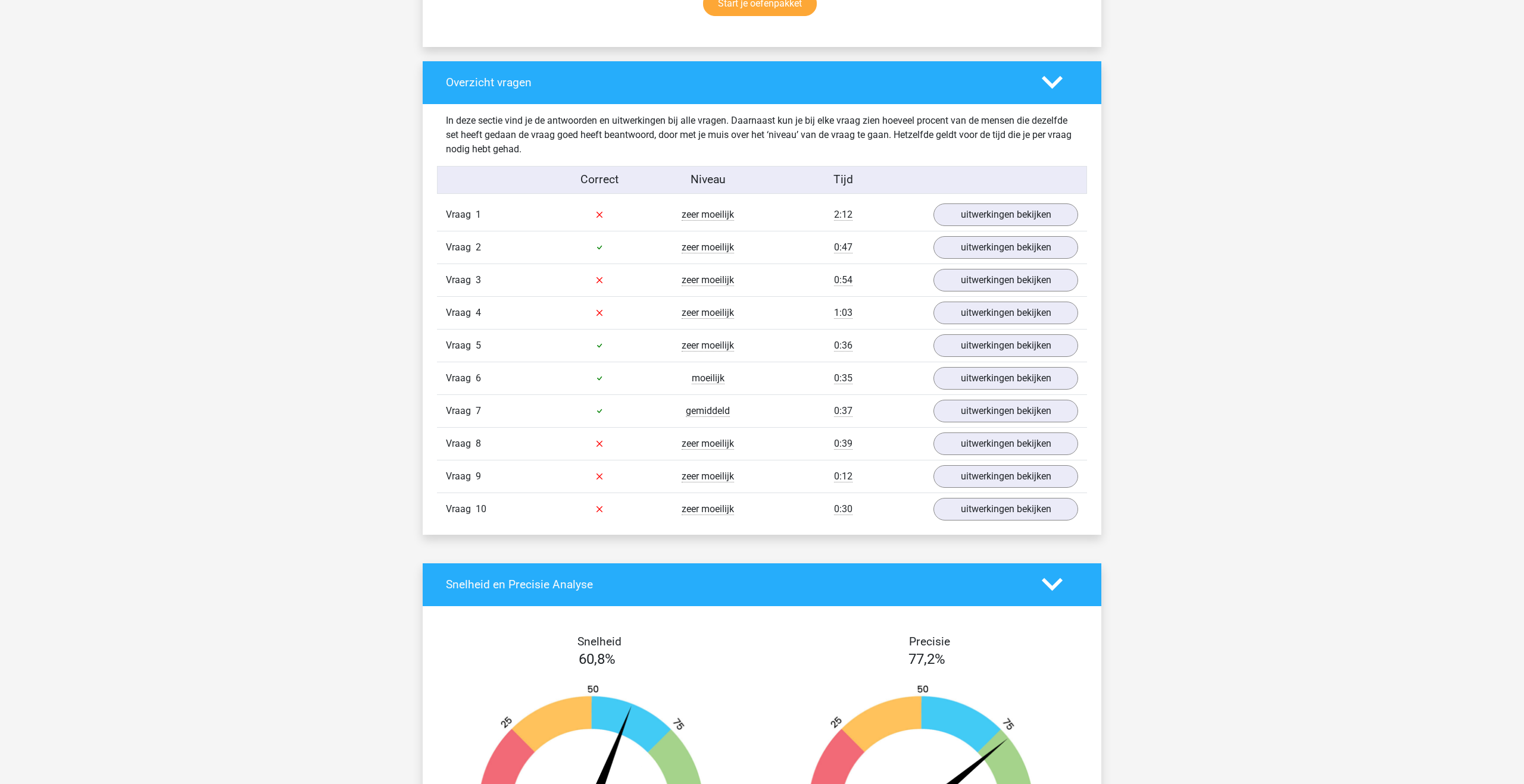
scroll to position [850, 0]
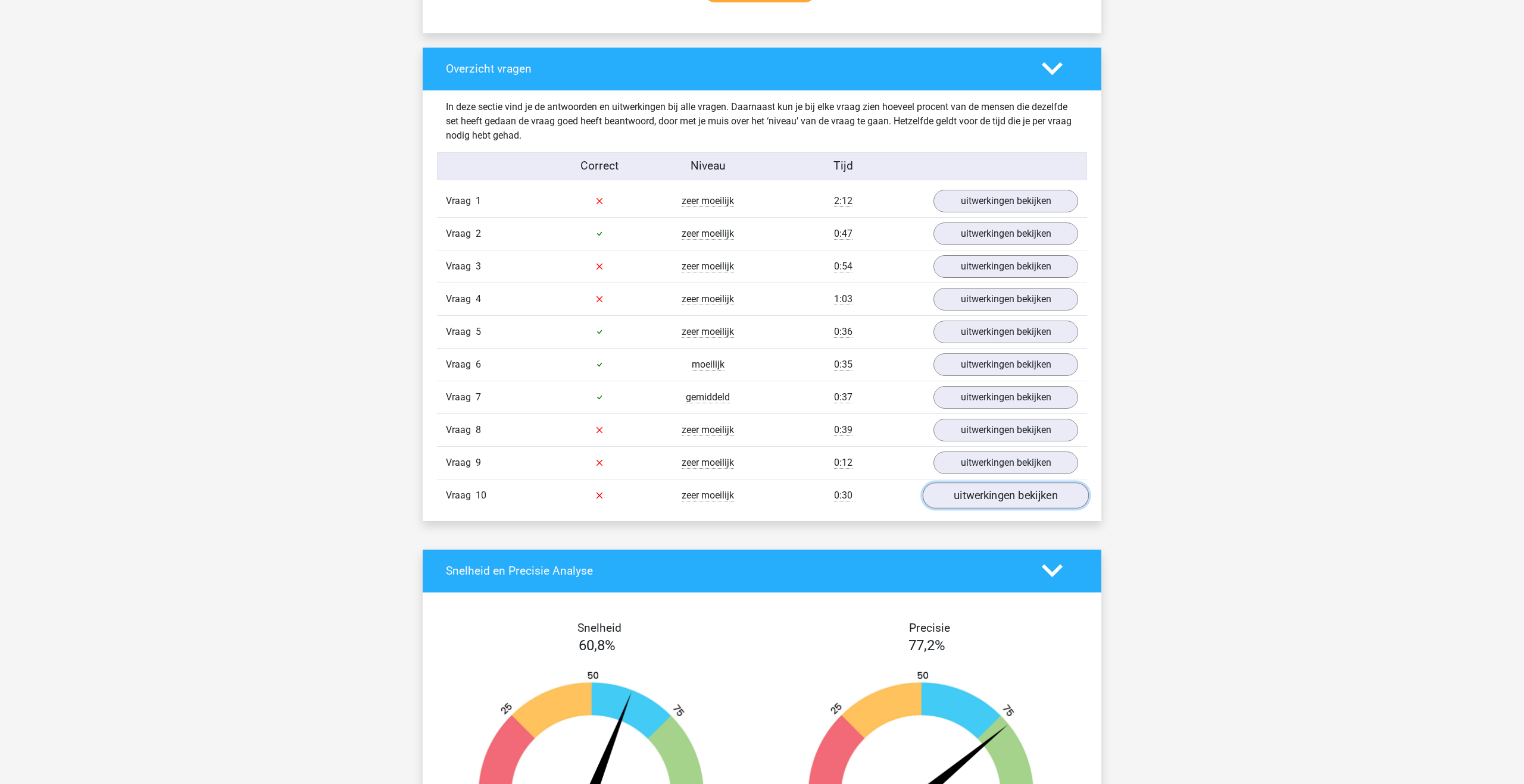
click at [966, 493] on link "uitwerkingen bekijken" at bounding box center [1006, 496] width 166 height 26
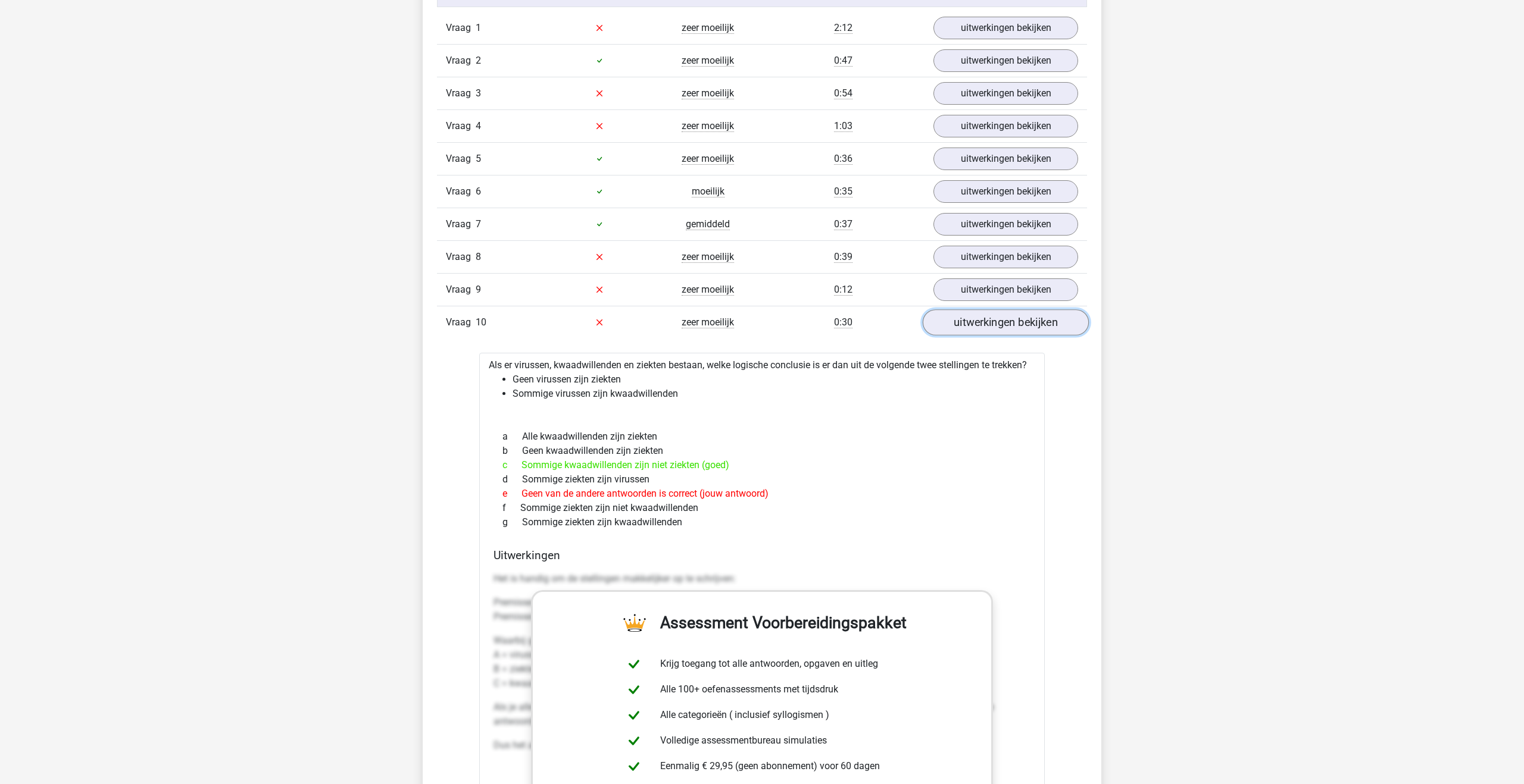
scroll to position [1020, 0]
click at [990, 297] on link "uitwerkingen bekijken" at bounding box center [1006, 292] width 166 height 26
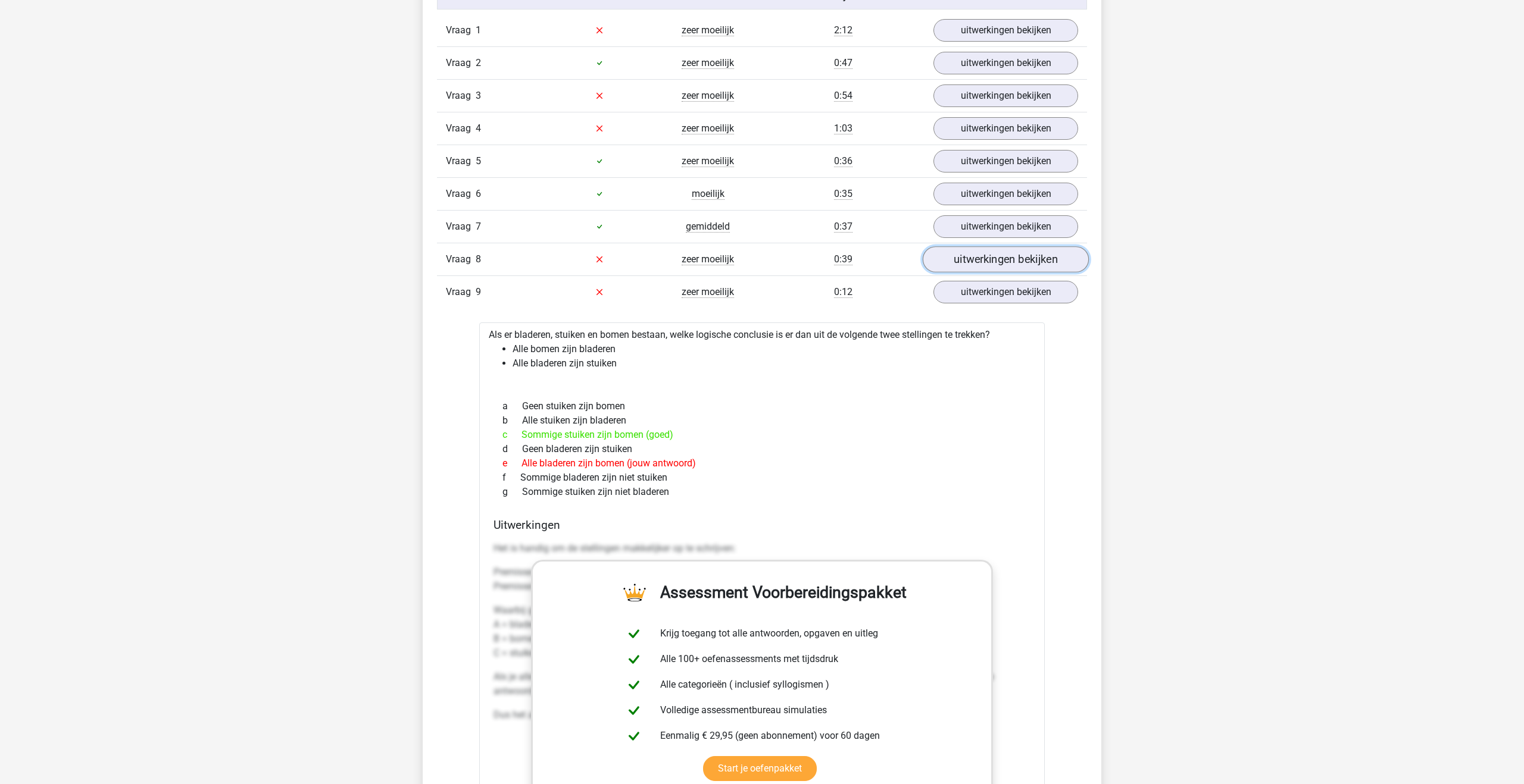
click at [995, 262] on link "uitwerkingen bekijken" at bounding box center [1006, 259] width 166 height 26
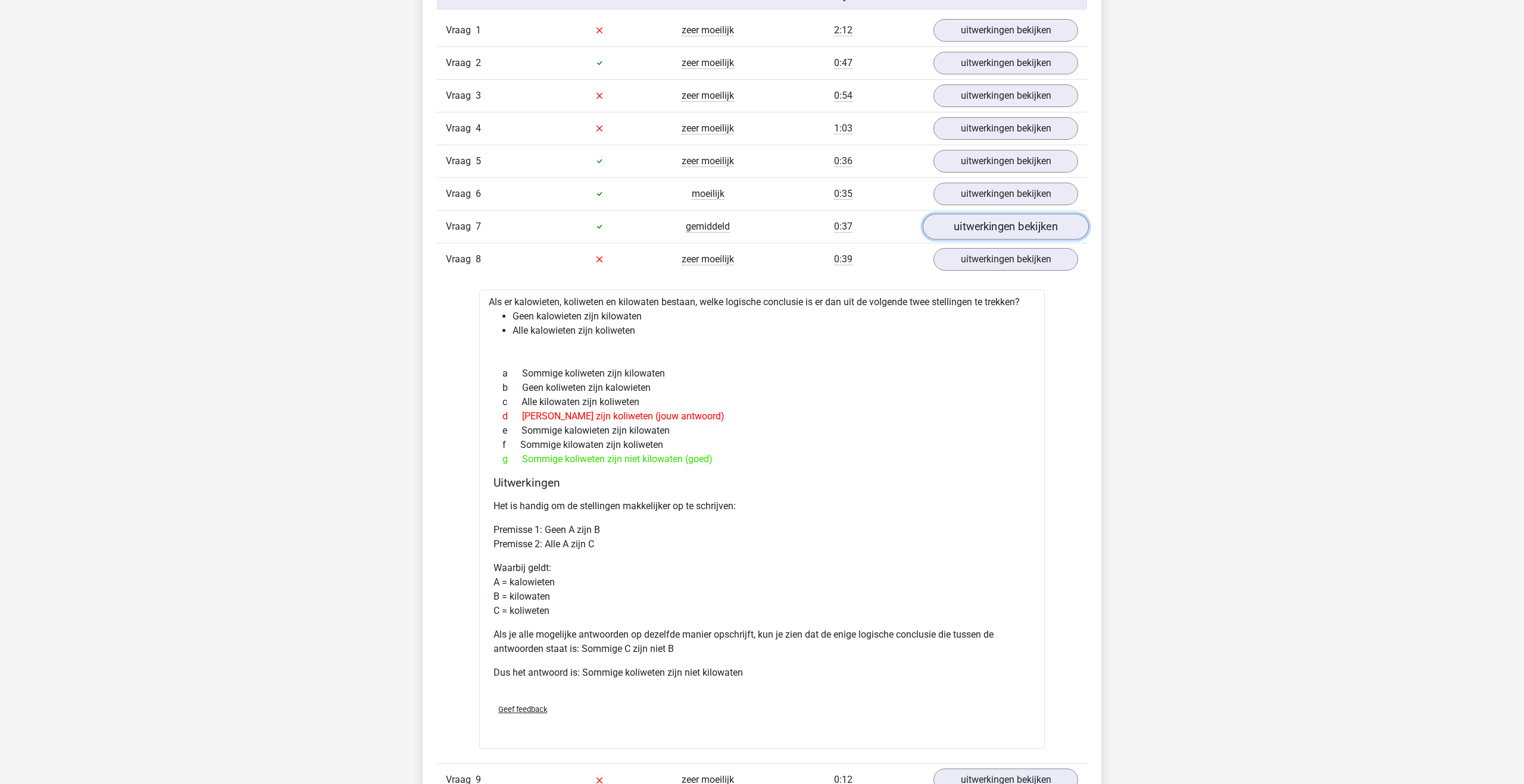
click at [995, 223] on link "uitwerkingen bekijken" at bounding box center [1006, 227] width 166 height 26
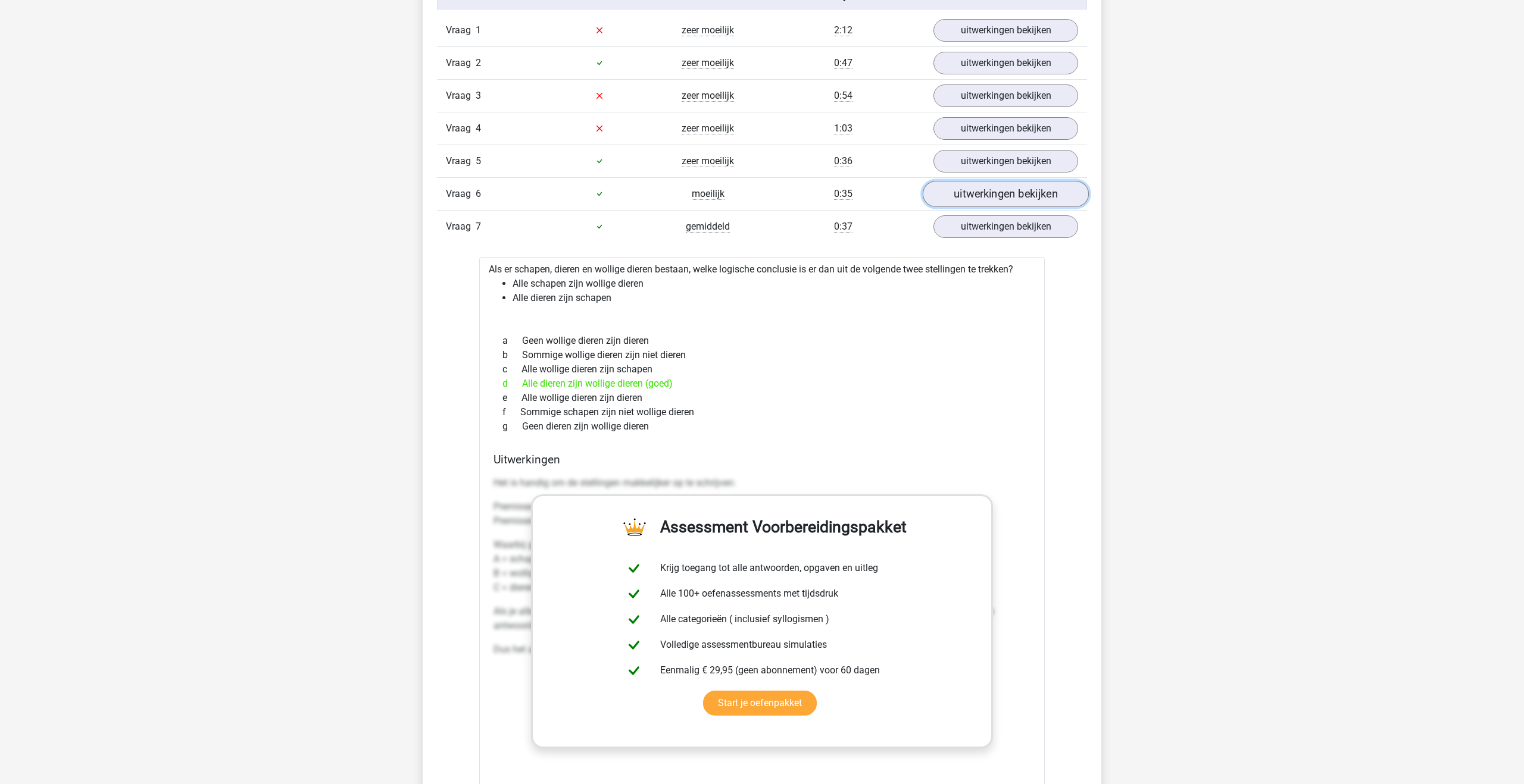
click at [996, 197] on link "uitwerkingen bekijken" at bounding box center [1006, 194] width 166 height 26
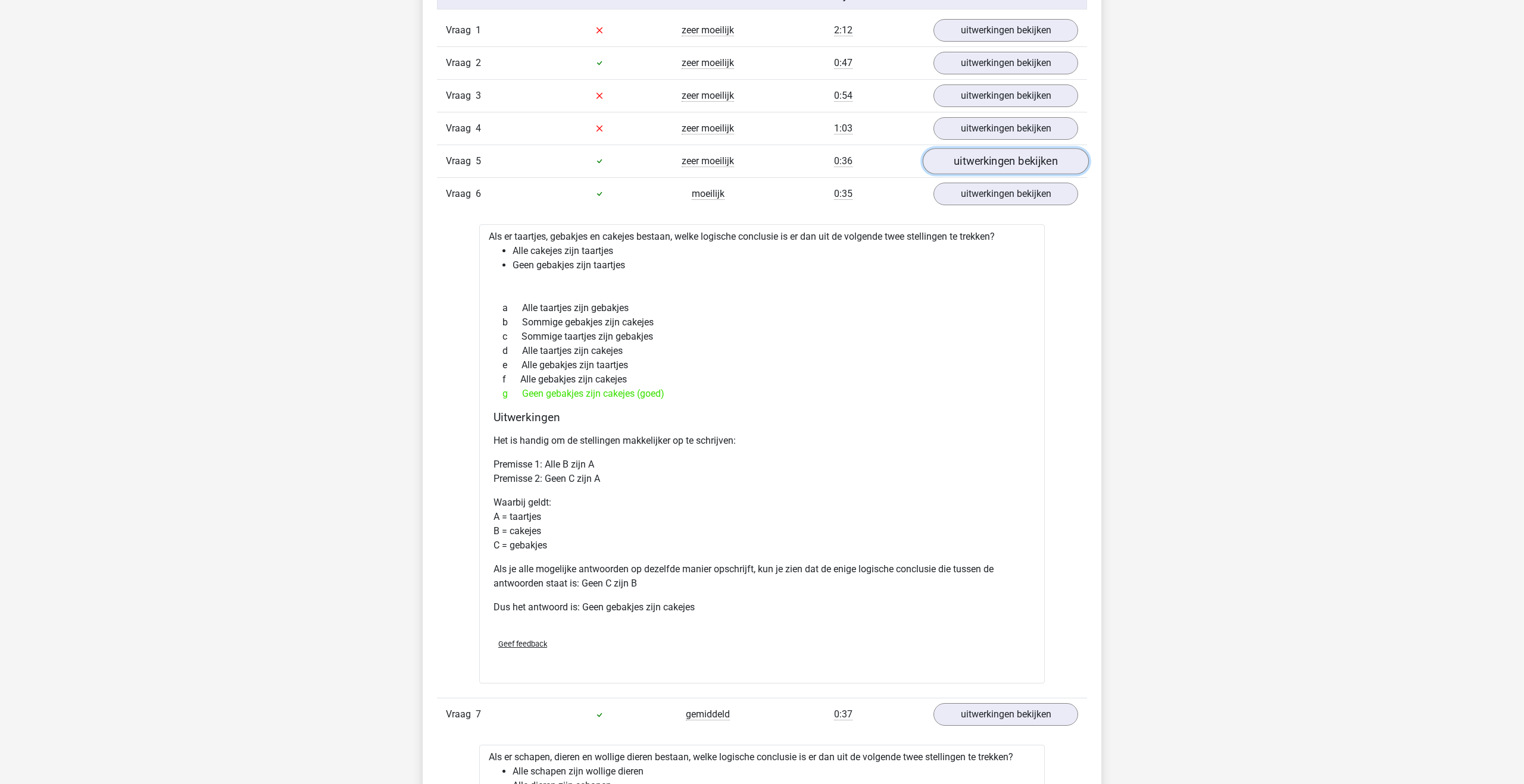
click at [998, 160] on link "uitwerkingen bekijken" at bounding box center [1006, 161] width 166 height 26
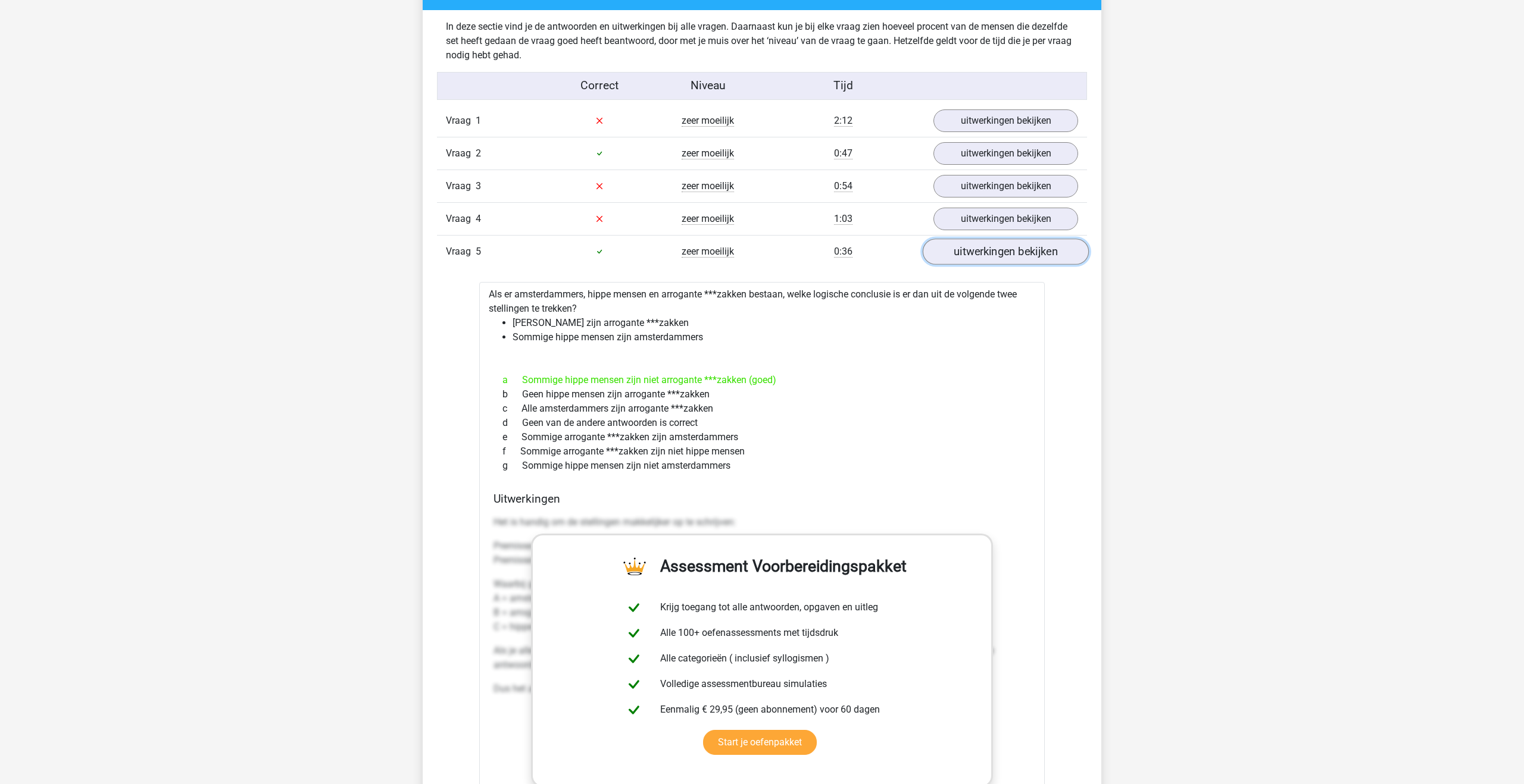
scroll to position [918, 0]
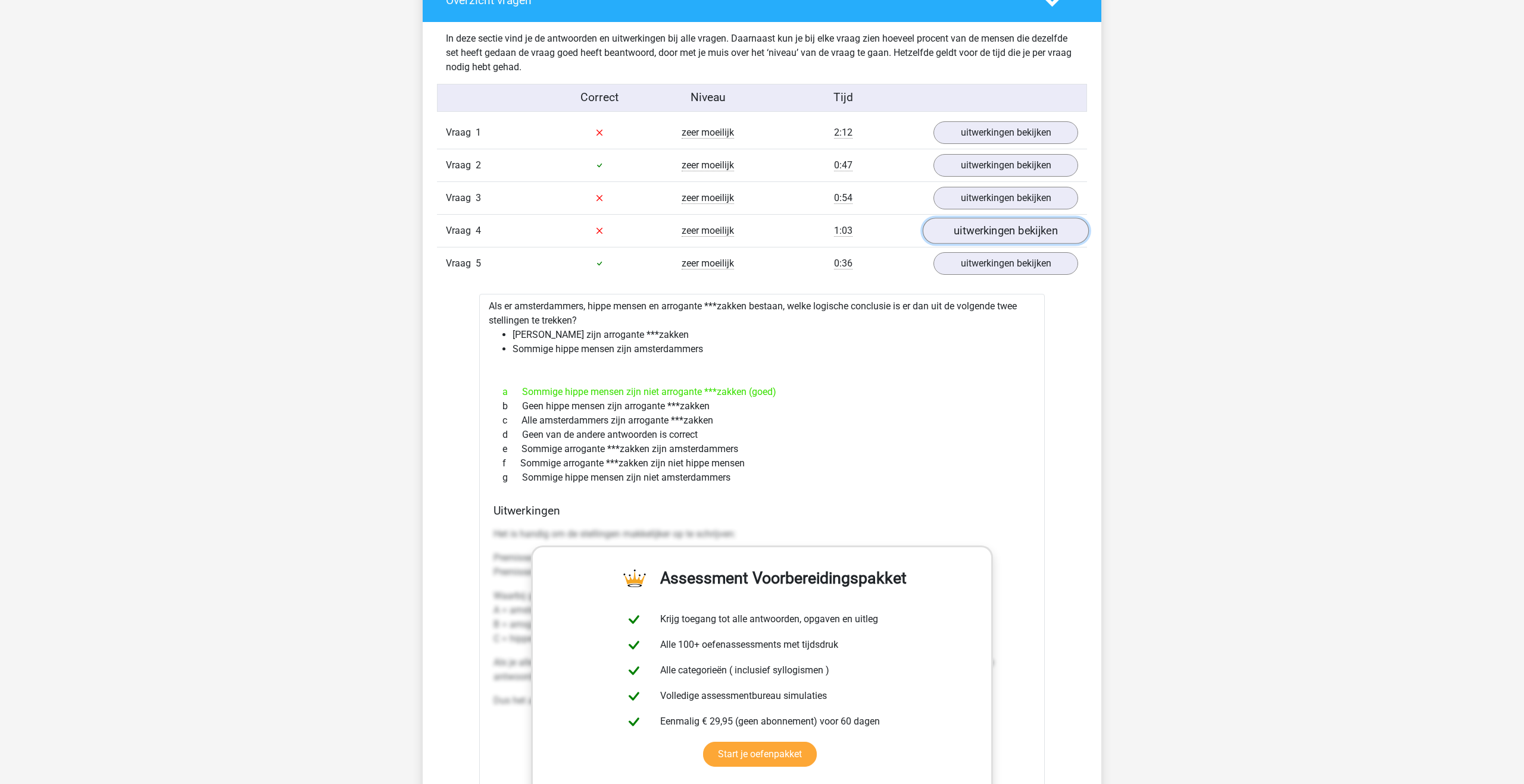
click at [996, 230] on link "uitwerkingen bekijken" at bounding box center [1006, 231] width 166 height 26
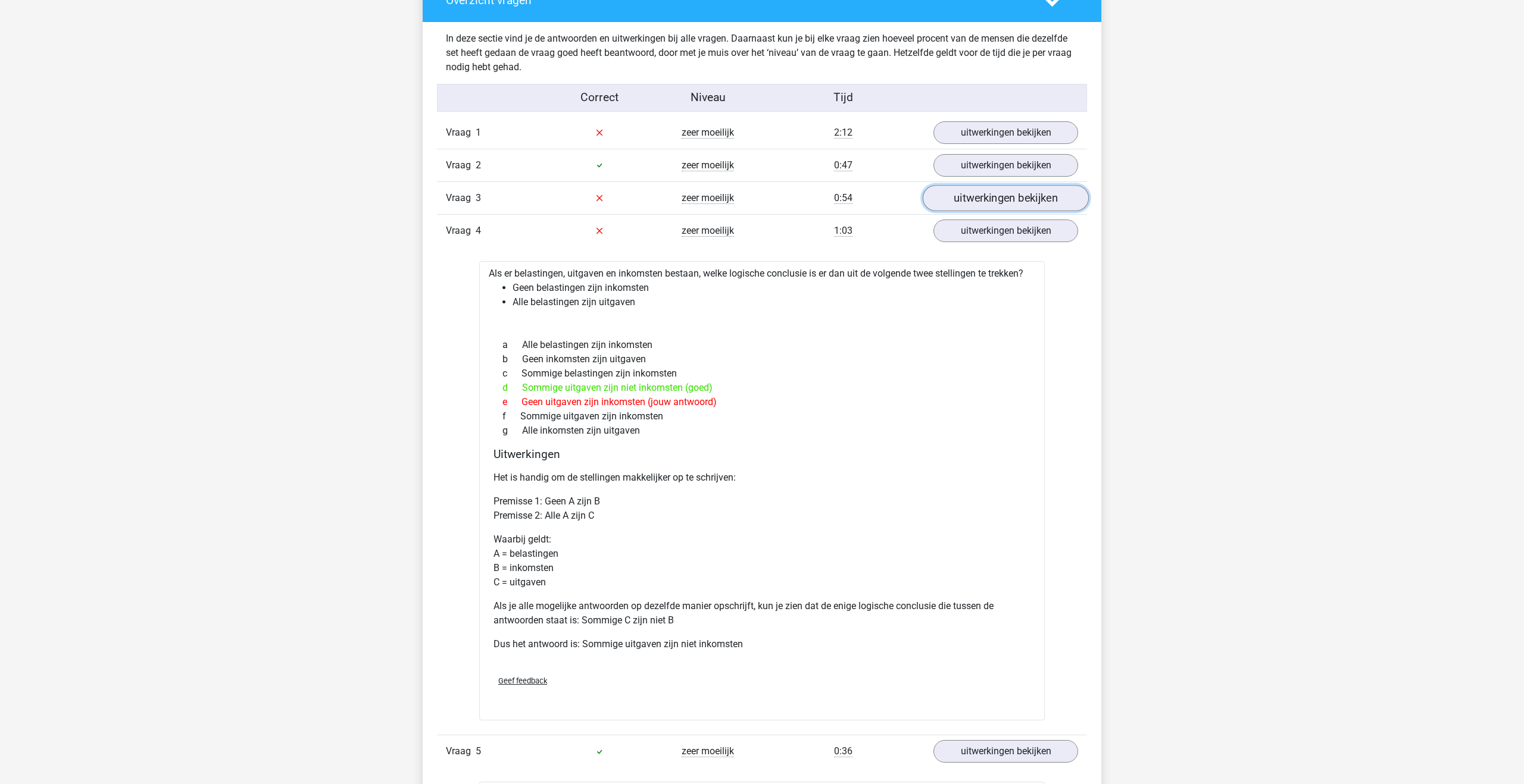
click at [1005, 196] on link "uitwerkingen bekijken" at bounding box center [1006, 198] width 166 height 26
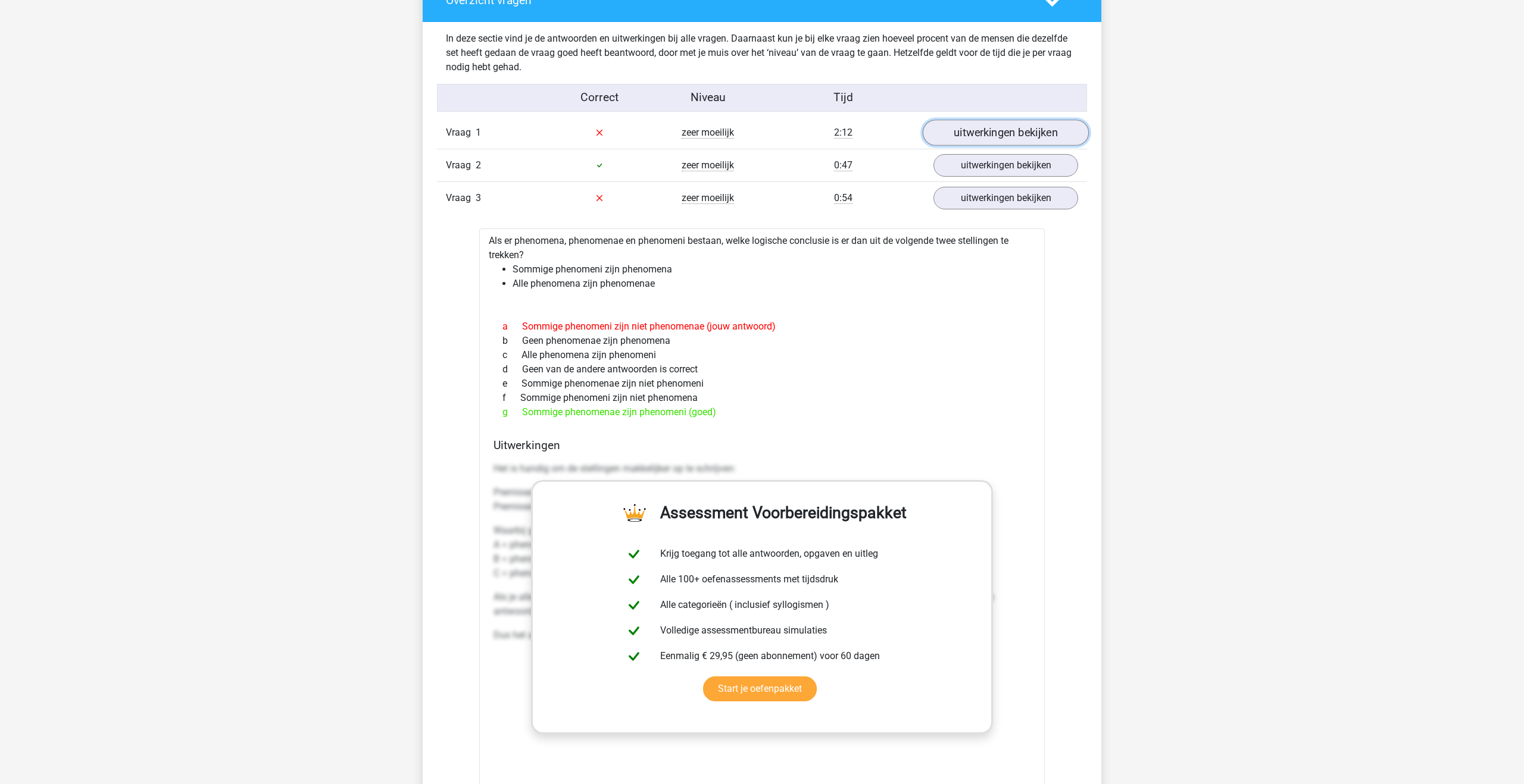
click at [1009, 121] on link "uitwerkingen bekijken" at bounding box center [1006, 133] width 166 height 26
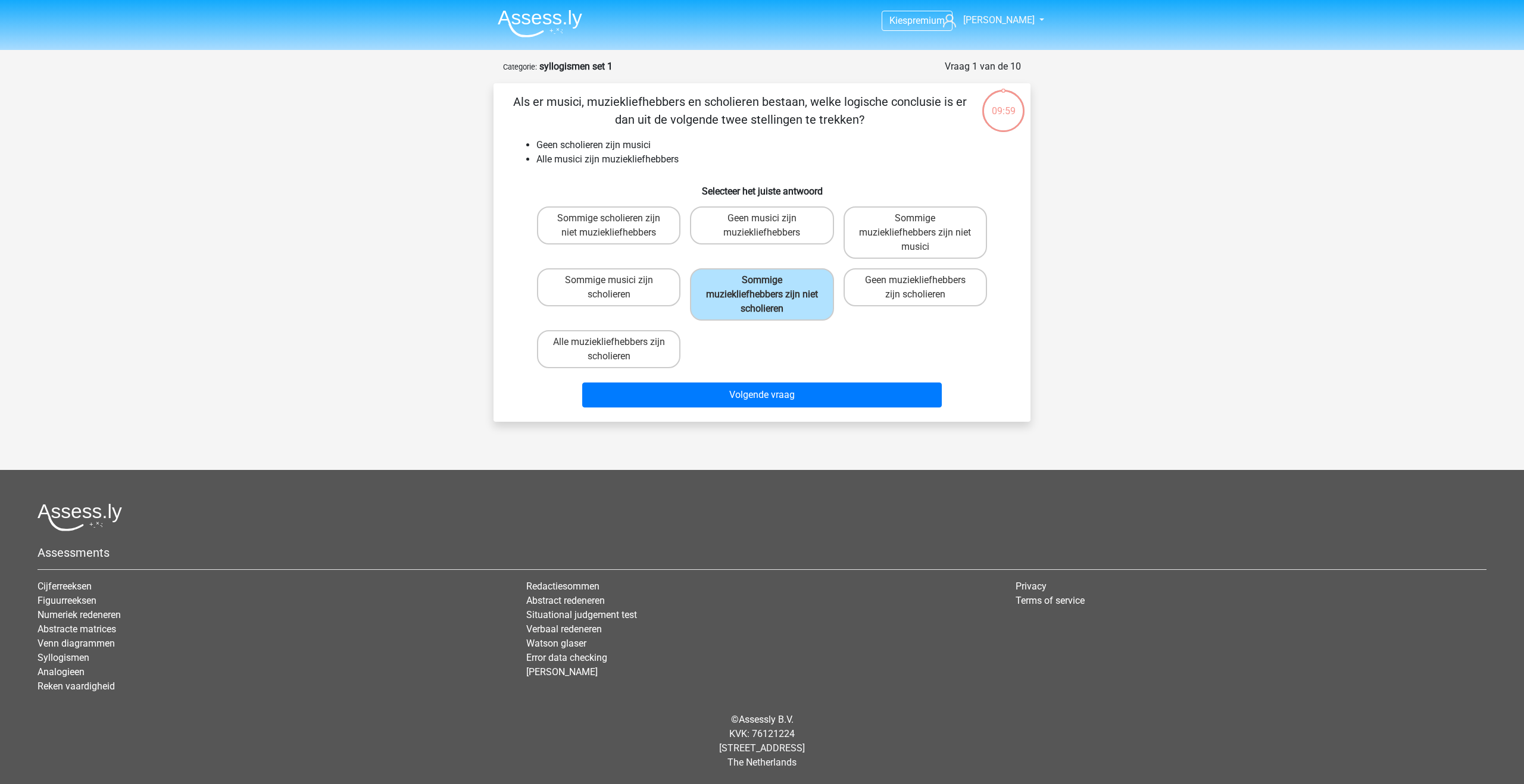
click at [537, 19] on img at bounding box center [540, 23] width 84 height 28
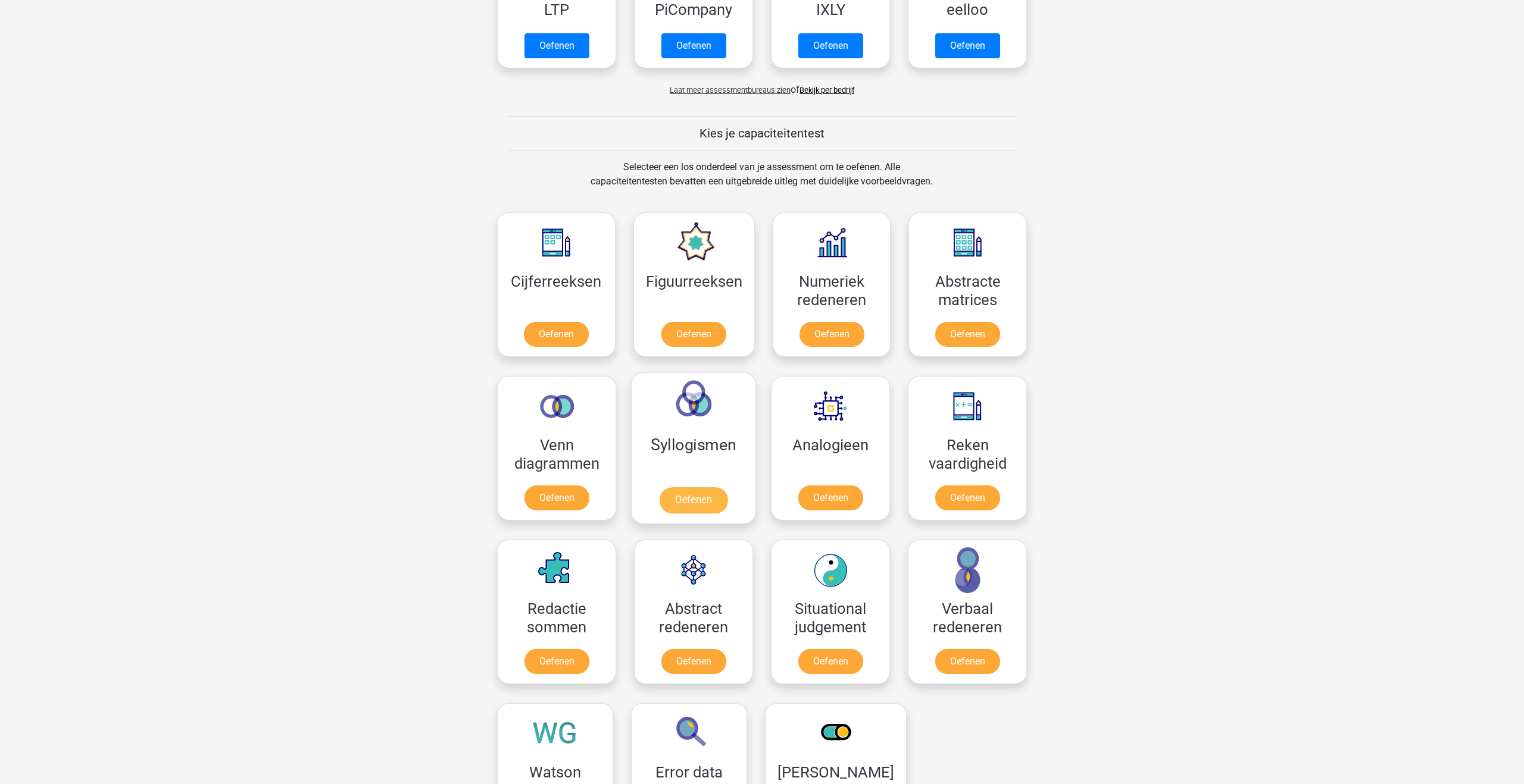
scroll to position [355, 0]
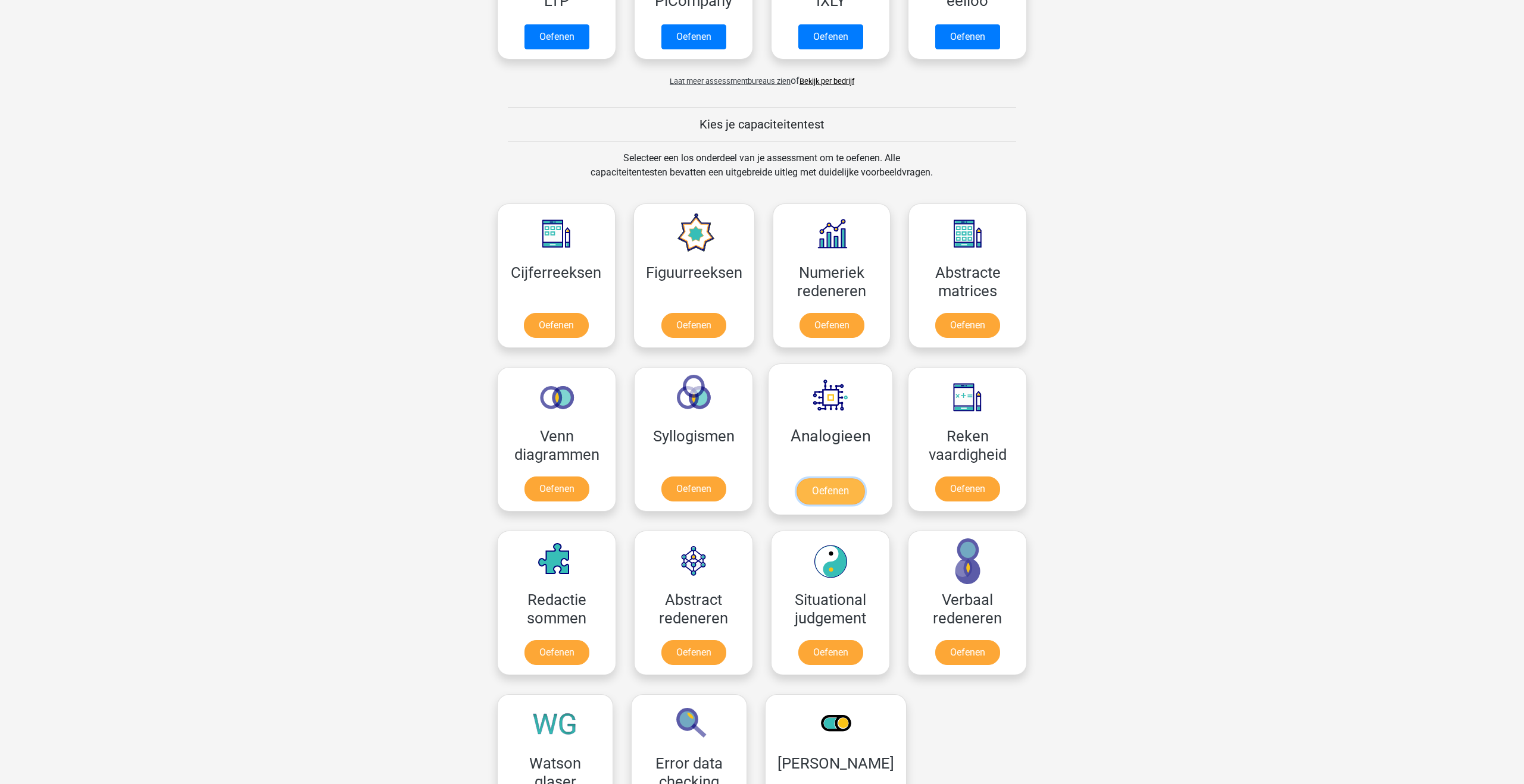
click at [830, 486] on link "Oefenen" at bounding box center [831, 492] width 68 height 26
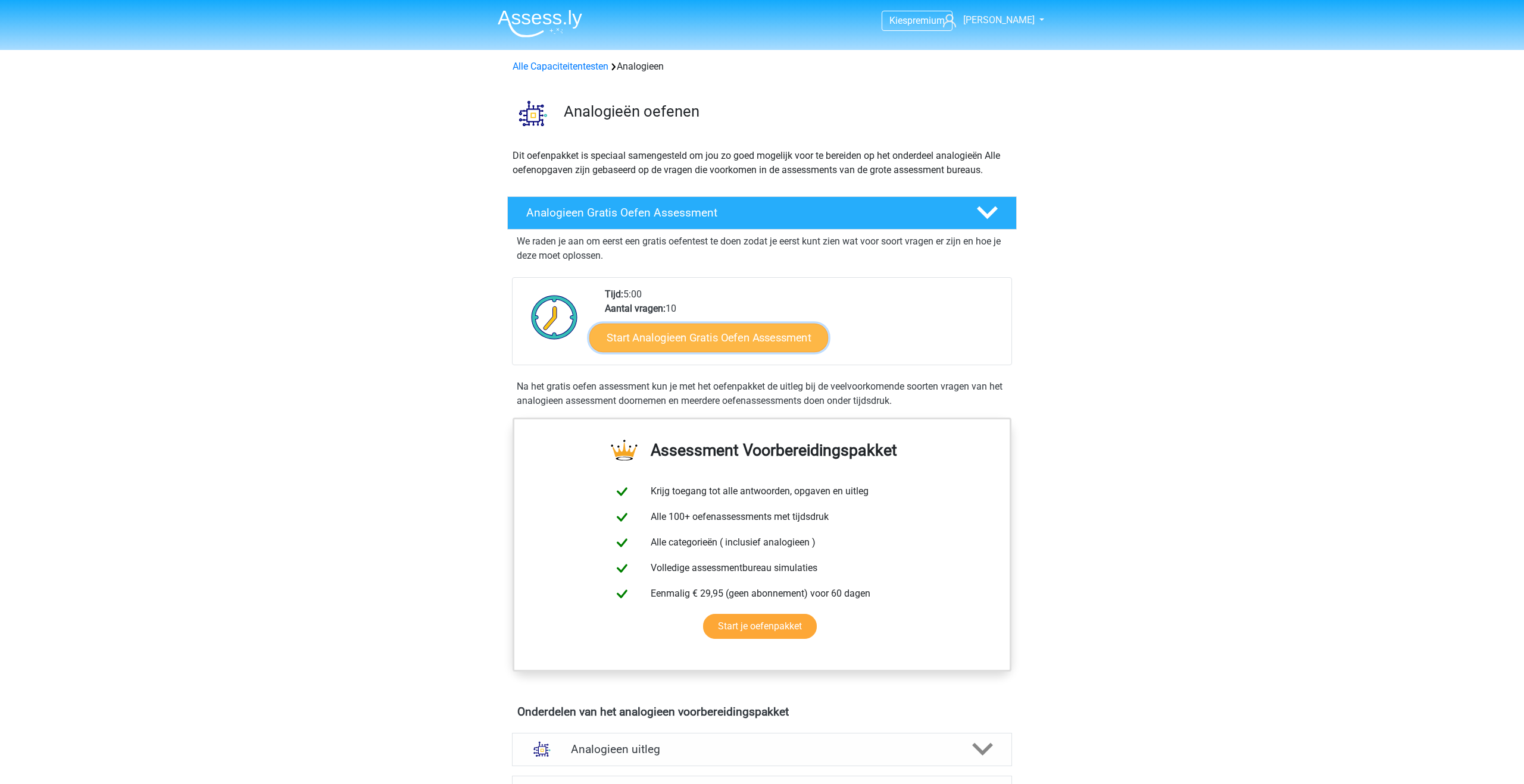
click at [647, 333] on link "Start Analogieen Gratis Oefen Assessment" at bounding box center [708, 337] width 239 height 29
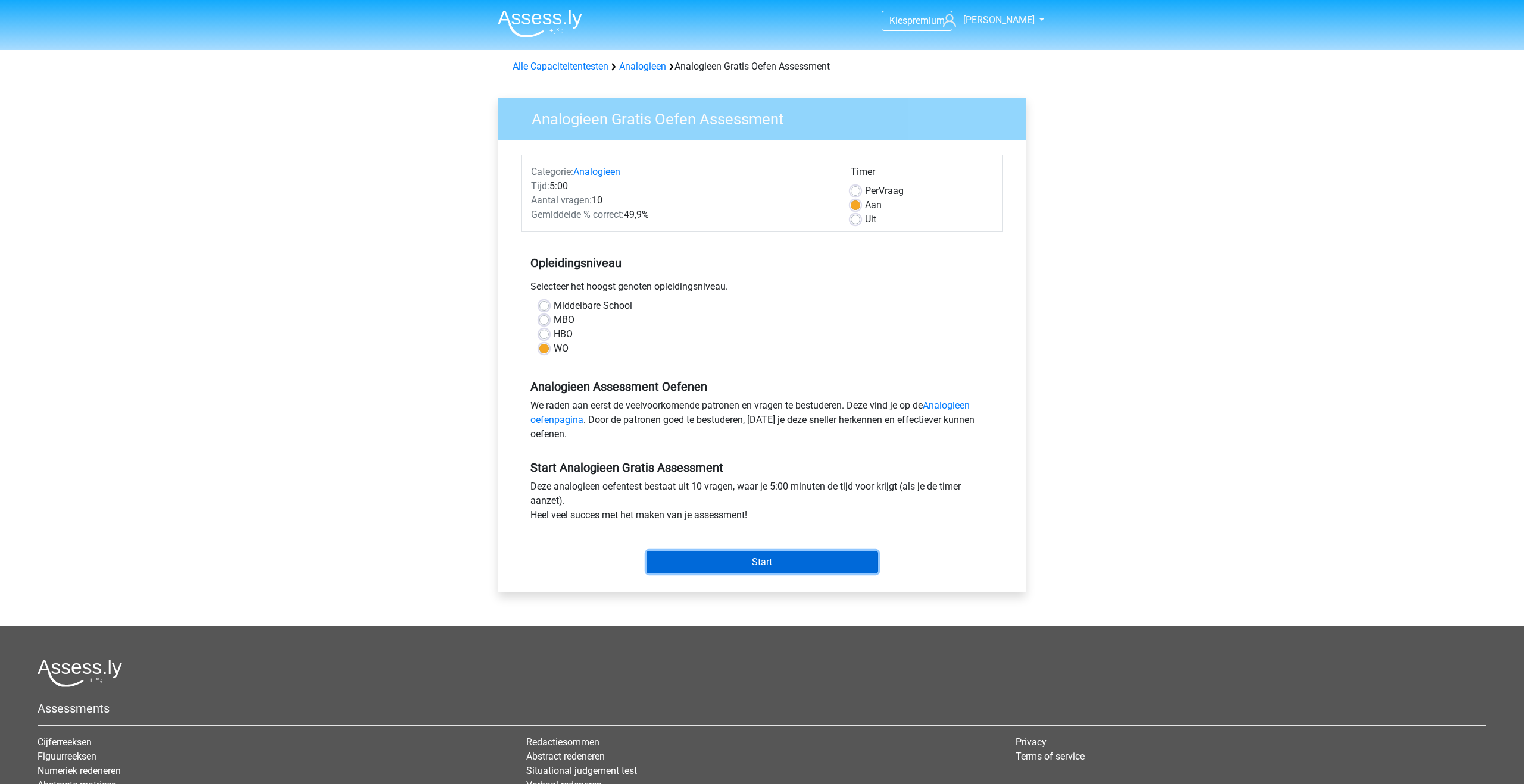
click at [672, 556] on input "Start" at bounding box center [762, 562] width 231 height 23
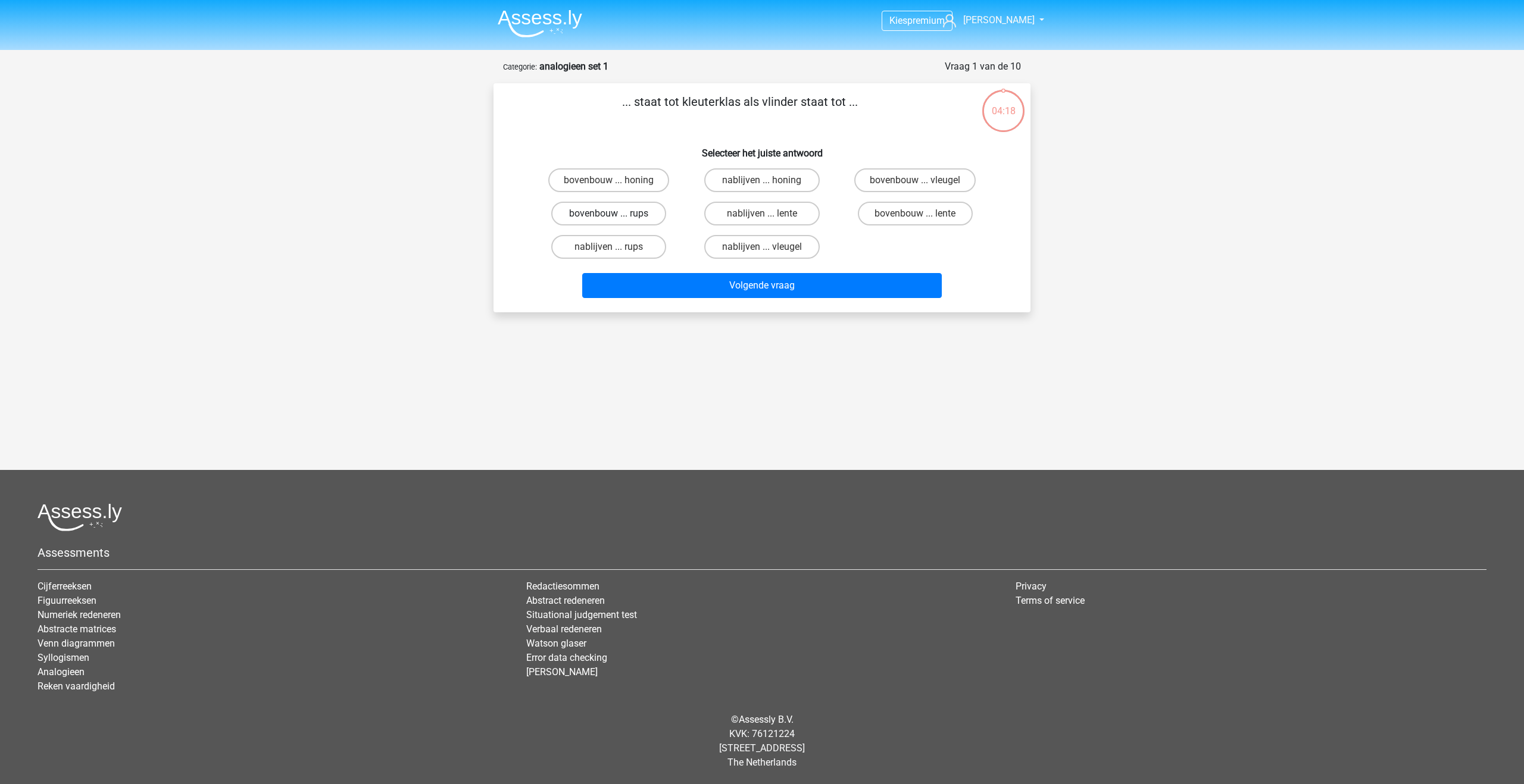
click at [640, 212] on label "bovenbouw ... rups" at bounding box center [608, 214] width 115 height 24
click at [617, 214] on input "bovenbouw ... rups" at bounding box center [613, 218] width 8 height 8
radio input "true"
click at [648, 273] on button "Volgende vraag" at bounding box center [762, 285] width 360 height 25
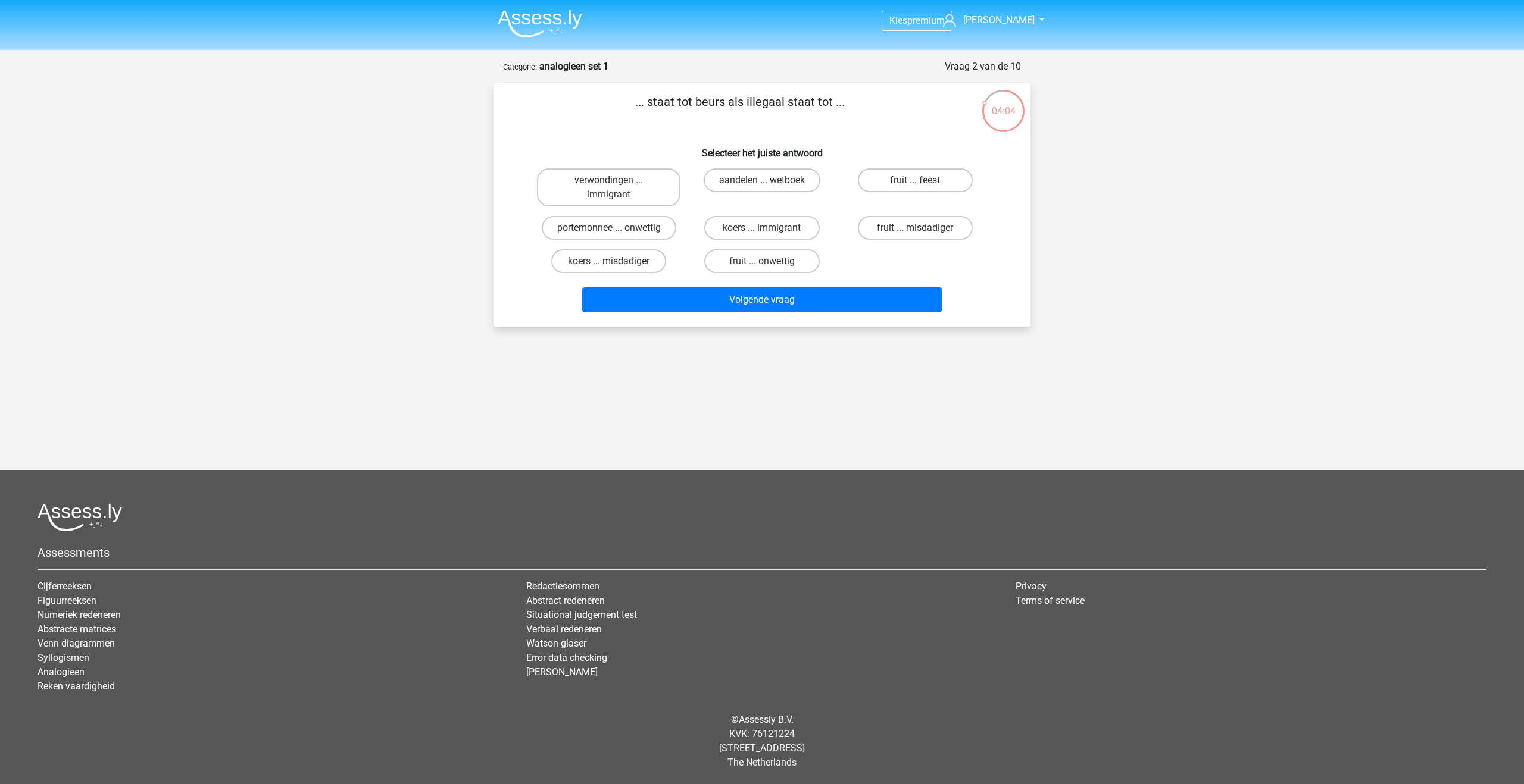
click at [762, 182] on input "aandelen ... wetboek" at bounding box center [766, 184] width 8 height 8
radio input "true"
click at [733, 307] on button "Volgende vraag" at bounding box center [762, 299] width 360 height 25
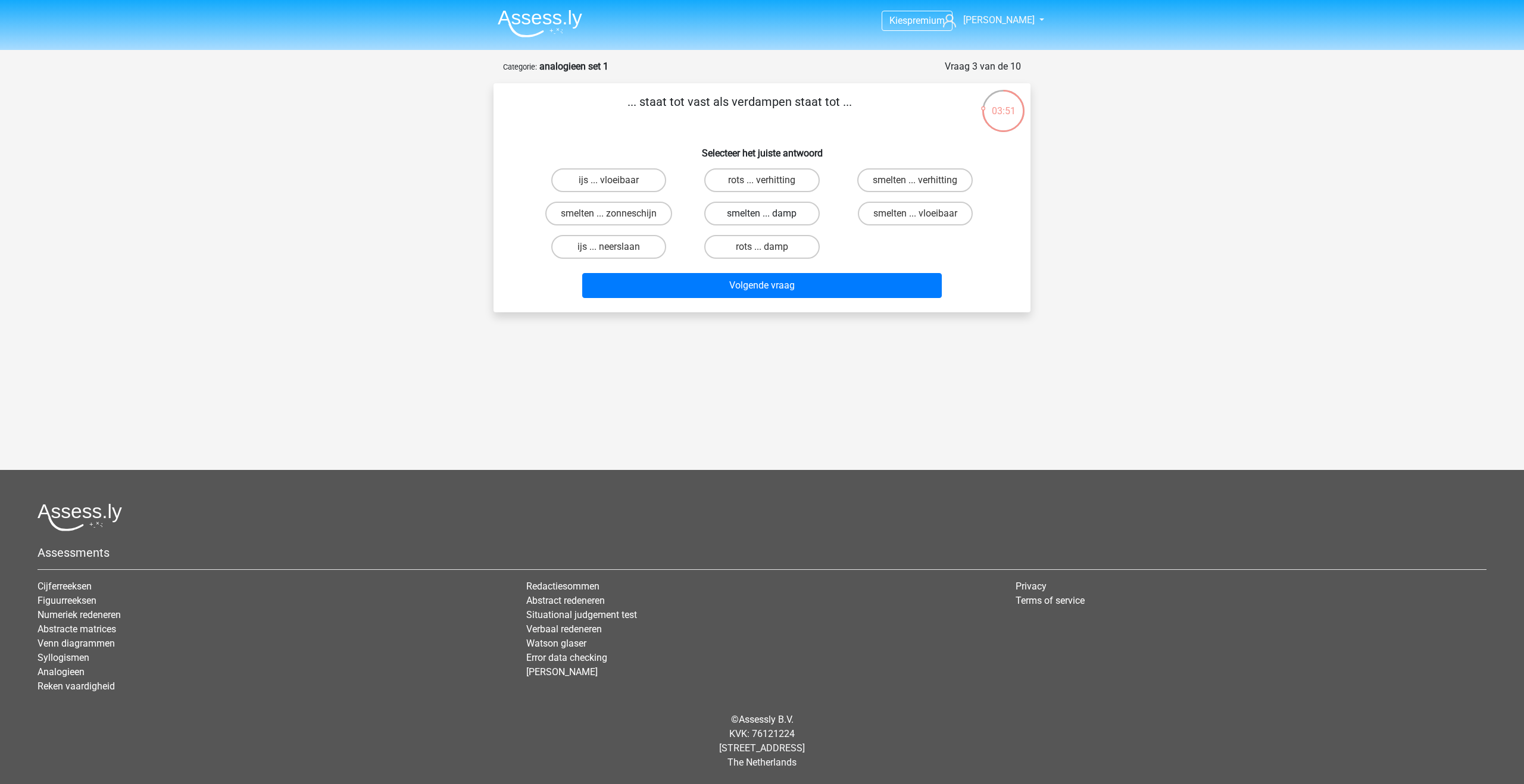
click at [735, 210] on label "smelten ... damp" at bounding box center [762, 214] width 115 height 24
click at [762, 214] on input "smelten ... damp" at bounding box center [766, 218] width 8 height 8
radio input "true"
click at [732, 297] on button "Volgende vraag" at bounding box center [762, 285] width 360 height 25
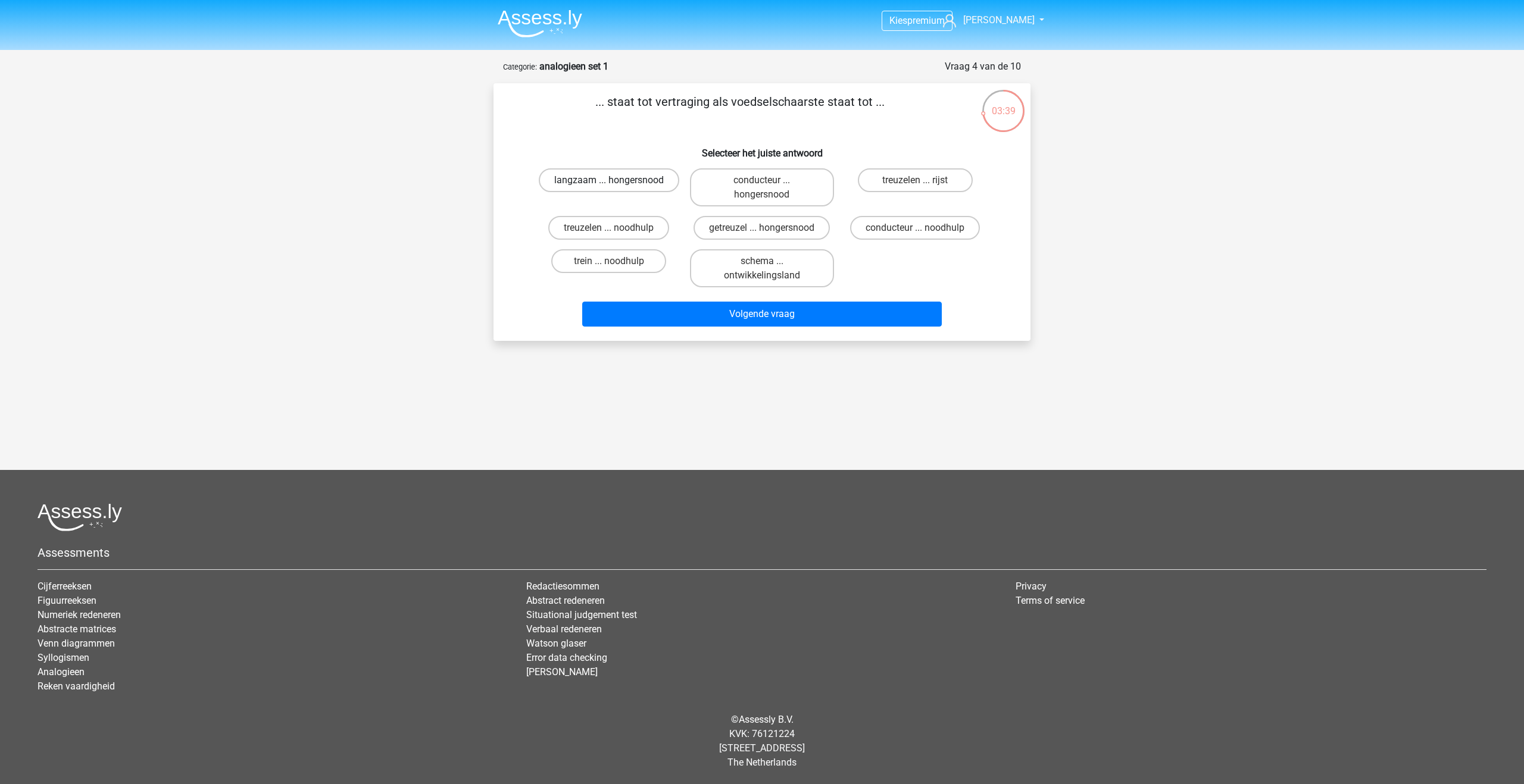
click at [593, 184] on label "langzaam ... hongersnood" at bounding box center [609, 180] width 140 height 24
click at [609, 184] on input "langzaam ... hongersnood" at bounding box center [613, 184] width 8 height 8
radio input "true"
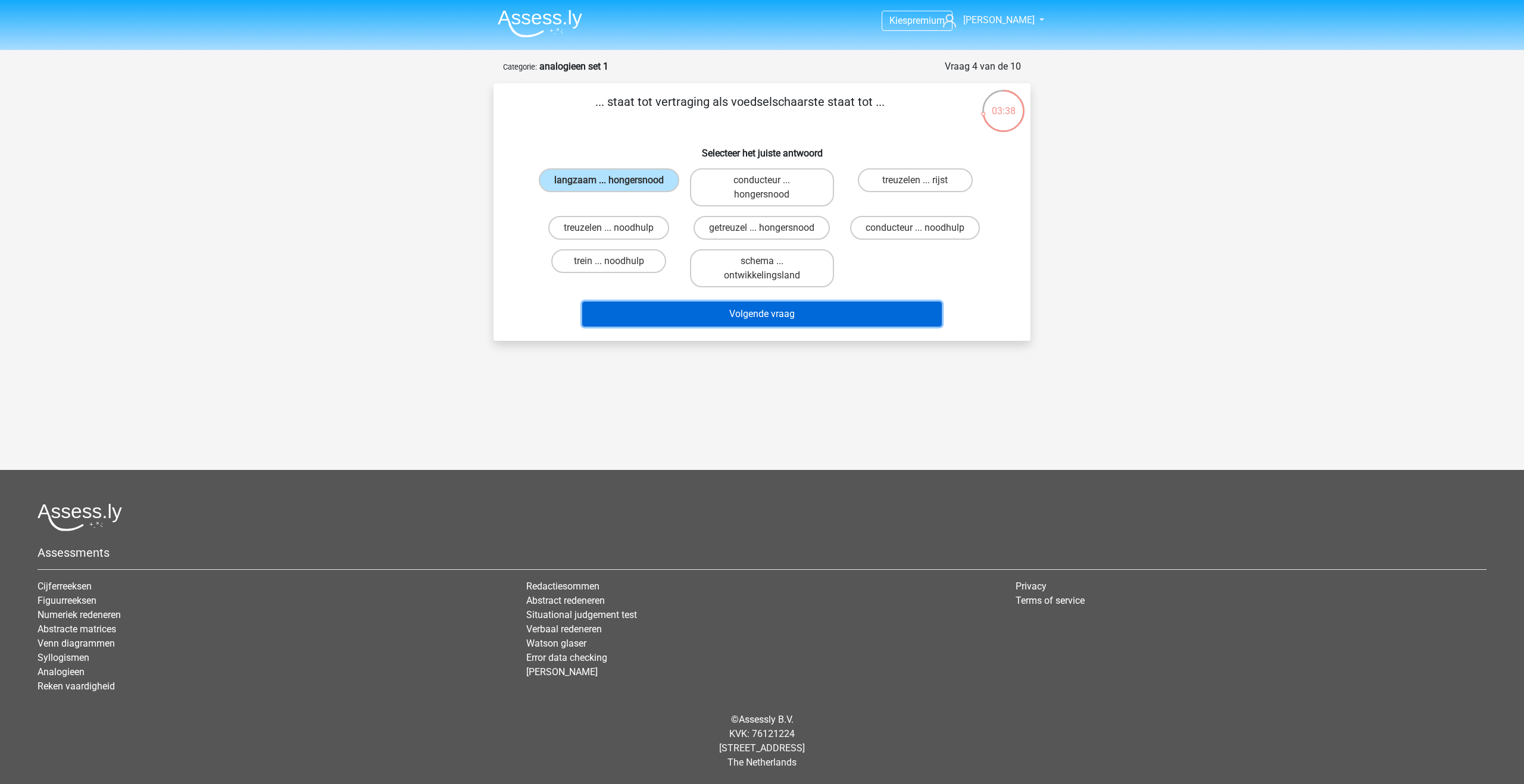
click at [649, 315] on button "Volgende vraag" at bounding box center [762, 314] width 360 height 25
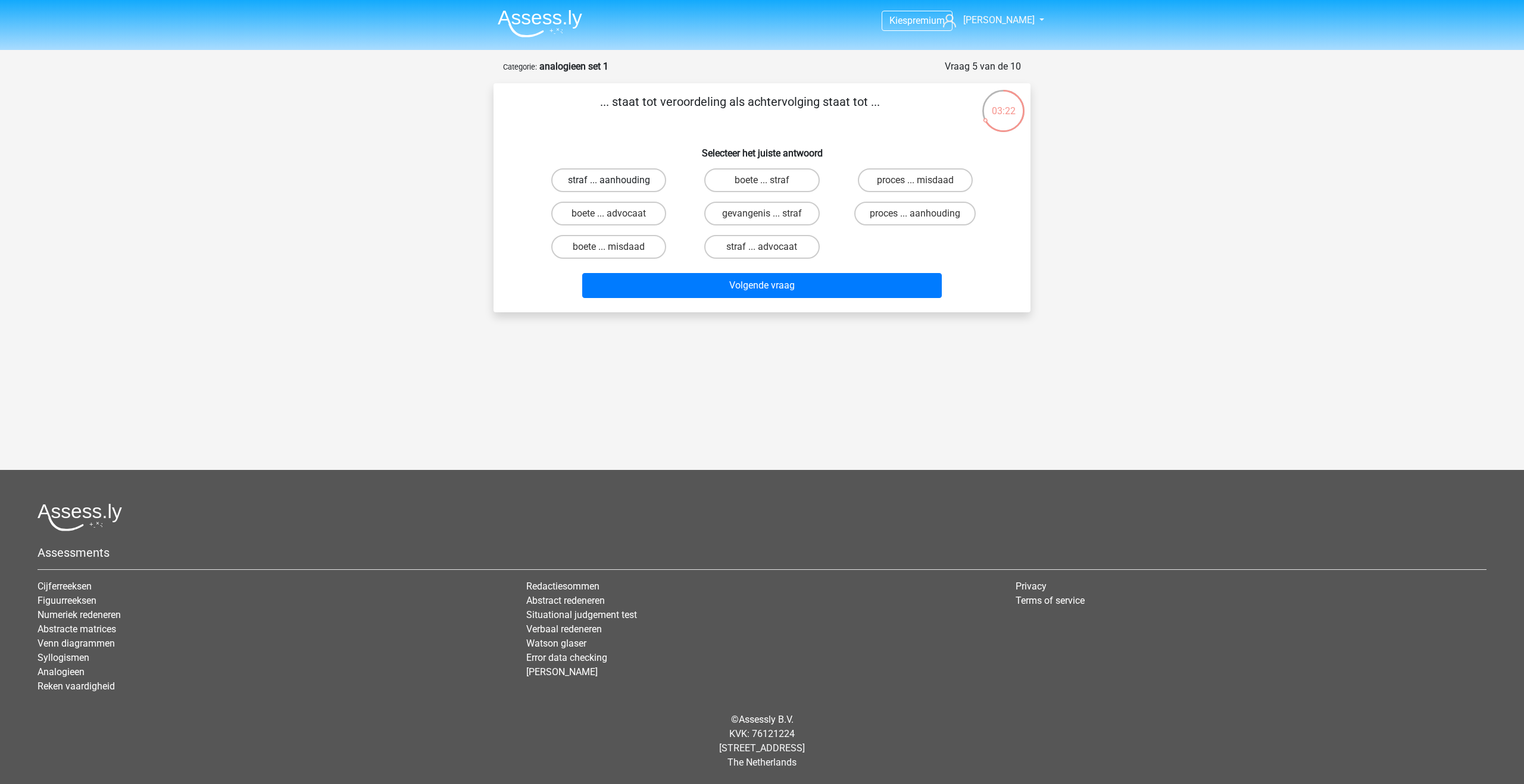
click at [595, 173] on label "straf ... aanhouding" at bounding box center [608, 180] width 115 height 24
click at [609, 181] on input "straf ... aanhouding" at bounding box center [613, 184] width 8 height 8
radio input "true"
click at [664, 279] on button "Volgende vraag" at bounding box center [762, 285] width 360 height 25
click at [622, 173] on label "duif ... wijsheid" at bounding box center [608, 180] width 115 height 24
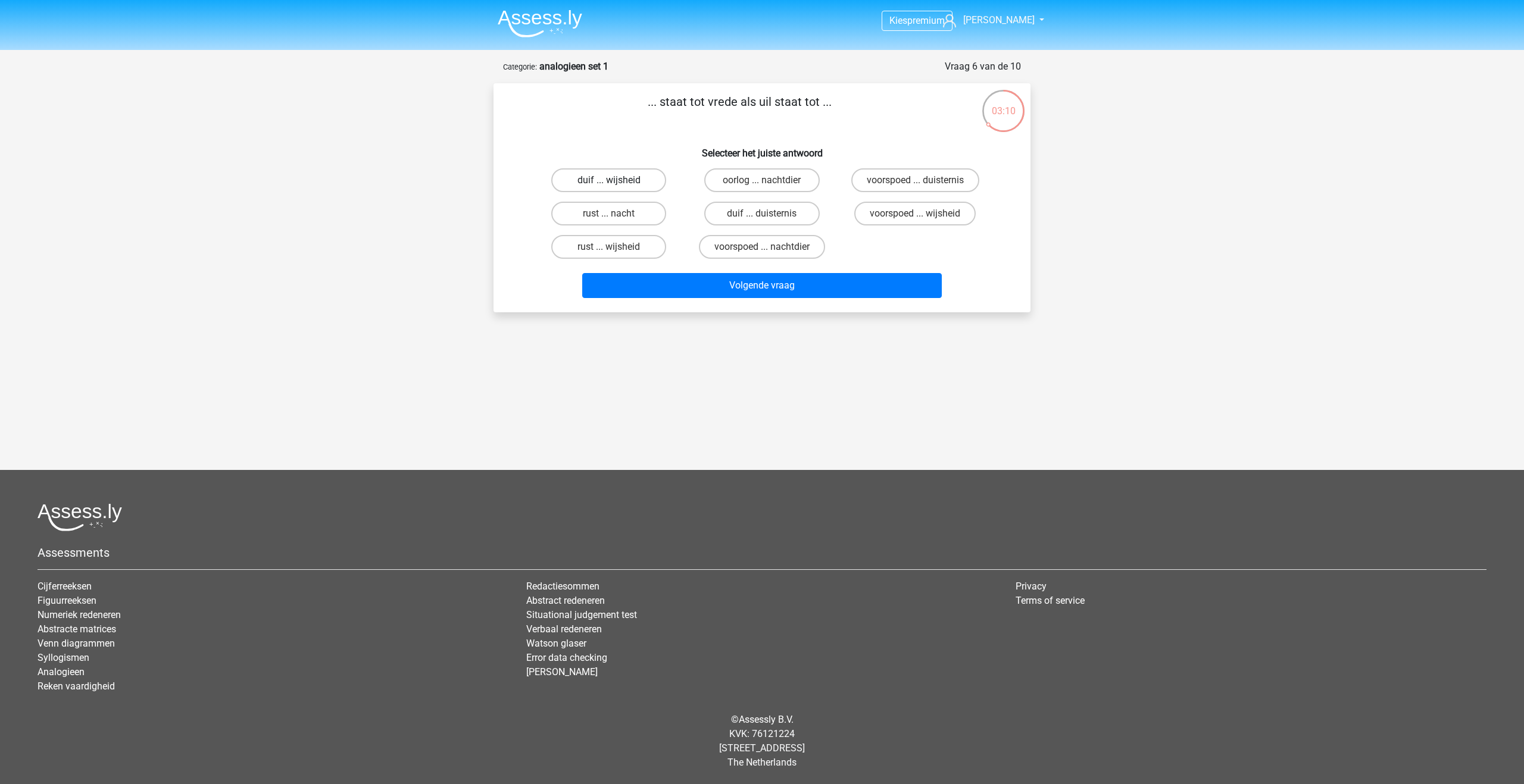
click at [617, 181] on input "duif ... wijsheid" at bounding box center [613, 184] width 8 height 8
radio input "true"
click at [661, 282] on button "Volgende vraag" at bounding box center [762, 285] width 360 height 25
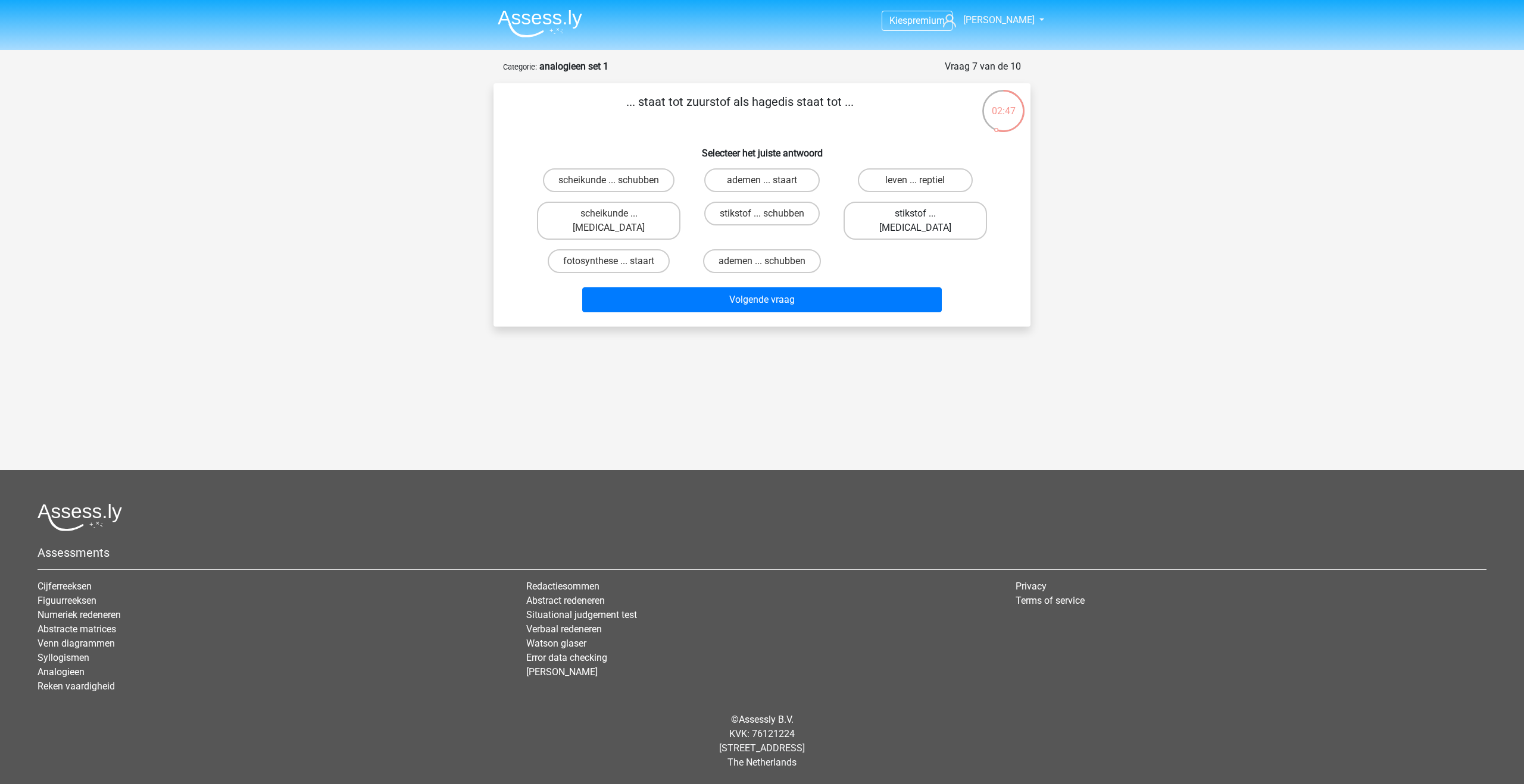
click at [927, 214] on label "stikstof ... krokodil" at bounding box center [915, 221] width 144 height 38
click at [923, 214] on input "stikstof ... krokodil" at bounding box center [919, 218] width 8 height 8
radio input "true"
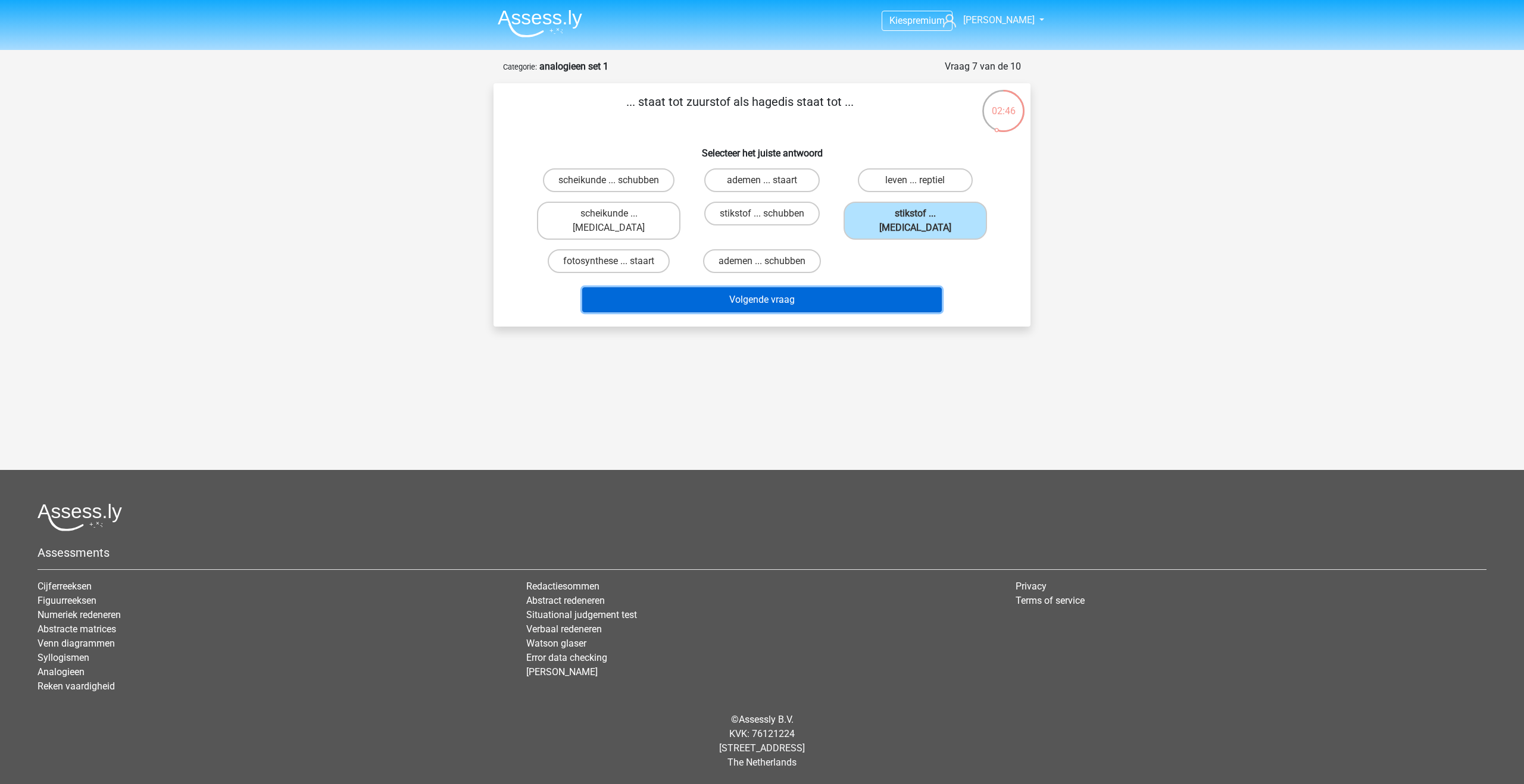
click at [868, 287] on button "Volgende vraag" at bounding box center [762, 299] width 360 height 25
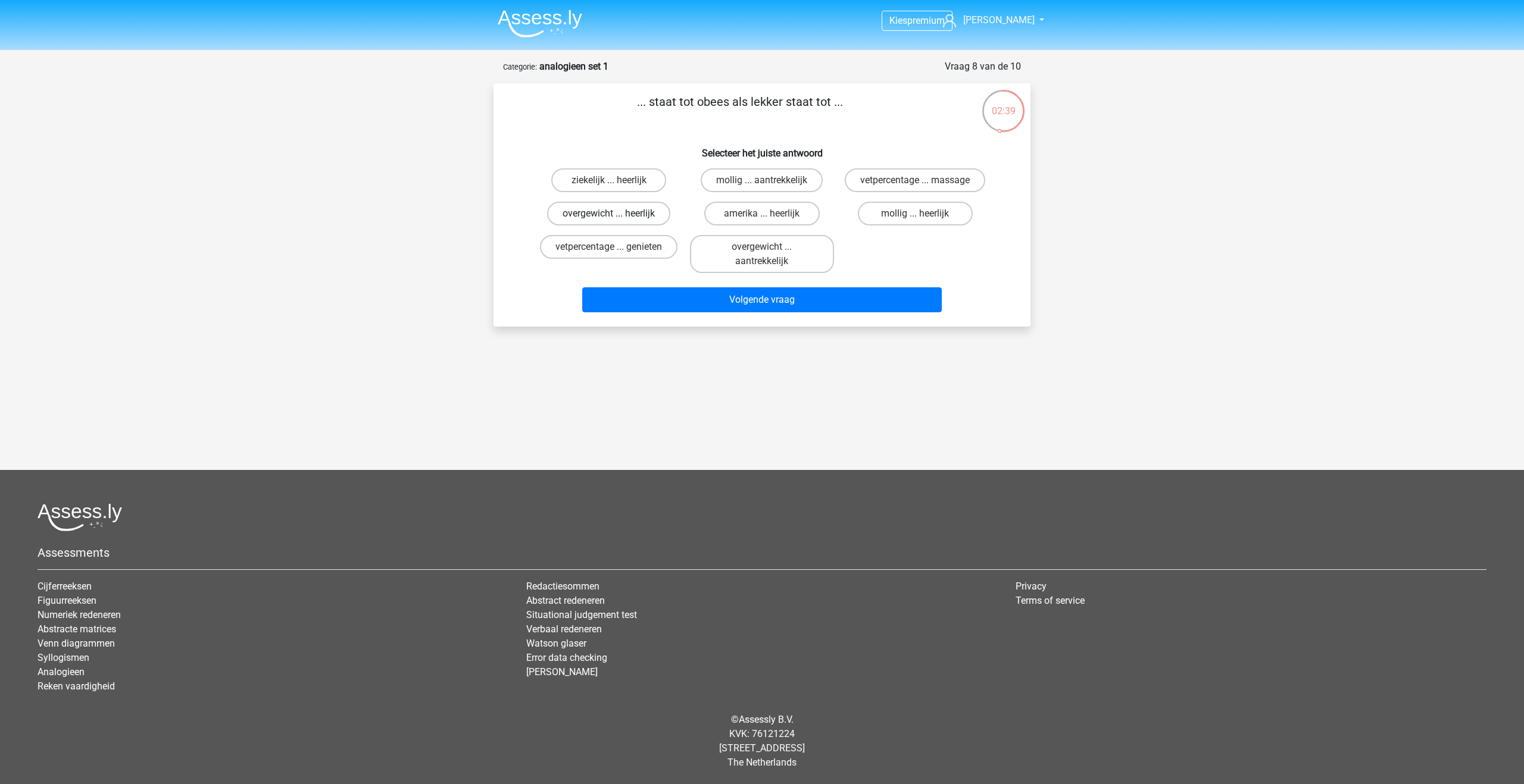
click at [652, 216] on label "overgewicht ... heerlijk" at bounding box center [609, 214] width 123 height 24
click at [617, 216] on input "overgewicht ... heerlijk" at bounding box center [613, 218] width 8 height 8
radio input "true"
click at [675, 289] on button "Volgende vraag" at bounding box center [762, 299] width 360 height 25
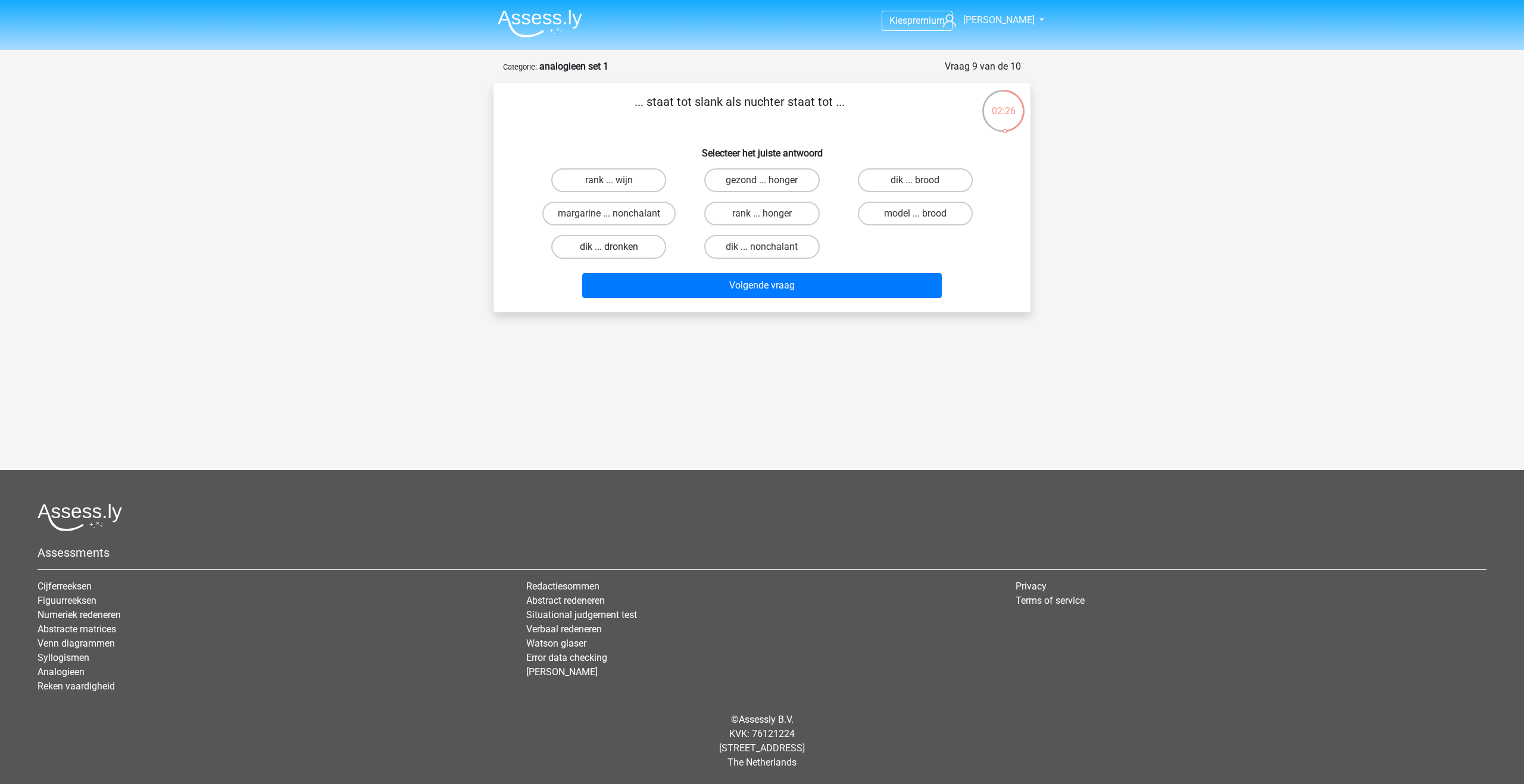
click at [638, 249] on label "dik ... dronken" at bounding box center [608, 247] width 115 height 24
click at [617, 249] on input "dik ... dronken" at bounding box center [613, 251] width 8 height 8
radio input "true"
click at [648, 274] on button "Volgende vraag" at bounding box center [762, 285] width 360 height 25
click at [888, 213] on label "pixel ... wiel" at bounding box center [915, 214] width 115 height 24
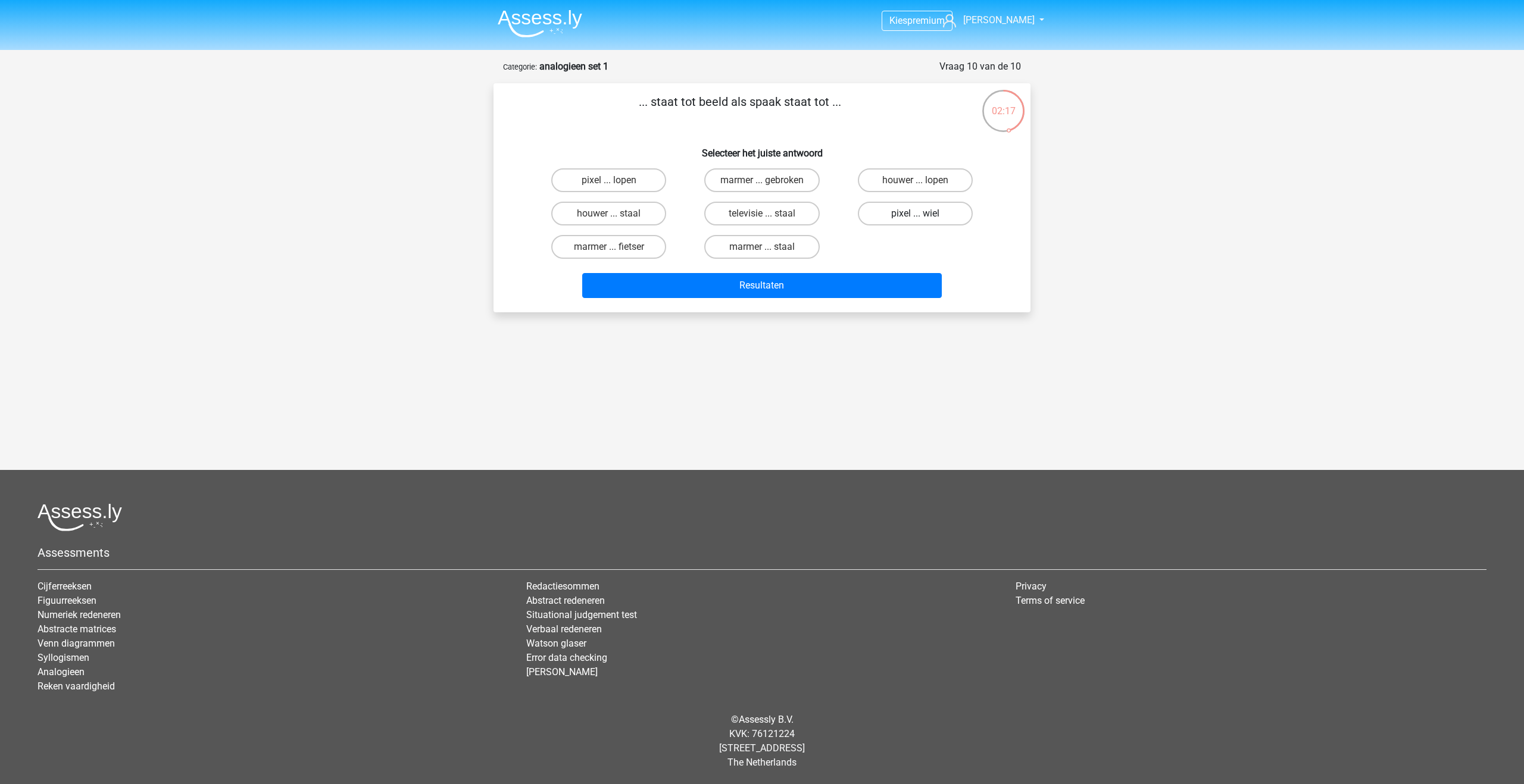
click at [915, 214] on input "pixel ... wiel" at bounding box center [919, 218] width 8 height 8
radio input "true"
click at [879, 287] on button "Resultaten" at bounding box center [762, 285] width 360 height 25
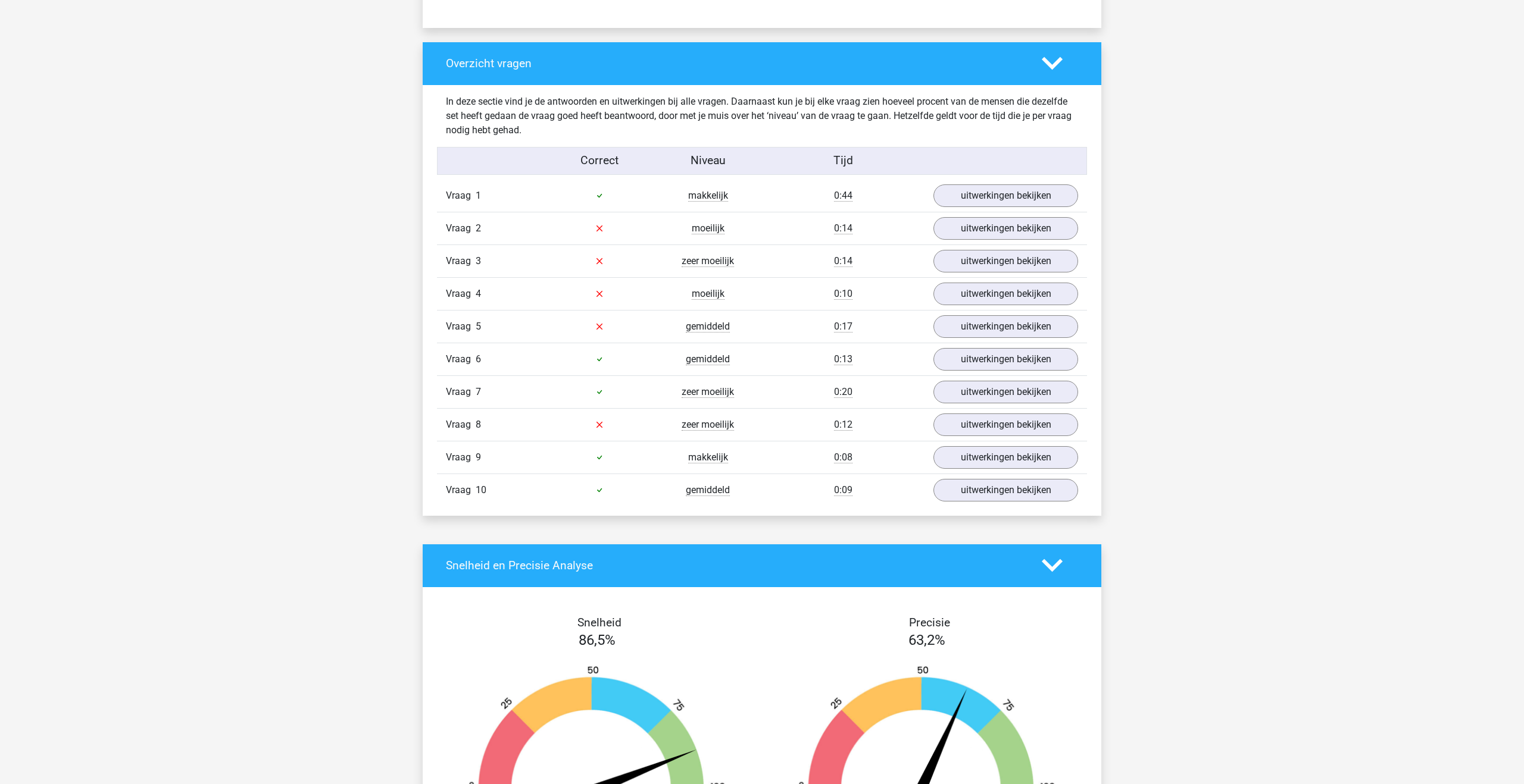
scroll to position [894, 0]
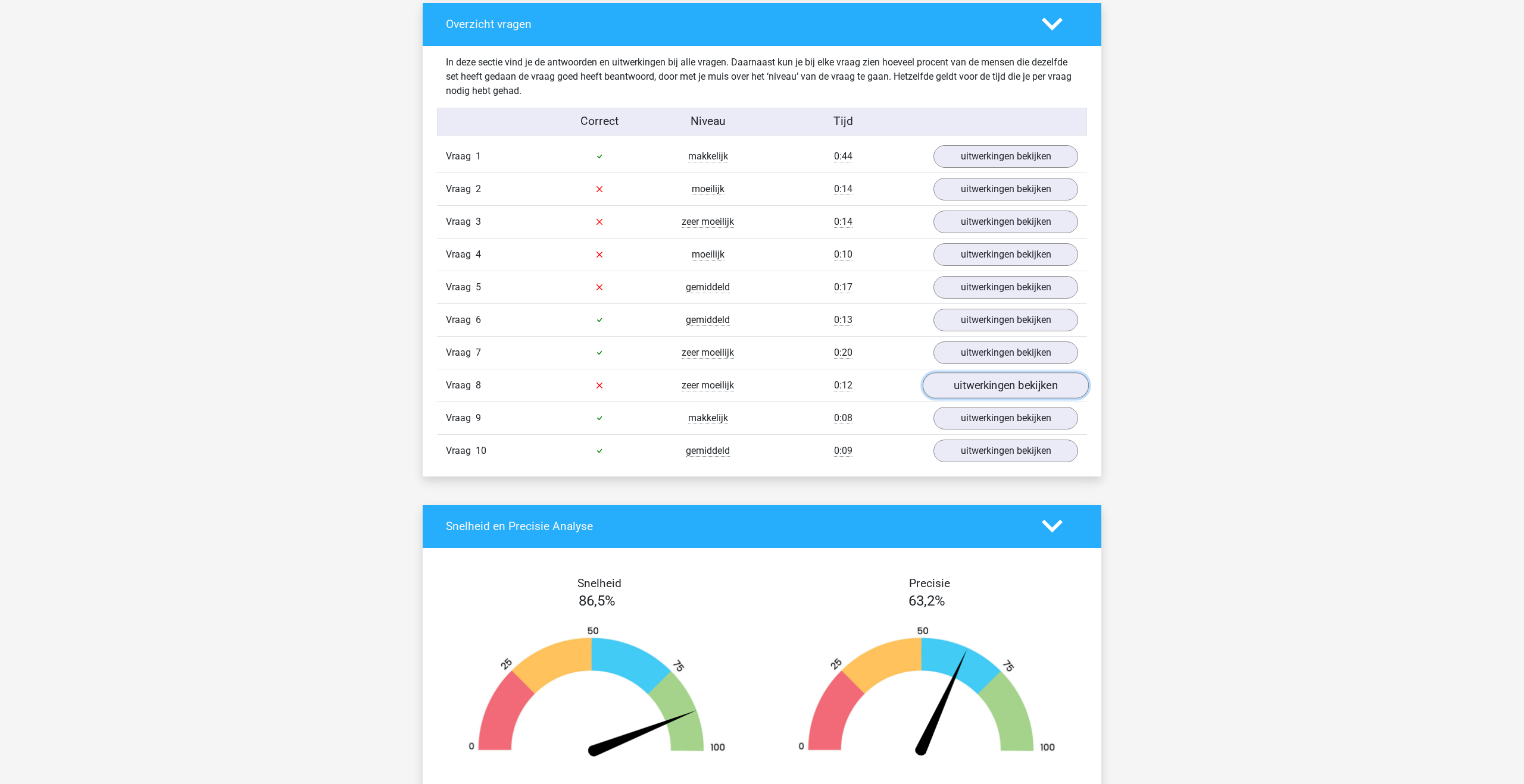
click at [983, 389] on link "uitwerkingen bekijken" at bounding box center [1006, 385] width 166 height 26
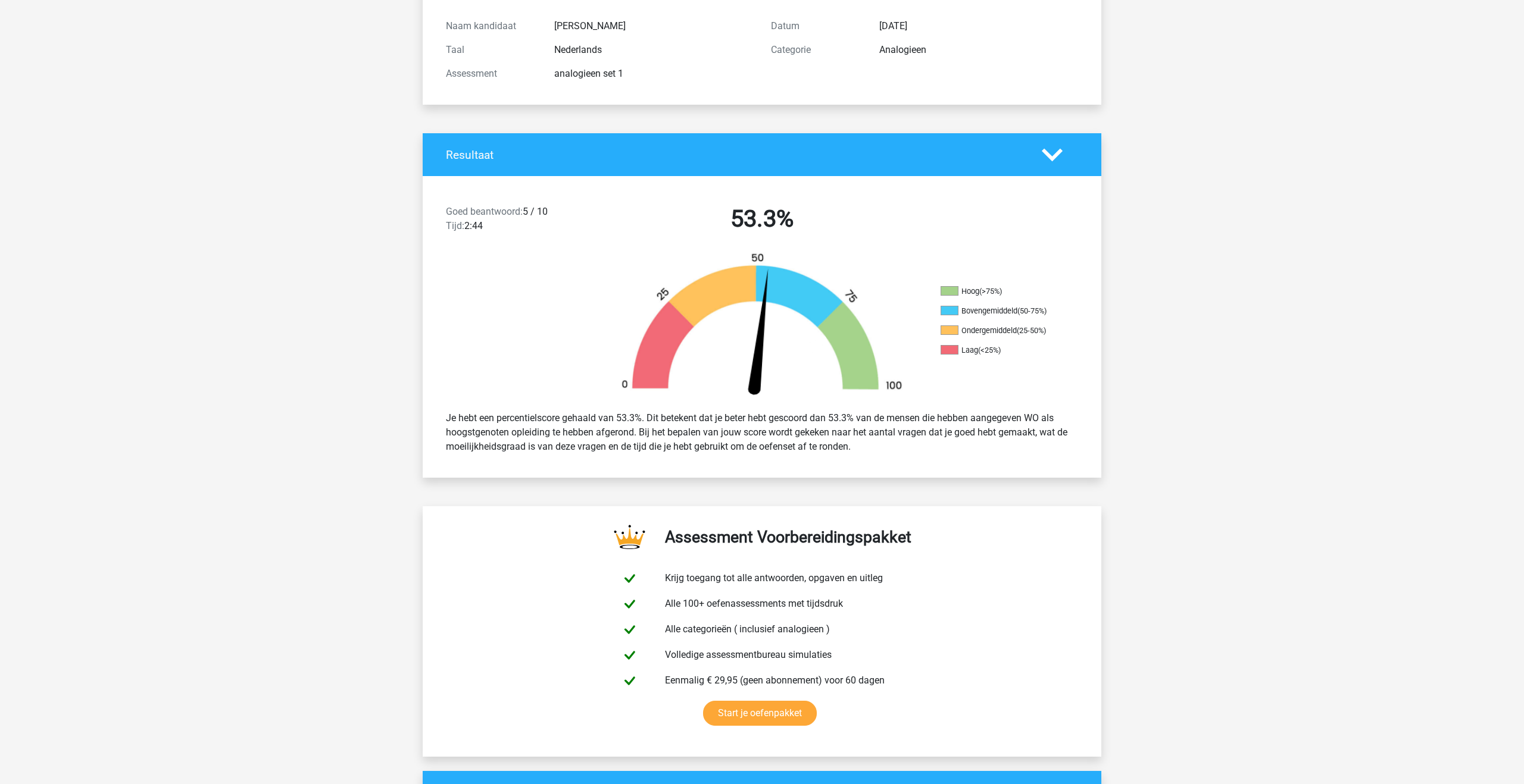
scroll to position [0, 0]
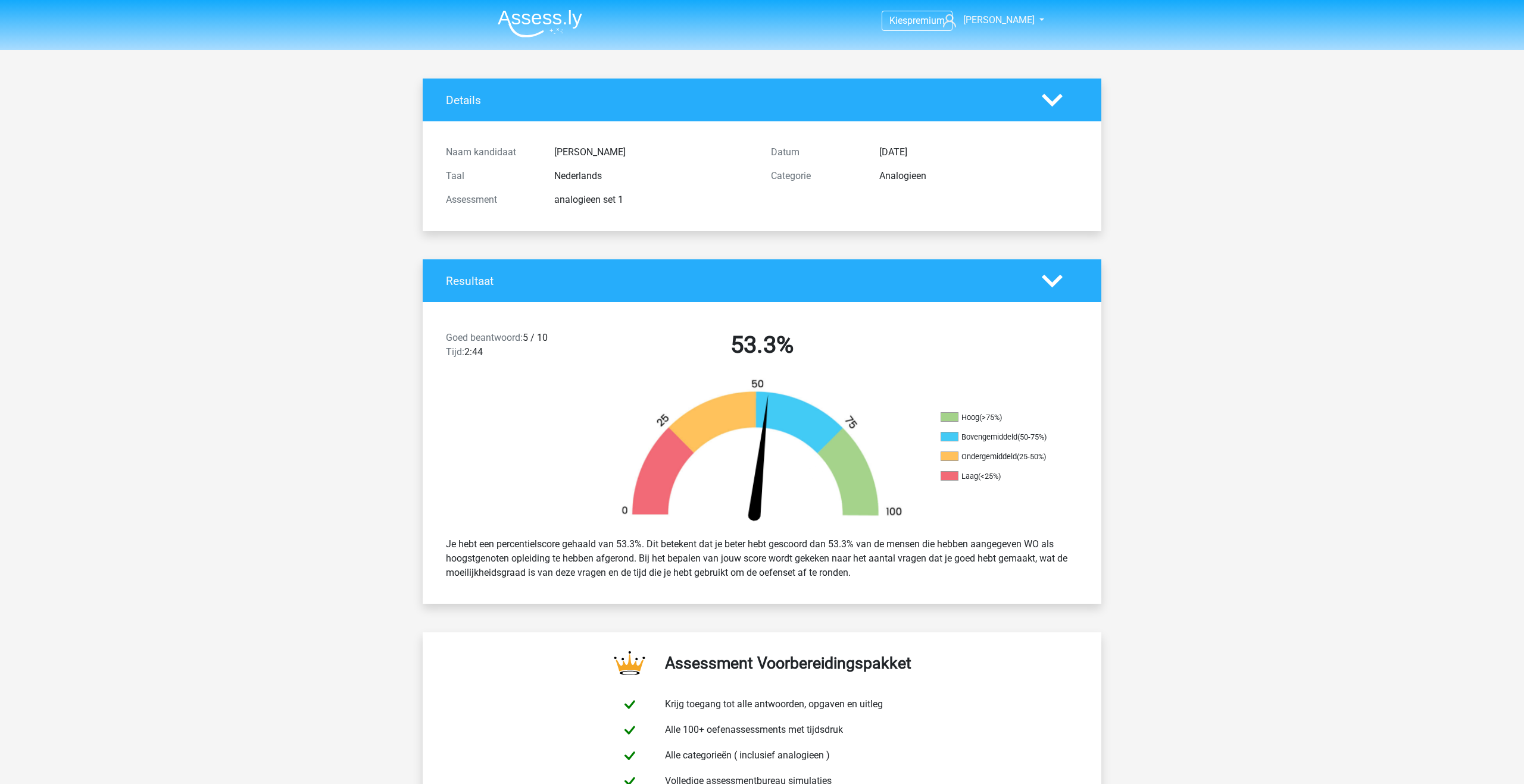
click at [561, 19] on img at bounding box center [540, 23] width 84 height 28
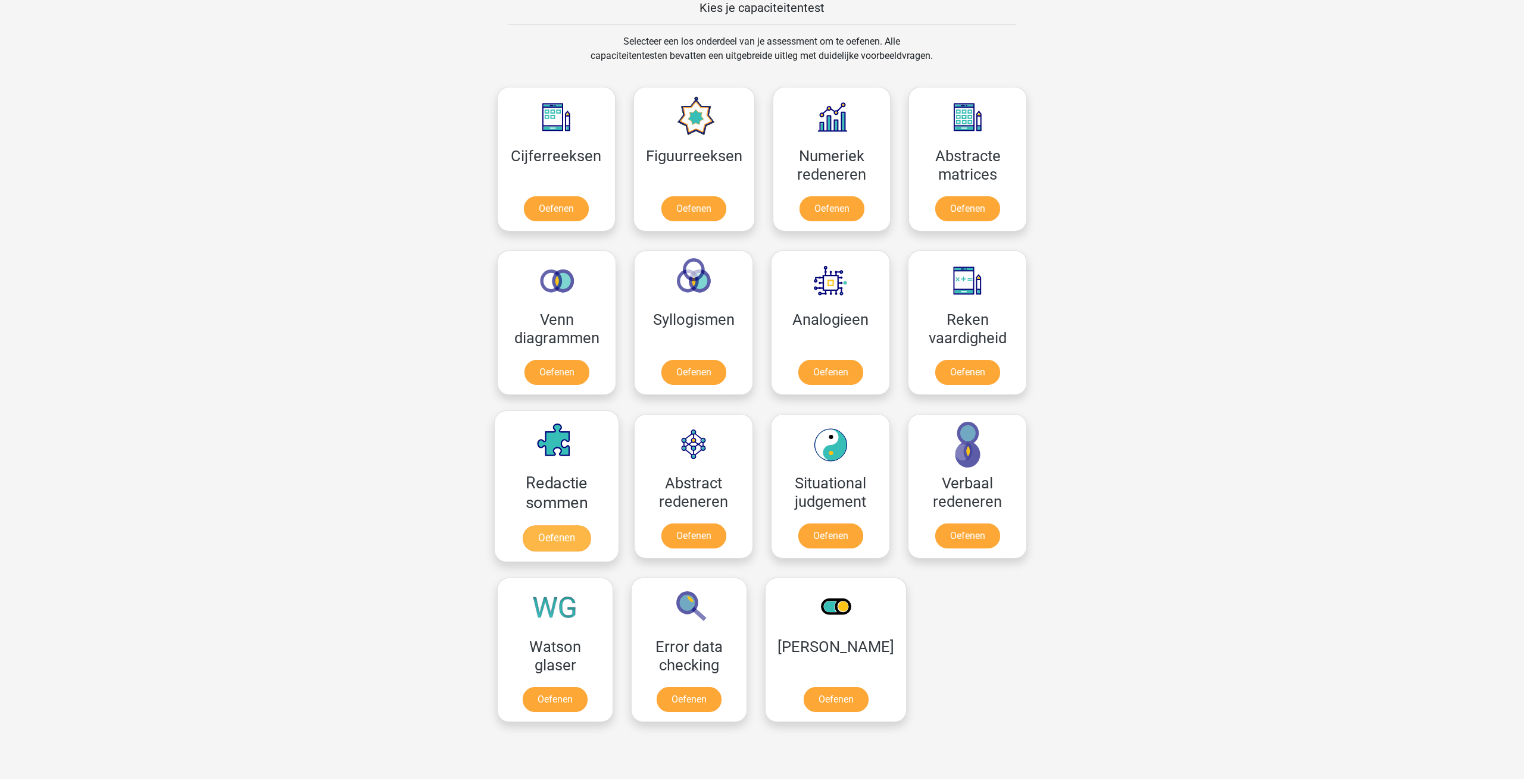
scroll to position [473, 0]
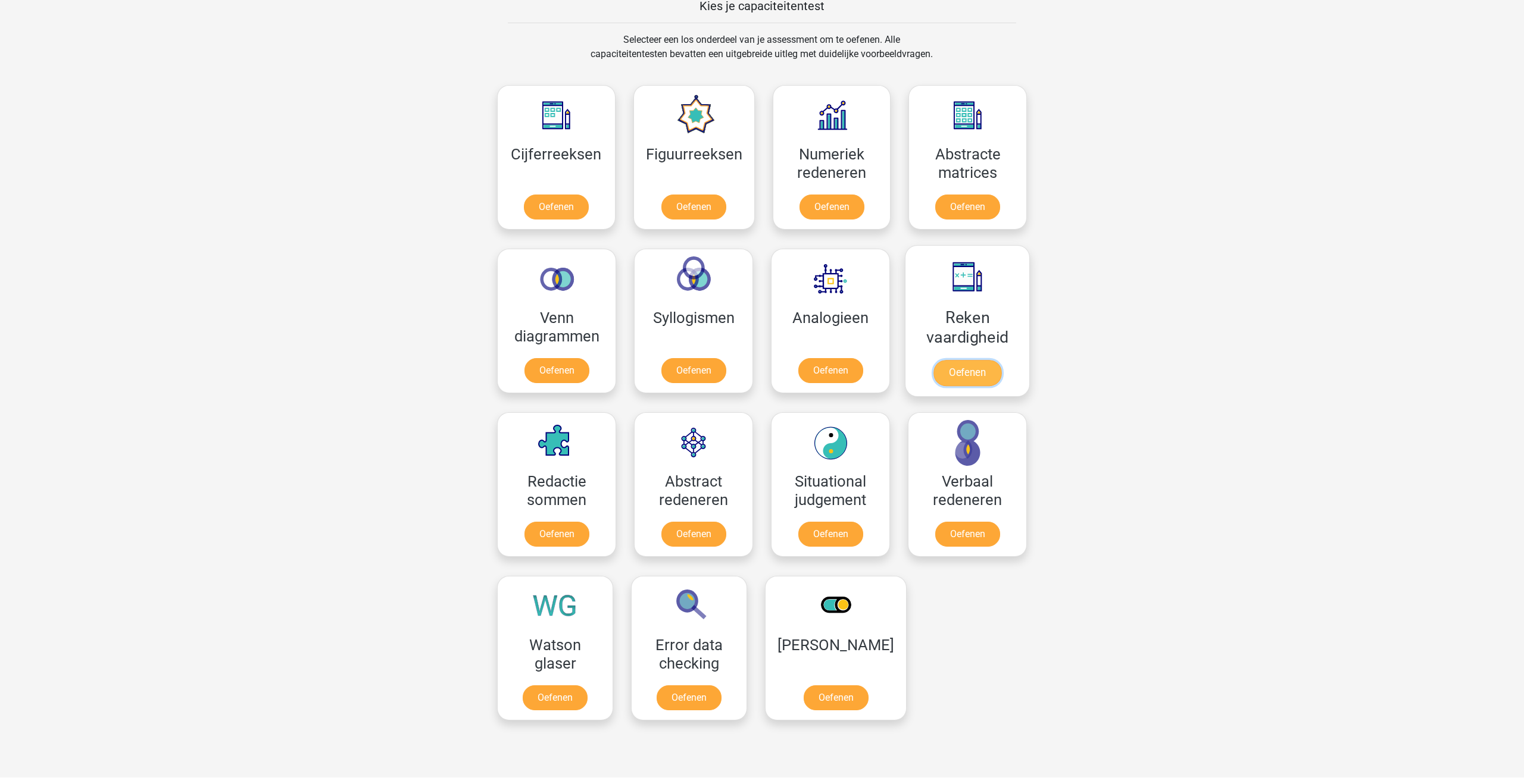
click at [964, 377] on link "Oefenen" at bounding box center [967, 373] width 68 height 26
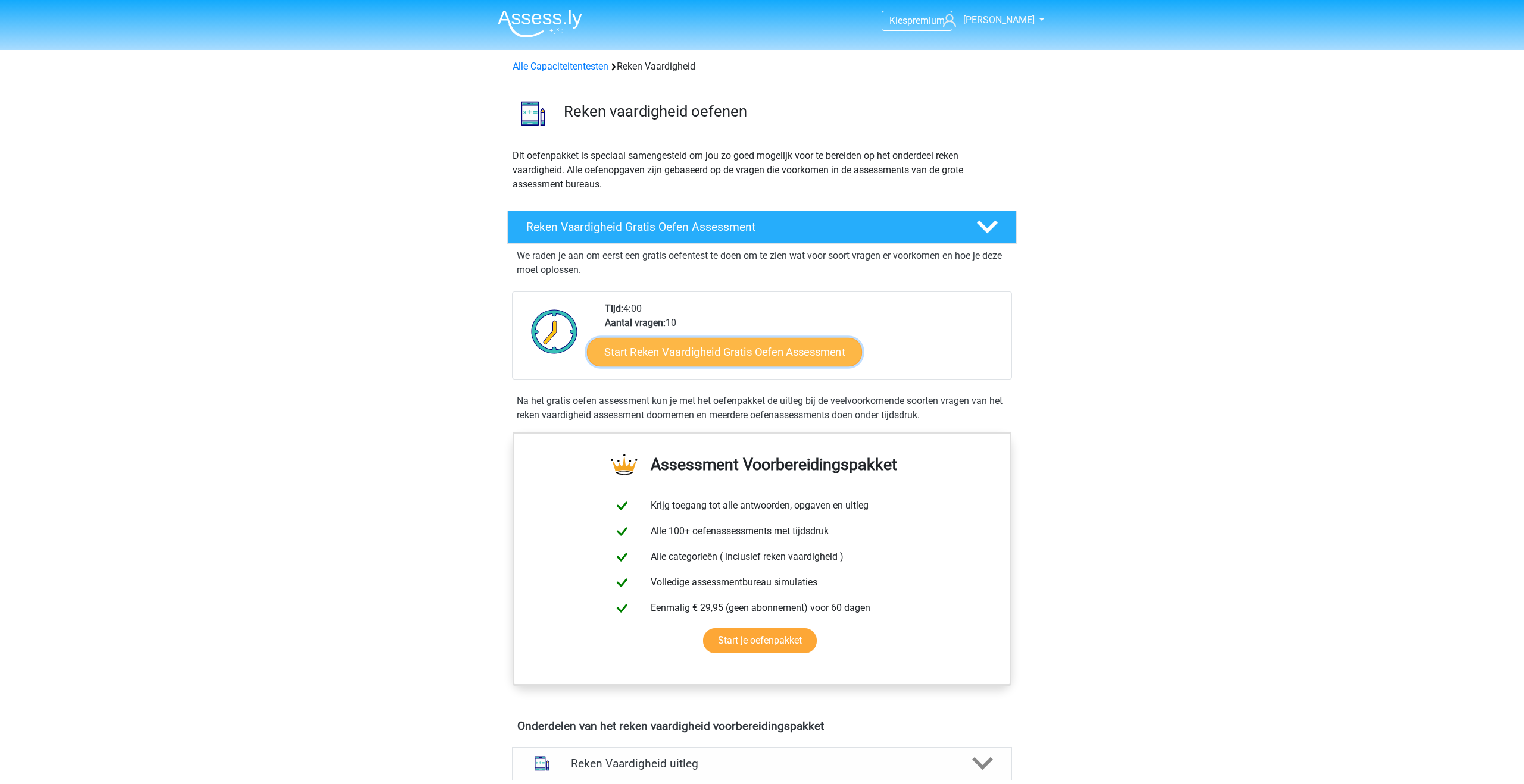
click at [642, 361] on link "Start Reken Vaardigheid Gratis Oefen Assessment" at bounding box center [724, 351] width 275 height 29
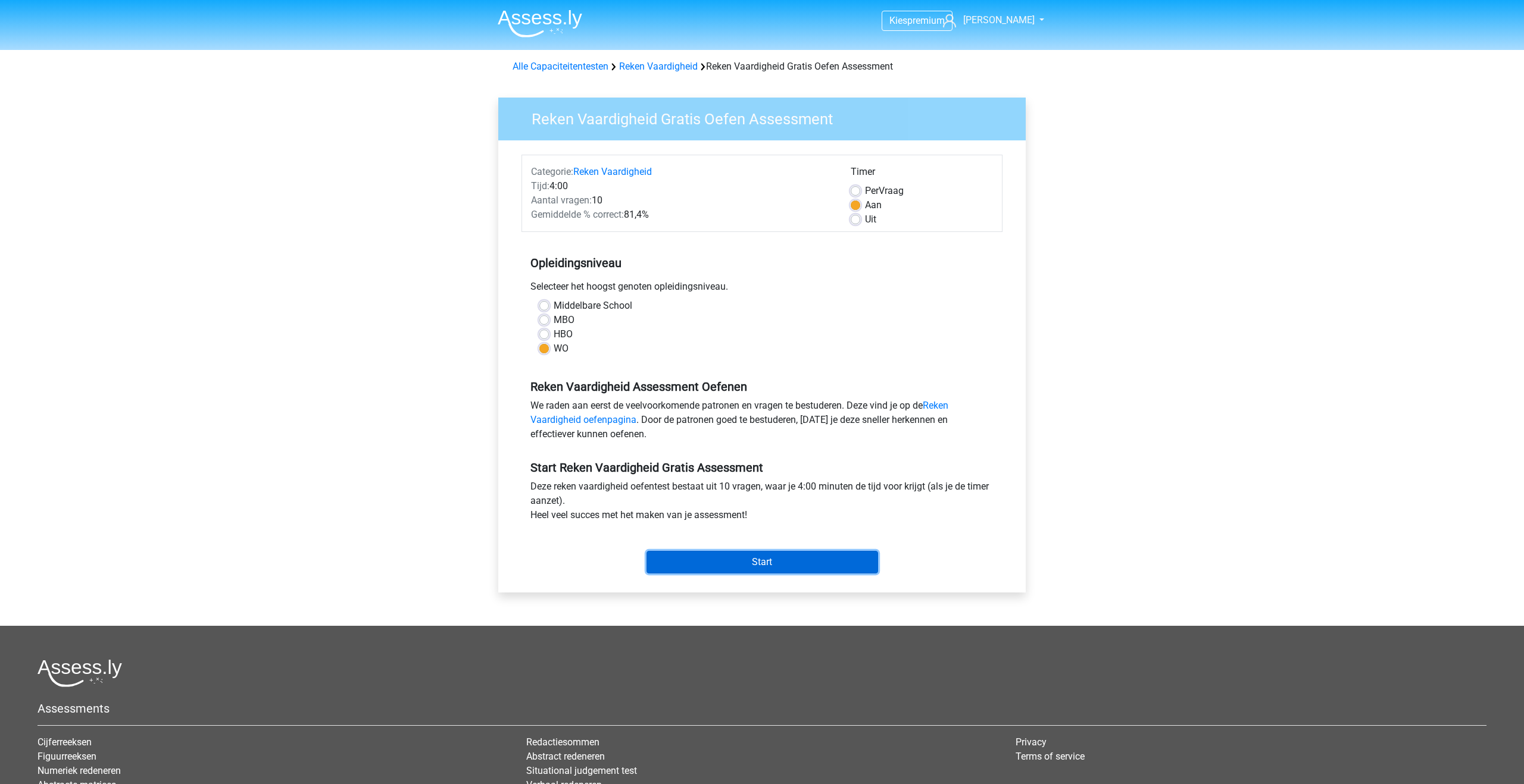
click at [673, 563] on input "Start" at bounding box center [762, 562] width 231 height 23
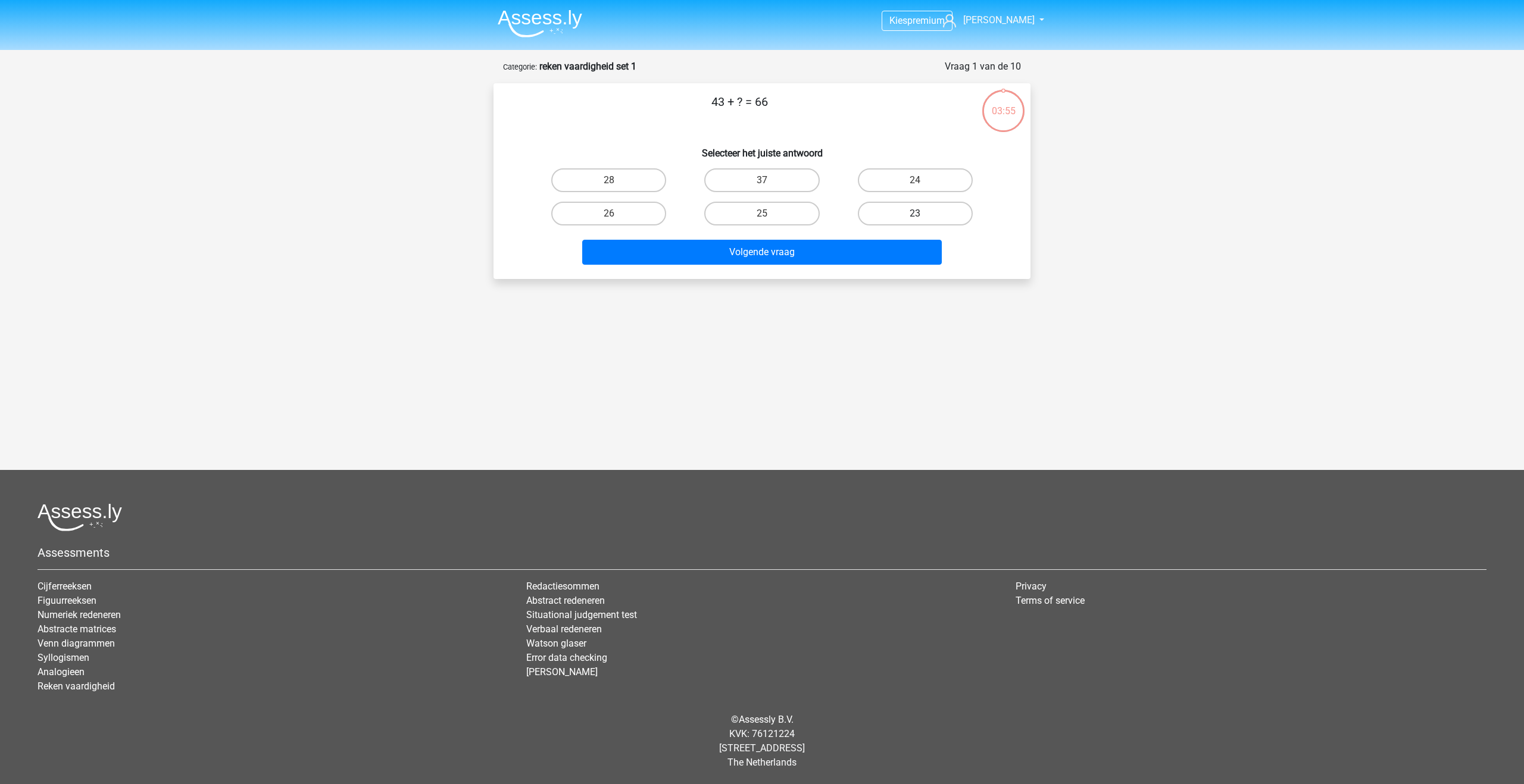
click at [901, 212] on label "23" at bounding box center [915, 214] width 115 height 24
click at [915, 214] on input "23" at bounding box center [919, 218] width 8 height 8
radio input "true"
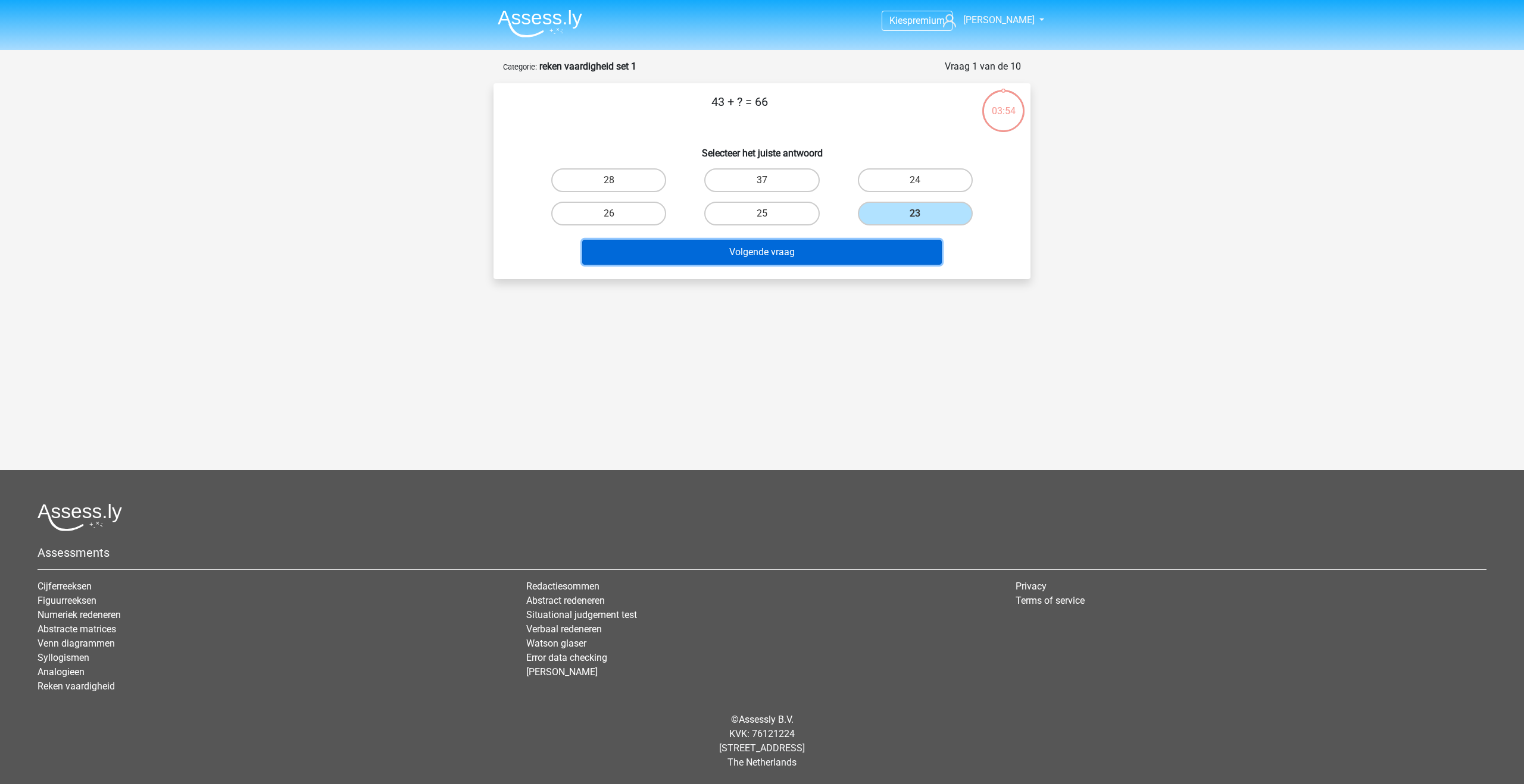
click at [845, 252] on button "Volgende vraag" at bounding box center [762, 252] width 360 height 25
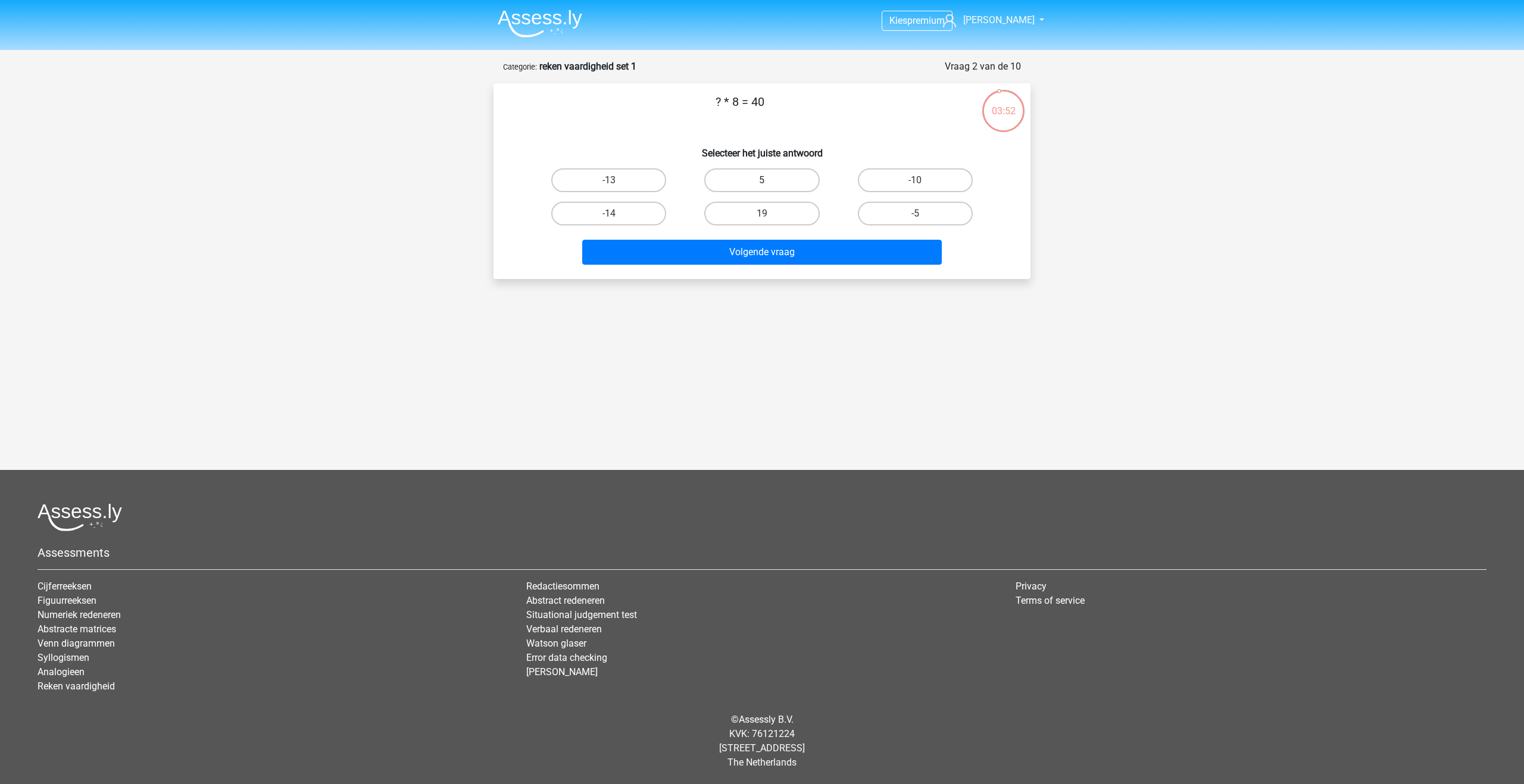
click at [761, 179] on label "5" at bounding box center [762, 180] width 115 height 24
click at [762, 181] on input "5" at bounding box center [766, 184] width 8 height 8
radio input "true"
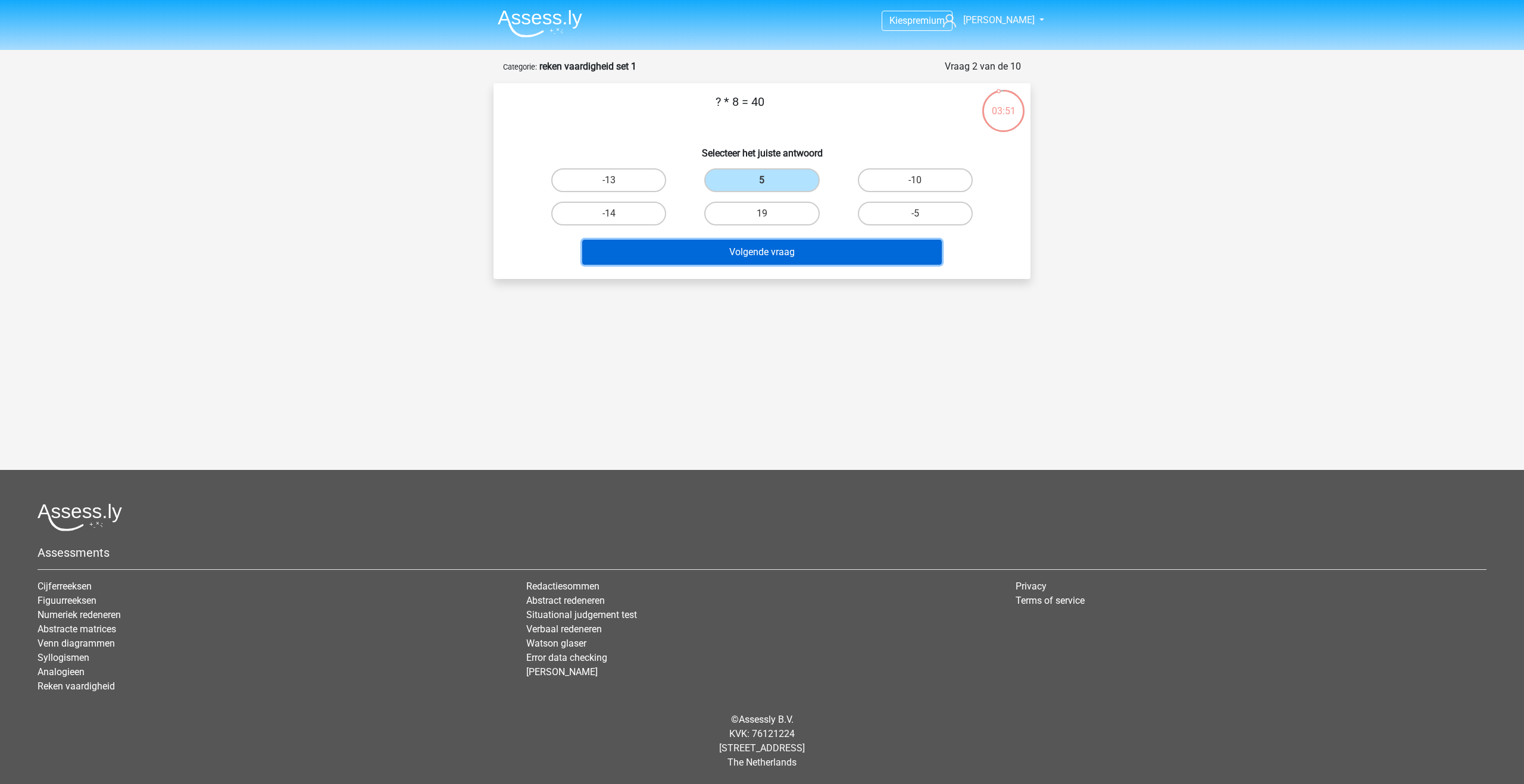
click at [765, 251] on button "Volgende vraag" at bounding box center [762, 252] width 360 height 25
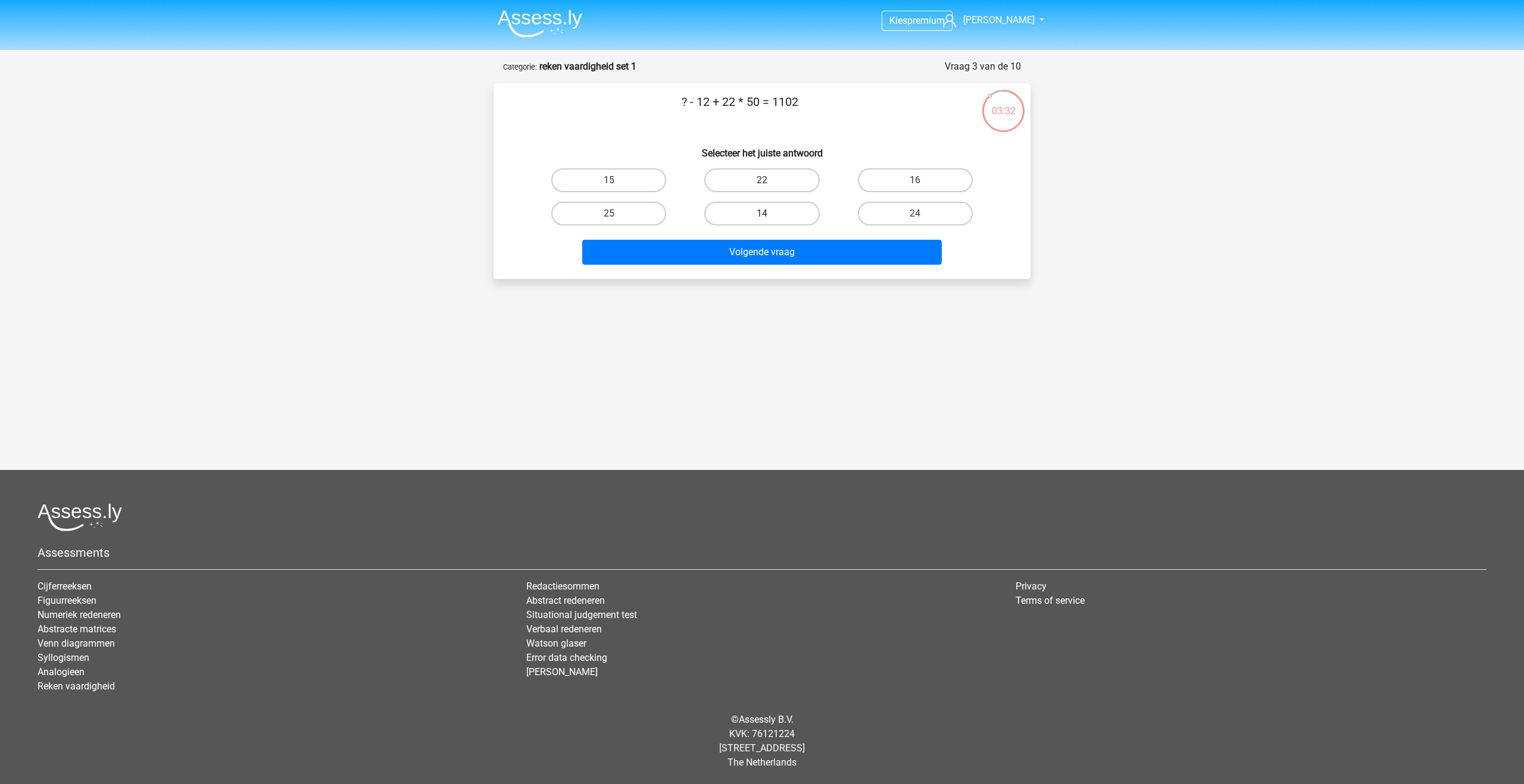
click at [748, 216] on label "14" at bounding box center [762, 214] width 115 height 24
click at [762, 216] on input "14" at bounding box center [766, 218] width 8 height 8
radio input "true"
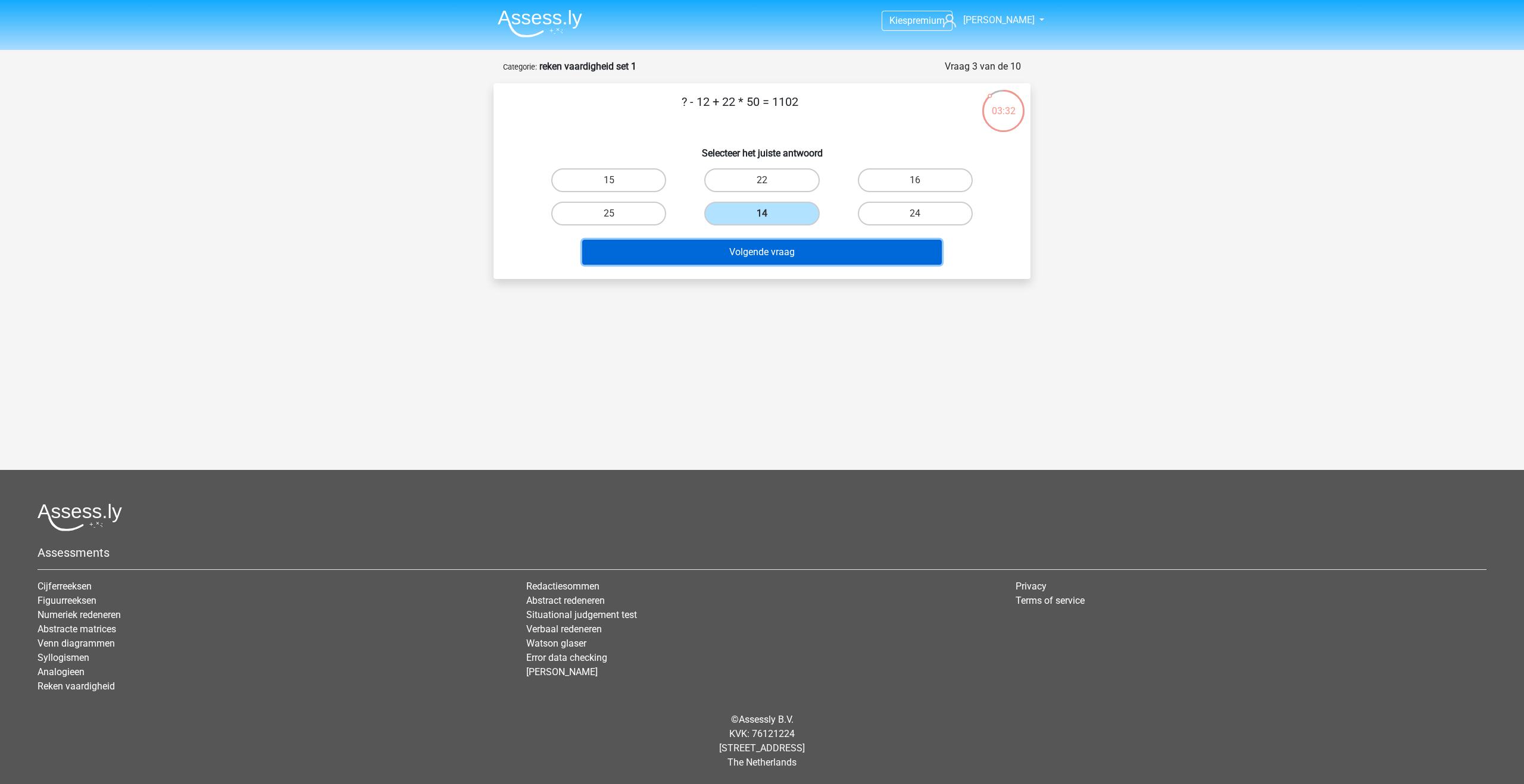
click at [748, 257] on button "Volgende vraag" at bounding box center [762, 252] width 360 height 25
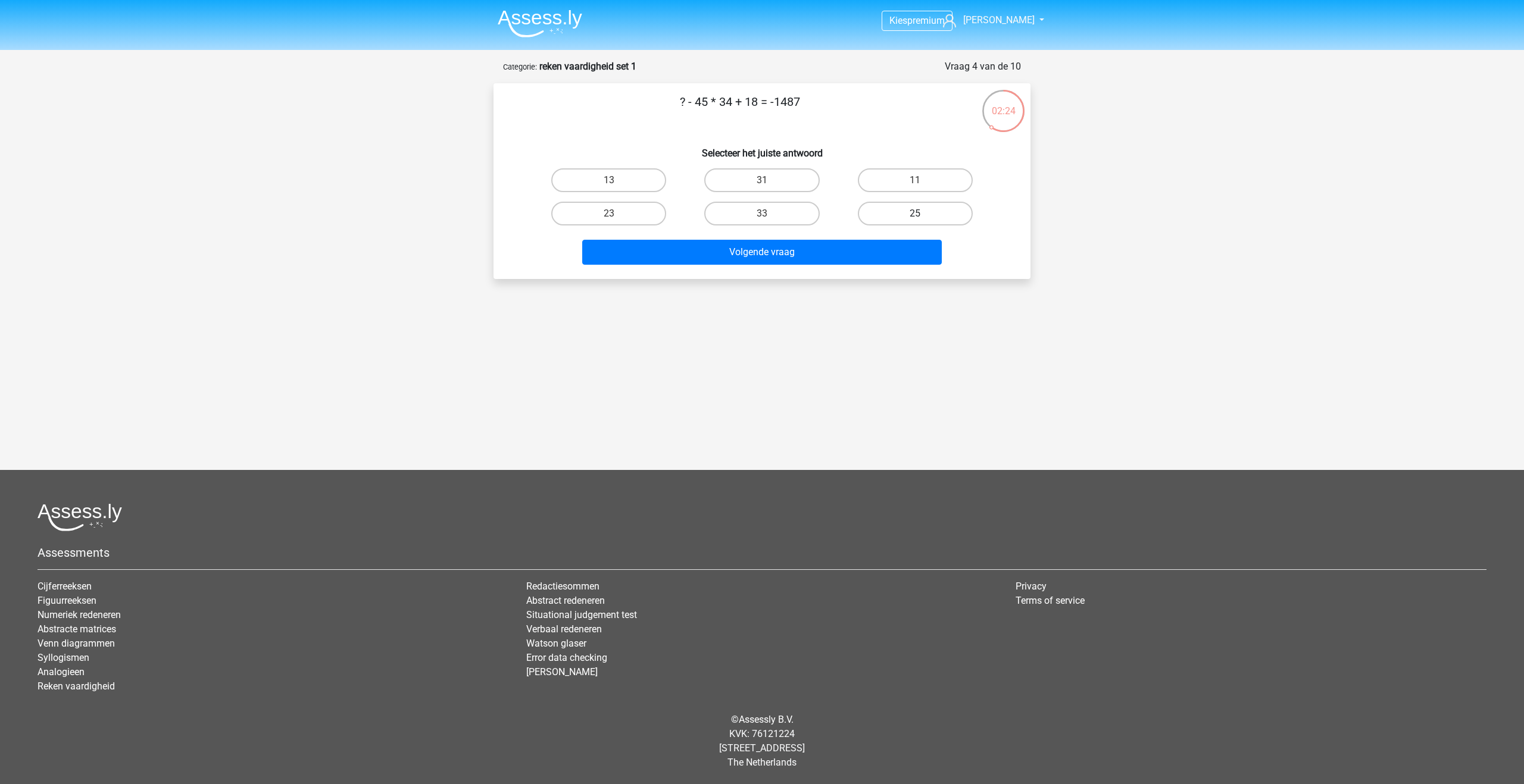
click at [927, 210] on label "25" at bounding box center [915, 214] width 115 height 24
click at [923, 214] on input "25" at bounding box center [919, 218] width 8 height 8
radio input "true"
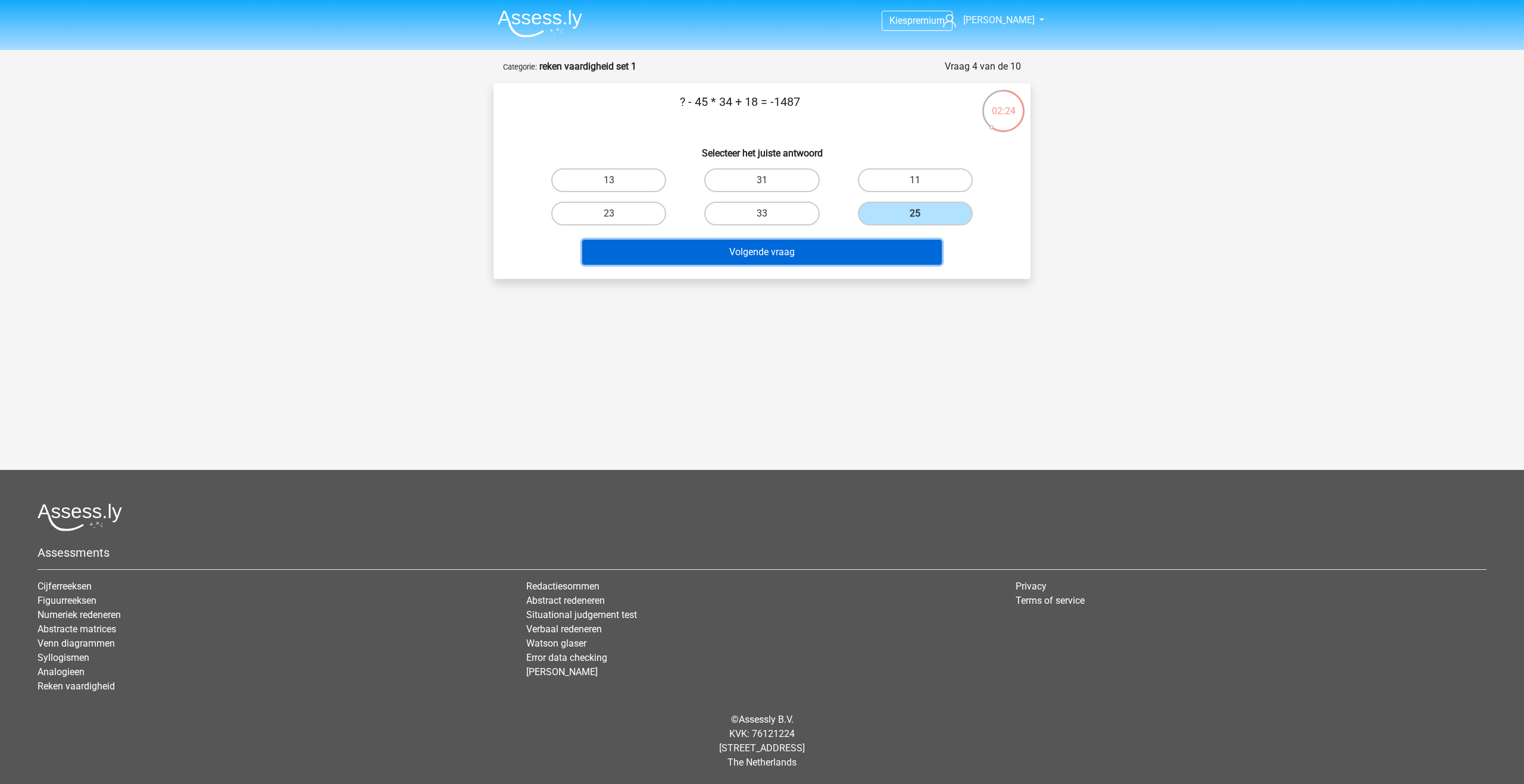
click at [898, 260] on button "Volgende vraag" at bounding box center [762, 252] width 360 height 25
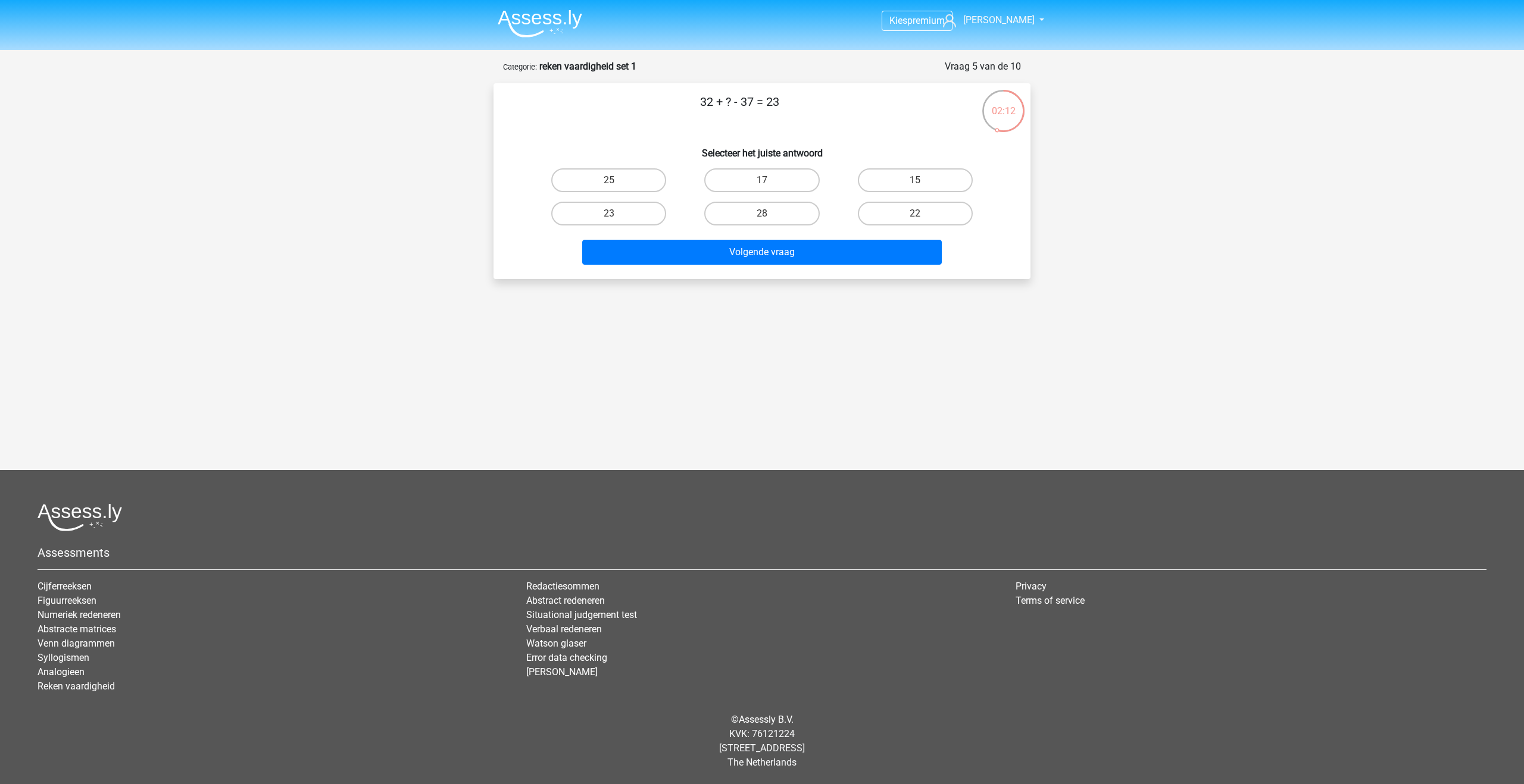
click at [768, 218] on input "28" at bounding box center [766, 218] width 8 height 8
radio input "true"
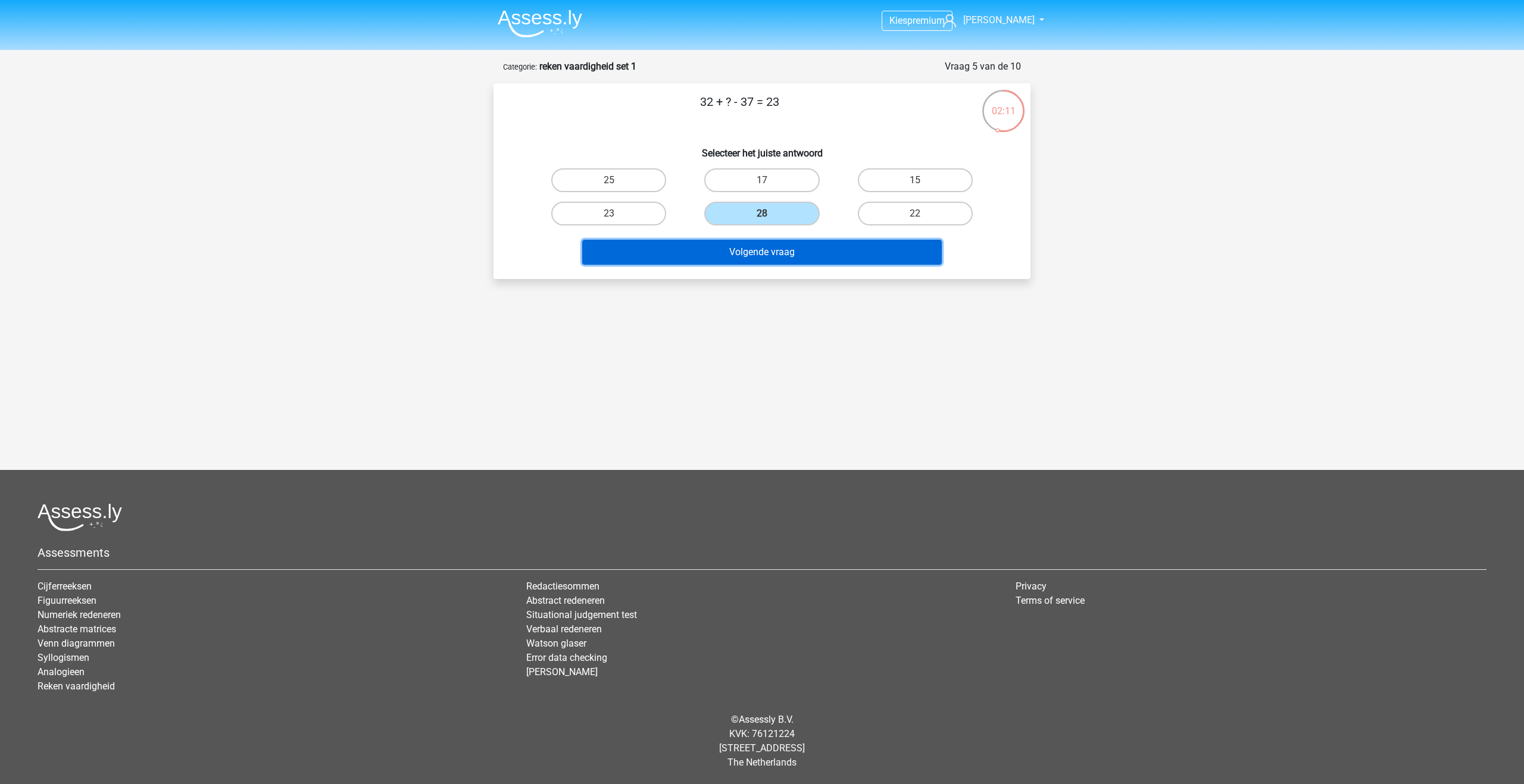
click at [773, 251] on button "Volgende vraag" at bounding box center [762, 252] width 360 height 25
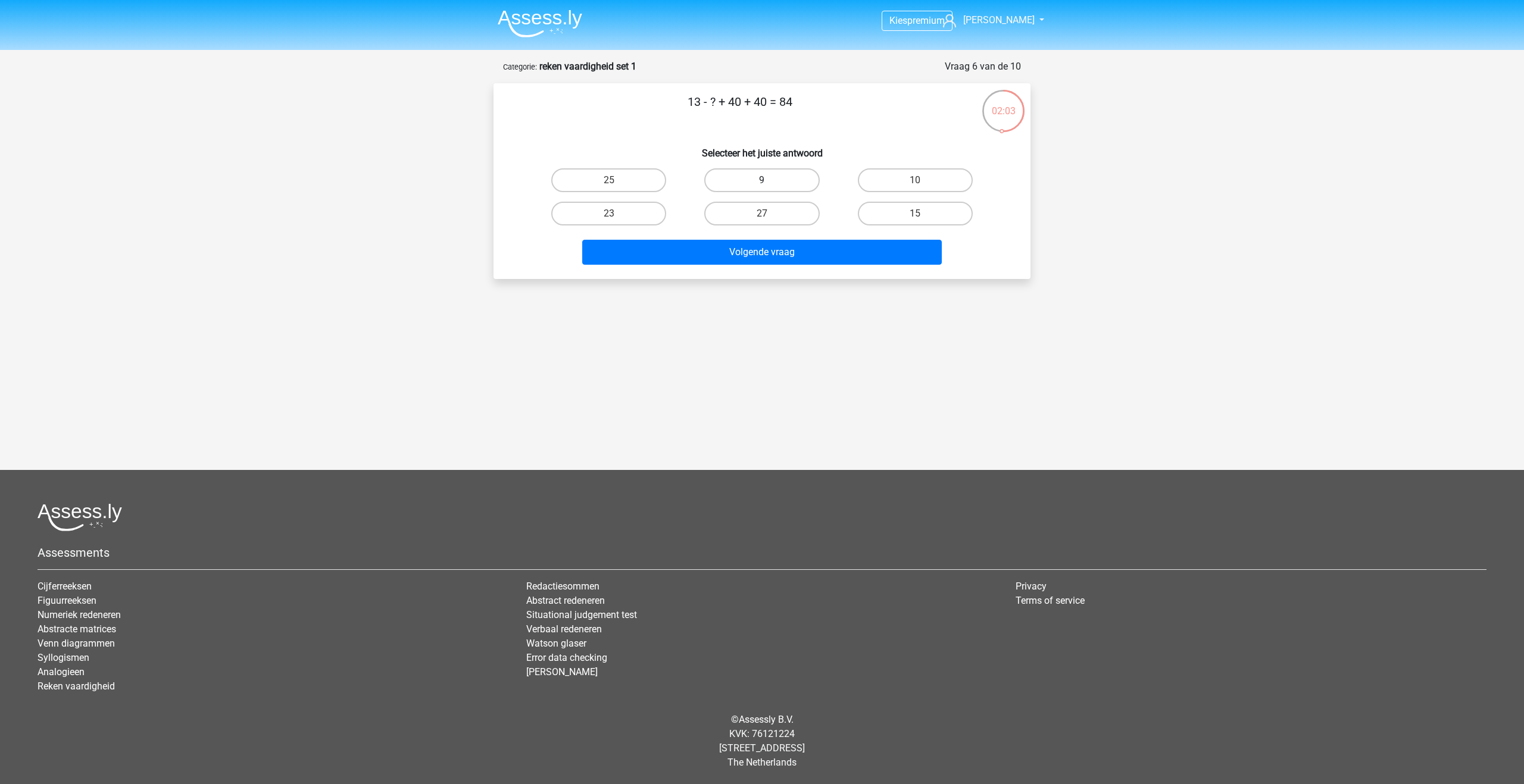
click at [742, 186] on label "9" at bounding box center [762, 180] width 115 height 24
click at [762, 186] on input "9" at bounding box center [766, 184] width 8 height 8
radio input "true"
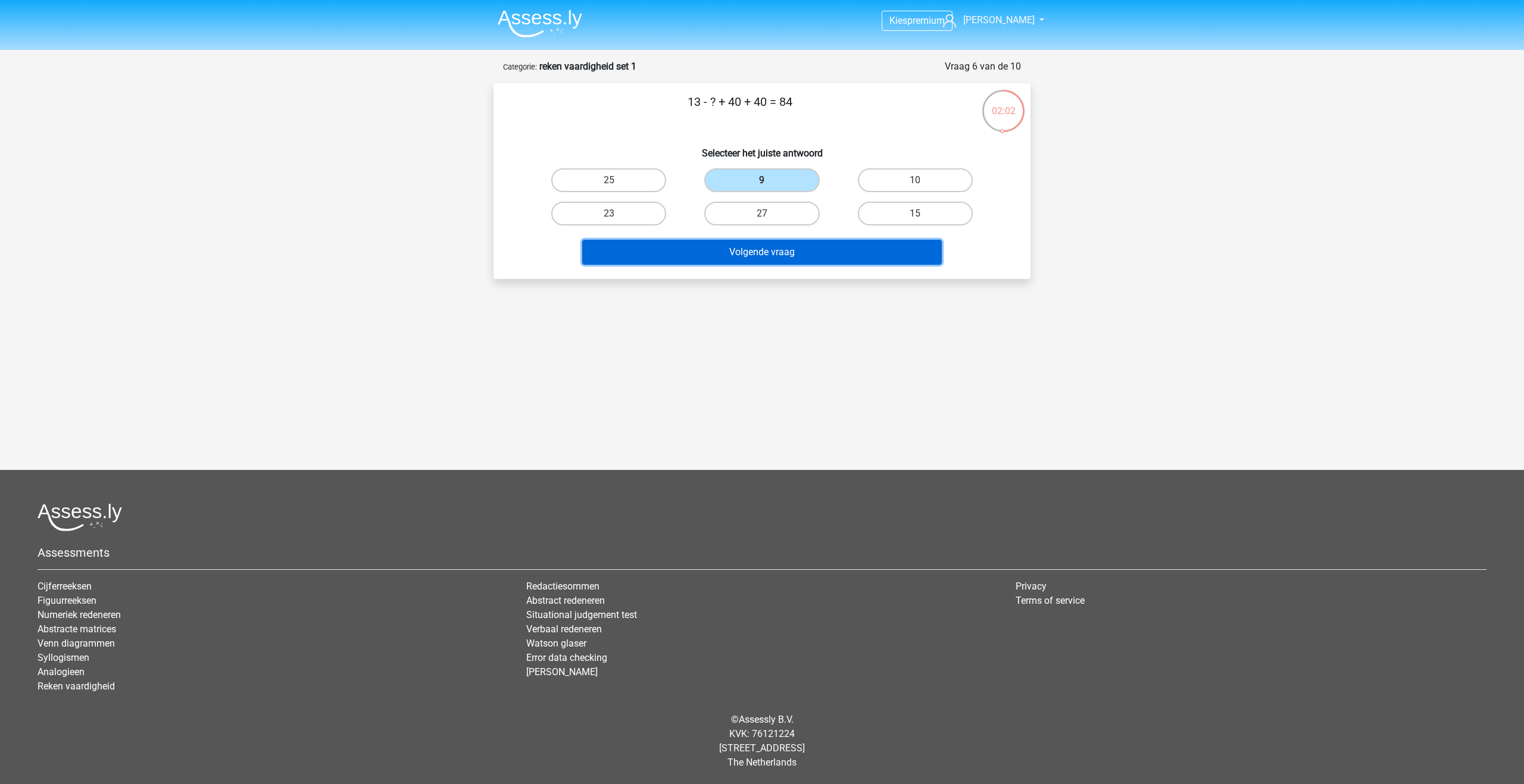
click at [742, 255] on button "Volgende vraag" at bounding box center [762, 252] width 360 height 25
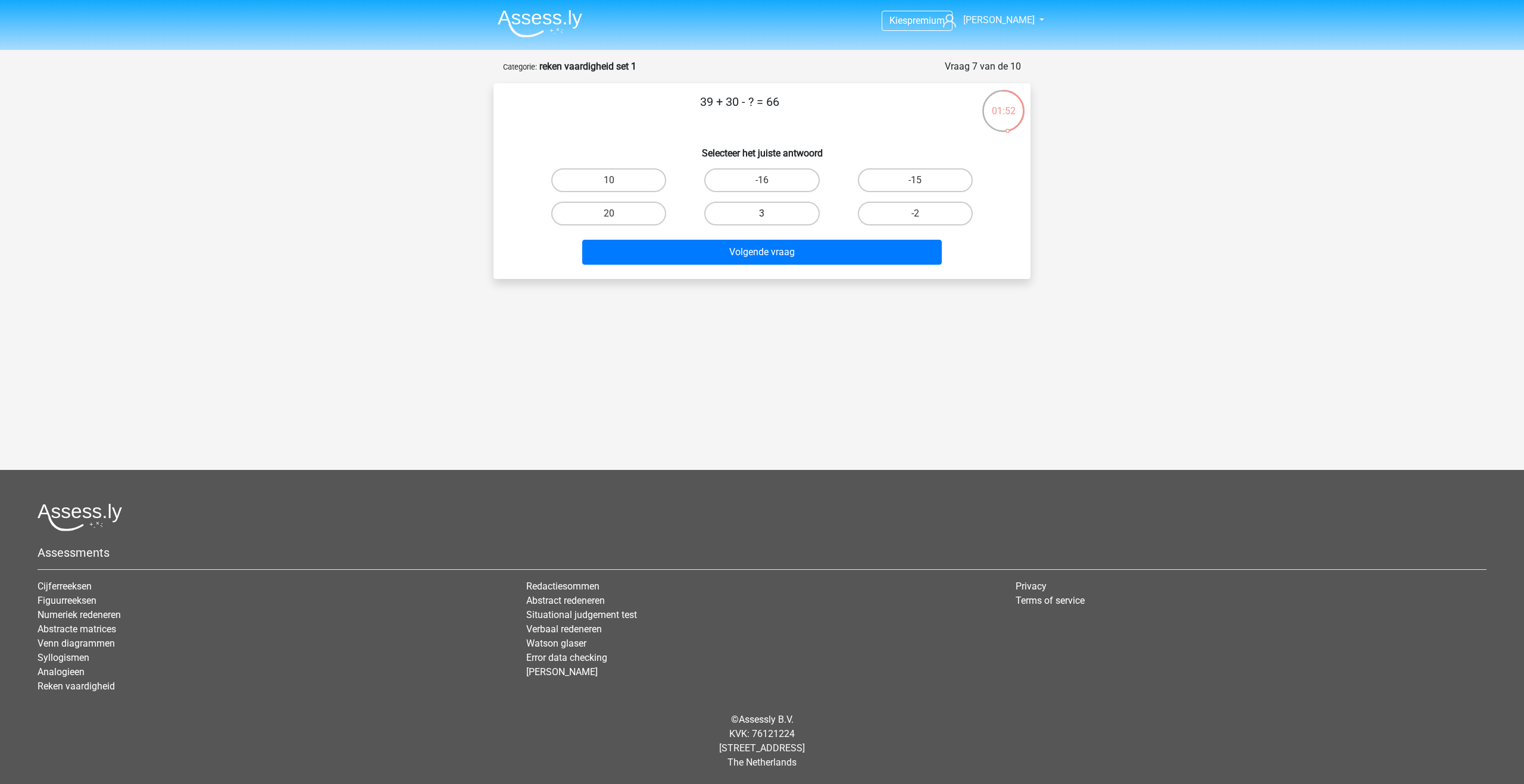
click at [779, 210] on label "3" at bounding box center [762, 214] width 115 height 24
click at [770, 214] on input "3" at bounding box center [766, 218] width 8 height 8
radio input "true"
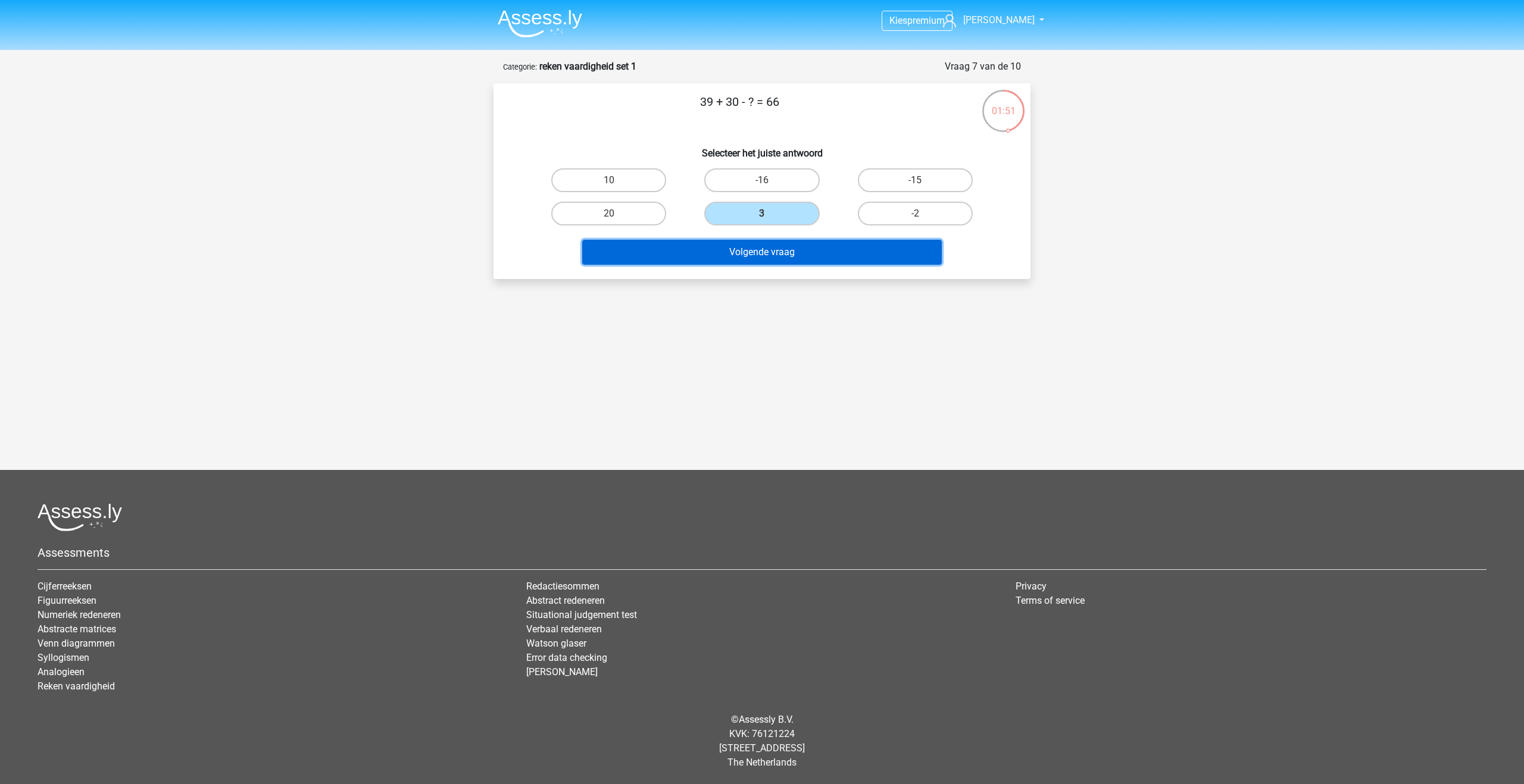
click at [779, 251] on button "Volgende vraag" at bounding box center [762, 252] width 360 height 25
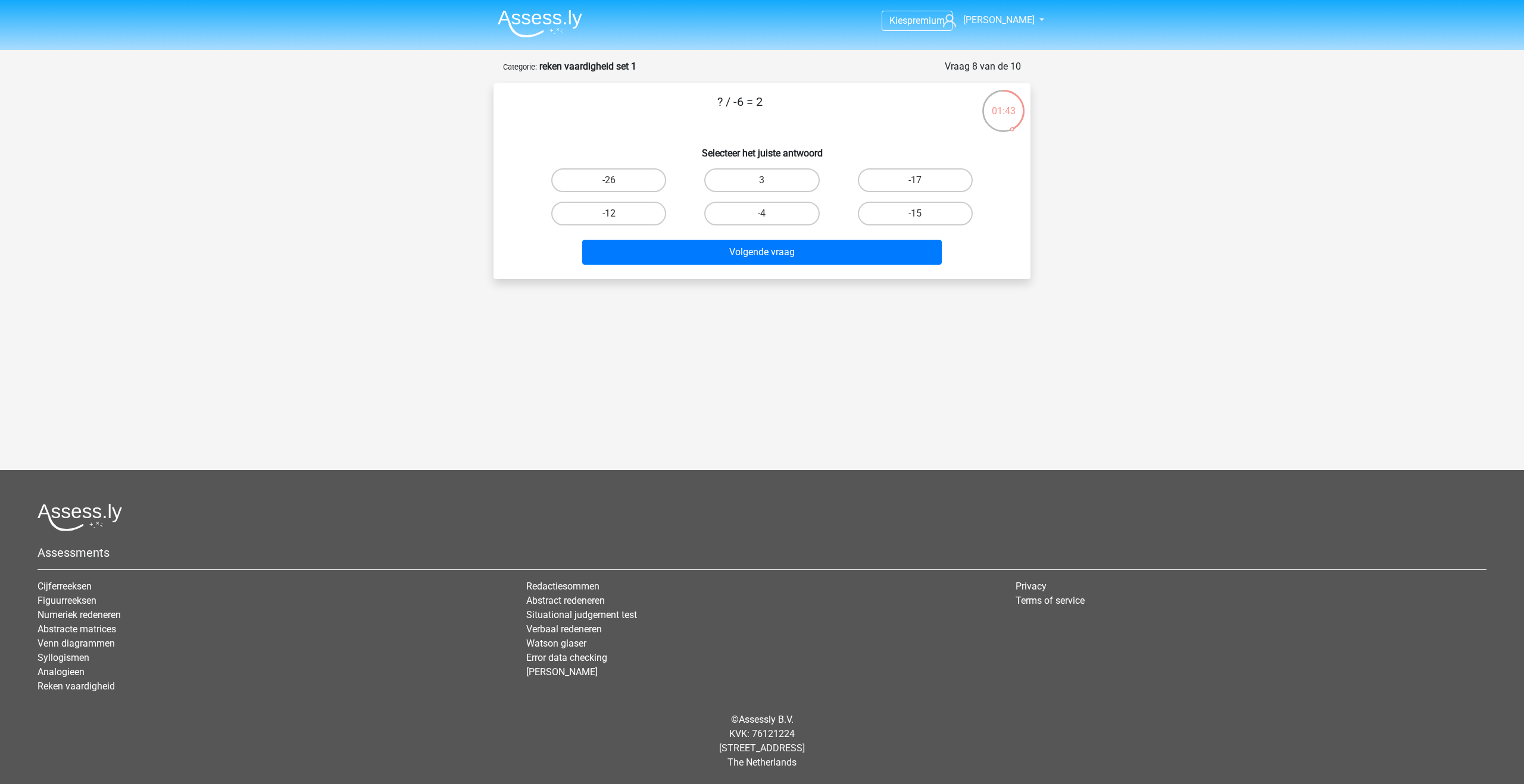
click at [622, 218] on label "-12" at bounding box center [608, 214] width 115 height 24
click at [617, 218] on input "-12" at bounding box center [613, 218] width 8 height 8
radio input "true"
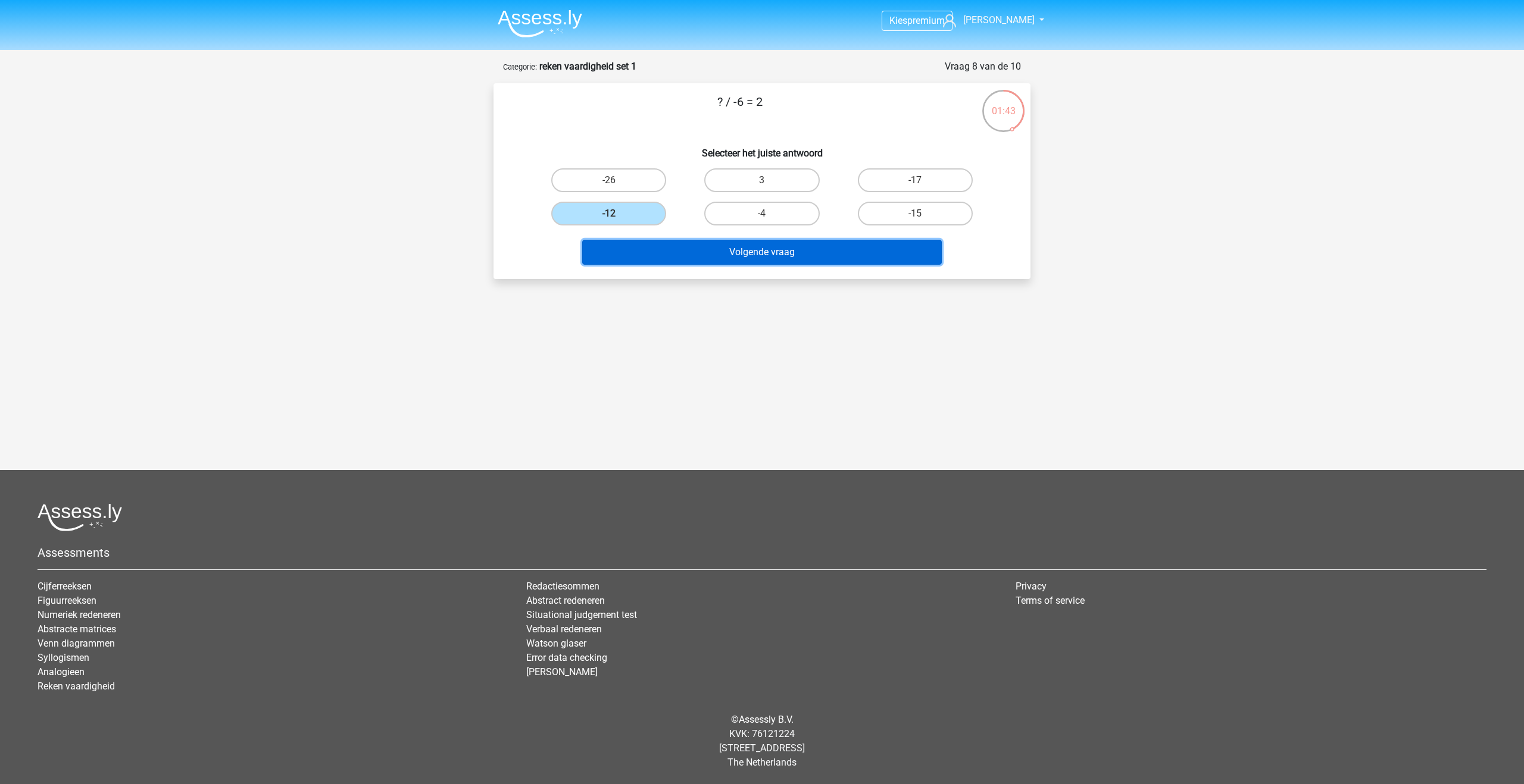
click at [660, 255] on button "Volgende vraag" at bounding box center [762, 252] width 360 height 25
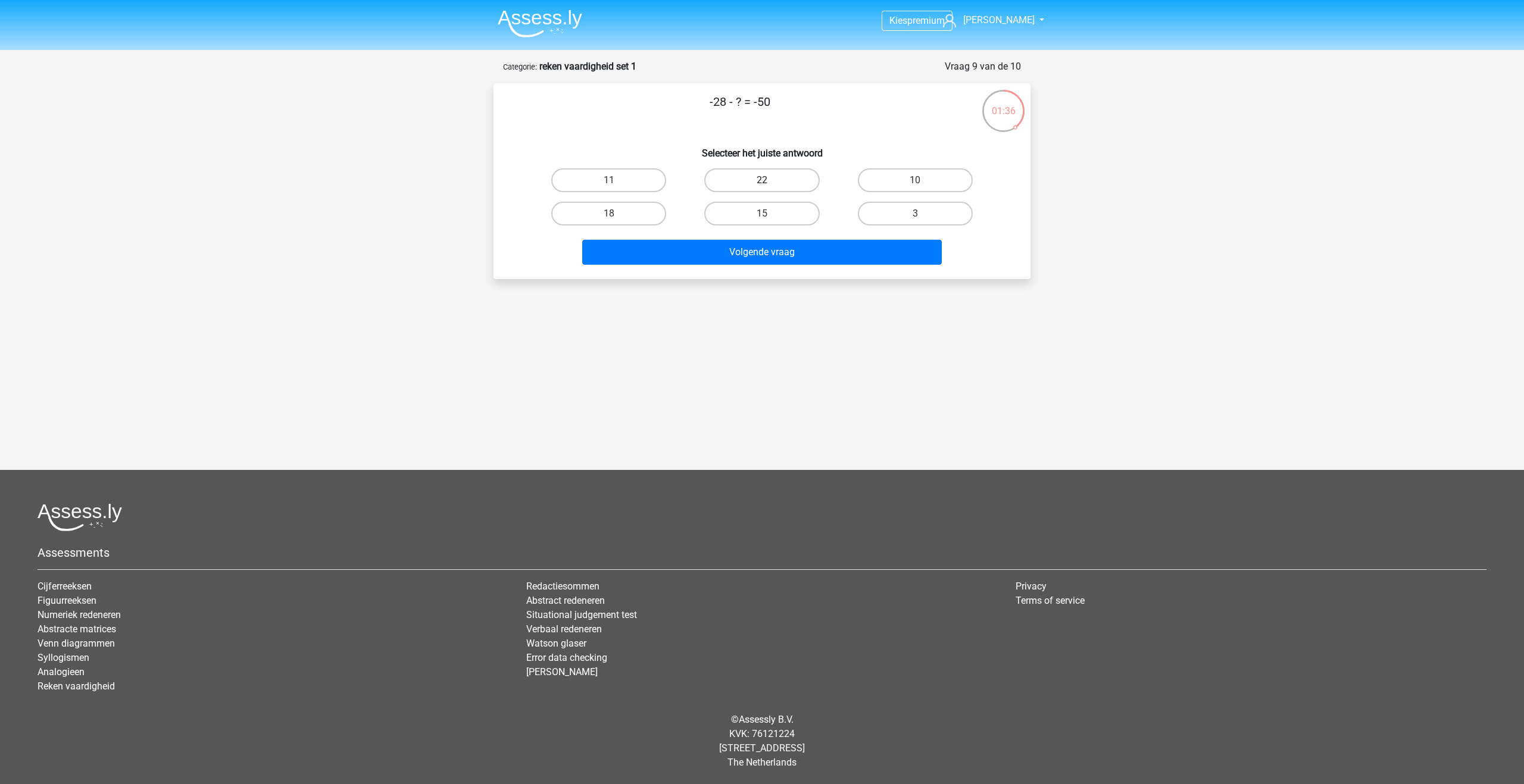
click at [755, 181] on label "22" at bounding box center [762, 180] width 115 height 24
click at [762, 181] on input "22" at bounding box center [766, 184] width 8 height 8
radio input "true"
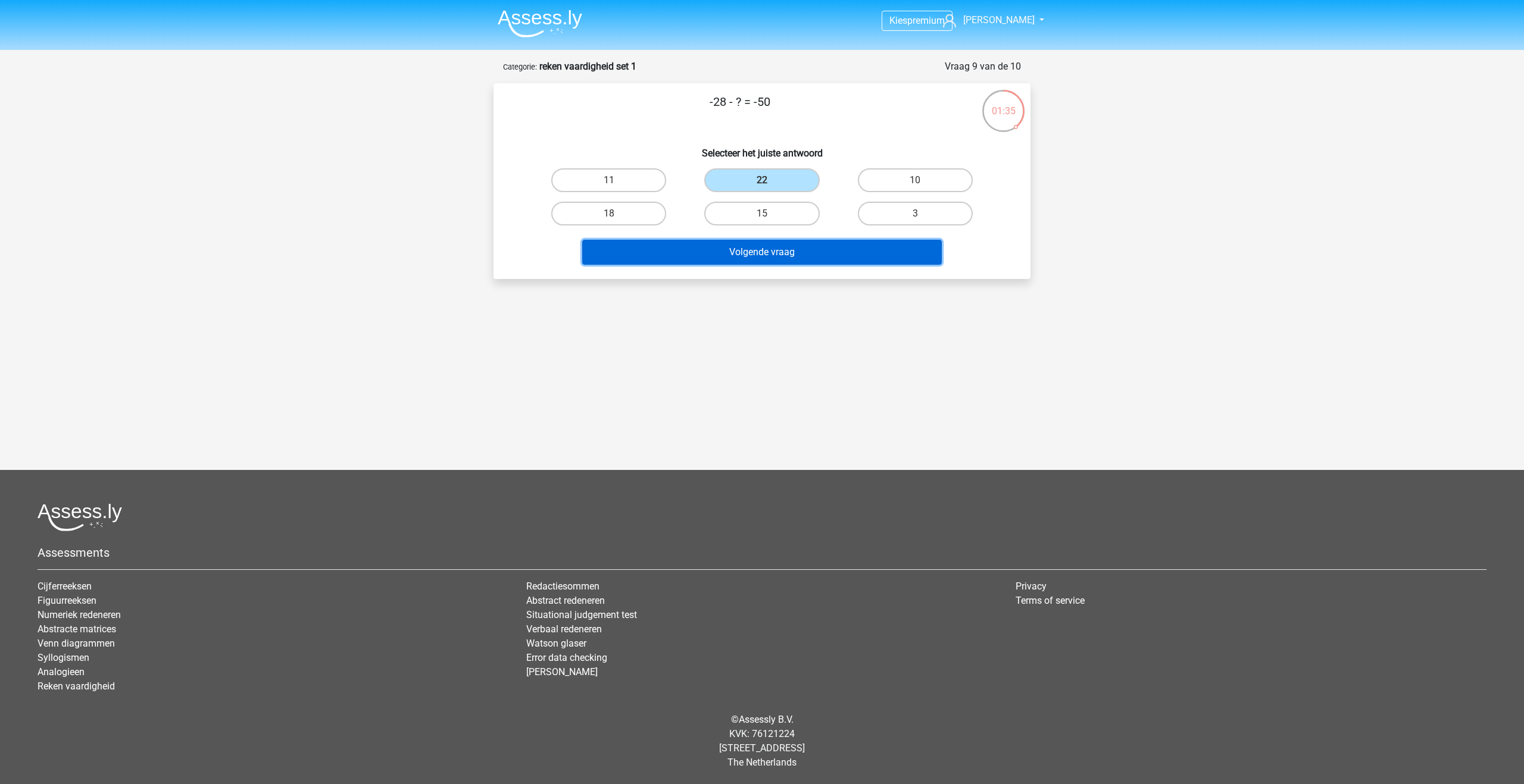
click at [728, 247] on button "Volgende vraag" at bounding box center [762, 252] width 360 height 25
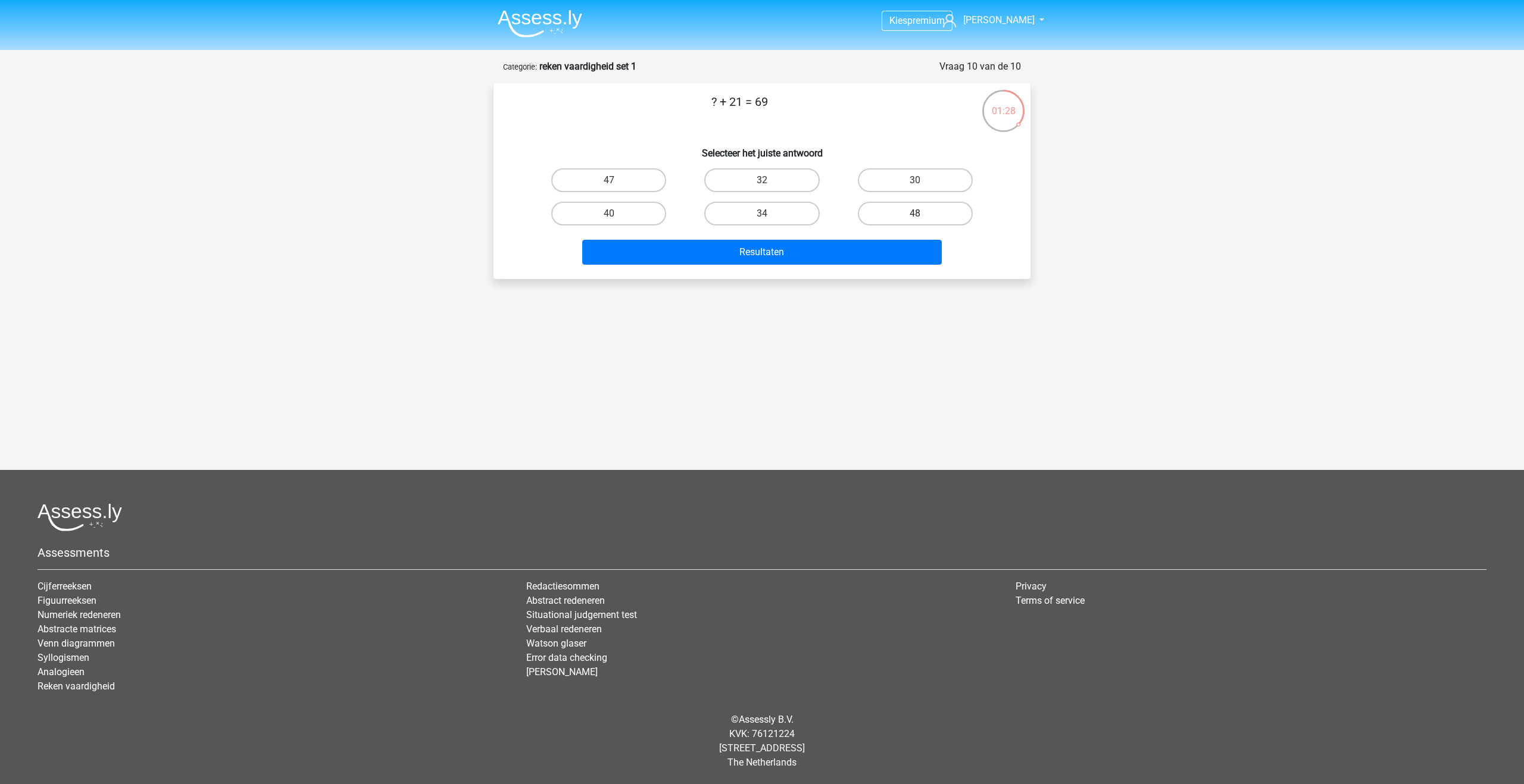
click at [916, 209] on label "48" at bounding box center [915, 214] width 115 height 24
click at [916, 214] on input "48" at bounding box center [919, 218] width 8 height 8
radio input "true"
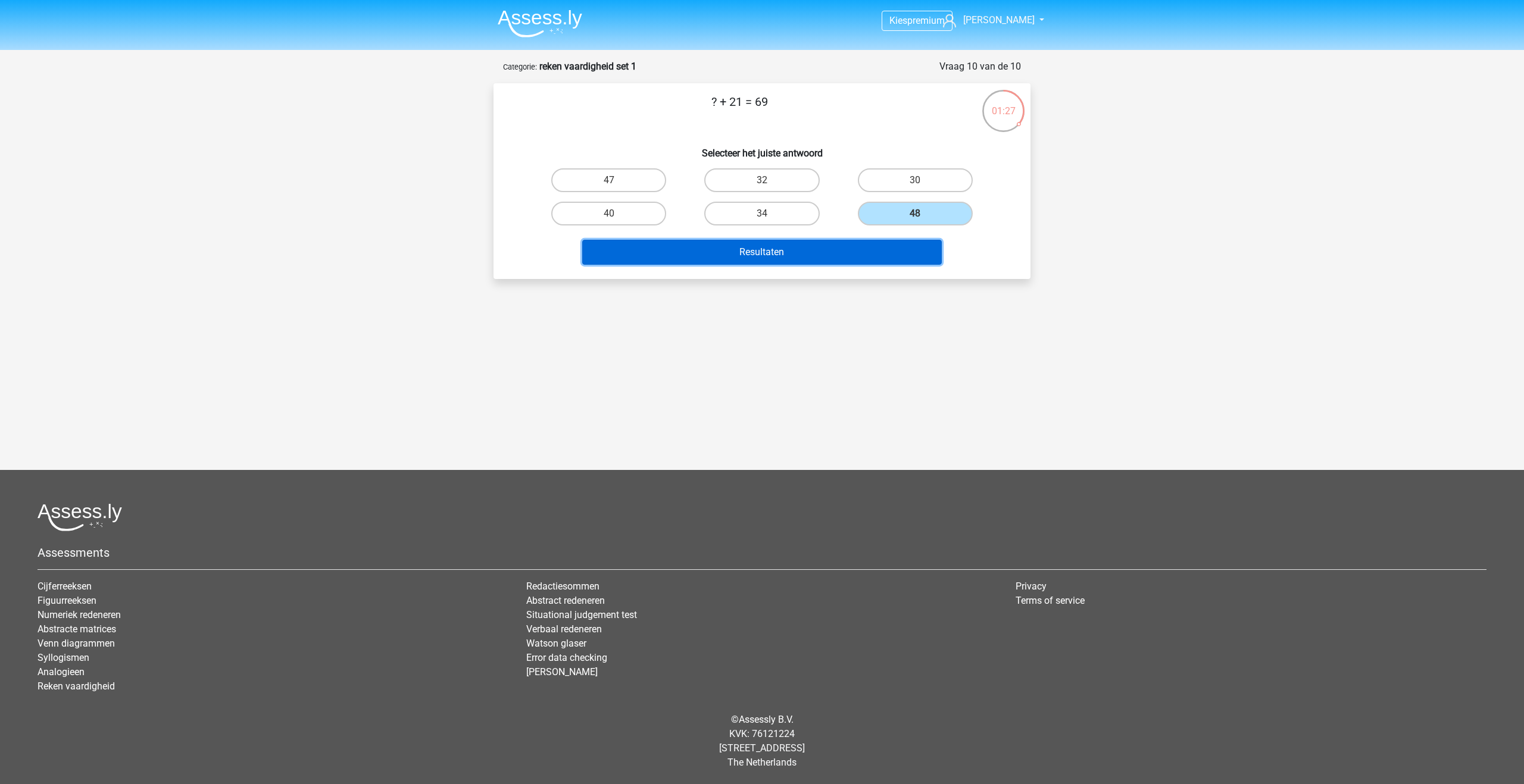
click at [818, 245] on button "Resultaten" at bounding box center [762, 252] width 360 height 25
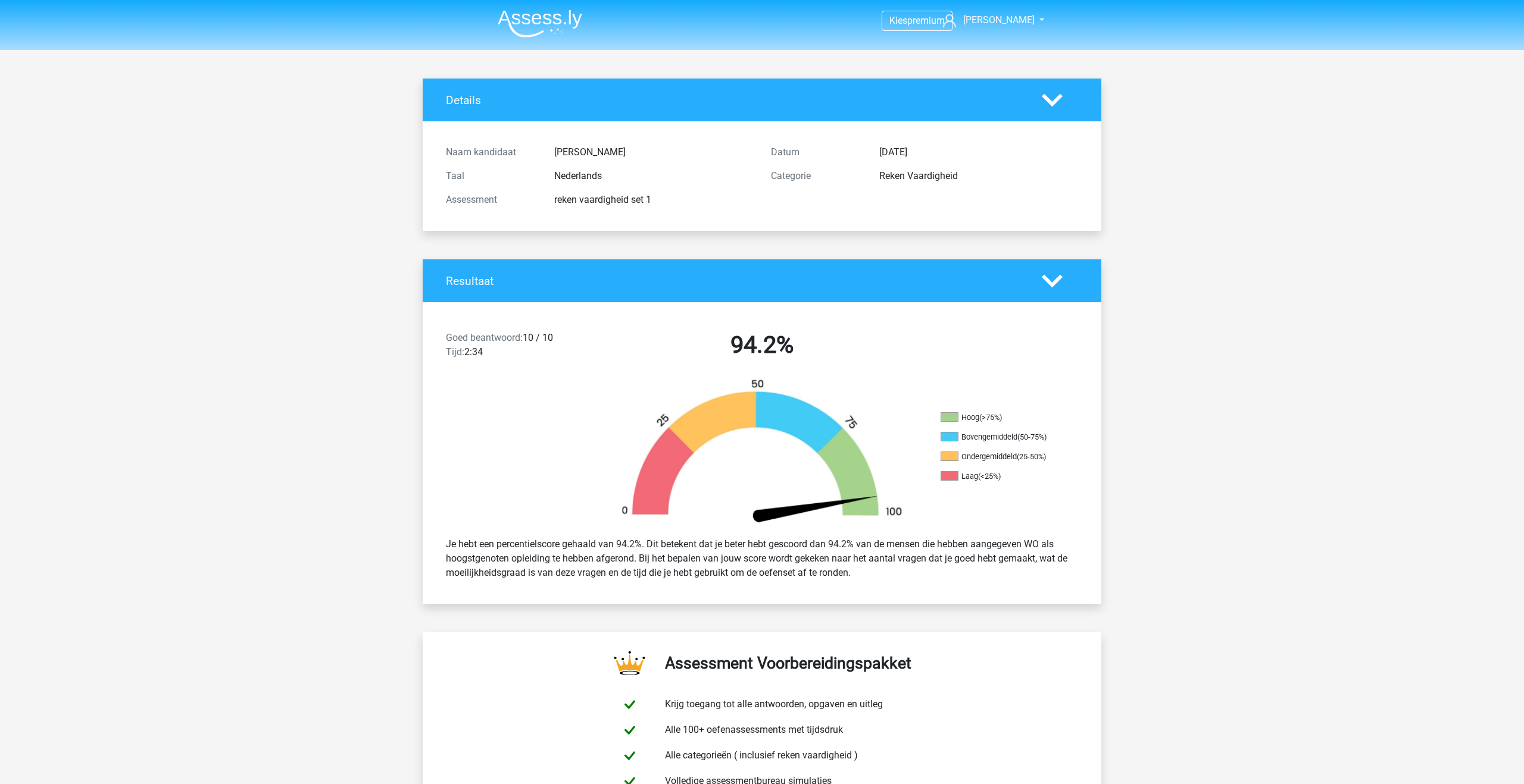
click at [533, 17] on img at bounding box center [540, 23] width 84 height 28
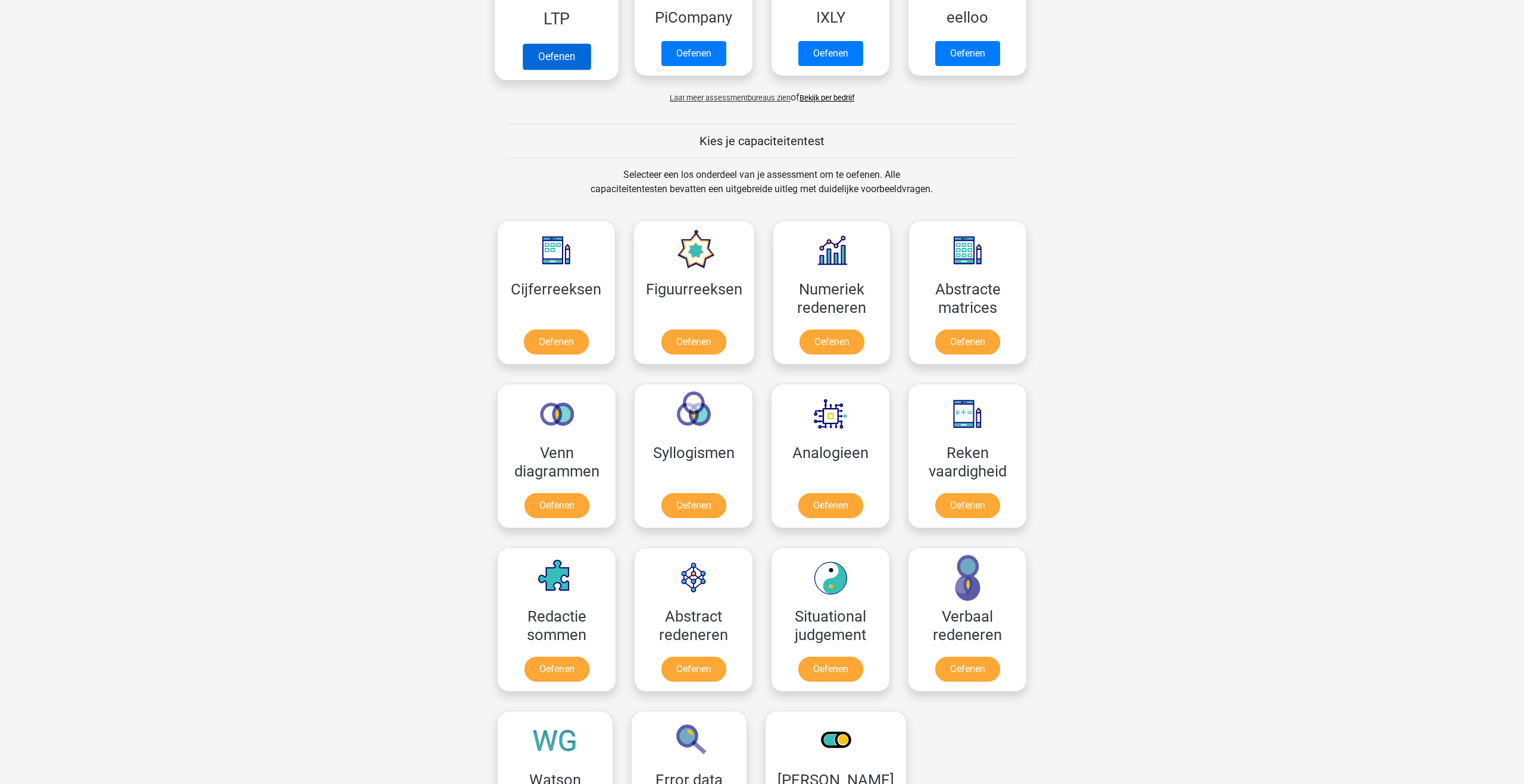
scroll to position [340, 0]
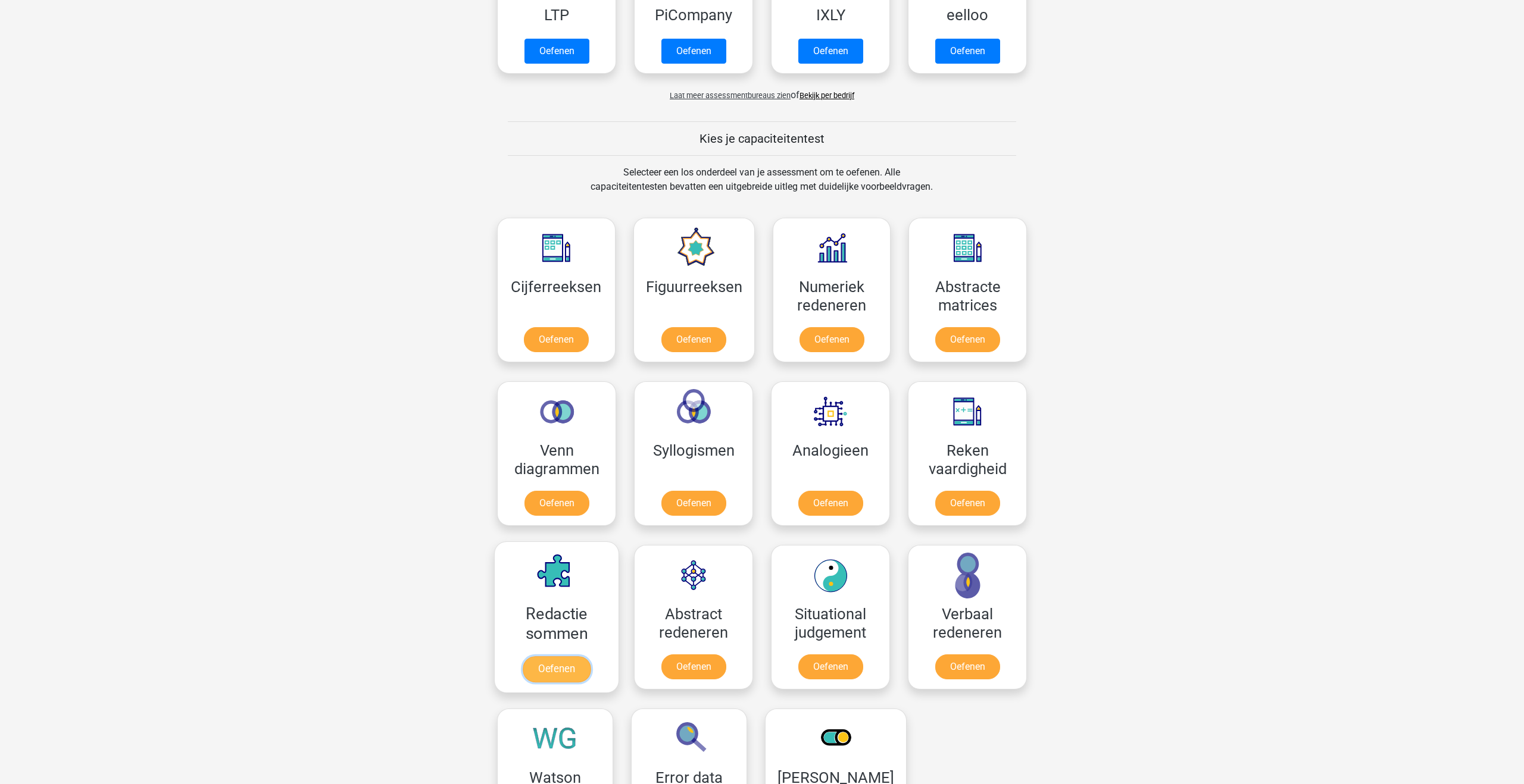
click at [547, 670] on link "Oefenen" at bounding box center [556, 669] width 68 height 26
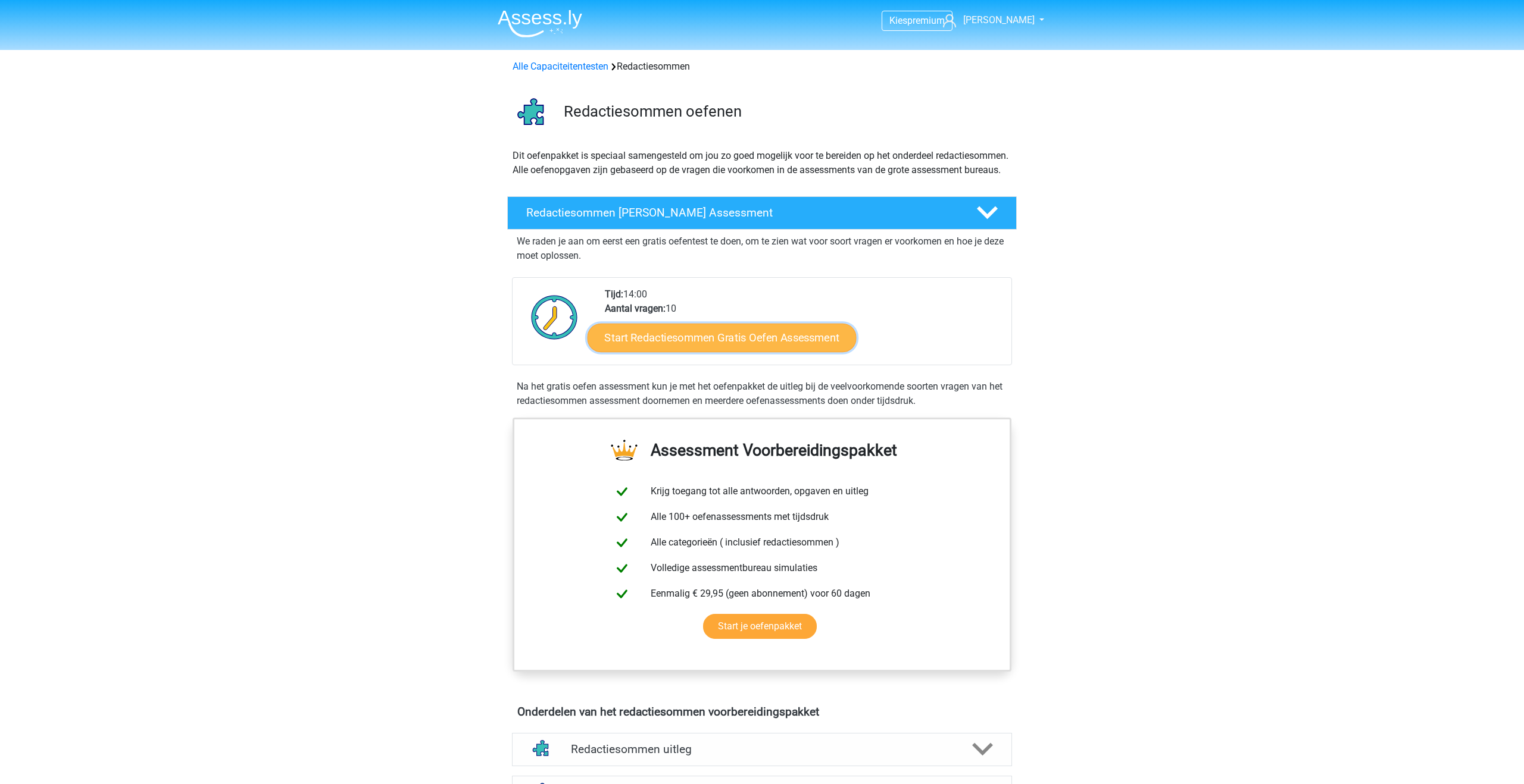
click at [657, 351] on link "Start Redactiesommen Gratis Oefen Assessment" at bounding box center [722, 337] width 269 height 29
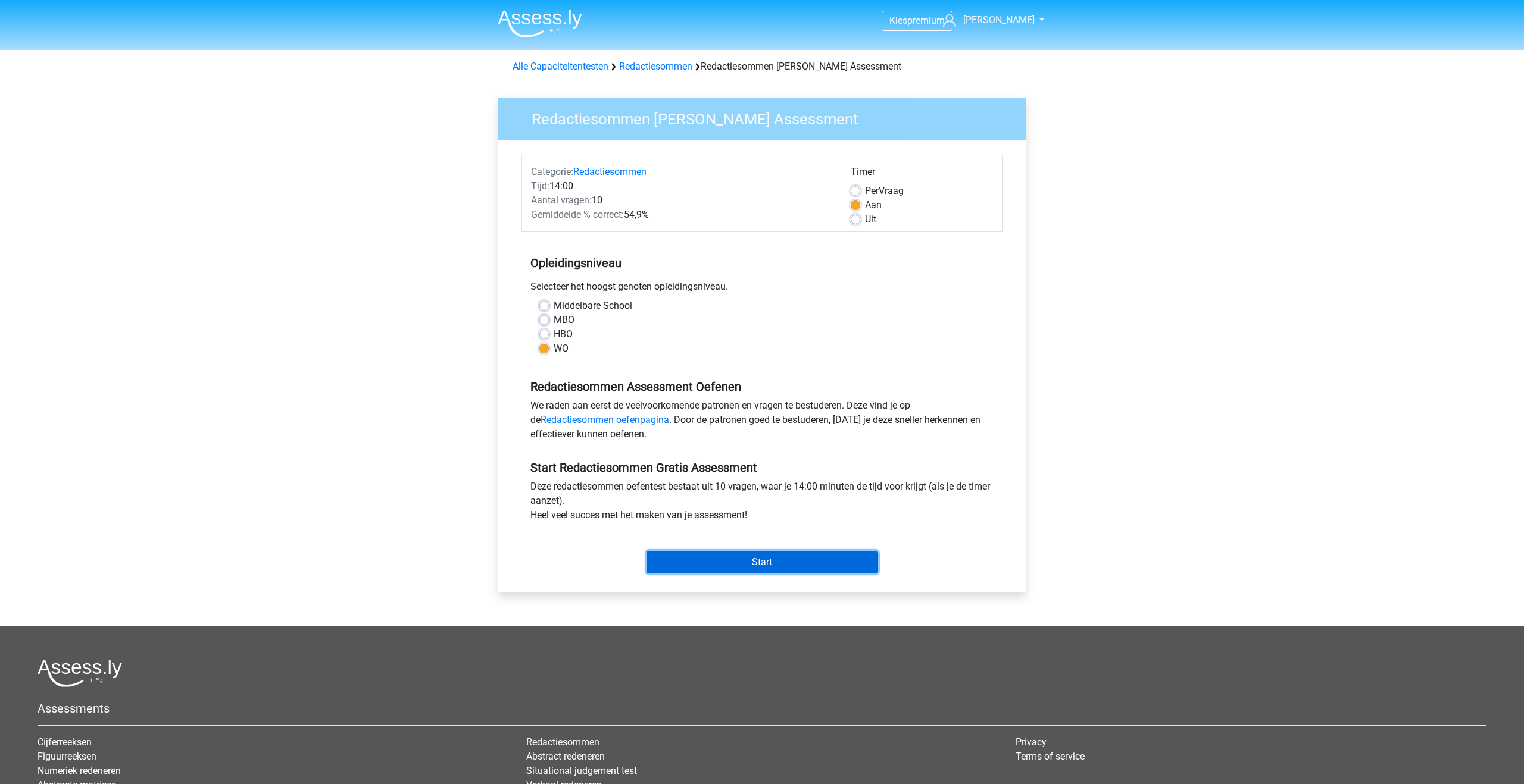
click at [695, 561] on input "Start" at bounding box center [762, 562] width 231 height 23
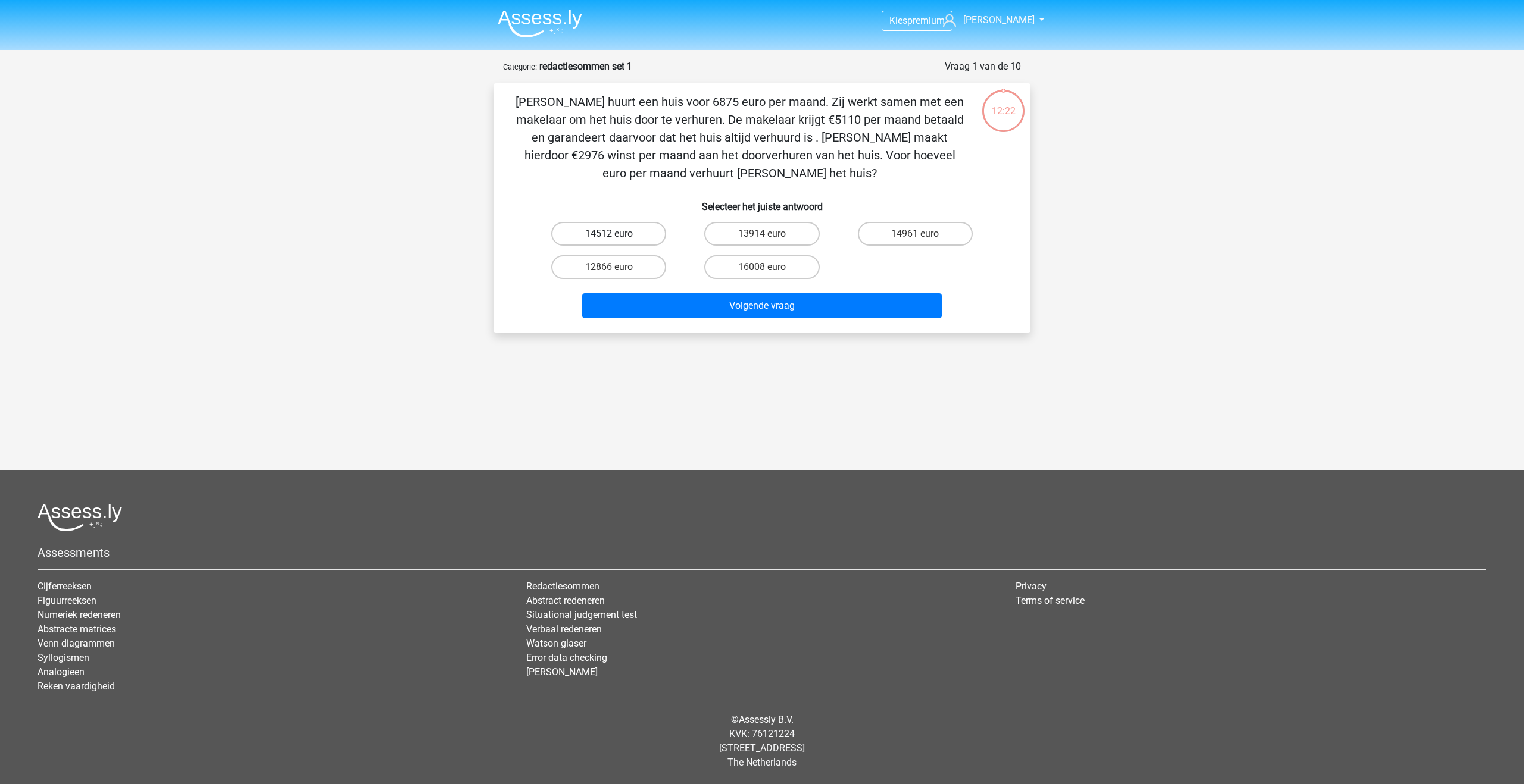
click at [629, 236] on label "14512 euro" at bounding box center [608, 234] width 115 height 24
click at [617, 236] on input "14512 euro" at bounding box center [613, 238] width 8 height 8
radio input "true"
click at [884, 239] on label "14961 euro" at bounding box center [915, 234] width 115 height 24
click at [915, 239] on input "14961 euro" at bounding box center [919, 238] width 8 height 8
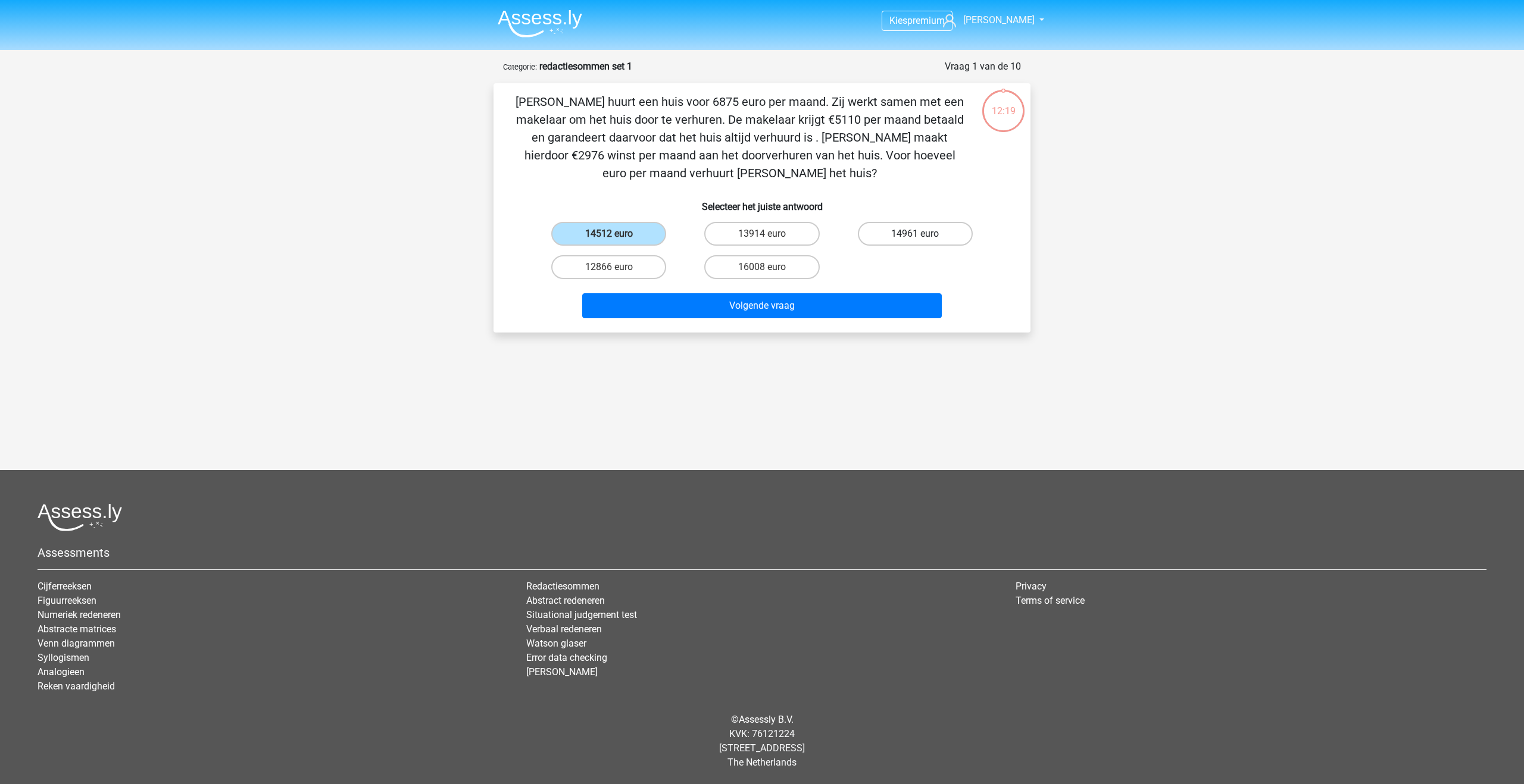
radio input "true"
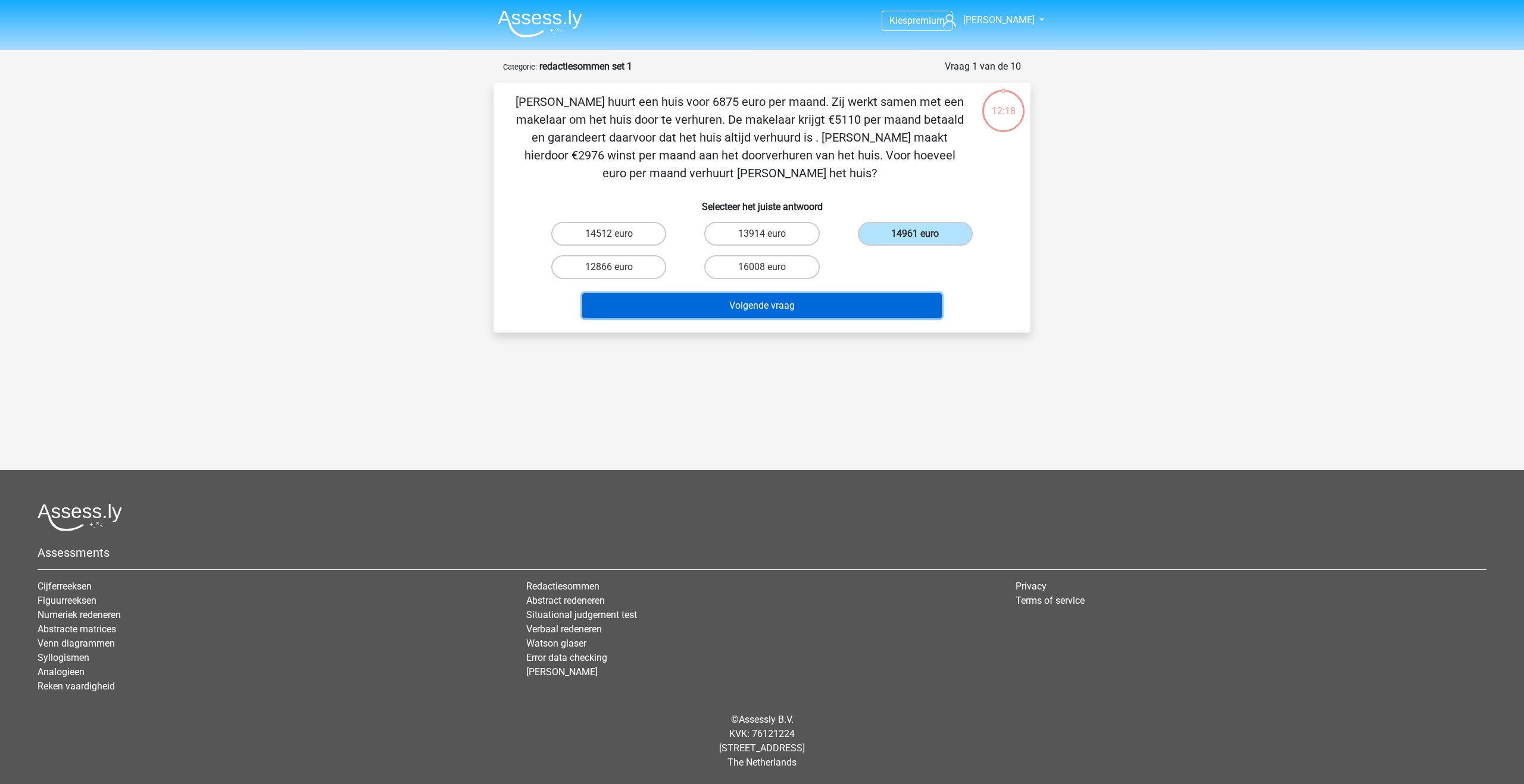
click at [855, 310] on button "Volgende vraag" at bounding box center [762, 306] width 360 height 25
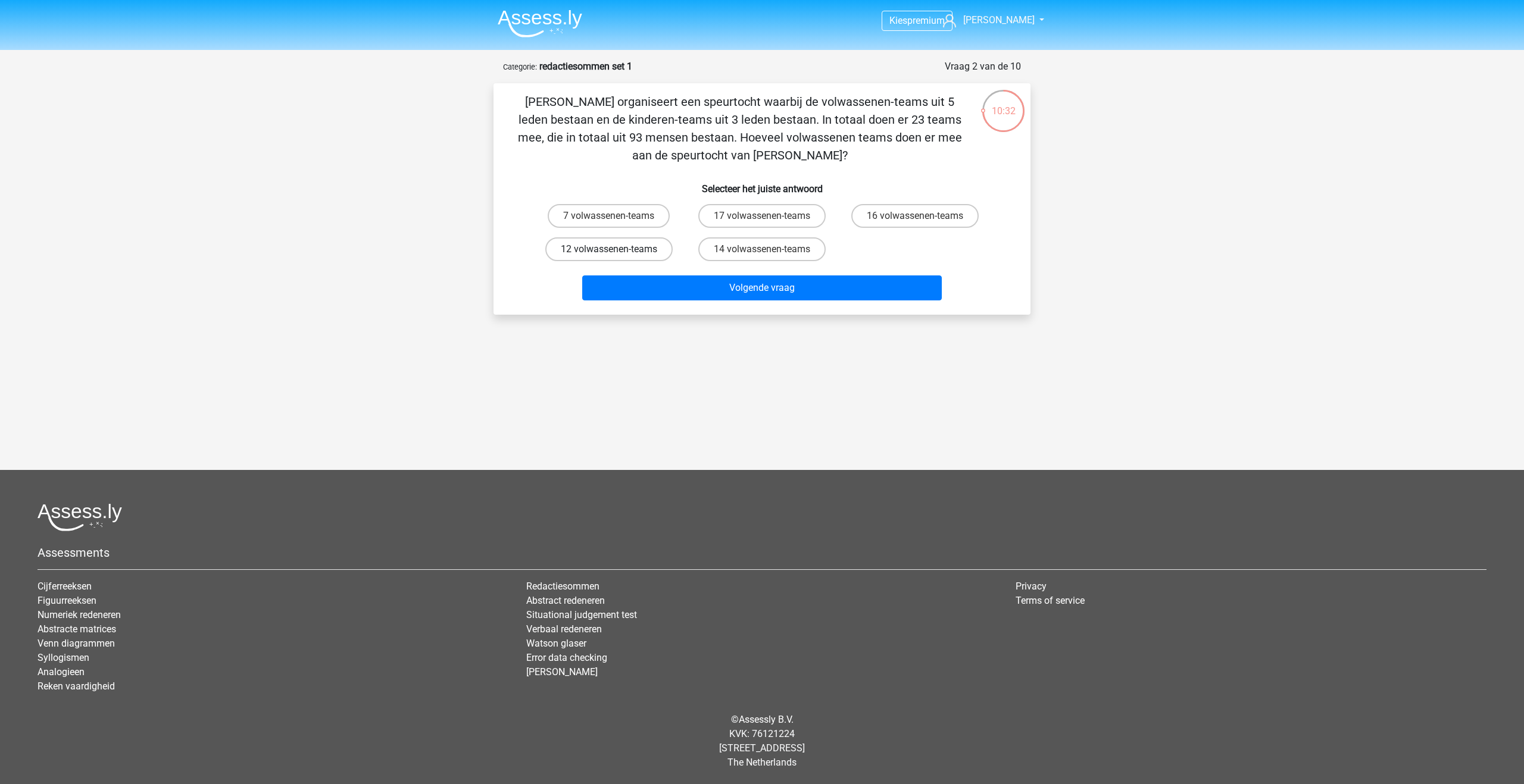
click at [586, 247] on label "12 volwassenen-teams" at bounding box center [609, 249] width 127 height 24
click at [609, 249] on input "12 volwassenen-teams" at bounding box center [613, 253] width 8 height 8
radio input "true"
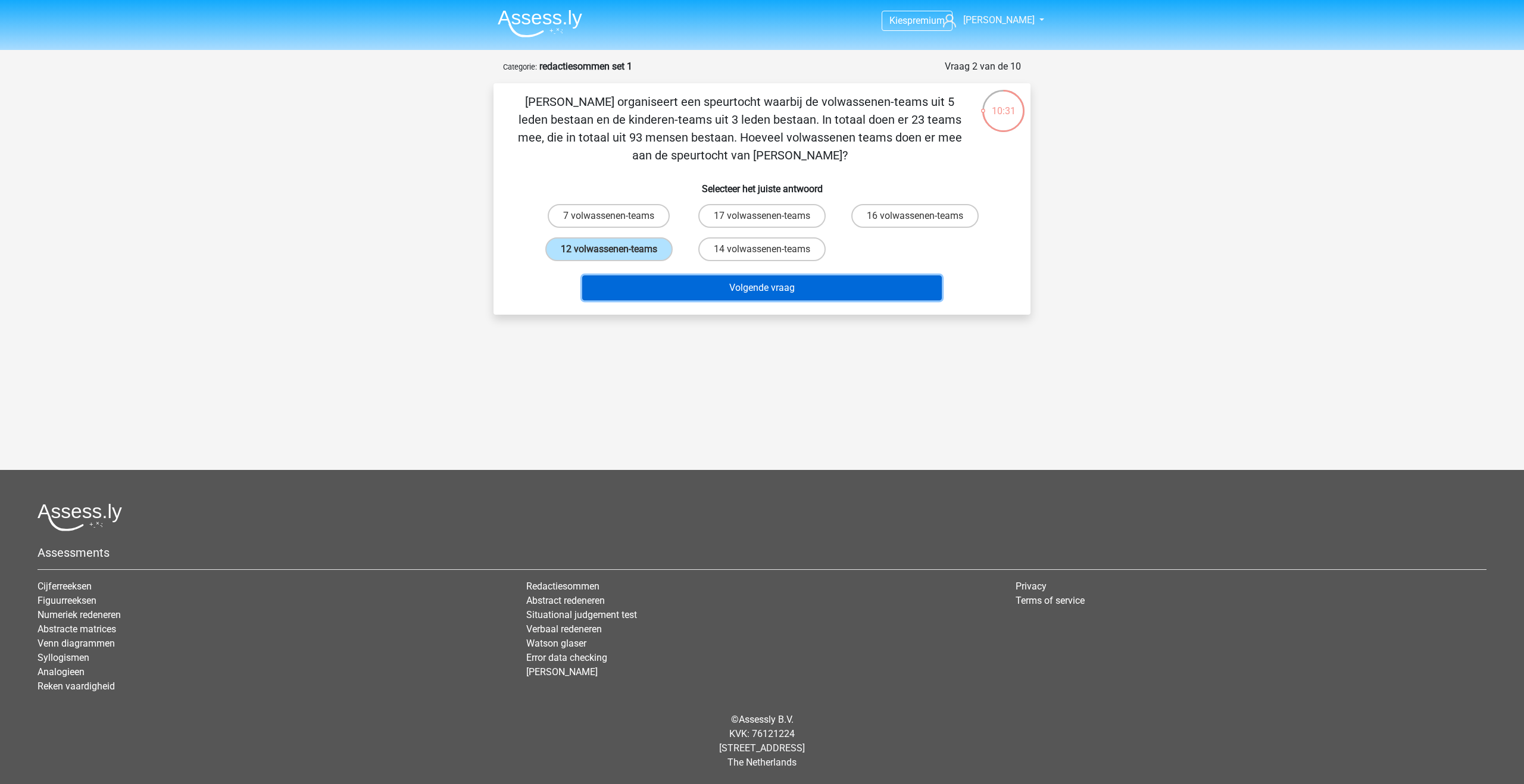
click at [652, 285] on button "Volgende vraag" at bounding box center [762, 288] width 360 height 25
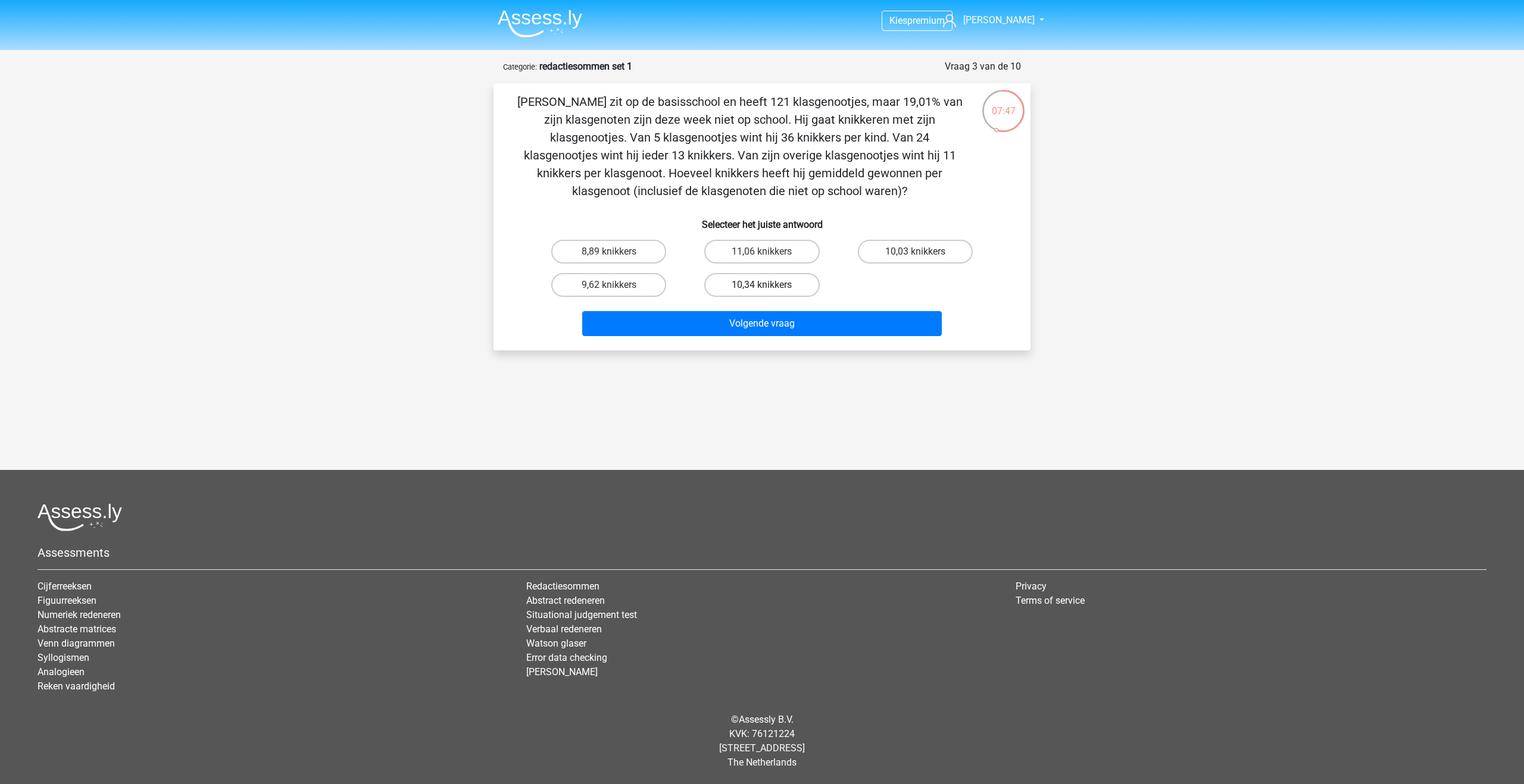
click at [743, 285] on label "10,34 knikkers" at bounding box center [762, 285] width 115 height 24
click at [762, 285] on input "10,34 knikkers" at bounding box center [766, 289] width 8 height 8
radio input "true"
click at [743, 312] on button "Volgende vraag" at bounding box center [762, 323] width 360 height 25
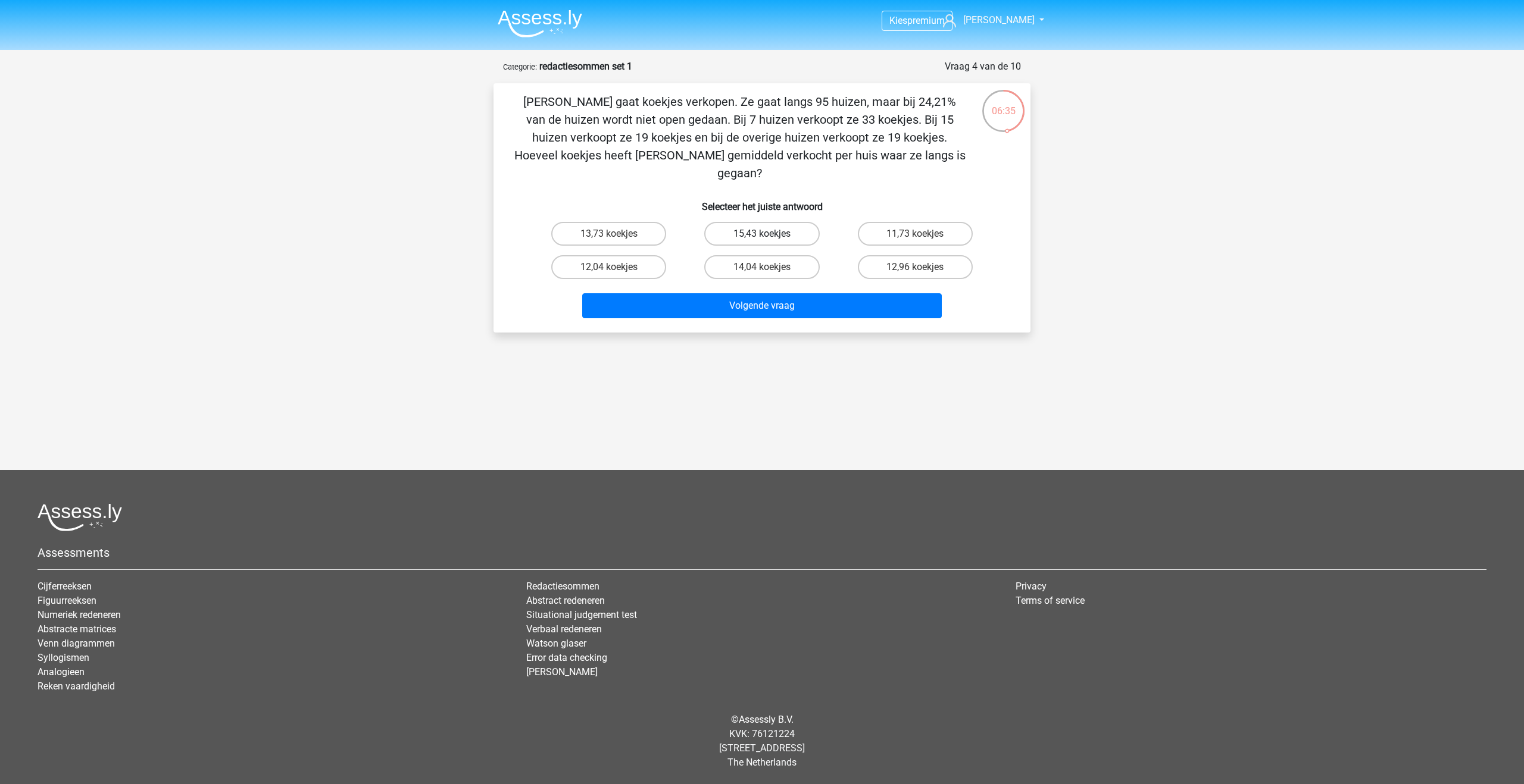
click at [738, 222] on label "15,43 koekjes" at bounding box center [762, 234] width 115 height 24
click at [762, 234] on input "15,43 koekjes" at bounding box center [766, 238] width 8 height 8
radio input "true"
click at [762, 294] on button "Volgende vraag" at bounding box center [762, 306] width 360 height 25
click at [593, 266] on label "155 euro" at bounding box center [608, 267] width 115 height 24
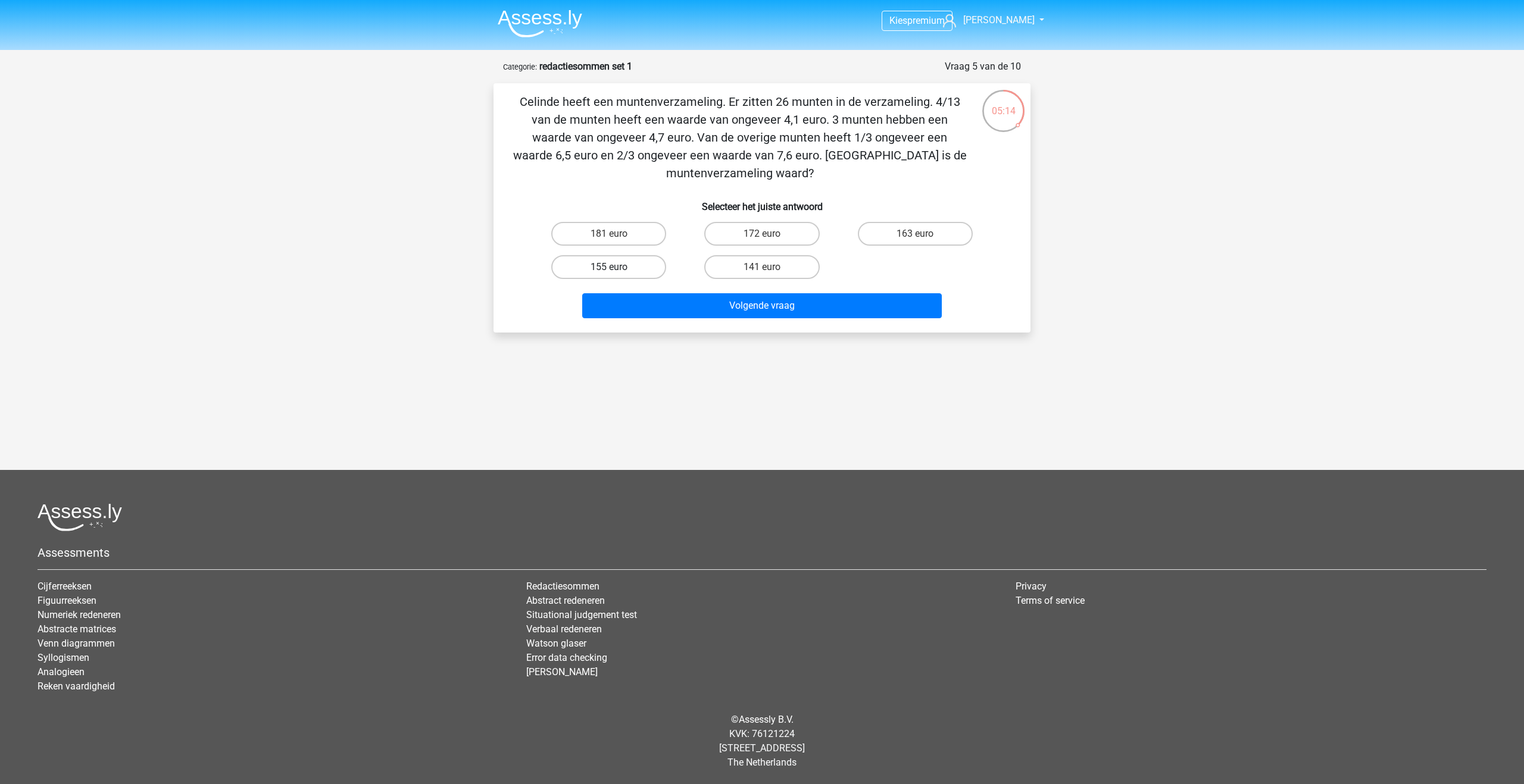
click at [609, 267] on input "155 euro" at bounding box center [613, 271] width 8 height 8
radio input "true"
click at [630, 319] on div "Volgende vraag" at bounding box center [762, 309] width 459 height 30
click at [636, 294] on button "Volgende vraag" at bounding box center [762, 306] width 360 height 25
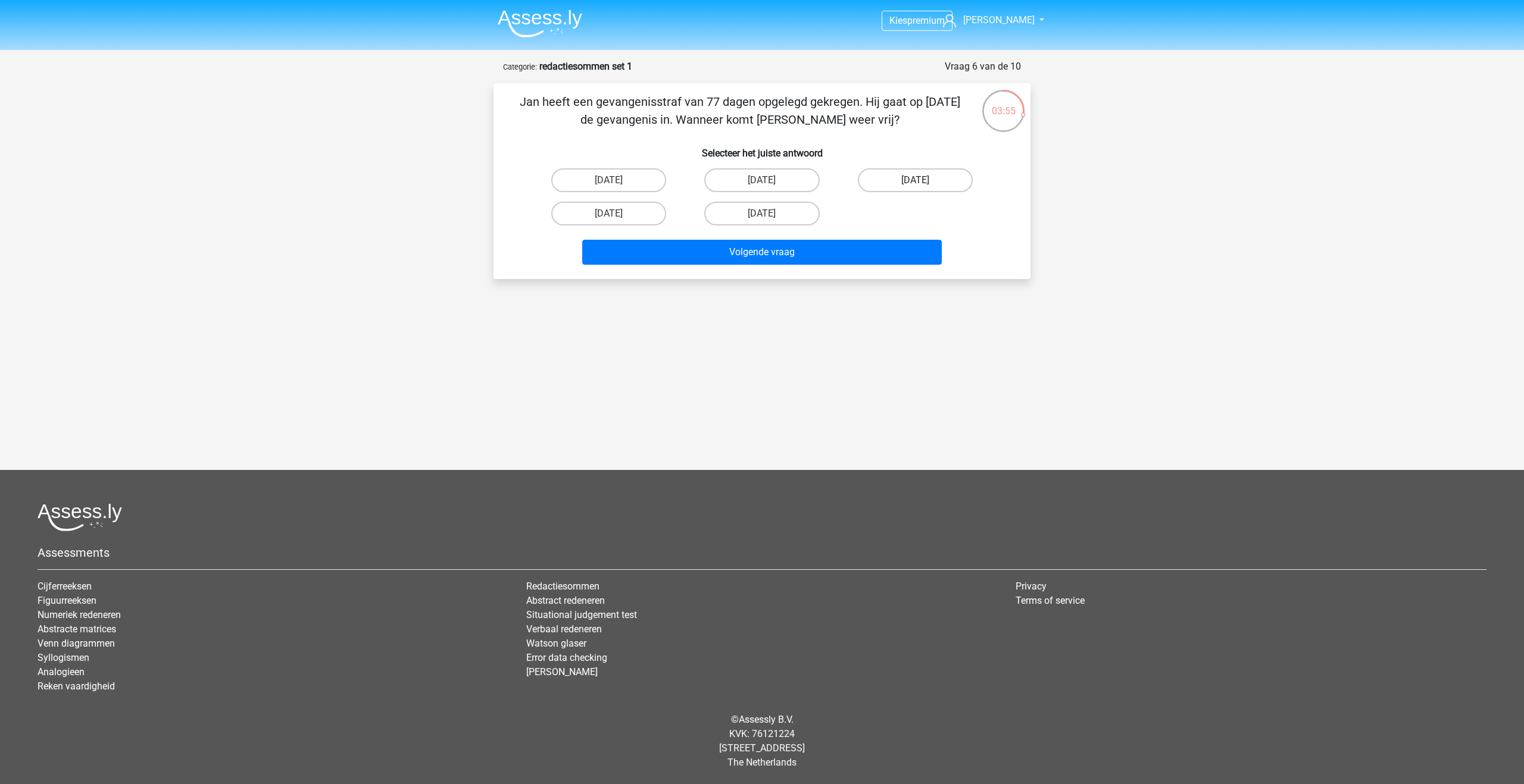
click at [912, 186] on label "12 augustus" at bounding box center [915, 180] width 115 height 24
click at [915, 186] on input "12 augustus" at bounding box center [919, 184] width 8 height 8
radio input "true"
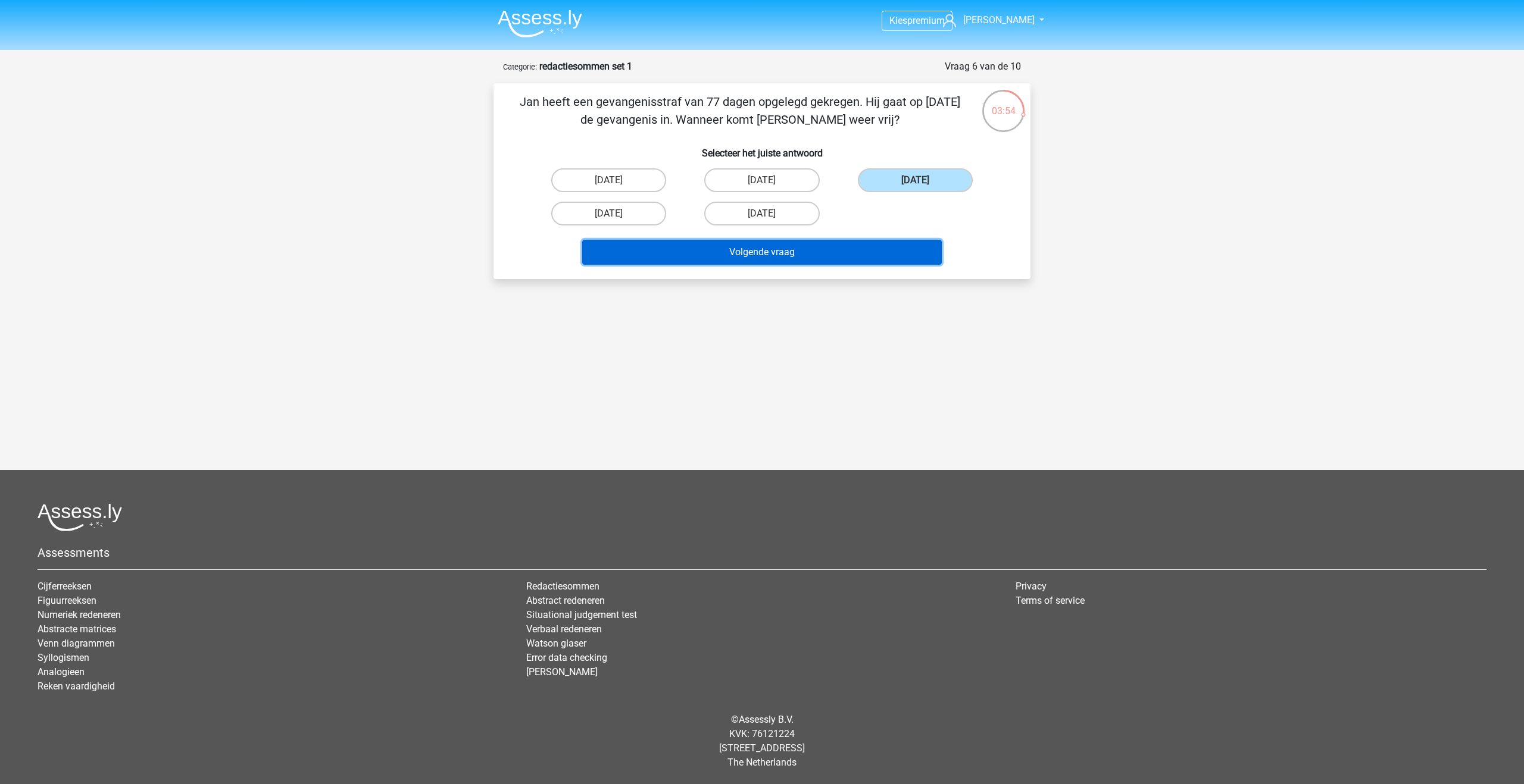
click at [847, 248] on button "Volgende vraag" at bounding box center [762, 252] width 360 height 25
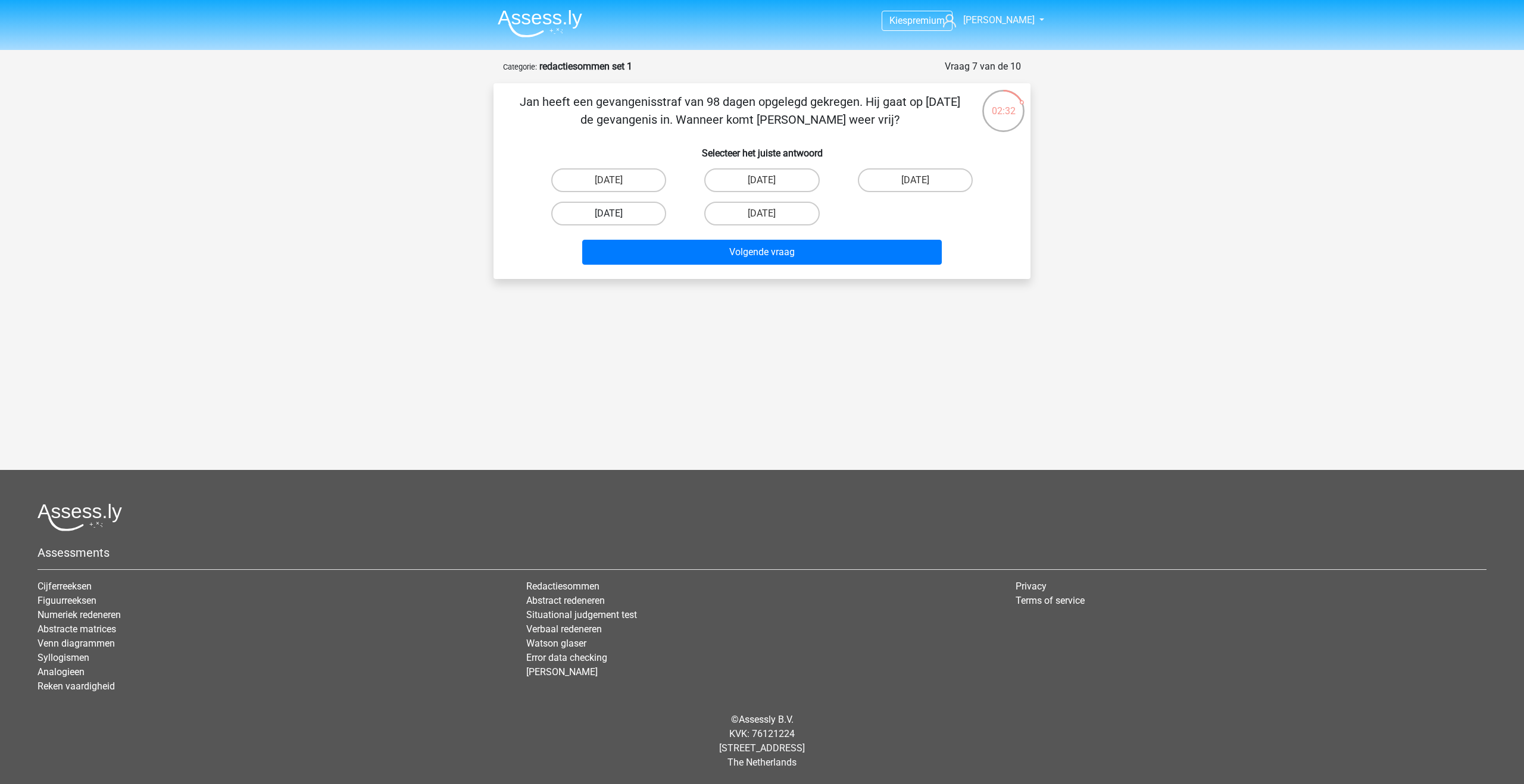
click at [621, 209] on label "22 augustus" at bounding box center [608, 214] width 115 height 24
click at [617, 214] on input "22 augustus" at bounding box center [613, 218] width 8 height 8
radio input "true"
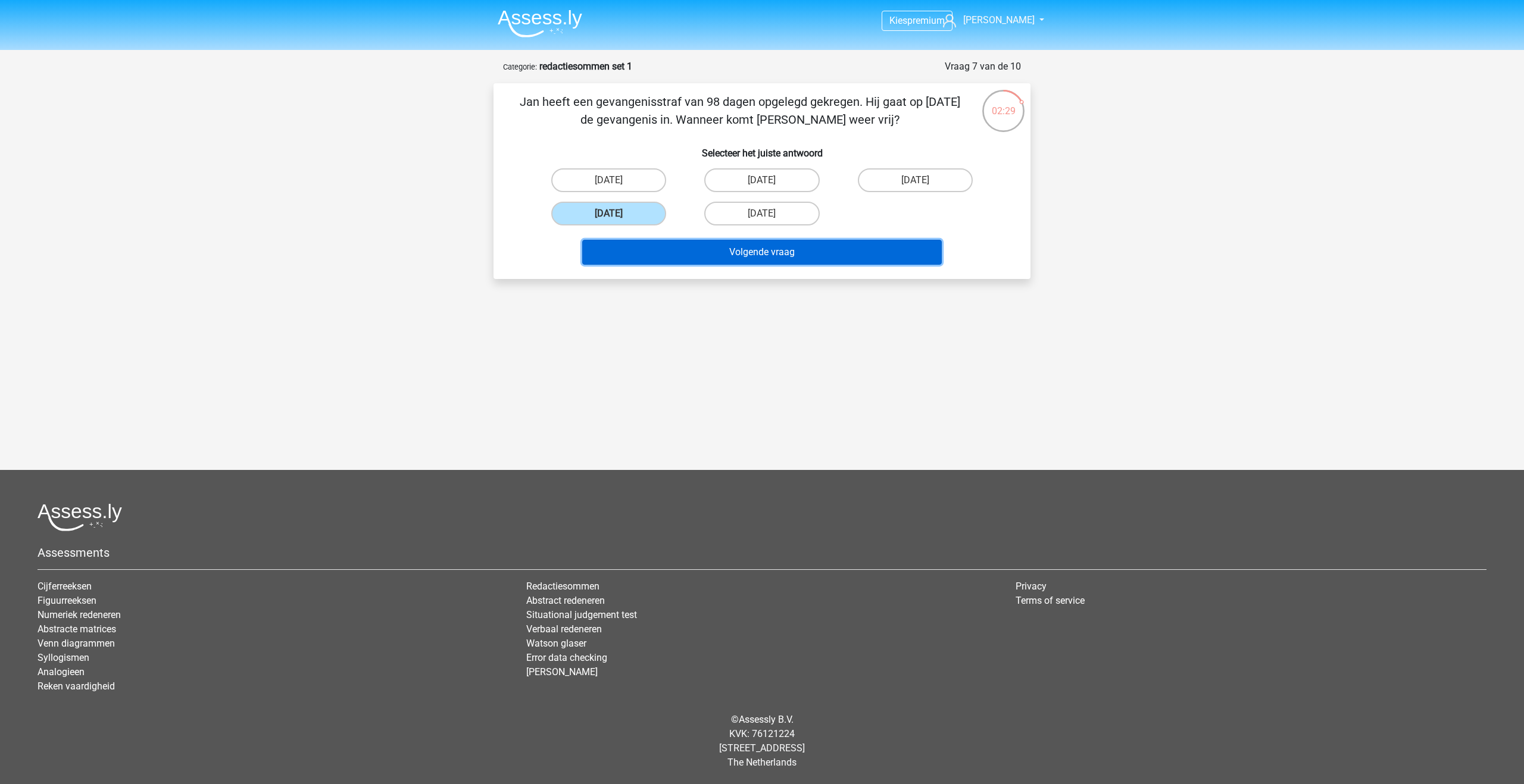
click at [643, 252] on button "Volgende vraag" at bounding box center [762, 252] width 360 height 25
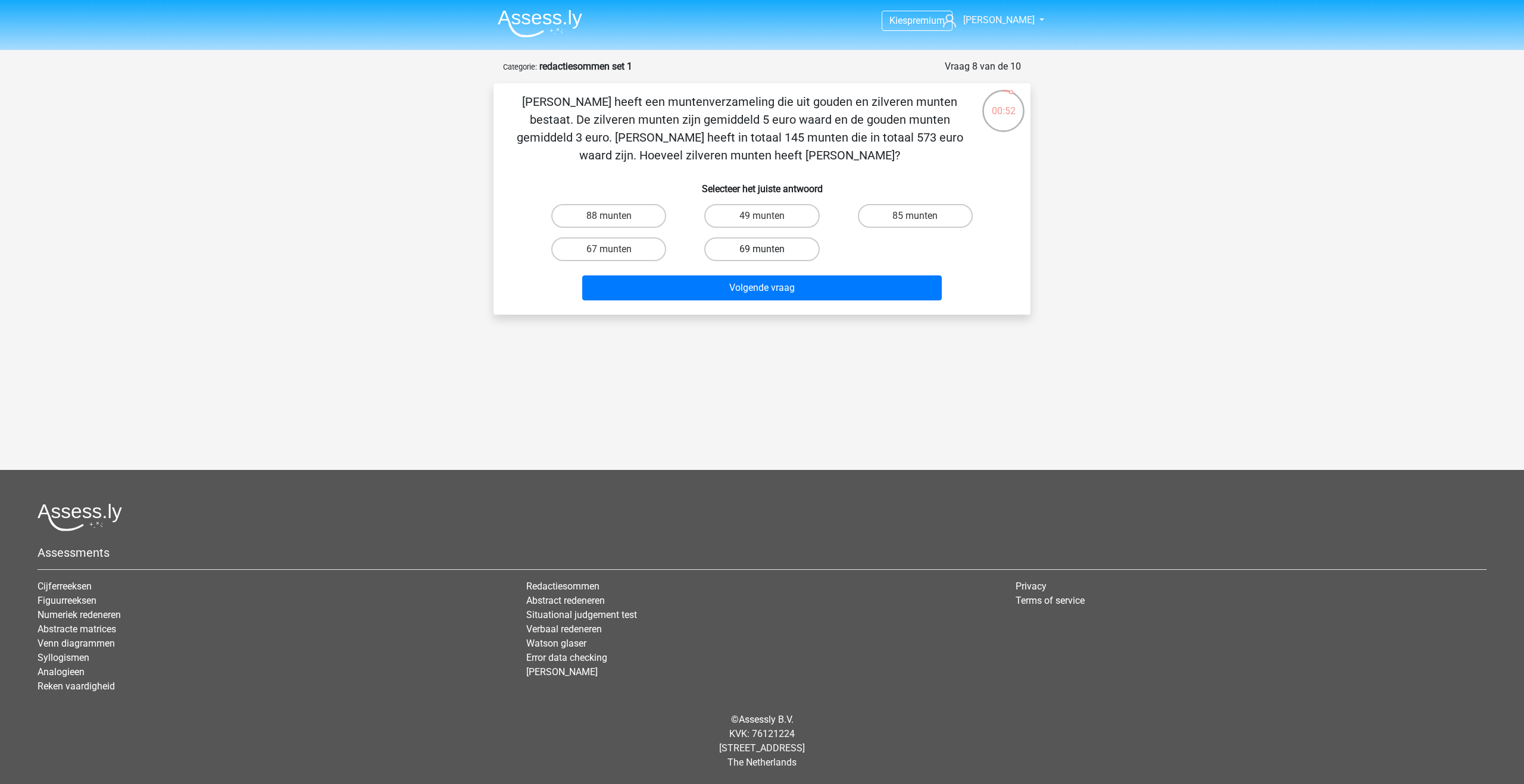
click at [729, 257] on label "69 munten" at bounding box center [762, 249] width 115 height 24
click at [762, 257] on input "69 munten" at bounding box center [766, 253] width 8 height 8
radio input "true"
click at [729, 286] on button "Volgende vraag" at bounding box center [762, 288] width 360 height 25
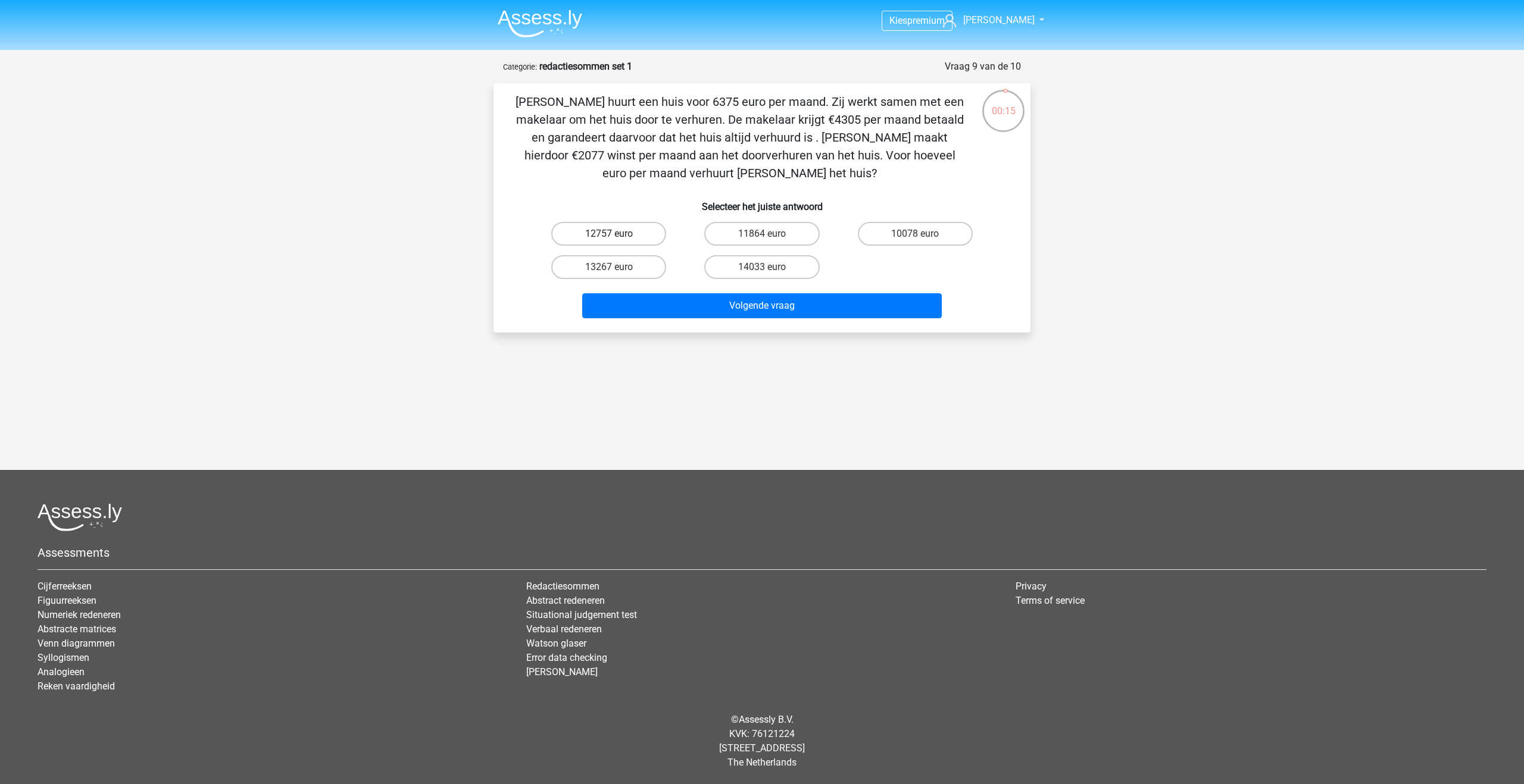
click at [621, 234] on label "12757 euro" at bounding box center [608, 234] width 115 height 24
click at [617, 234] on input "12757 euro" at bounding box center [613, 238] width 8 height 8
radio input "true"
click at [680, 304] on button "Volgende vraag" at bounding box center [762, 306] width 360 height 25
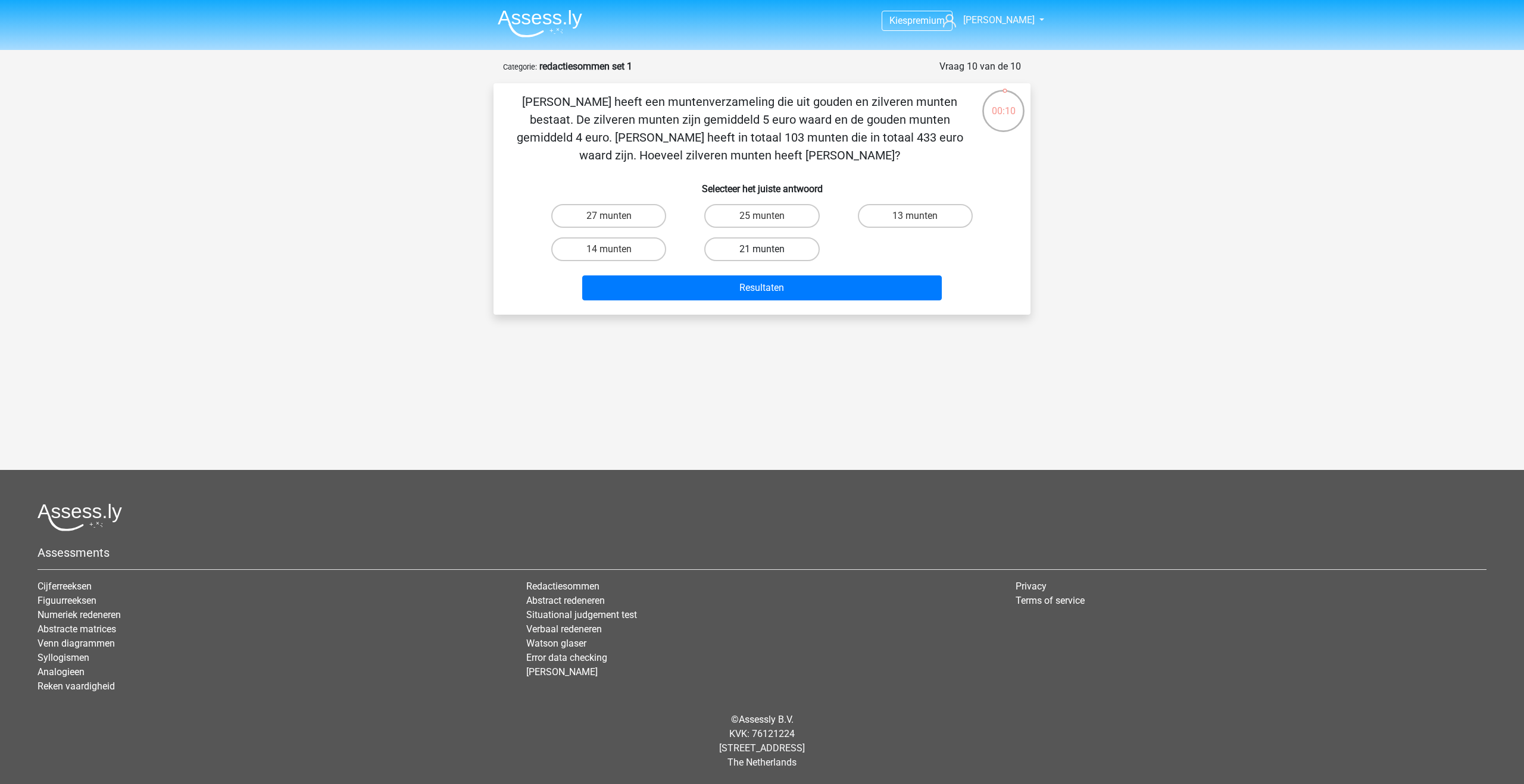
click at [733, 245] on label "21 munten" at bounding box center [762, 249] width 115 height 24
click at [762, 249] on input "21 munten" at bounding box center [766, 253] width 8 height 8
radio input "true"
click at [733, 288] on button "Resultaten" at bounding box center [762, 288] width 360 height 25
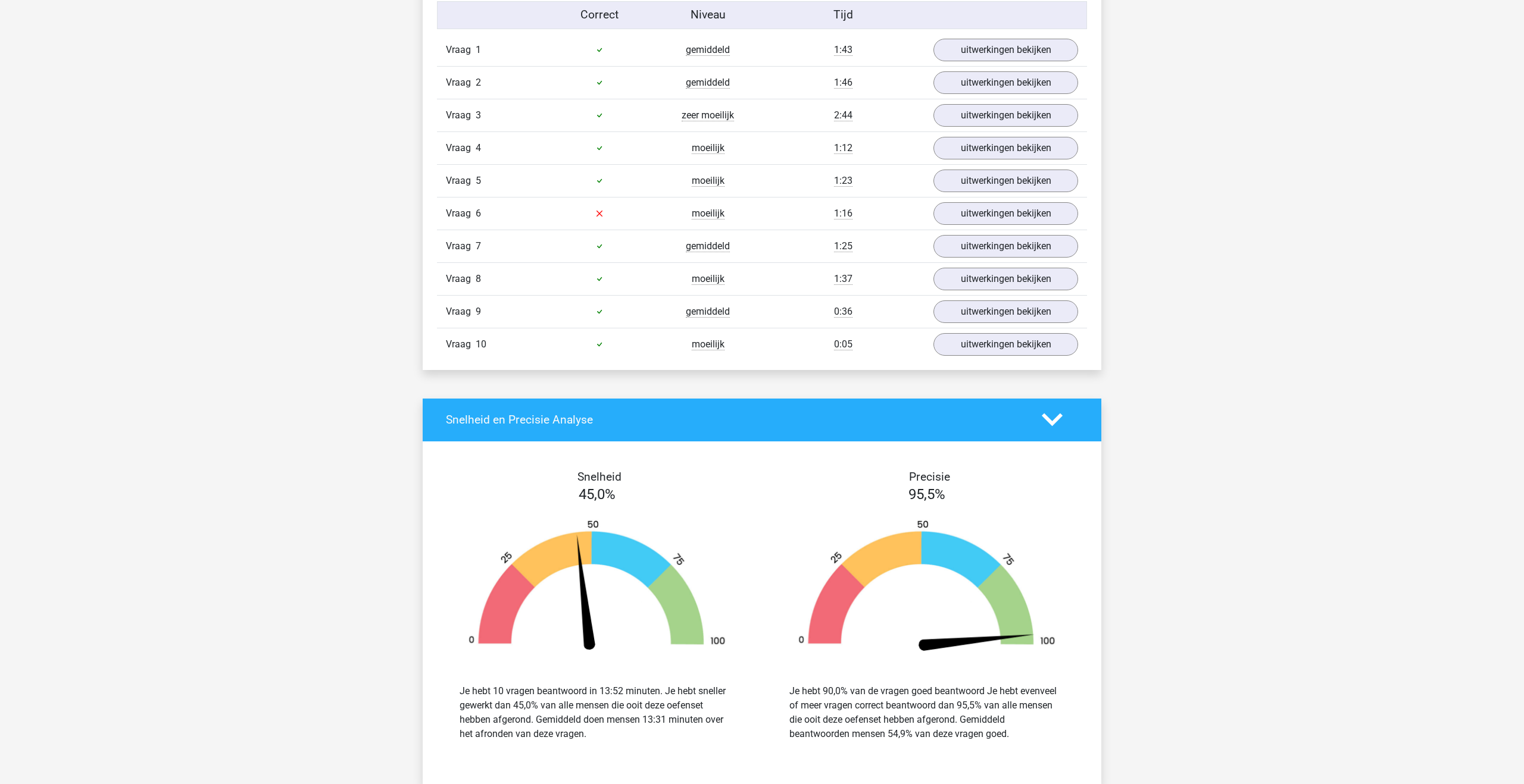
scroll to position [1000, 0]
click at [977, 209] on link "uitwerkingen bekijken" at bounding box center [1006, 214] width 166 height 26
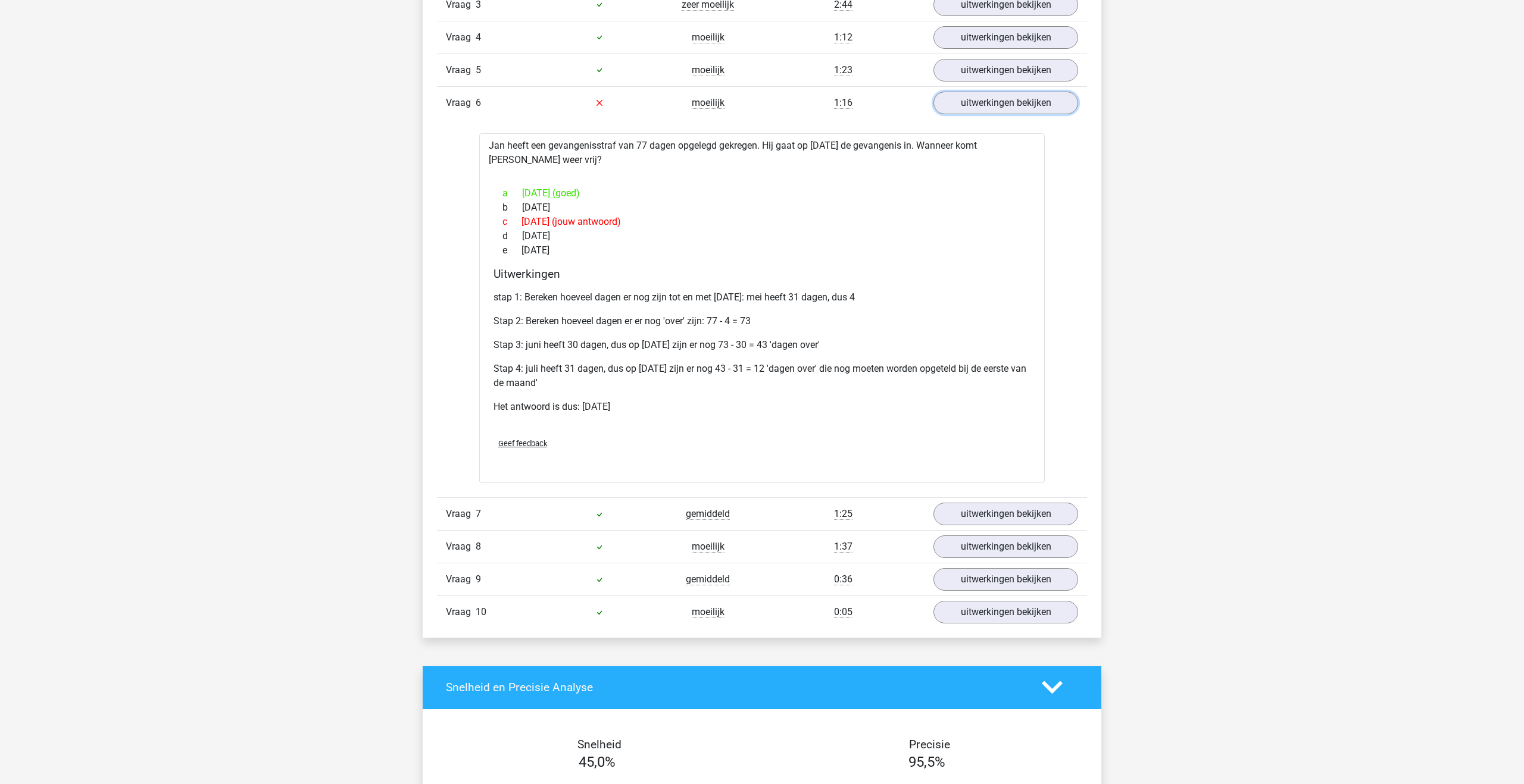
scroll to position [1112, 0]
click at [957, 626] on div "Vraag 10 moeilijk 0:05 uitwerkingen bekijken" at bounding box center [762, 611] width 650 height 32
click at [961, 613] on link "uitwerkingen bekijken" at bounding box center [1006, 612] width 166 height 26
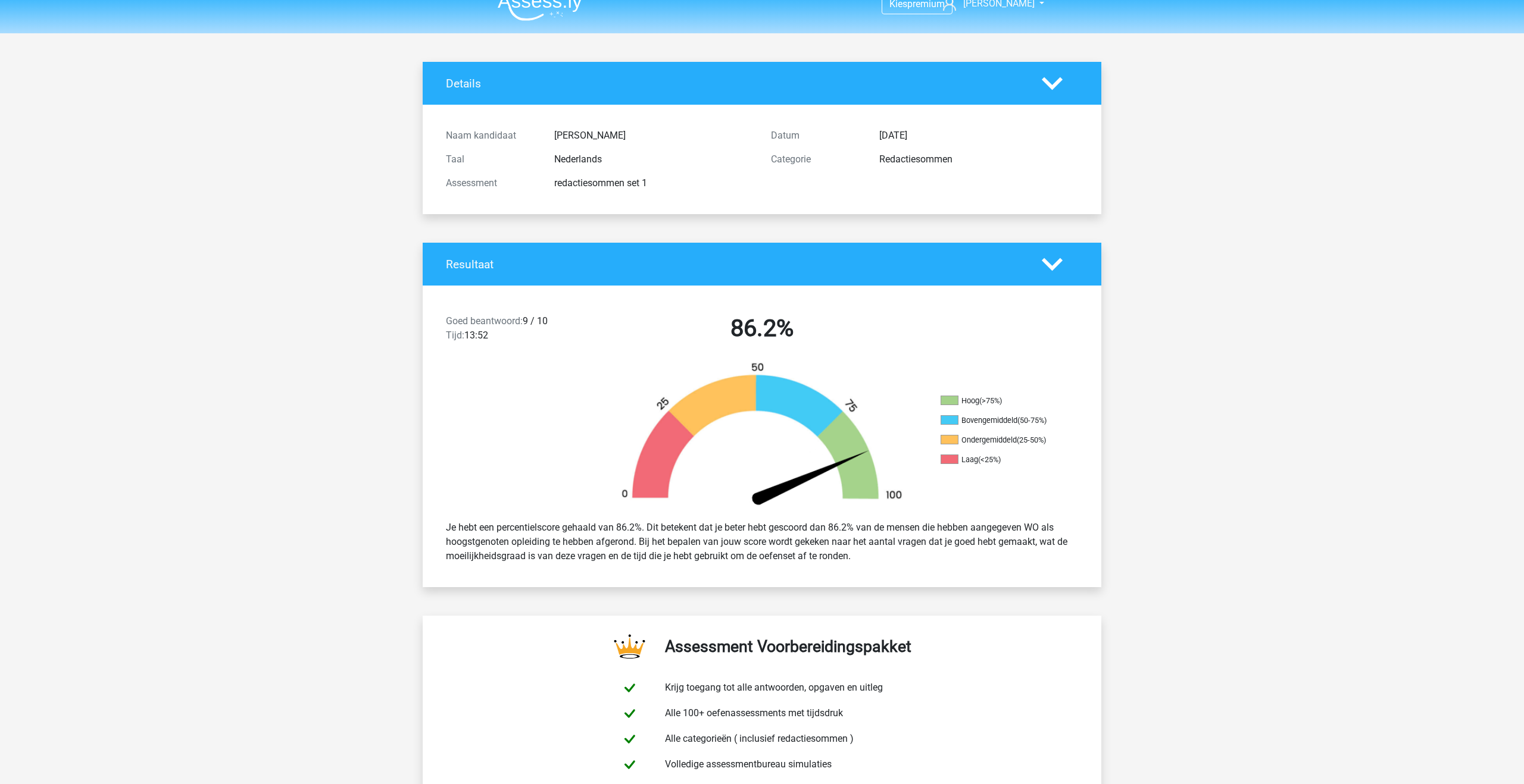
scroll to position [0, 0]
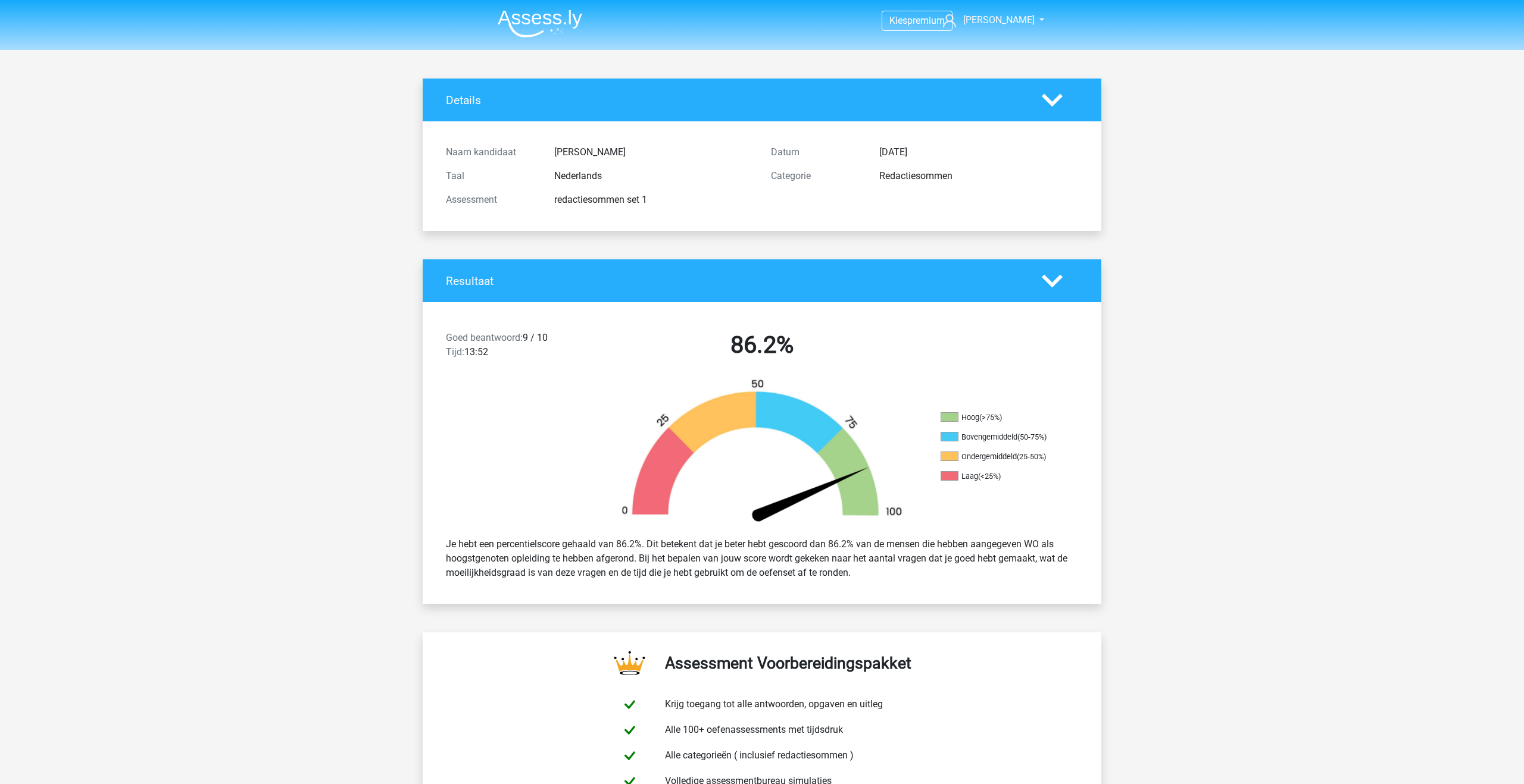
click at [553, 14] on img at bounding box center [540, 23] width 84 height 28
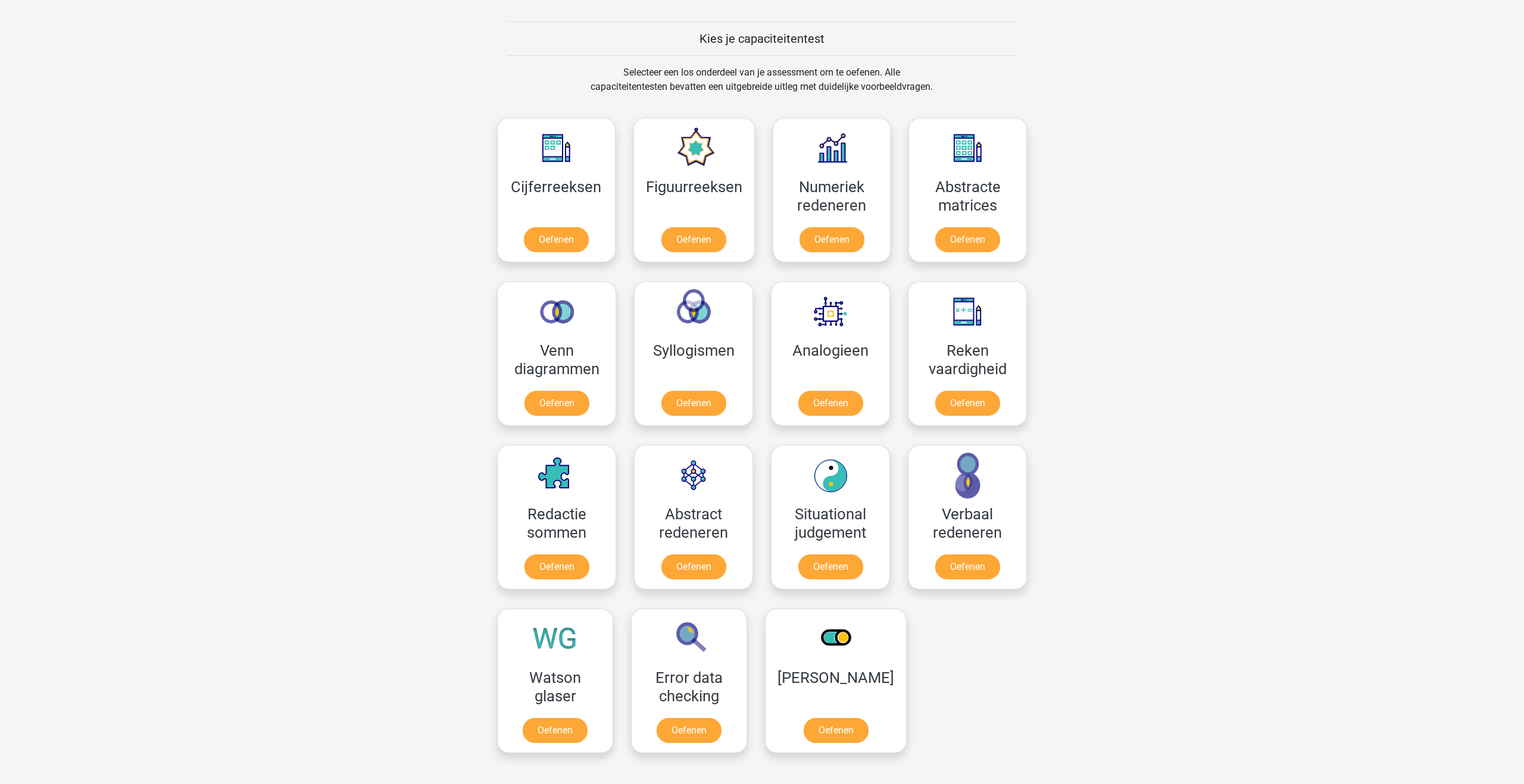
scroll to position [561, 0]
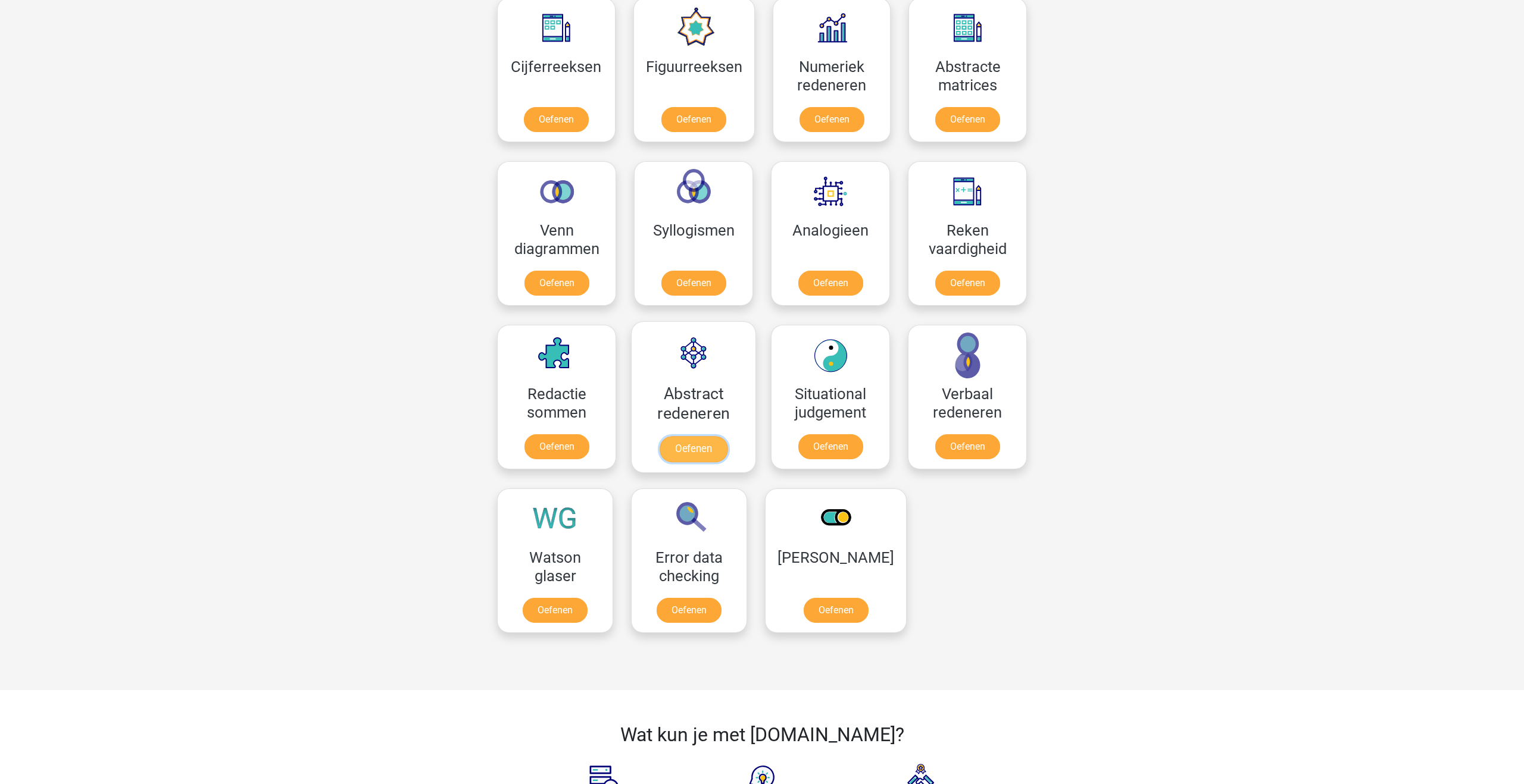
click at [697, 445] on link "Oefenen" at bounding box center [693, 449] width 68 height 26
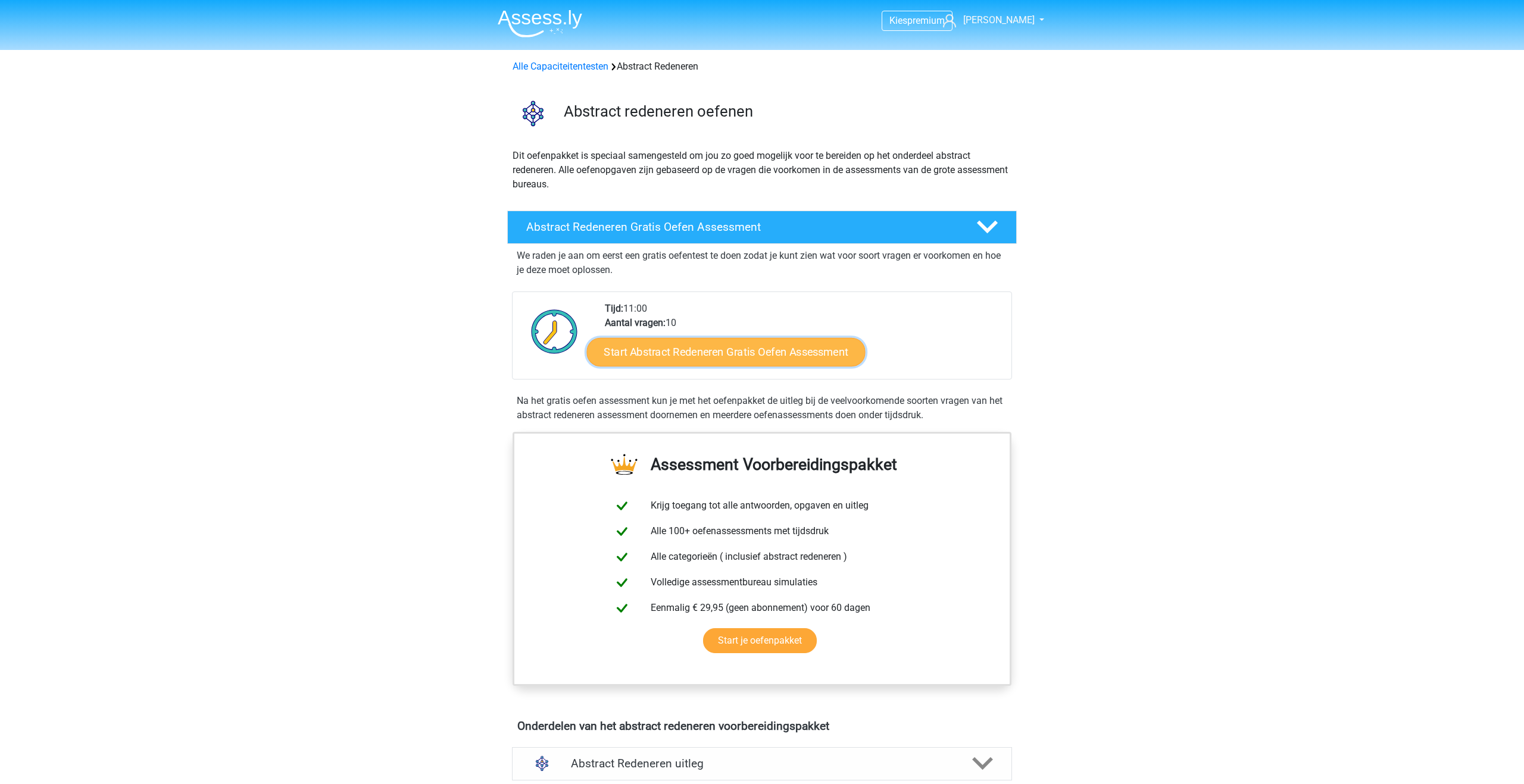
click at [747, 354] on link "Start Abstract Redeneren Gratis Oefen Assessment" at bounding box center [726, 351] width 279 height 29
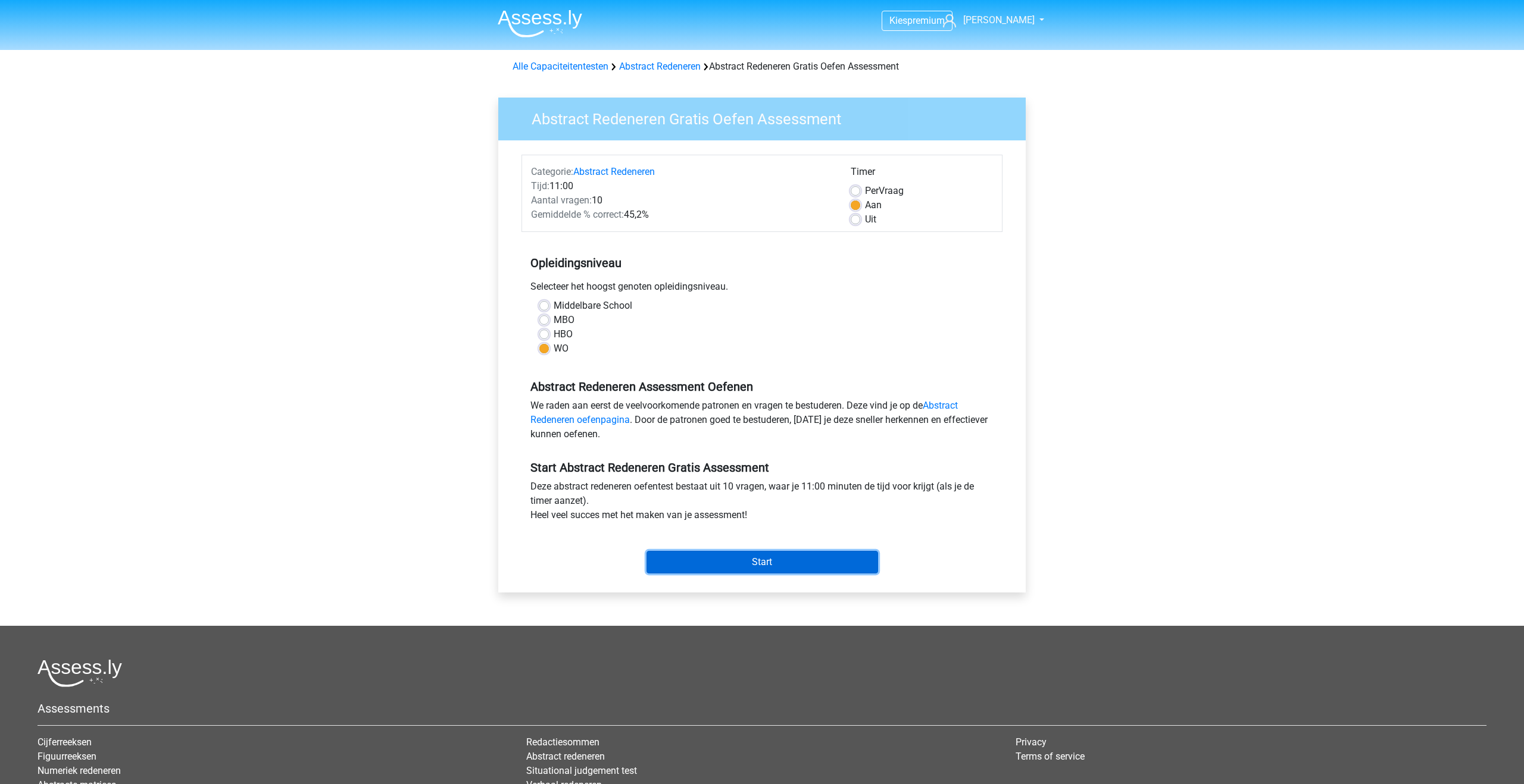
click at [734, 566] on input "Start" at bounding box center [762, 562] width 231 height 23
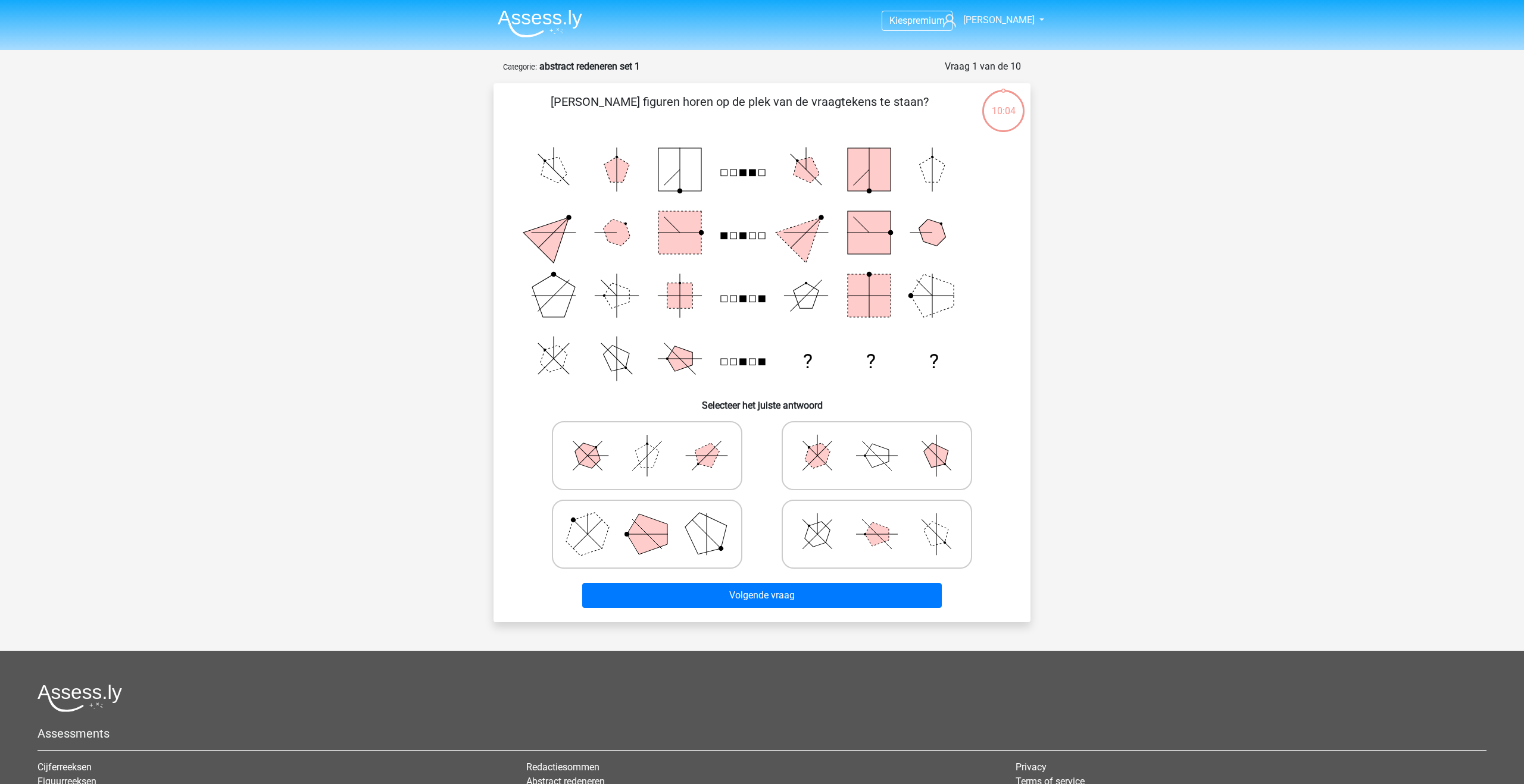
click at [692, 537] on polygon at bounding box center [706, 534] width 57 height 57
click at [655, 520] on input "radio" at bounding box center [651, 516] width 8 height 8
radio input "true"
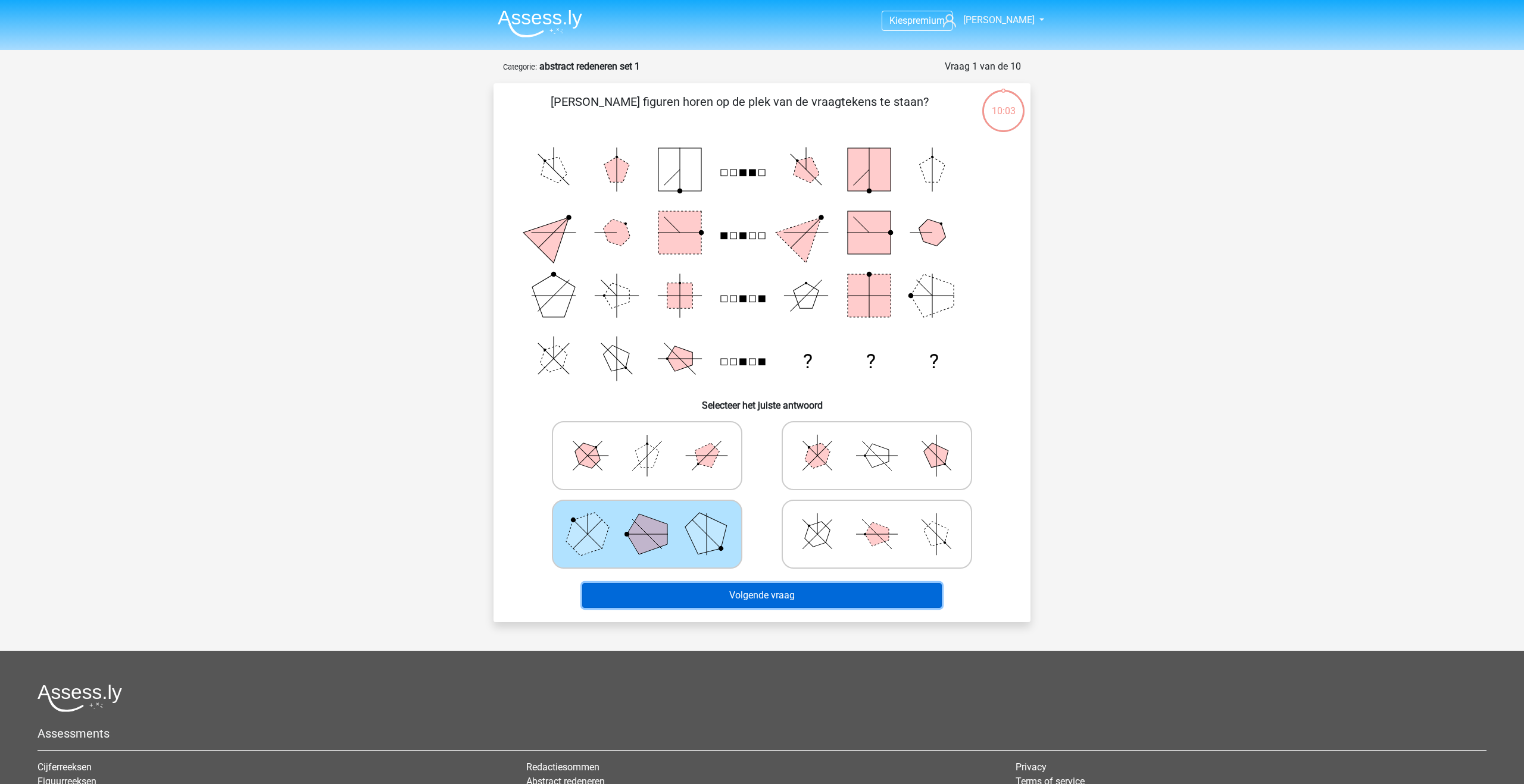
click at [715, 588] on button "Volgende vraag" at bounding box center [762, 596] width 360 height 25
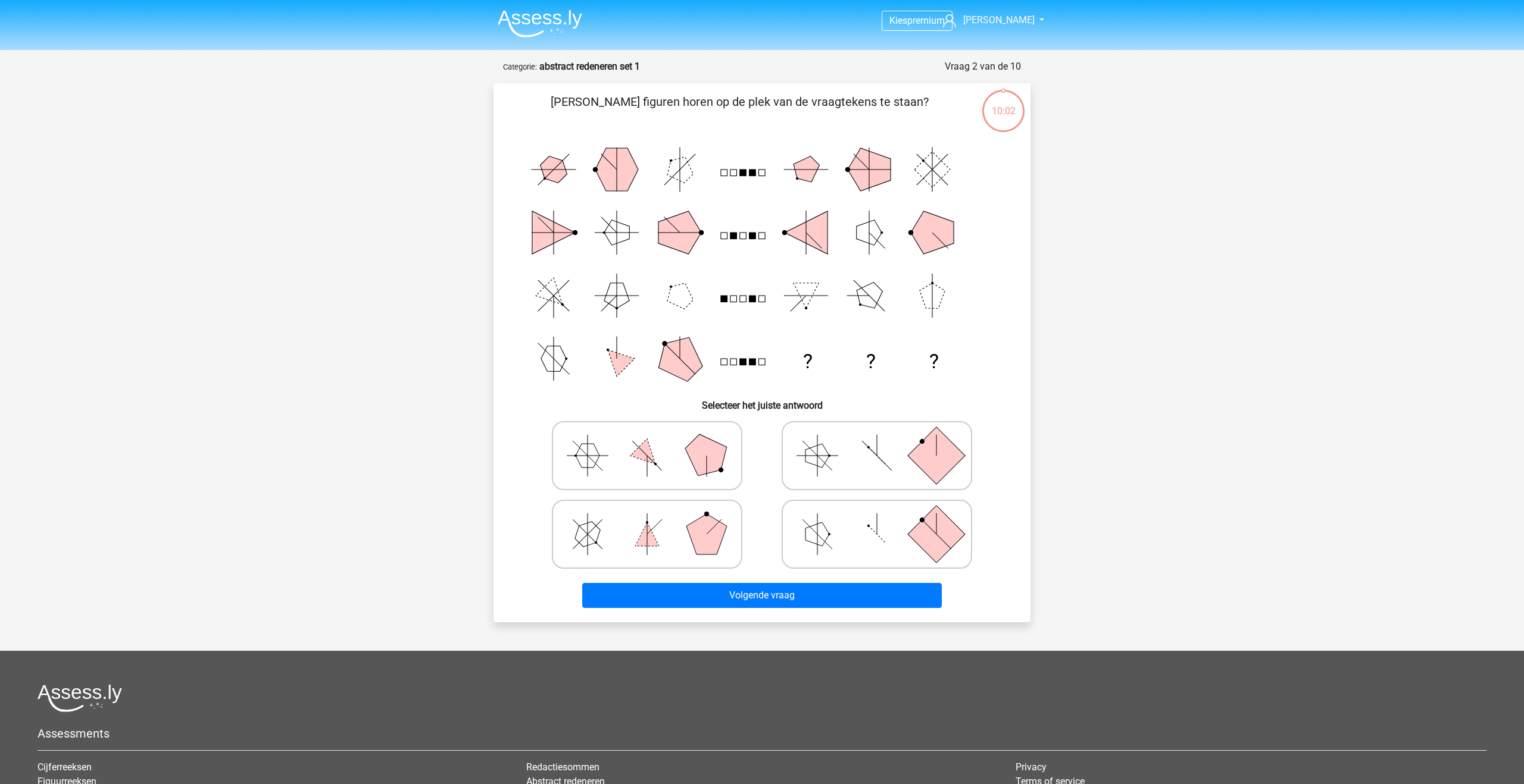
scroll to position [60, 0]
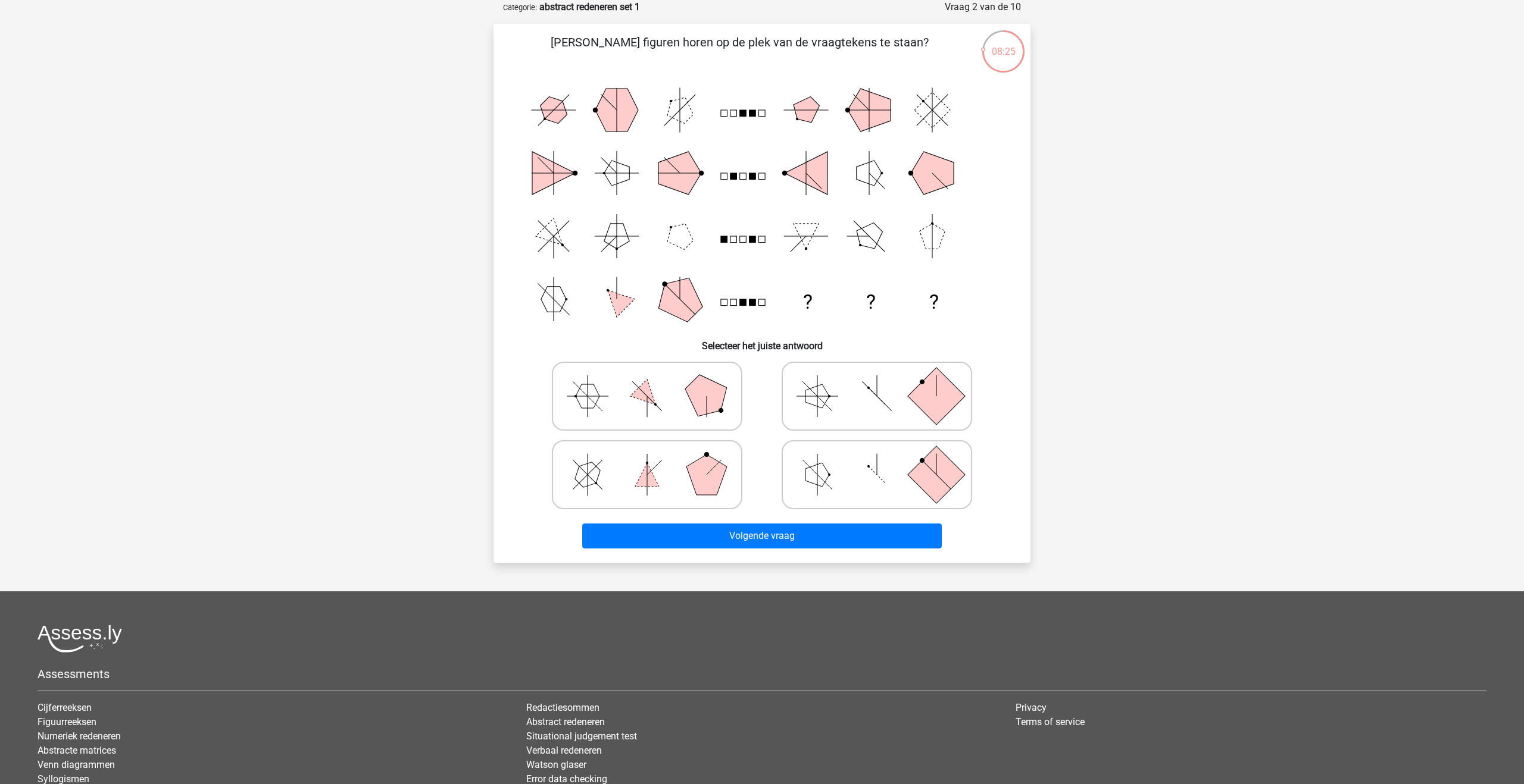
click at [866, 485] on icon at bounding box center [877, 475] width 179 height 60
click at [877, 460] on input "radio" at bounding box center [881, 456] width 8 height 8
radio input "true"
click at [853, 403] on icon at bounding box center [877, 396] width 179 height 60
click at [877, 381] on input "radio" at bounding box center [881, 377] width 8 height 8
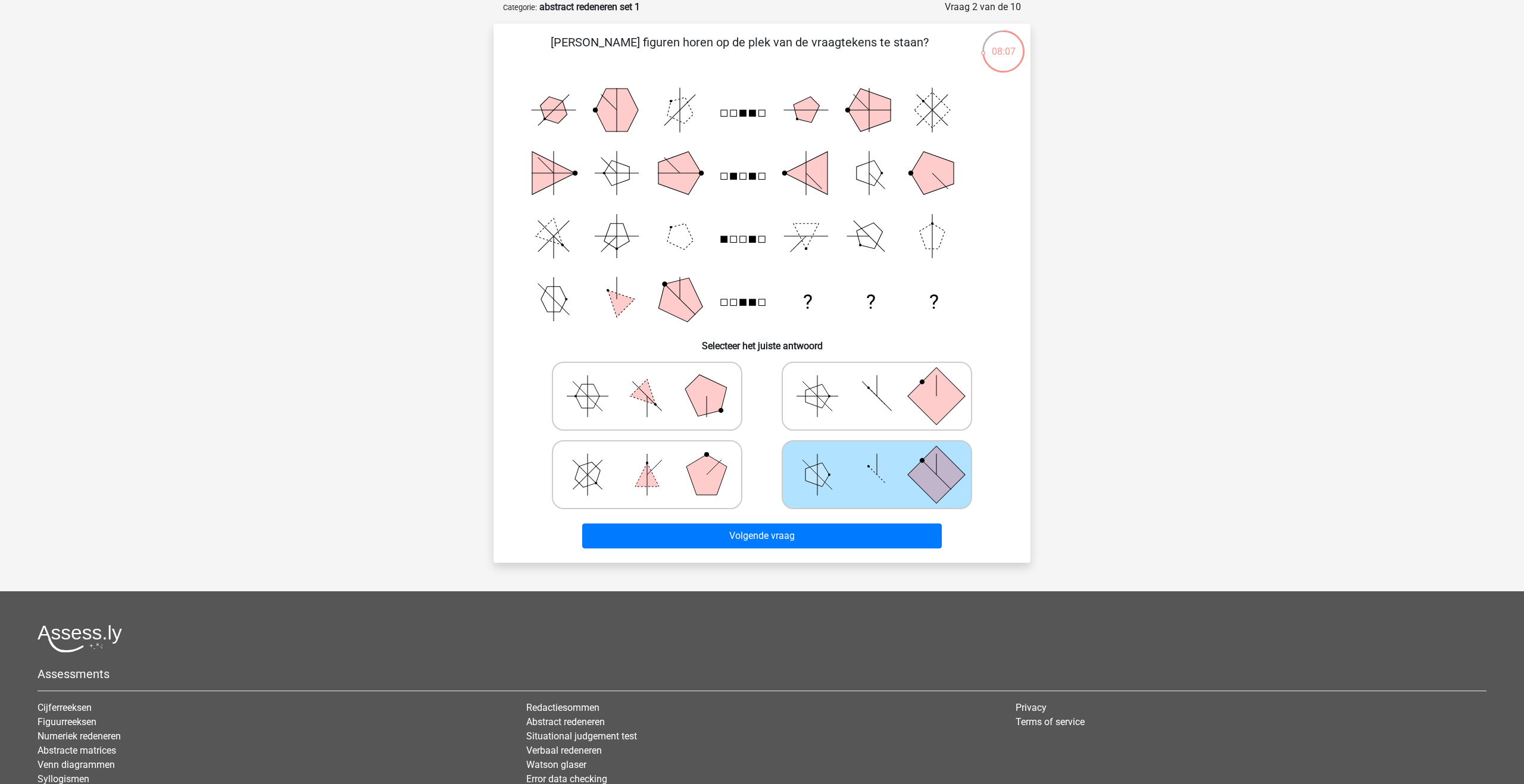
radio input "true"
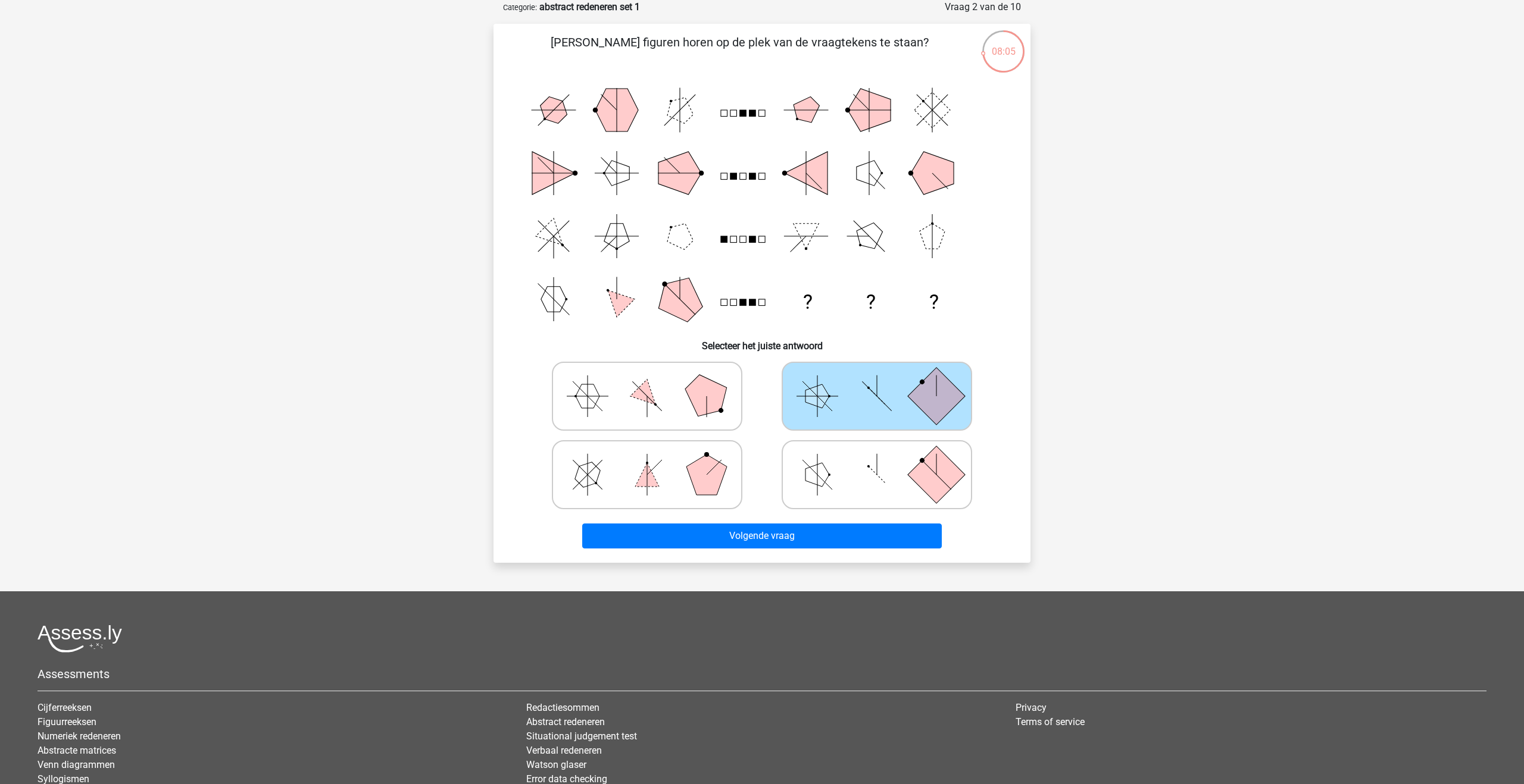
click at [825, 521] on div "Volgende vraag" at bounding box center [762, 534] width 499 height 39
click at [821, 537] on button "Volgende vraag" at bounding box center [762, 536] width 360 height 25
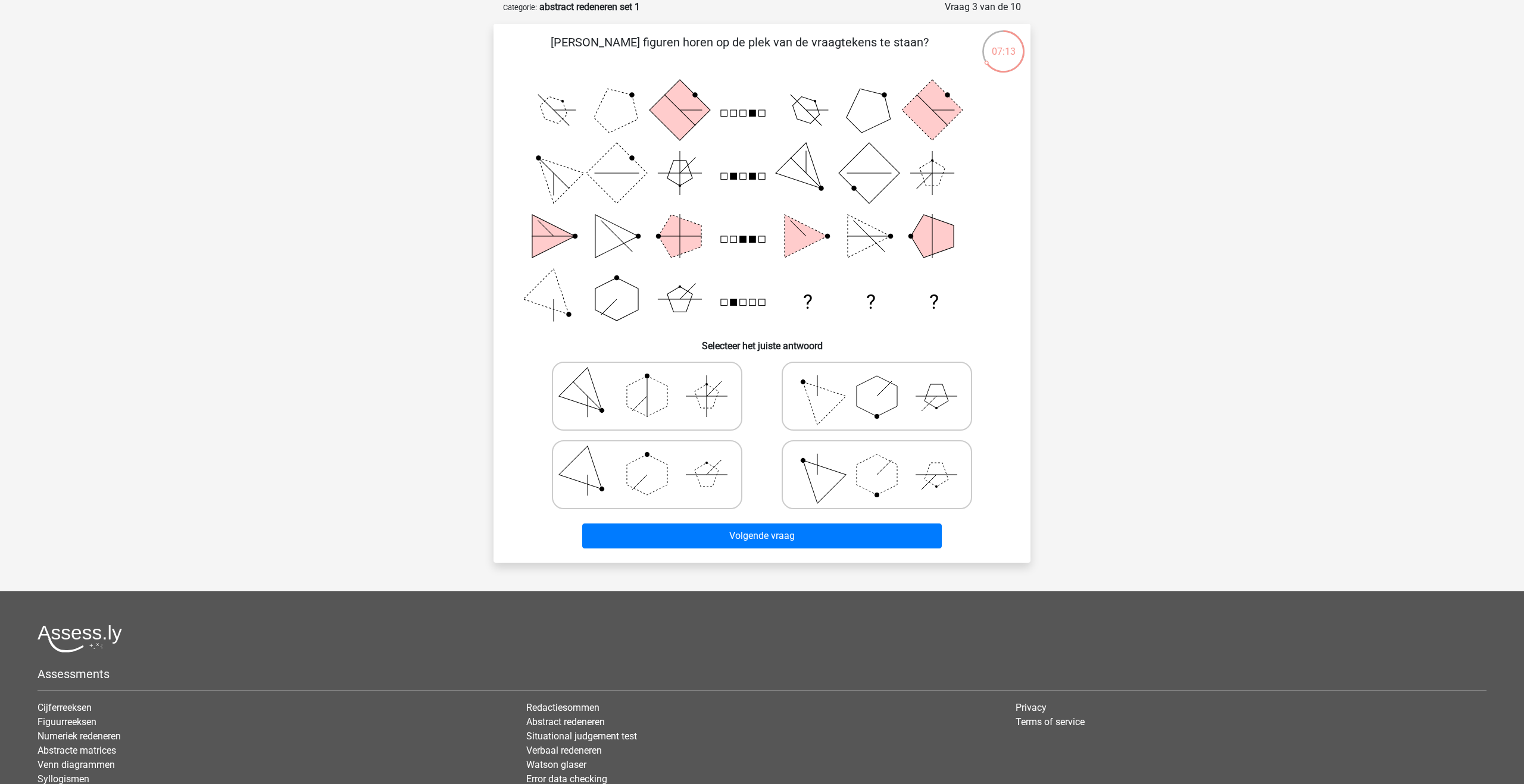
click at [862, 385] on polygon at bounding box center [877, 396] width 40 height 40
click at [877, 381] on input "radio" at bounding box center [881, 377] width 8 height 8
radio input "true"
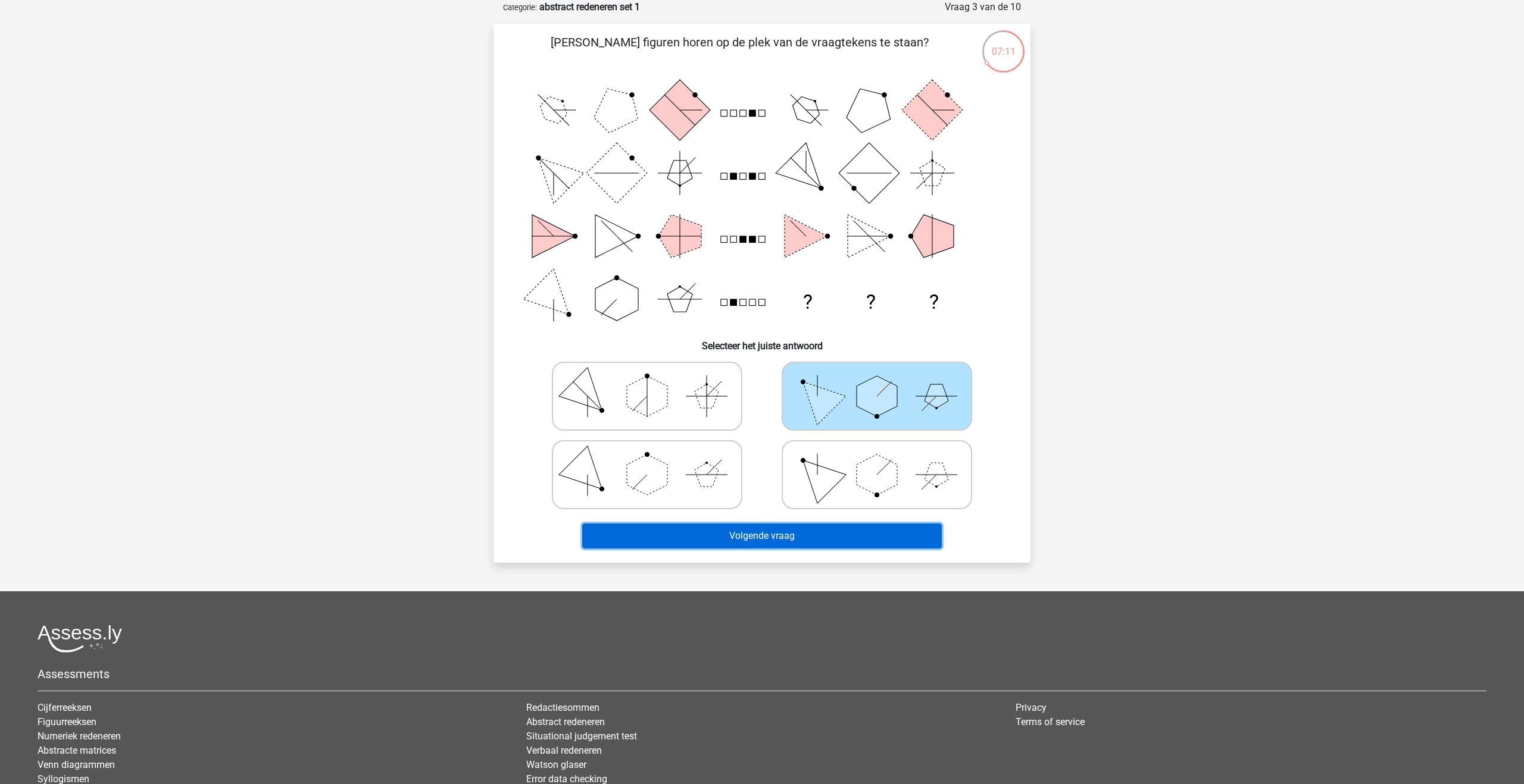
click at [741, 535] on button "Volgende vraag" at bounding box center [762, 536] width 360 height 25
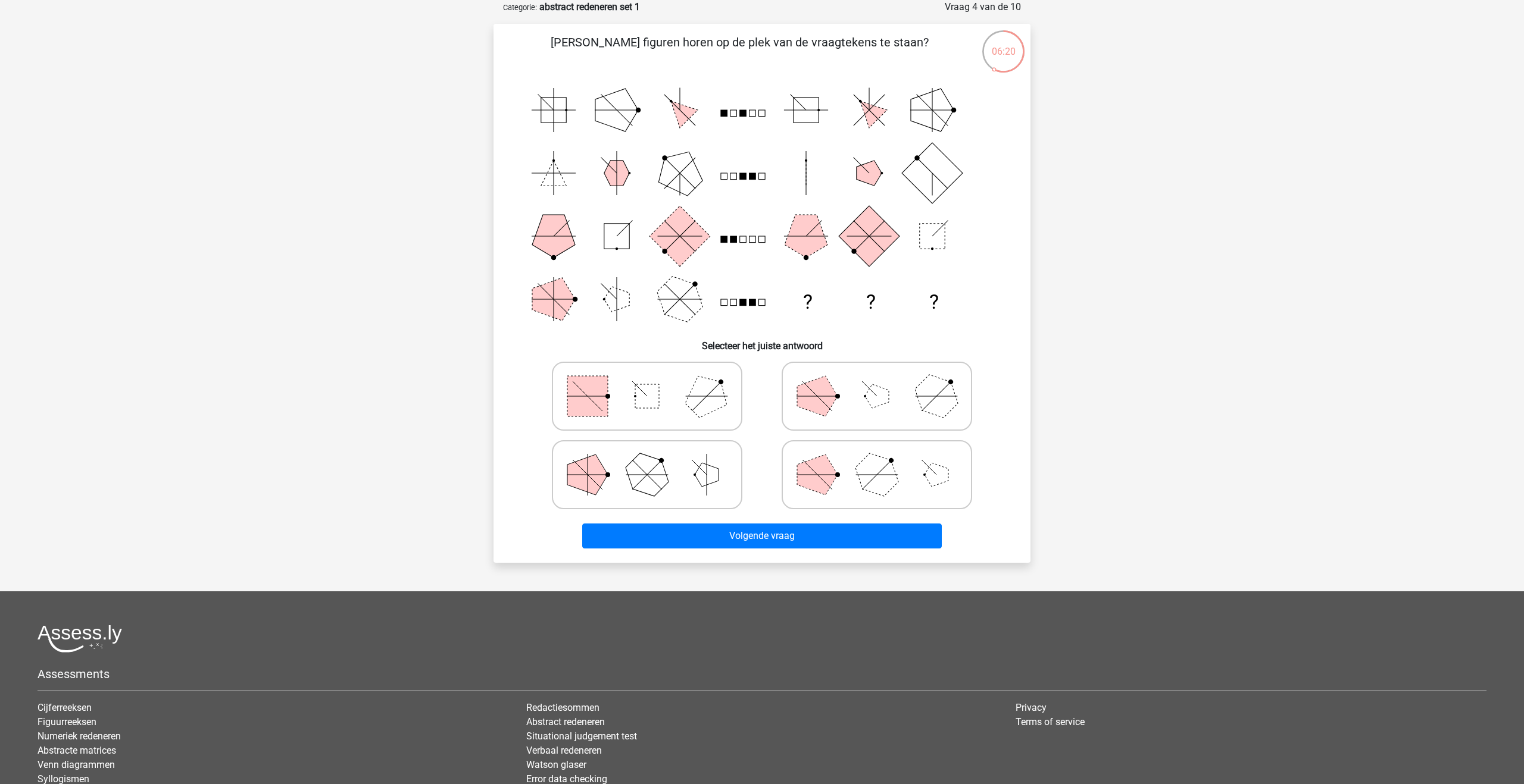
click at [834, 401] on polygon at bounding box center [818, 396] width 40 height 40
click at [877, 381] on input "radio" at bounding box center [881, 377] width 8 height 8
radio input "true"
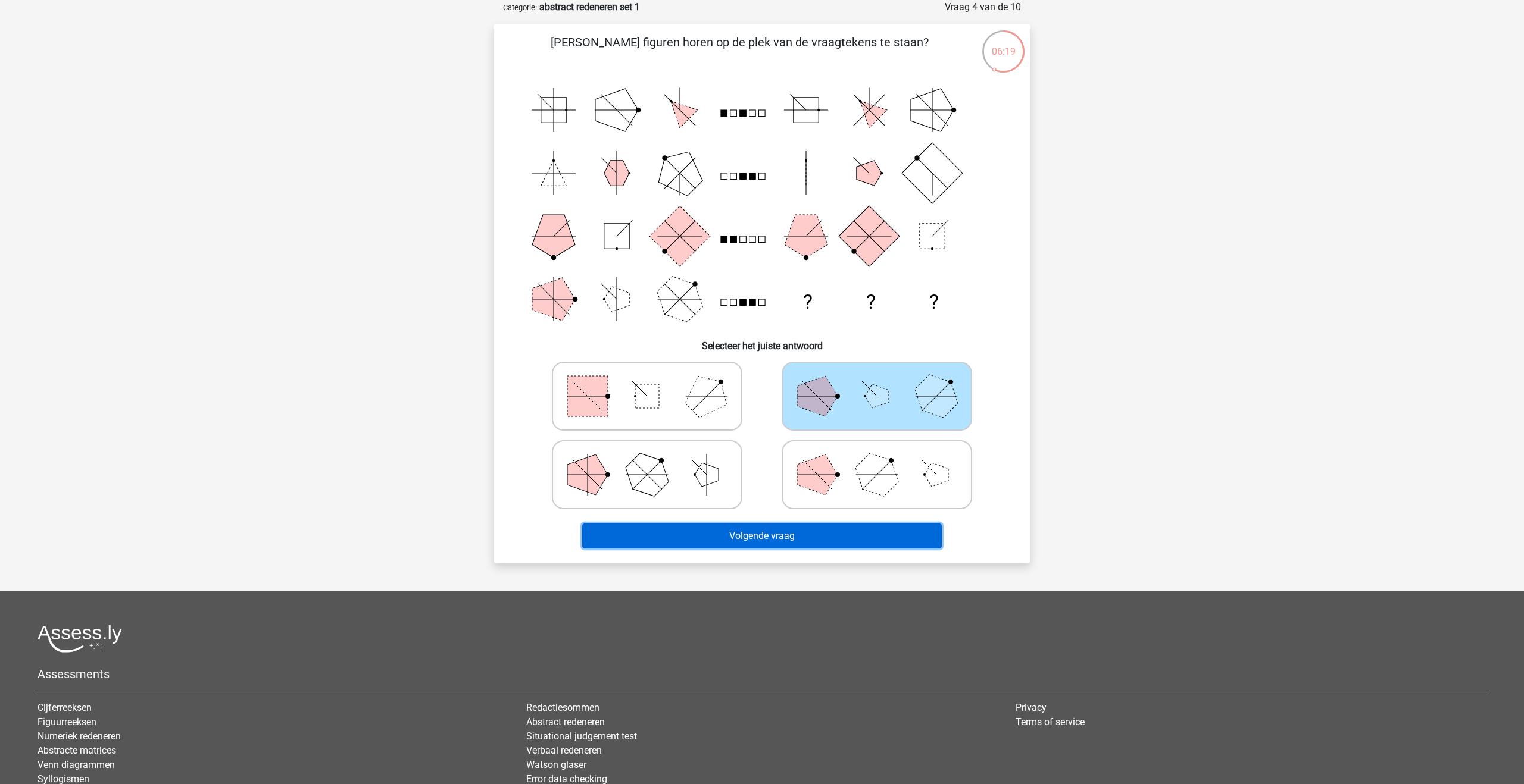
click at [800, 529] on button "Volgende vraag" at bounding box center [762, 536] width 360 height 25
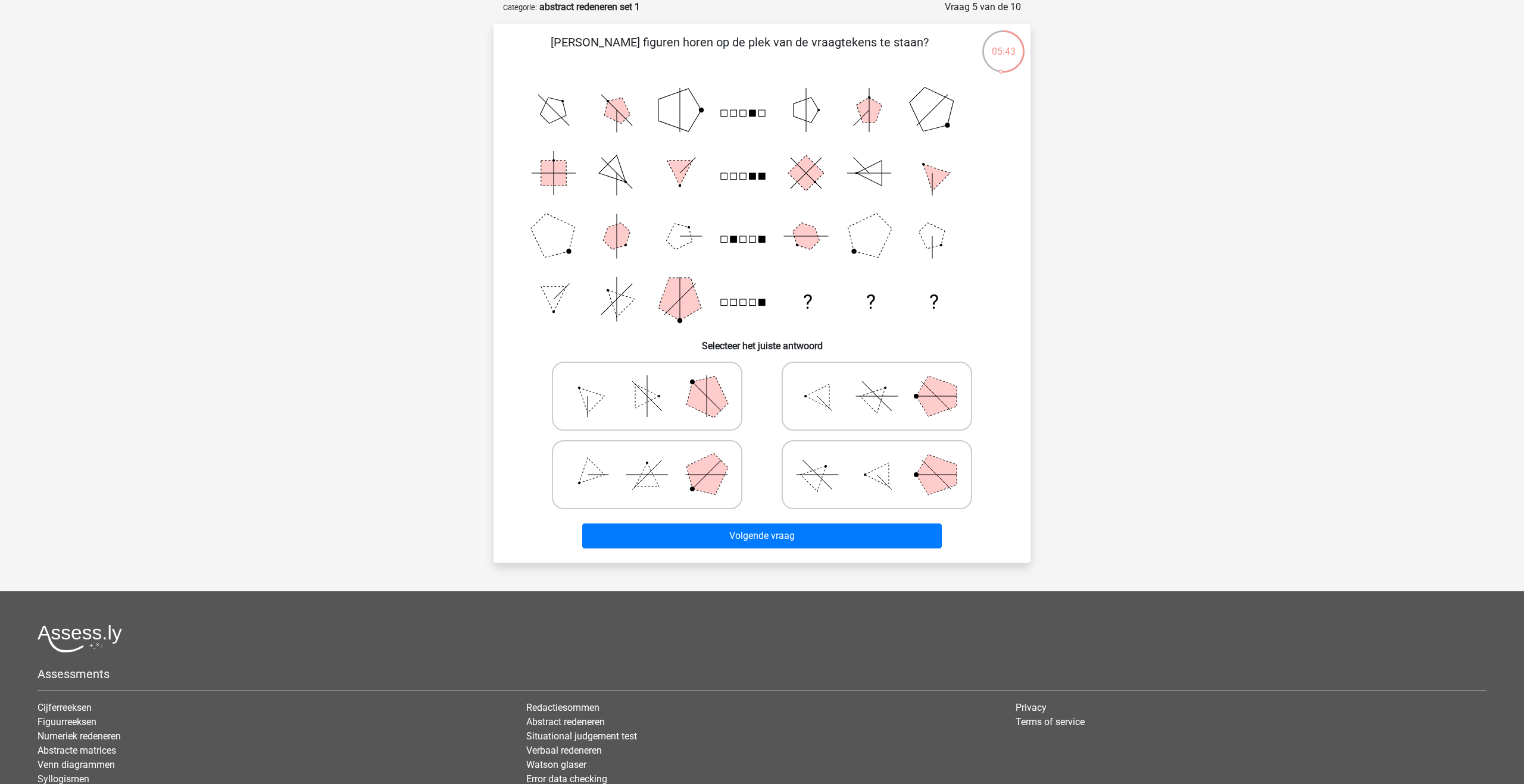
click at [815, 492] on icon at bounding box center [877, 475] width 179 height 60
click at [877, 460] on input "radio" at bounding box center [881, 456] width 8 height 8
radio input "true"
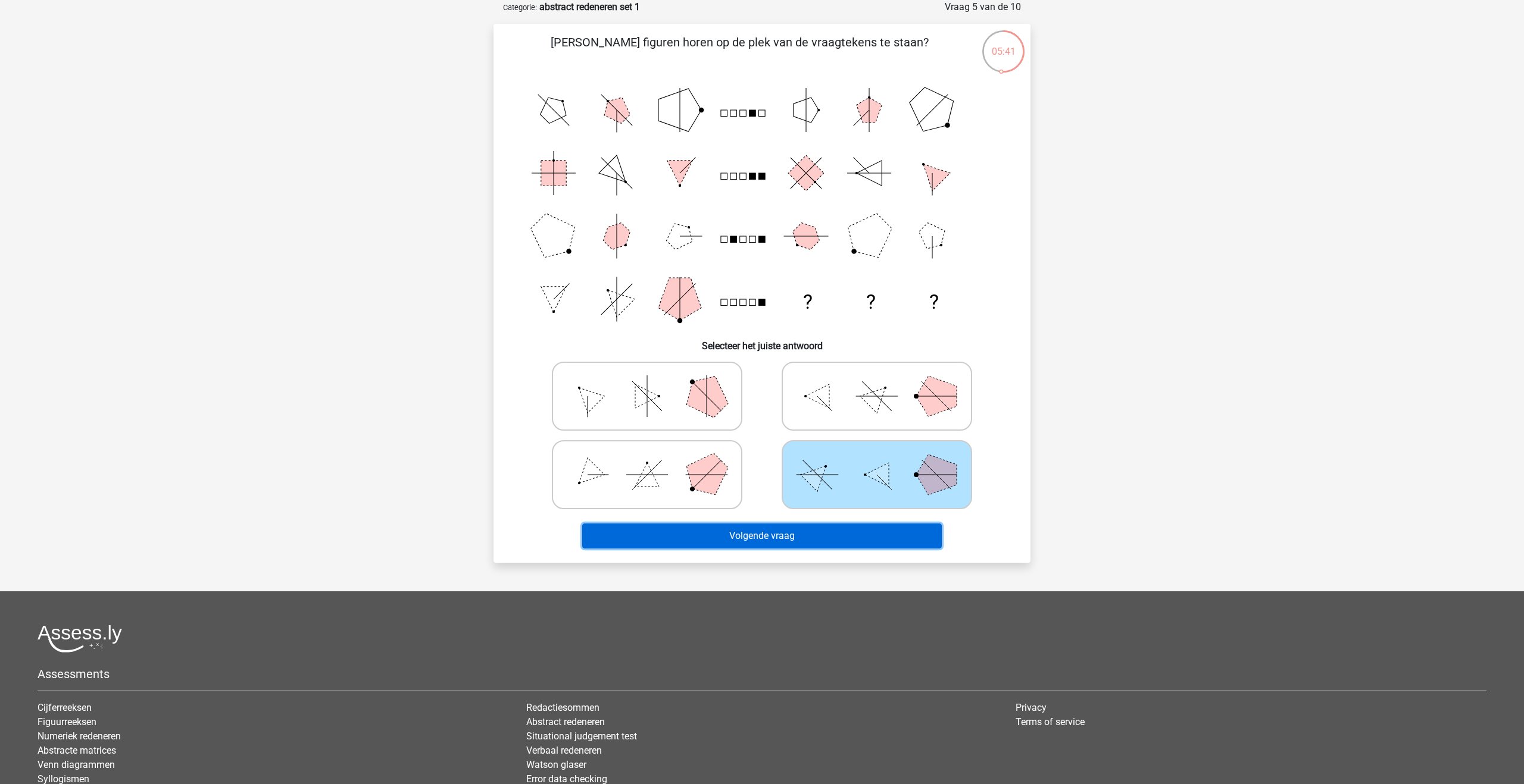
click at [807, 535] on button "Volgende vraag" at bounding box center [762, 536] width 360 height 25
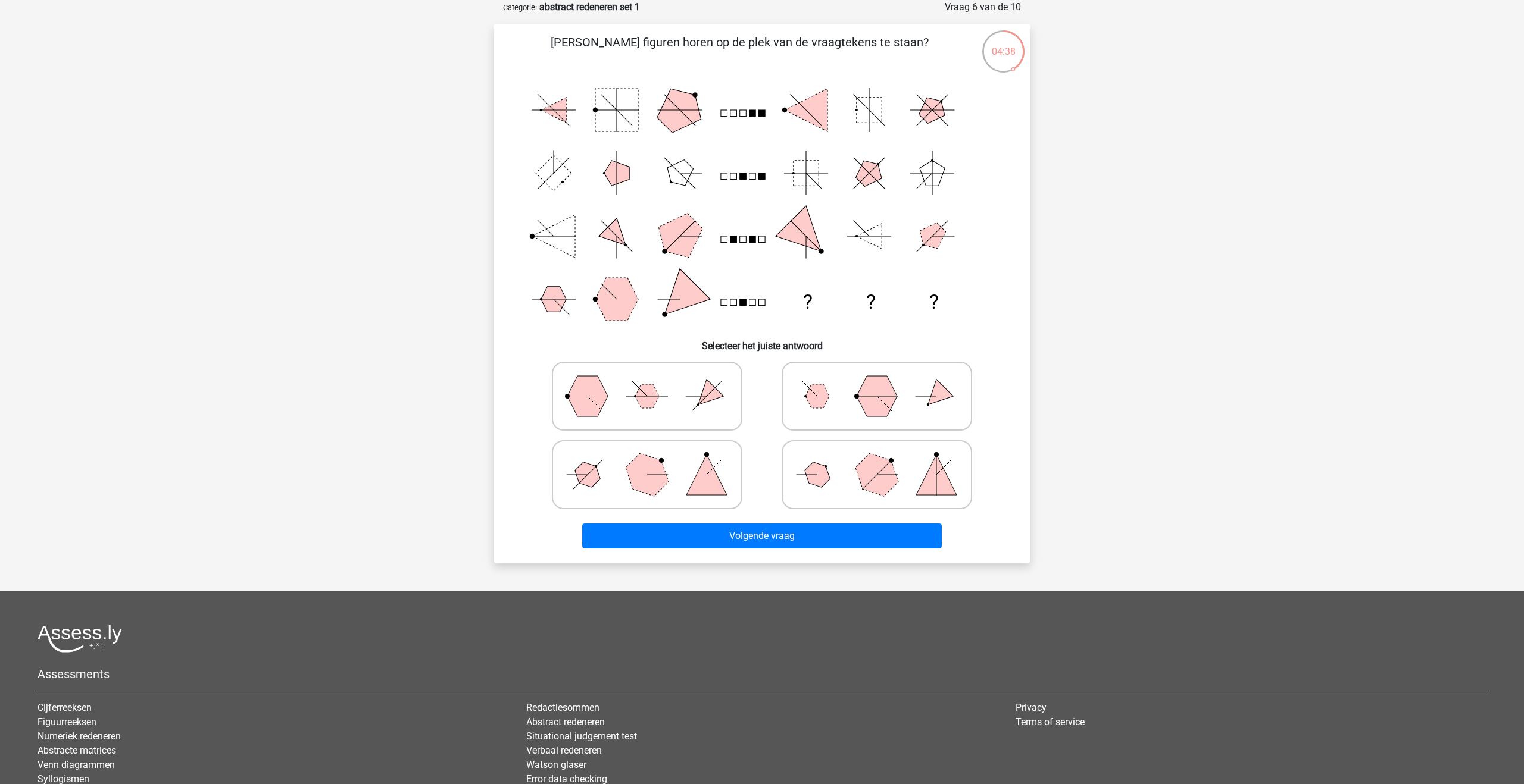
click at [870, 424] on icon at bounding box center [877, 396] width 179 height 60
click at [877, 381] on input "radio" at bounding box center [881, 377] width 8 height 8
radio input "true"
click at [851, 515] on div "Volgende vraag" at bounding box center [762, 534] width 499 height 39
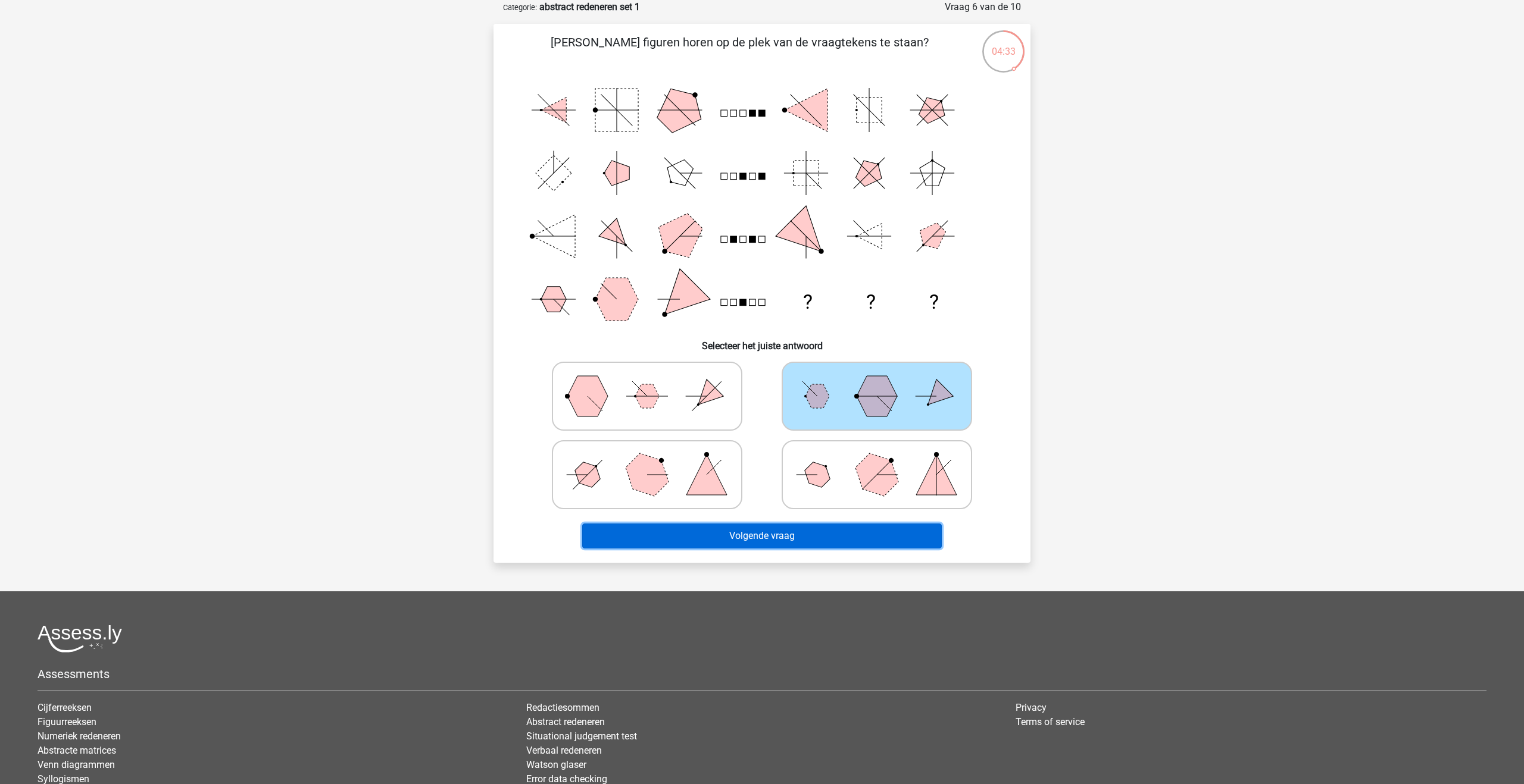
click at [845, 529] on button "Volgende vraag" at bounding box center [762, 536] width 360 height 25
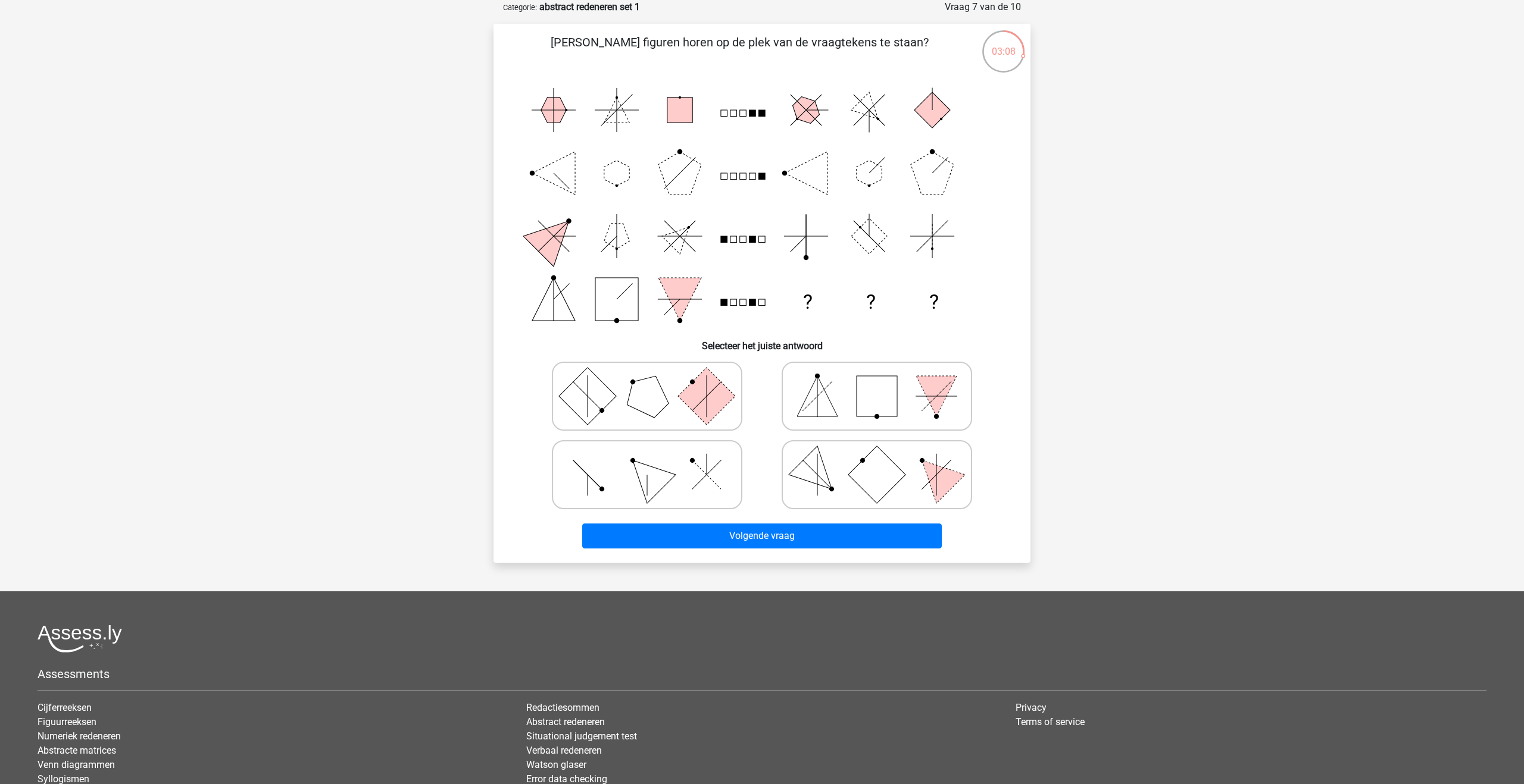
click at [688, 469] on icon at bounding box center [647, 475] width 179 height 60
click at [655, 460] on input "radio" at bounding box center [651, 456] width 8 height 8
radio input "true"
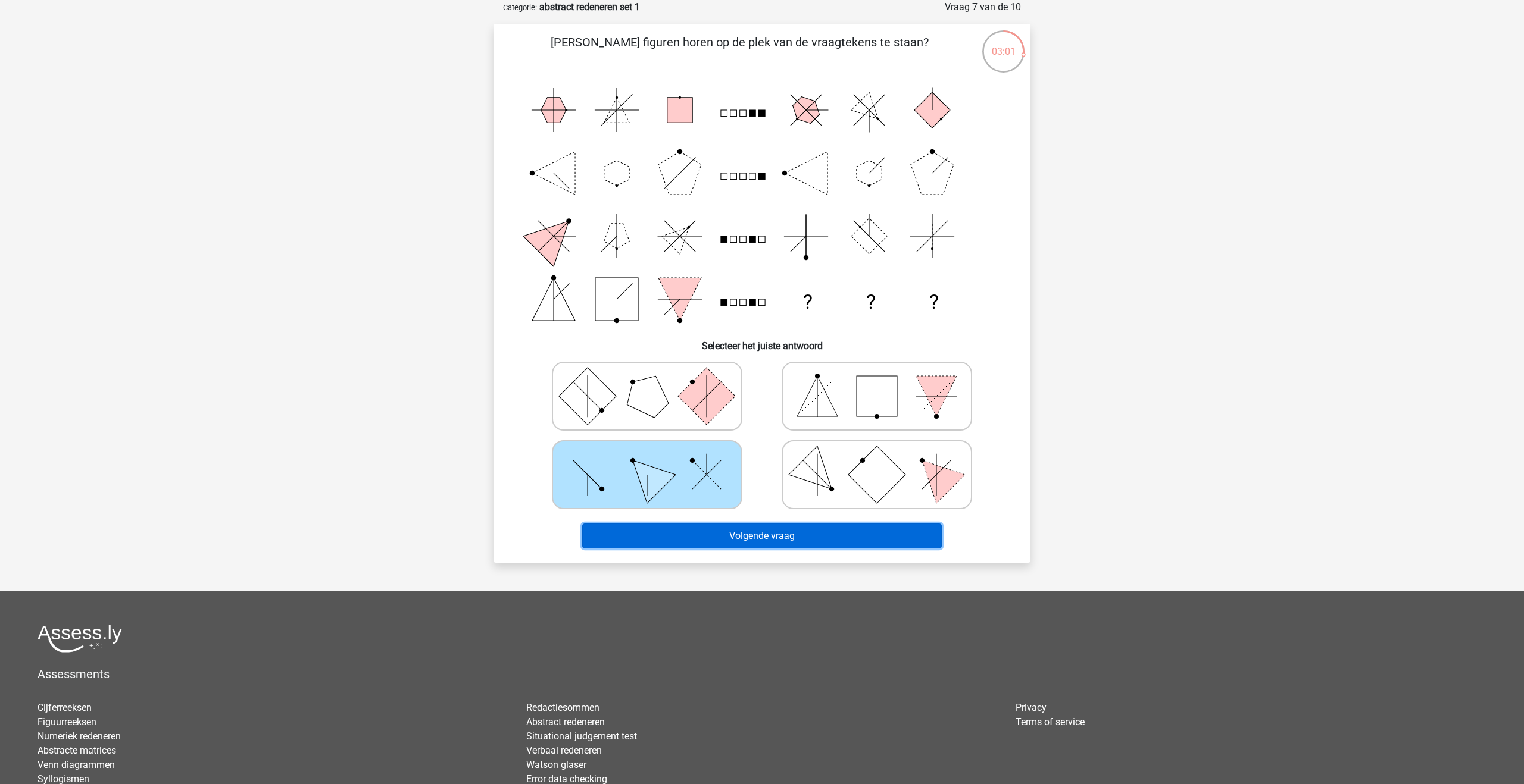
click at [703, 527] on button "Volgende vraag" at bounding box center [762, 536] width 360 height 25
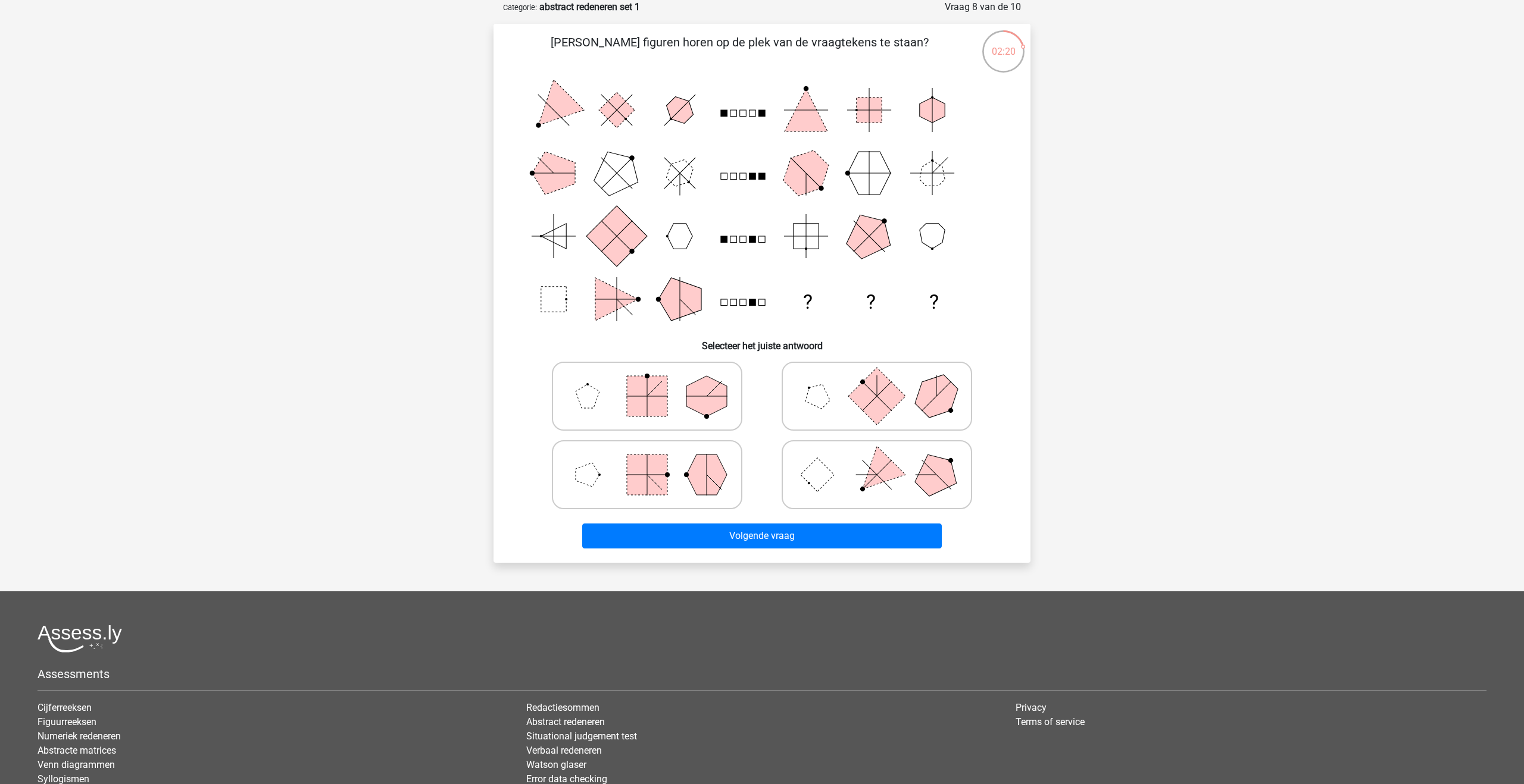
click at [687, 482] on icon at bounding box center [647, 475] width 179 height 60
click at [655, 460] on input "radio" at bounding box center [651, 456] width 8 height 8
radio input "true"
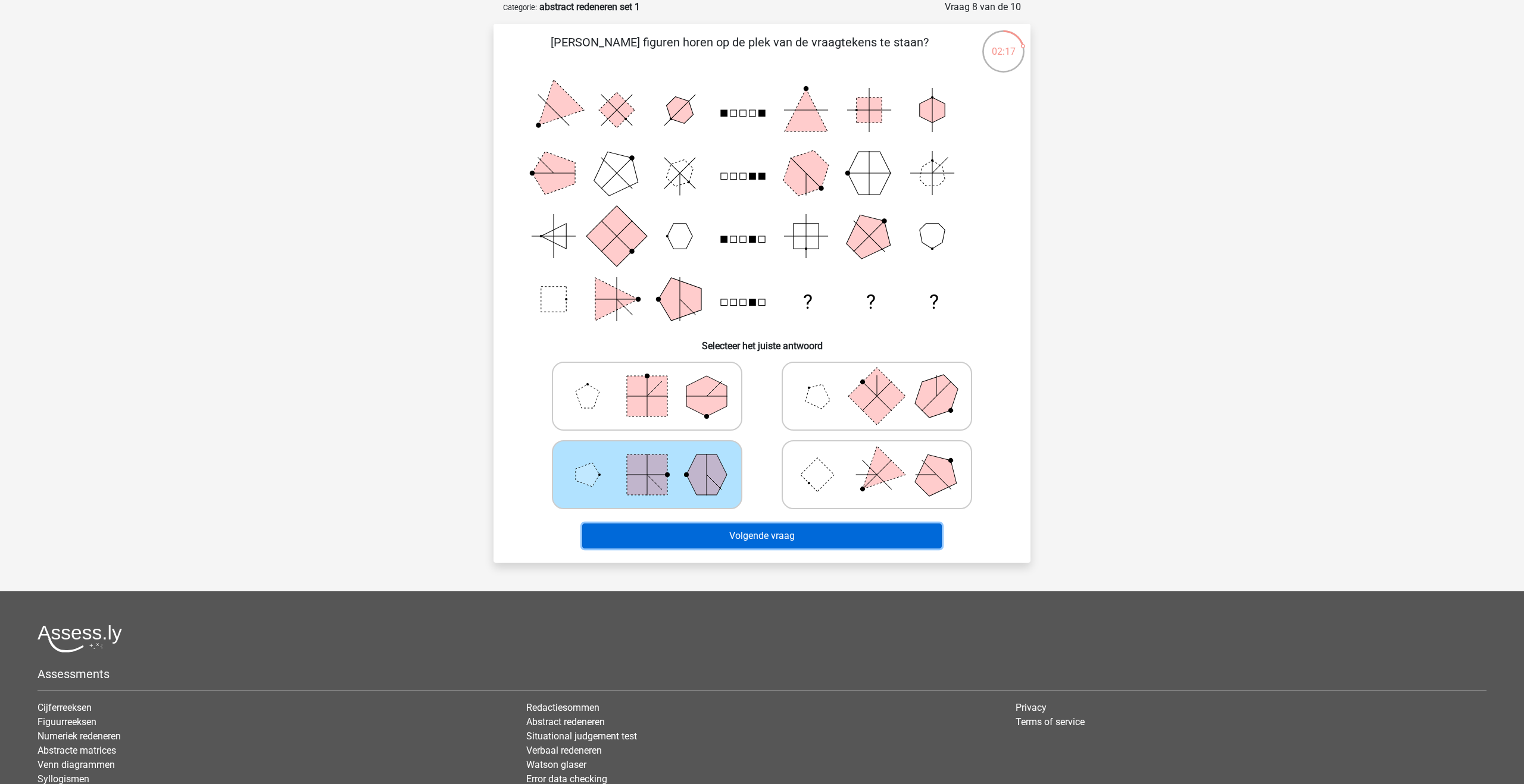
click at [758, 538] on button "Volgende vraag" at bounding box center [762, 536] width 360 height 25
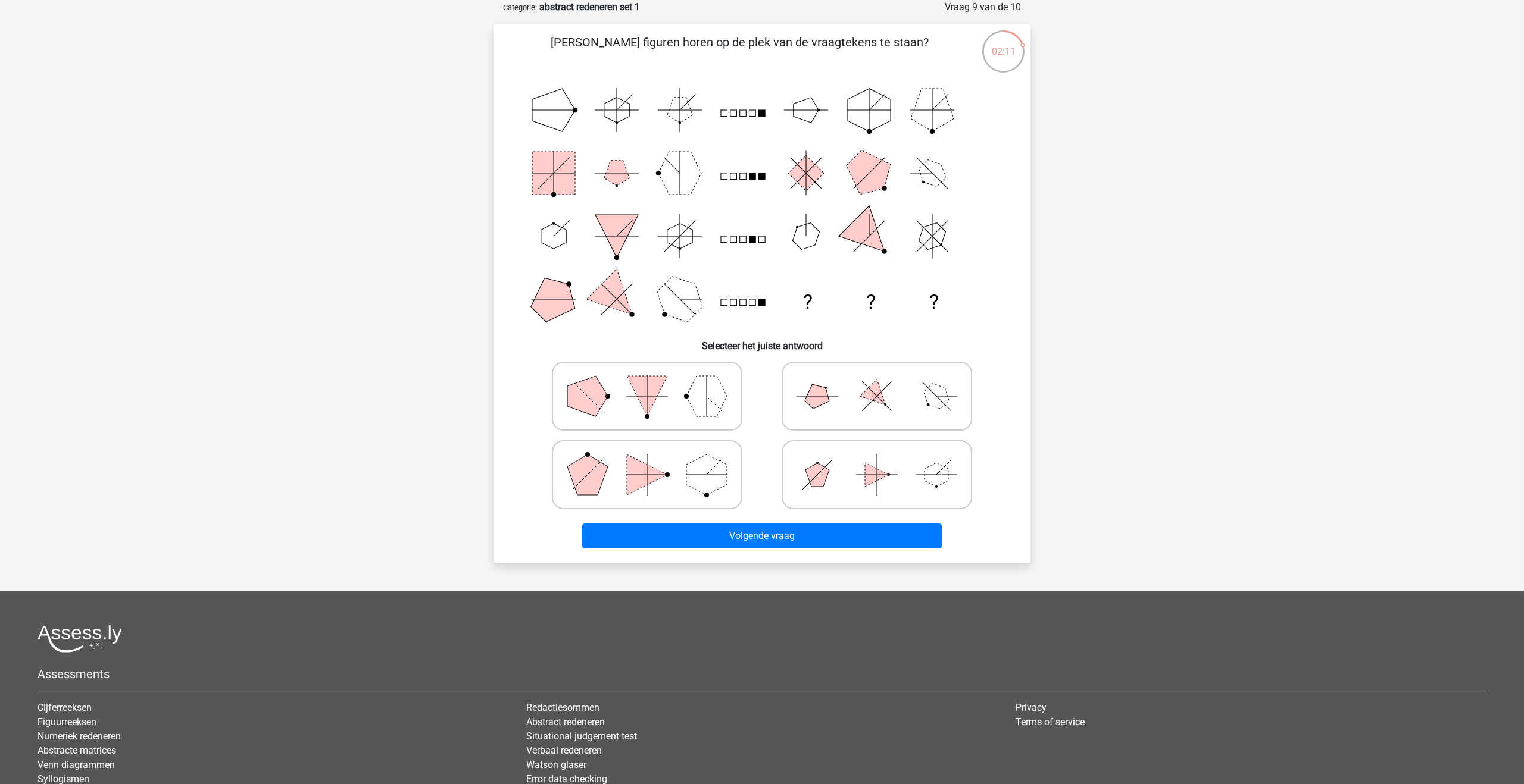
click at [874, 392] on polygon at bounding box center [877, 396] width 34 height 34
click at [877, 381] on input "radio" at bounding box center [881, 377] width 8 height 8
radio input "true"
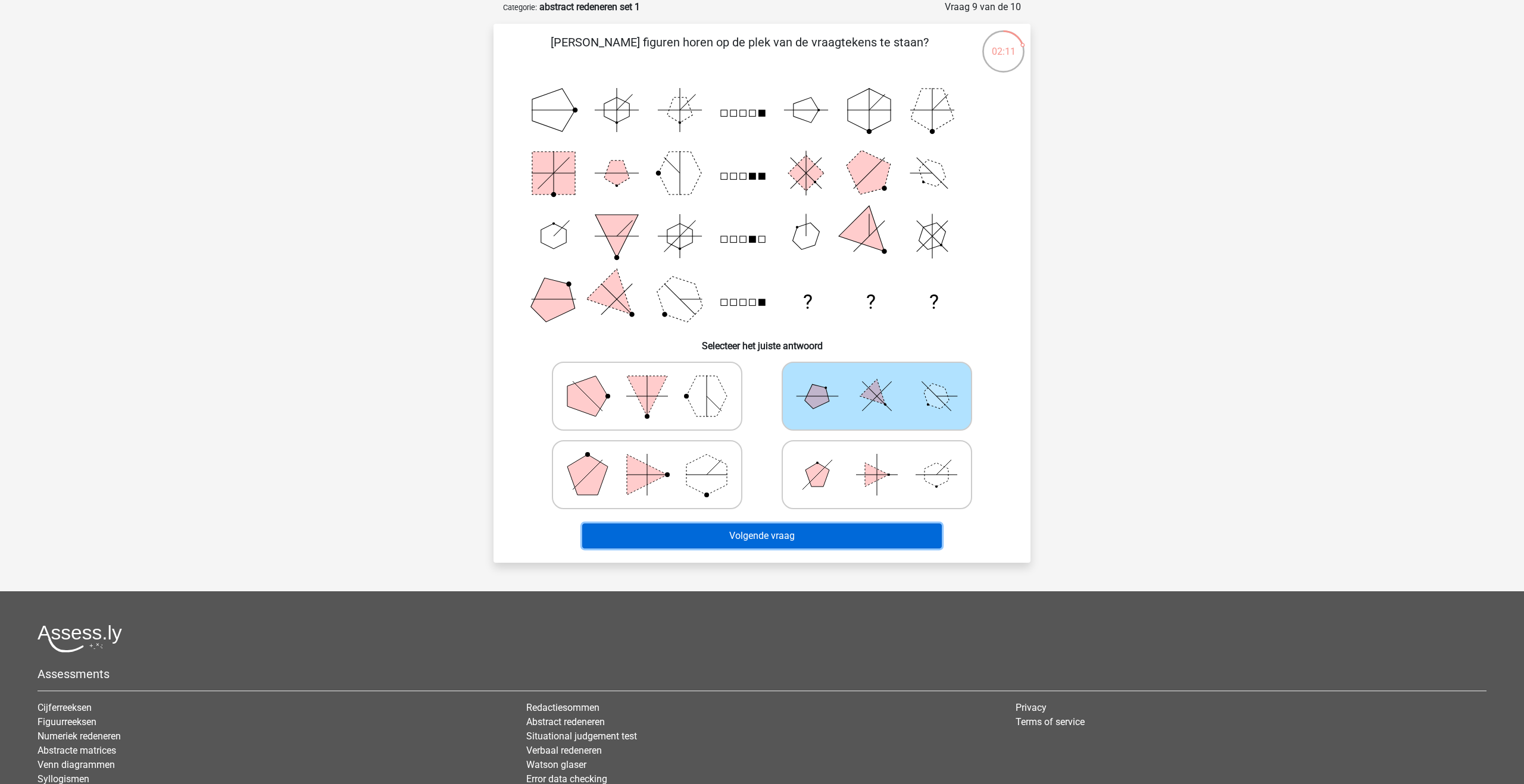
click at [836, 531] on button "Volgende vraag" at bounding box center [762, 536] width 360 height 25
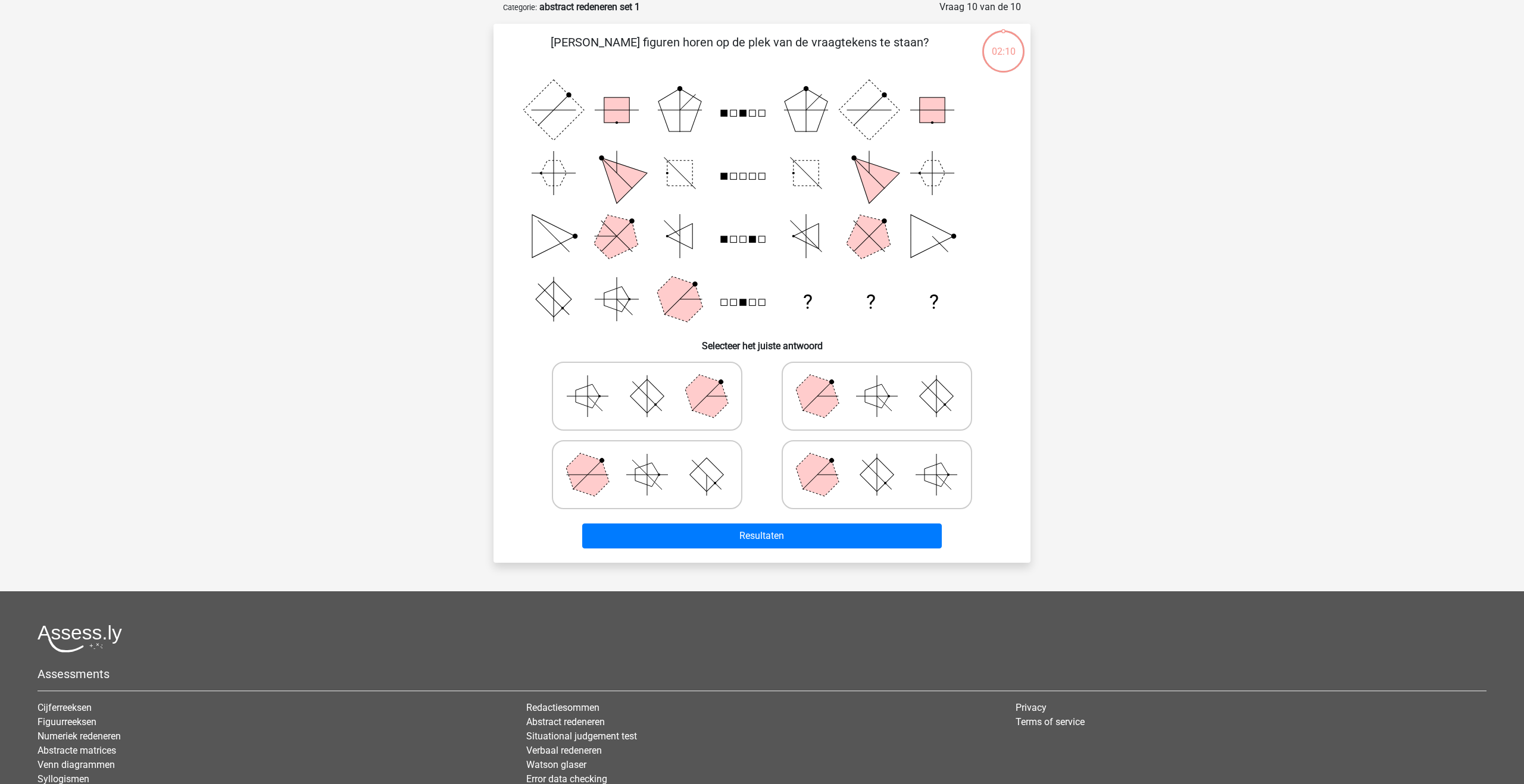
click at [699, 485] on icon at bounding box center [647, 475] width 179 height 60
click at [655, 460] on input "radio" at bounding box center [651, 456] width 8 height 8
radio input "true"
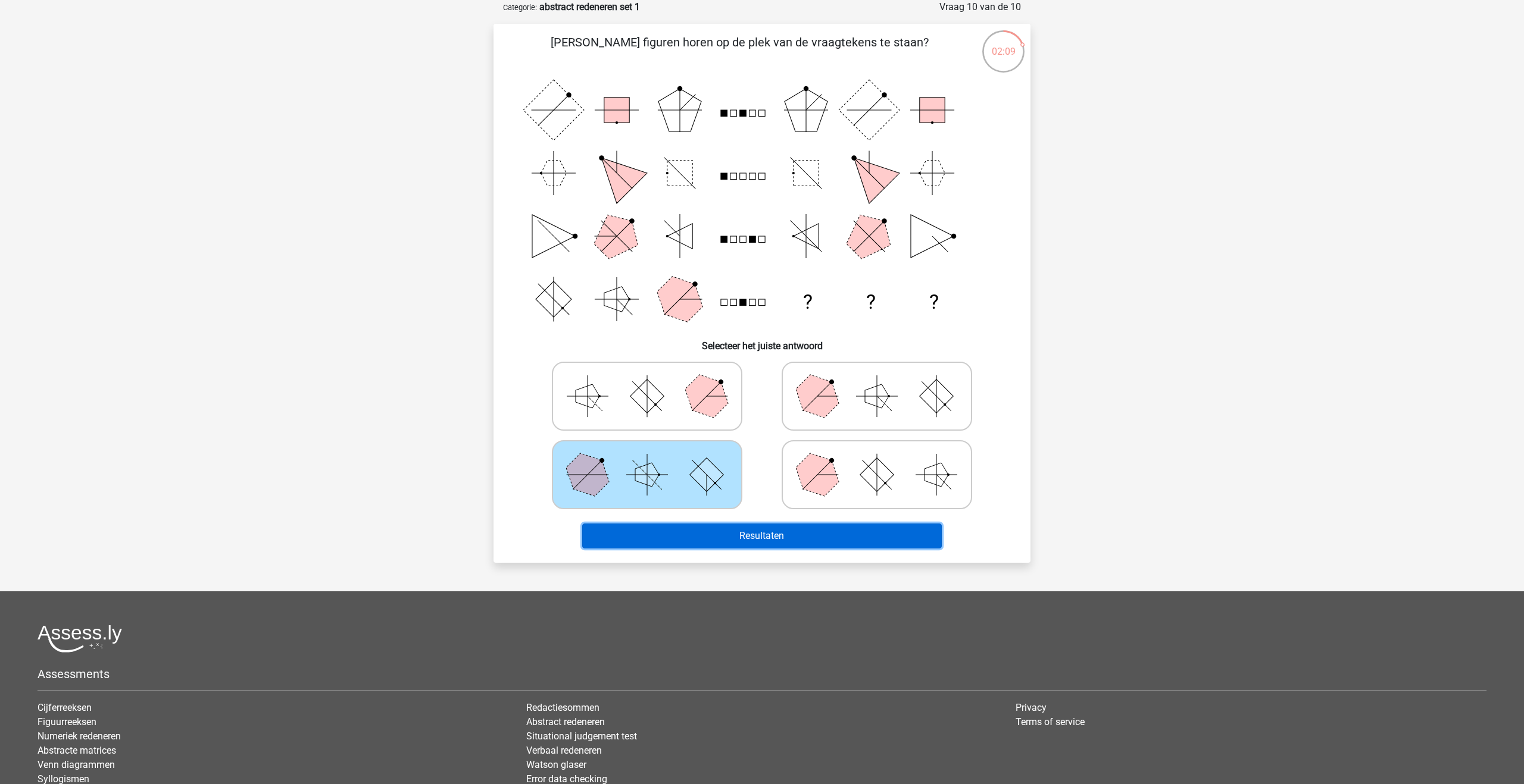
click at [721, 533] on button "Resultaten" at bounding box center [762, 536] width 360 height 25
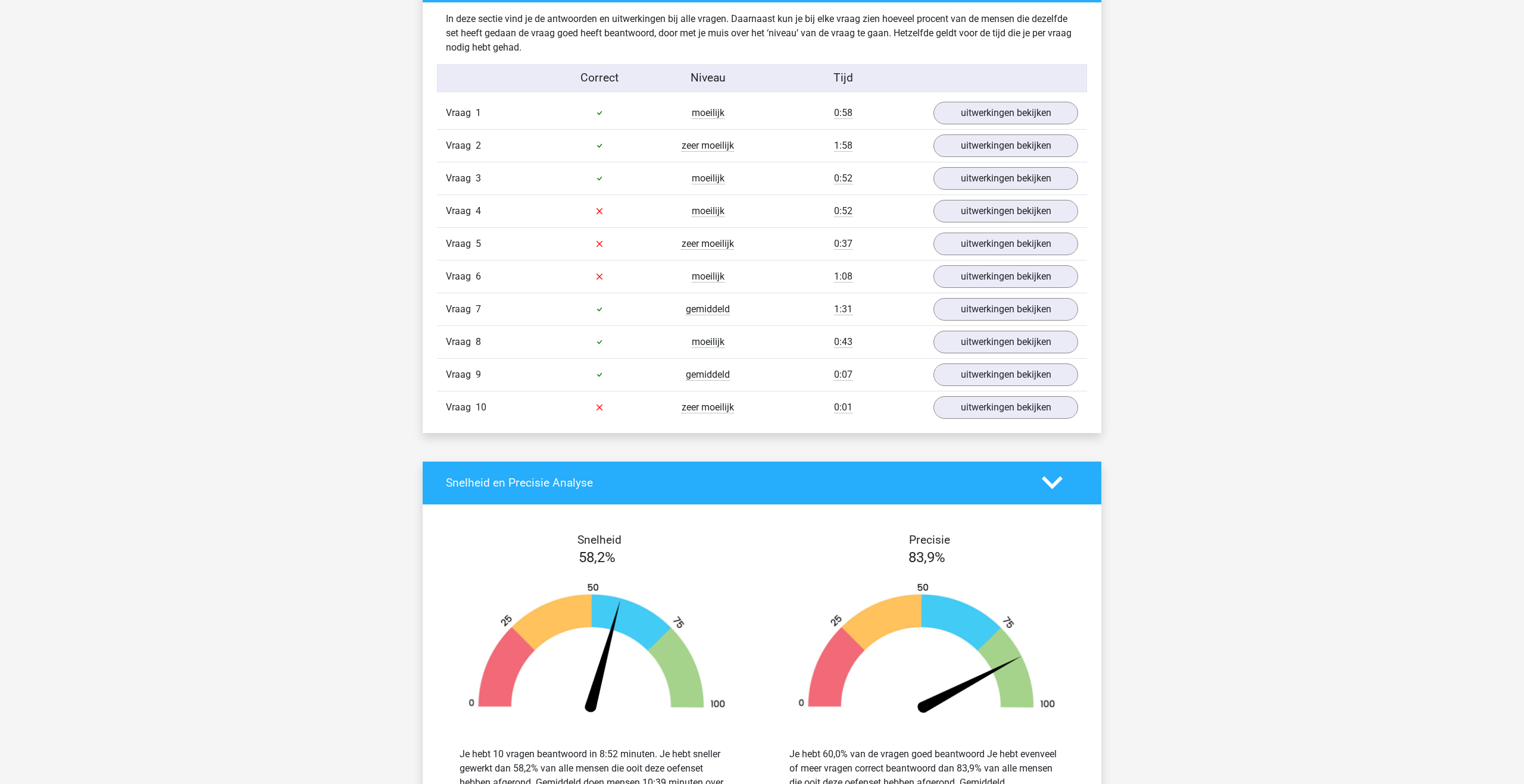
scroll to position [937, 0]
